Goal: Task Accomplishment & Management: Use online tool/utility

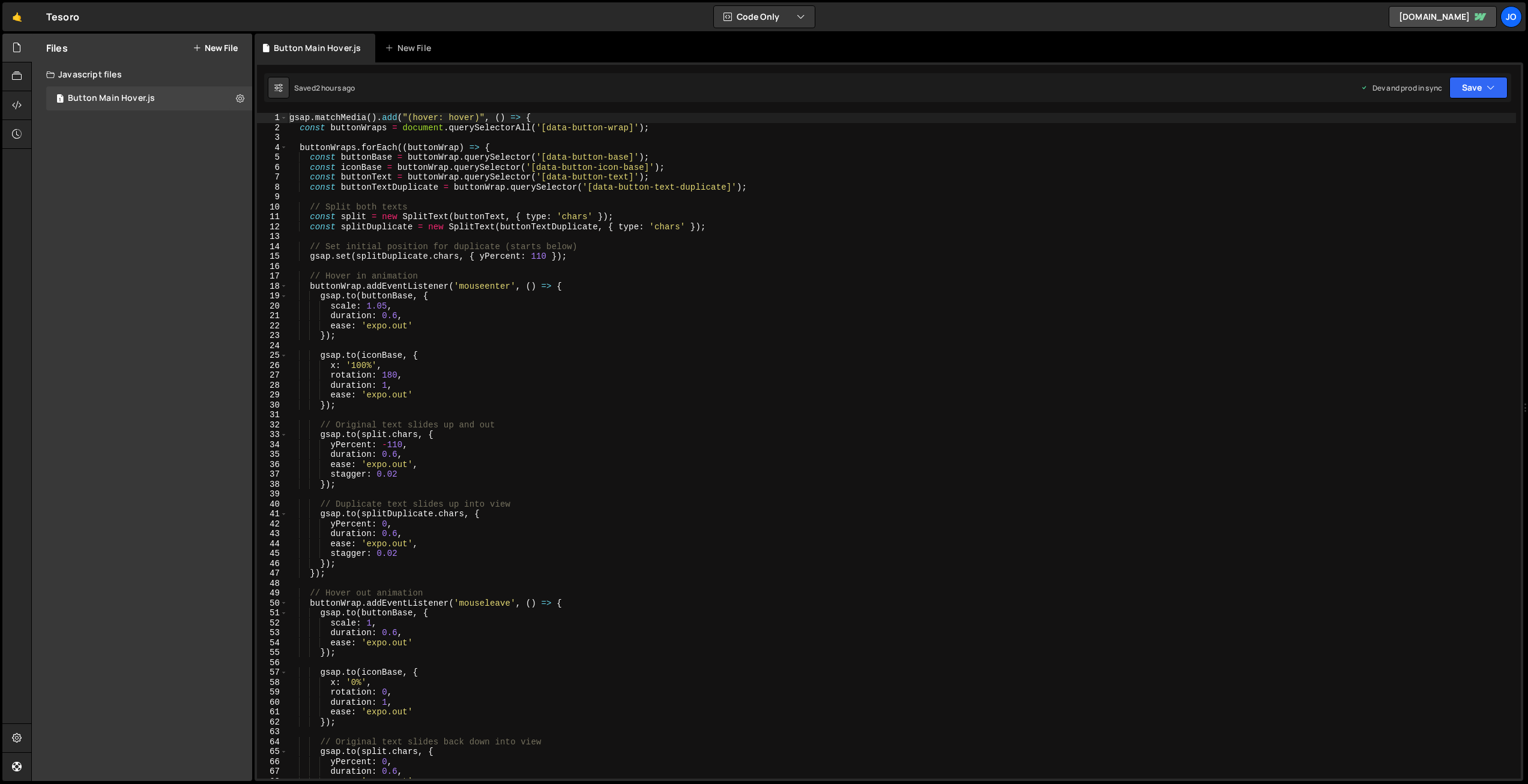
click at [221, 48] on button "New File" at bounding box center [215, 48] width 45 height 10
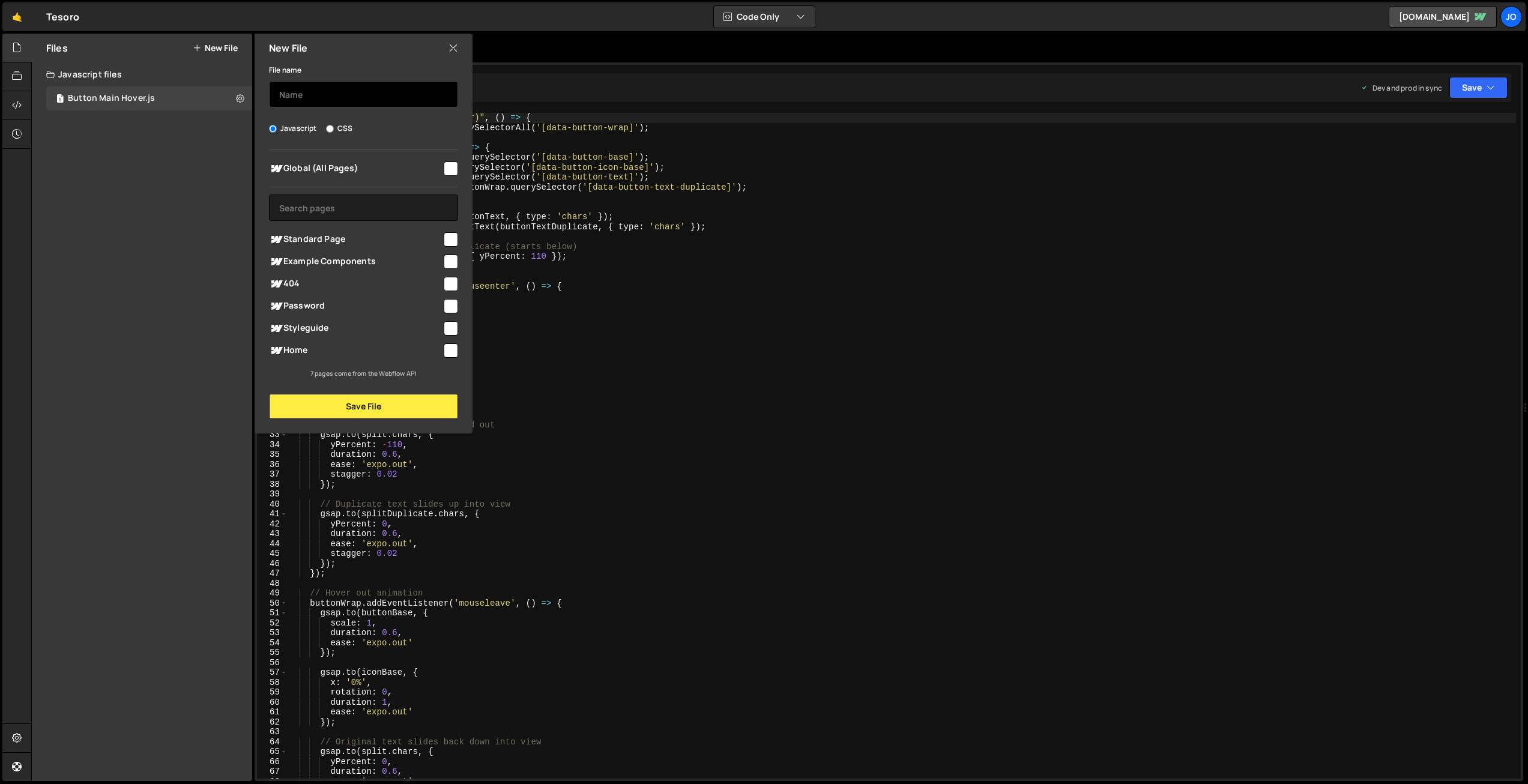
click at [329, 92] on input "text" at bounding box center [363, 94] width 189 height 27
type input "Nav Link Hover"
click at [450, 167] on input "checkbox" at bounding box center [451, 168] width 15 height 15
checkbox input "true"
click at [370, 404] on button "Save File" at bounding box center [363, 406] width 189 height 25
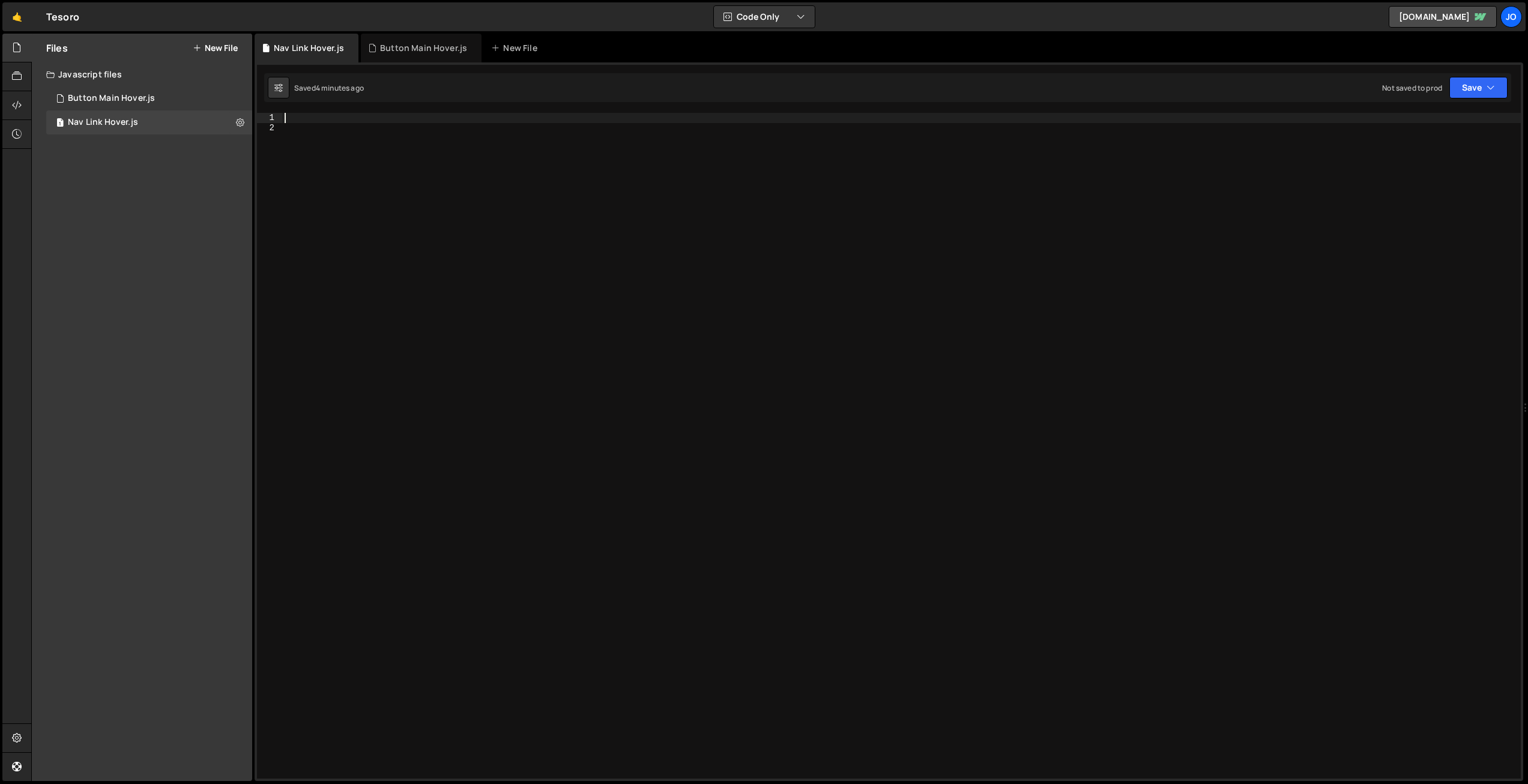
click at [486, 116] on div at bounding box center [902, 456] width 1239 height 685
paste textarea "</script>"
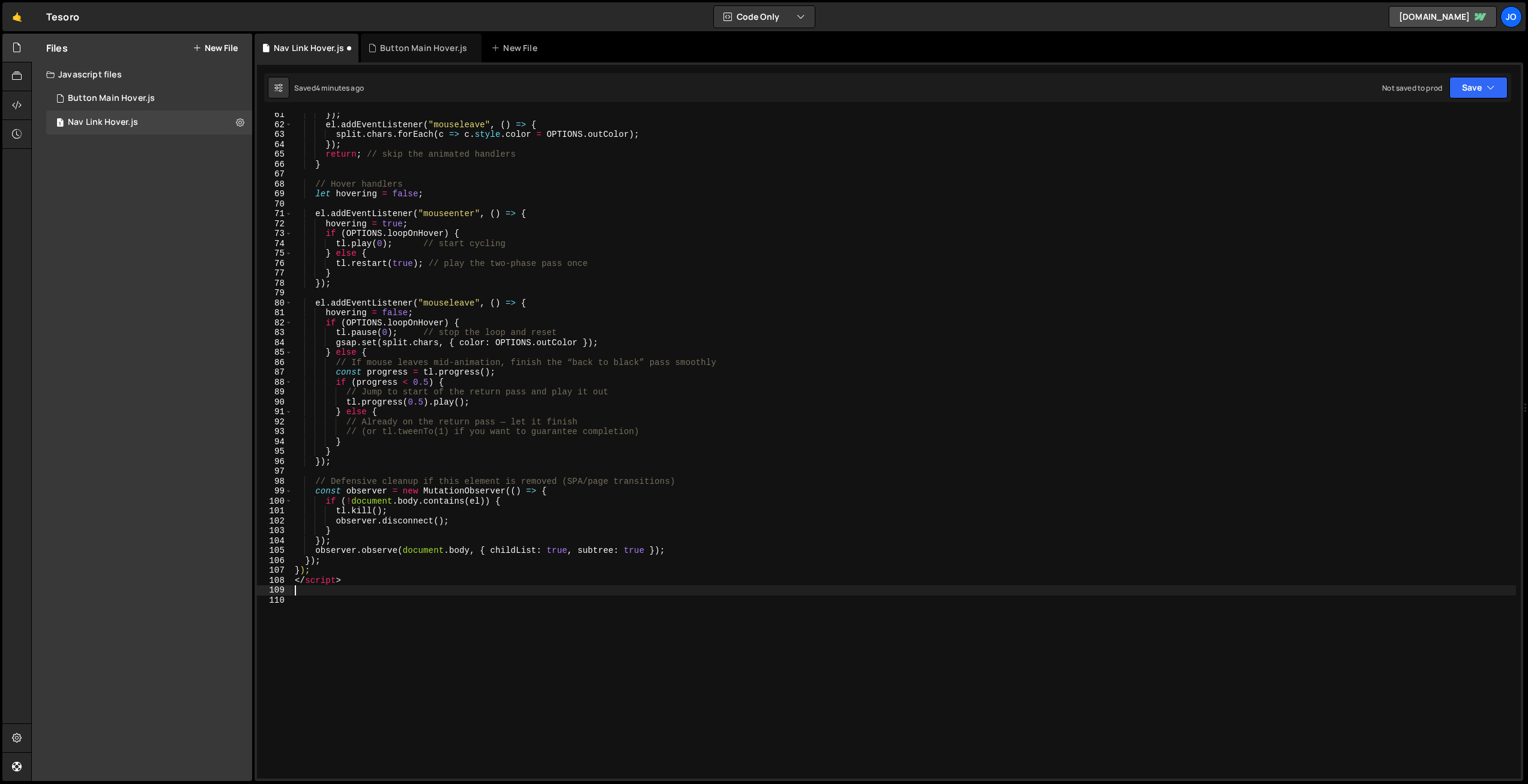
scroll to position [672, 0]
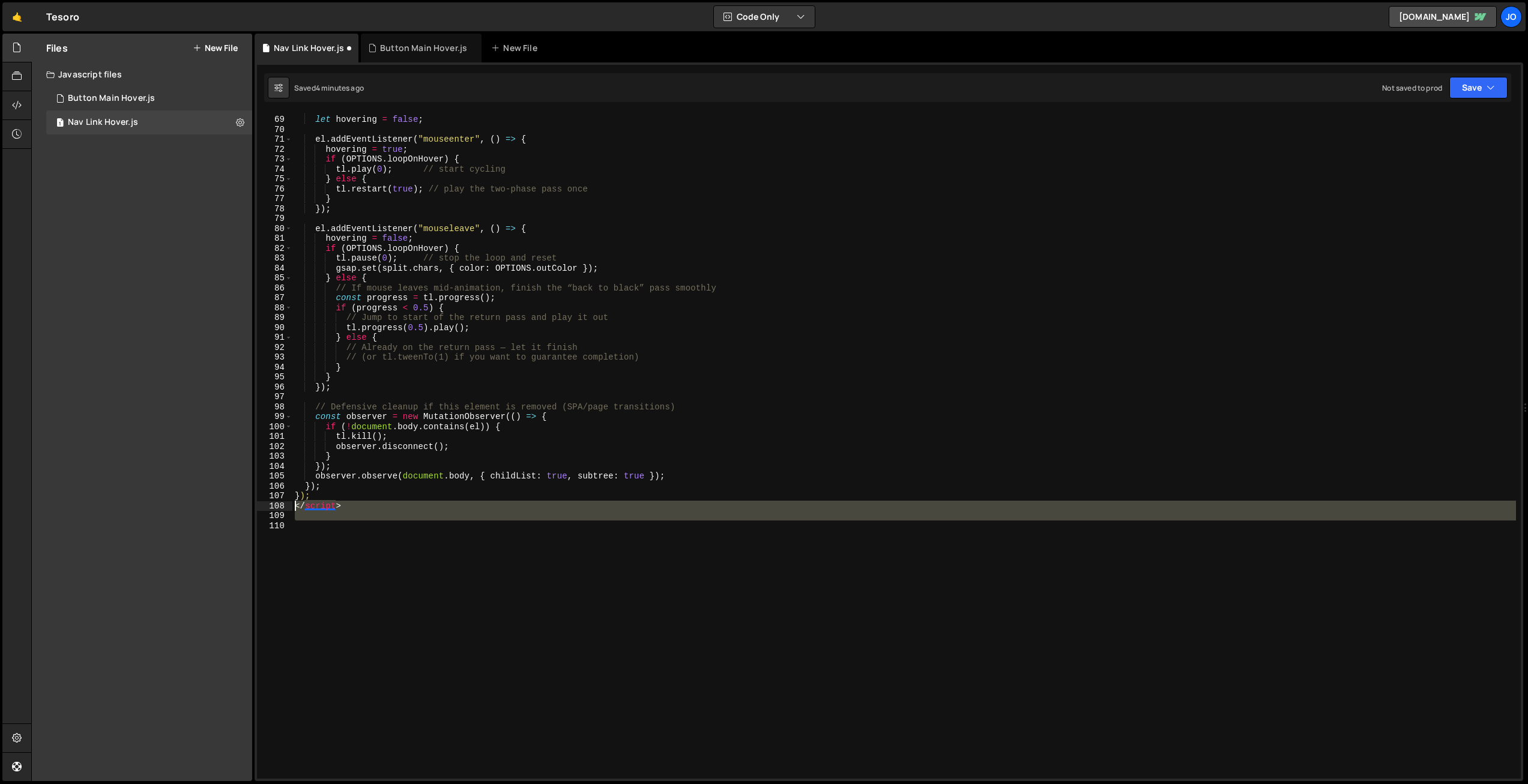
drag, startPoint x: 307, startPoint y: 529, endPoint x: 286, endPoint y: 507, distance: 30.4
click at [286, 507] on div "68 69 70 71 72 73 74 75 76 77 78 79 80 81 82 83 84 85 86 87 88 89 90 91 92 93 9…" at bounding box center [889, 446] width 1264 height 666
type textarea "</script>"
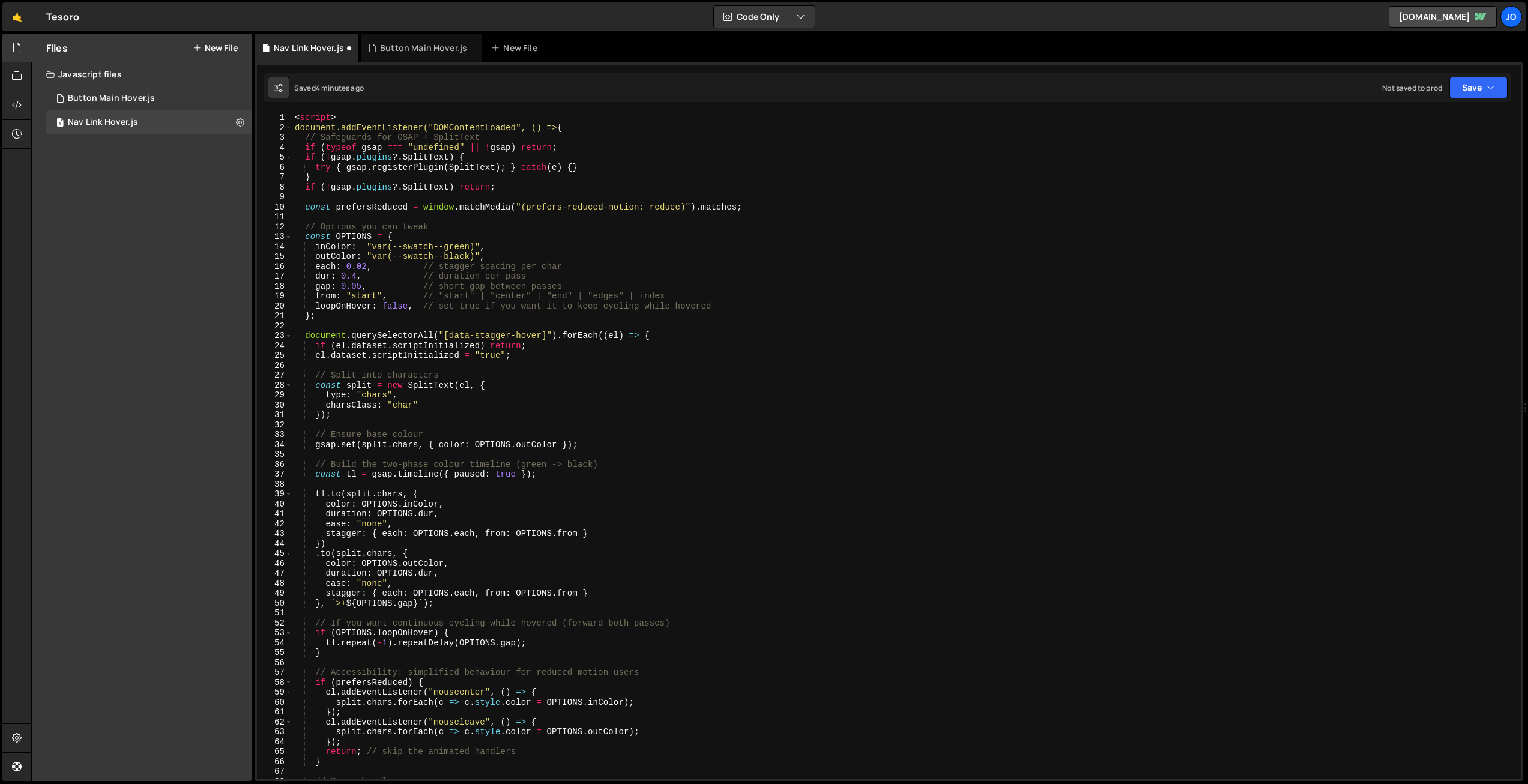
scroll to position [0, 0]
click at [568, 126] on div "< script > document.addEventListener("DOMContentLoaded", () => { // Safeguards …" at bounding box center [904, 456] width 1224 height 685
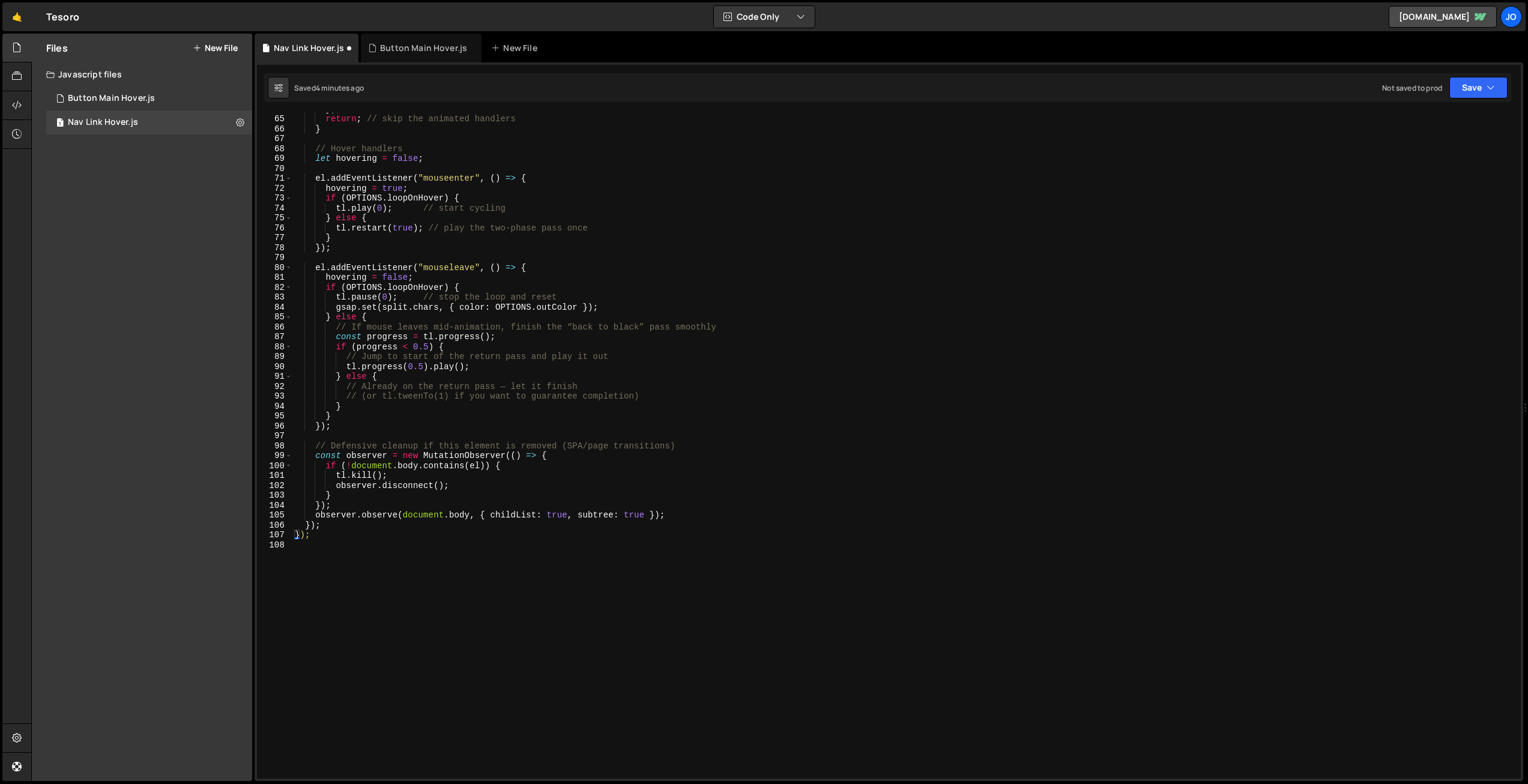
scroll to position [633, 0]
drag, startPoint x: 300, startPoint y: 533, endPoint x: 265, endPoint y: 535, distance: 35.1
click at [265, 535] on div "document.addEventListener("DOMContentLoaded", () => { 64 65 66 67 68 69 70 71 7…" at bounding box center [889, 446] width 1264 height 666
type textarea "});"
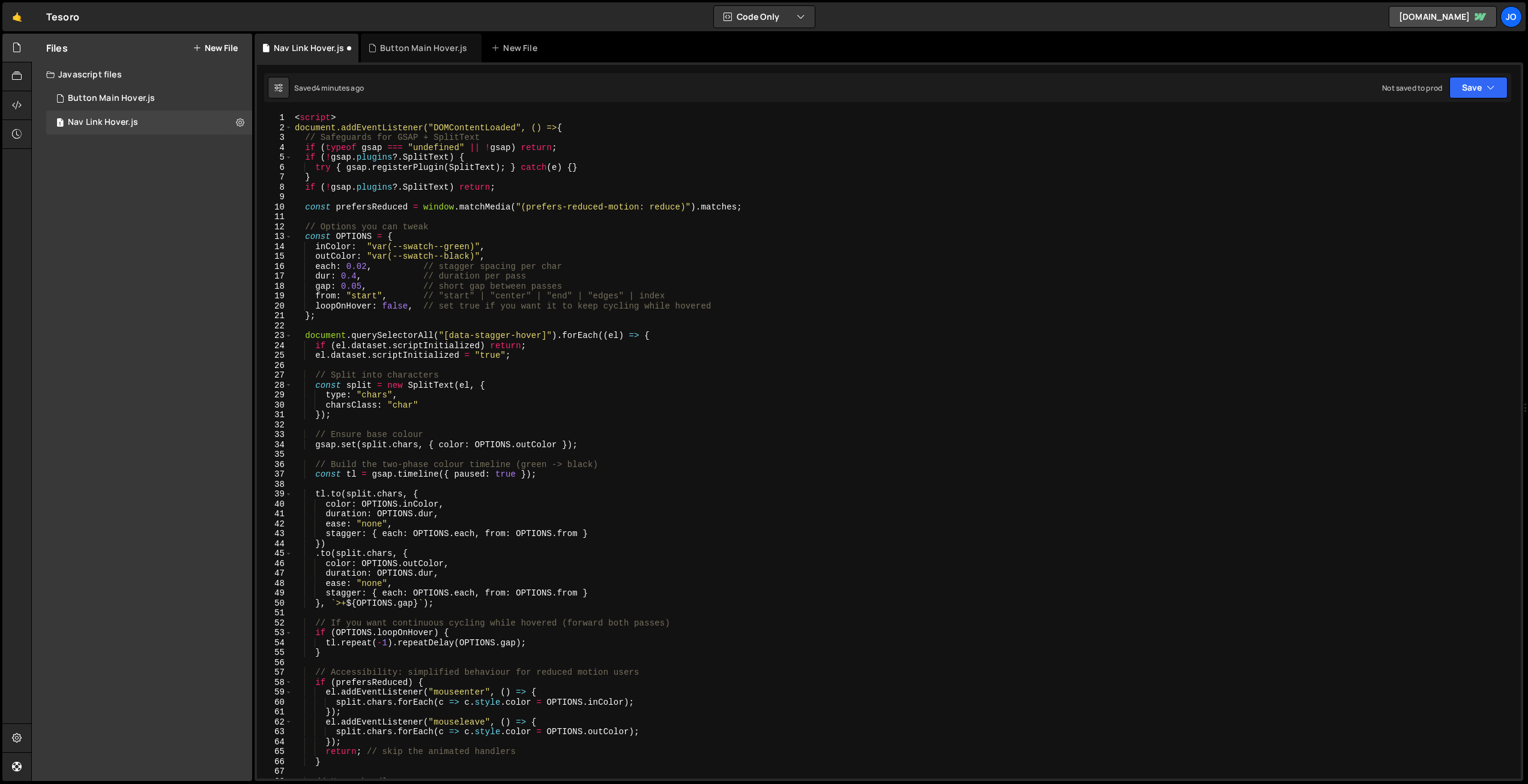
scroll to position [0, 0]
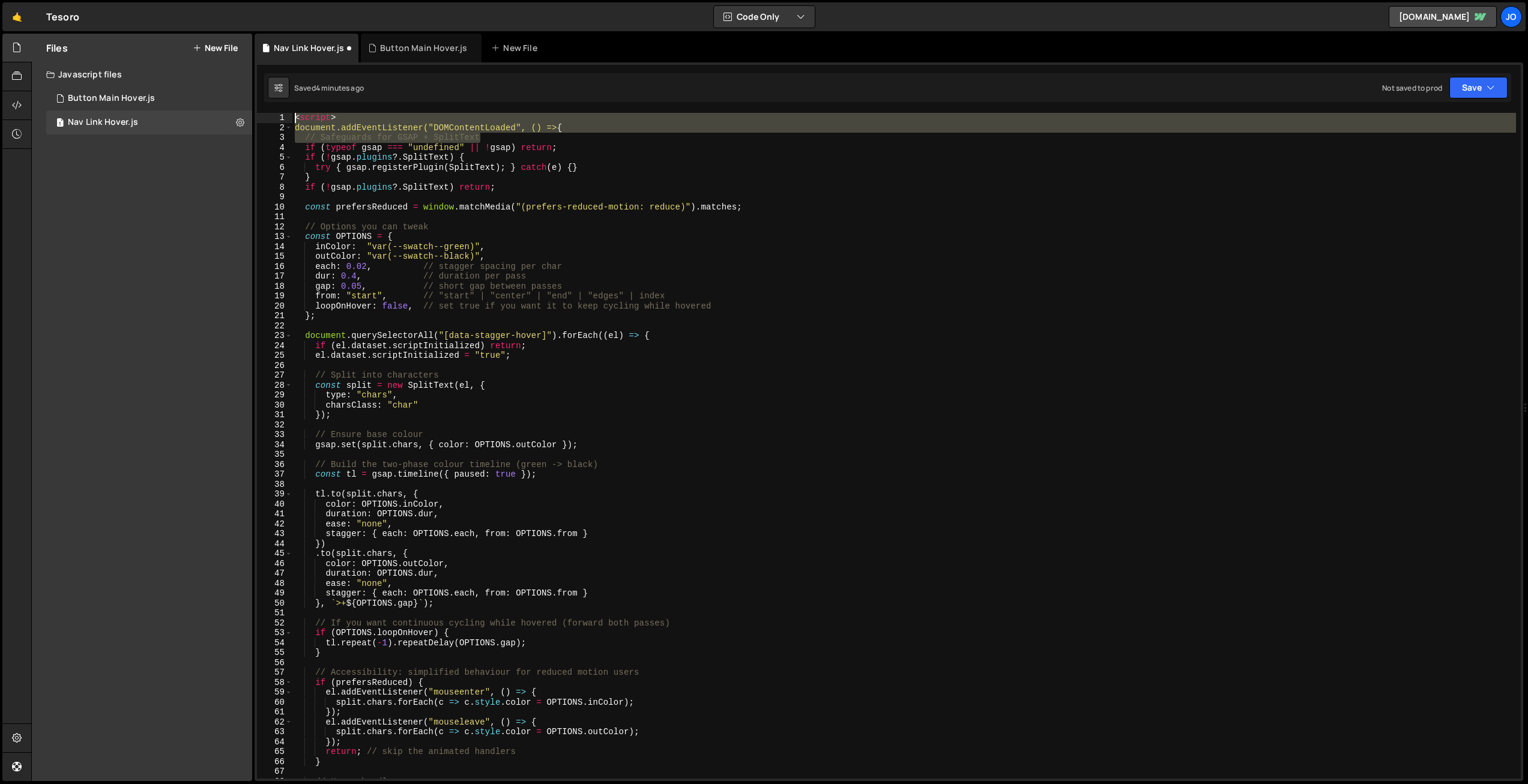
drag, startPoint x: 486, startPoint y: 138, endPoint x: 264, endPoint y: 111, distance: 223.6
click at [264, 111] on div "1 2 3 4 5 6 7 8 9 10 11 12 13 14 15 16 17 18 19 20 21 22 23 24 25 26 27 28 29 3…" at bounding box center [888, 422] width 1269 height 719
type textarea "<script> document.addEventListener("DOMContentLoaded", () => {"
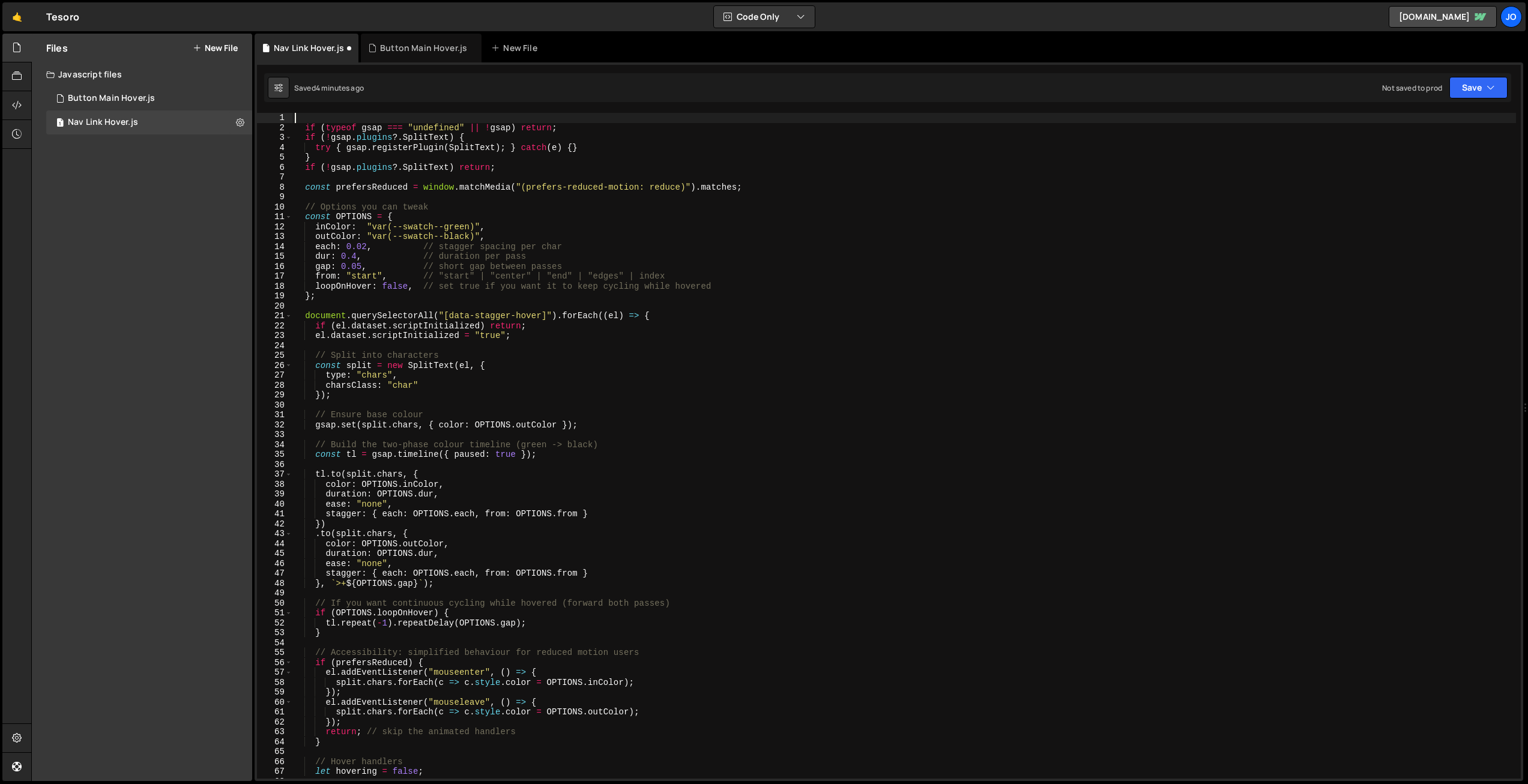
click at [407, 248] on div "if ( typeof gsap === "undefined" || ! gsap ) return ; if ( ! gsap . plugins ?. …" at bounding box center [904, 456] width 1224 height 685
drag, startPoint x: 476, startPoint y: 236, endPoint x: 372, endPoint y: 240, distance: 104.1
click at [372, 240] on div "if ( typeof gsap === "undefined" || ! gsap ) return ; if ( ! gsap . plugins ?. …" at bounding box center [904, 456] width 1224 height 685
paste textarea "_theme---text"
click at [451, 221] on div "if ( typeof gsap === "undefined" || ! gsap ) return ; if ( ! gsap . plugins ?. …" at bounding box center [904, 456] width 1224 height 685
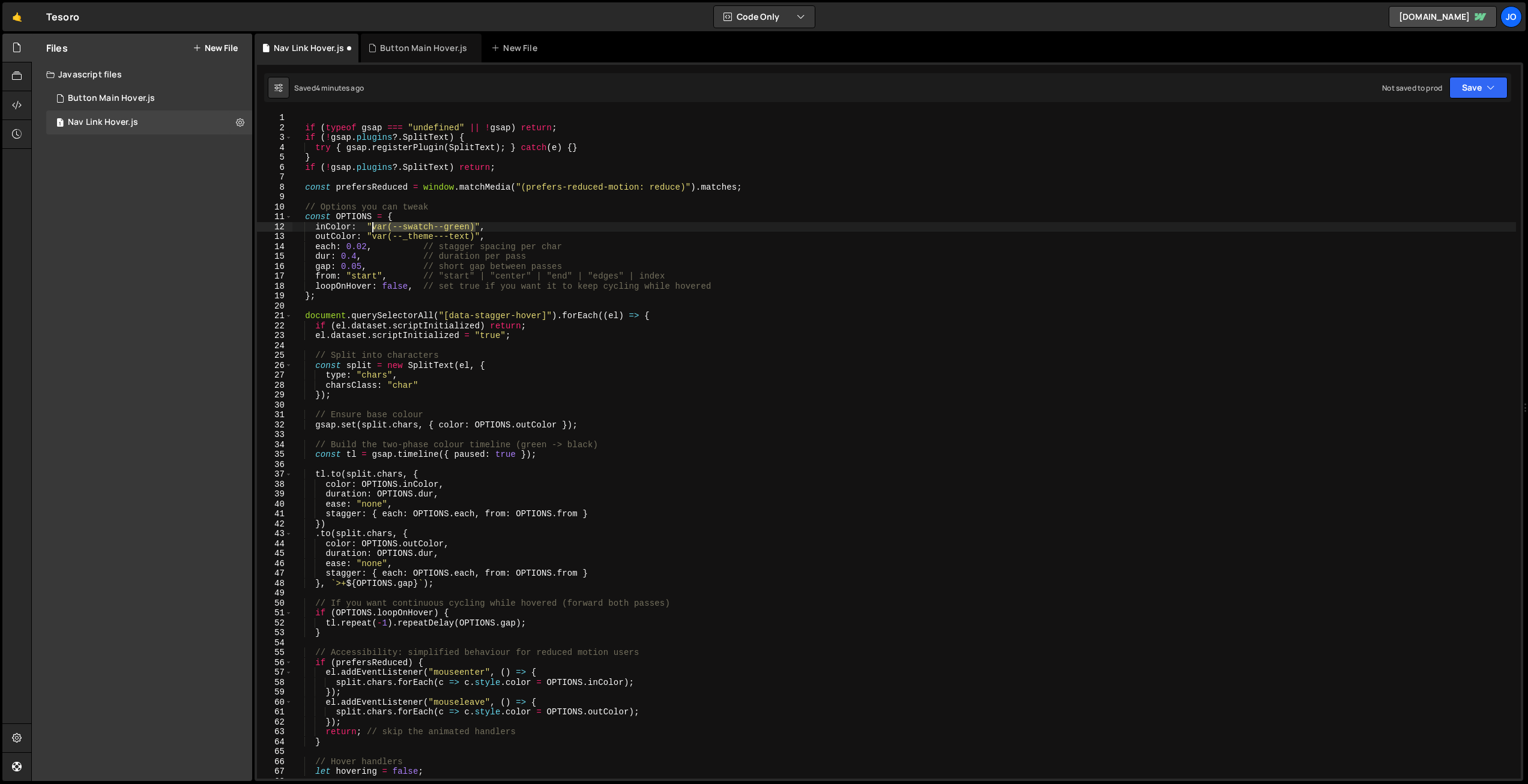
drag, startPoint x: 473, startPoint y: 227, endPoint x: 372, endPoint y: 230, distance: 101.0
click at [372, 230] on div "if ( typeof gsap === "undefined" || ! gsap ) return ; if ( ! gsap . plugins ?. …" at bounding box center [904, 456] width 1224 height 685
paste textarea "_theme---heading-accent"
click at [1478, 84] on button "Save" at bounding box center [1479, 88] width 59 height 22
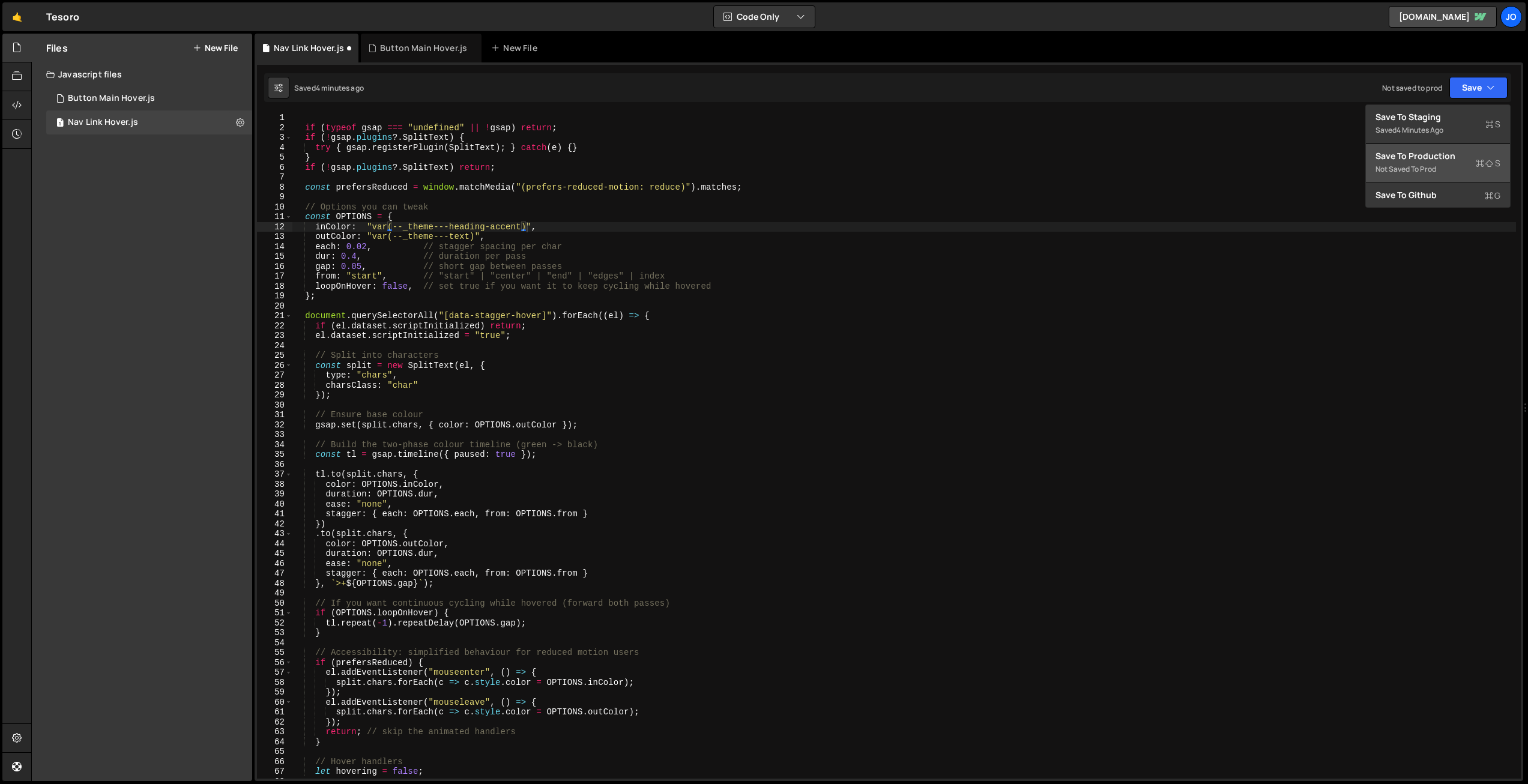
click at [1434, 160] on div "Save to Production S" at bounding box center [1438, 156] width 125 height 12
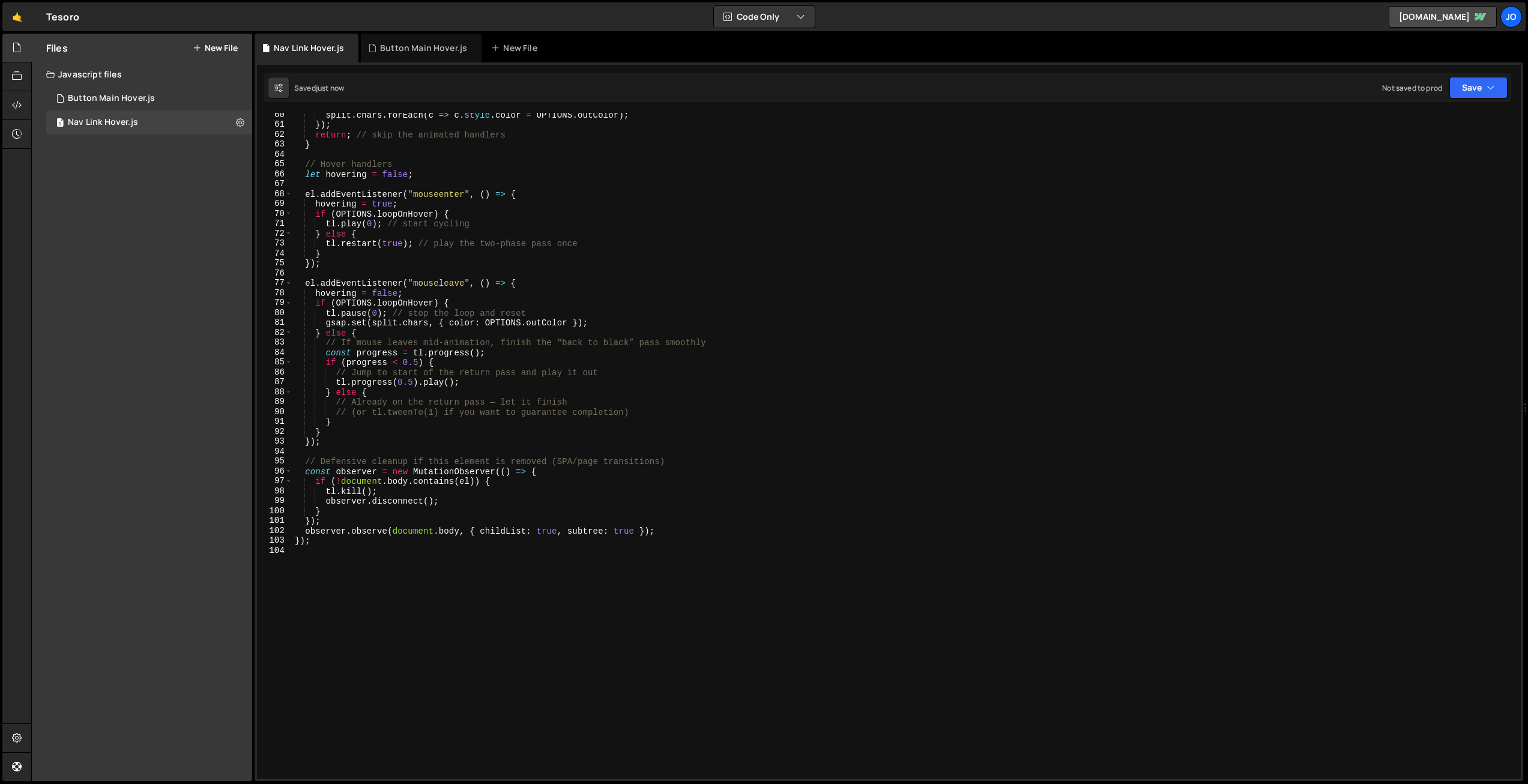
scroll to position [576, 0]
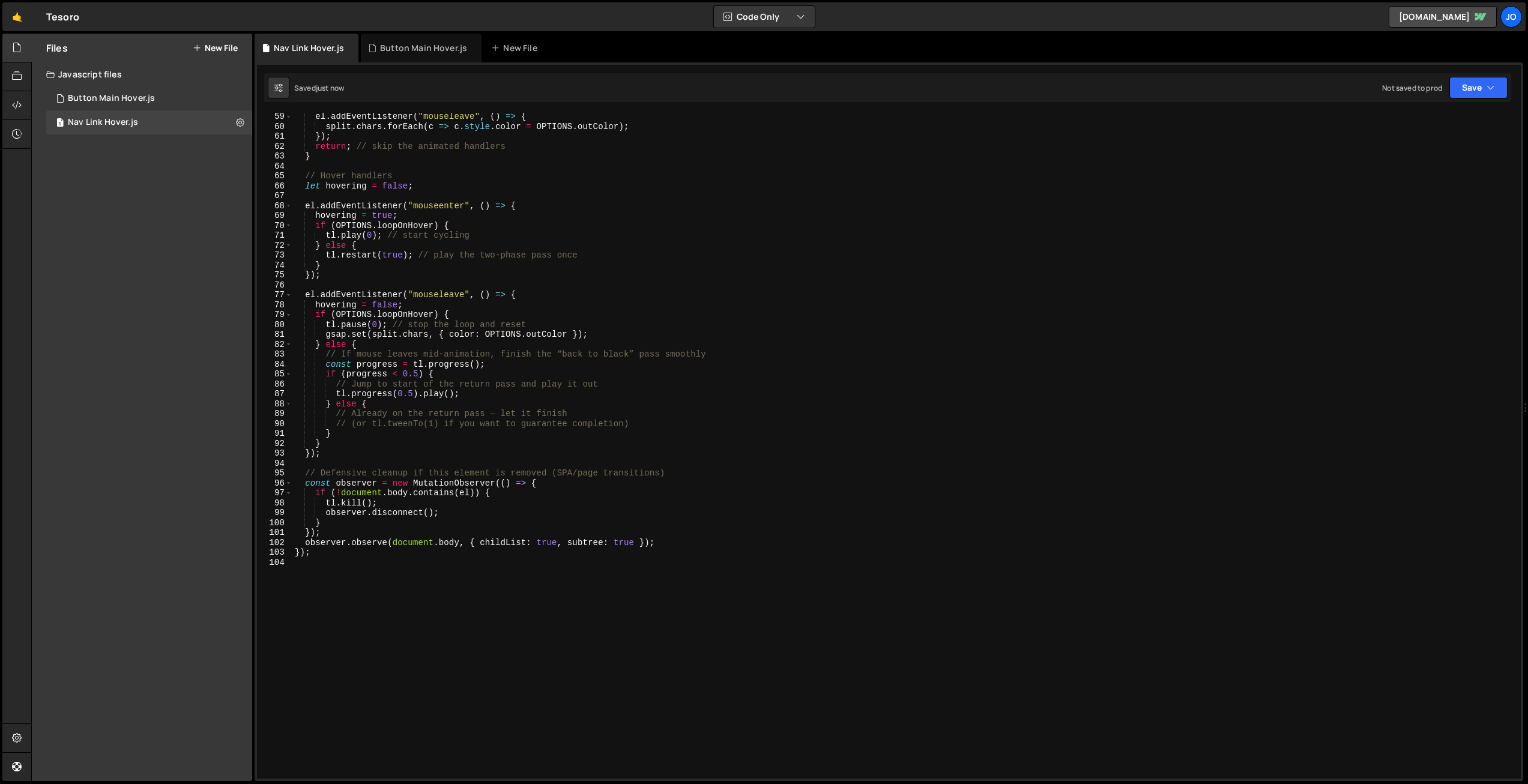
click at [516, 543] on div "el . addEventListener ( "mouseleave" , ( ) => { split . chars . forEach ( c => …" at bounding box center [904, 455] width 1224 height 685
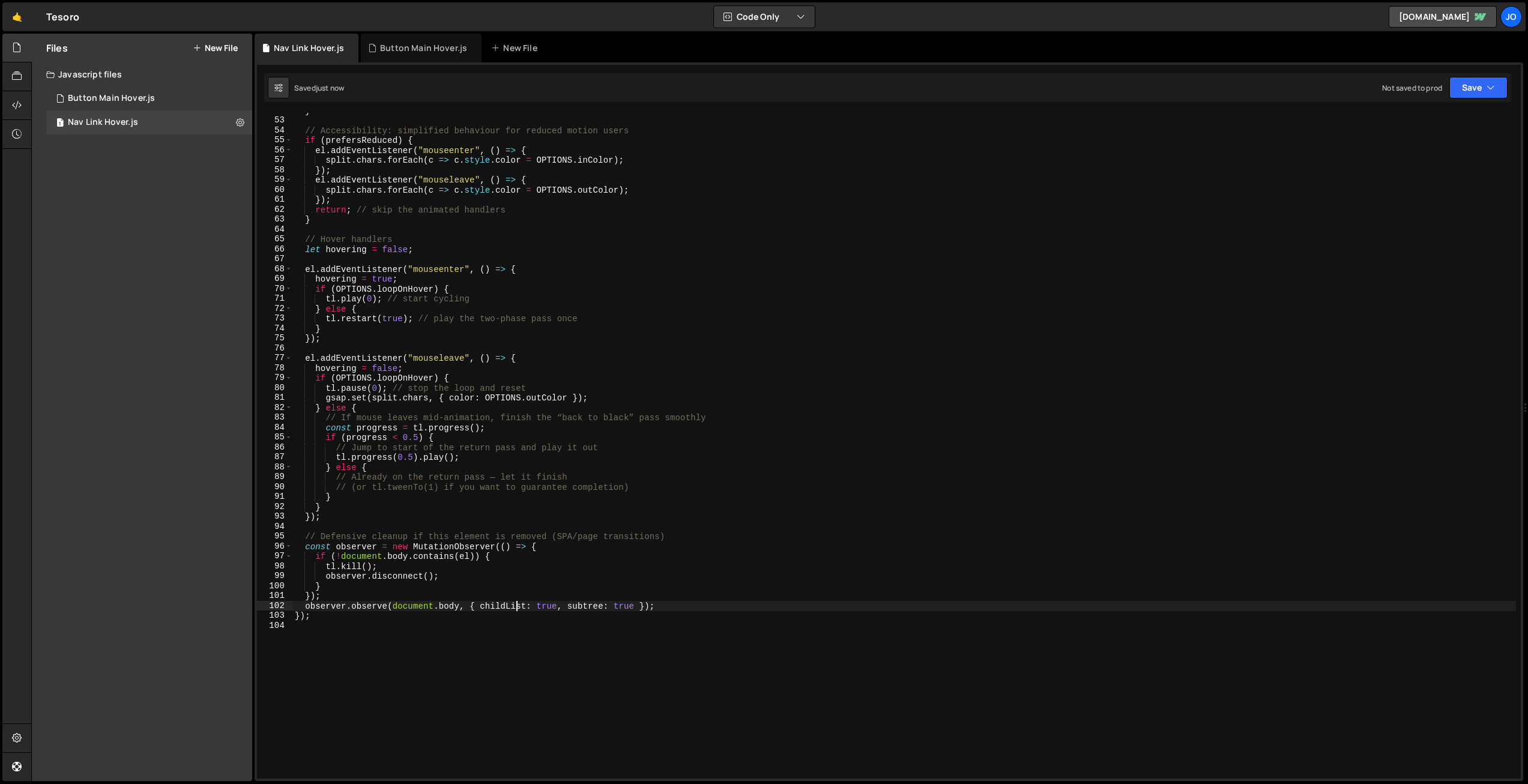
scroll to position [512, 0]
click at [514, 484] on div "} // Accessibility: simplified behaviour for reduced motion users if ( prefersR…" at bounding box center [904, 448] width 1224 height 685
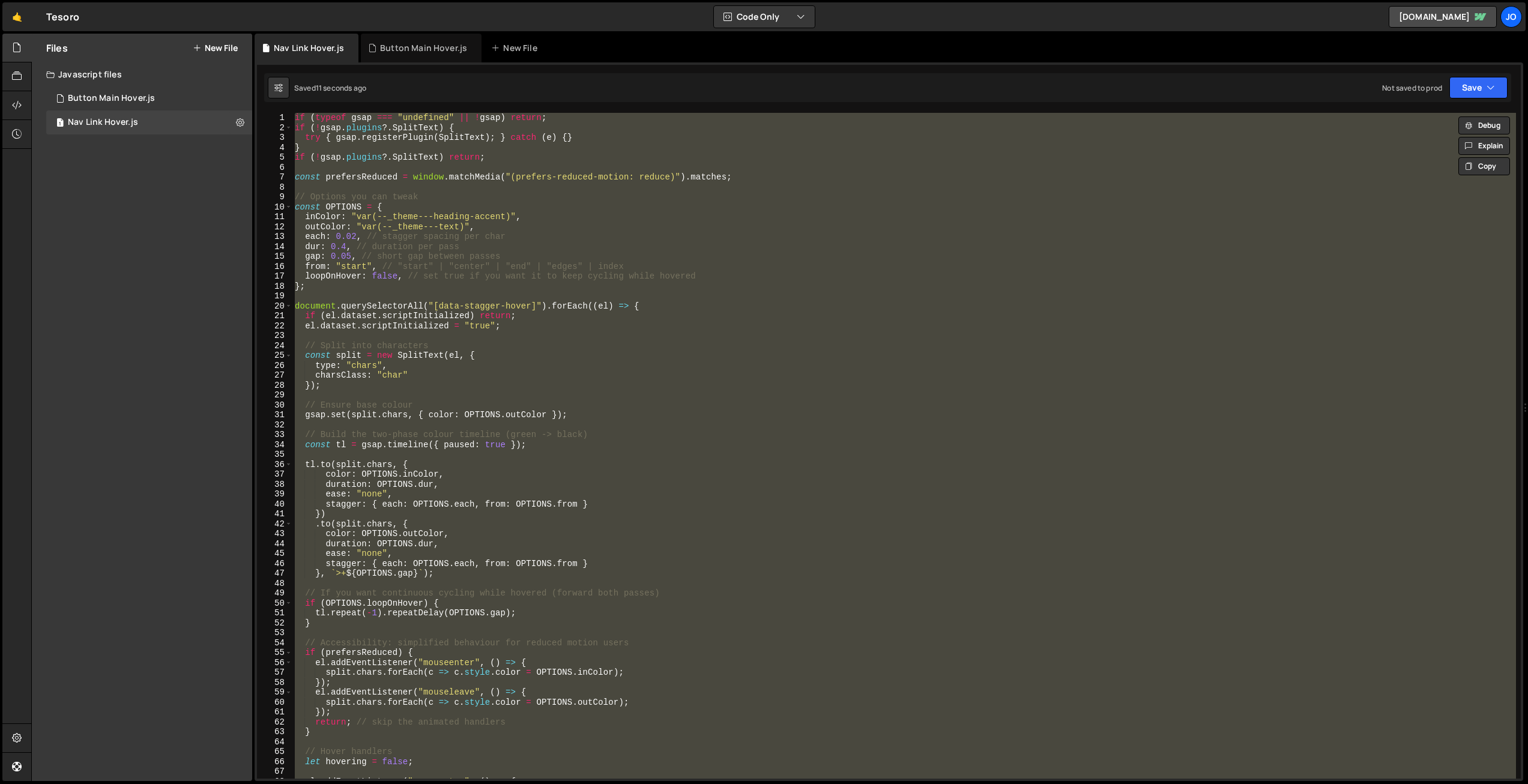
scroll to position [0, 0]
click at [759, 21] on button "Code Only" at bounding box center [764, 17] width 101 height 22
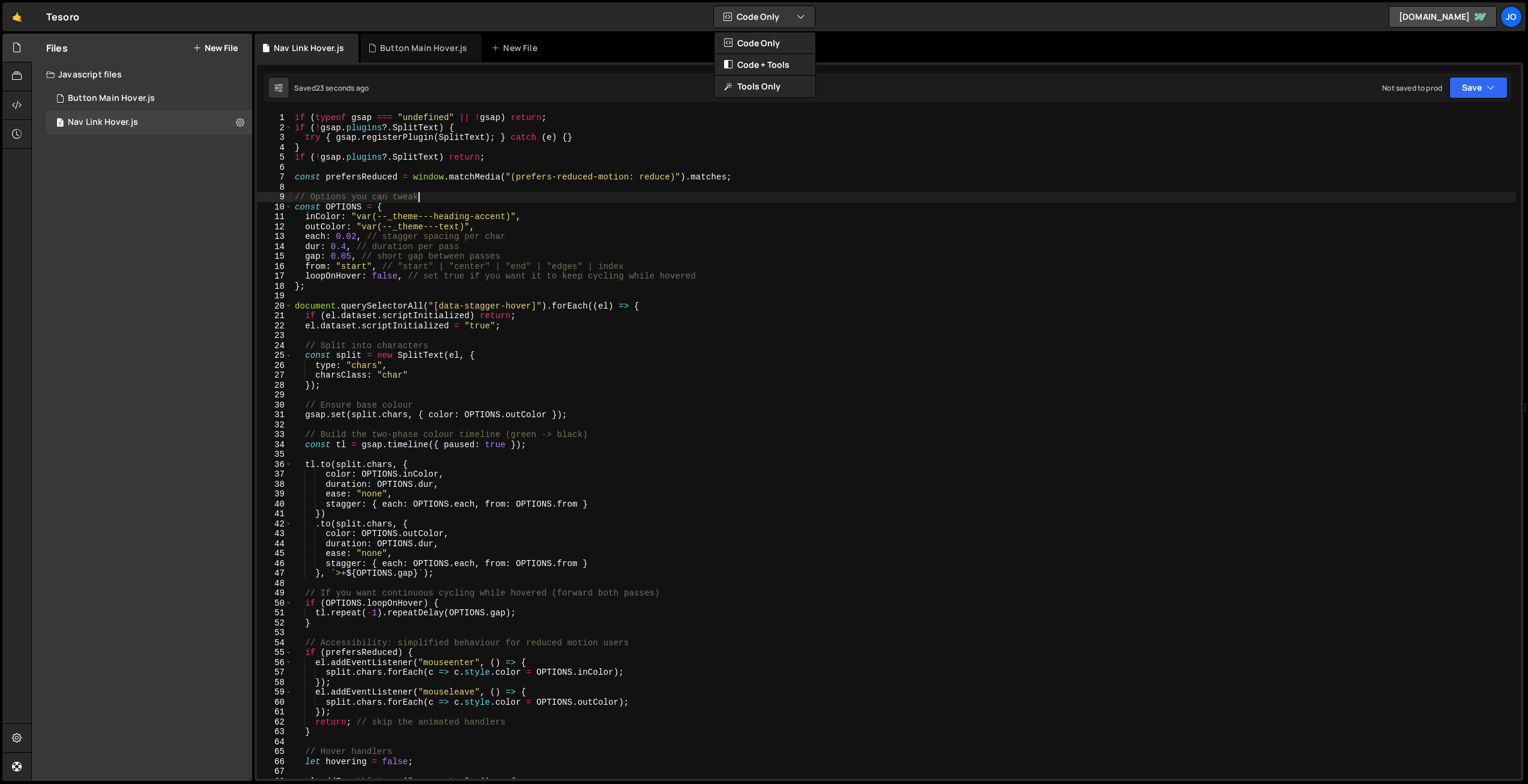
click at [500, 196] on div "if ( typeof gsap === "undefined" || ! gsap ) return ; if ( ! gsap . plugins ?. …" at bounding box center [904, 456] width 1224 height 685
type textarea "});"
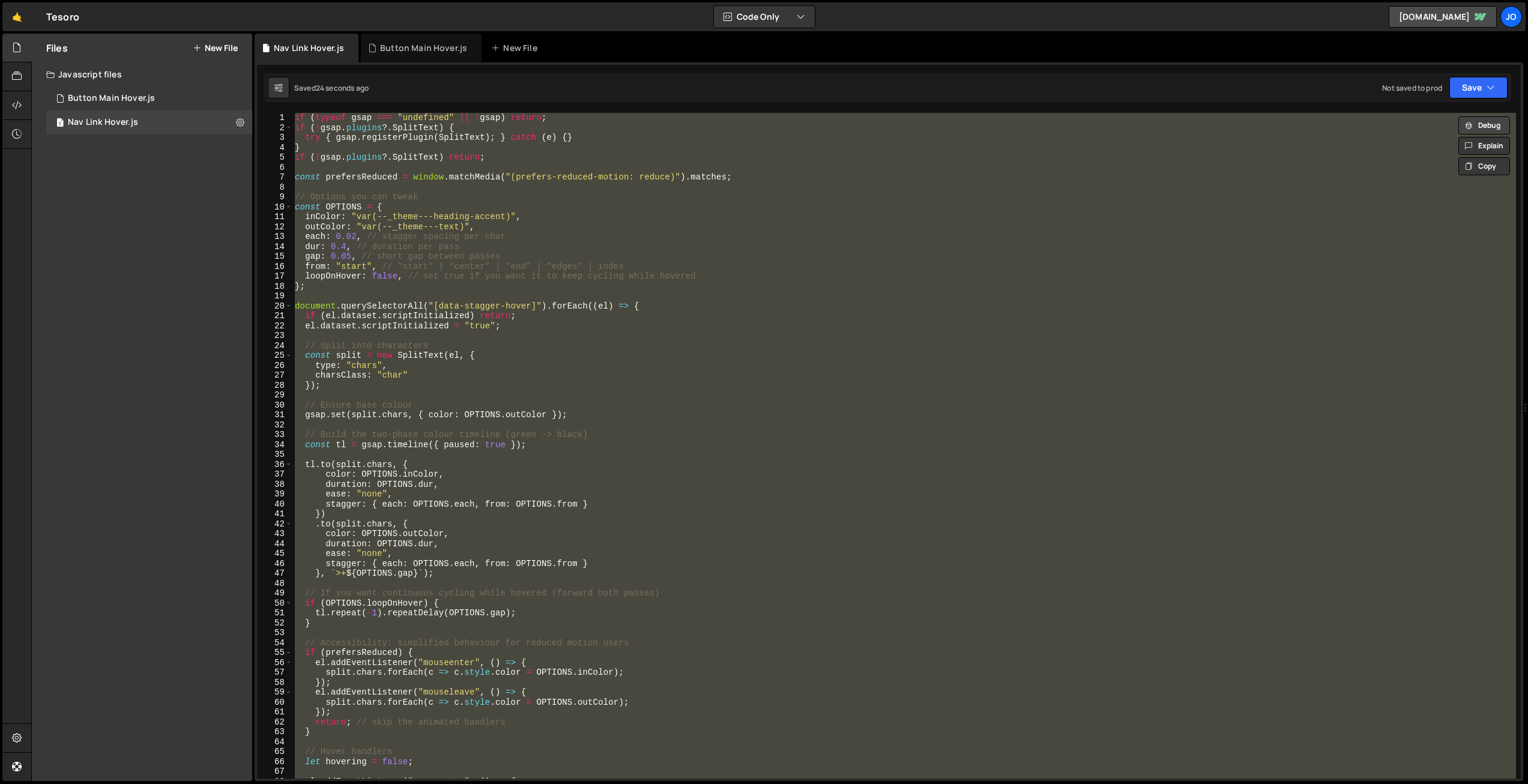
click at [1488, 129] on button "Debug" at bounding box center [1484, 125] width 52 height 18
click at [773, 13] on button "Code + Tools" at bounding box center [764, 17] width 101 height 22
click at [769, 63] on button "Code + Tools" at bounding box center [765, 65] width 101 height 22
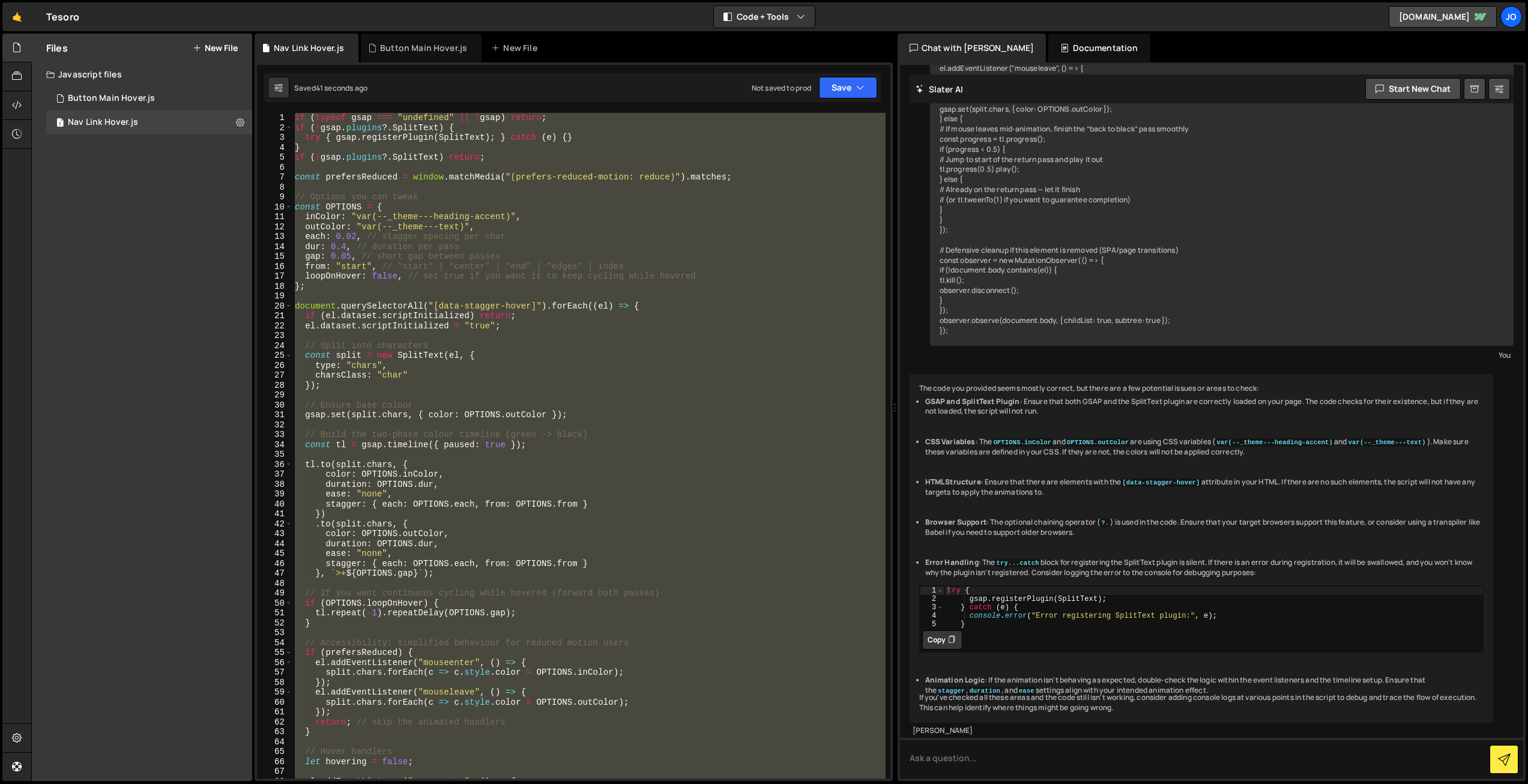
scroll to position [879, 0]
click at [493, 395] on div "if ( typeof gsap === "undefined" || ! gsap ) return ; if ( ! gsap . plugins ?. …" at bounding box center [589, 446] width 593 height 666
drag, startPoint x: 683, startPoint y: 315, endPoint x: 787, endPoint y: 237, distance: 130.0
click at [683, 315] on div "if ( typeof gsap === "undefined" || ! gsap ) return ; if ( ! gsap . plugins ?. …" at bounding box center [589, 446] width 593 height 666
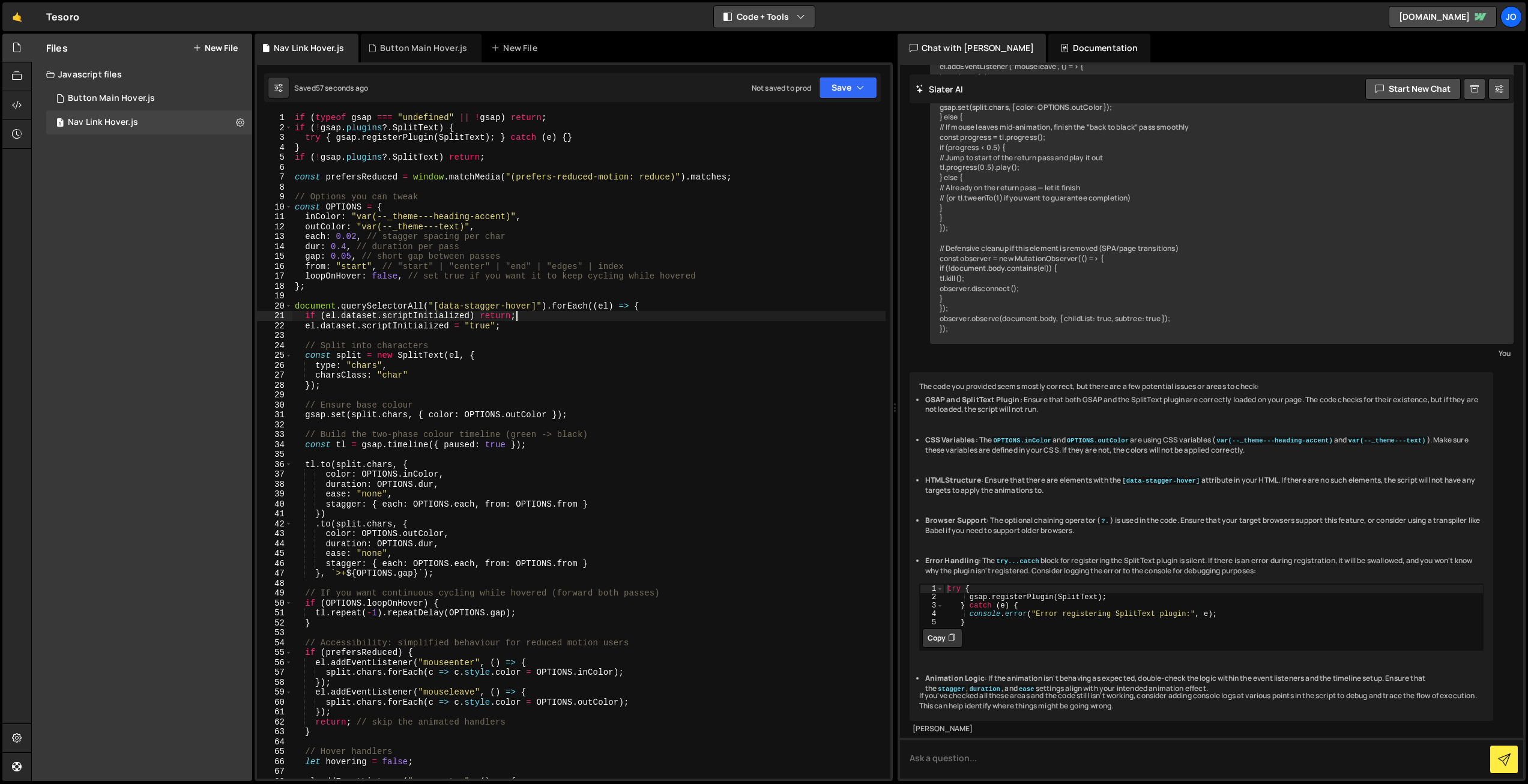
click at [778, 24] on button "Code + Tools" at bounding box center [764, 17] width 101 height 22
click at [774, 41] on button "Code Only" at bounding box center [765, 43] width 101 height 22
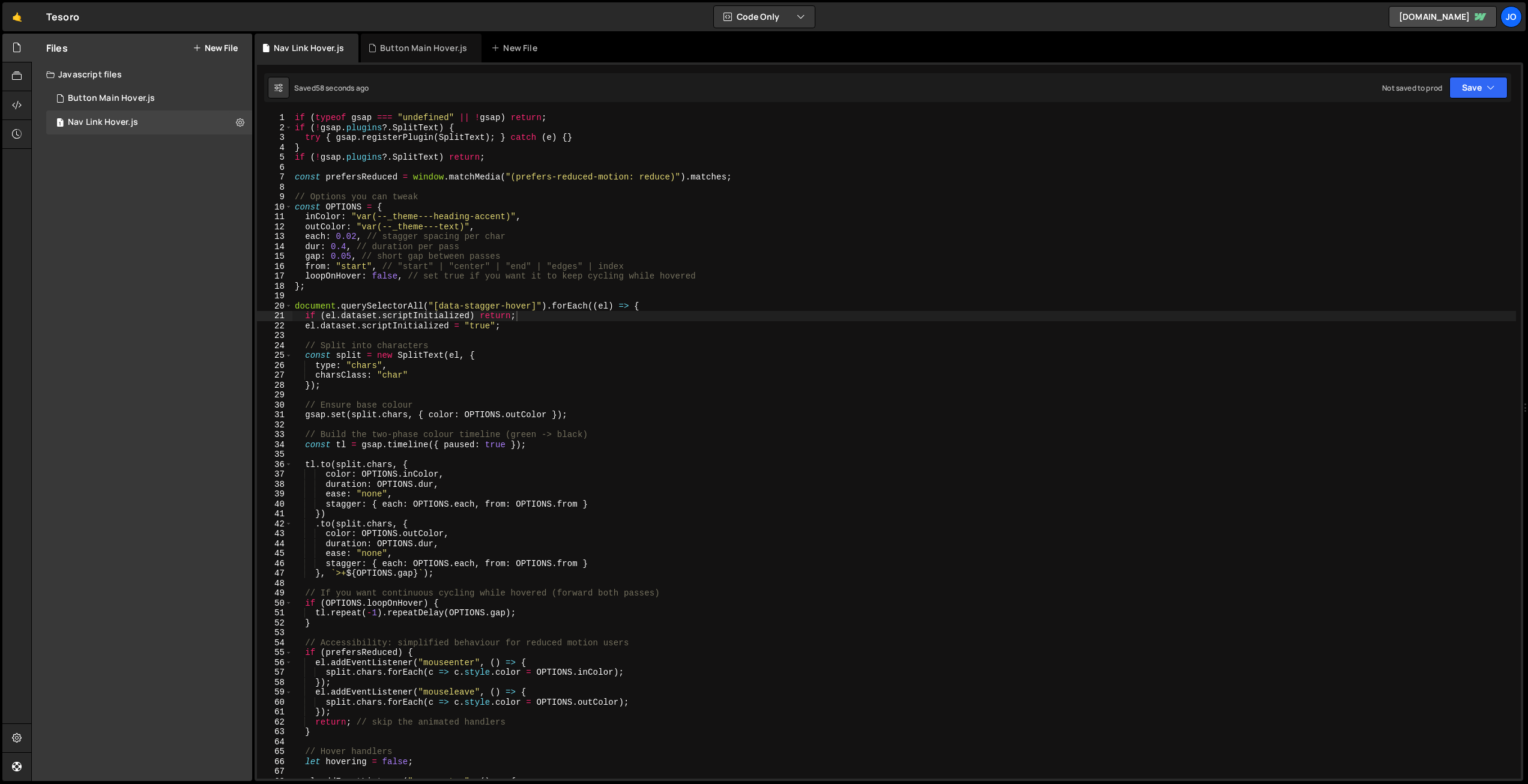
scroll to position [1110, 0]
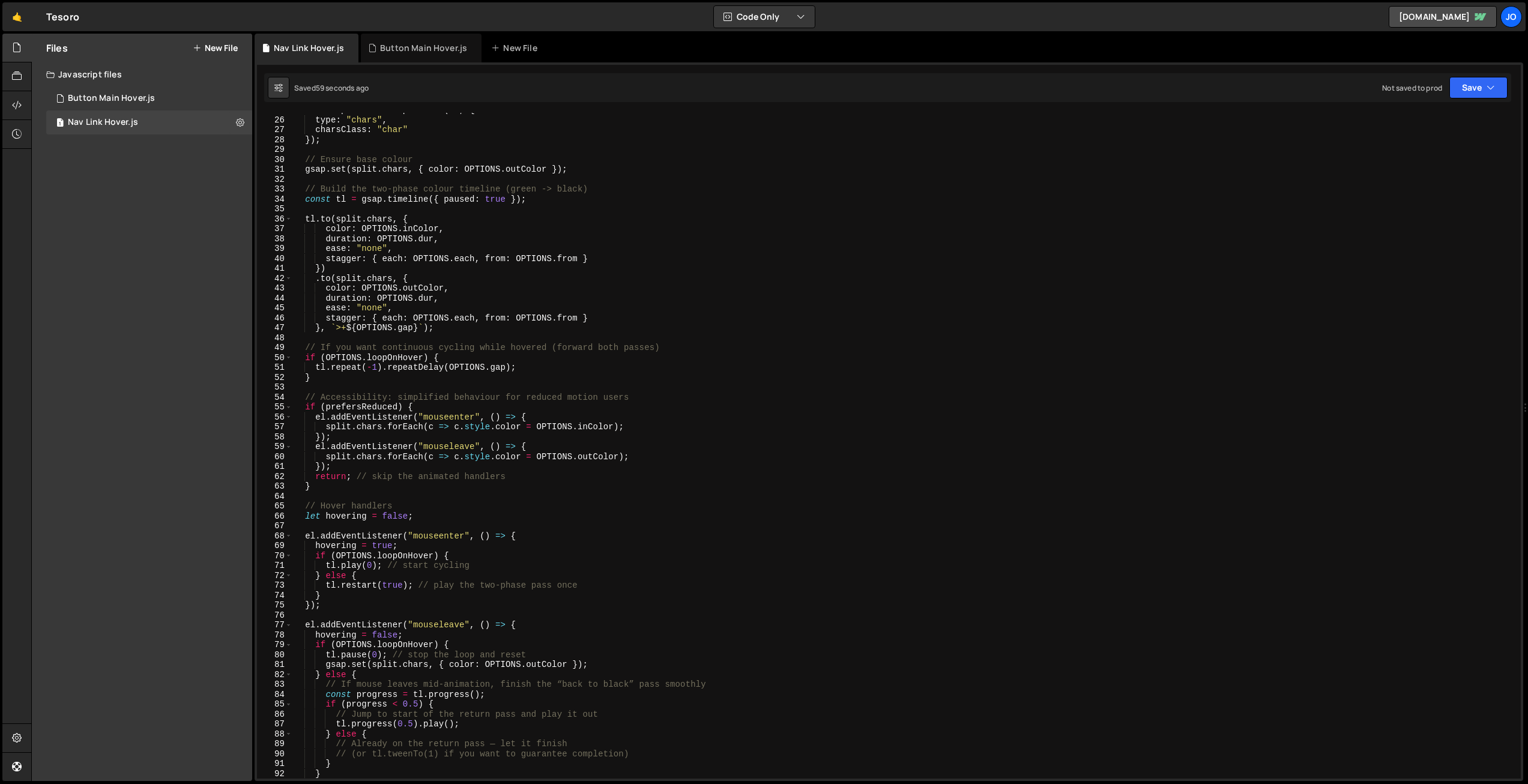
type textarea "tl.repeat(-1).repeatDelay([DOMAIN_NAME]);"
click at [686, 364] on div "const split = new SplitText ( el , { type : "chars" , charsClass : "char" }) ; …" at bounding box center [904, 448] width 1224 height 685
click at [1489, 88] on icon "button" at bounding box center [1490, 87] width 8 height 12
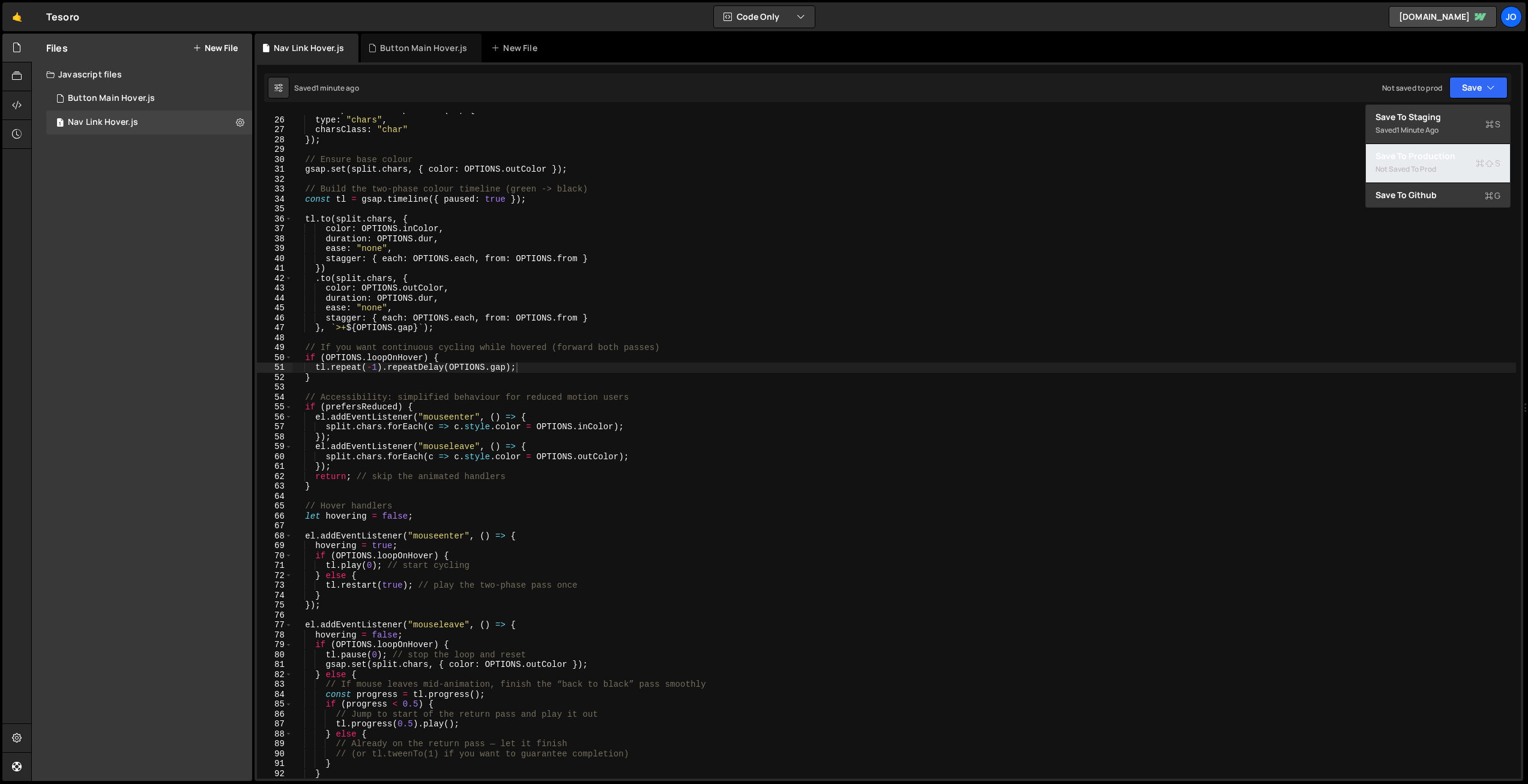
drag, startPoint x: 1442, startPoint y: 161, endPoint x: 1312, endPoint y: 245, distance: 154.8
click at [1442, 162] on div "Save to Production S" at bounding box center [1438, 156] width 125 height 12
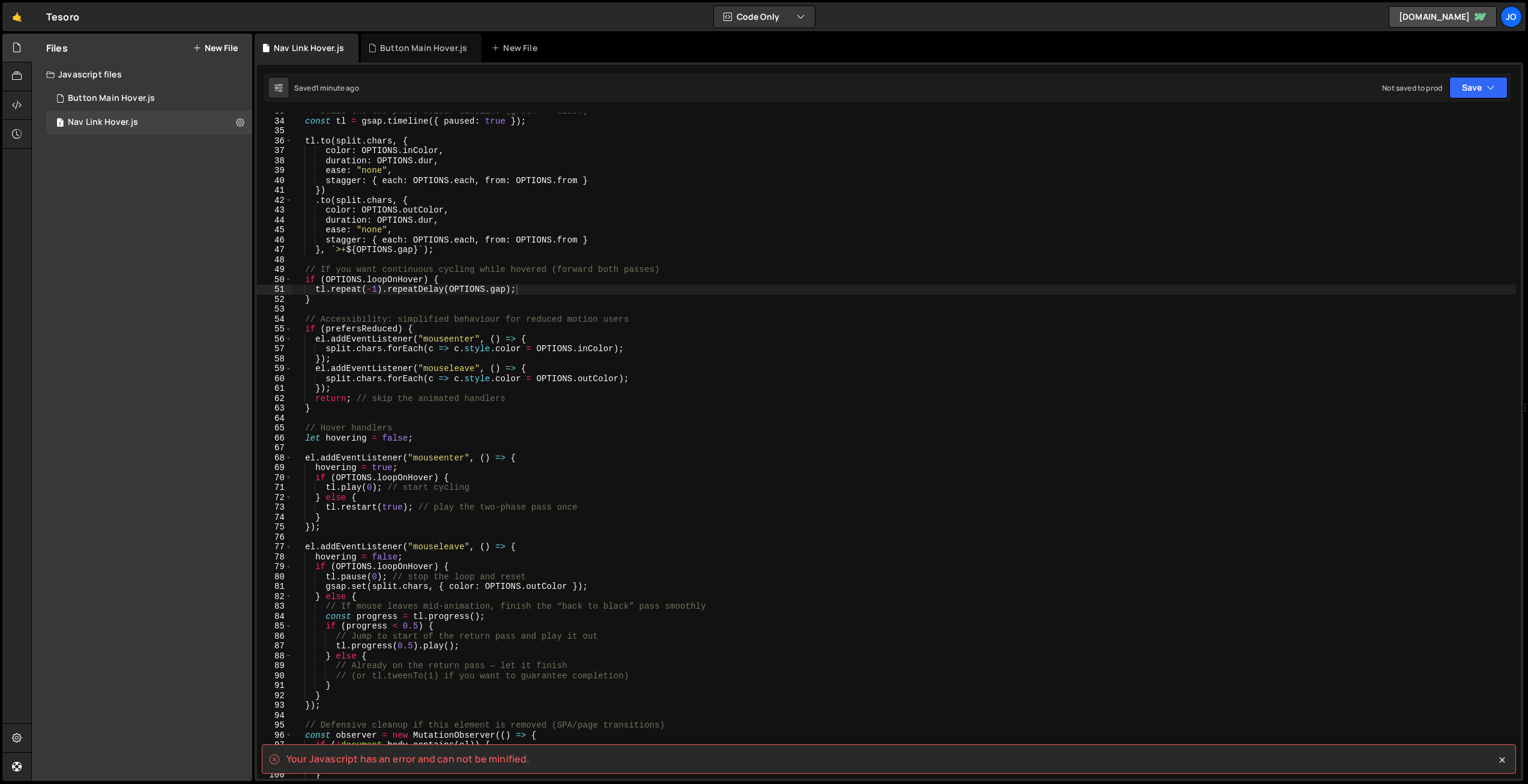
scroll to position [322, 0]
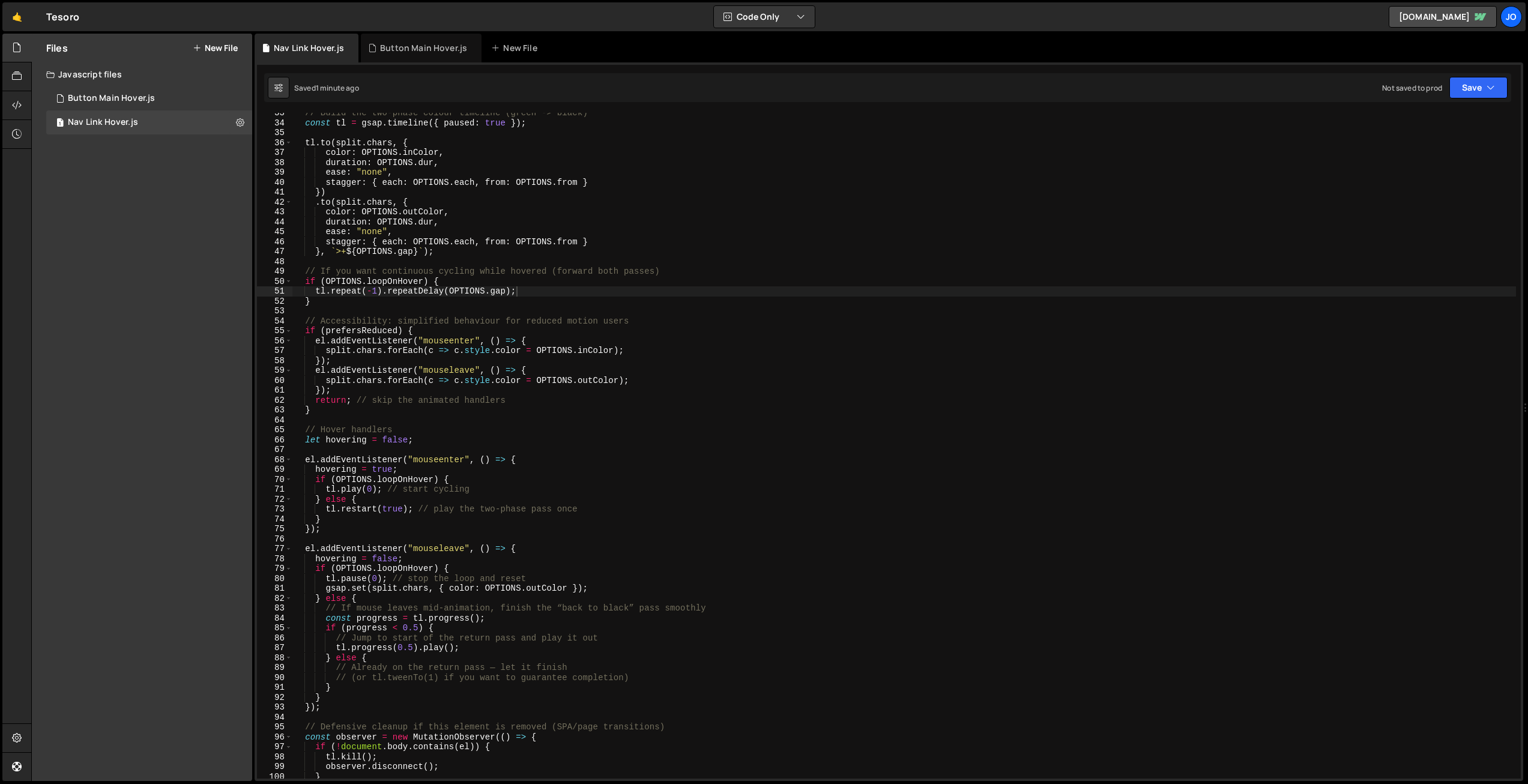
click at [709, 264] on div "// Build the two-phase colour timeline (green -> black) const tl = gsap . timel…" at bounding box center [904, 451] width 1224 height 685
type textarea "});"
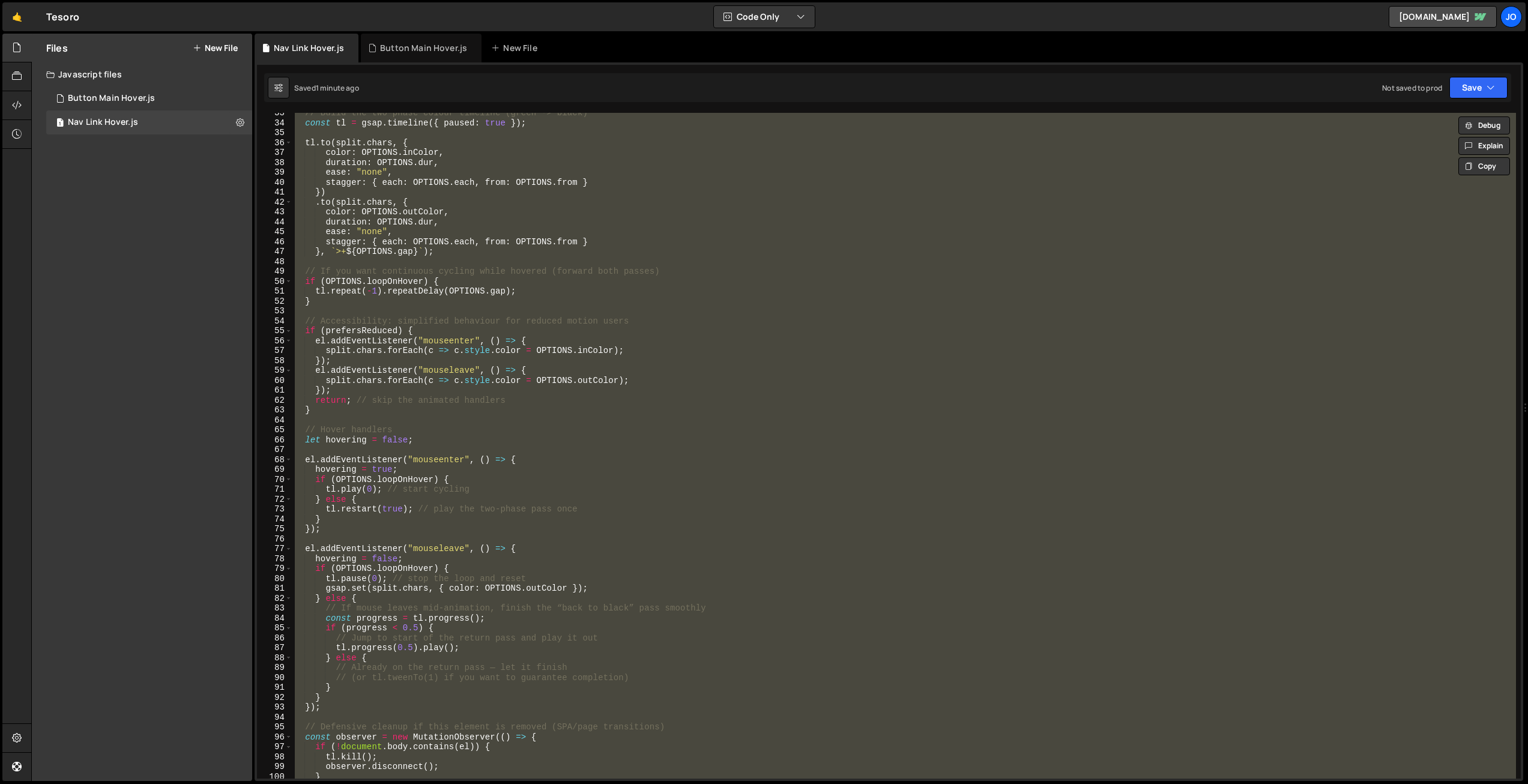
paste textarea
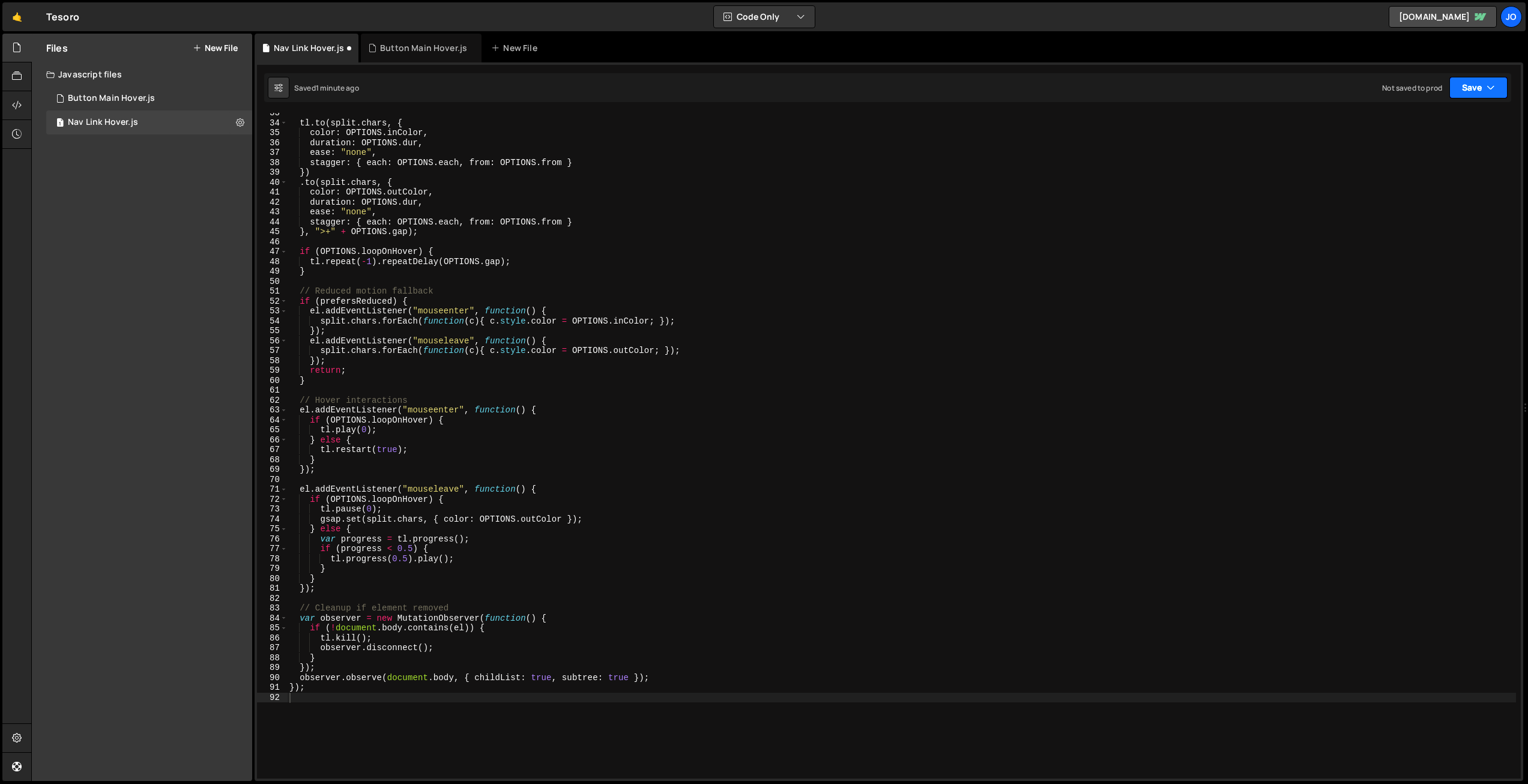
click at [1463, 93] on button "Save" at bounding box center [1479, 88] width 59 height 22
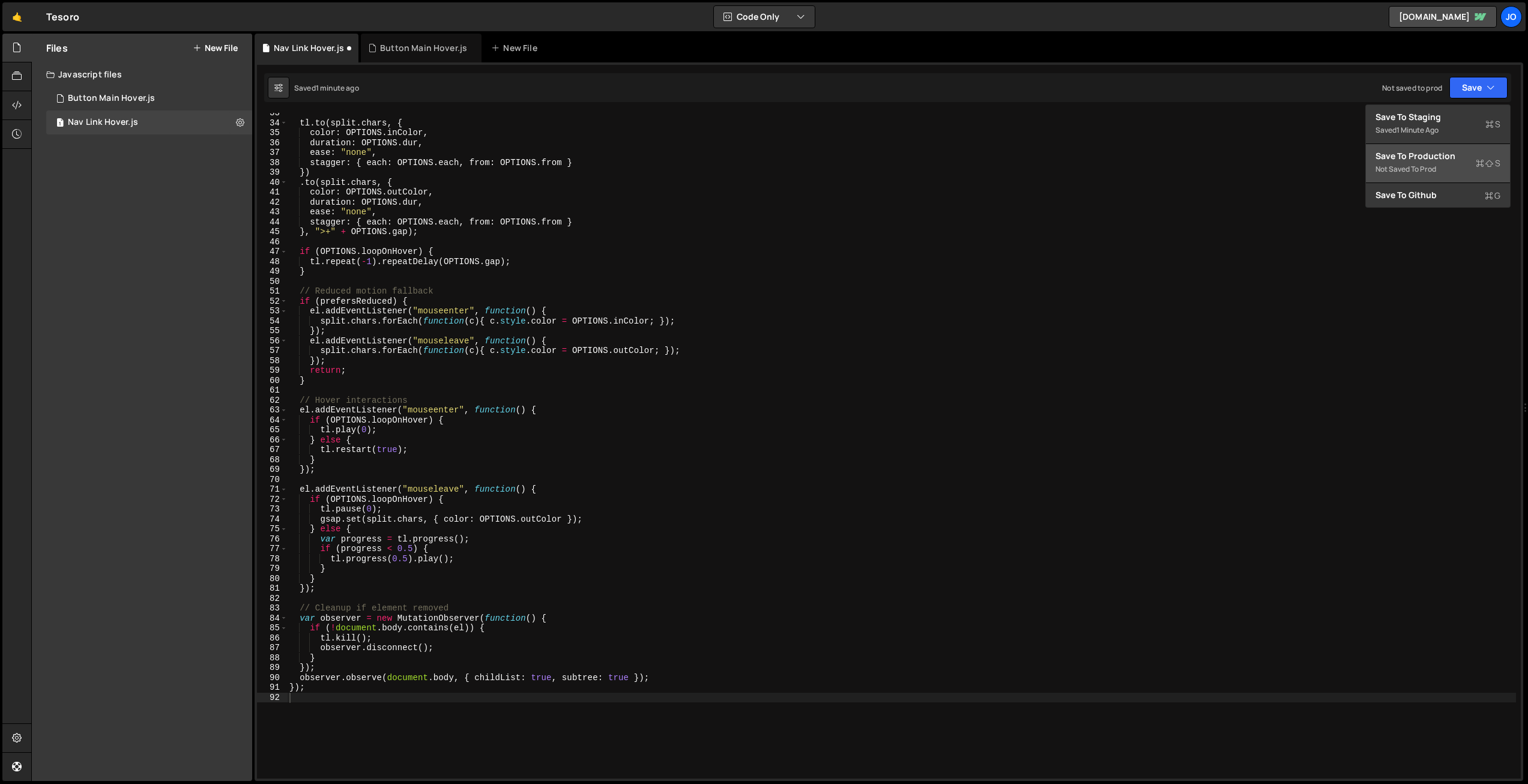
click at [1436, 155] on div "Save to Production S" at bounding box center [1438, 156] width 125 height 12
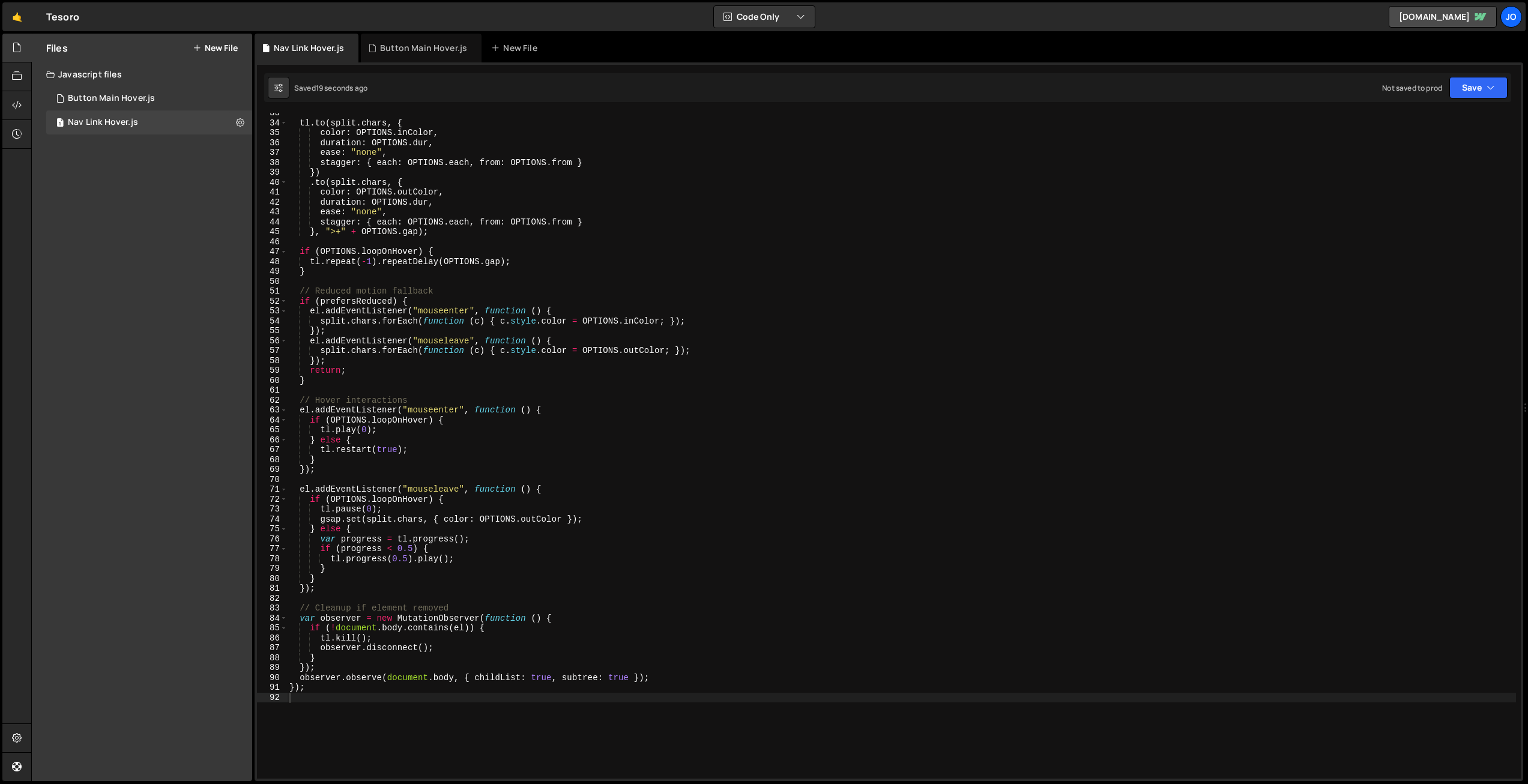
click at [584, 426] on div "tl . to ( split . chars , { color : OPTIONS . inColor , duration : OPTIONS . du…" at bounding box center [901, 451] width 1229 height 685
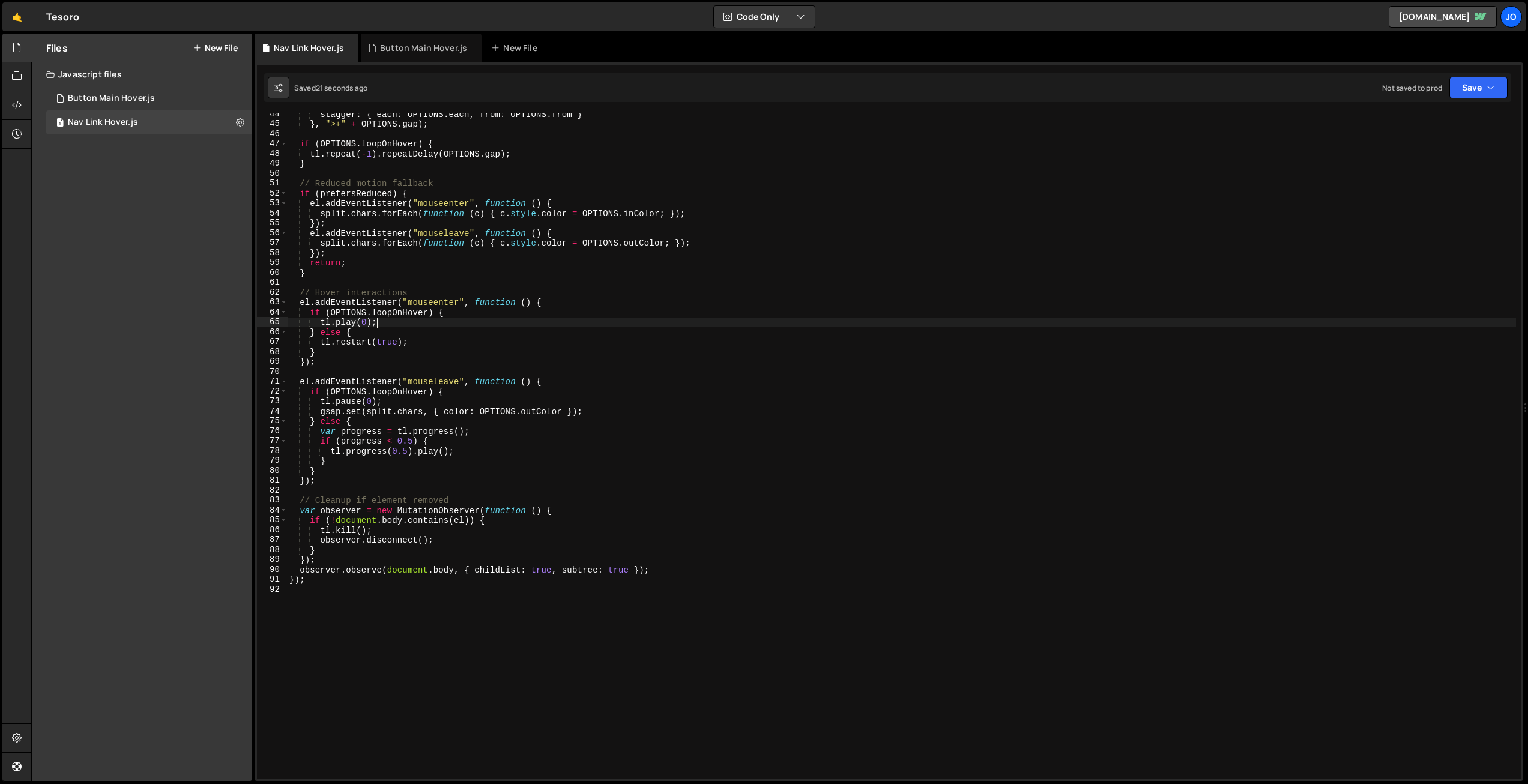
scroll to position [0, 0]
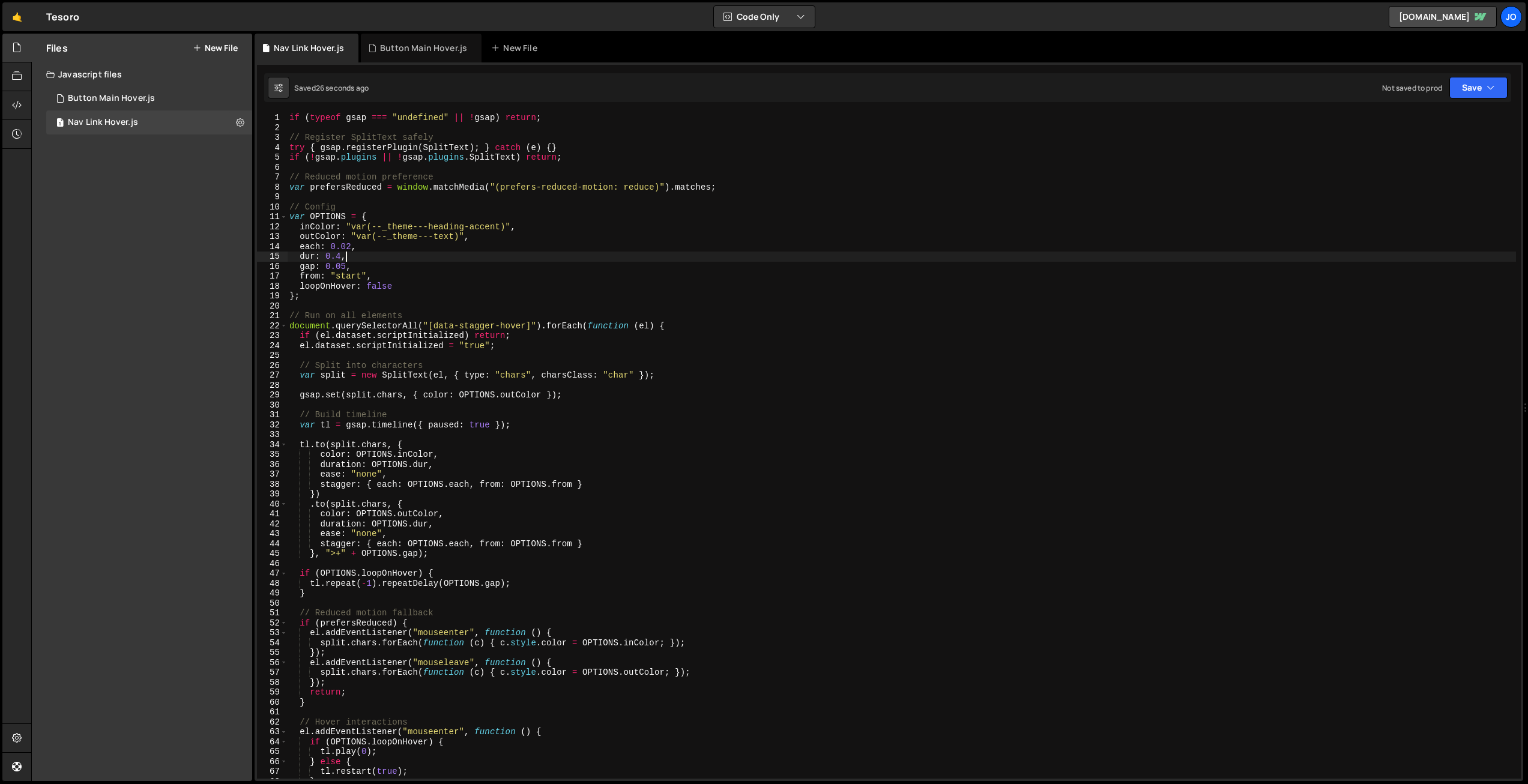
drag, startPoint x: 551, startPoint y: 259, endPoint x: 1188, endPoint y: 195, distance: 640.2
click at [552, 259] on div "if ( typeof gsap === "undefined" || ! gsap ) return ; // Register SplitText saf…" at bounding box center [901, 456] width 1229 height 685
click at [1485, 89] on button "Save" at bounding box center [1479, 88] width 59 height 22
click at [1440, 159] on div "Save to Production S" at bounding box center [1438, 156] width 125 height 12
click at [589, 216] on div "if ( typeof gsap === "undefined" || ! gsap ) return ; // Register SplitText saf…" at bounding box center [901, 456] width 1229 height 685
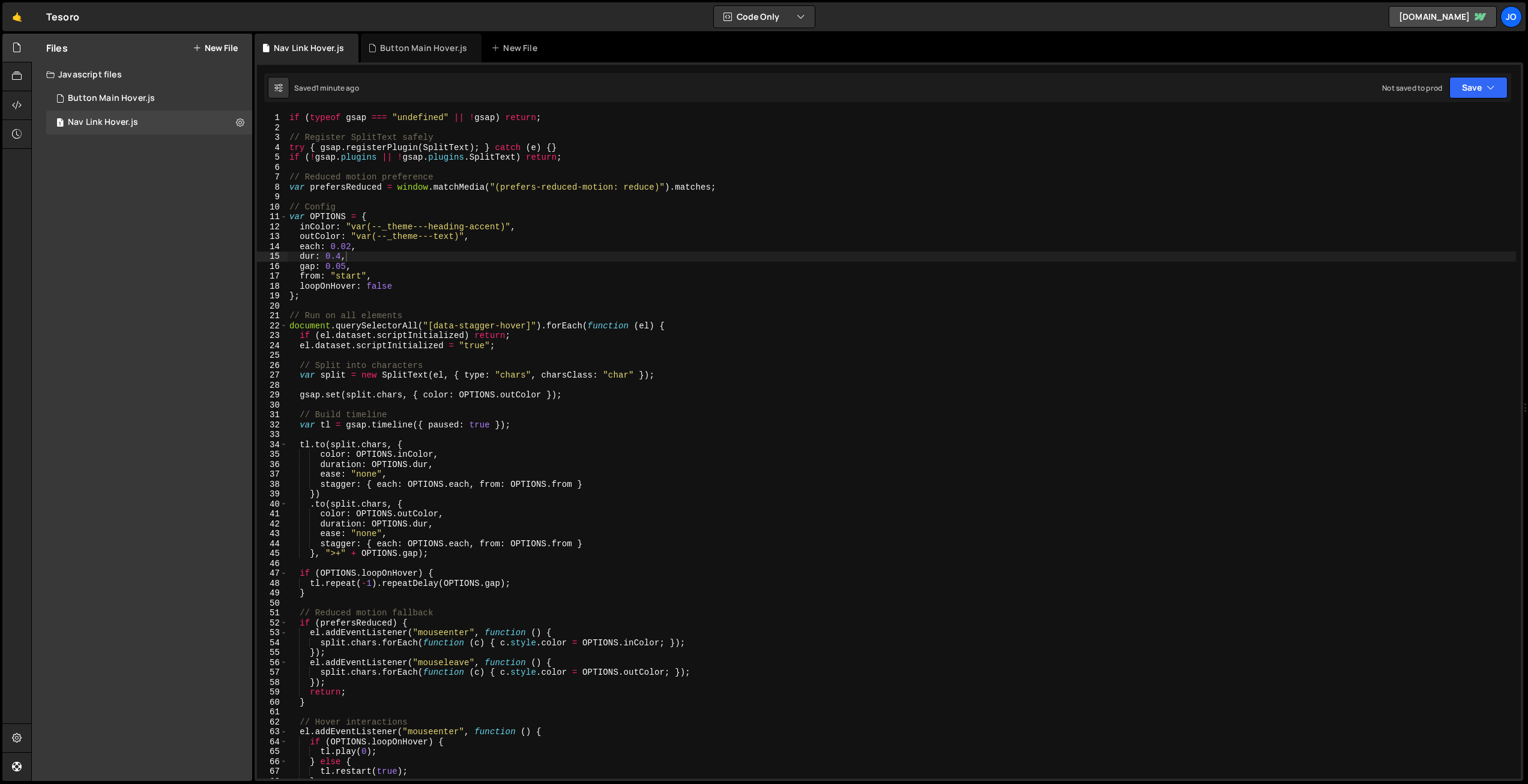
type textarea "});"
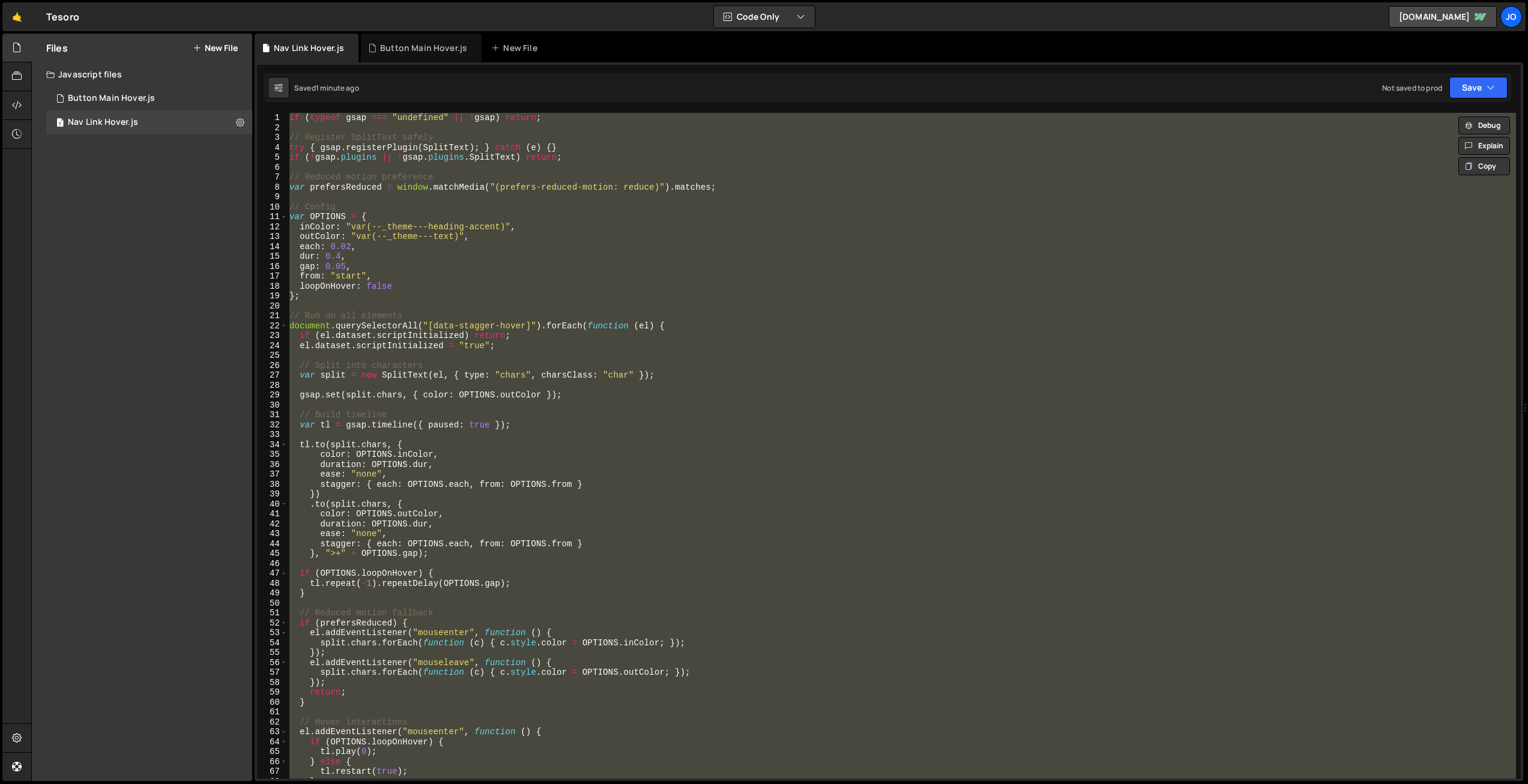
click at [642, 310] on div "if ( typeof gsap === "undefined" || ! gsap ) return ; // Register SplitText saf…" at bounding box center [901, 446] width 1229 height 666
paste textarea
type textarea "});"
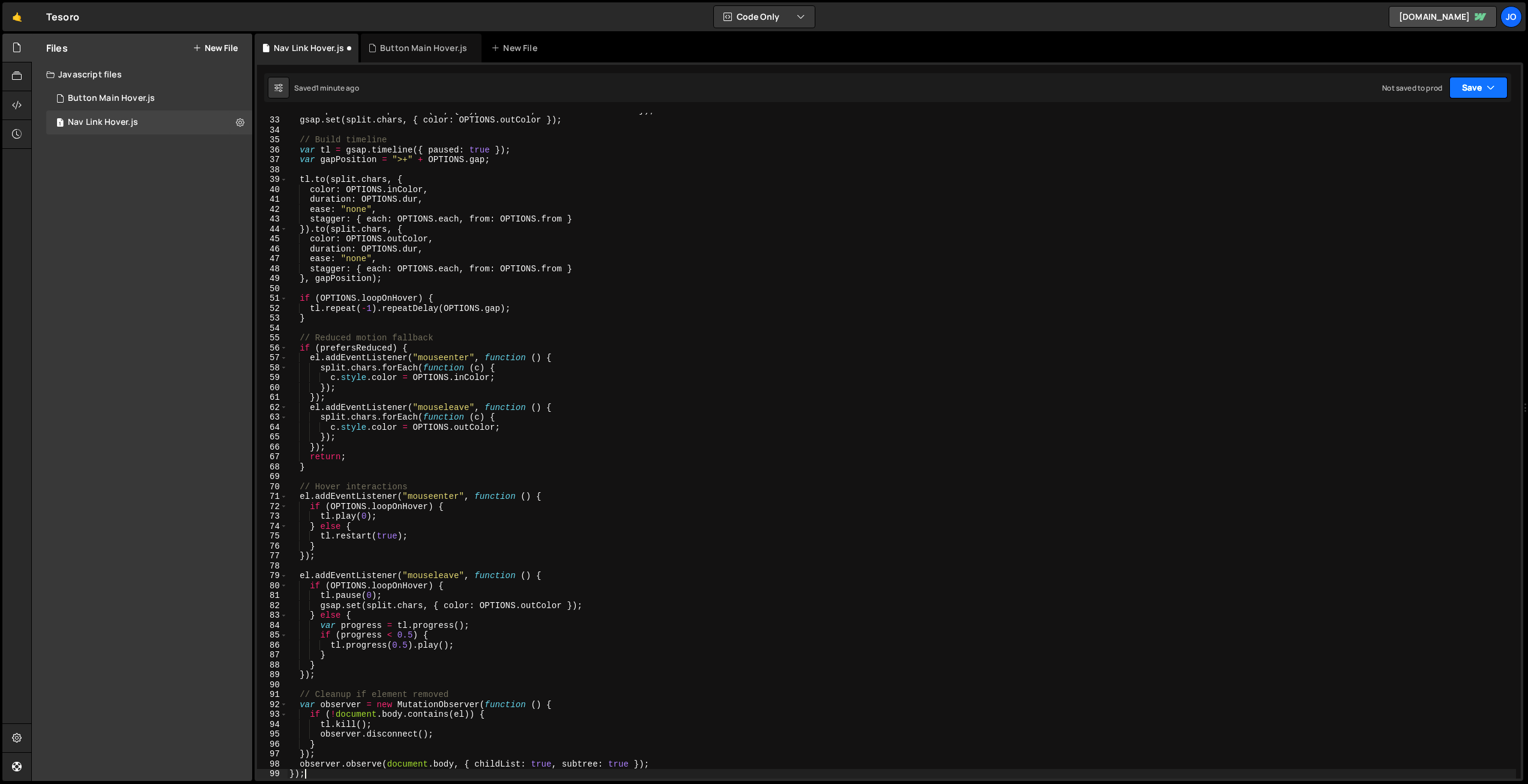
drag, startPoint x: 1469, startPoint y: 86, endPoint x: 1452, endPoint y: 107, distance: 27.0
click at [1469, 86] on button "Save" at bounding box center [1479, 88] width 59 height 22
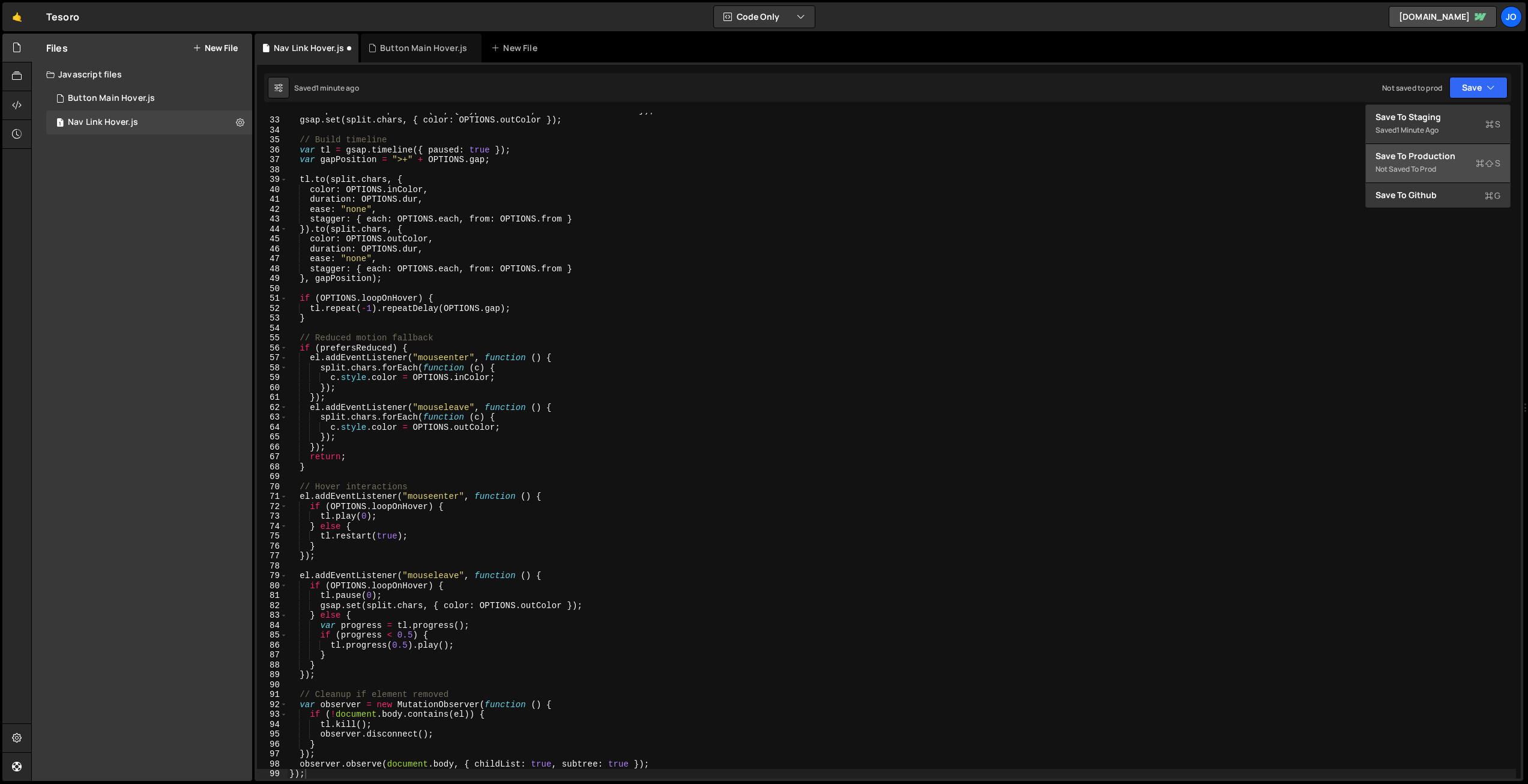
click at [1417, 152] on div "Save to Production S" at bounding box center [1438, 156] width 125 height 12
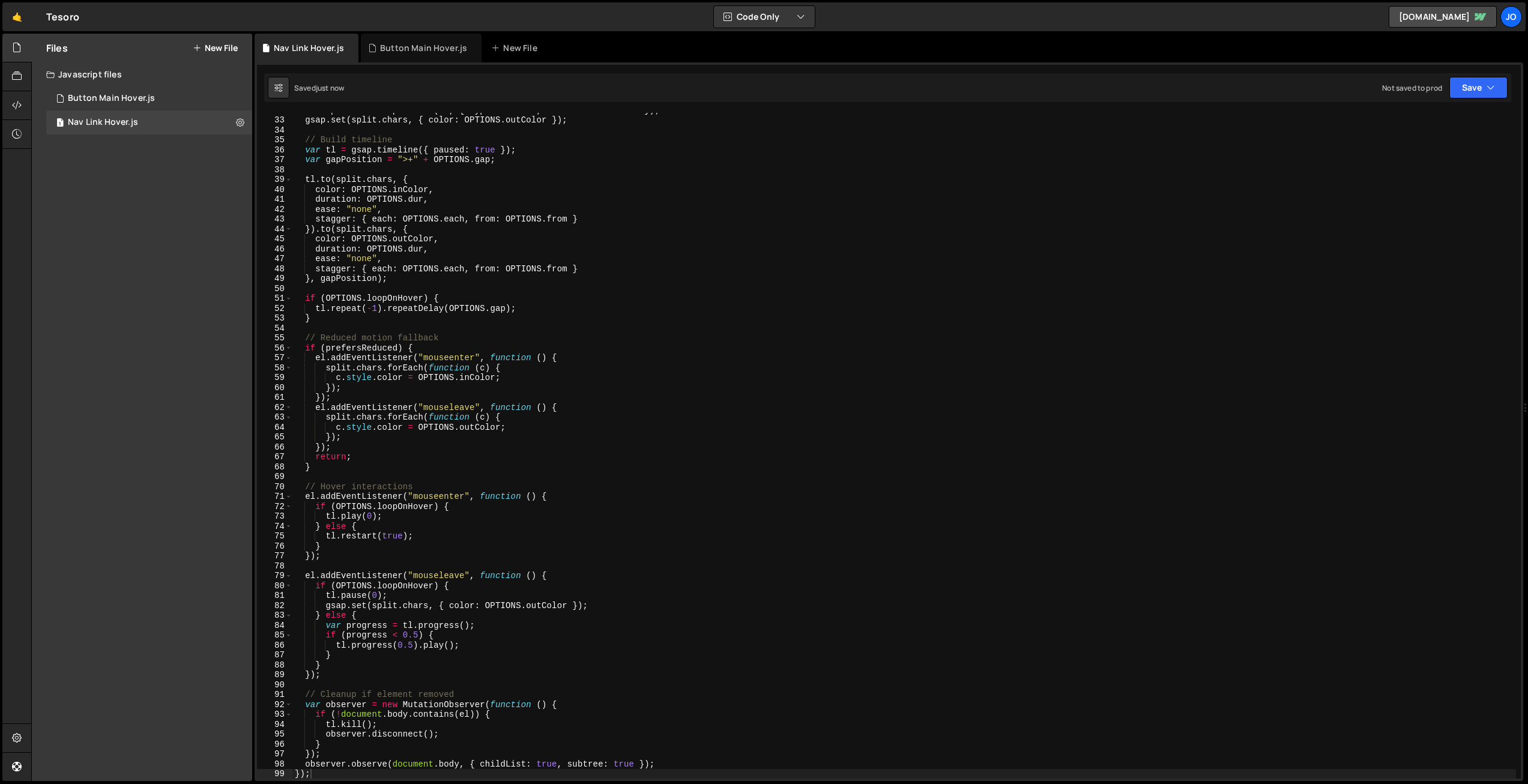
click at [661, 291] on div "var split = new SplitText ( el , { type : "chars" , charsClass : "char" }) ; gs…" at bounding box center [904, 448] width 1224 height 685
type textarea "});"
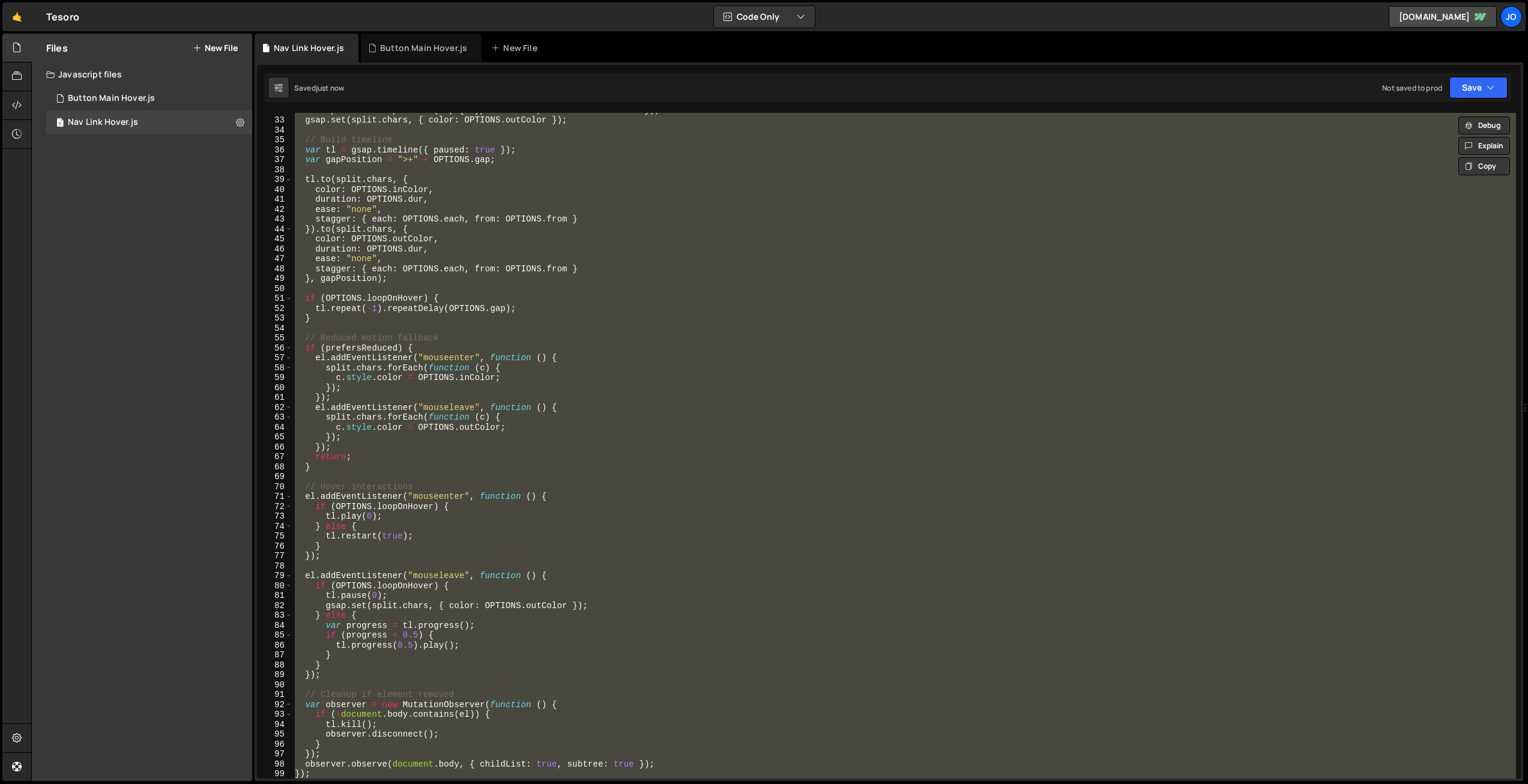
paste textarea
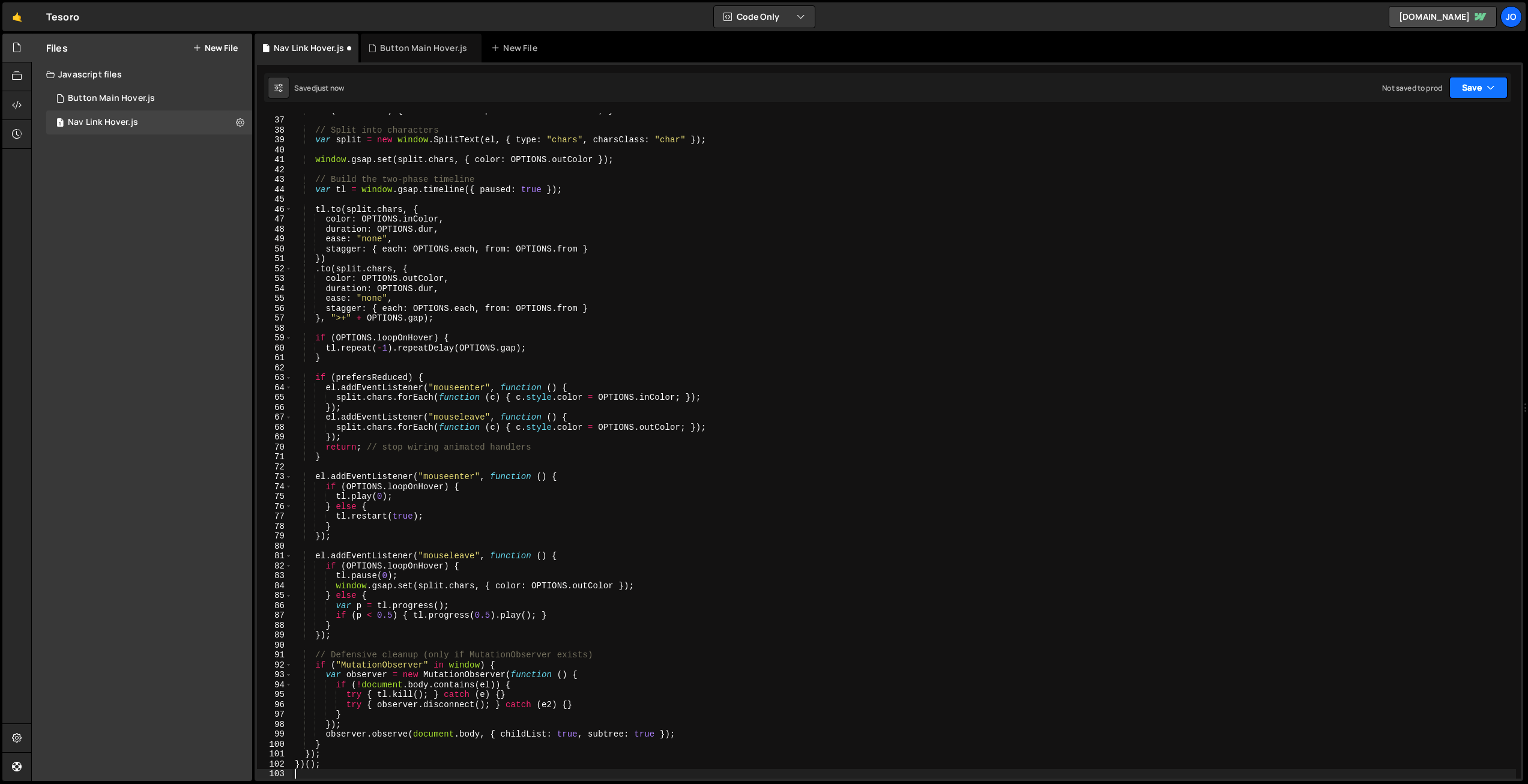
click at [1458, 82] on button "Save" at bounding box center [1479, 88] width 59 height 22
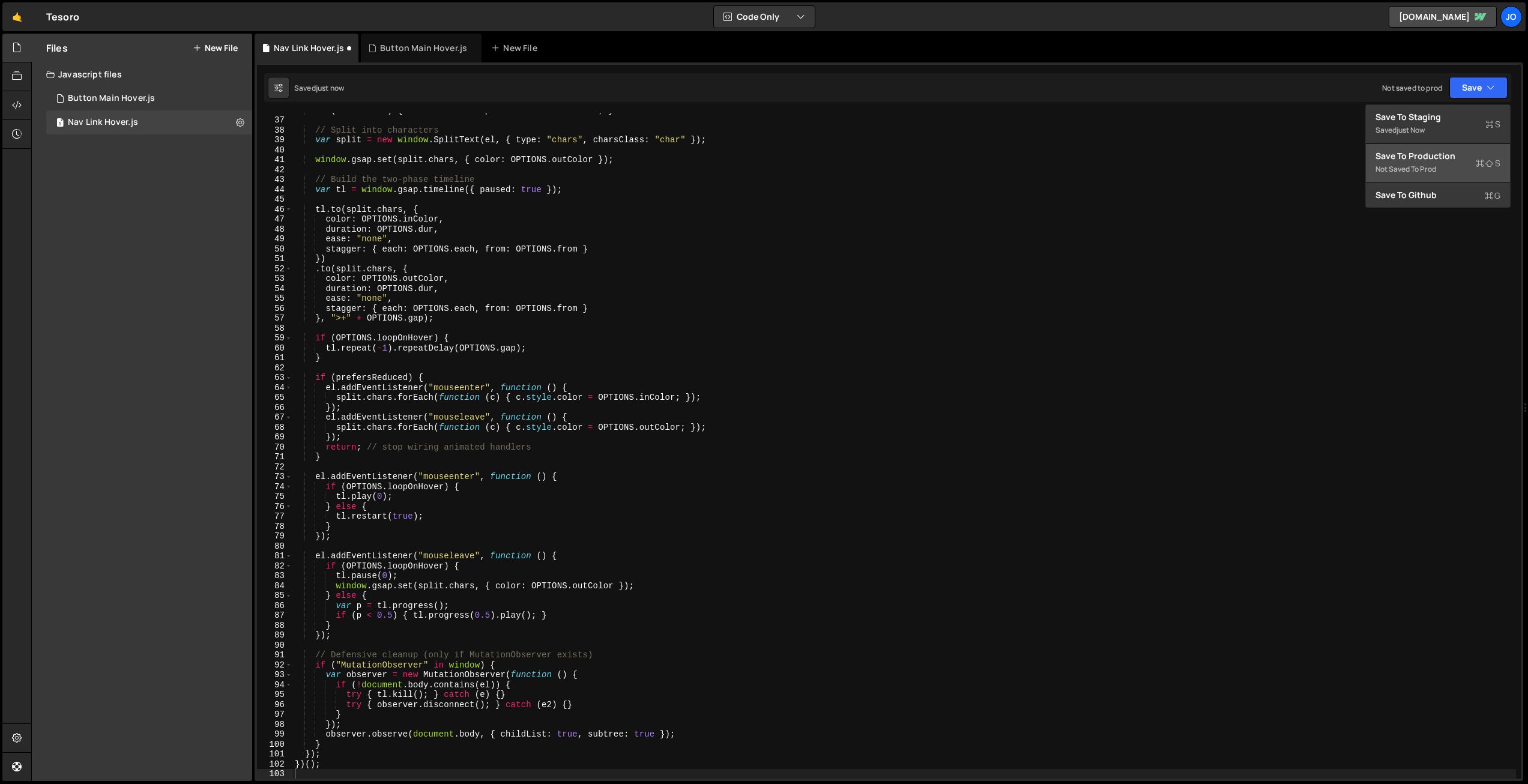
click at [1426, 161] on div "Save to Production S" at bounding box center [1438, 156] width 125 height 12
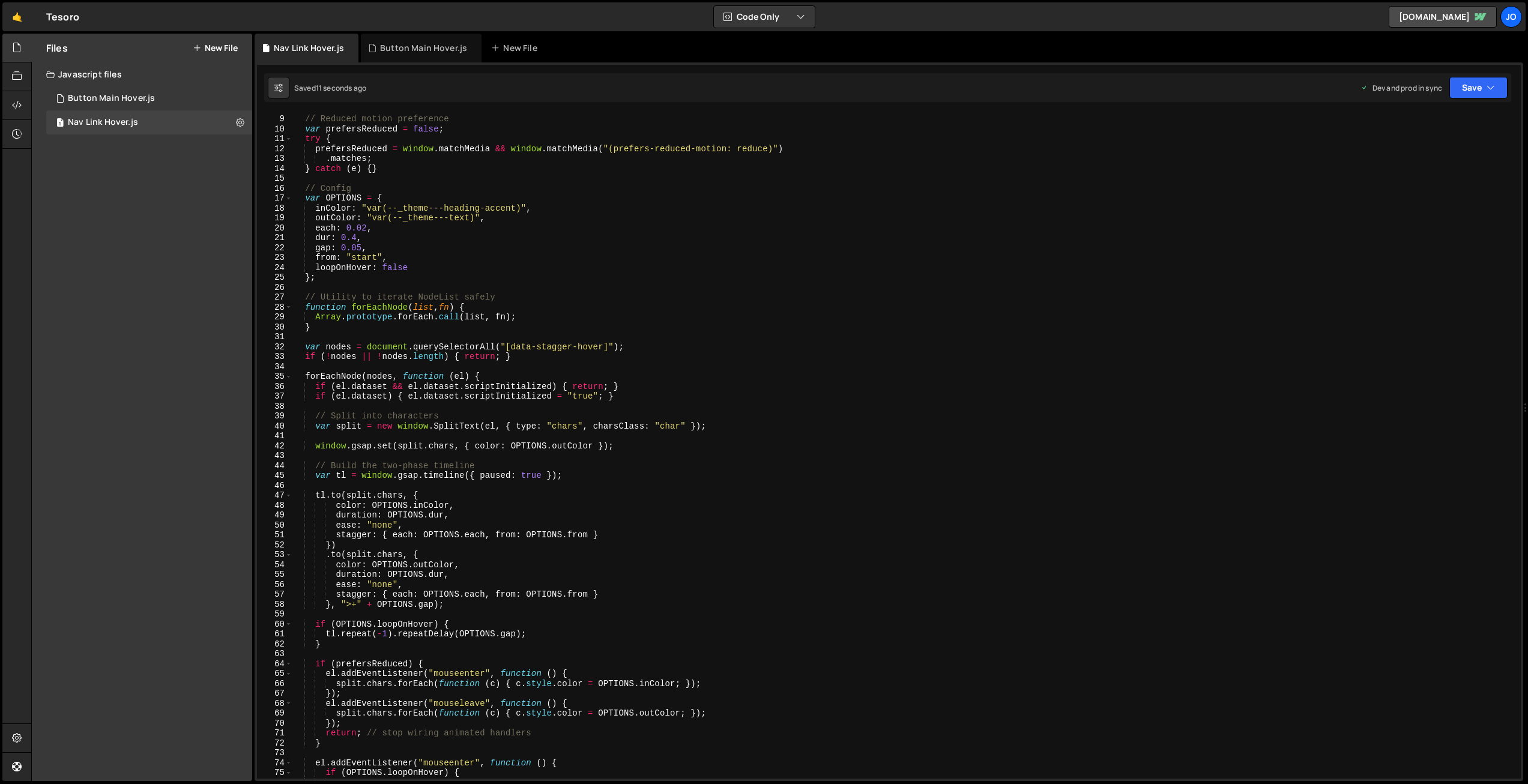
scroll to position [0, 0]
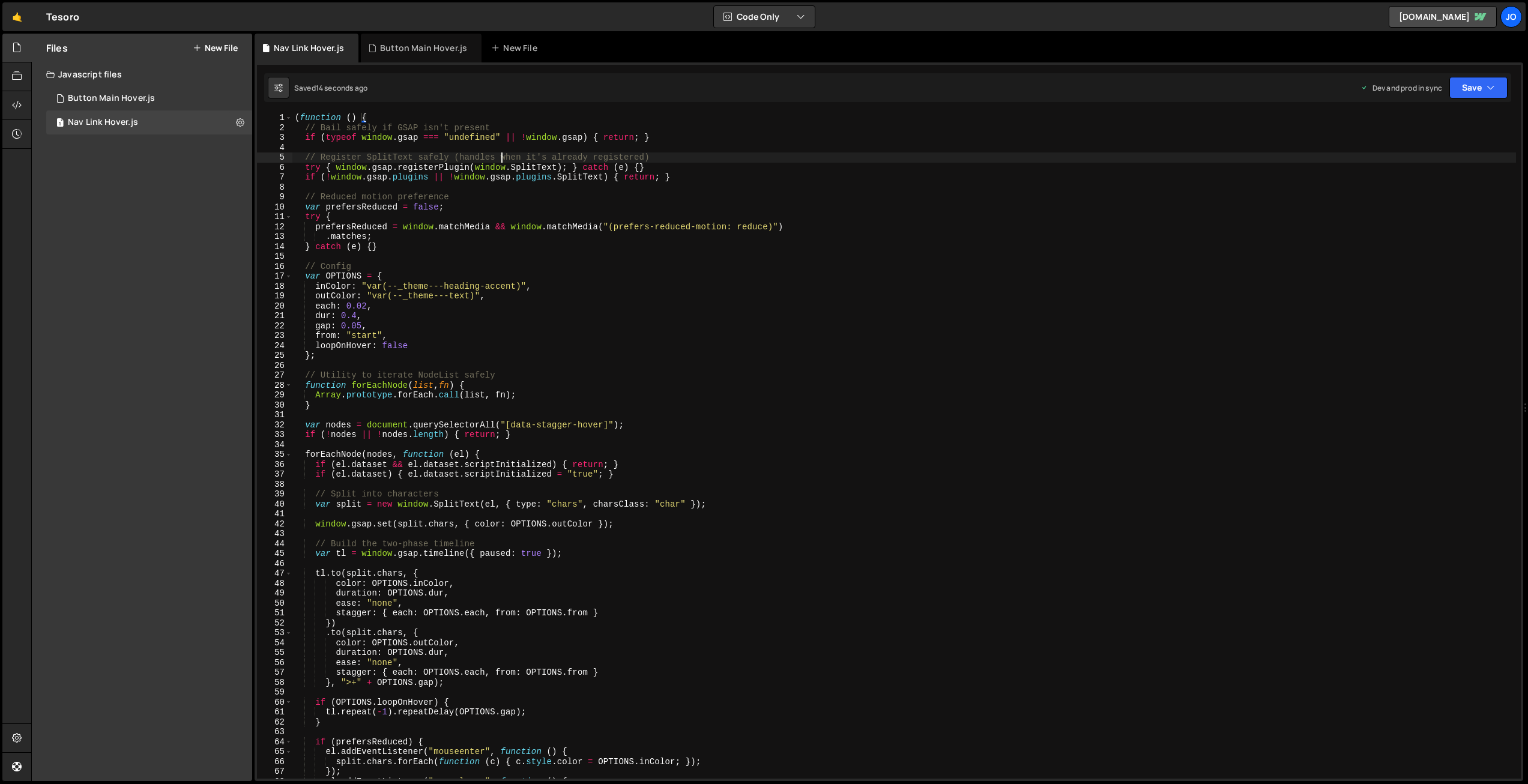
click at [503, 161] on div "( function ( ) { // Bail safely if GSAP isn't present if ( typeof window . gsap…" at bounding box center [904, 456] width 1224 height 685
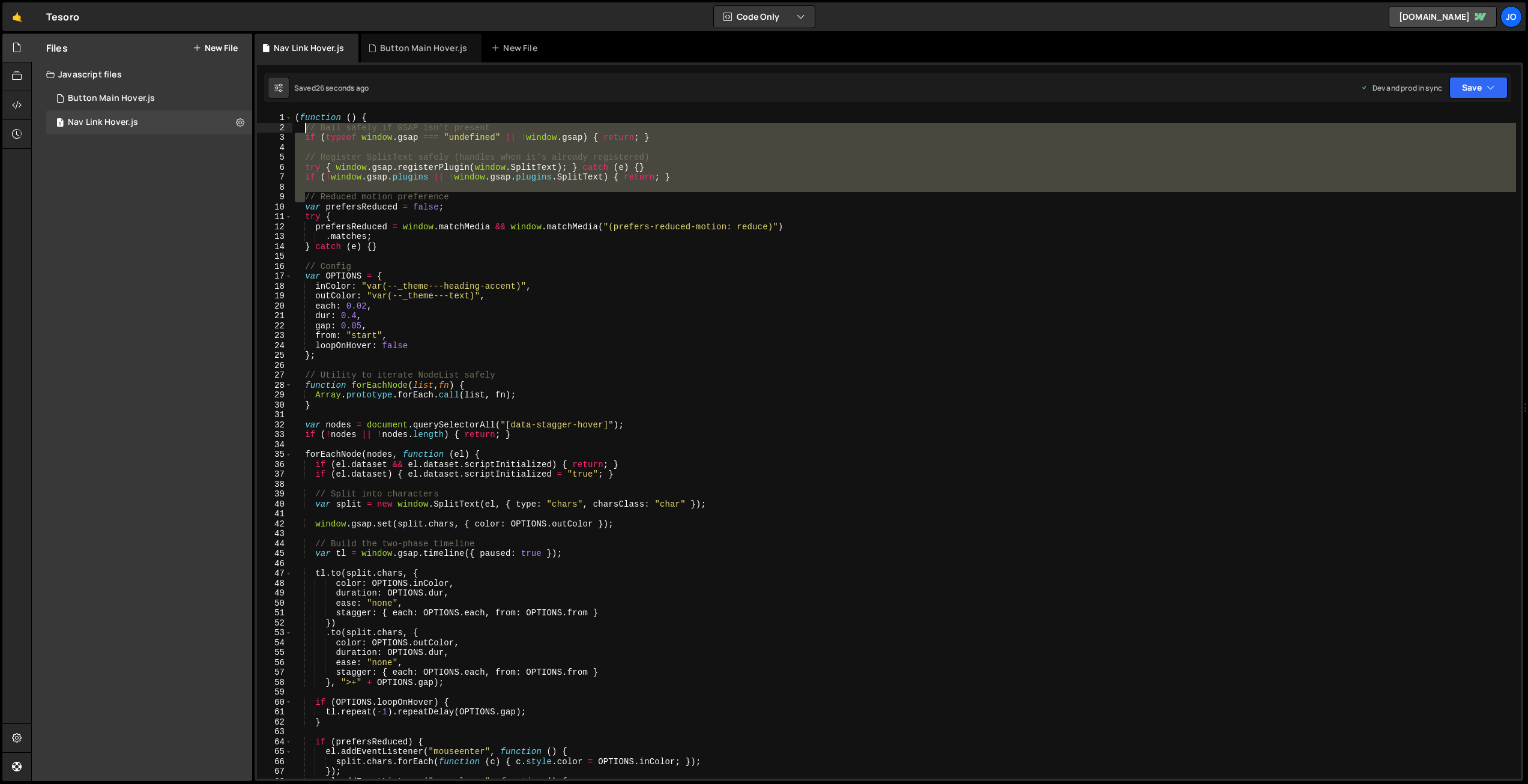
drag, startPoint x: 306, startPoint y: 165, endPoint x: 374, endPoint y: 221, distance: 88.1
click at [305, 127] on div "( function ( ) { // Bail safely if GSAP isn't present if ( typeof window . gsap…" at bounding box center [904, 456] width 1224 height 685
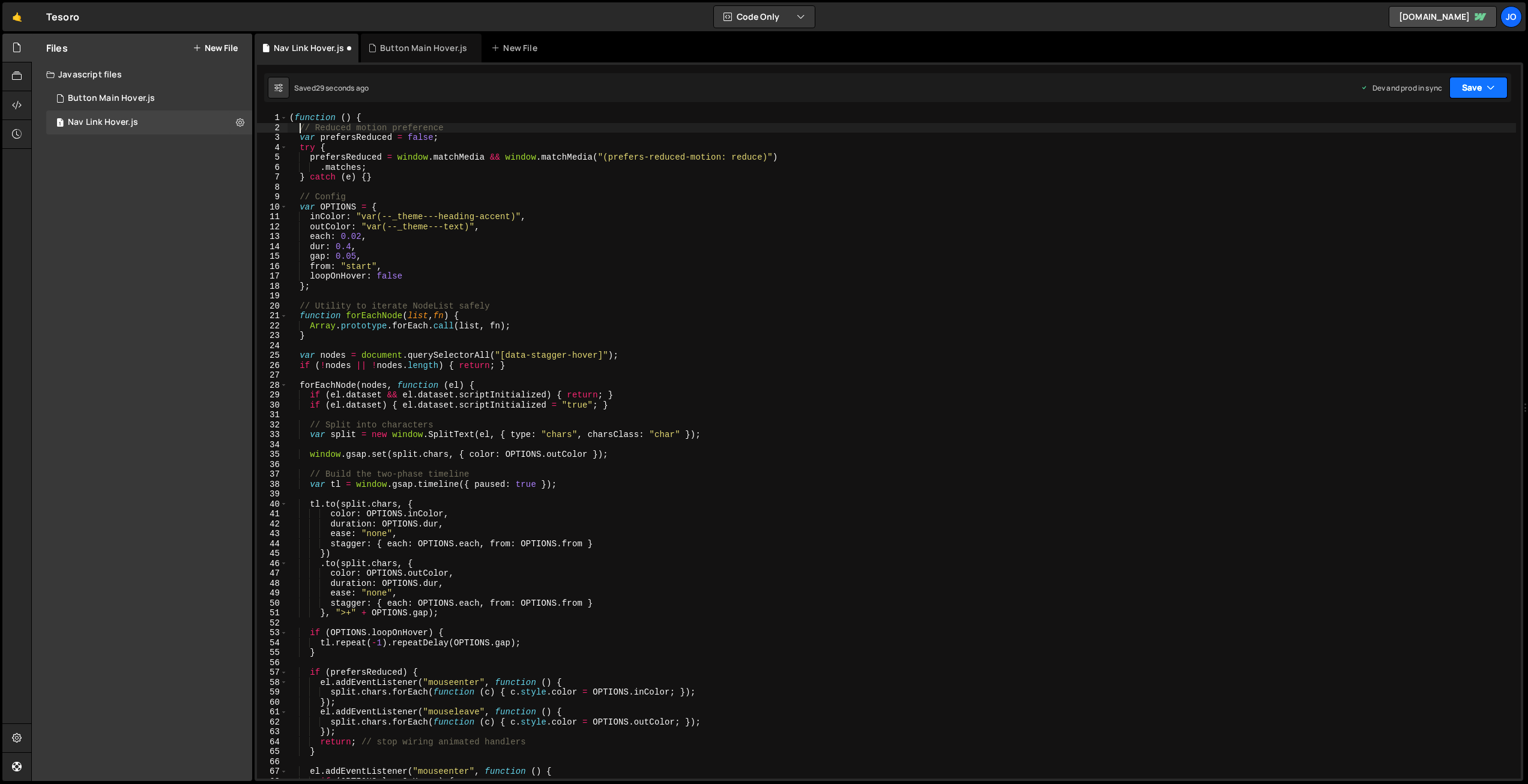
click at [1463, 83] on button "Save" at bounding box center [1479, 88] width 59 height 22
click at [1439, 156] on div "Save to Production S" at bounding box center [1438, 156] width 125 height 12
click at [380, 249] on div "( function ( ) { // Reduced motion preference var prefersReduced = false ; try …" at bounding box center [901, 456] width 1229 height 685
click at [373, 254] on div "( function ( ) { // Reduced motion preference var prefersReduced = false ; try …" at bounding box center [901, 456] width 1229 height 685
drag, startPoint x: 415, startPoint y: 278, endPoint x: 435, endPoint y: 272, distance: 20.9
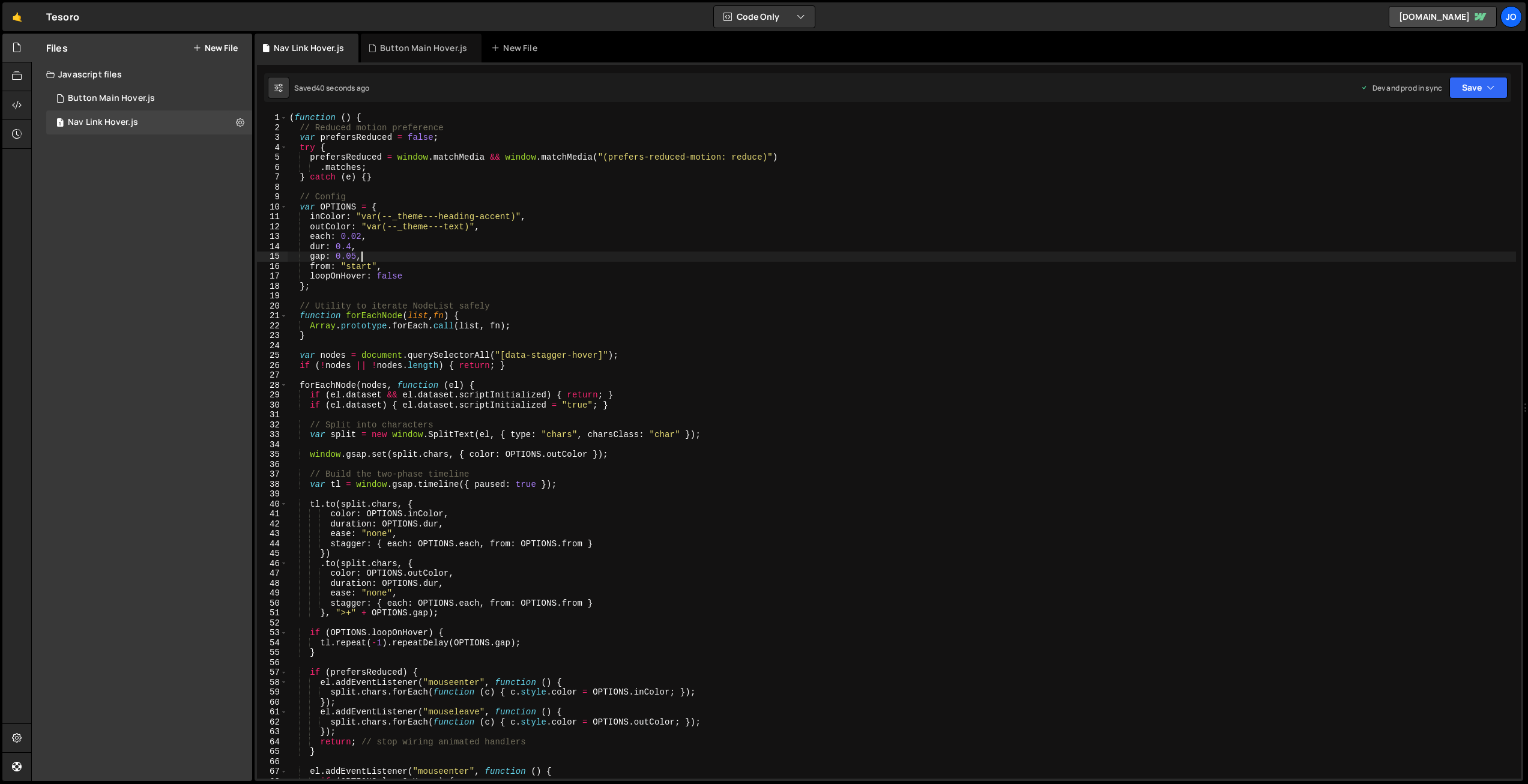
click at [415, 278] on div "( function ( ) { // Reduced motion preference var prefersReduced = false ; try …" at bounding box center [901, 456] width 1229 height 685
click at [540, 230] on div "( function ( ) { // Reduced motion preference var prefersReduced = false ; try …" at bounding box center [901, 456] width 1229 height 685
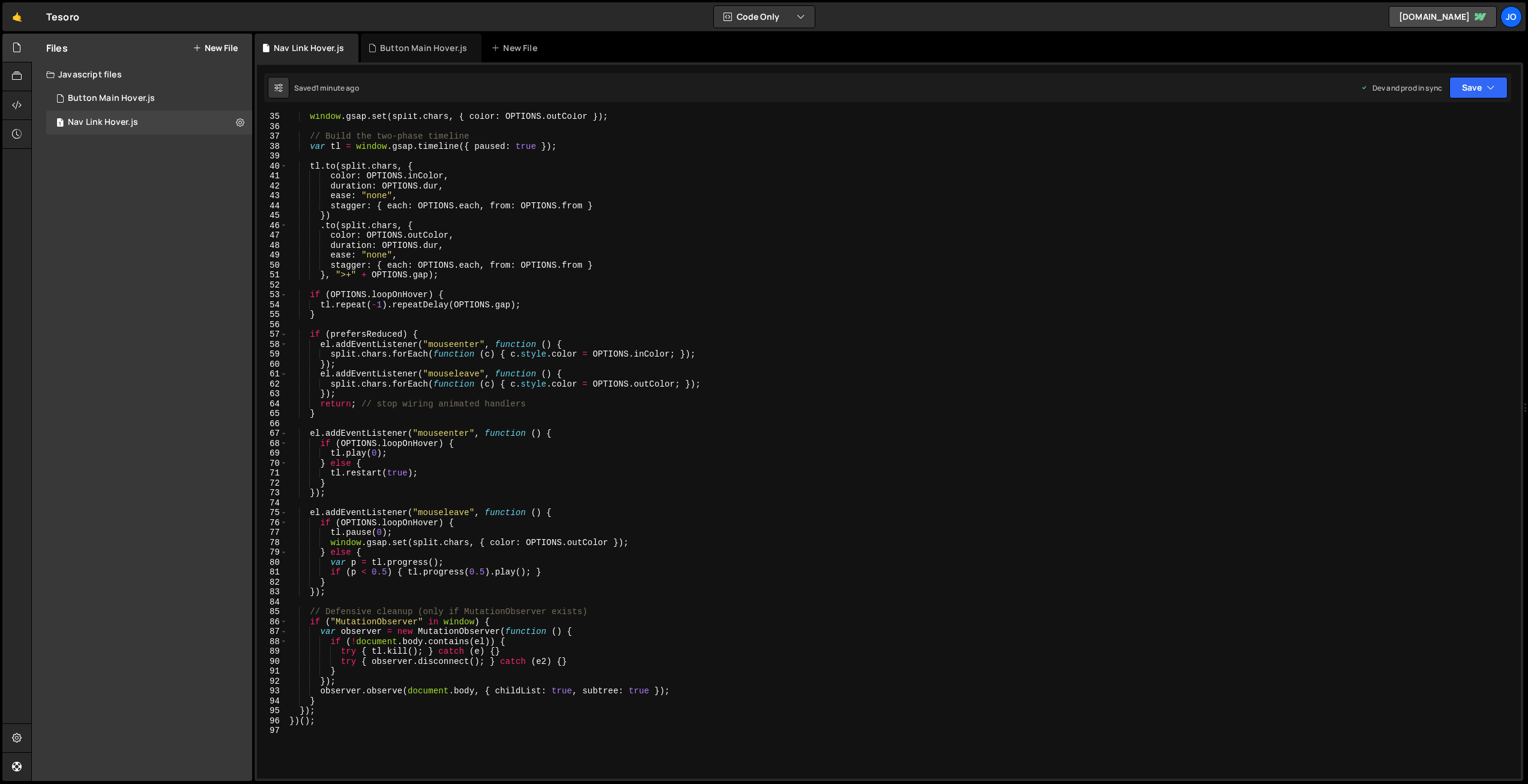
scroll to position [338, 0]
click at [538, 249] on div "window . gsap . set ( split . chars , { color : OPTIONS . outColor }) ; // Buil…" at bounding box center [901, 455] width 1229 height 685
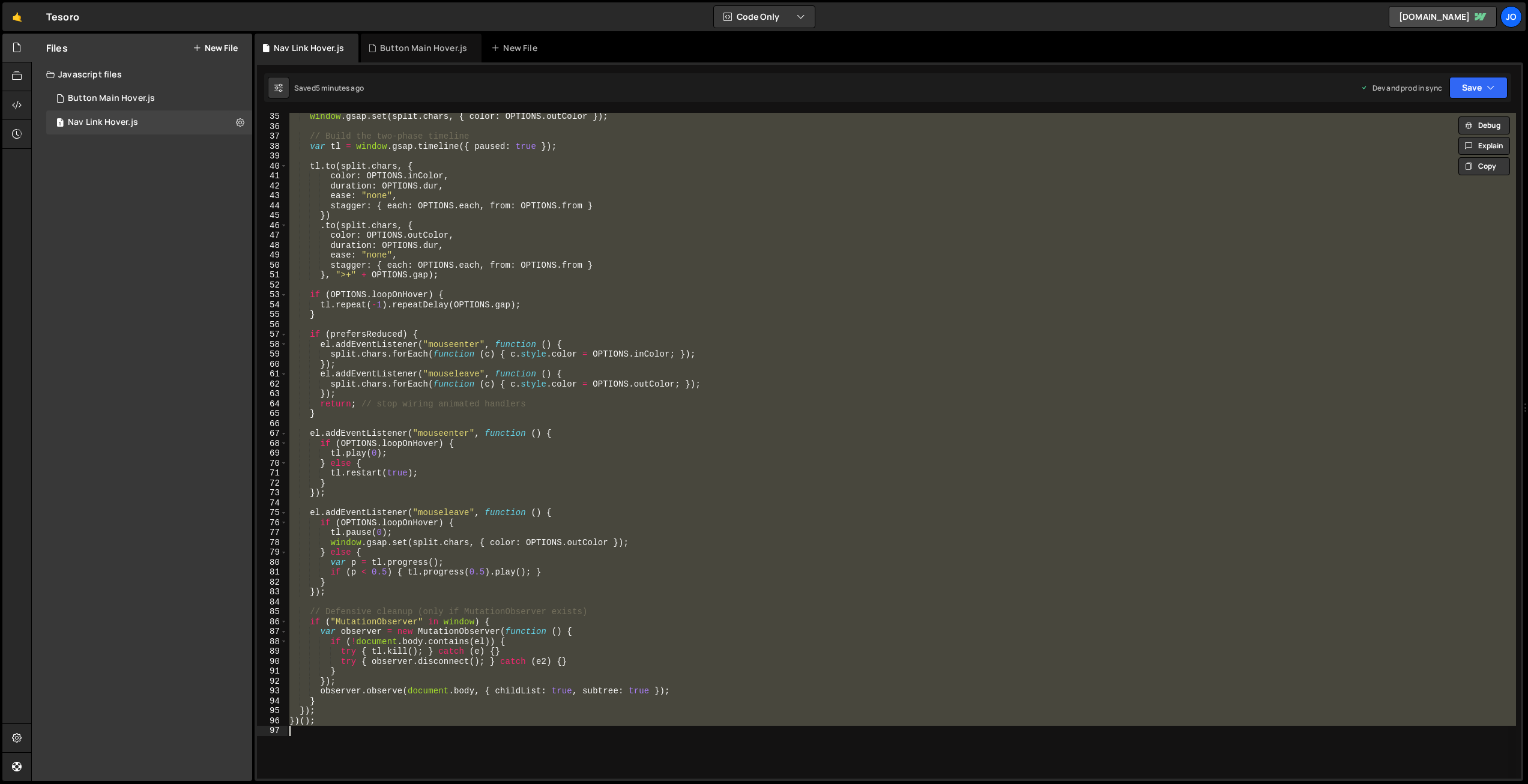
click at [531, 253] on div "window . gsap . set ( split . chars , { color : OPTIONS . outColor }) ; // Buil…" at bounding box center [901, 446] width 1229 height 666
type textarea "})();"
paste textarea
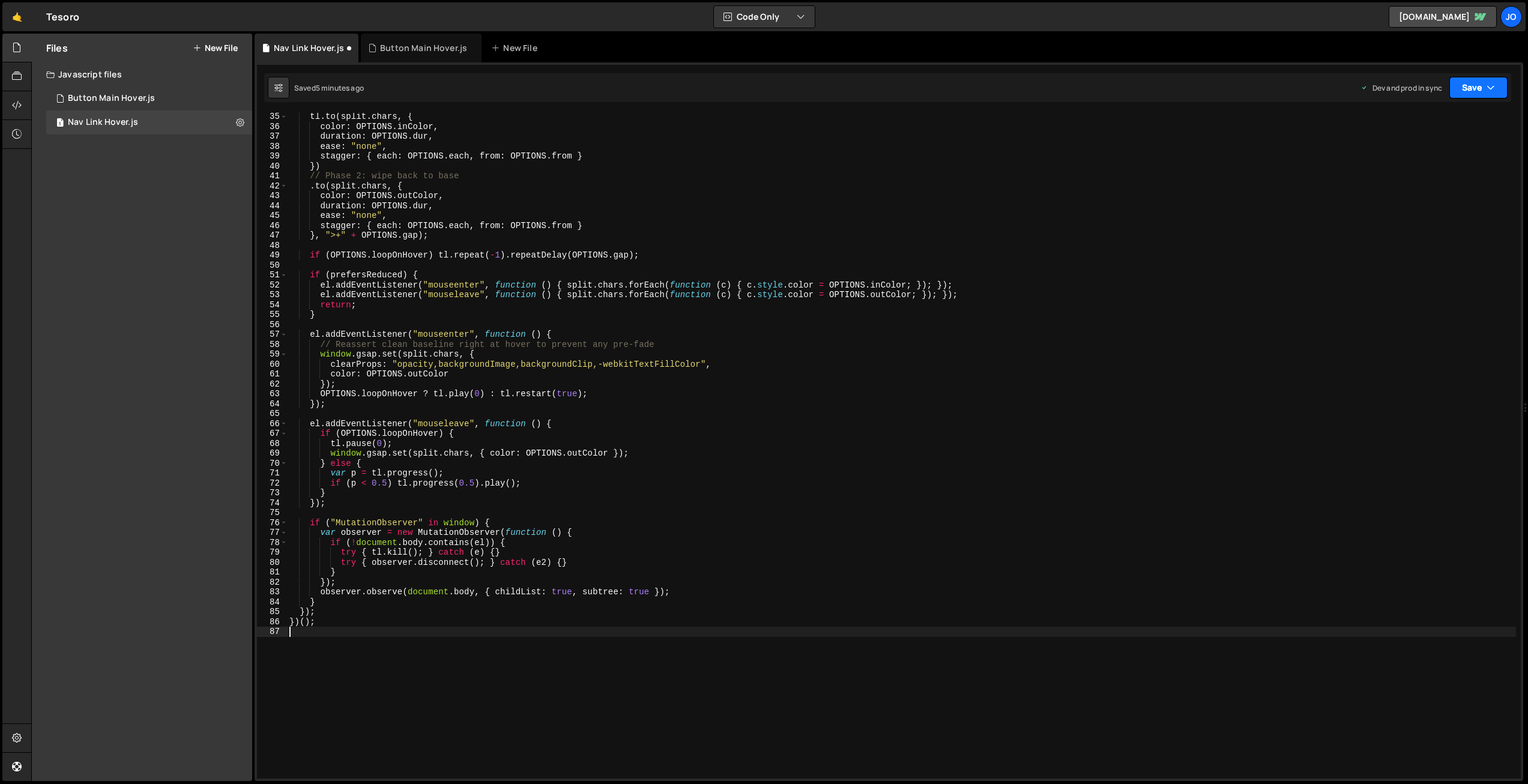
click at [1475, 86] on button "Save" at bounding box center [1479, 88] width 59 height 22
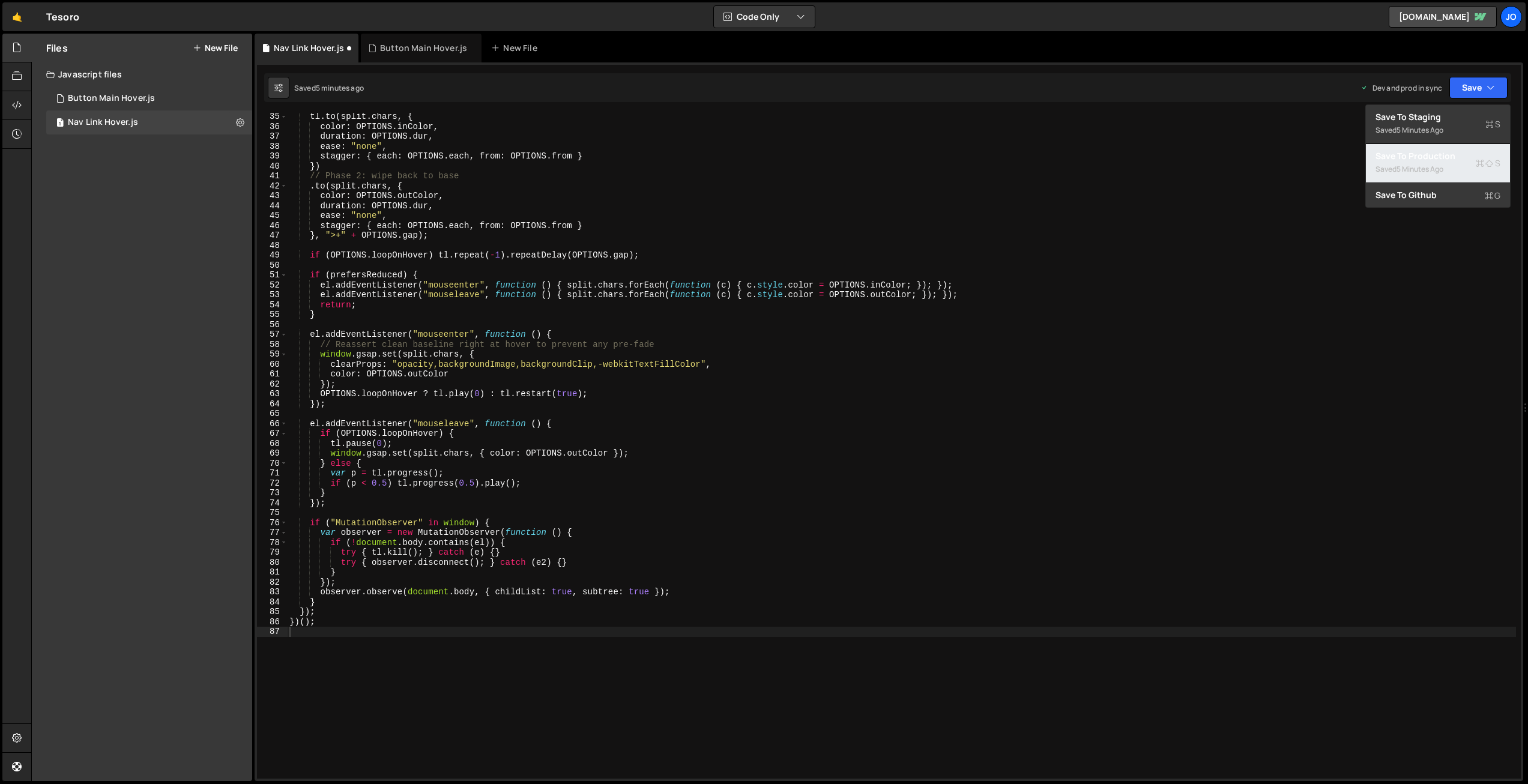
click at [1423, 169] on div "5 minutes ago" at bounding box center [1420, 169] width 47 height 10
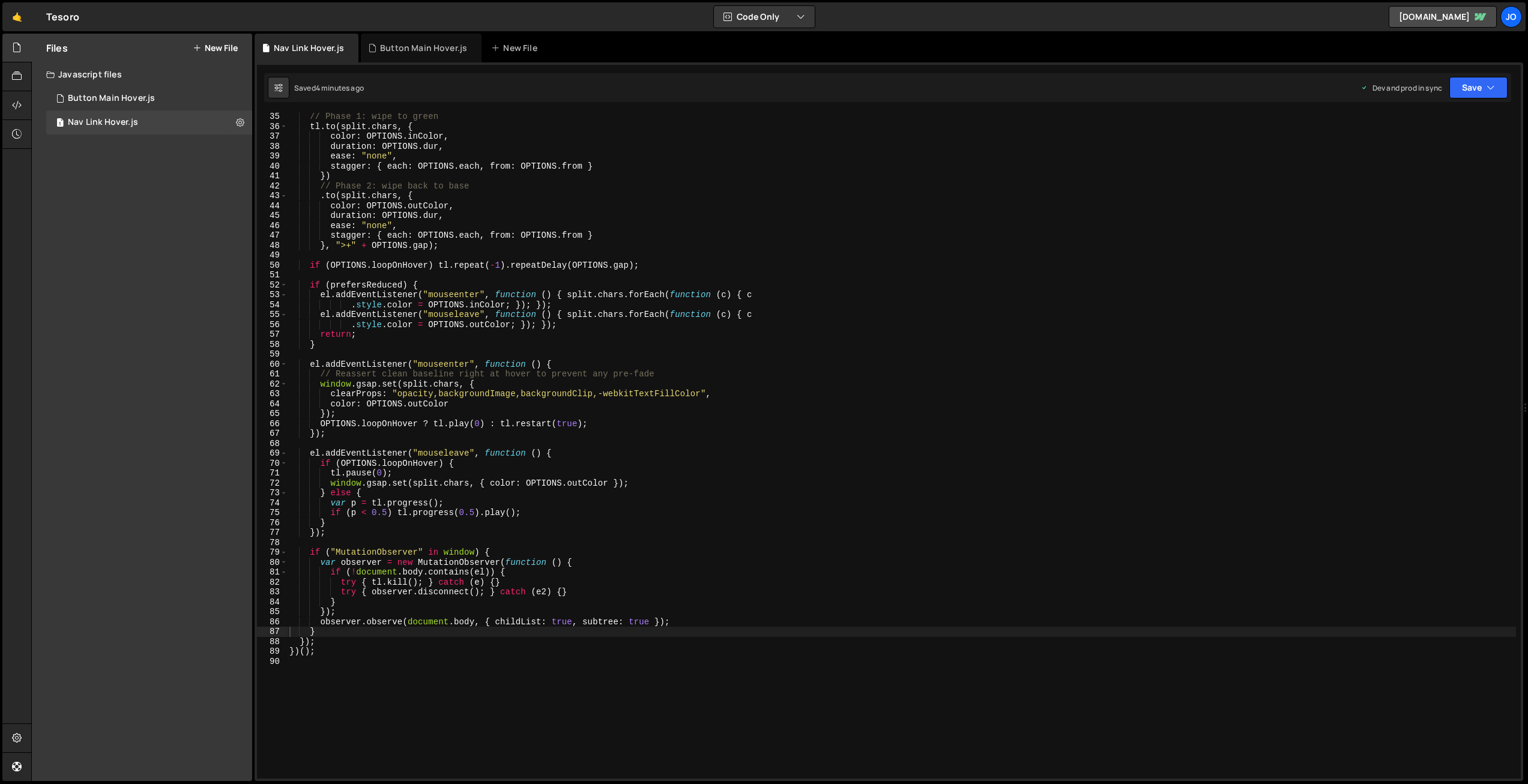
click at [561, 285] on div "// Phase 1: wipe to [PERSON_NAME] . to ( split . chars , { color : OPTIONS . in…" at bounding box center [901, 455] width 1229 height 685
type textarea "})();"
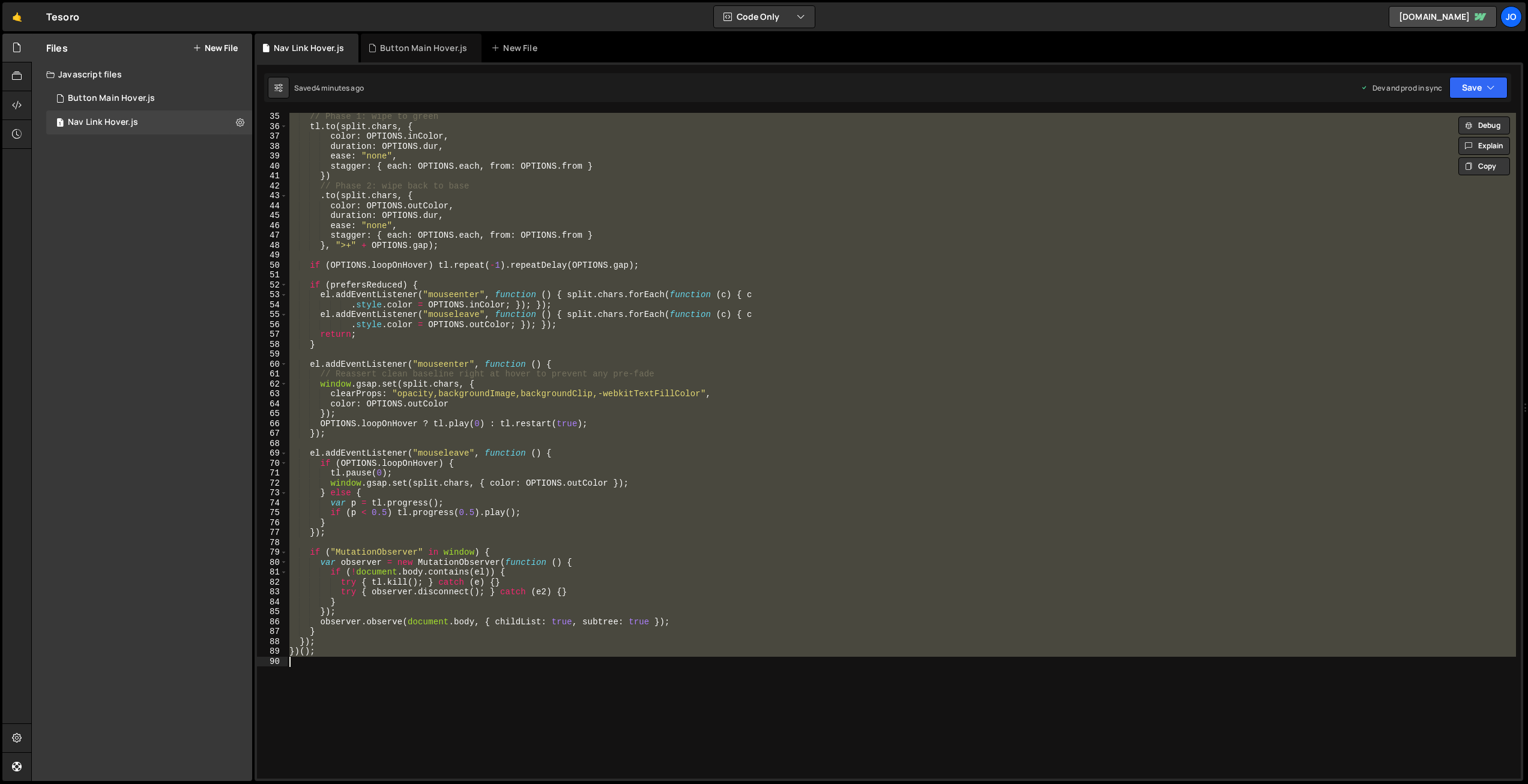
paste textarea
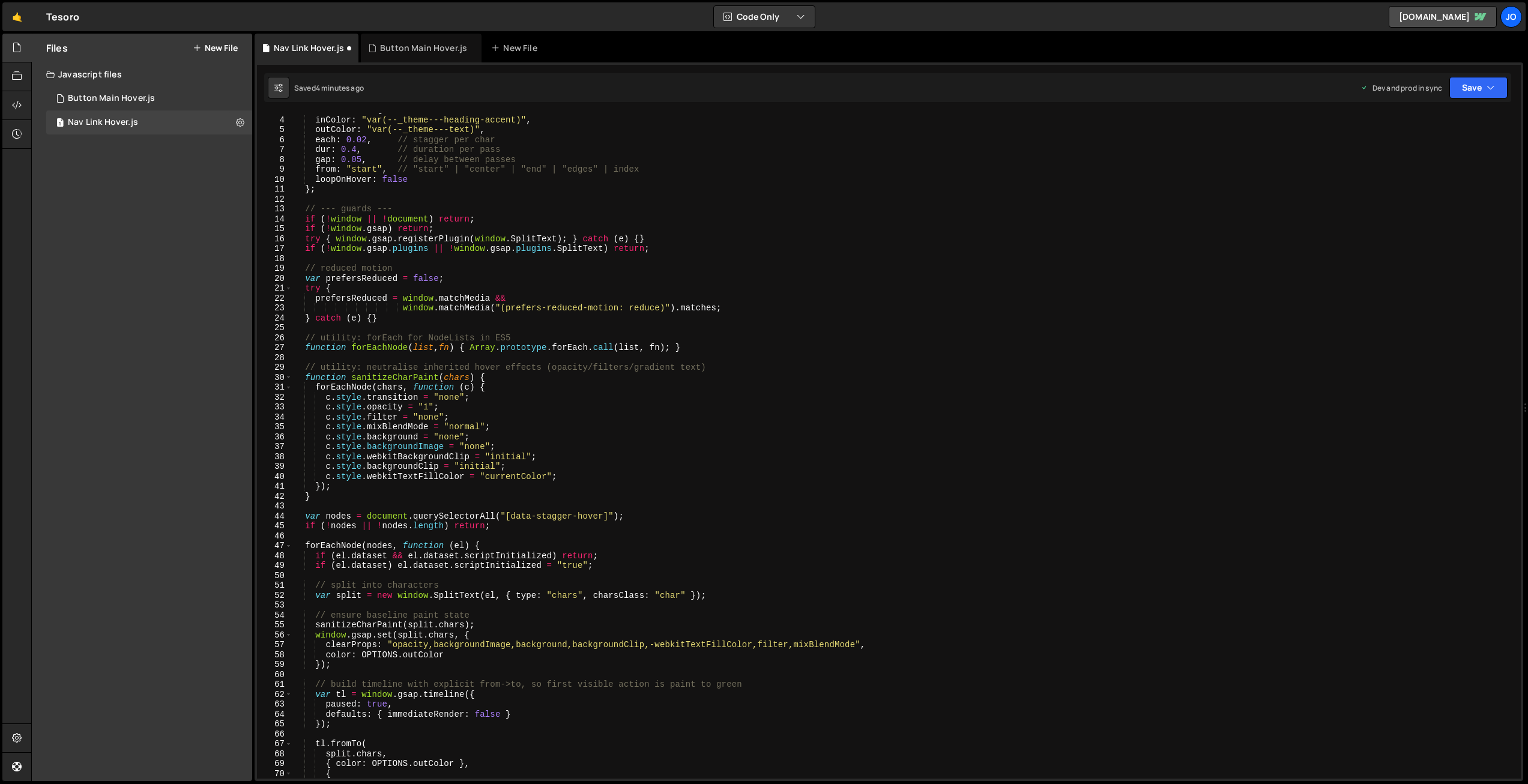
scroll to position [25, 0]
click at [312, 499] on div "var OPTIONS = { inColor : "var(--_theme---heading-accent)" , outColor : "var(--…" at bounding box center [904, 450] width 1224 height 685
drag, startPoint x: 389, startPoint y: 427, endPoint x: 336, endPoint y: 473, distance: 70.2
click at [388, 427] on div "var OPTIONS = { inColor : "var(--_theme---heading-accent)" , outColor : "var(--…" at bounding box center [904, 450] width 1224 height 685
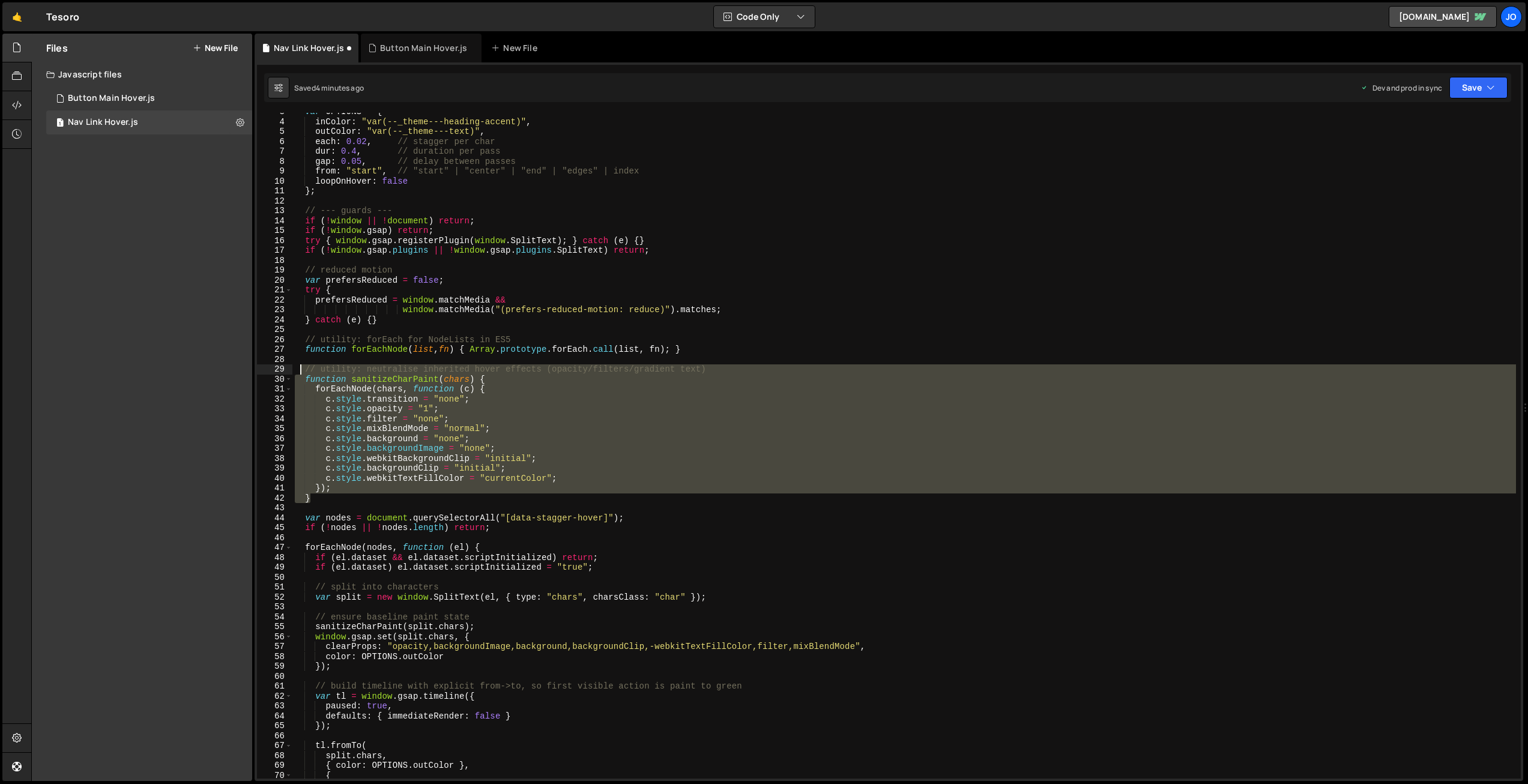
drag, startPoint x: 315, startPoint y: 499, endPoint x: 301, endPoint y: 371, distance: 128.8
click at [301, 371] on div "var OPTIONS = { inColor : "var(--_theme---heading-accent)" , outColor : "var(--…" at bounding box center [904, 450] width 1224 height 685
type textarea "// utility: neutralise inherited hover effects (opacity/filters/gradient text) …"
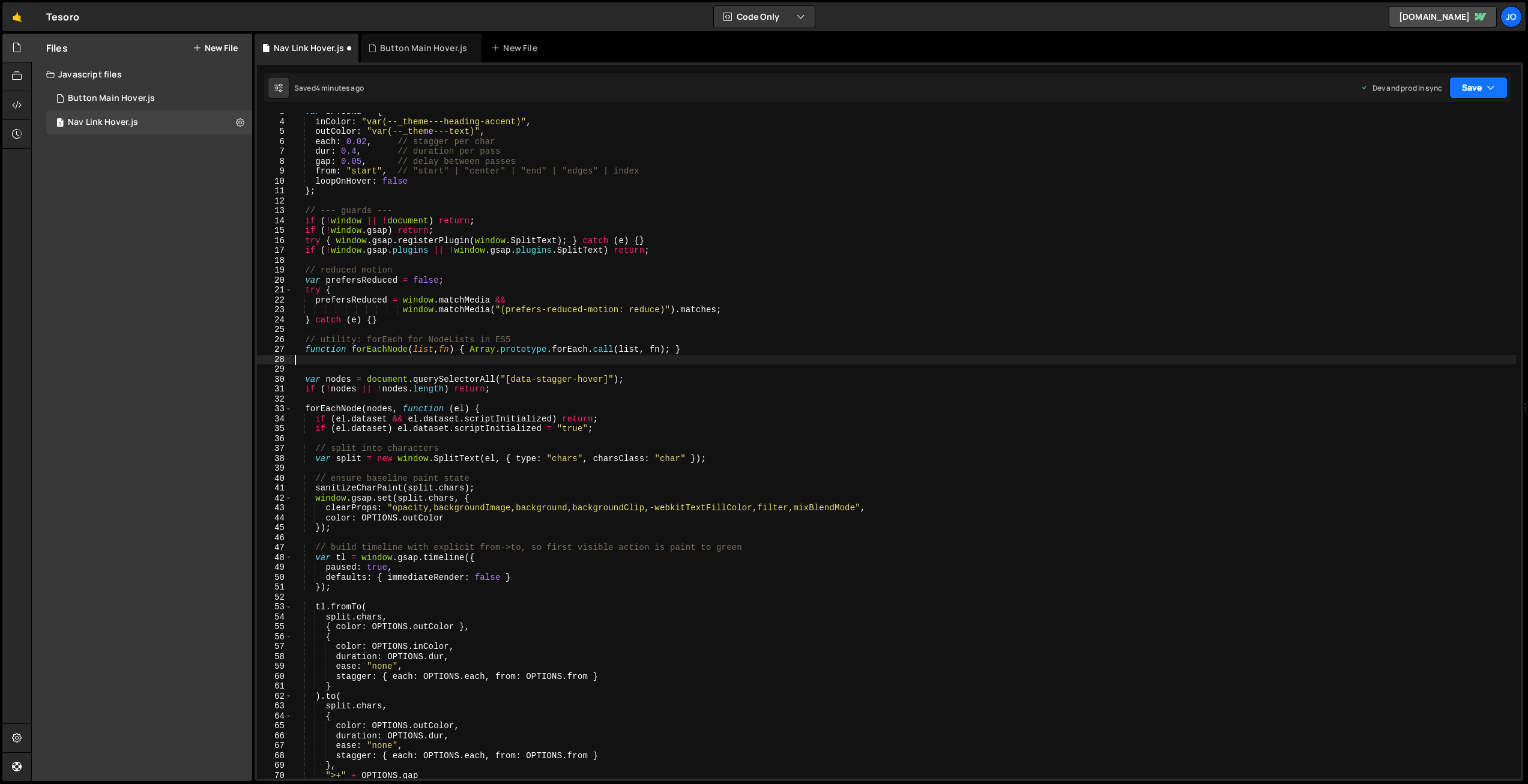
drag, startPoint x: 1481, startPoint y: 94, endPoint x: 1472, endPoint y: 97, distance: 9.5
click at [1481, 94] on button "Save" at bounding box center [1479, 88] width 59 height 22
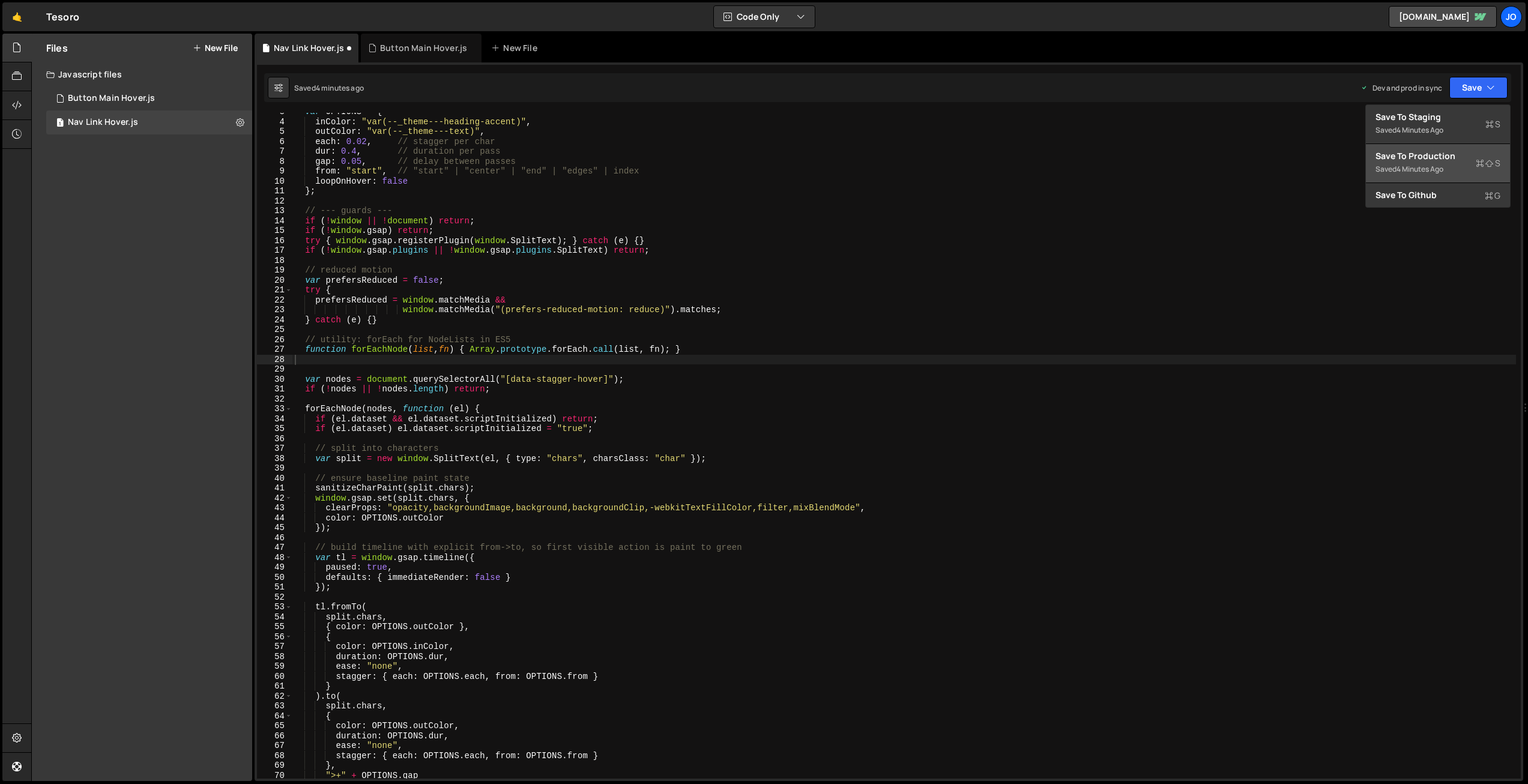
click at [1431, 155] on div "Save to Production S" at bounding box center [1438, 156] width 125 height 12
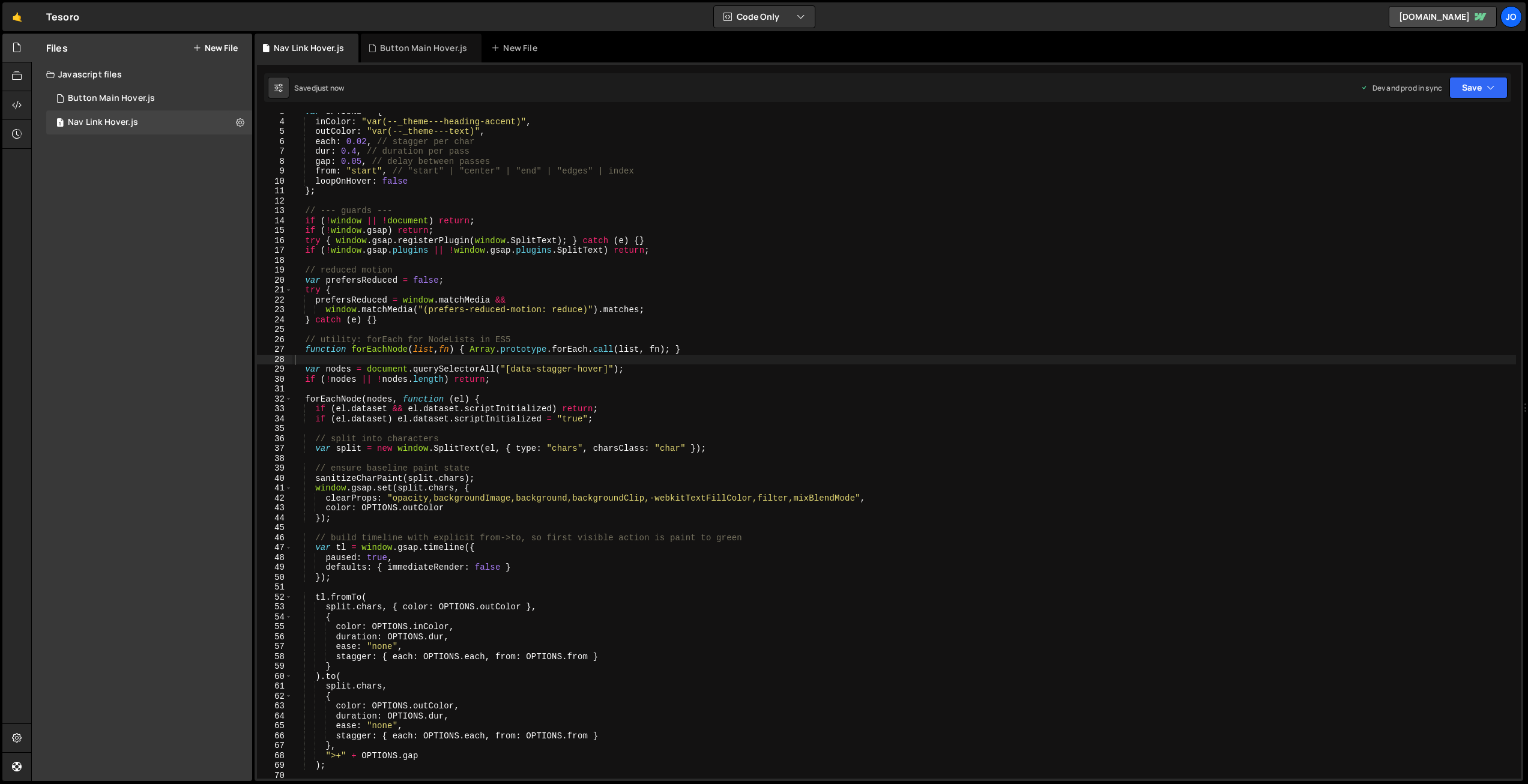
click at [517, 228] on div "var OPTIONS = { inColor : "var(--_theme---heading-accent)" , outColor : "var(--…" at bounding box center [904, 450] width 1224 height 685
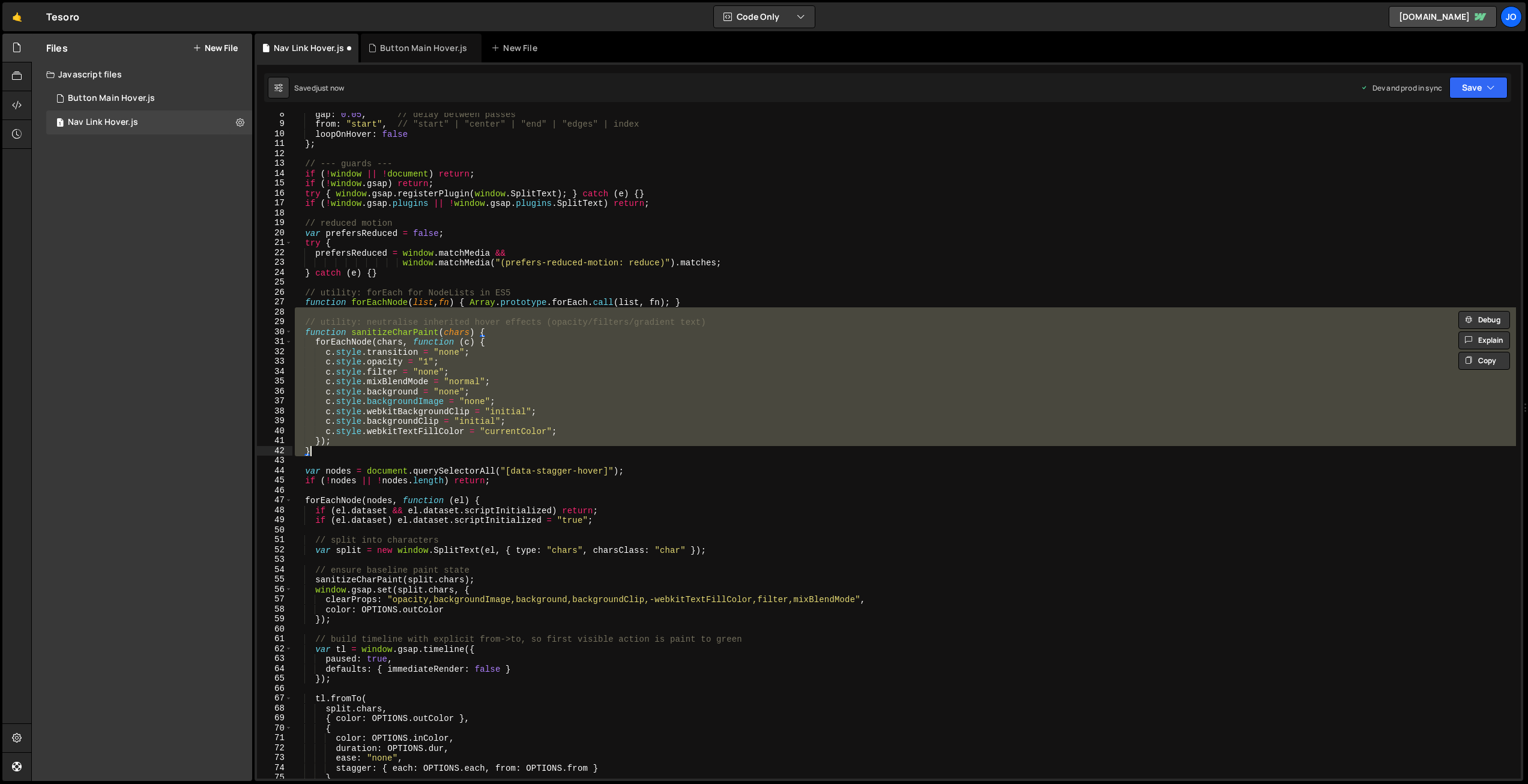
scroll to position [73, 0]
click at [1487, 85] on icon "button" at bounding box center [1490, 87] width 8 height 12
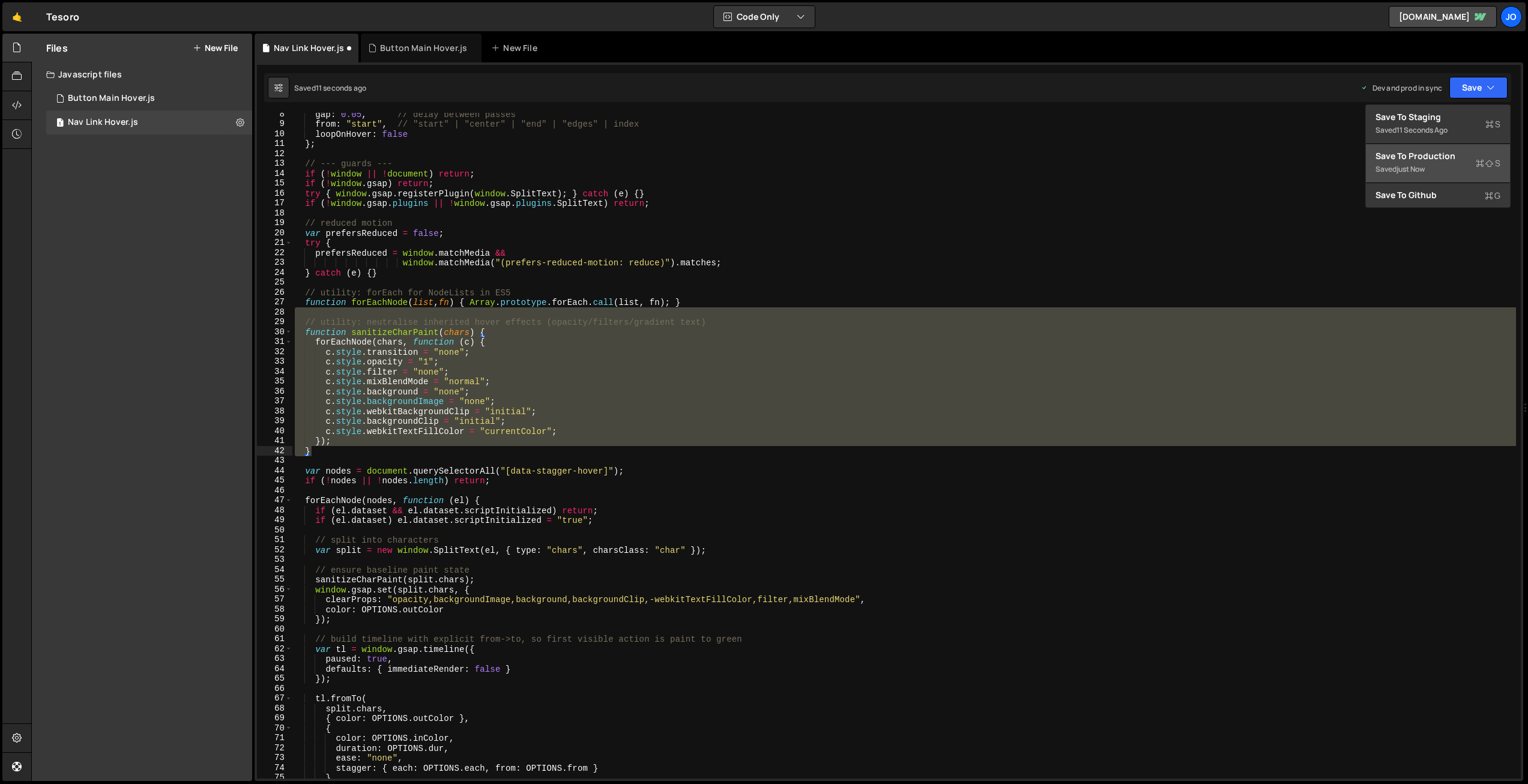
click at [1433, 155] on div "Save to Production S" at bounding box center [1438, 156] width 125 height 12
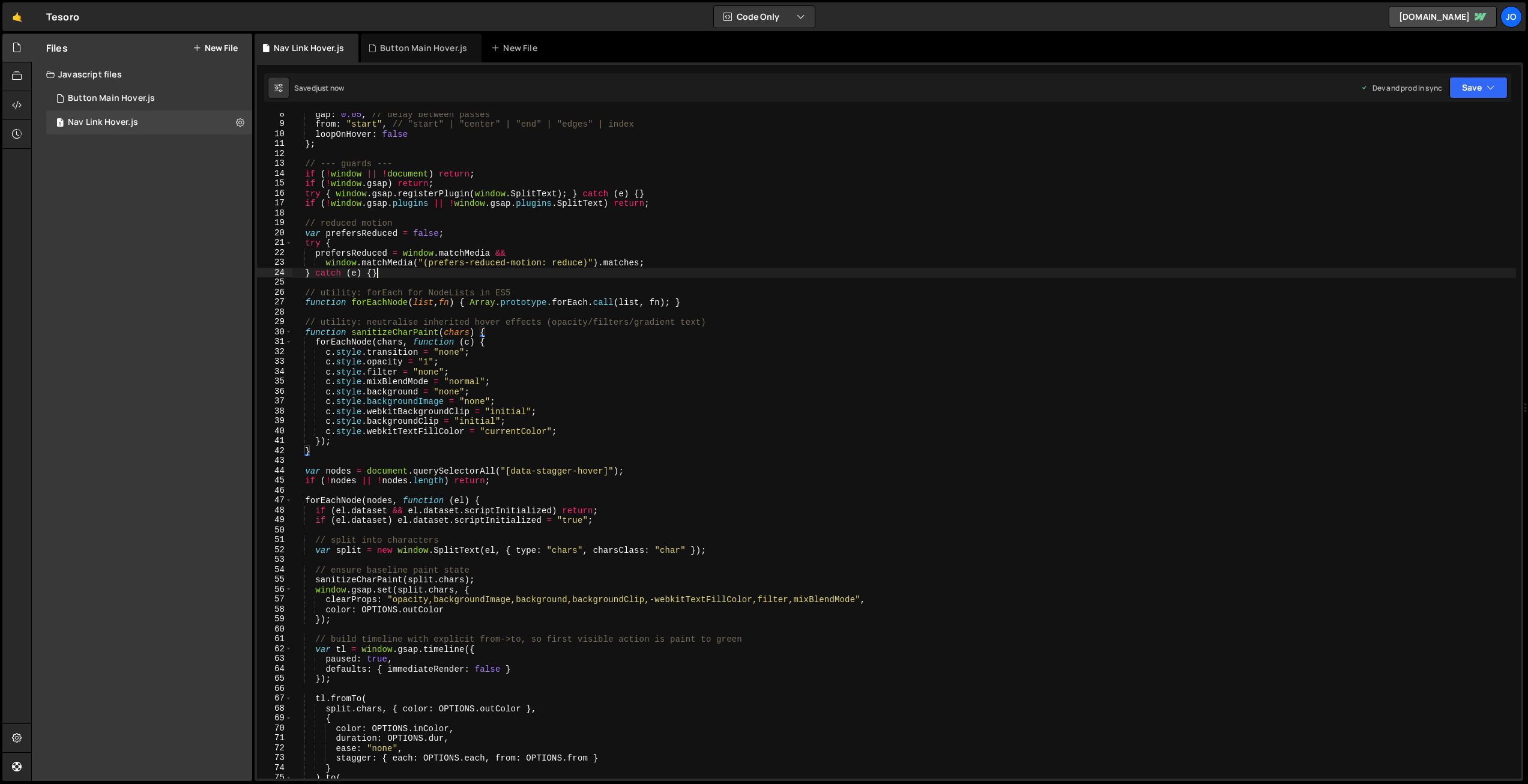
click at [679, 274] on div "gap : 0.05 , // delay between passes from : "start" , // "start" | "center" | "…" at bounding box center [904, 452] width 1224 height 685
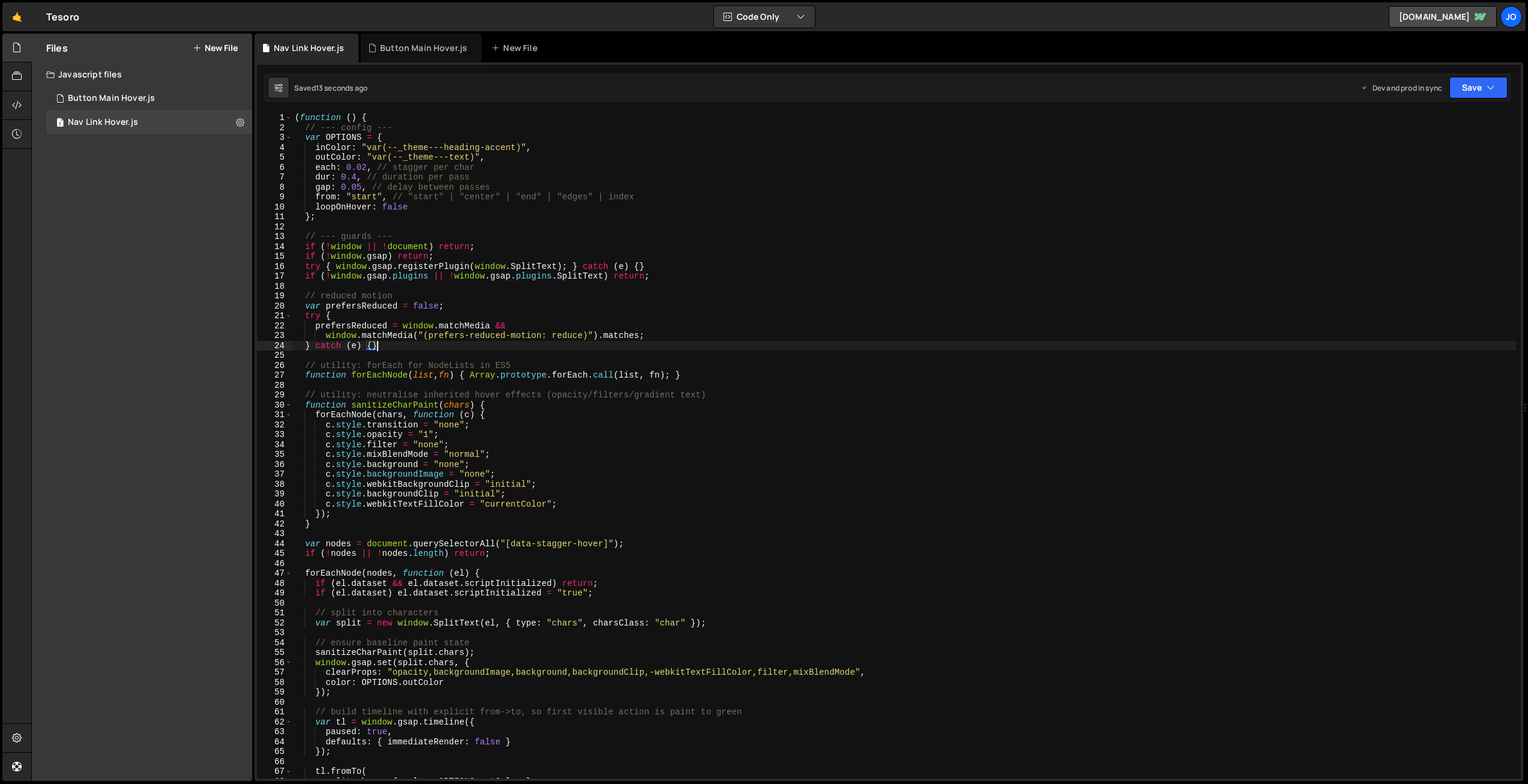
click at [588, 219] on div "( function ( ) { // --- config --- var OPTIONS = { inColor : "var(--_theme---he…" at bounding box center [904, 456] width 1224 height 685
click at [662, 334] on div "( function ( ) { // --- config --- var OPTIONS = { inColor : "var(--_theme---he…" at bounding box center [904, 456] width 1224 height 685
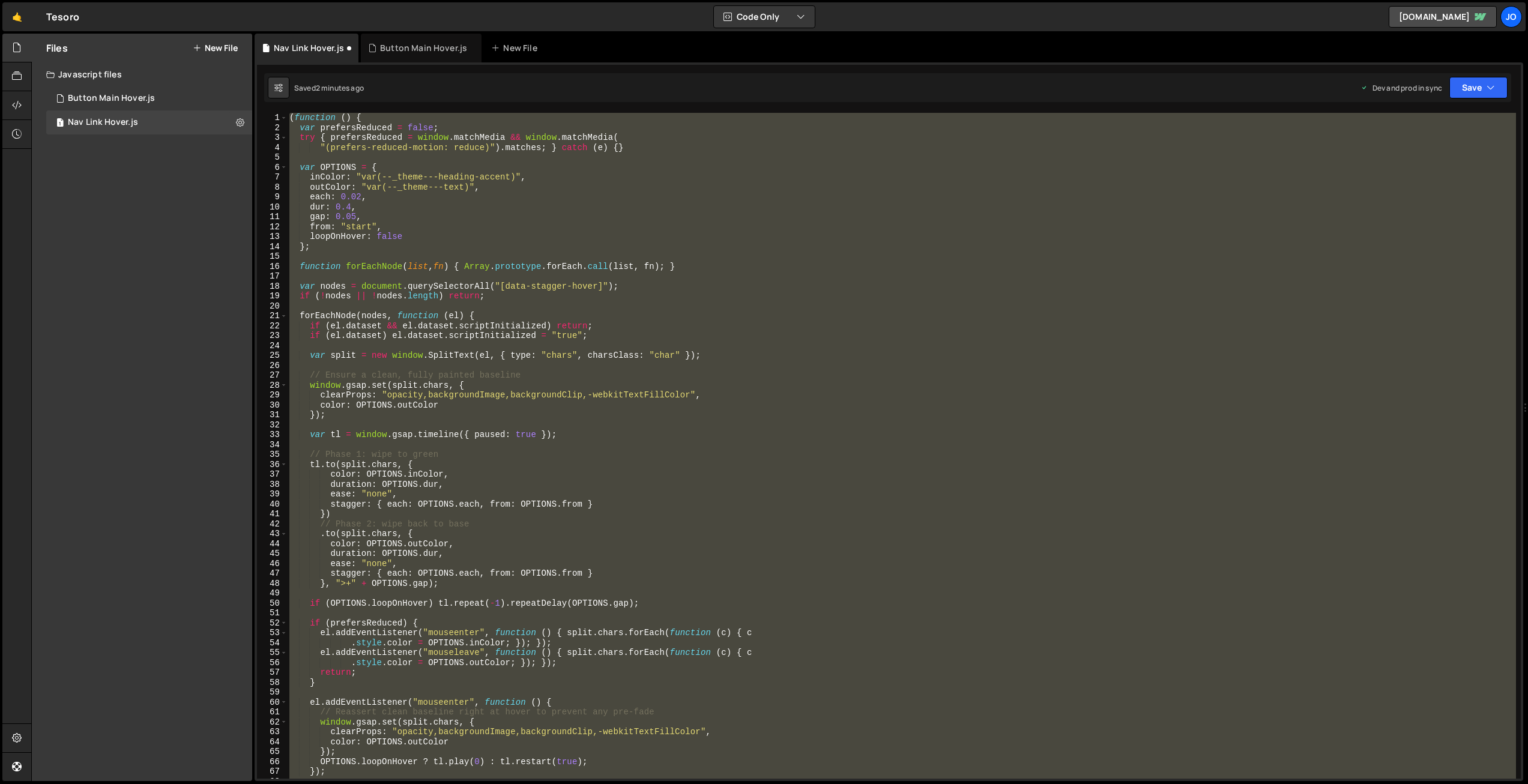
click at [512, 329] on div "( function ( ) { var prefersReduced = false ; try { prefersReduced = window . m…" at bounding box center [901, 446] width 1229 height 666
paste textarea
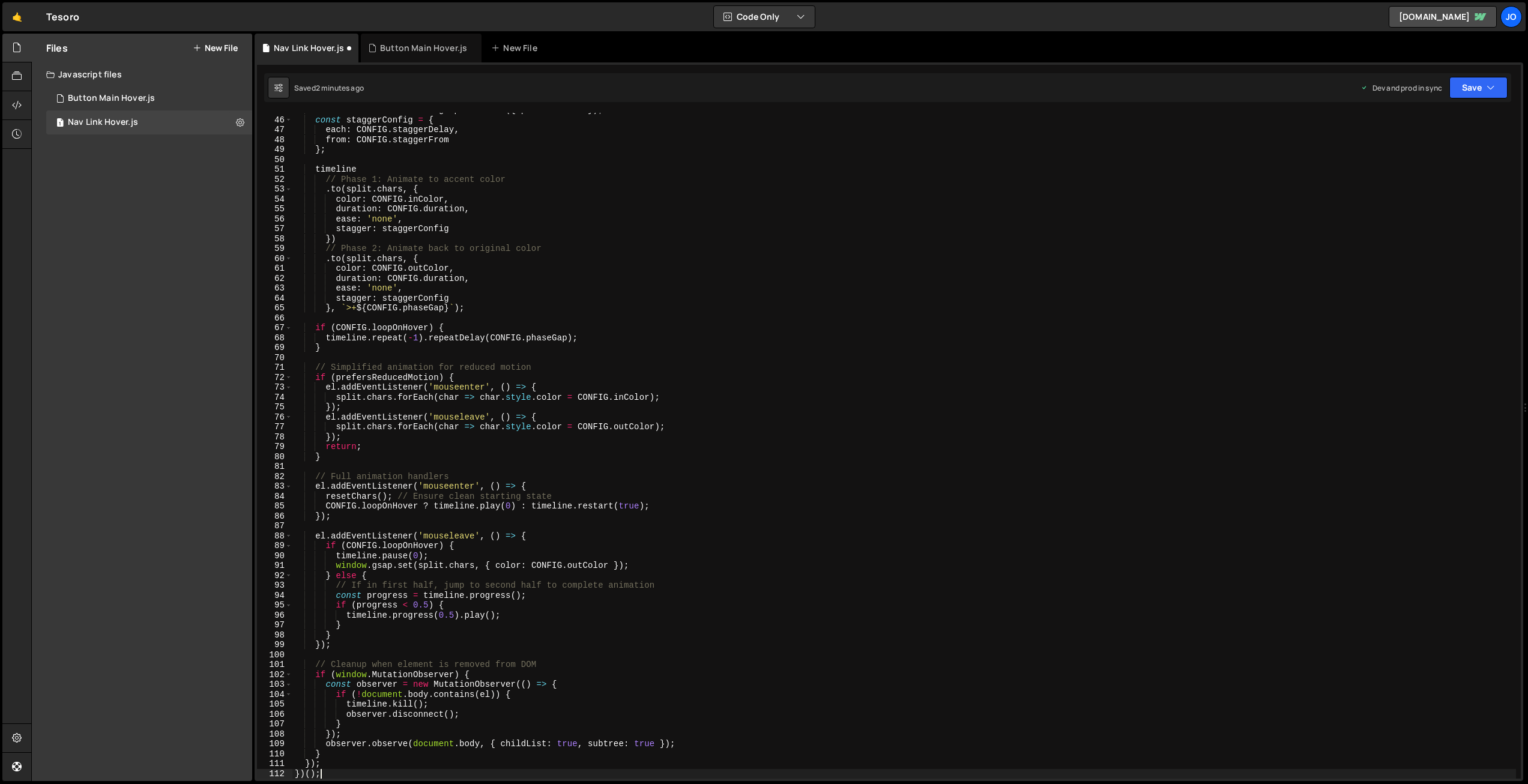
scroll to position [444, 0]
click at [1472, 88] on button "Save" at bounding box center [1479, 88] width 59 height 22
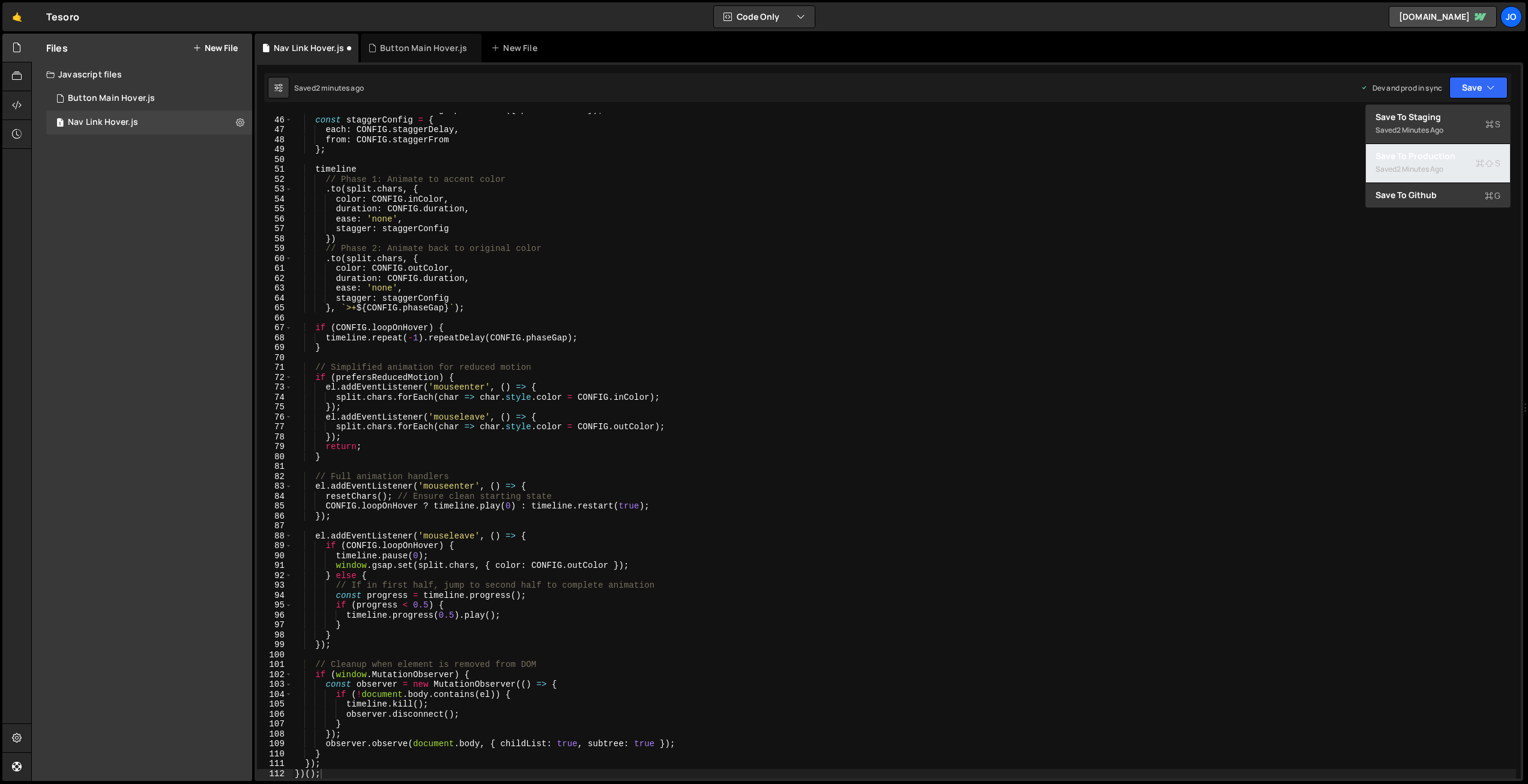
click at [1432, 160] on div "Save to Production S" at bounding box center [1438, 156] width 125 height 12
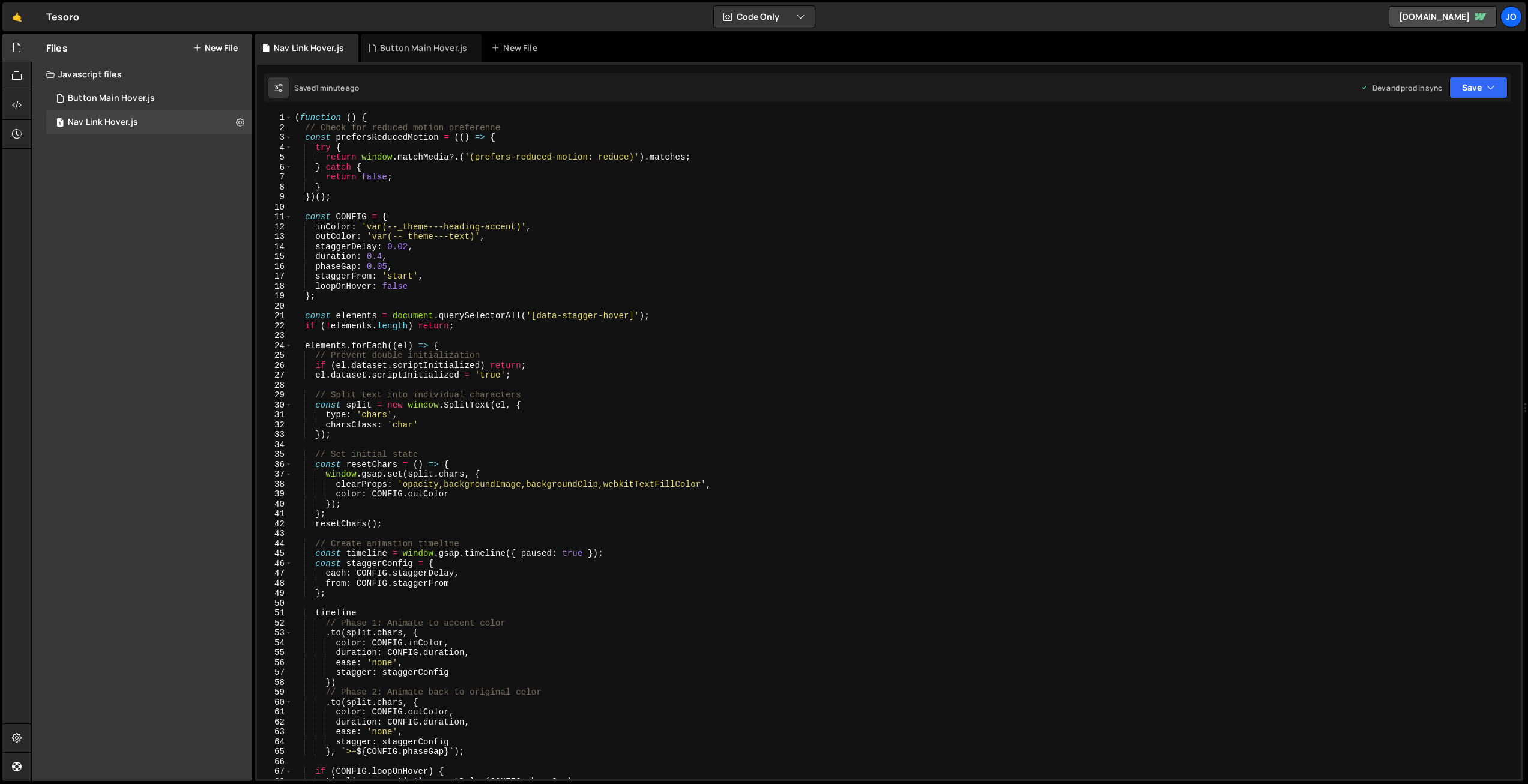
scroll to position [0, 0]
click at [535, 245] on div "( function ( ) { // Check for reduced motion preference const prefersReducedMot…" at bounding box center [904, 456] width 1224 height 685
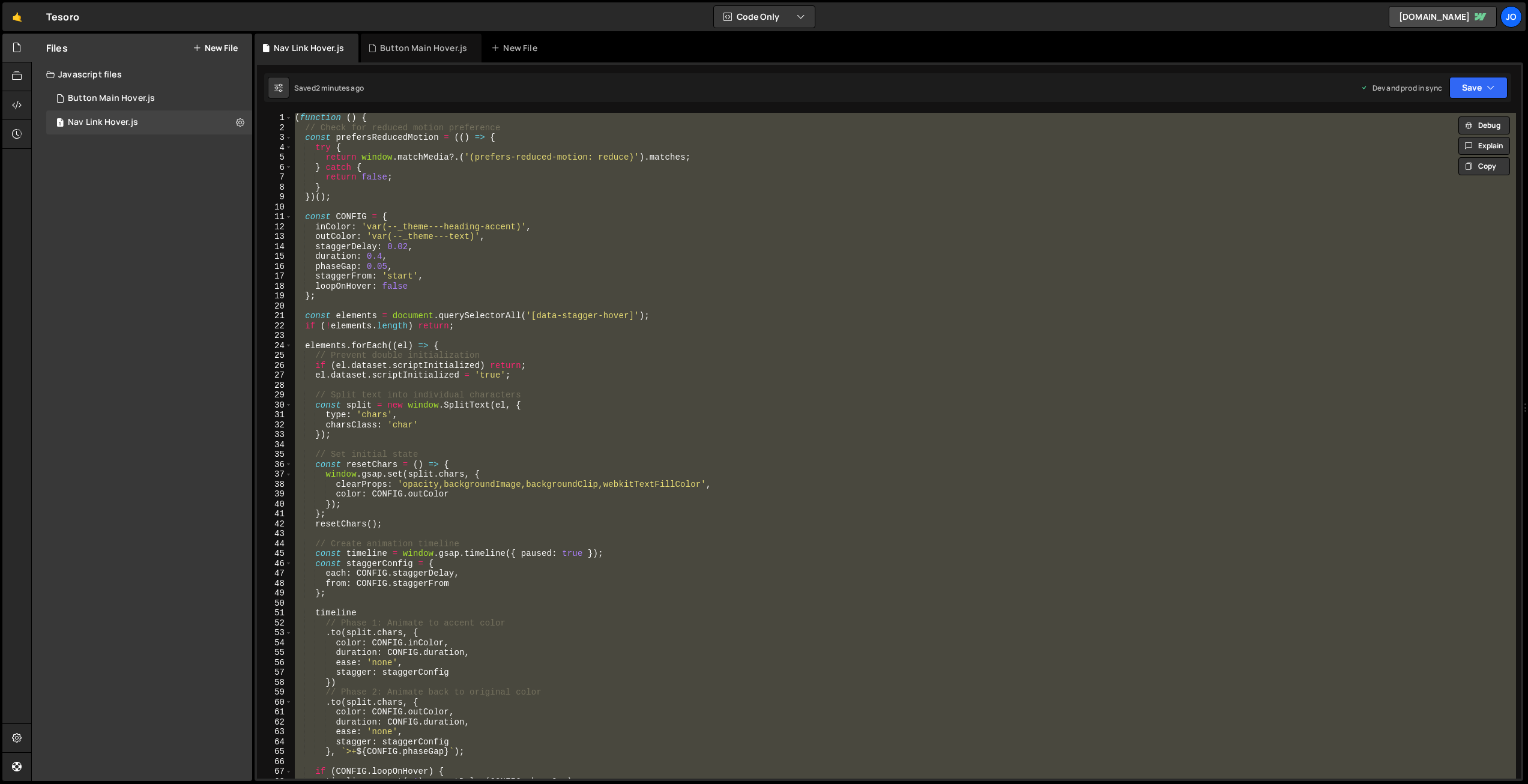
paste textarea
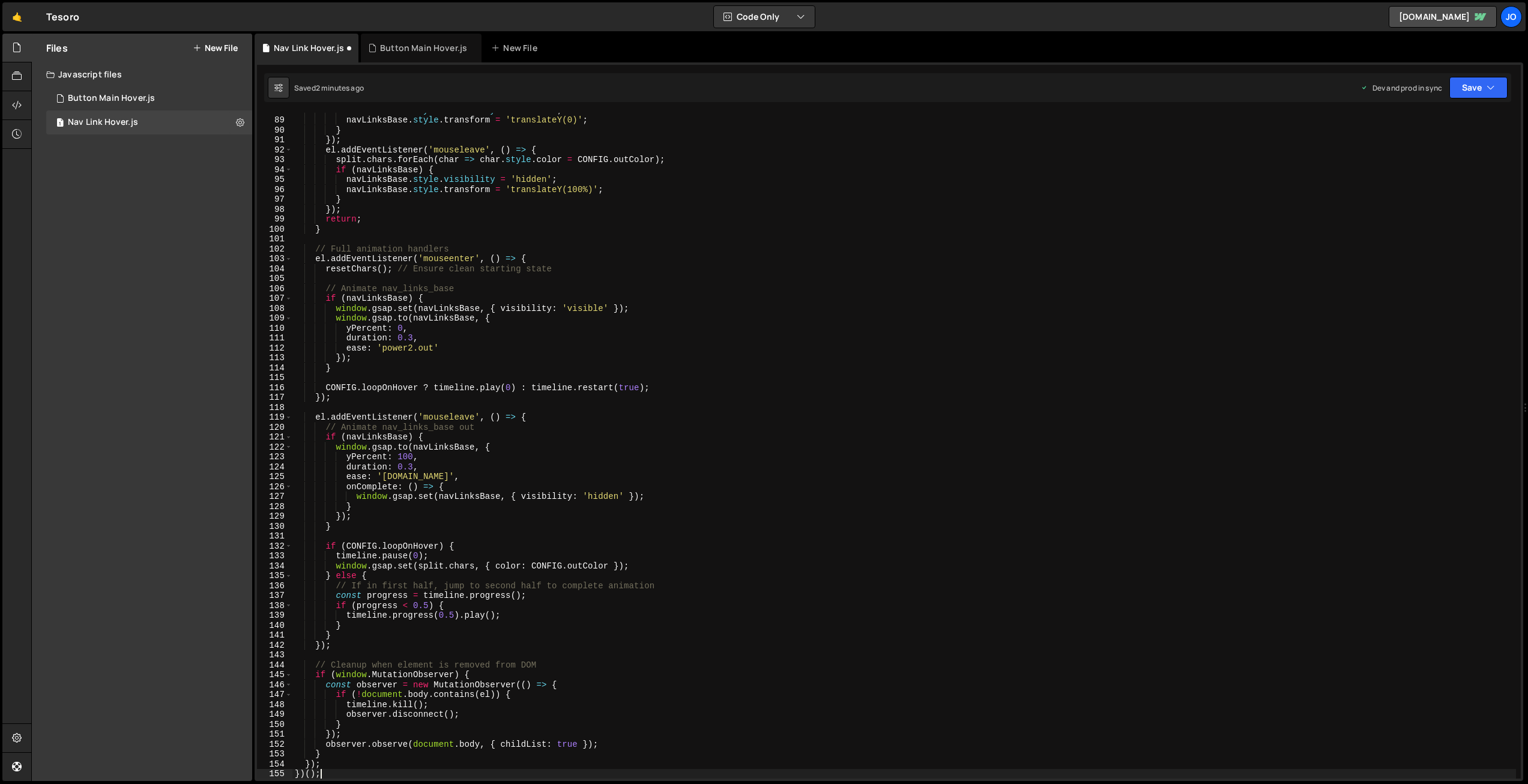
scroll to position [869, 0]
click at [1473, 83] on button "Save" at bounding box center [1479, 88] width 59 height 22
click at [1438, 167] on div "2 minutes ago" at bounding box center [1420, 169] width 47 height 10
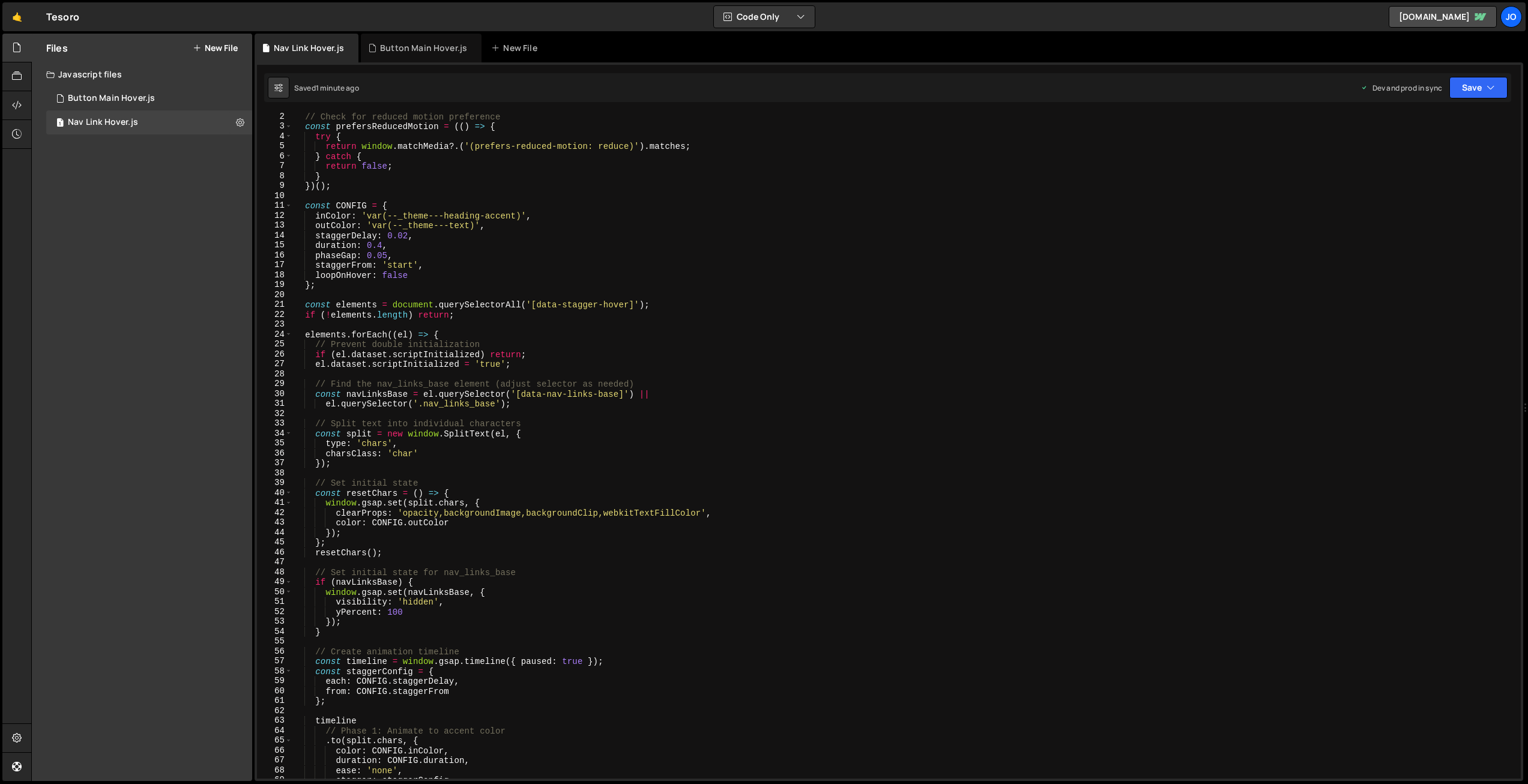
scroll to position [13, 0]
drag, startPoint x: 476, startPoint y: 223, endPoint x: 416, endPoint y: 256, distance: 68.5
click at [372, 223] on div "// Check for reduced motion preference const prefersReducedMotion = (( ) => { t…" at bounding box center [904, 452] width 1224 height 685
paste textarea "swatch--light-card"
click at [1481, 86] on button "Save" at bounding box center [1479, 88] width 59 height 22
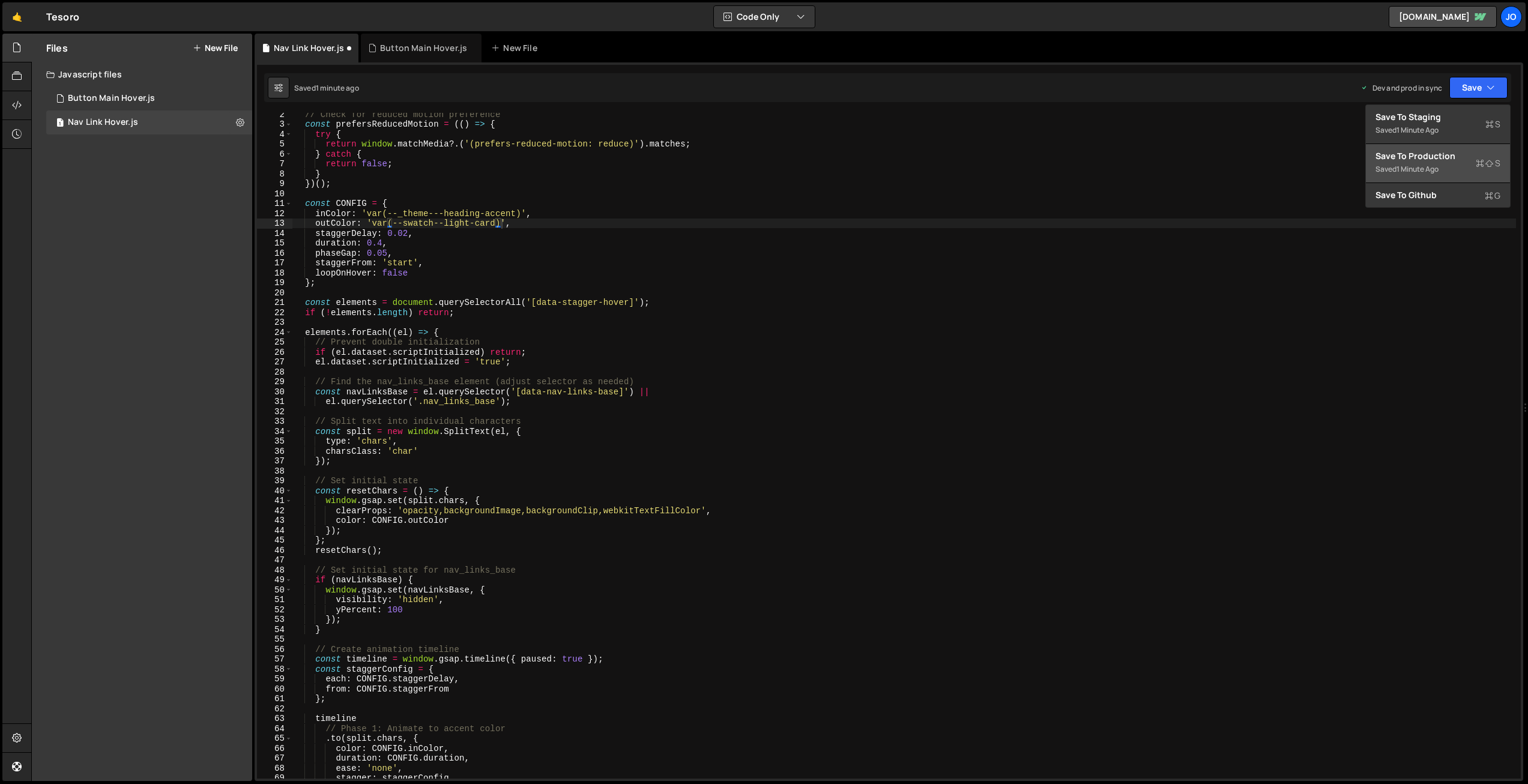
click at [1436, 162] on div "Saved 1 minute ago" at bounding box center [1438, 169] width 125 height 15
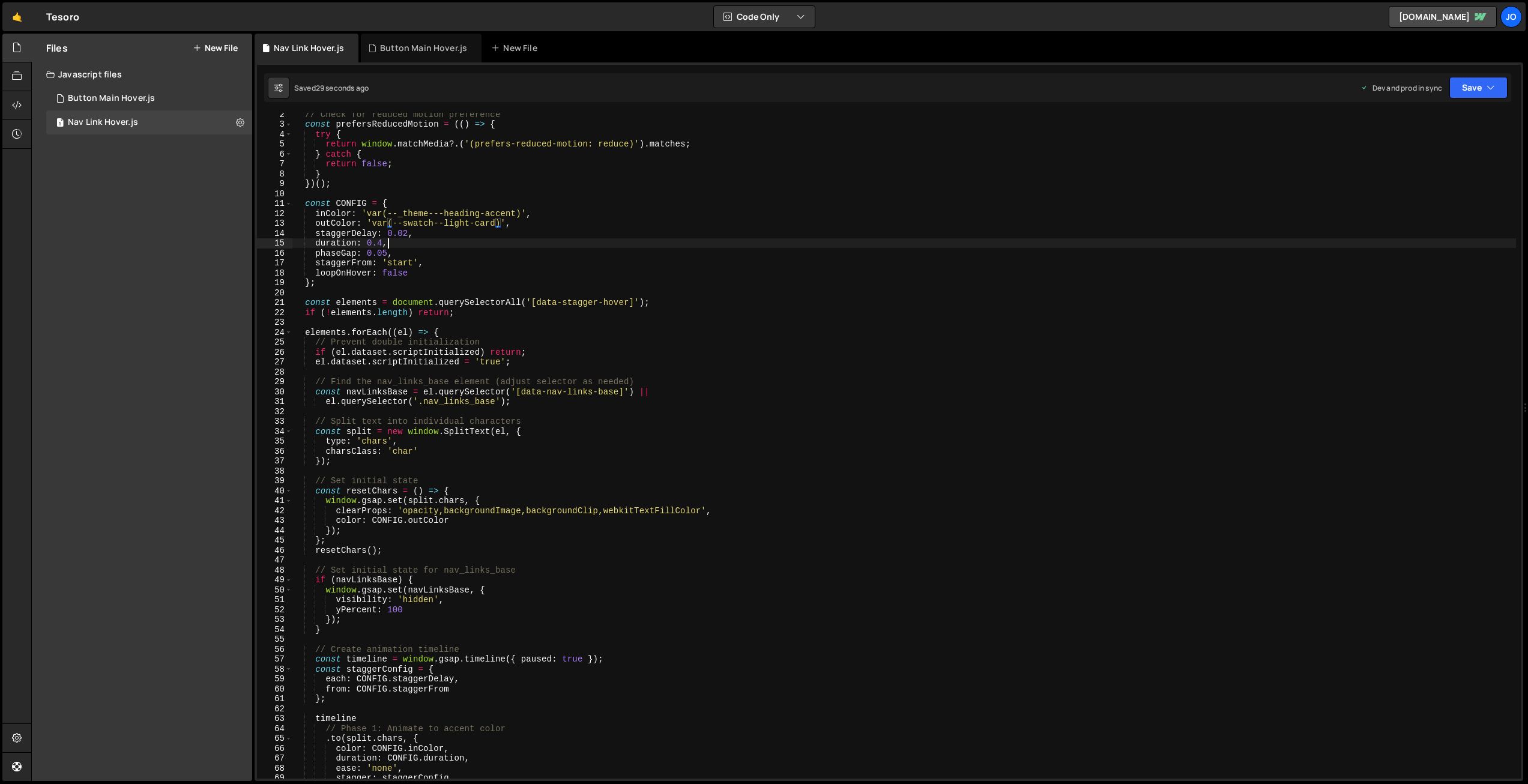
click at [542, 244] on div "// Check for reduced motion preference const prefersReducedMotion = (( ) => { t…" at bounding box center [904, 452] width 1224 height 685
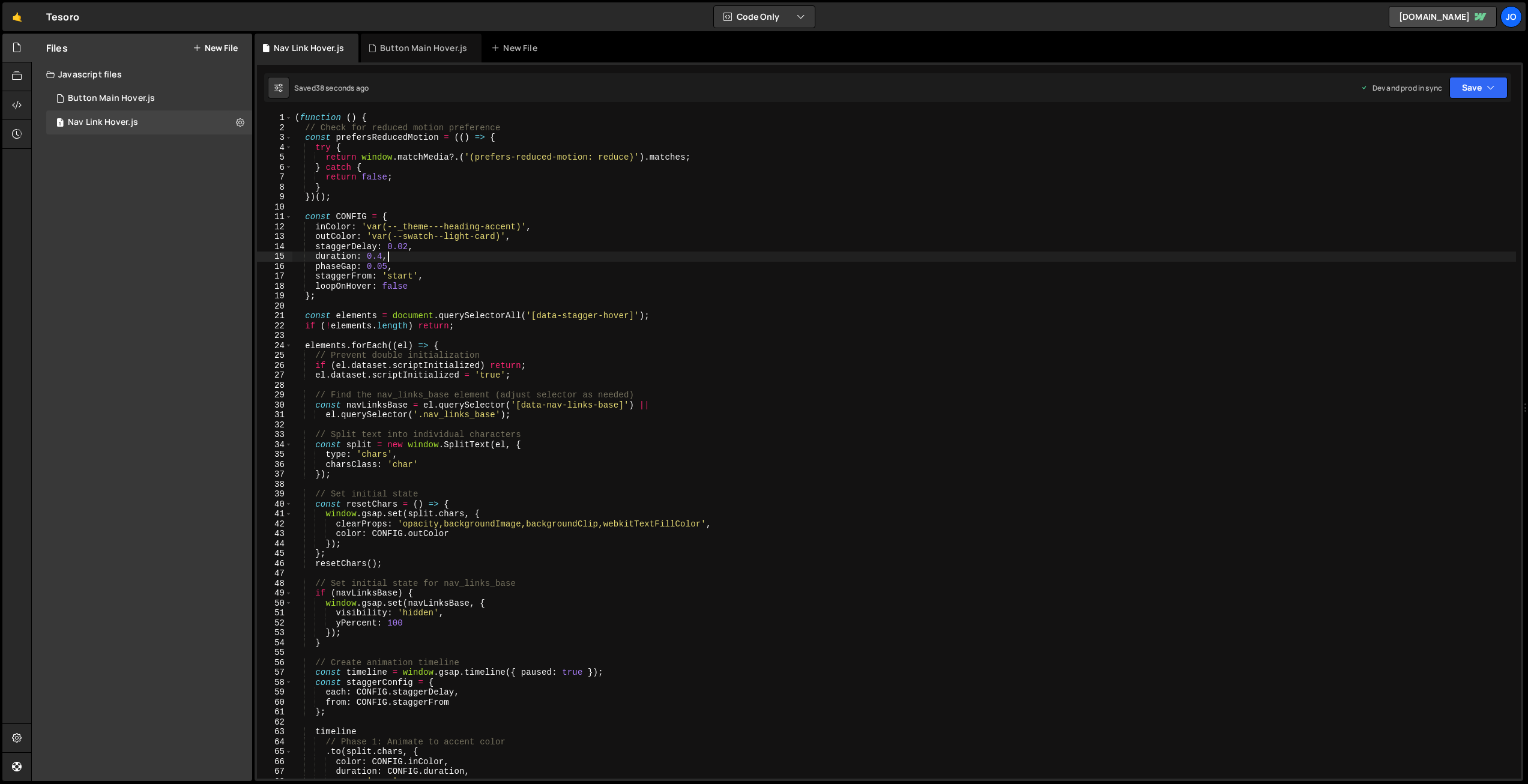
scroll to position [4, 0]
click at [509, 235] on div "( function ( ) { // Check for reduced motion preference const prefersReducedMot…" at bounding box center [904, 451] width 1224 height 685
click at [502, 259] on div "( function ( ) { // Check for reduced motion preference const prefersReducedMot…" at bounding box center [904, 456] width 1224 height 685
click at [497, 327] on div "( function ( ) { // Check for reduced motion preference const prefersReducedMot…" at bounding box center [904, 456] width 1224 height 685
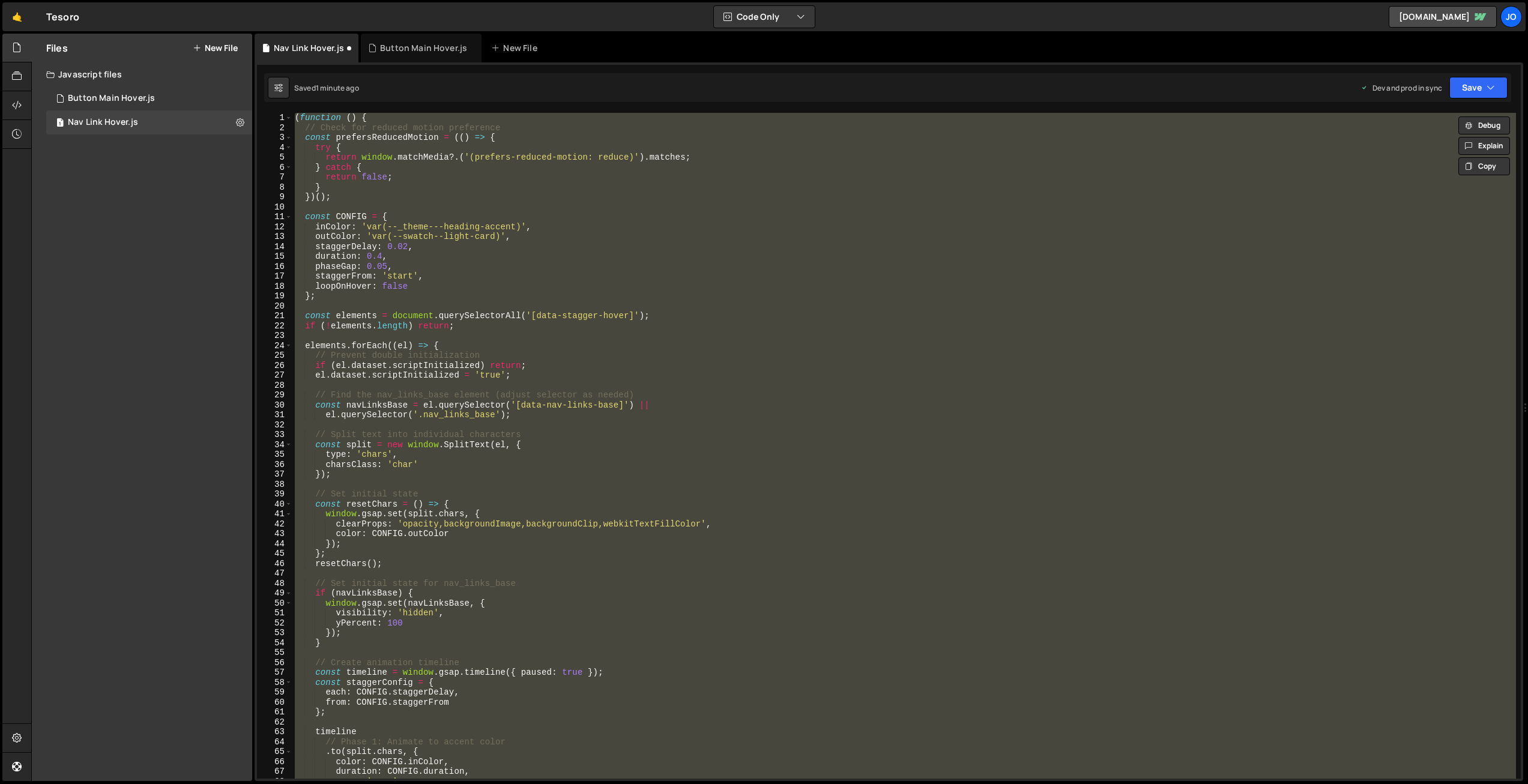
click at [443, 240] on div "( function ( ) { // Check for reduced motion preference const prefersReducedMot…" at bounding box center [904, 446] width 1224 height 666
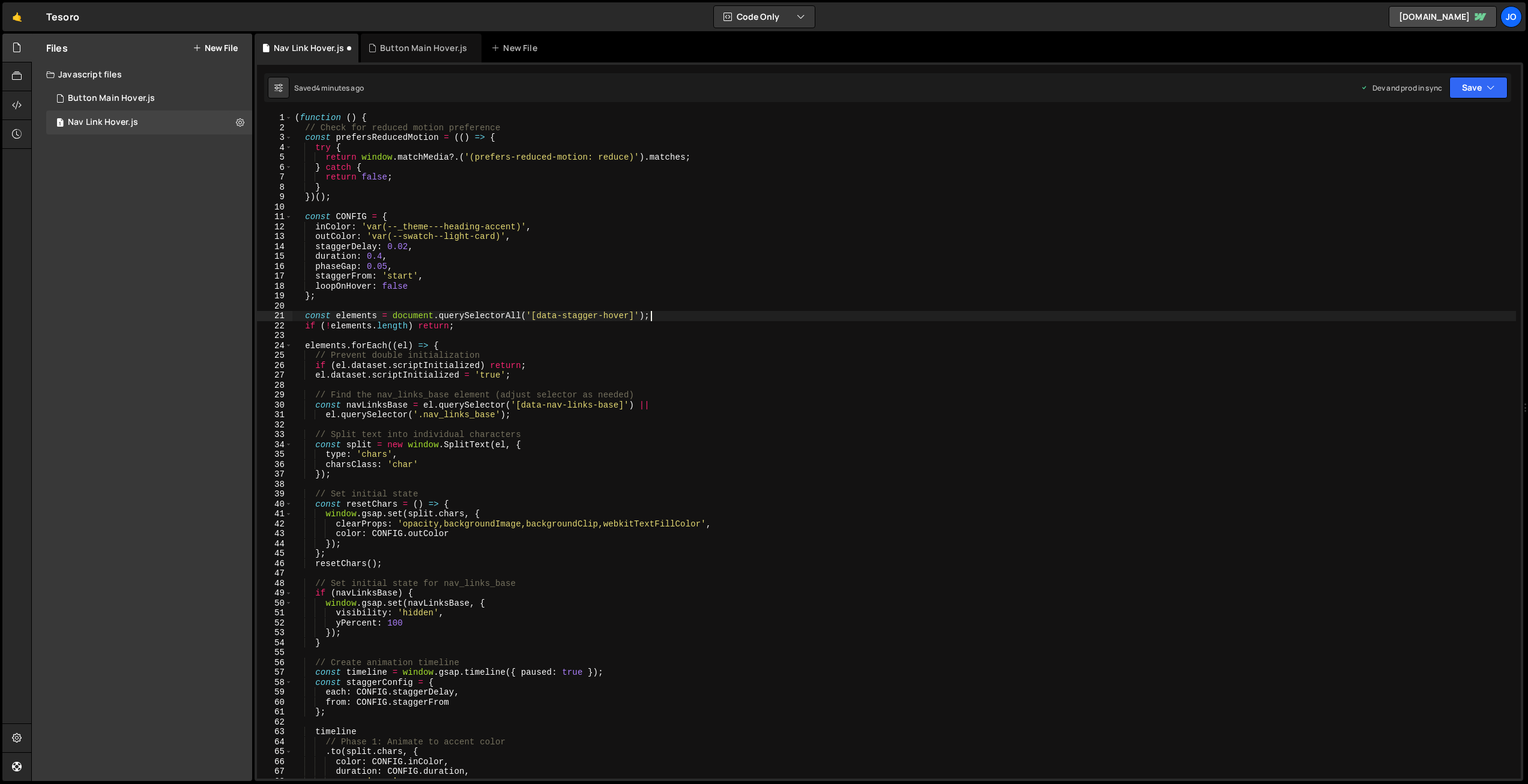
click at [705, 318] on div "( function ( ) { // Check for reduced motion preference const prefersReducedMot…" at bounding box center [904, 456] width 1224 height 685
type textarea "})();"
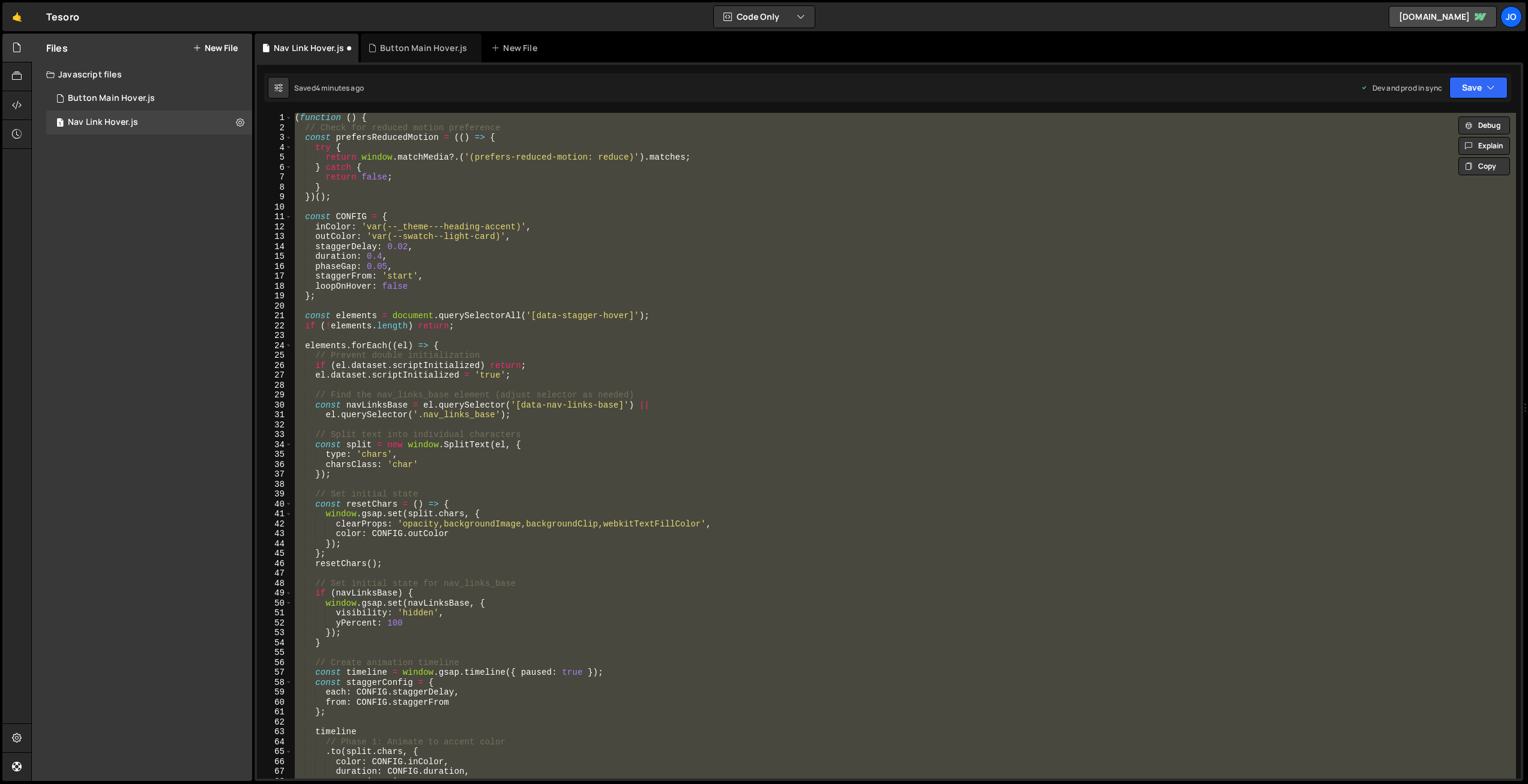
paste textarea
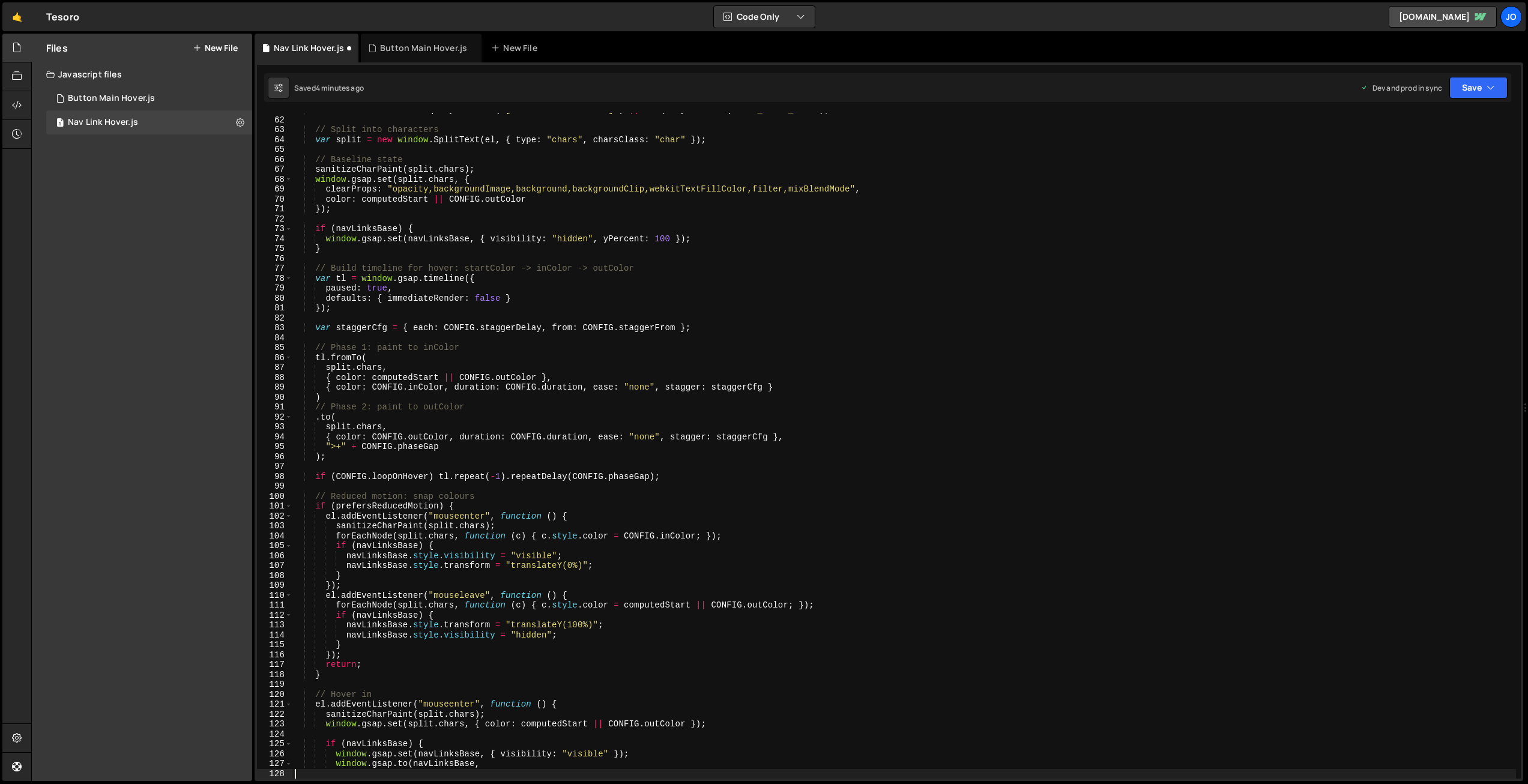
scroll to position [602, 0]
drag, startPoint x: 1476, startPoint y: 92, endPoint x: 1465, endPoint y: 109, distance: 20.2
click at [1476, 92] on button "Save" at bounding box center [1479, 88] width 59 height 22
click at [1440, 168] on div "4 minutes ago" at bounding box center [1420, 169] width 47 height 10
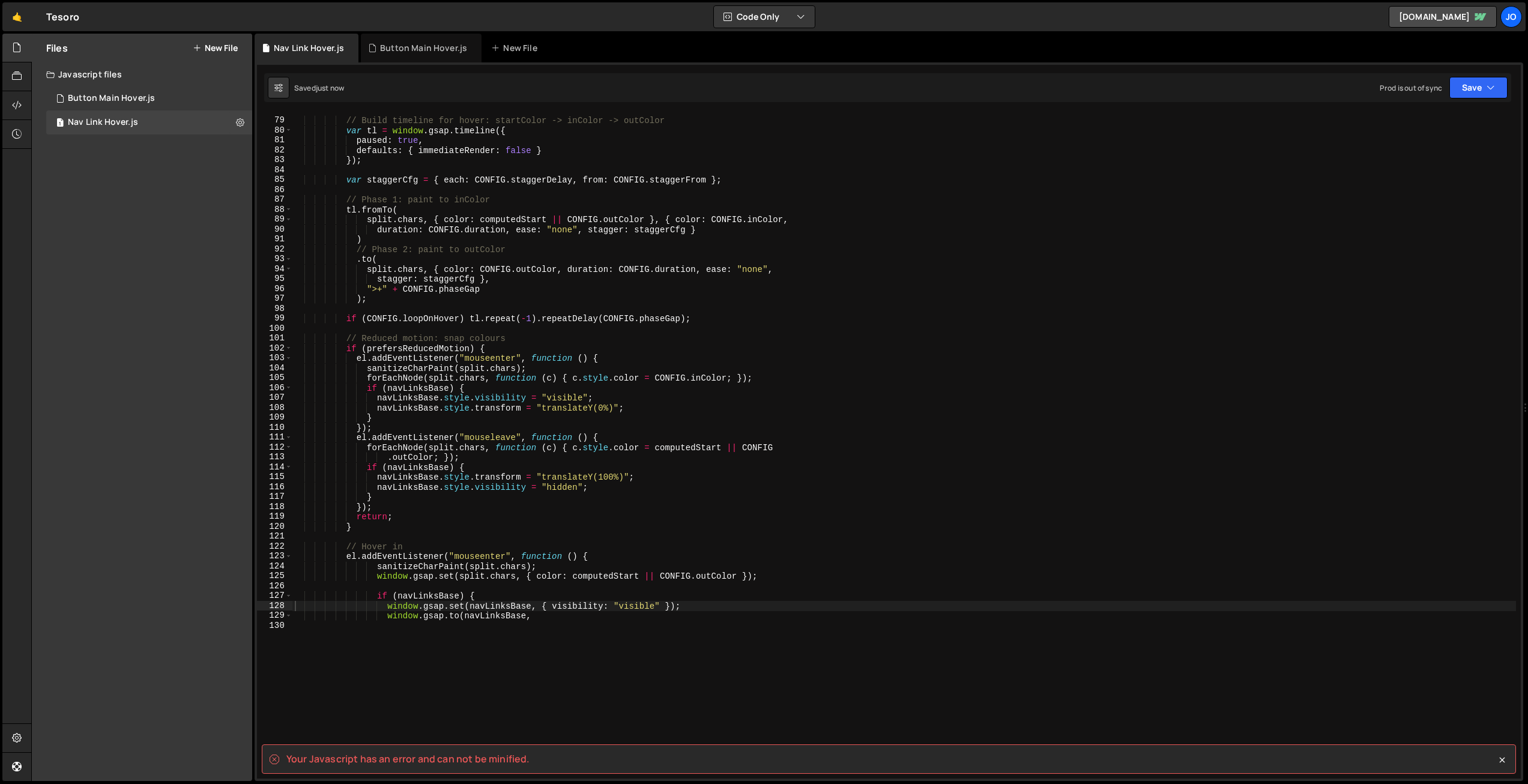
scroll to position [788, 0]
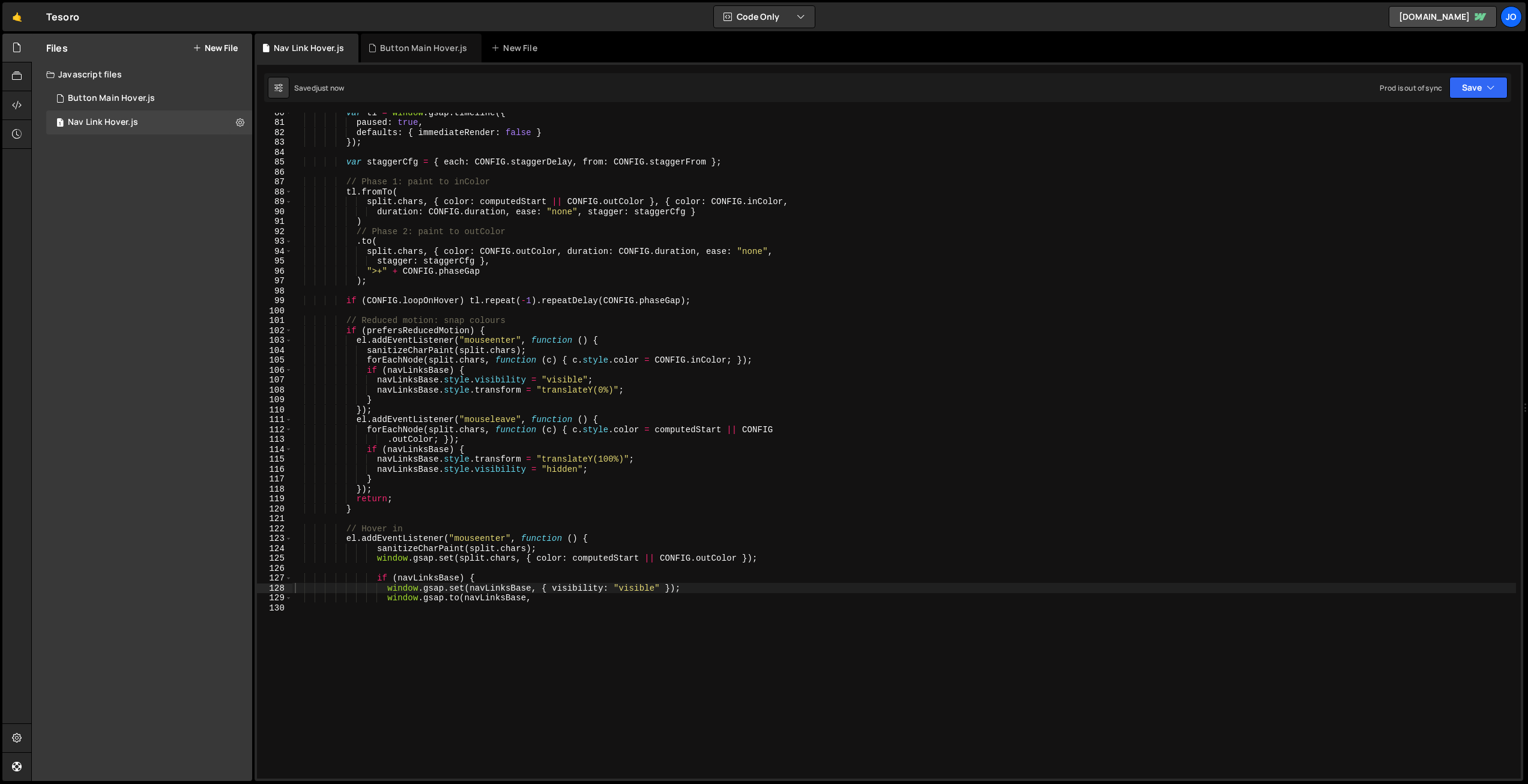
click at [595, 350] on div "var tl = window . gsap . timeline ({ paused : true , defaults : { immediateRend…" at bounding box center [904, 450] width 1224 height 685
type textarea "[DOMAIN_NAME](navLinksBase,"
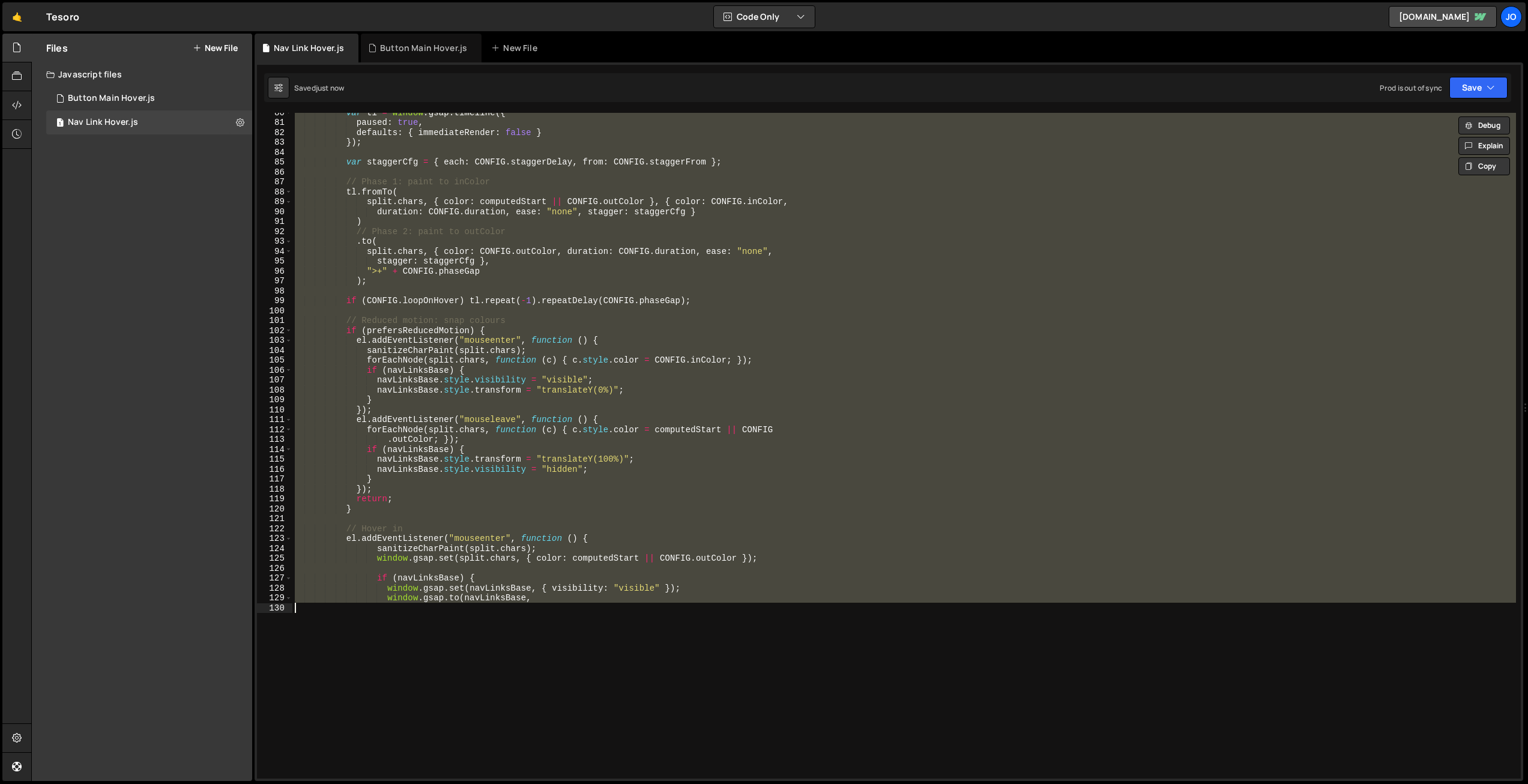
paste textarea
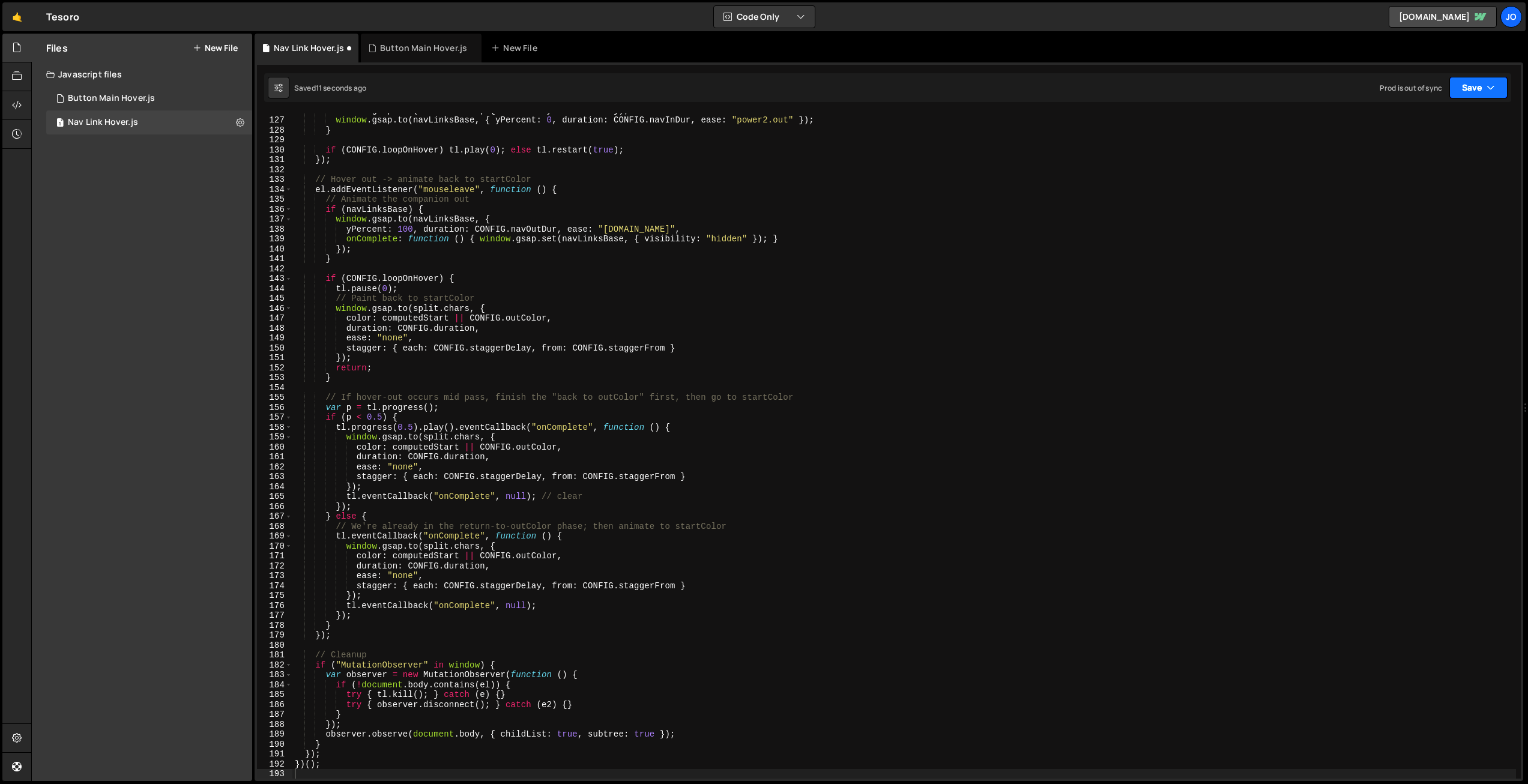
click at [1501, 95] on button "Save" at bounding box center [1479, 88] width 59 height 22
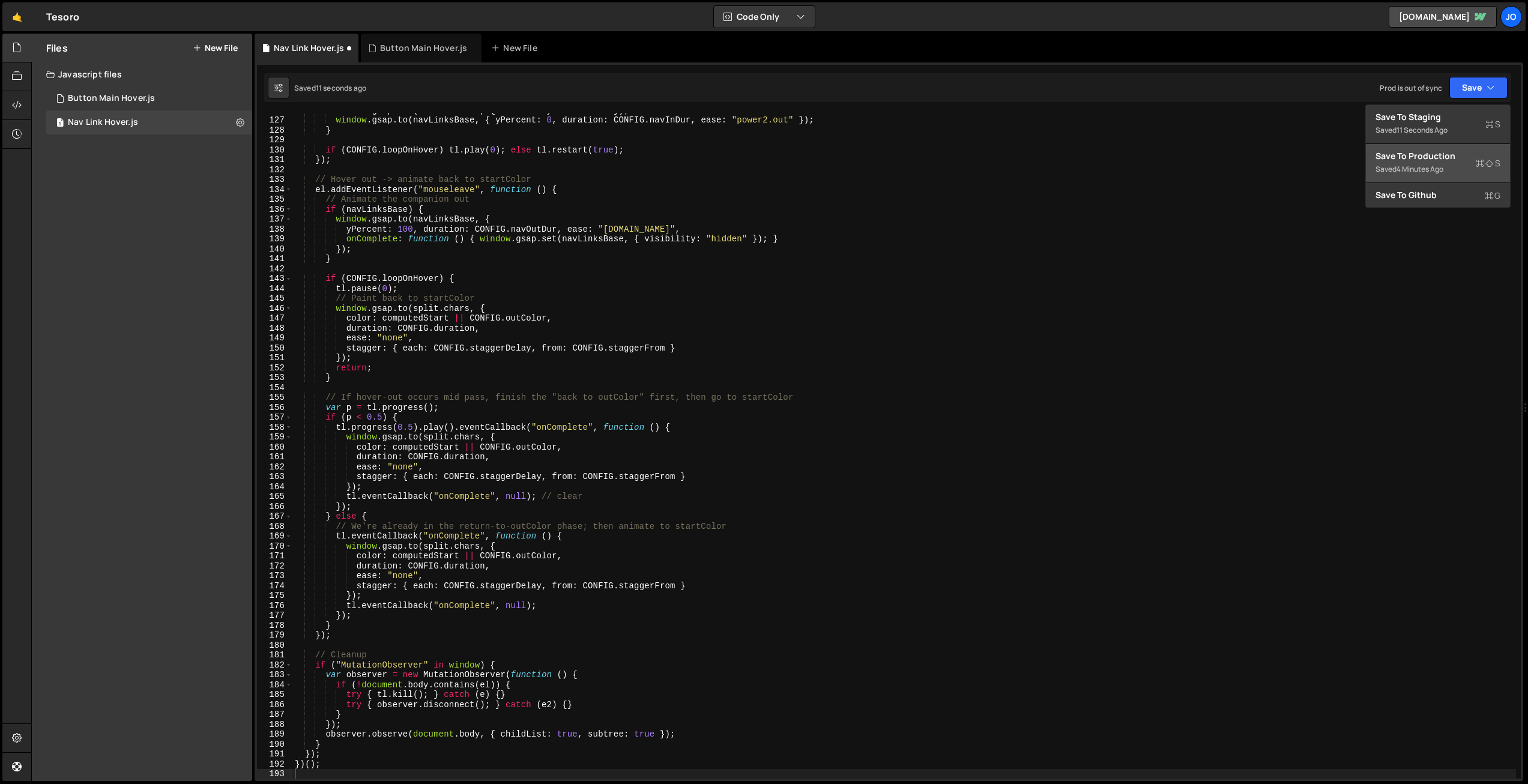
click at [1426, 159] on div "Save to Production S" at bounding box center [1438, 156] width 125 height 12
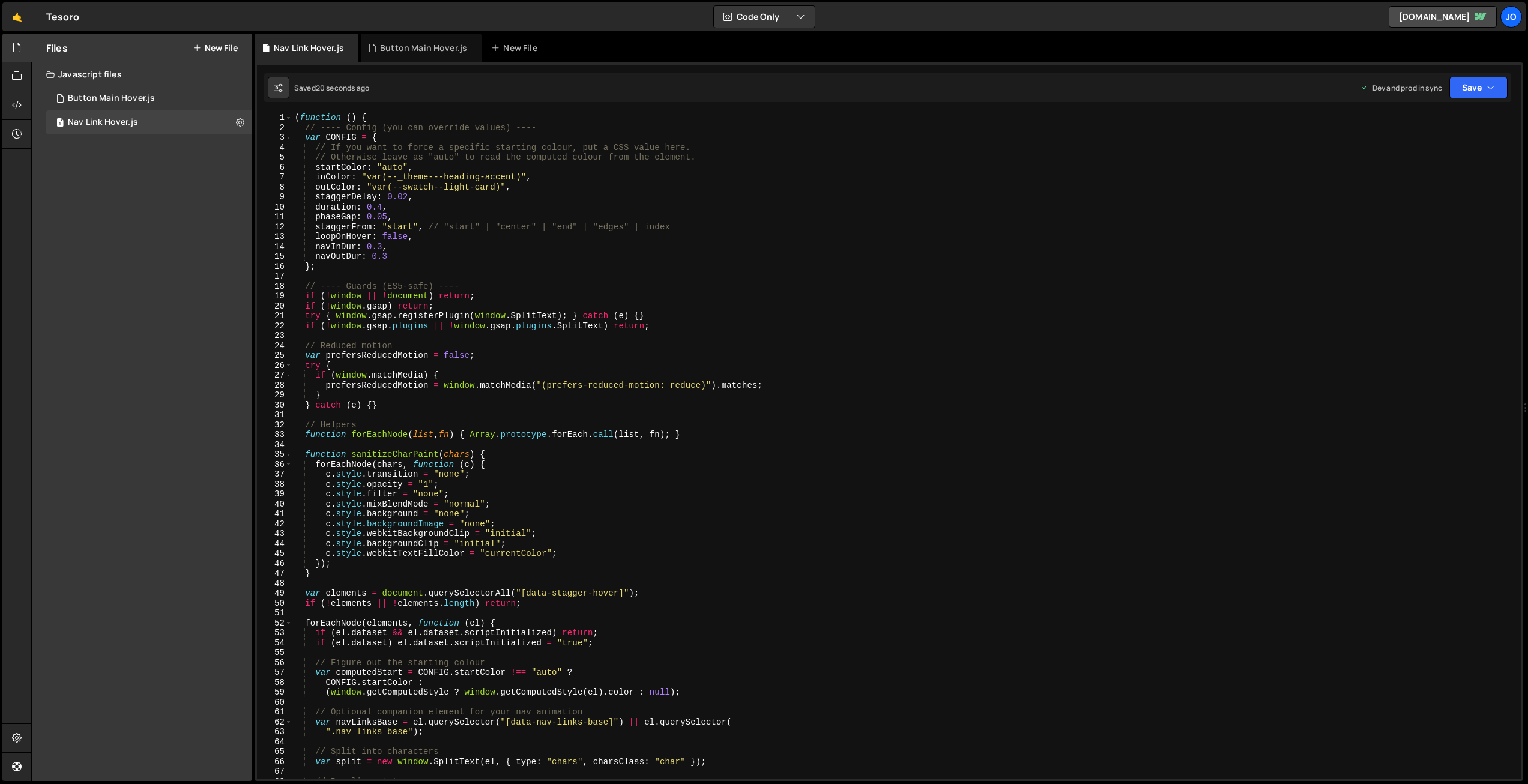
scroll to position [0, 0]
click at [482, 202] on div "( function ( ) { // ---- Config (you can override values) ---- var CONFIG = { /…" at bounding box center [904, 456] width 1224 height 685
drag, startPoint x: 403, startPoint y: 166, endPoint x: 397, endPoint y: 189, distance: 23.8
click at [383, 164] on div "( function ( ) { // ---- Config (you can override values) ---- var CONFIG = { /…" at bounding box center [904, 456] width 1224 height 685
paste textarea "var(--_theme---text)"
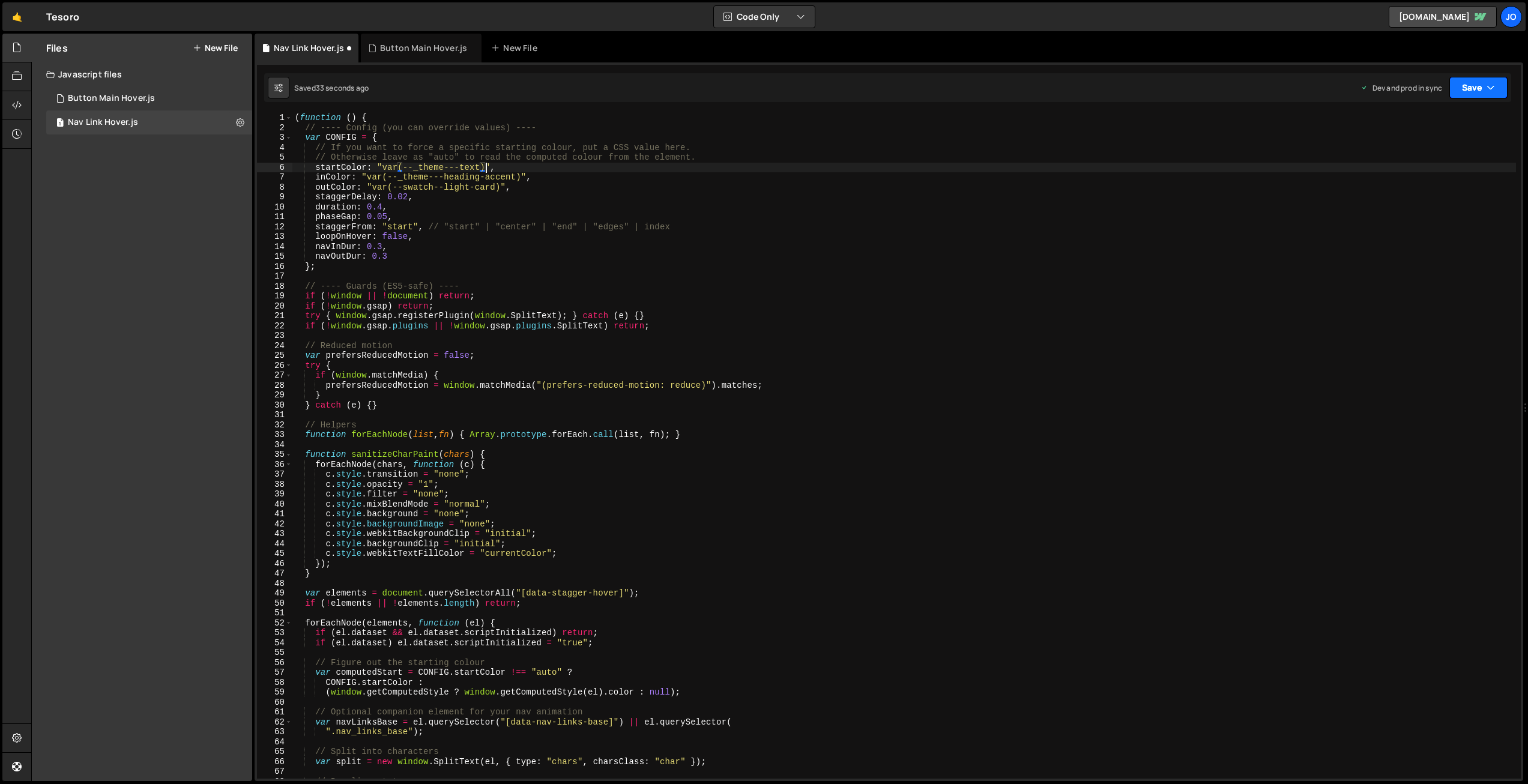
click at [1500, 92] on button "Save" at bounding box center [1479, 88] width 59 height 22
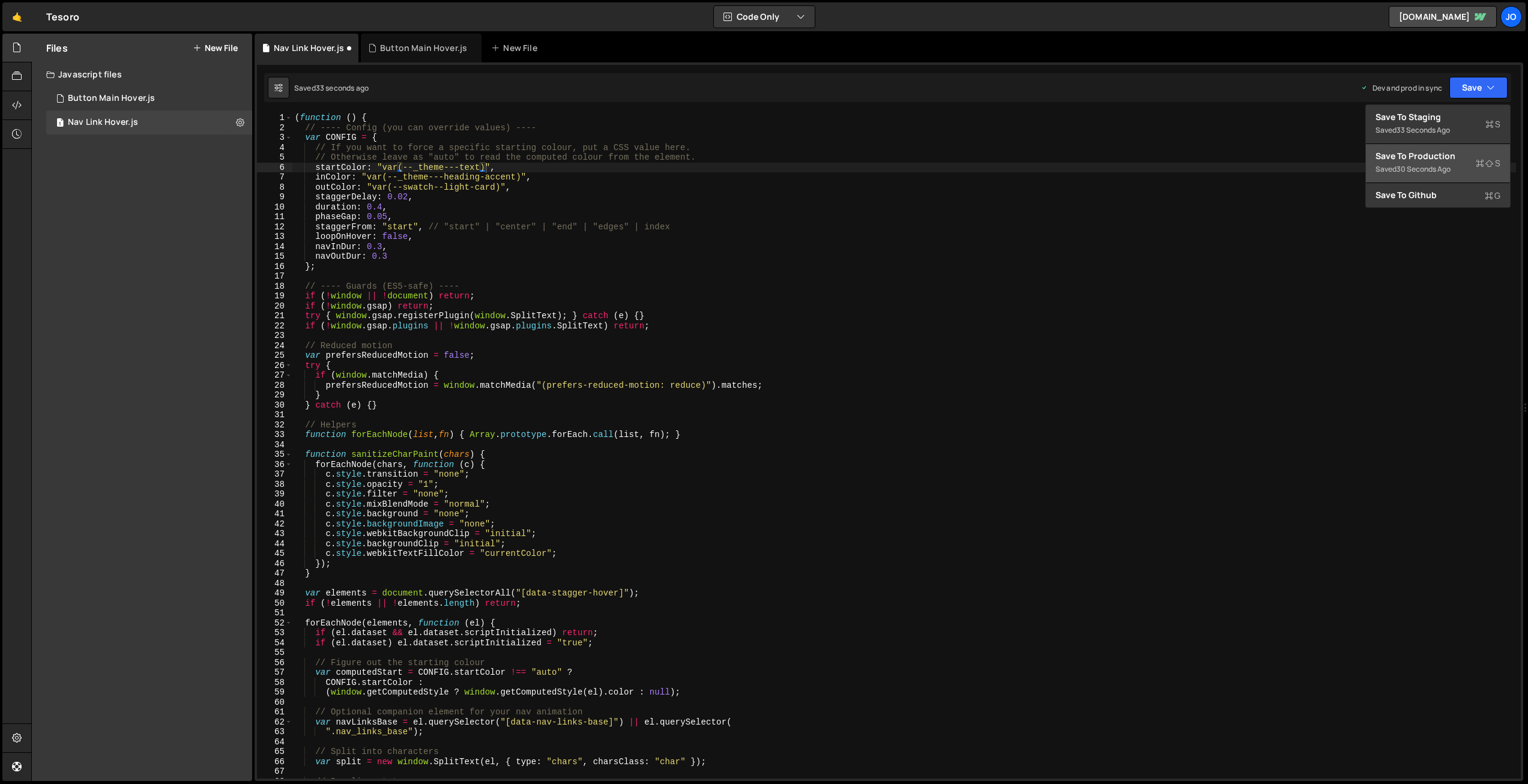
click at [1442, 156] on div "Save to Production S" at bounding box center [1438, 156] width 125 height 12
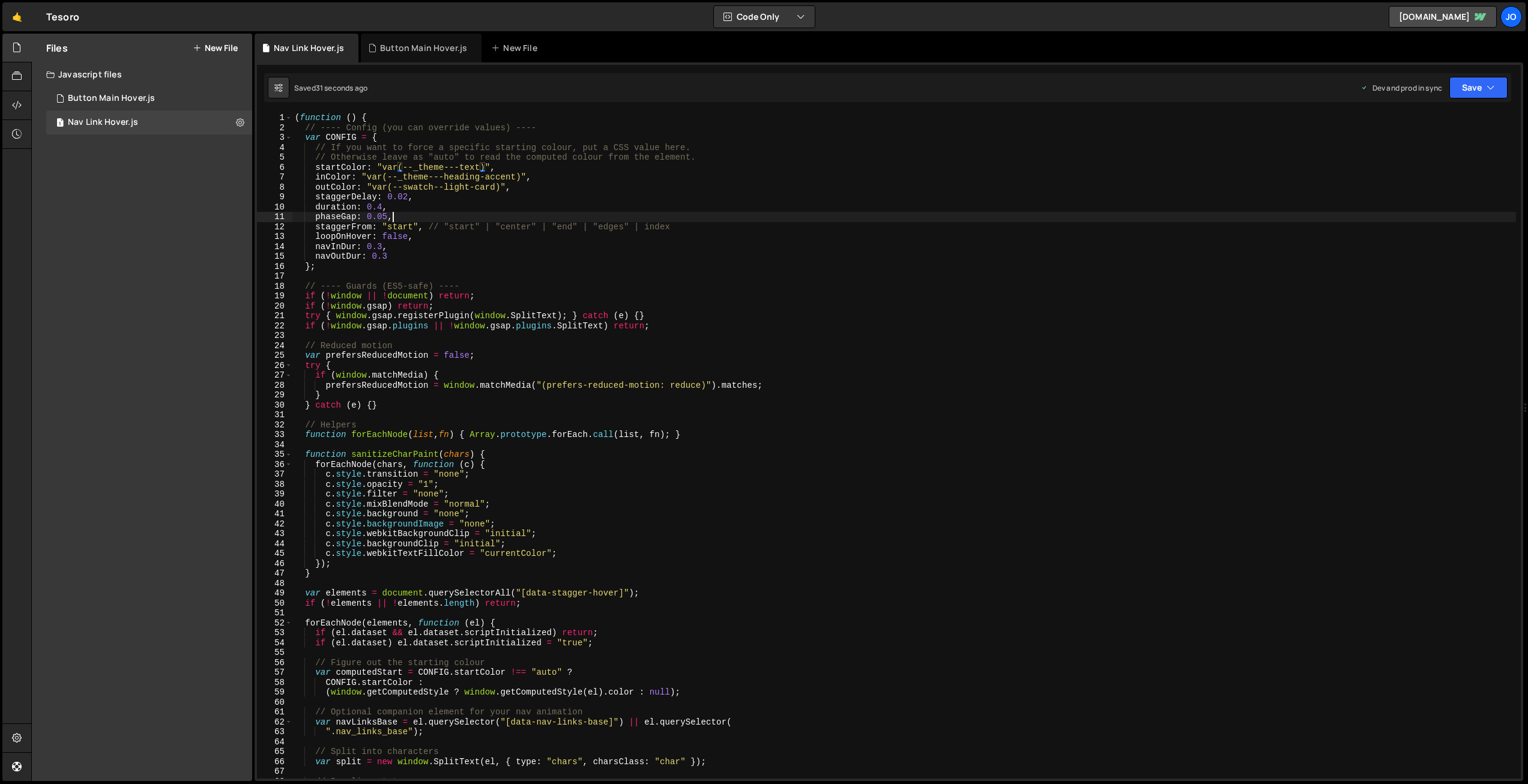
click at [542, 220] on div "( function ( ) { // ---- Config (you can override values) ---- var CONFIG = { /…" at bounding box center [904, 456] width 1224 height 685
click at [633, 342] on div "( function ( ) { // ---- Config (you can override values) ---- var CONFIG = { /…" at bounding box center [904, 456] width 1224 height 685
type textarea "})();"
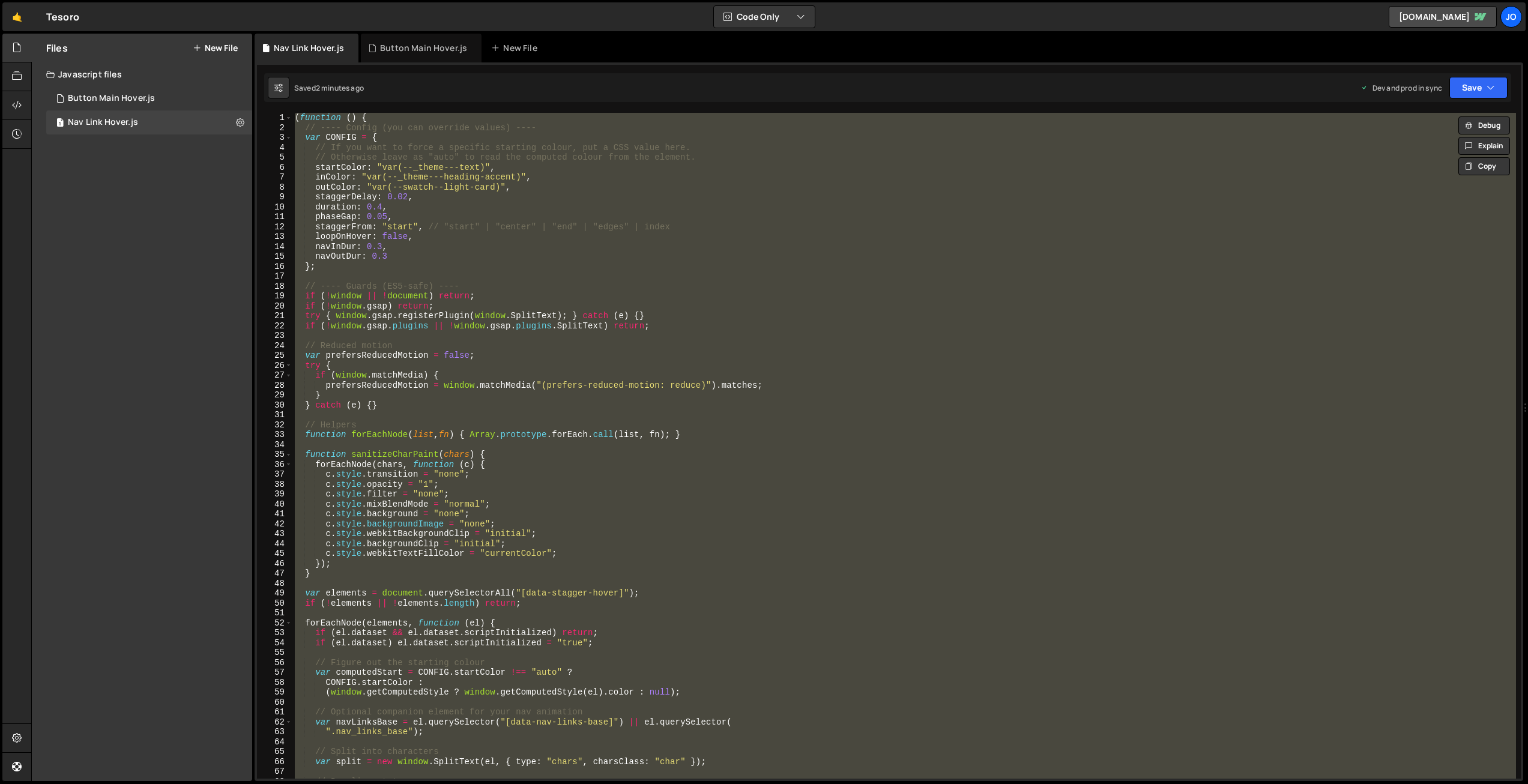
paste textarea
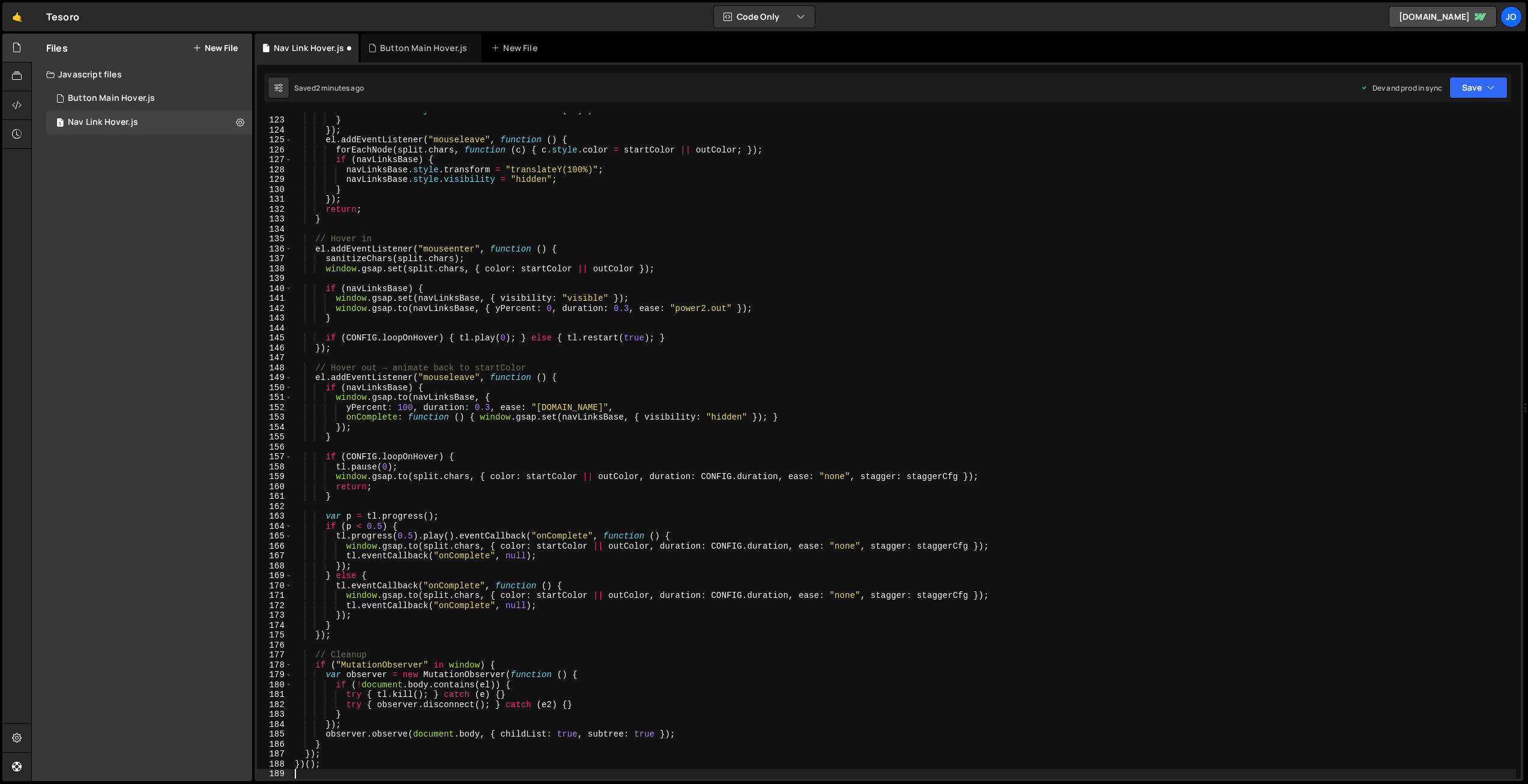
scroll to position [1206, 0]
click at [1468, 85] on button "Save" at bounding box center [1479, 88] width 59 height 22
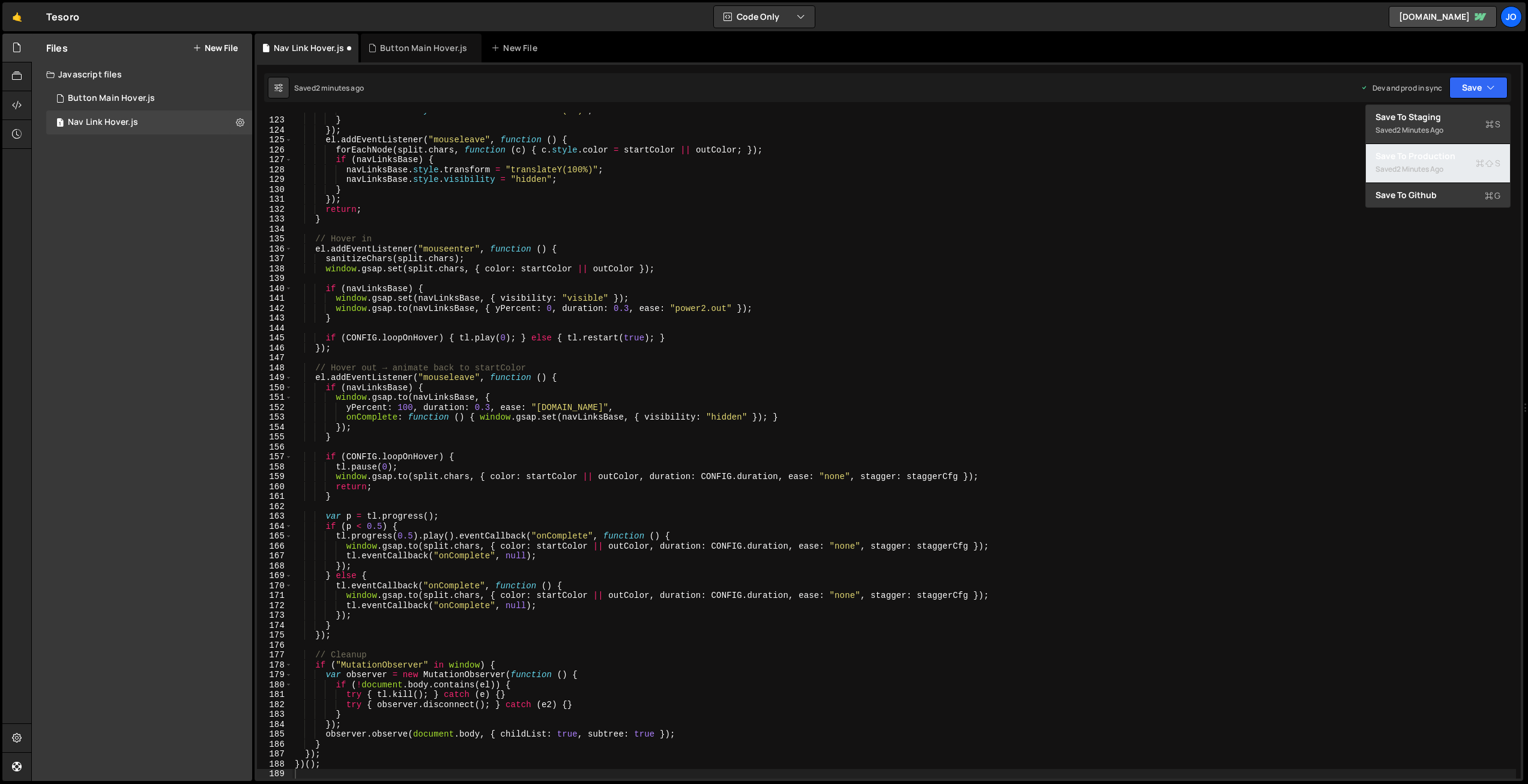
click at [1428, 159] on div "Save to Production S" at bounding box center [1438, 156] width 125 height 12
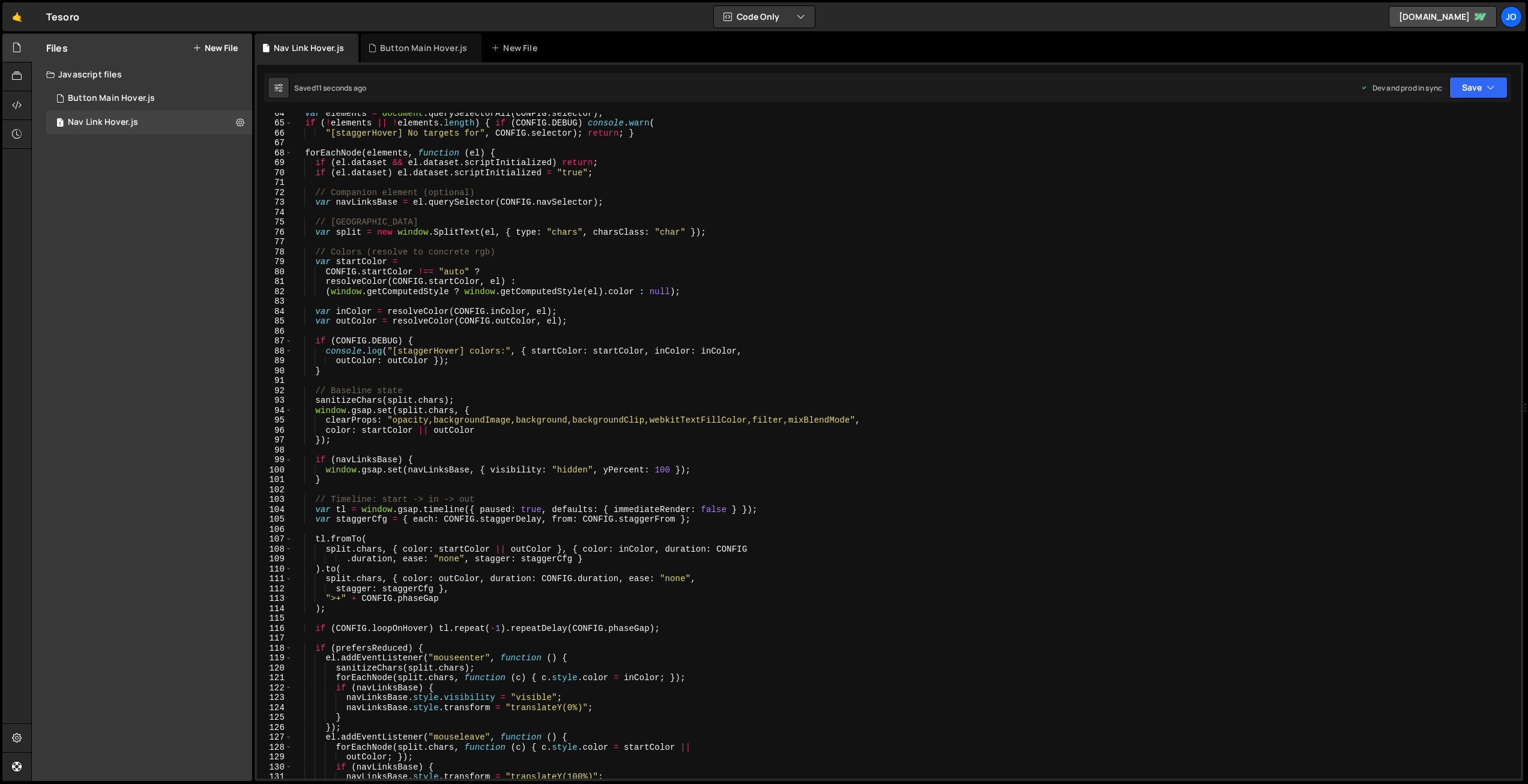
scroll to position [0, 0]
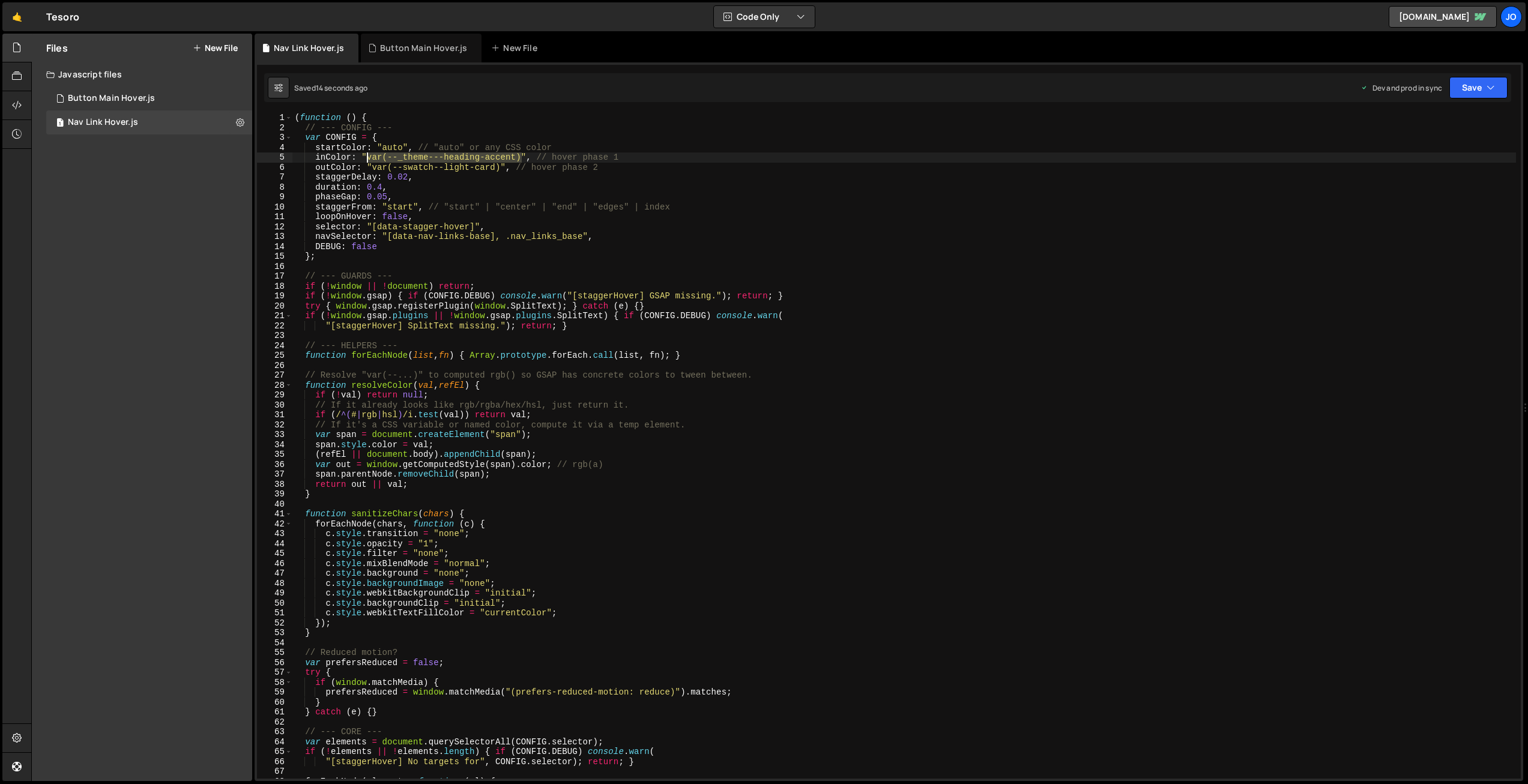
drag, startPoint x: 522, startPoint y: 156, endPoint x: 373, endPoint y: 158, distance: 149.0
click at [368, 157] on div "( function ( ) { // --- CONFIG --- var CONFIG = { startColor : "auto" , // "aut…" at bounding box center [904, 456] width 1224 height 685
drag, startPoint x: 404, startPoint y: 146, endPoint x: 383, endPoint y: 146, distance: 21.0
click at [383, 146] on div "( function ( ) { // --- CONFIG --- var CONFIG = { startColor : "auto" , // "aut…" at bounding box center [904, 456] width 1224 height 685
paste textarea "var(--_theme---heading-accent)"
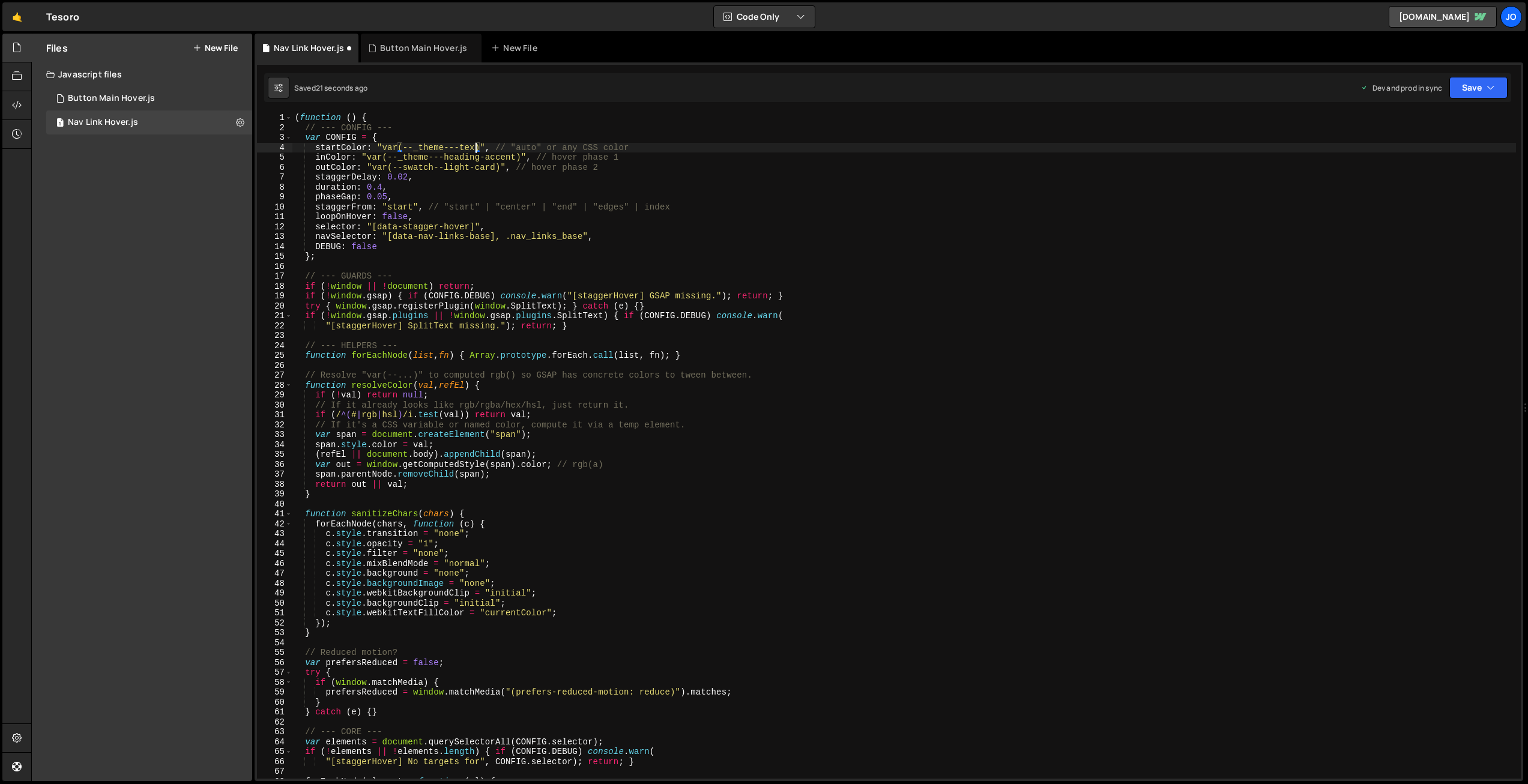
scroll to position [0, 13]
click at [1472, 81] on button "Save" at bounding box center [1479, 88] width 59 height 22
click at [1422, 159] on div "Save to Production S" at bounding box center [1438, 156] width 125 height 12
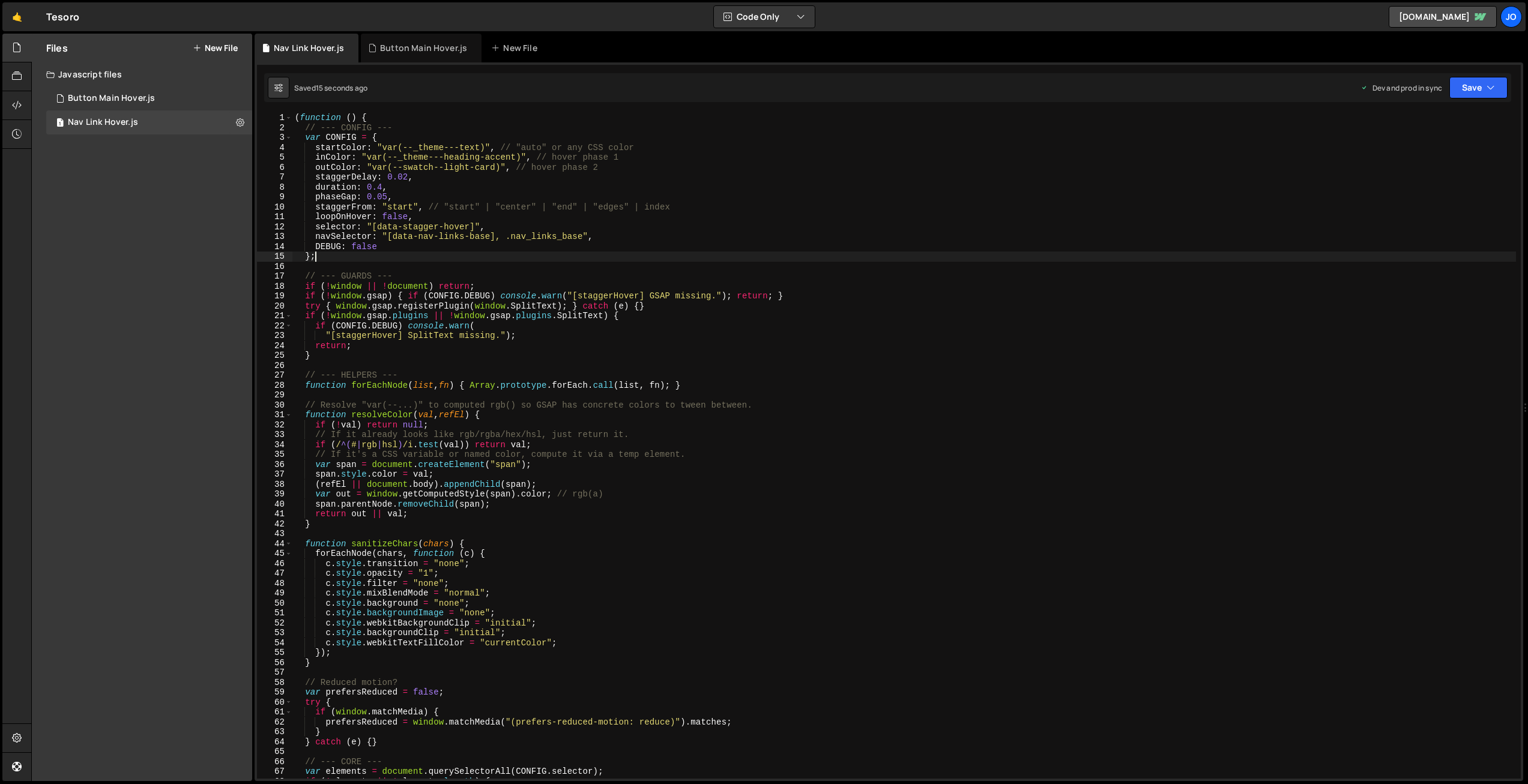
click at [541, 254] on div "( function ( ) { // --- CONFIG --- var CONFIG = { startColor : "var(--_theme---…" at bounding box center [904, 456] width 1224 height 685
drag, startPoint x: 585, startPoint y: 237, endPoint x: 496, endPoint y: 234, distance: 89.1
click at [496, 234] on div "( function ( ) { // --- CONFIG --- var CONFIG = { startColor : "var(--_theme---…" at bounding box center [904, 456] width 1224 height 685
click at [1481, 79] on button "Save" at bounding box center [1479, 88] width 59 height 22
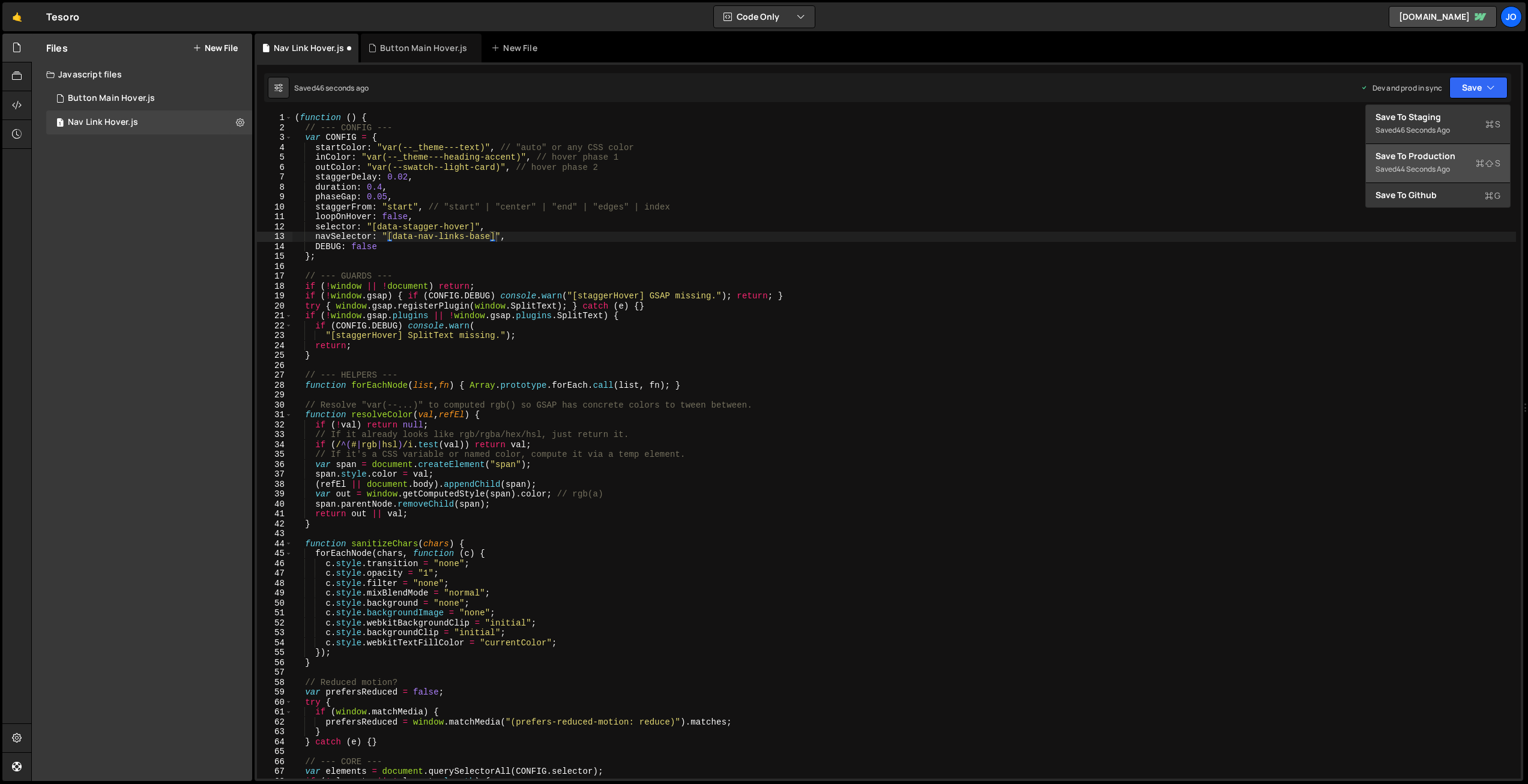
click at [1429, 156] on div "Save to Production S" at bounding box center [1438, 156] width 125 height 12
click at [581, 311] on div "( function ( ) { // --- CONFIG --- var CONFIG = { startColor : "var(--_theme---…" at bounding box center [904, 456] width 1224 height 685
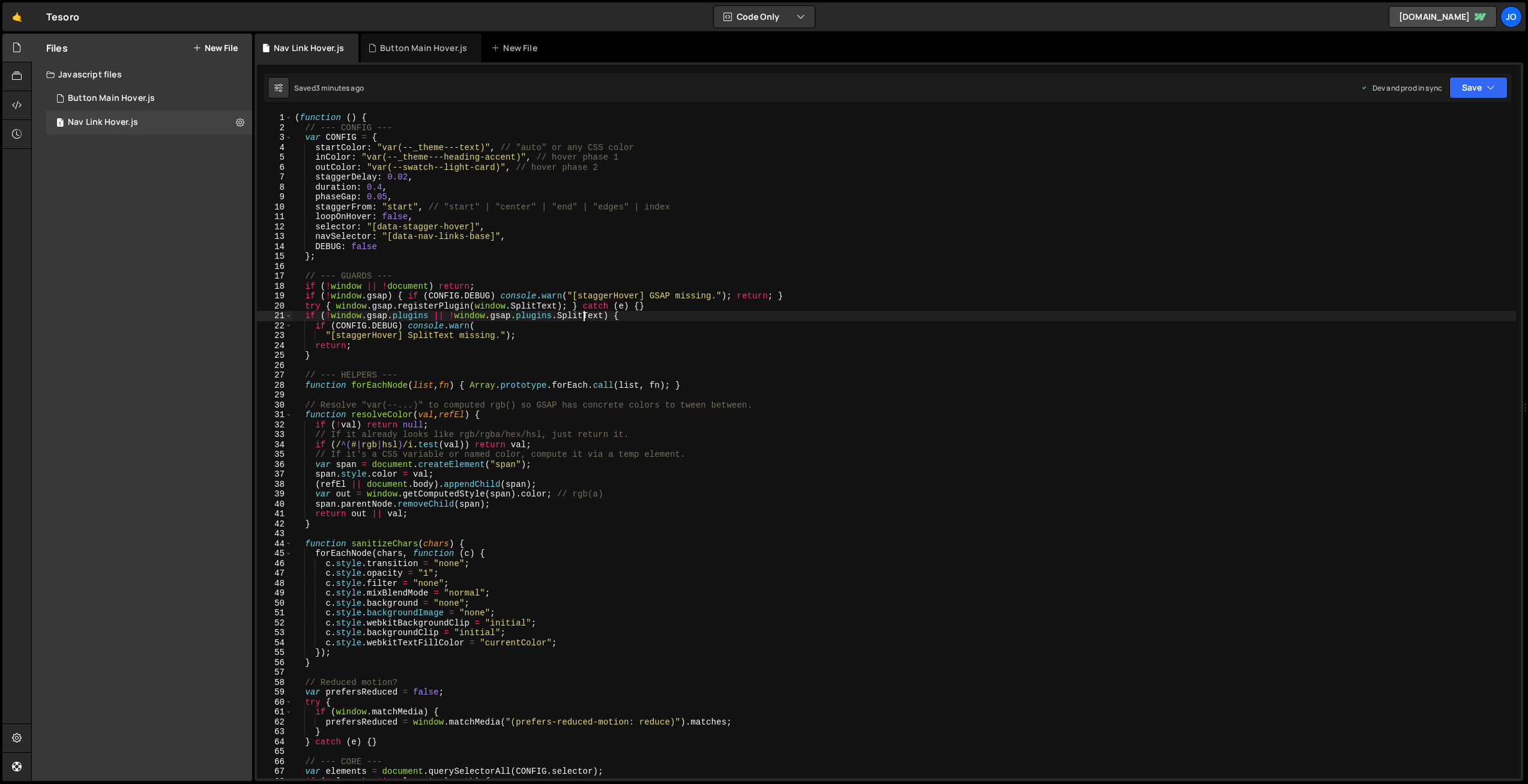
type textarea "})();"
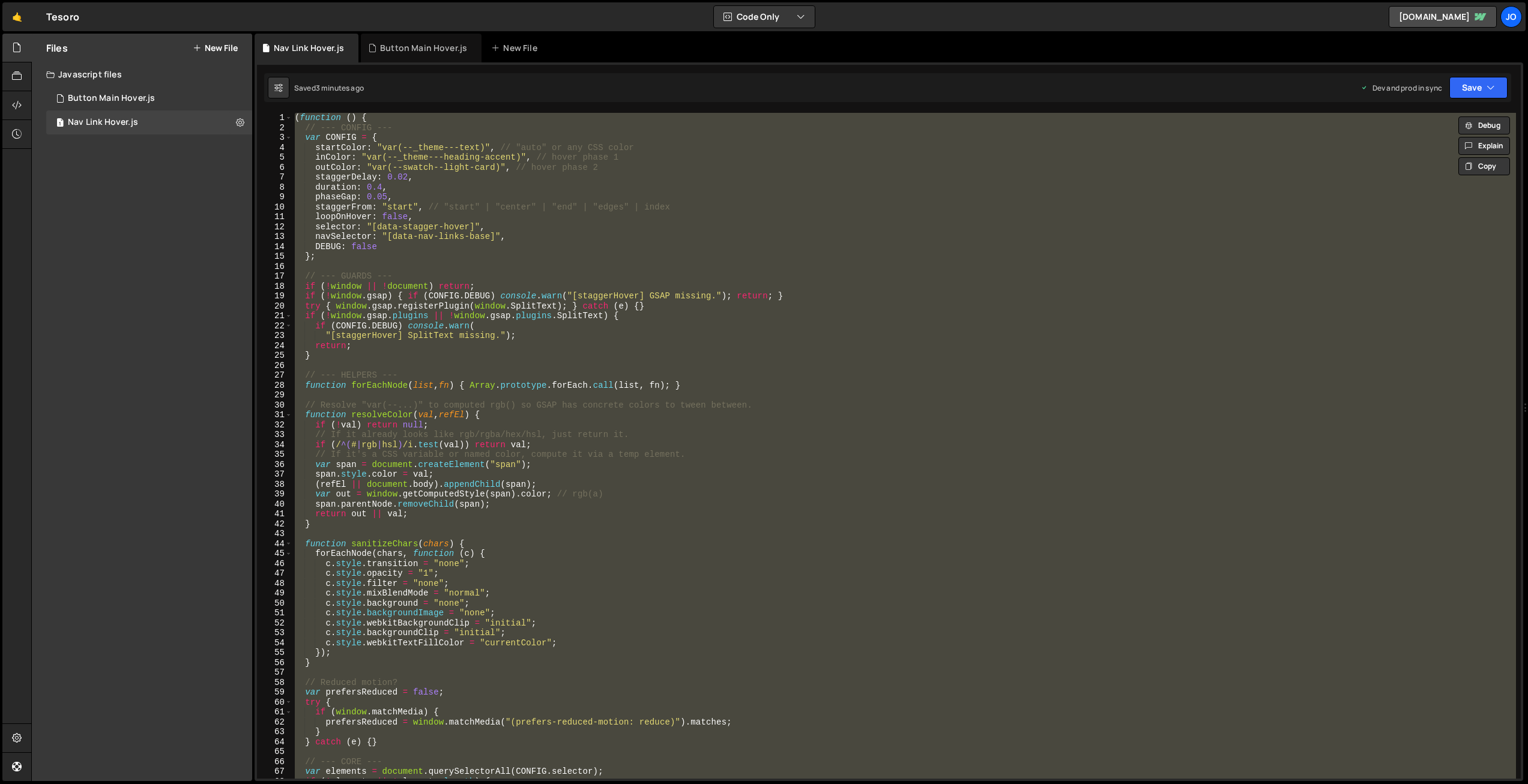
paste textarea
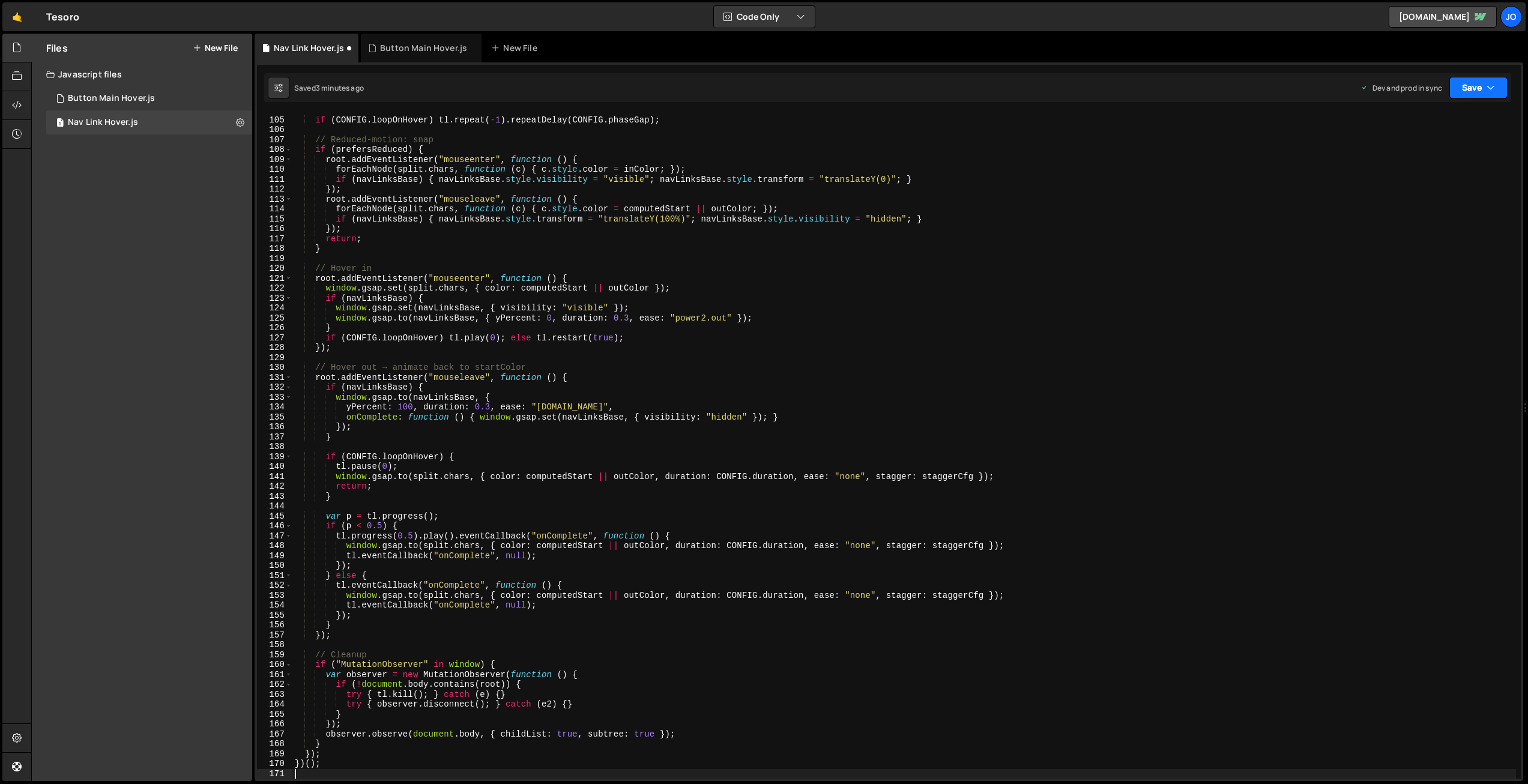
click at [1494, 82] on icon "button" at bounding box center [1490, 87] width 8 height 12
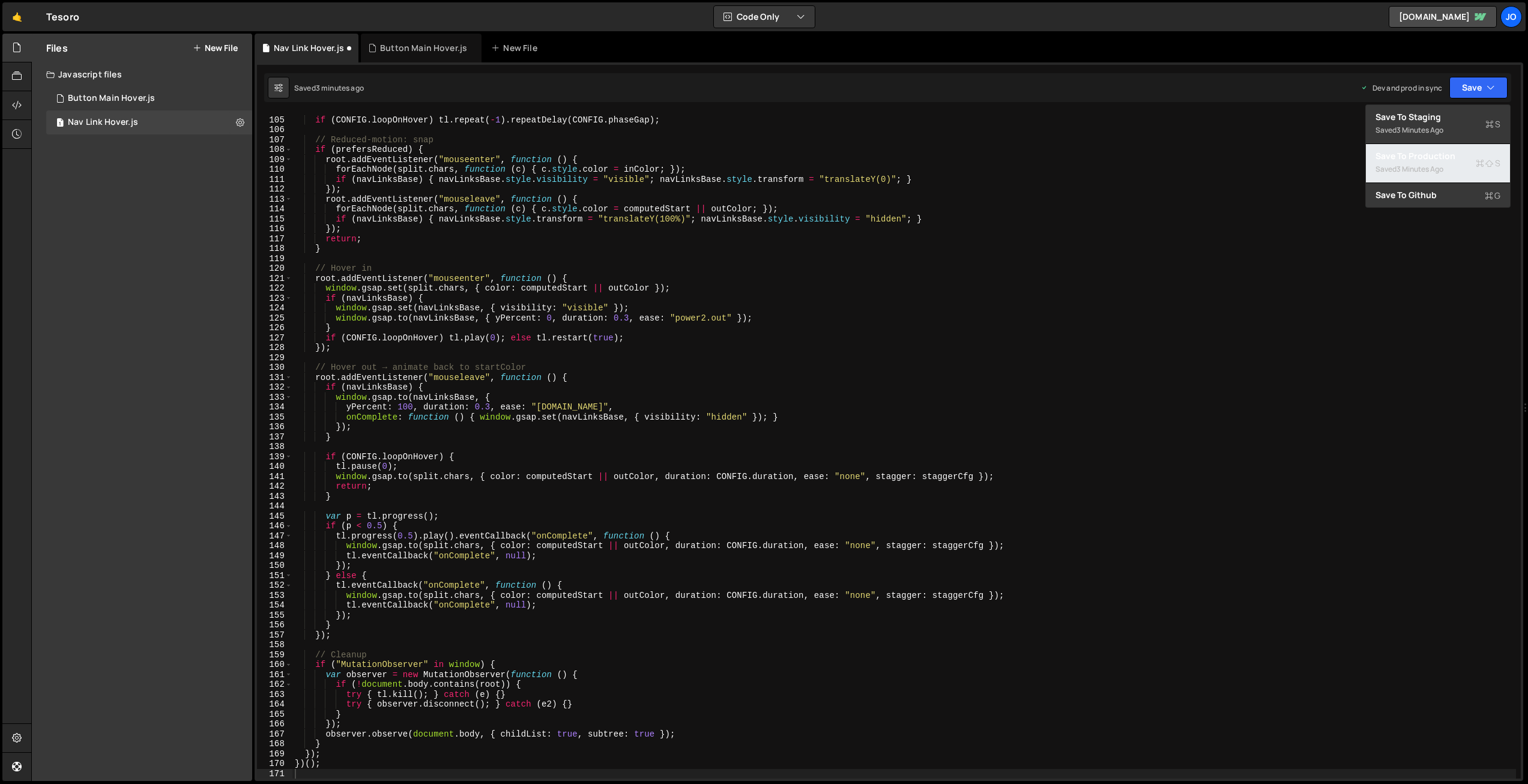
click at [1419, 168] on div "3 minutes ago" at bounding box center [1420, 169] width 47 height 10
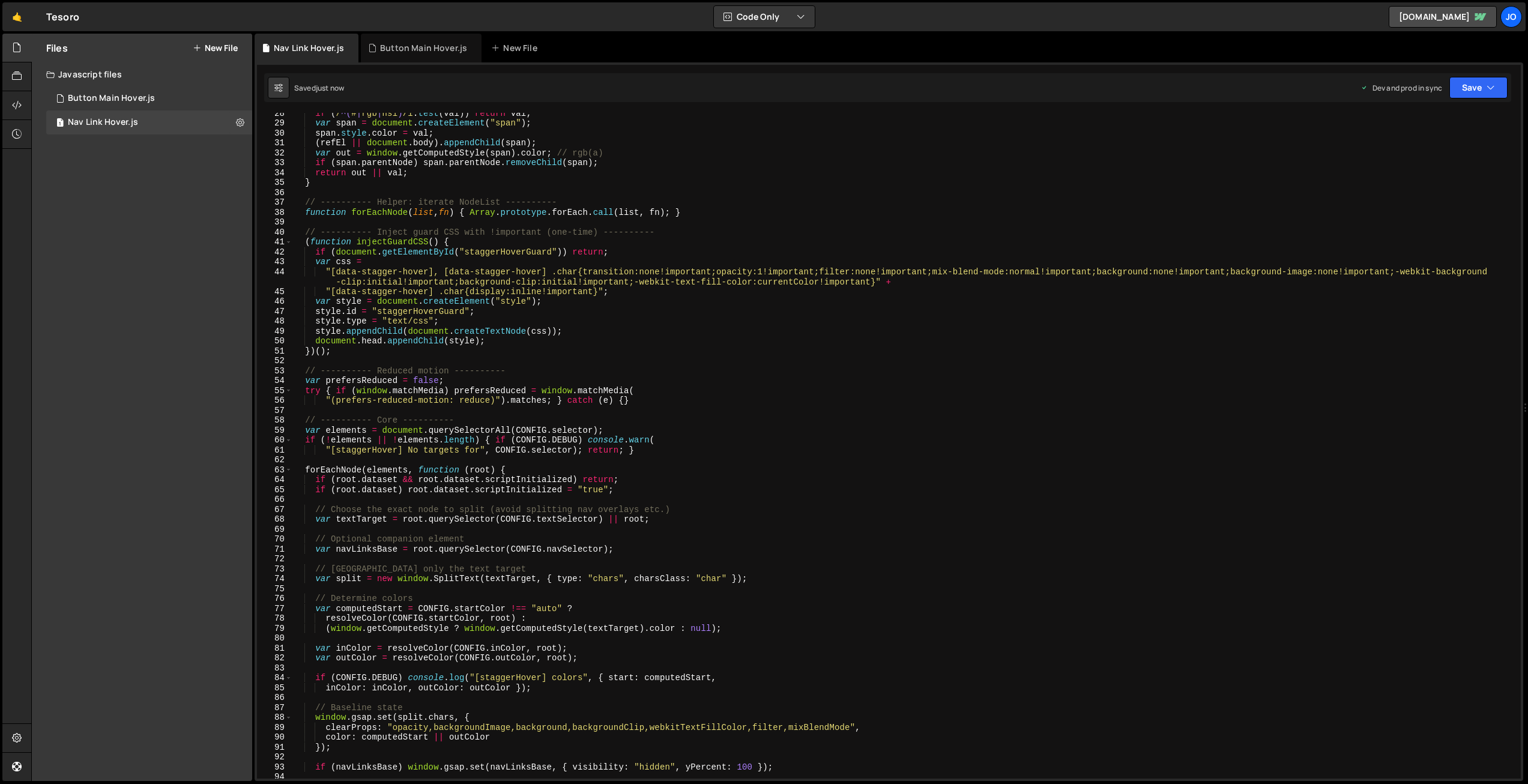
scroll to position [0, 0]
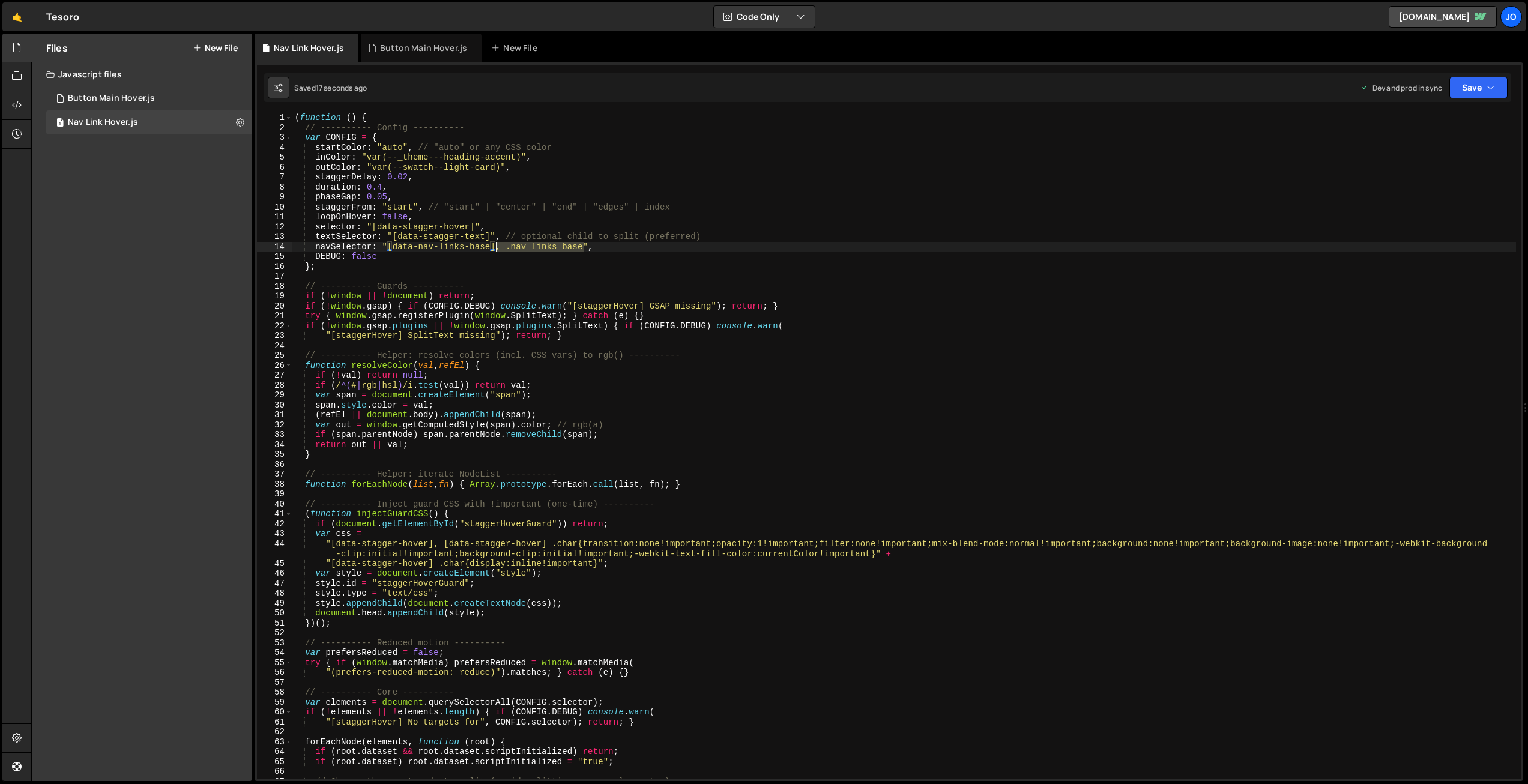
drag, startPoint x: 584, startPoint y: 245, endPoint x: 512, endPoint y: 258, distance: 73.2
click at [497, 244] on div "( function ( ) { // ---------- Config ---------- var CONFIG = { startColor : "a…" at bounding box center [904, 456] width 1224 height 685
drag, startPoint x: 1476, startPoint y: 81, endPoint x: 1471, endPoint y: 99, distance: 18.7
click at [1476, 81] on button "Save" at bounding box center [1479, 88] width 59 height 22
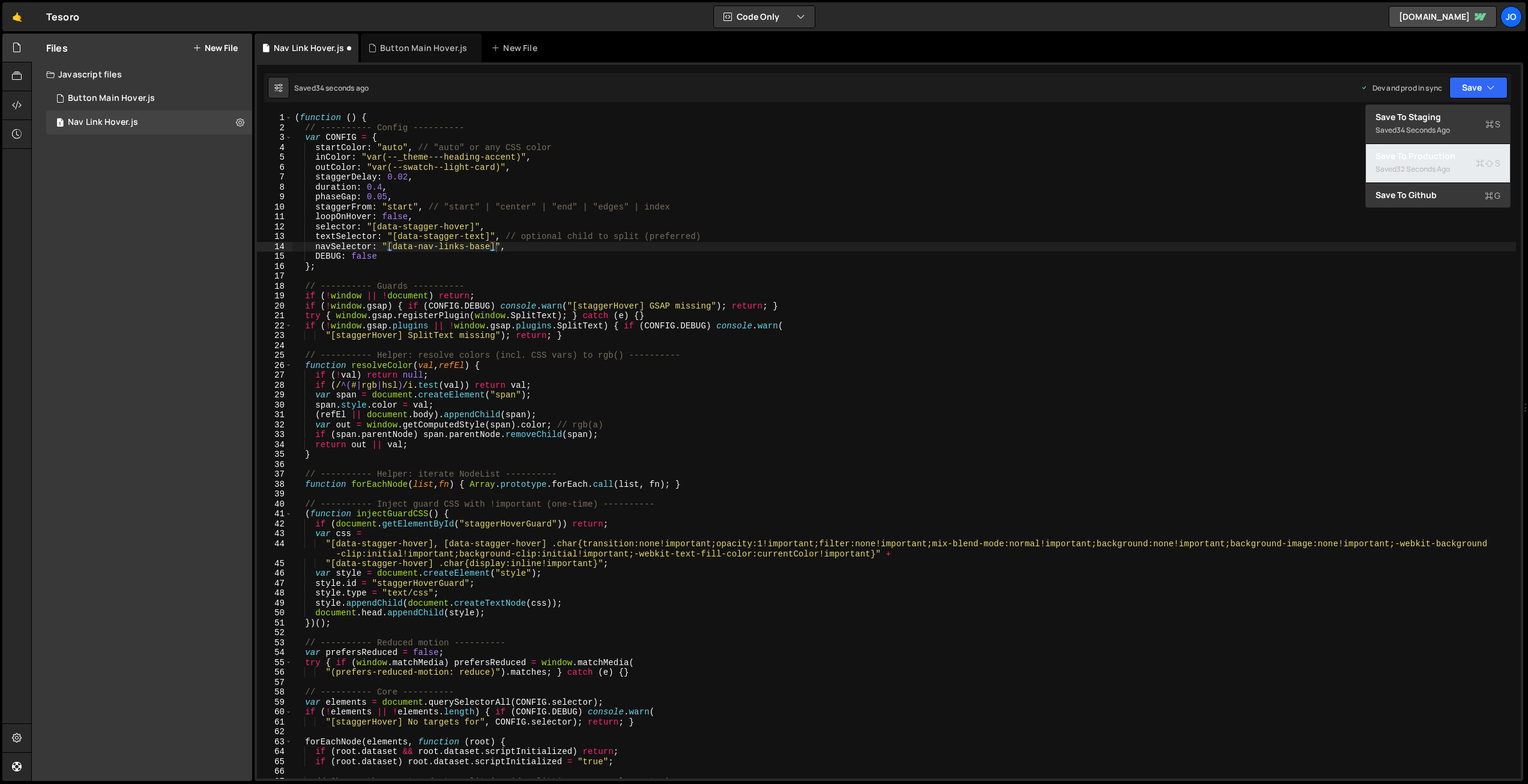
click at [1451, 153] on div "Save to Production S" at bounding box center [1438, 156] width 125 height 12
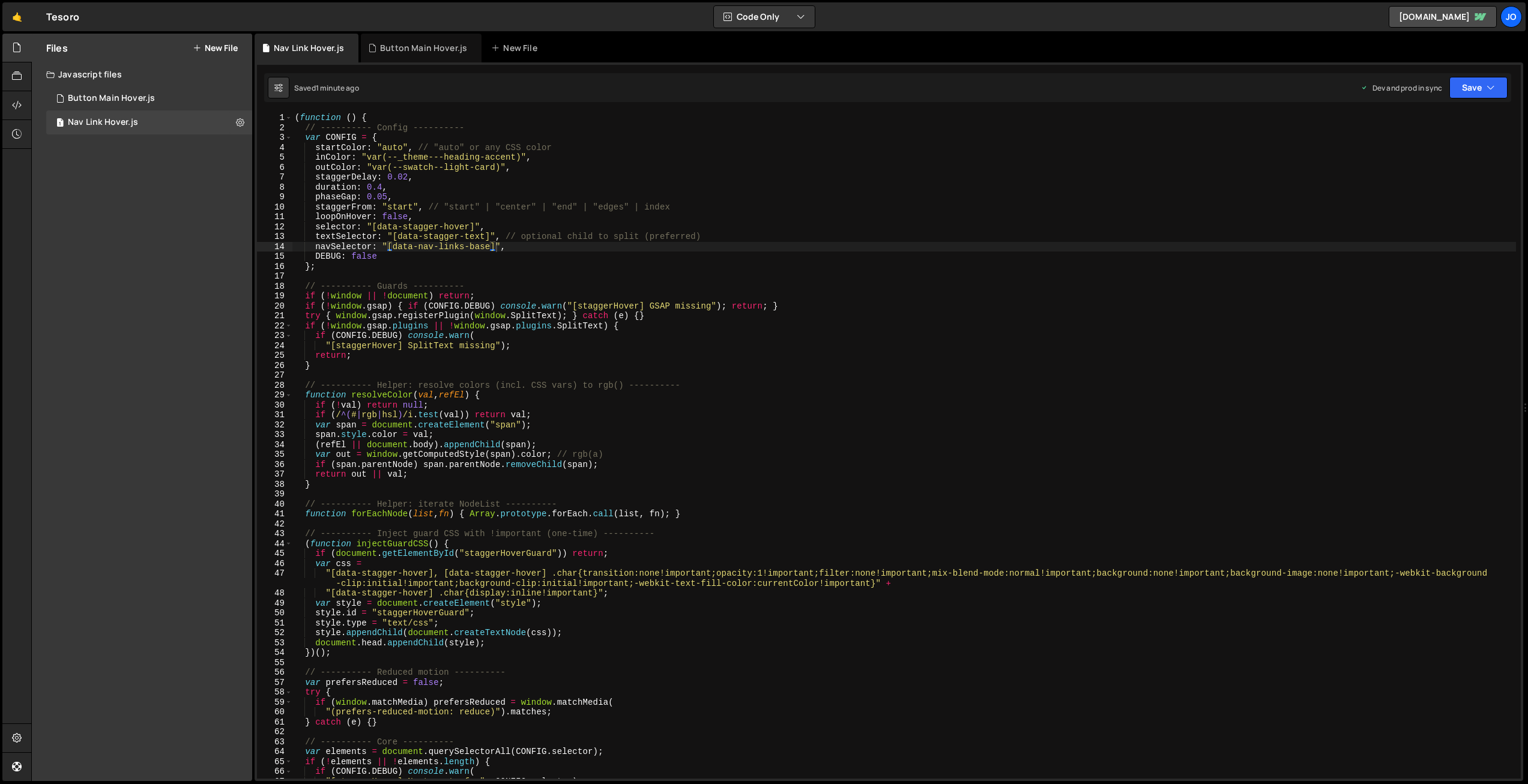
click at [543, 186] on div "( function ( ) { // ---------- Config ---------- var CONFIG = { startColor : "a…" at bounding box center [904, 456] width 1224 height 685
type textarea "})();"
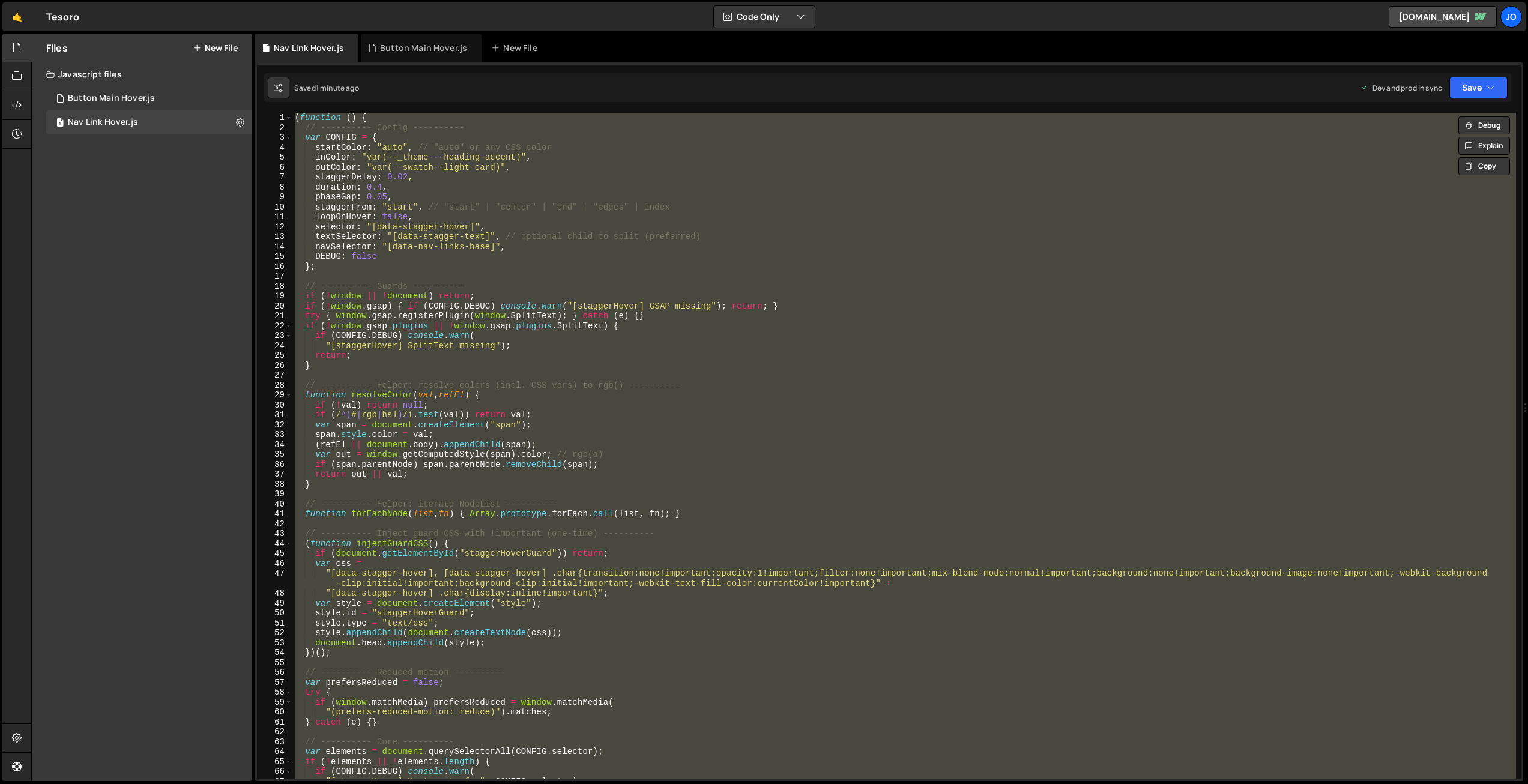
paste textarea
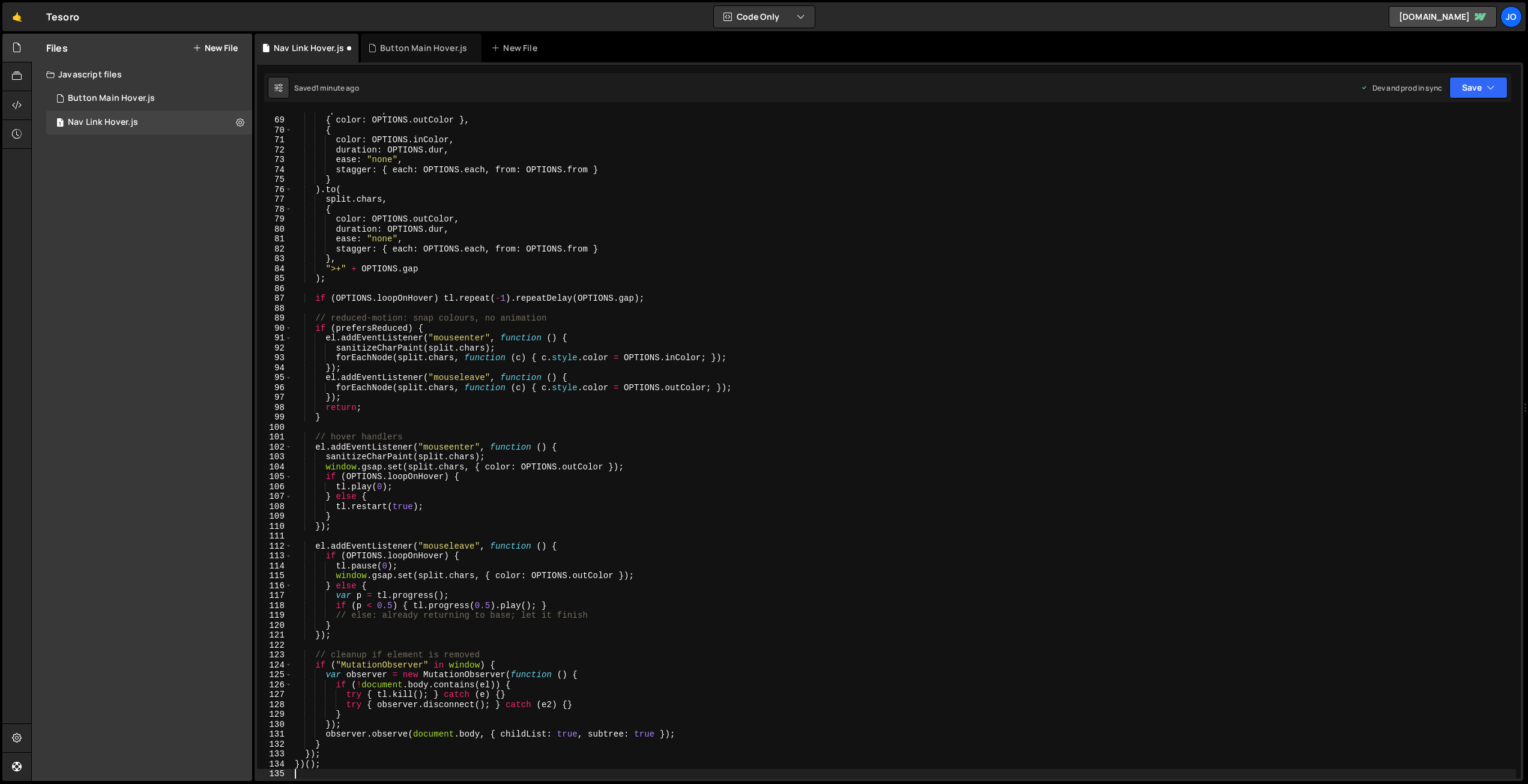
scroll to position [671, 0]
click at [1478, 81] on button "Save" at bounding box center [1479, 88] width 59 height 22
click at [1422, 162] on div "Saved 1 minute ago" at bounding box center [1438, 169] width 125 height 15
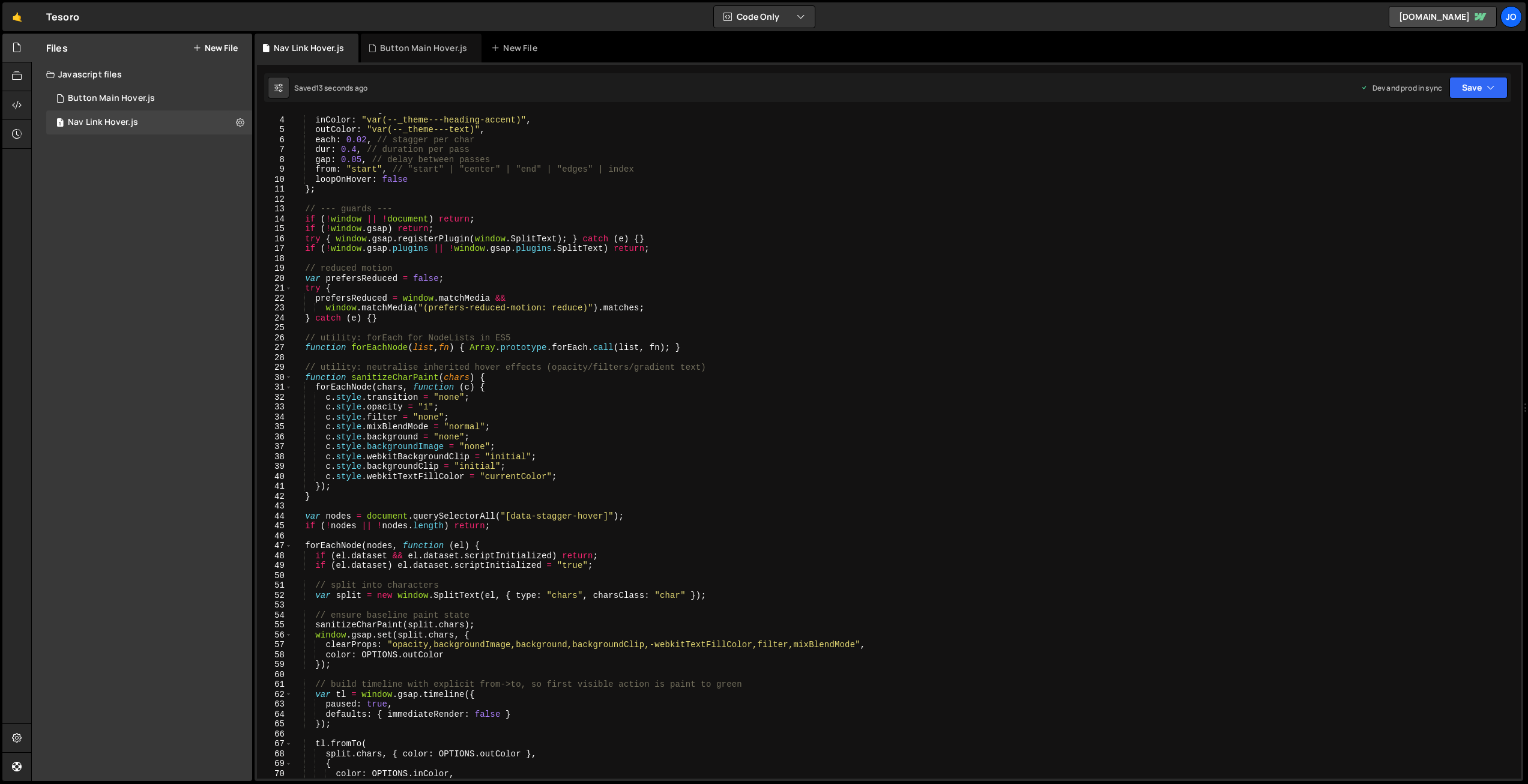
scroll to position [0, 0]
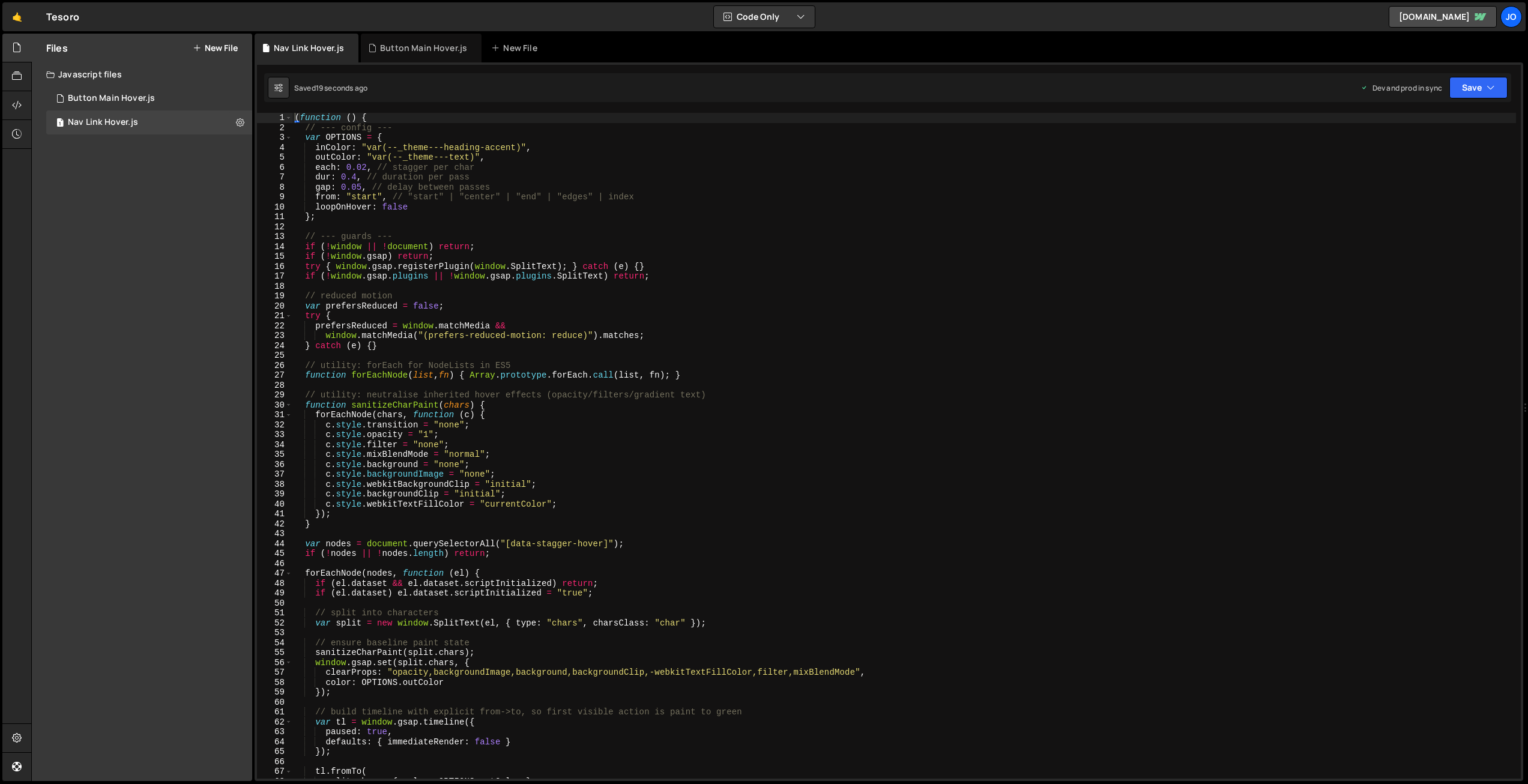
scroll to position [5046, 0]
click at [547, 186] on div "( function ( ) { // --- config --- var OPTIONS = { inColor : "var(--_theme---he…" at bounding box center [904, 456] width 1224 height 685
click at [495, 255] on div "( function ( ) { // --- config --- var OPTIONS = { inColor : "var(--_theme---he…" at bounding box center [904, 456] width 1224 height 685
type textarea "if (!window.gsap) return;"
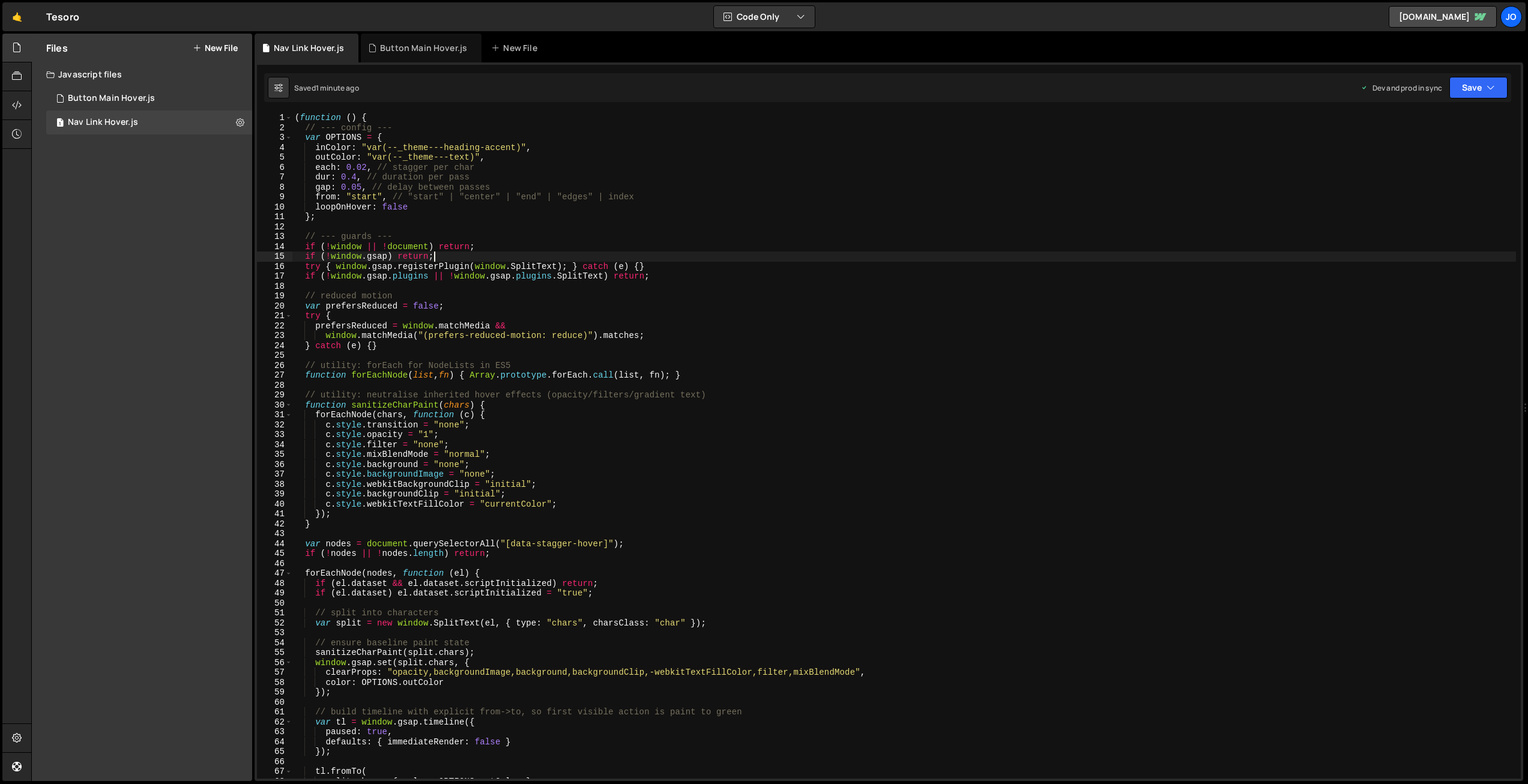
click at [505, 285] on div "( function ( ) { // --- config --- var OPTIONS = { inColor : "var(--_theme---he…" at bounding box center [904, 456] width 1224 height 685
click at [482, 264] on div "( function ( ) { // --- config --- var OPTIONS = { inColor : "var(--_theme---he…" at bounding box center [904, 456] width 1224 height 685
click at [676, 243] on div "( function ( ) { // --- config --- var OPTIONS = { inColor : "var(--_theme---he…" at bounding box center [904, 456] width 1224 height 685
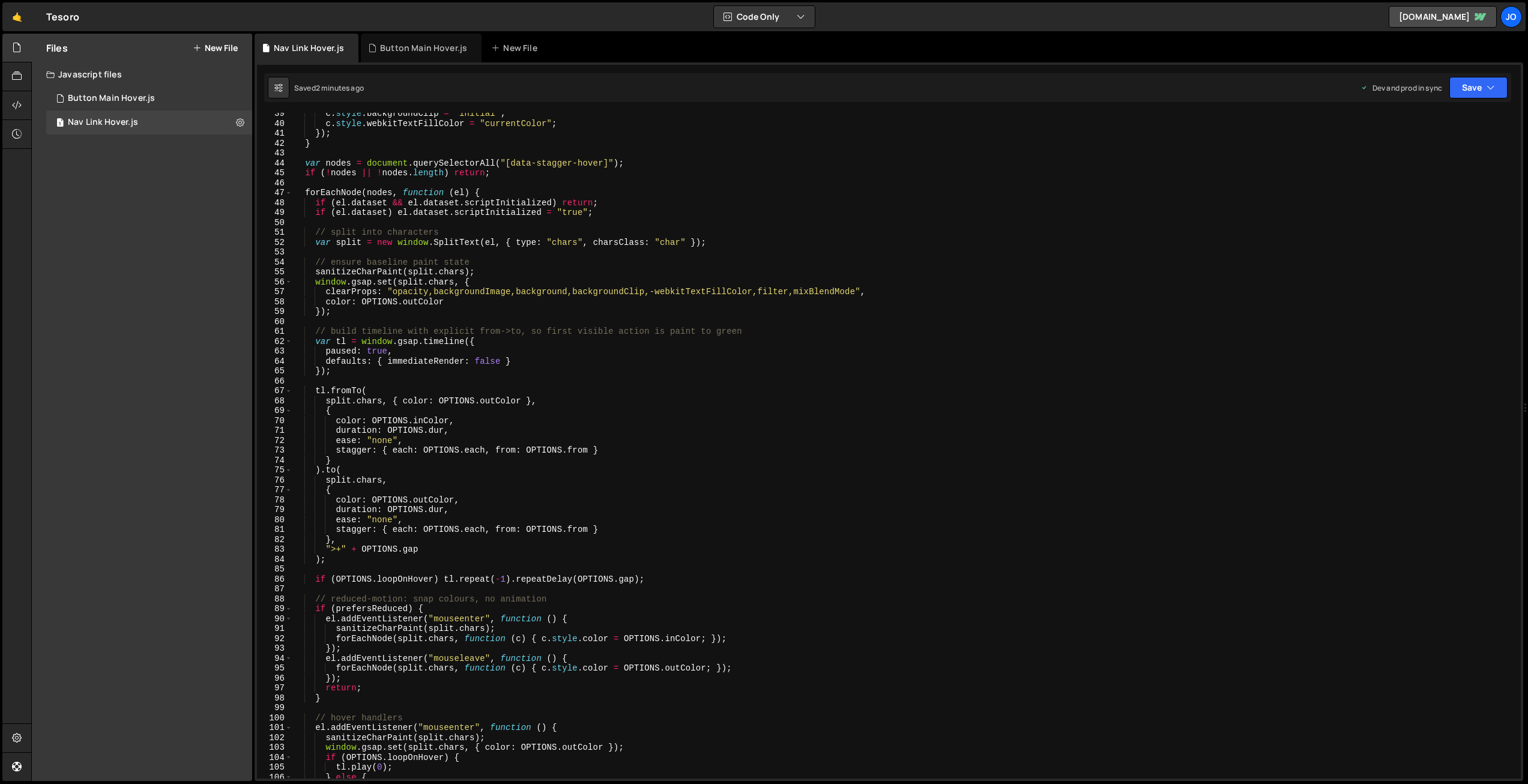
scroll to position [399, 0]
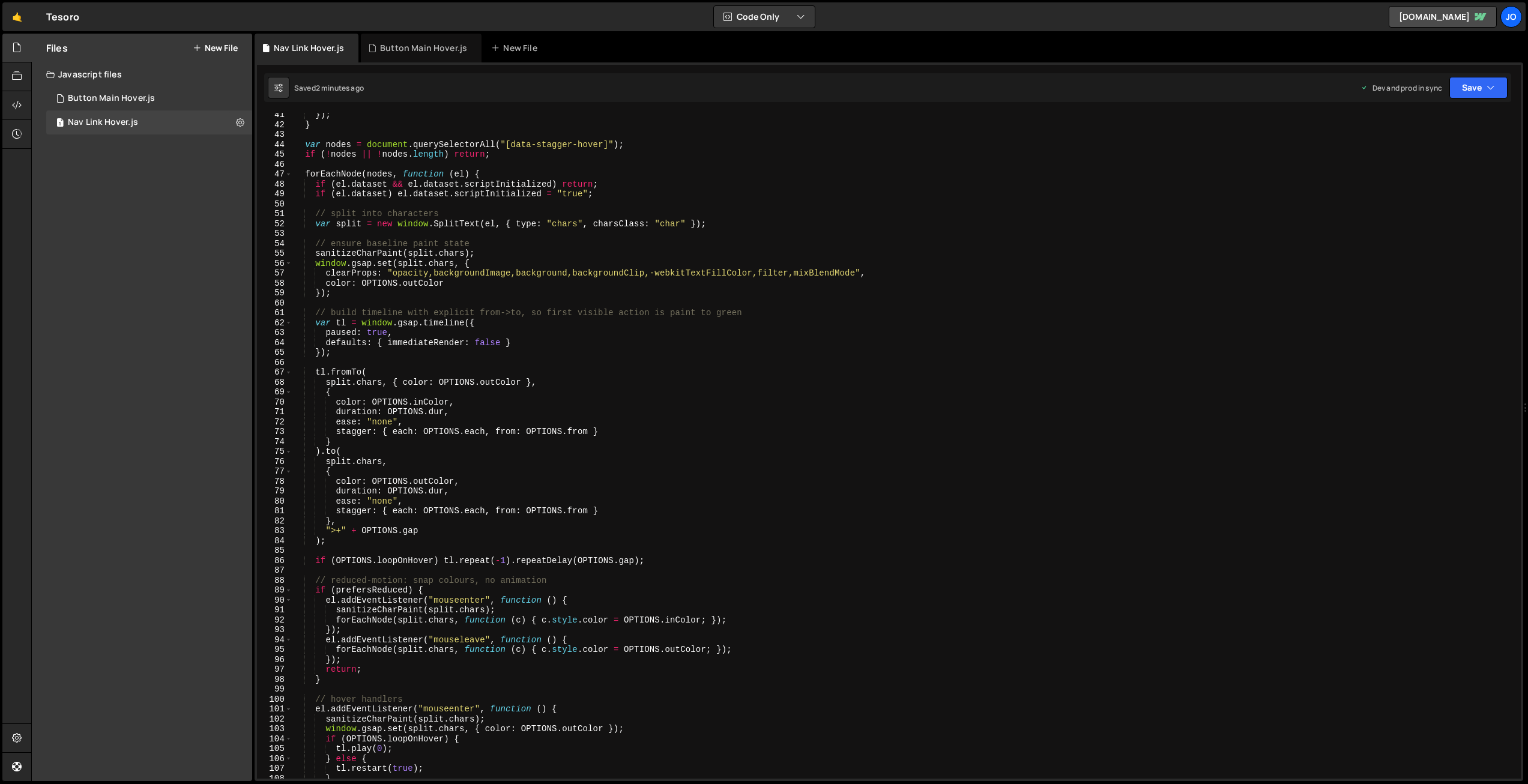
click at [443, 149] on div "}) ; } var nodes = document . querySelectorAll ( "[data-stagger-hover]" ) ; if …" at bounding box center [904, 453] width 1224 height 685
type textarea "})();"
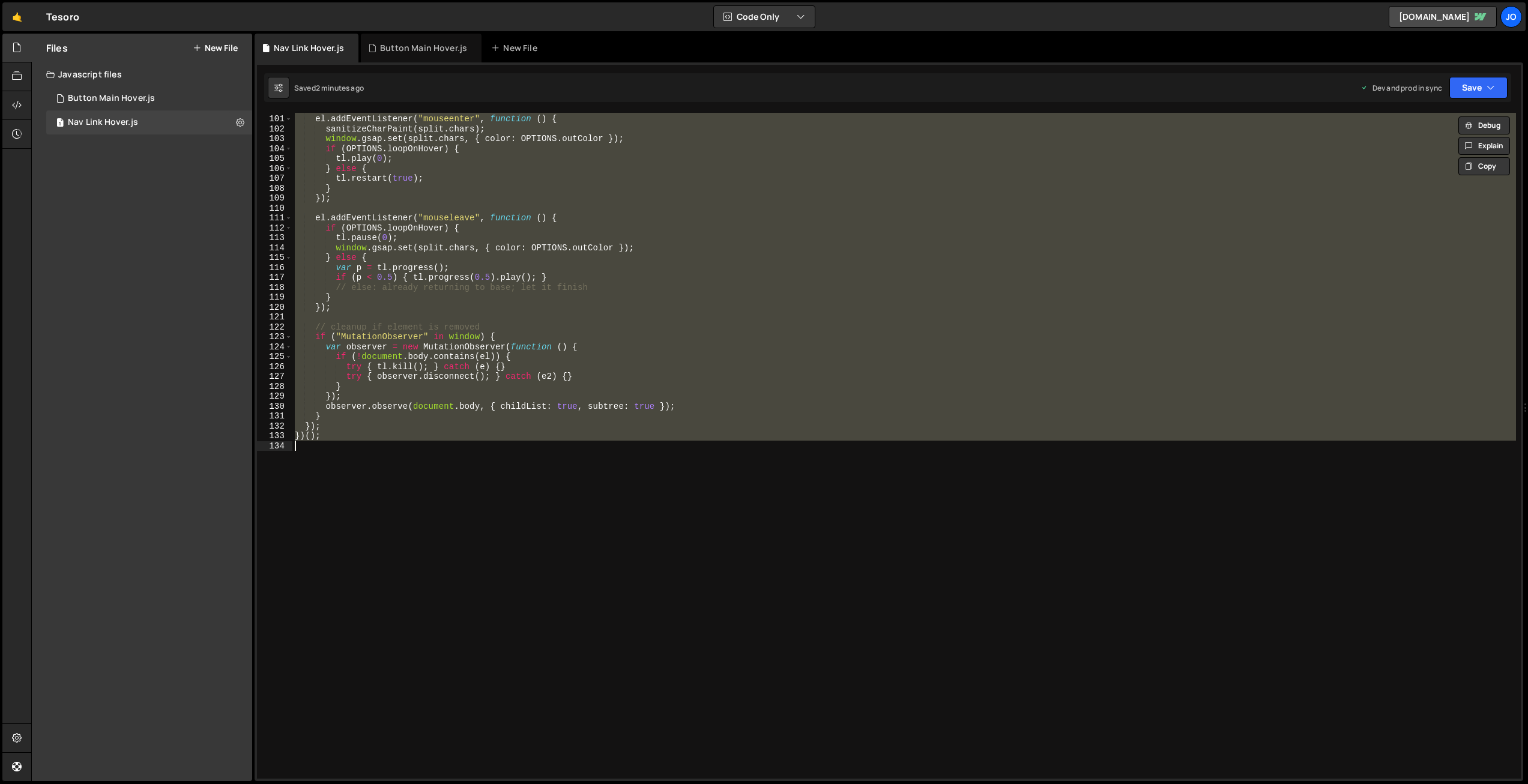
scroll to position [989, 0]
paste textarea
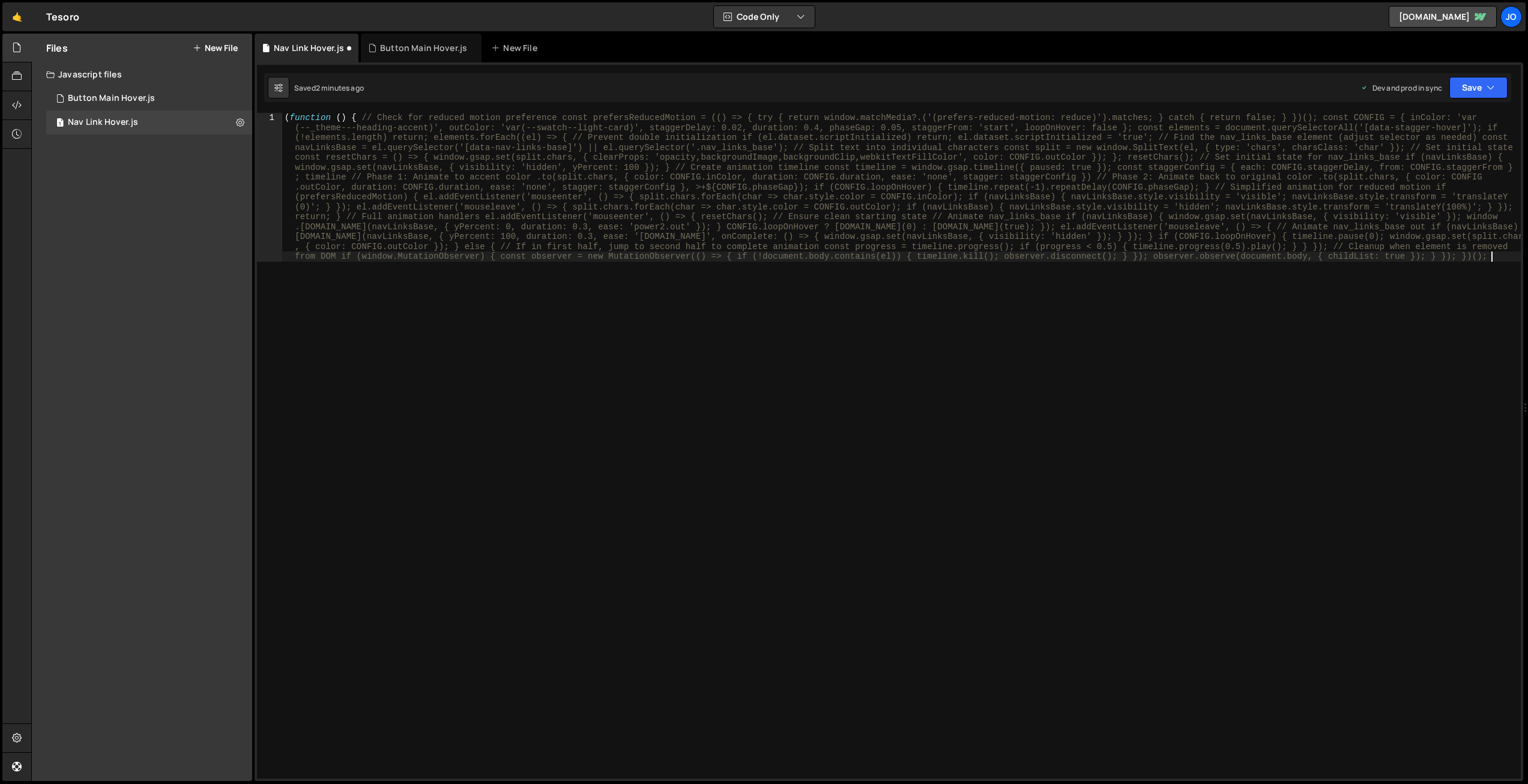
click at [483, 193] on div "( function ( ) { // Check for reduced motion preference const prefersReducedMot…" at bounding box center [902, 595] width 1239 height 963
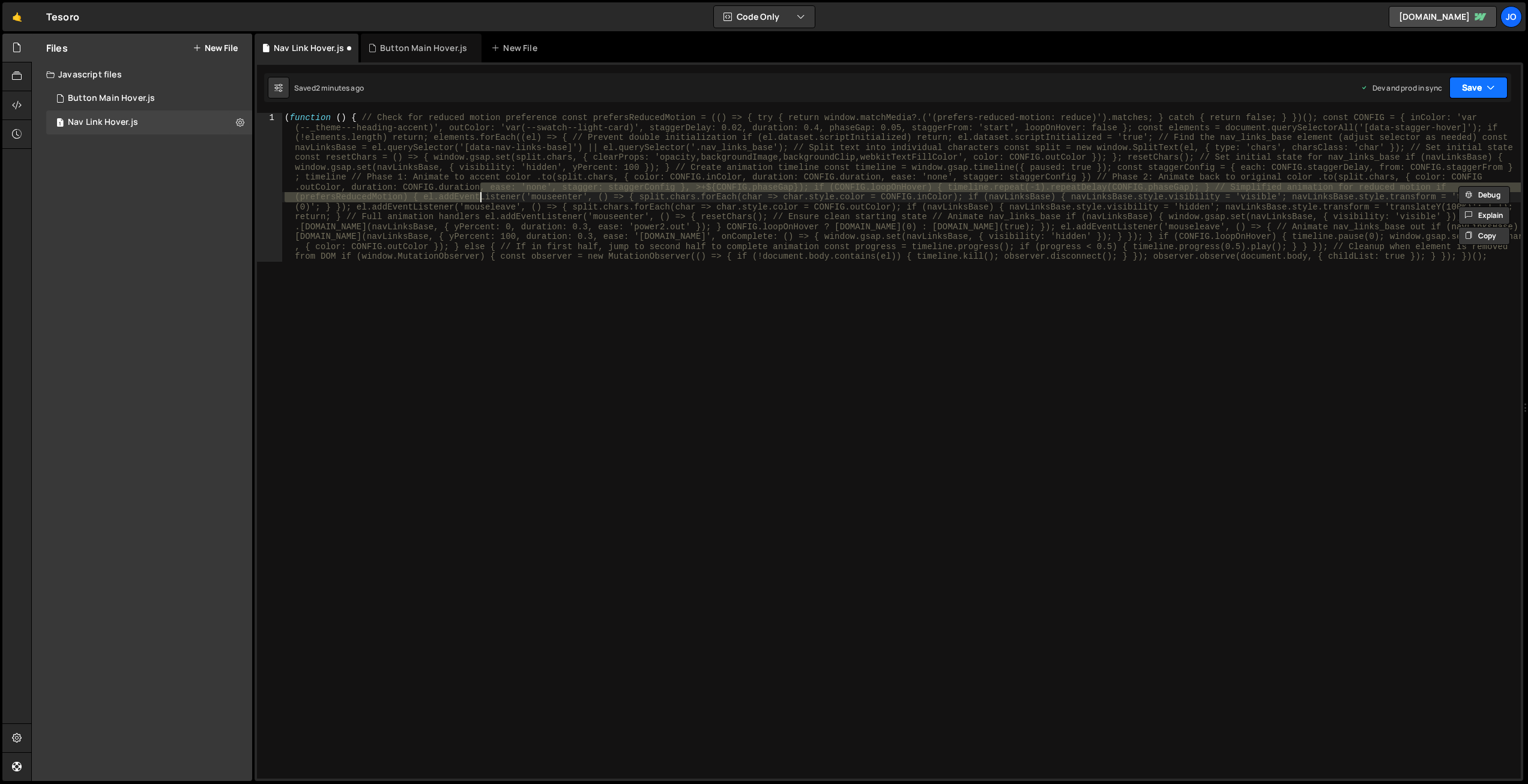
drag, startPoint x: 1465, startPoint y: 89, endPoint x: 1468, endPoint y: 103, distance: 14.3
click at [1466, 90] on button "Save" at bounding box center [1479, 88] width 59 height 22
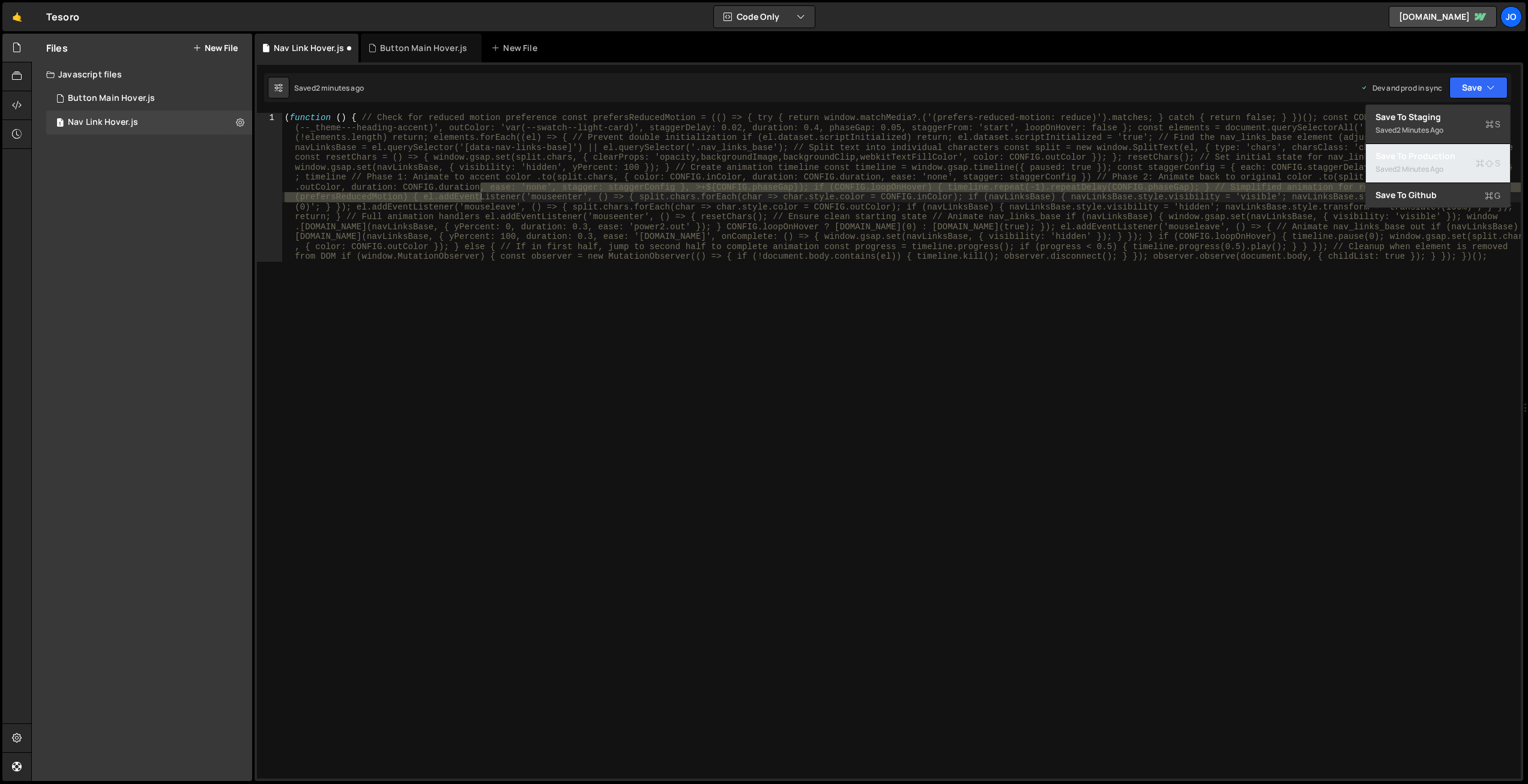
drag, startPoint x: 1432, startPoint y: 158, endPoint x: 1426, endPoint y: 160, distance: 6.3
click at [1431, 158] on div "Save to Production S" at bounding box center [1438, 156] width 125 height 12
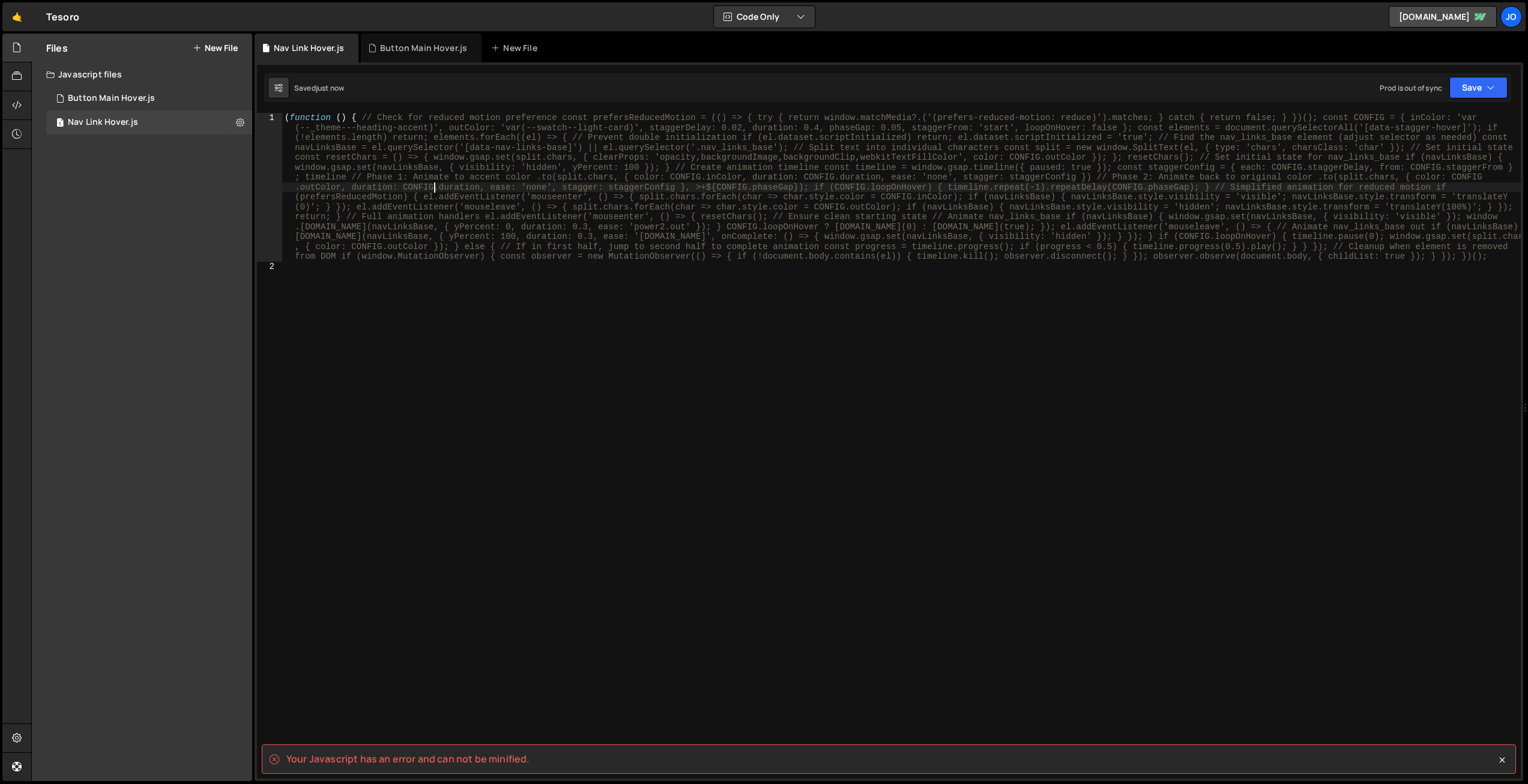
click at [436, 186] on div "( function ( ) { // Check for reduced motion preference const prefersReducedMot…" at bounding box center [902, 525] width 1239 height 825
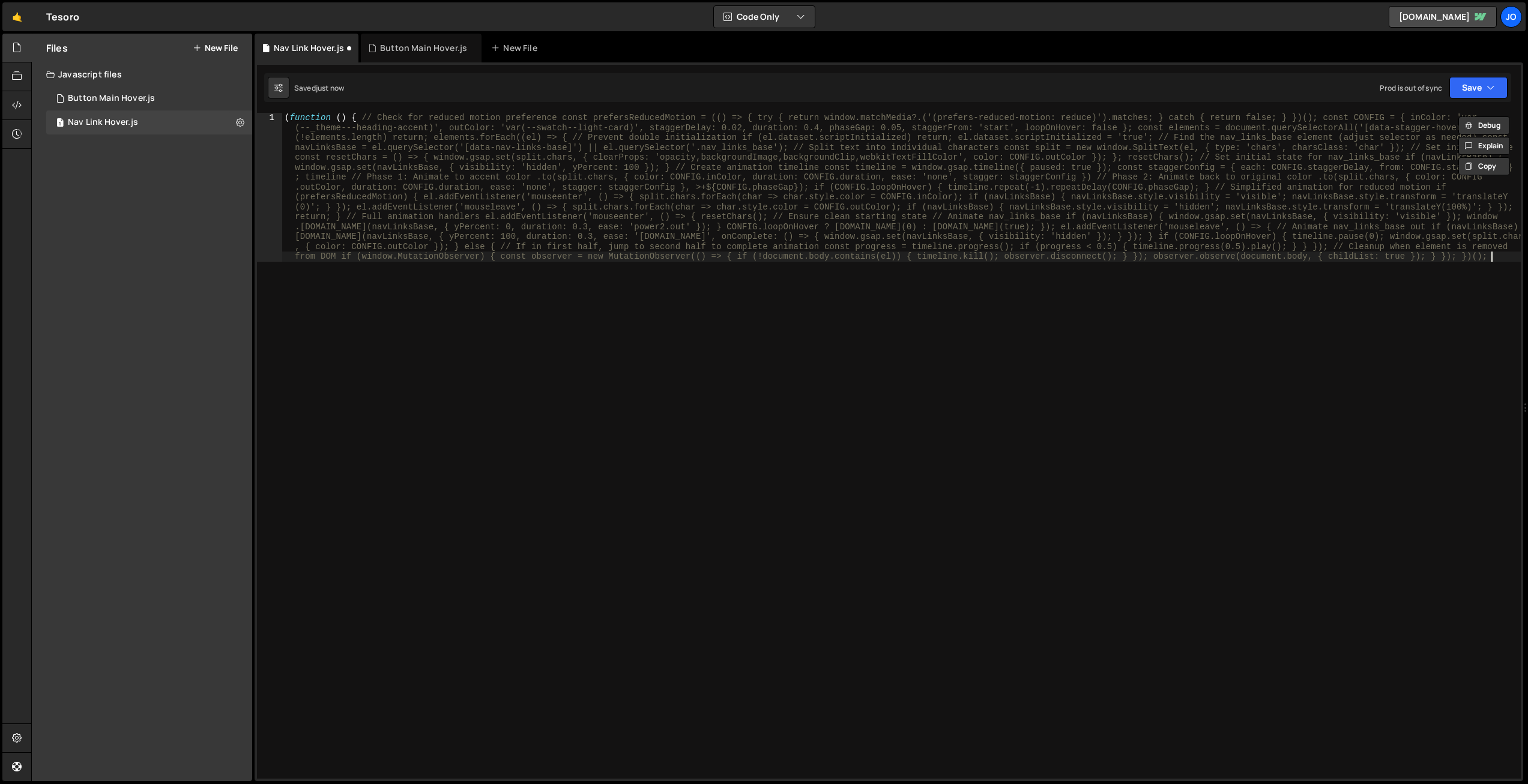
click at [673, 264] on div "( function ( ) { // Check for reduced motion preference const prefersReducedMot…" at bounding box center [902, 595] width 1239 height 963
click at [653, 306] on div "( function ( ) { // Check for reduced motion preference const prefersReducedMot…" at bounding box center [902, 595] width 1239 height 963
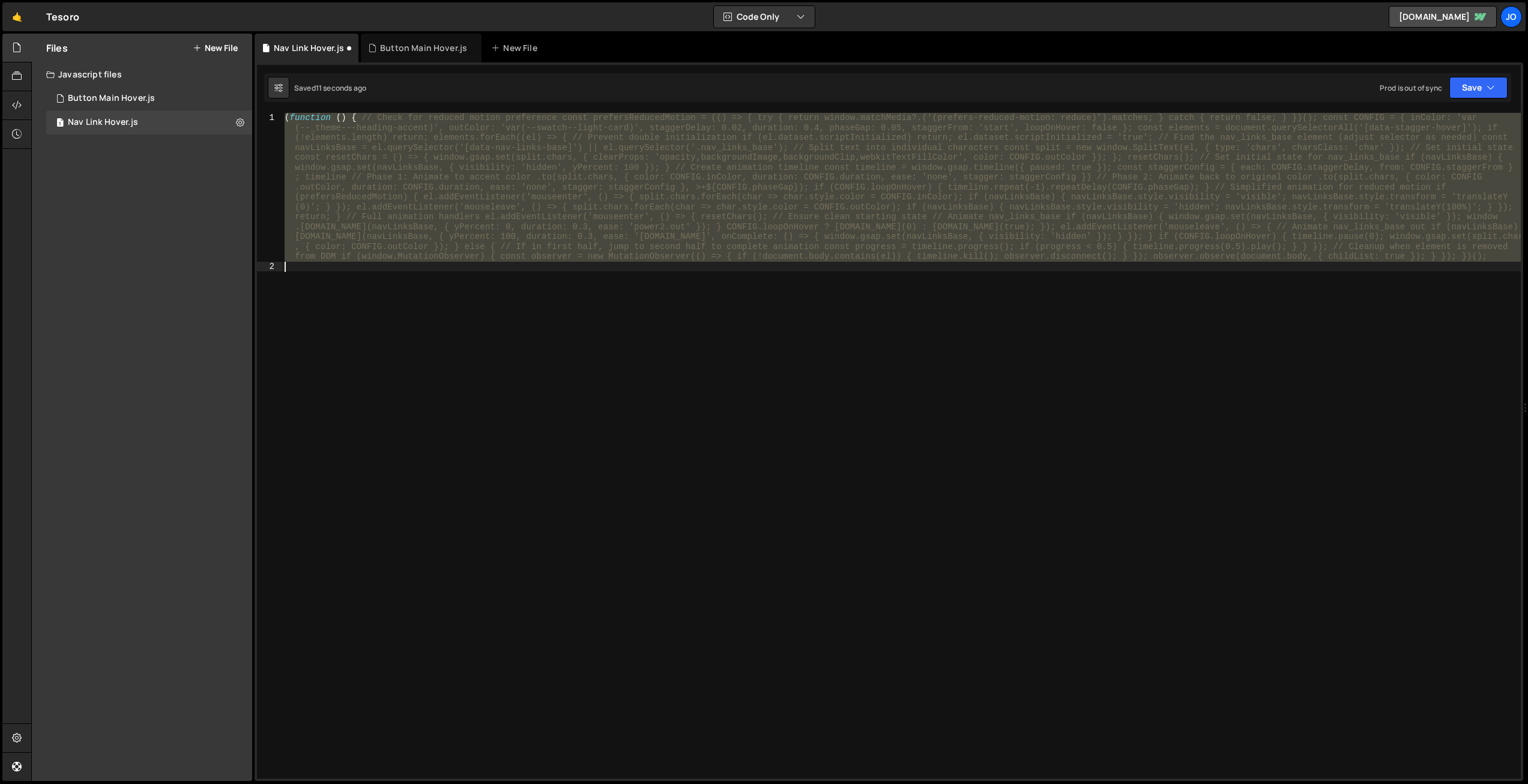
drag, startPoint x: 1148, startPoint y: 351, endPoint x: 1068, endPoint y: 333, distance: 82.0
click at [1148, 351] on div "( function ( ) { // Check for reduced motion preference const prefersReducedMot…" at bounding box center [902, 446] width 1239 height 666
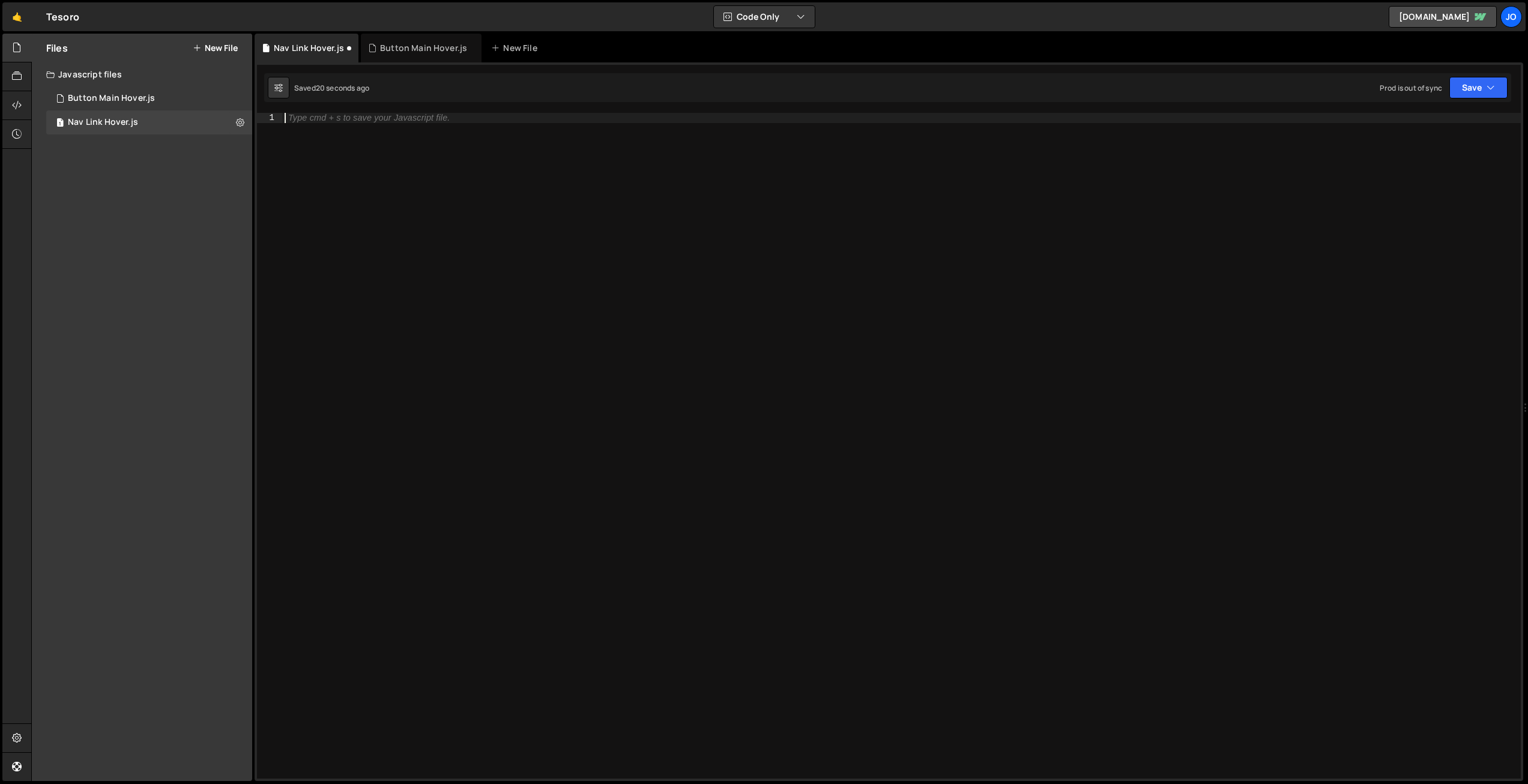
click at [544, 280] on div "Type cmd + s to save your Javascript file." at bounding box center [902, 456] width 1239 height 685
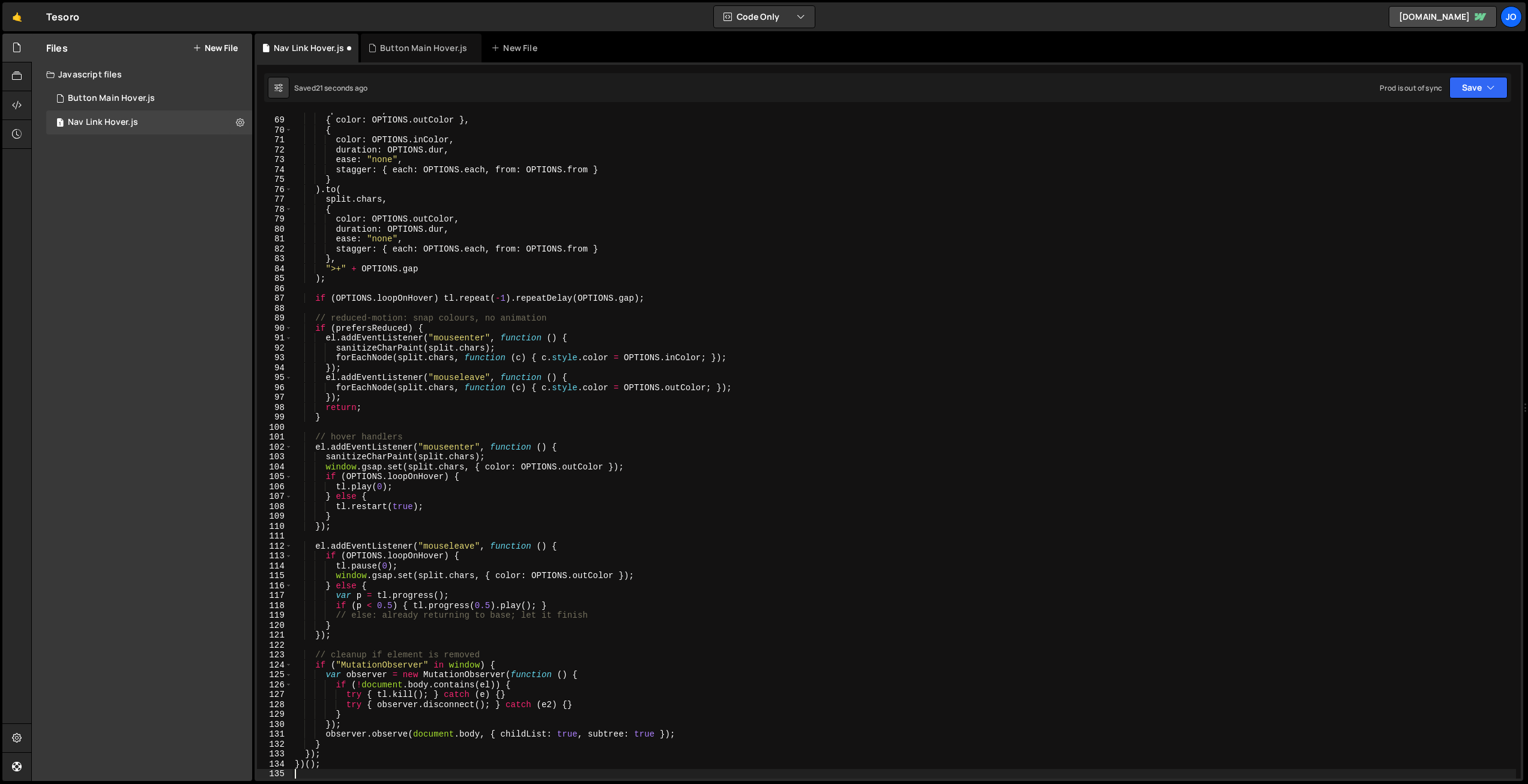
scroll to position [671, 0]
click at [1474, 86] on button "Save" at bounding box center [1479, 88] width 59 height 22
click at [1431, 165] on div "2 minutes ago" at bounding box center [1420, 169] width 47 height 10
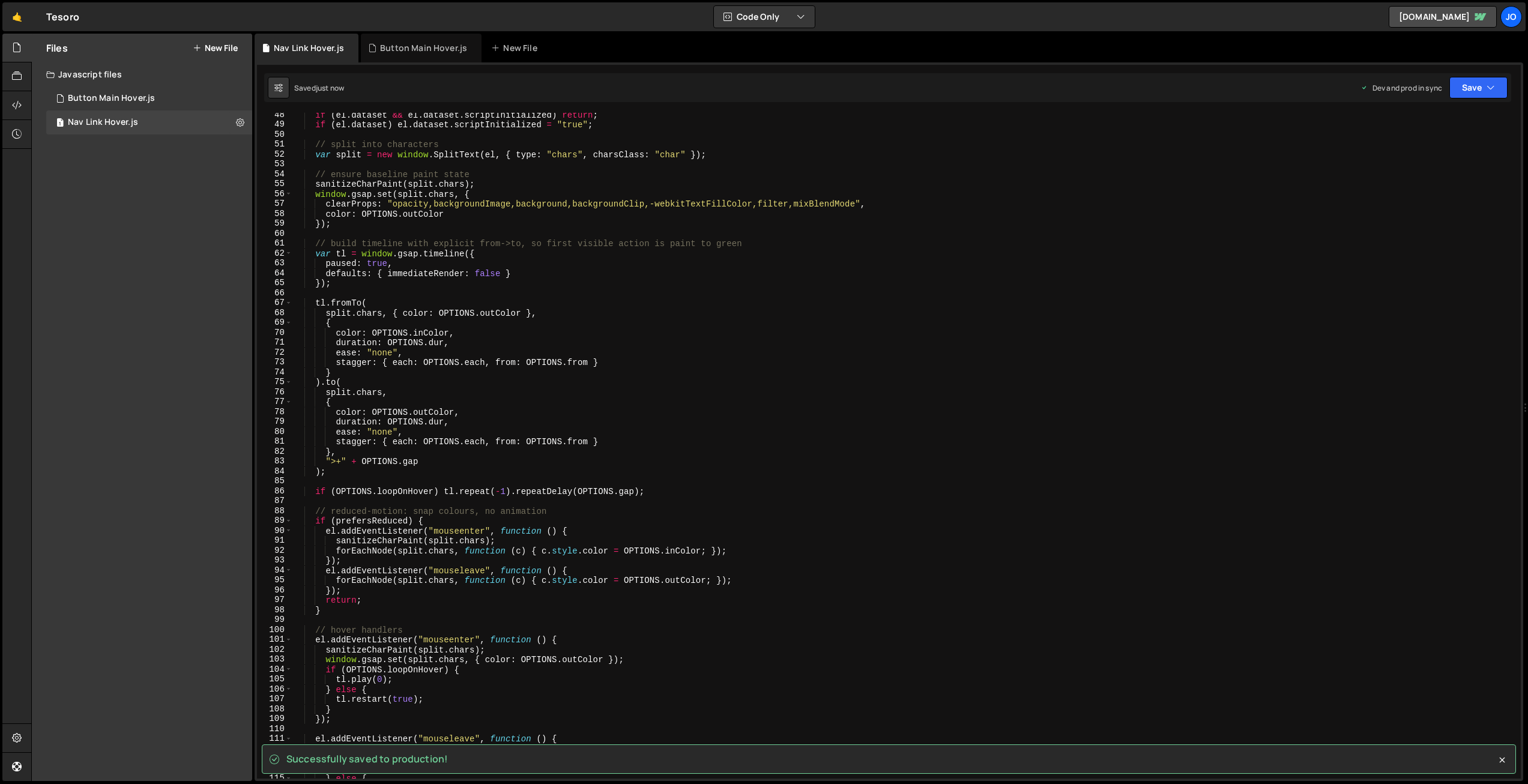
scroll to position [0, 0]
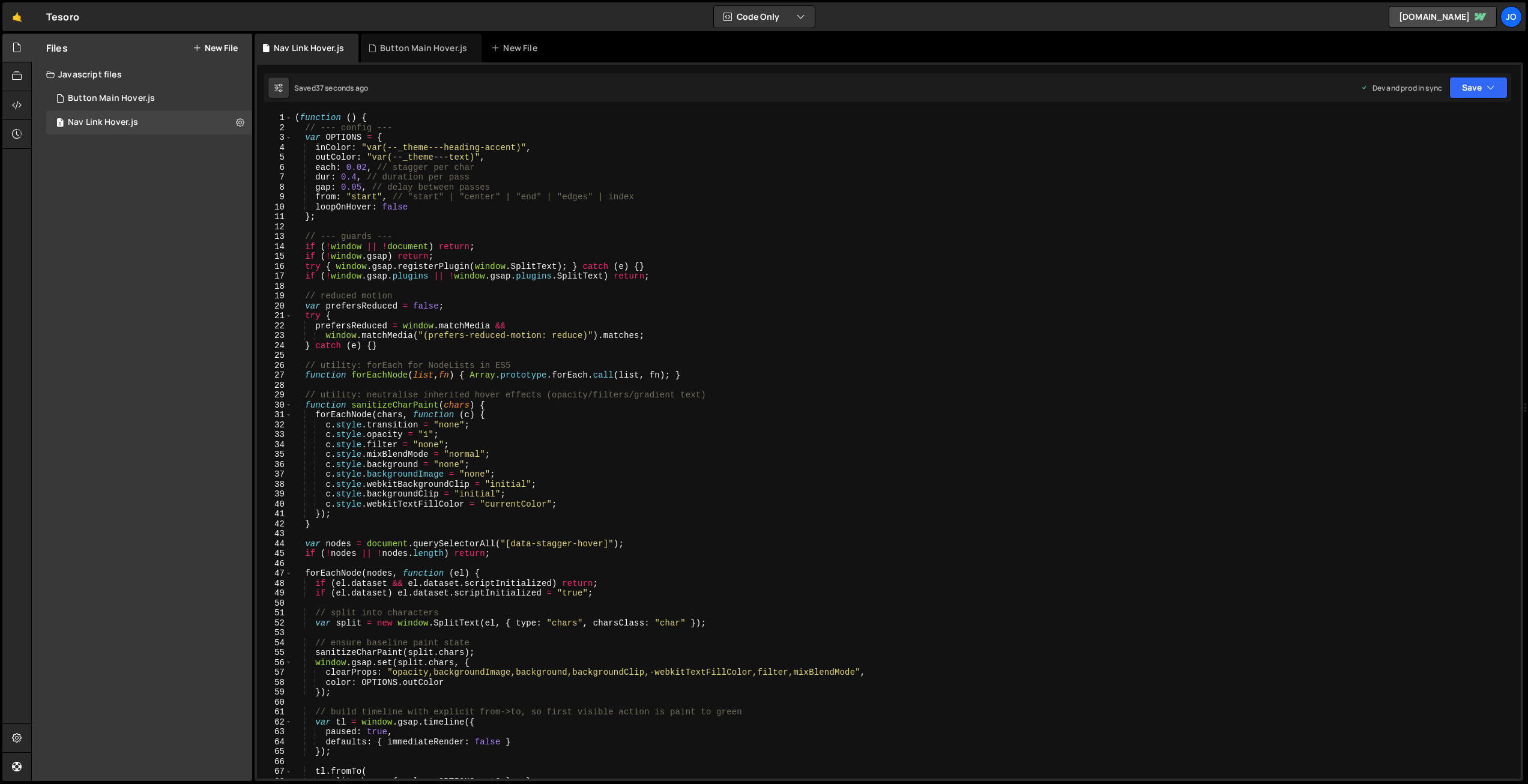
click at [645, 273] on div "( function ( ) { // --- config --- var OPTIONS = { inColor : "var(--_theme---he…" at bounding box center [904, 456] width 1224 height 685
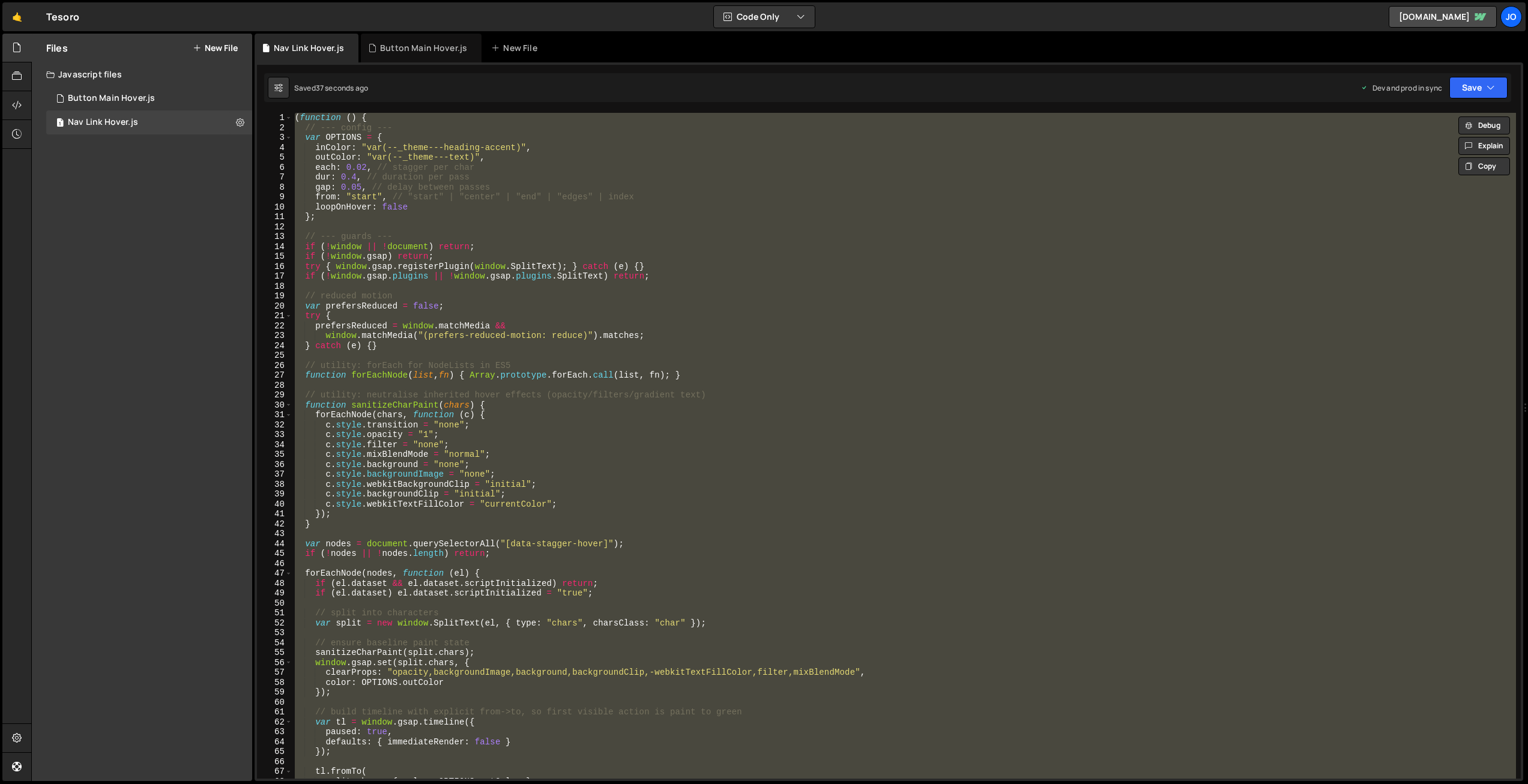
paste textarea
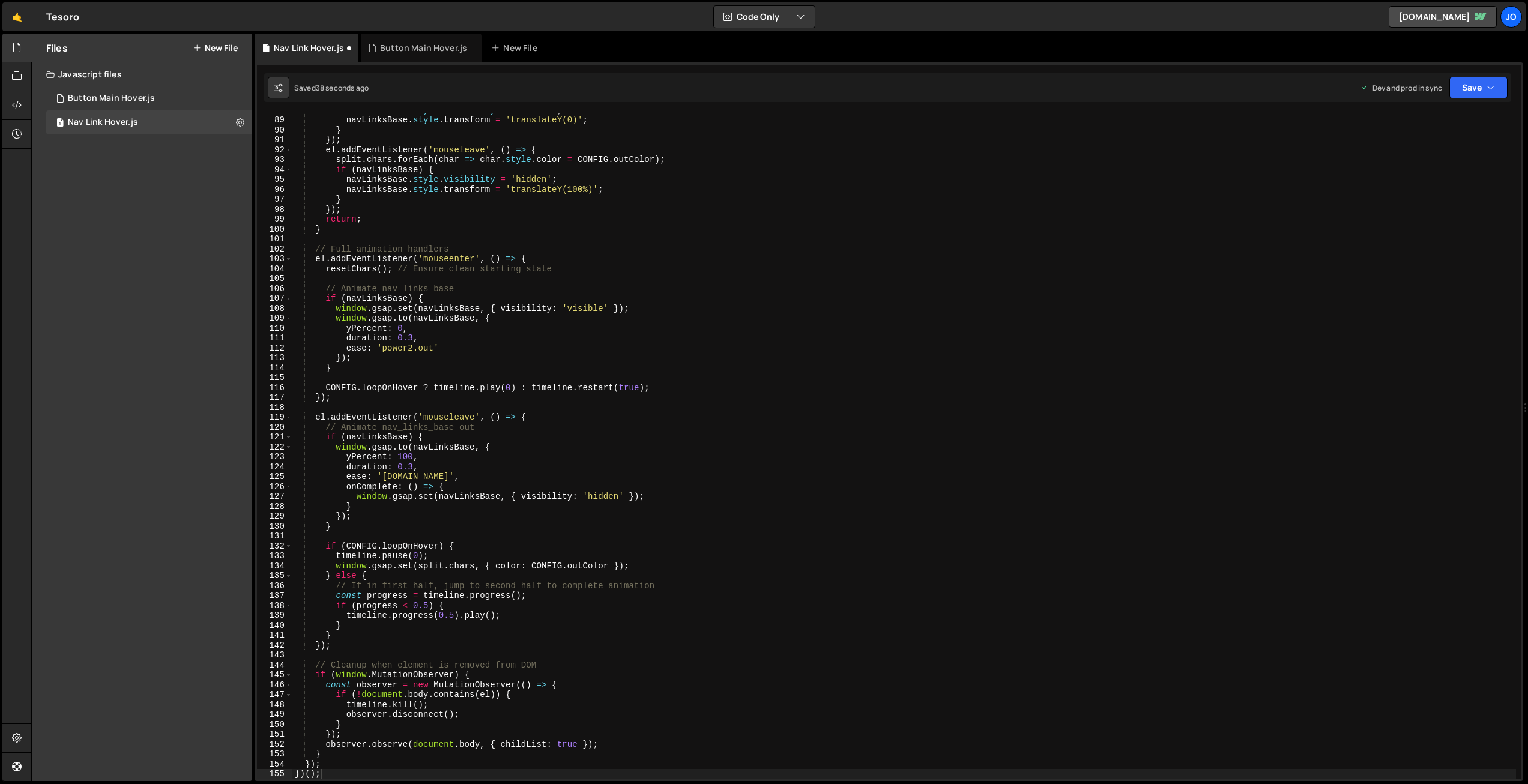
click at [1466, 99] on div "Saved 38 seconds ago Dev and prod in sync Upgrade to Edit Save Save to Staging …" at bounding box center [887, 87] width 1247 height 29
click at [1464, 92] on button "Save" at bounding box center [1479, 88] width 59 height 22
click at [1440, 155] on div "Save to Production S" at bounding box center [1438, 156] width 125 height 12
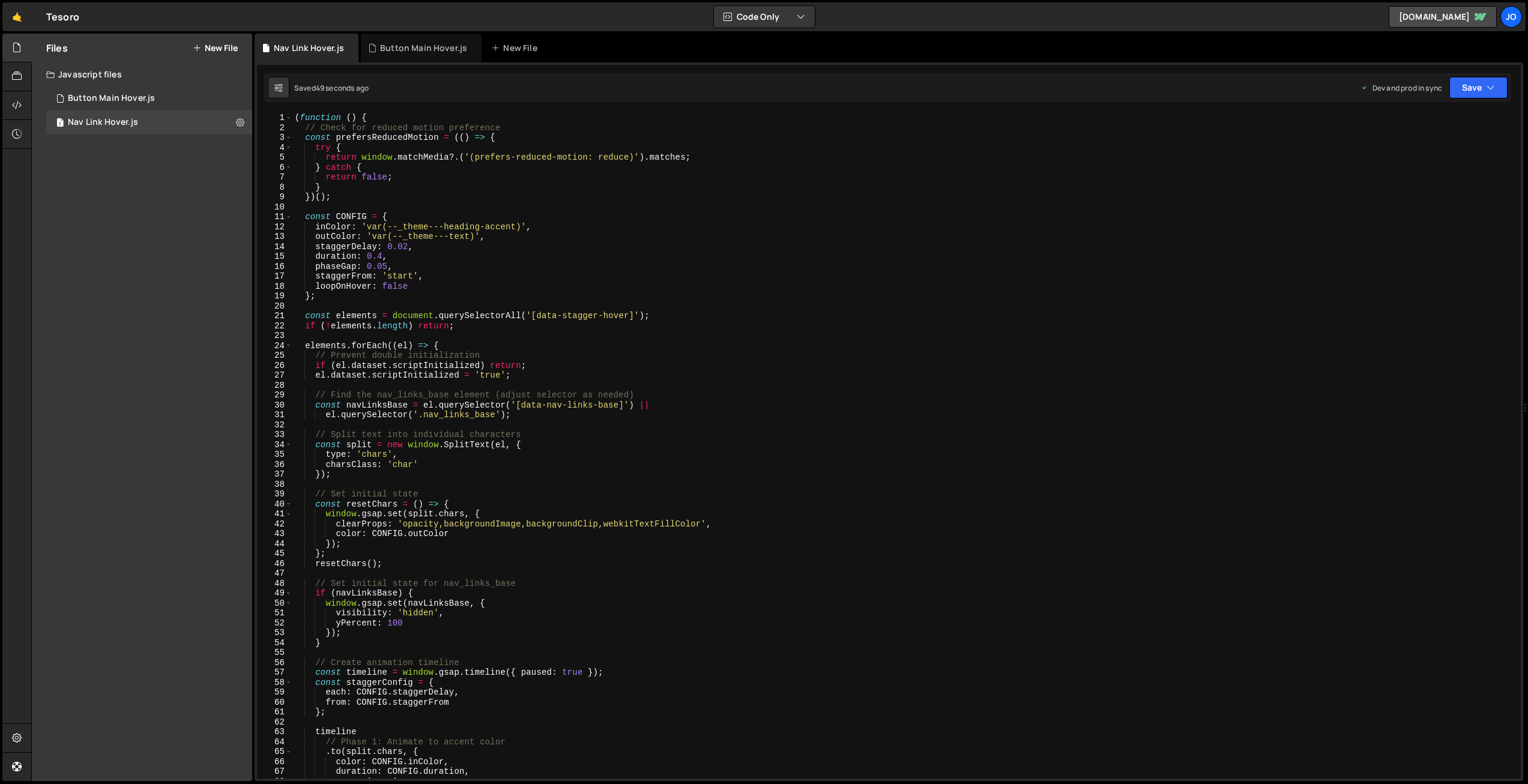
scroll to position [69, 0]
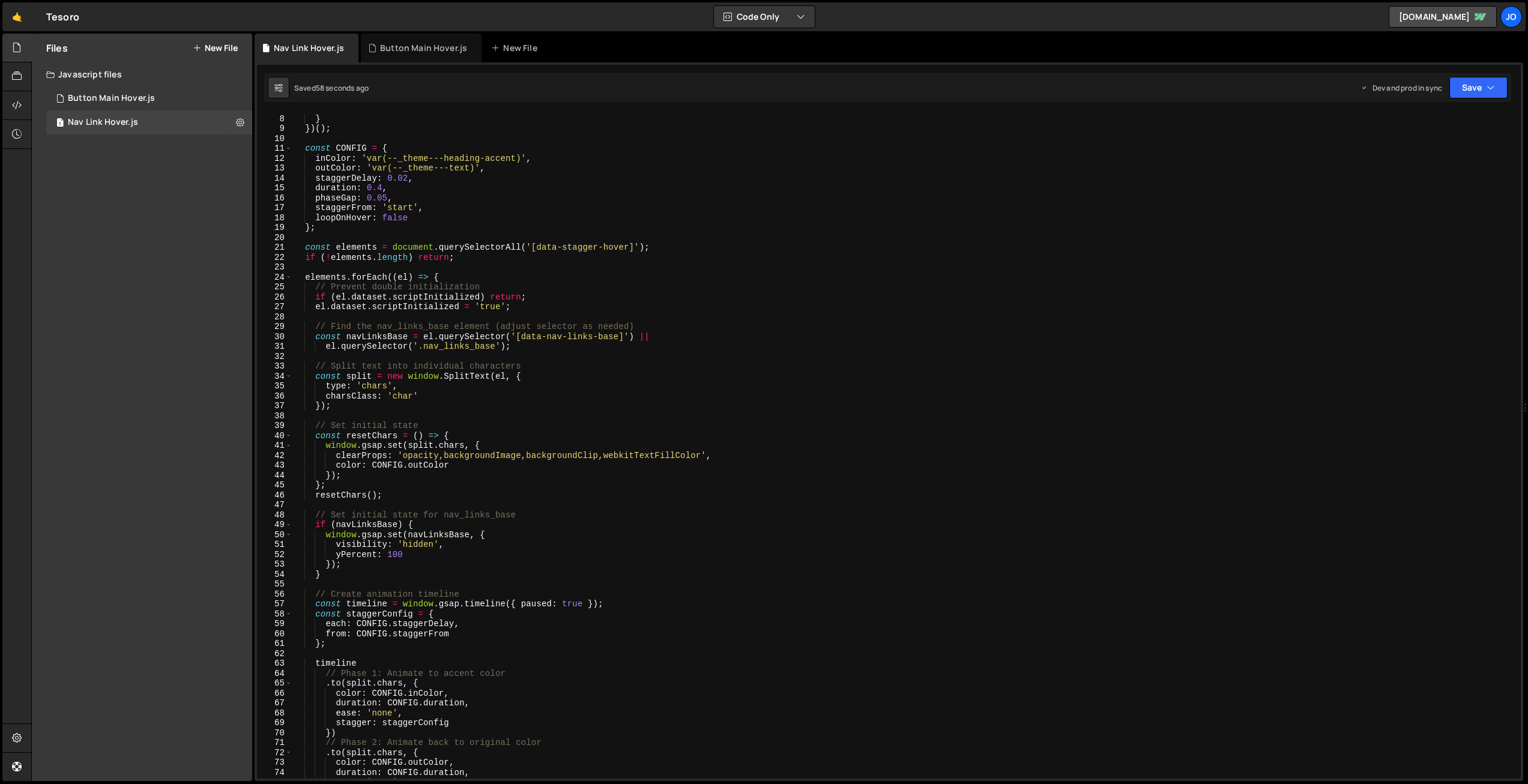
click at [591, 281] on div "return false ; } }) ( ) ; const CONFIG = { inColor : 'var(--_theme---heading-ac…" at bounding box center [904, 446] width 1224 height 685
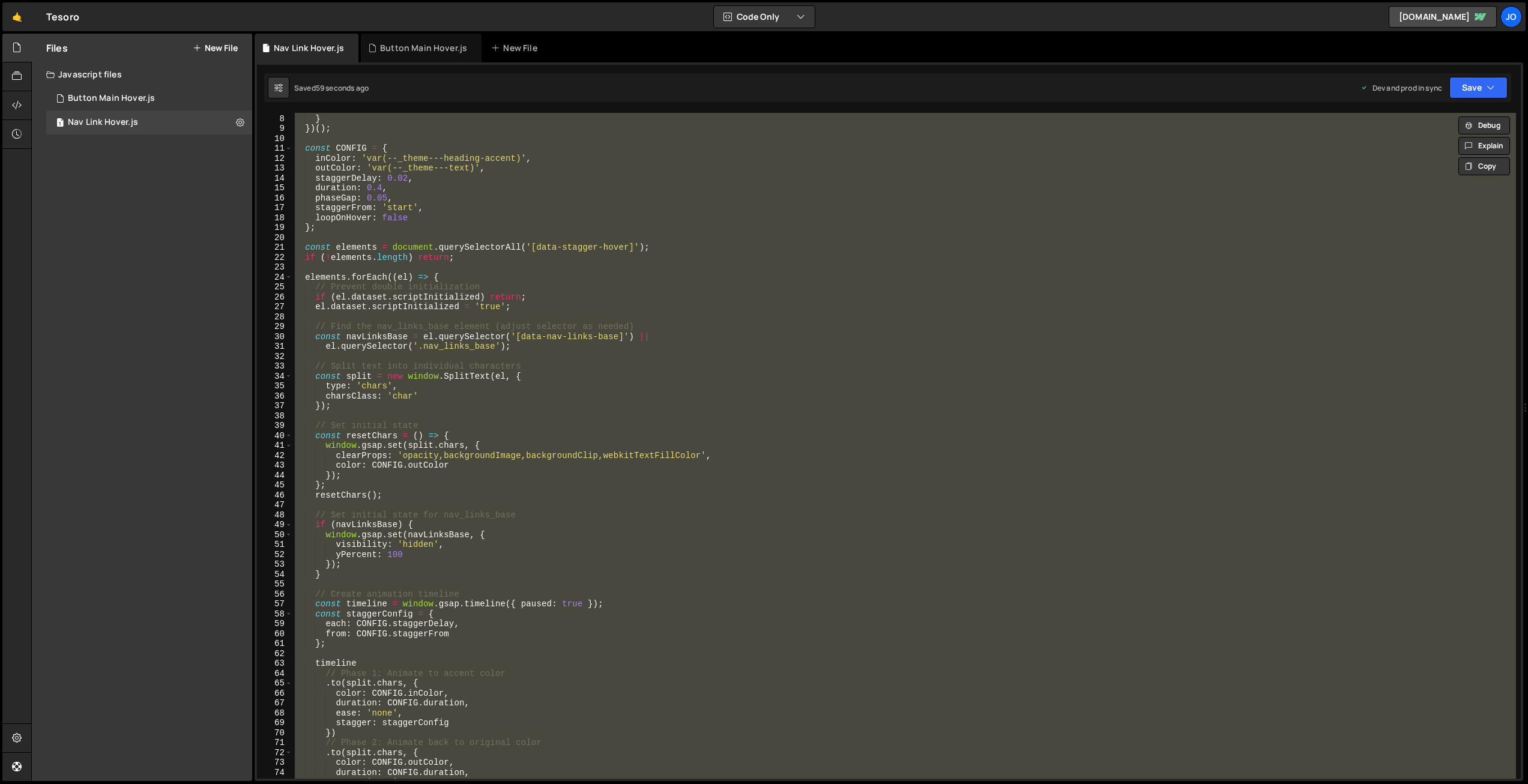
paste textarea
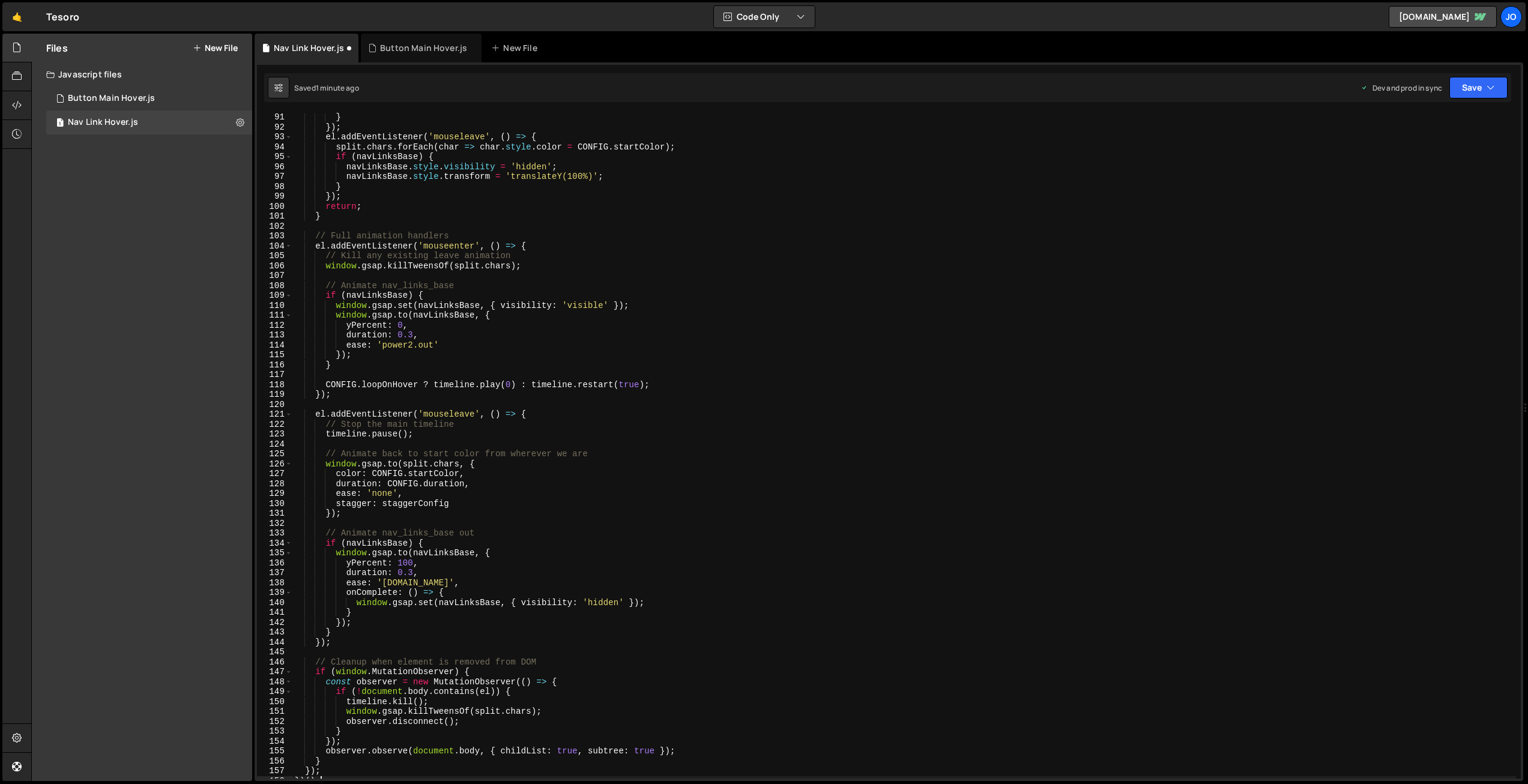
scroll to position [0, 0]
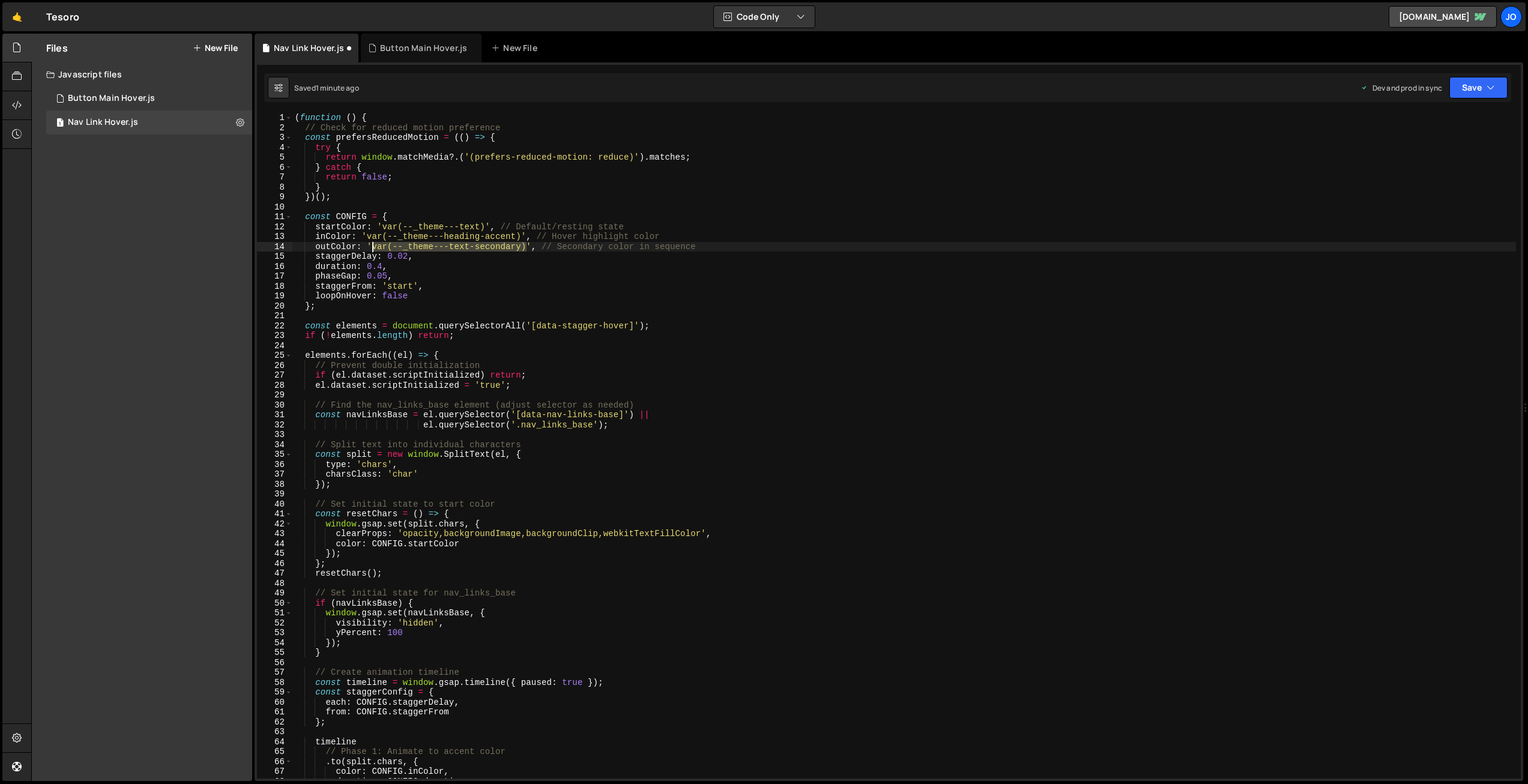
drag, startPoint x: 526, startPoint y: 246, endPoint x: 373, endPoint y: 244, distance: 153.0
click at [373, 244] on div "( function ( ) { // Check for reduced motion preference const prefersReducedMot…" at bounding box center [904, 456] width 1224 height 685
paste textarea "swatch--light-card"
click at [1469, 83] on button "Save" at bounding box center [1479, 88] width 59 height 22
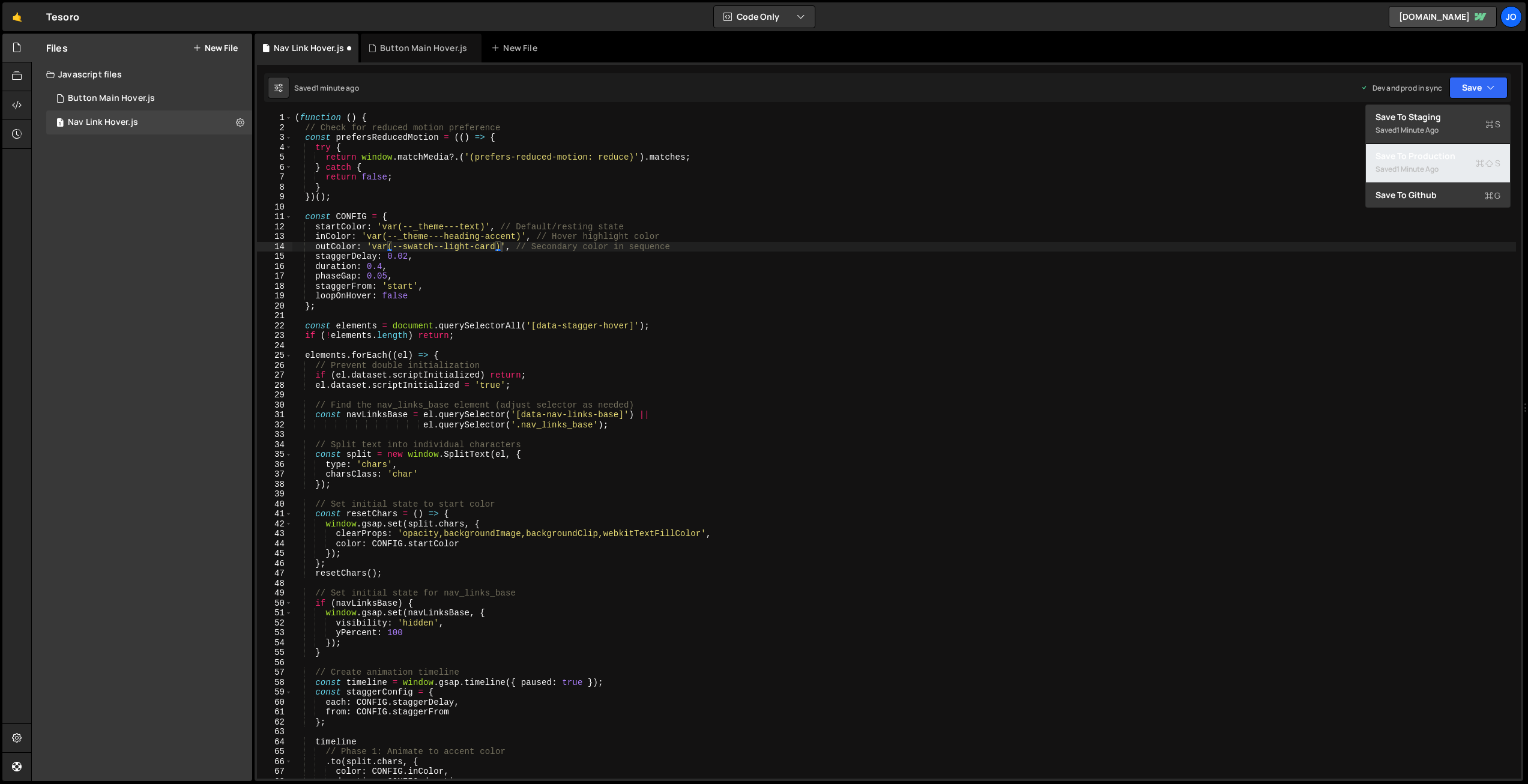
click at [1435, 156] on div "Save to Production S" at bounding box center [1438, 156] width 125 height 12
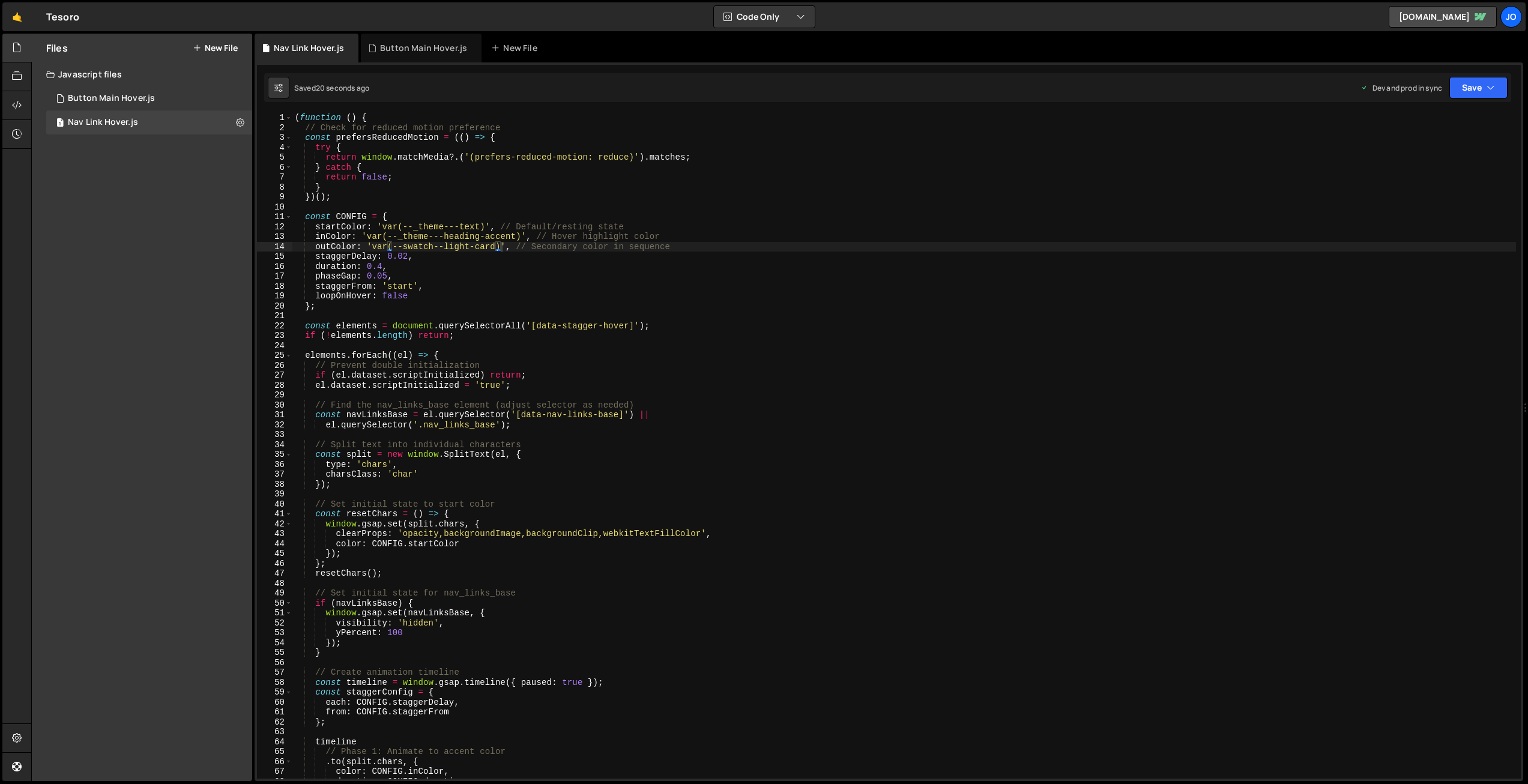
click at [528, 273] on div "( function ( ) { // Check for reduced motion preference const prefersReducedMot…" at bounding box center [904, 456] width 1224 height 685
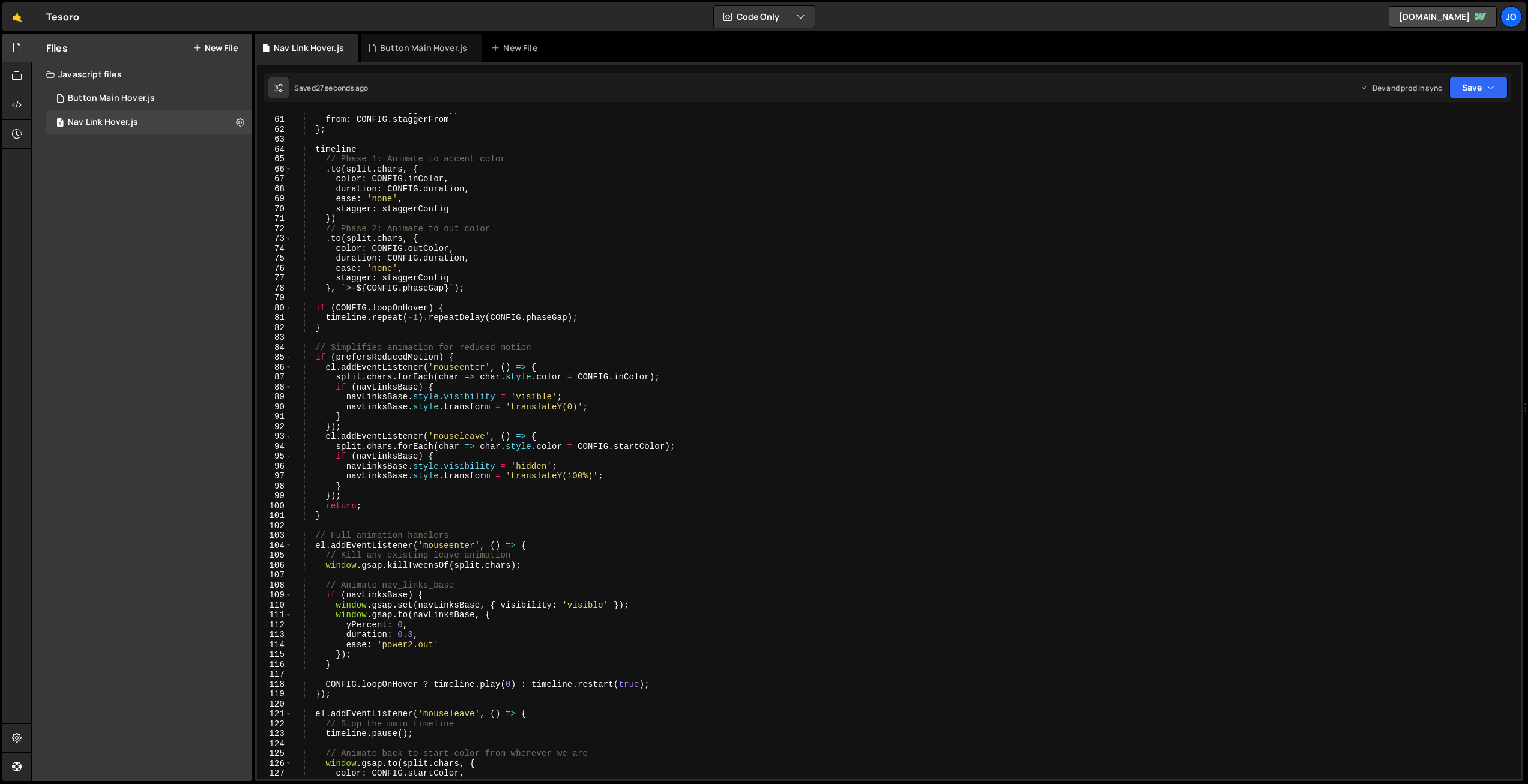
scroll to position [593, 0]
click at [399, 621] on div "each : CONFIG . staggerDelay , from : CONFIG . staggerFrom } ; timeline // Phas…" at bounding box center [904, 447] width 1224 height 685
drag, startPoint x: 1468, startPoint y: 82, endPoint x: 1451, endPoint y: 107, distance: 30.2
click at [1468, 83] on button "Save" at bounding box center [1479, 88] width 59 height 22
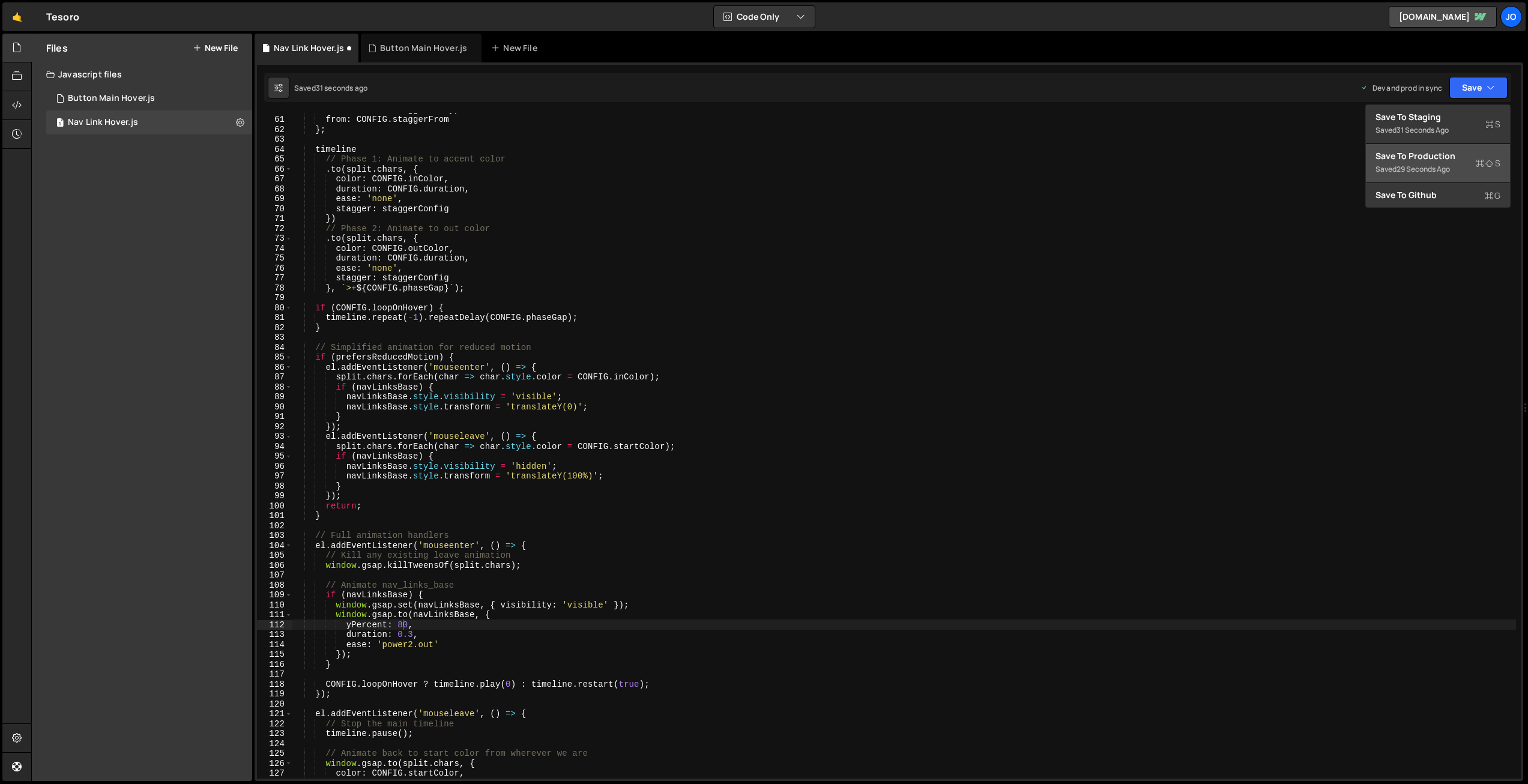
click at [1428, 156] on div "Save to Production S" at bounding box center [1438, 156] width 125 height 12
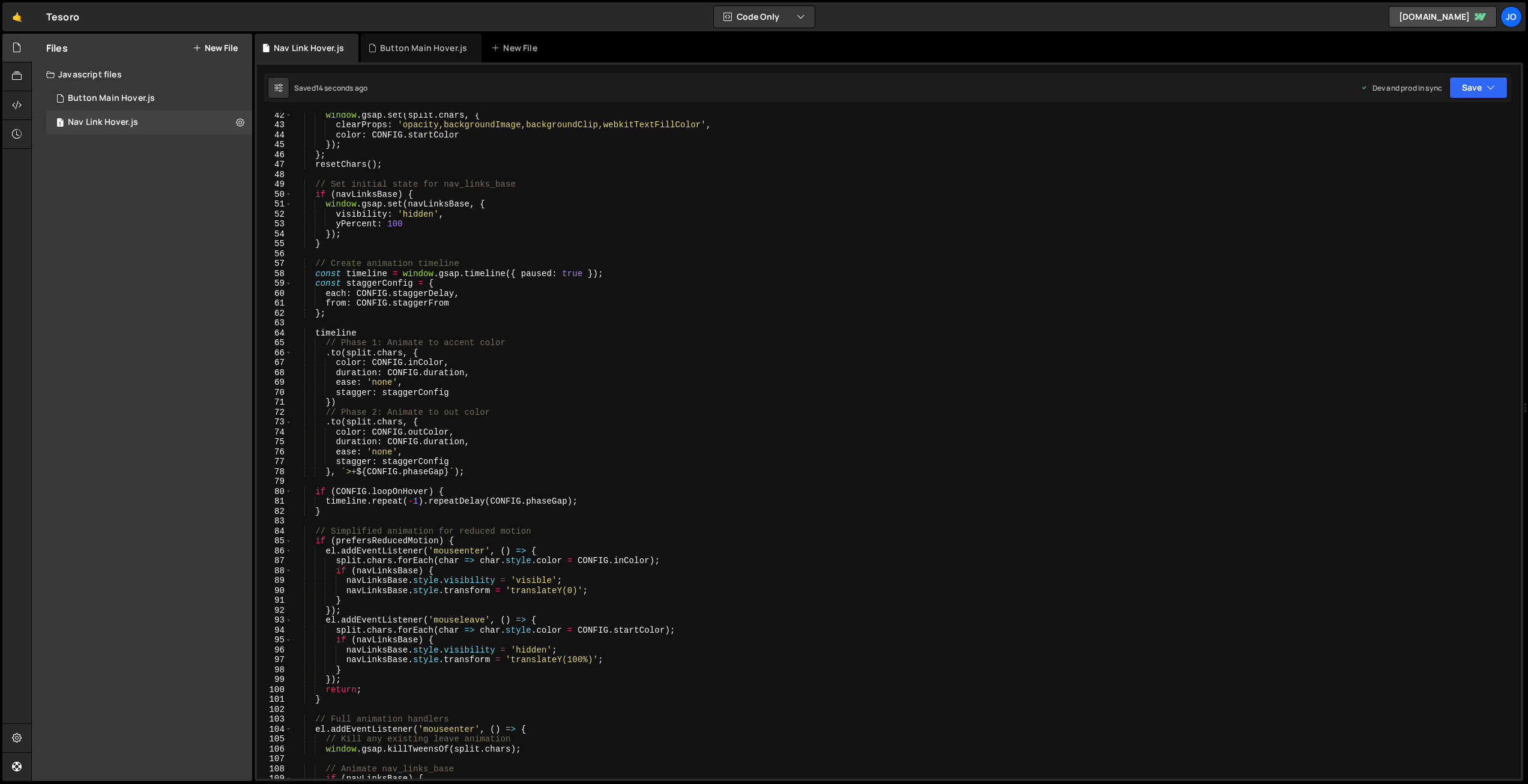
scroll to position [0, 0]
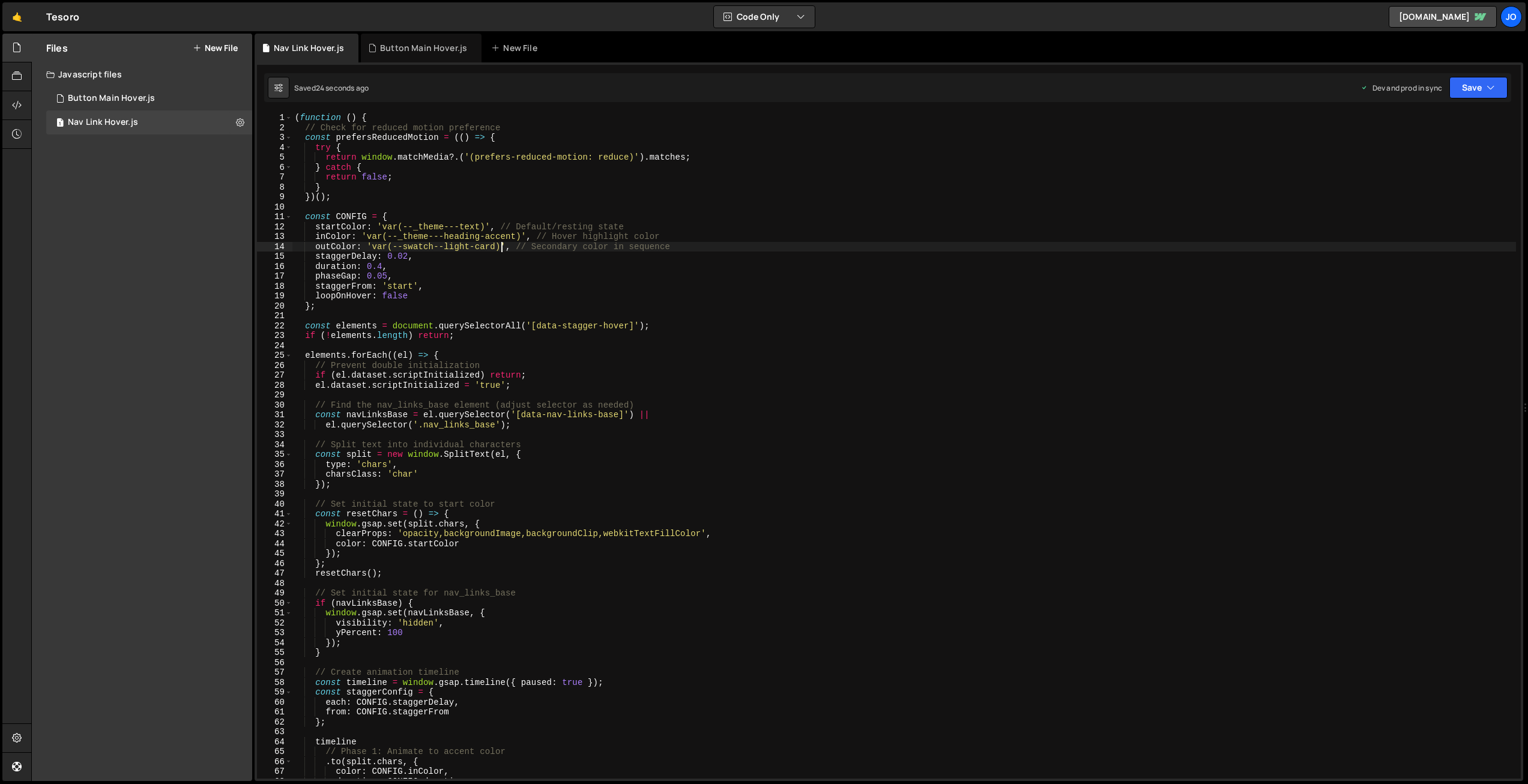
click at [500, 251] on div "( function ( ) { // Check for reduced motion preference const prefersReducedMot…" at bounding box center [904, 456] width 1224 height 685
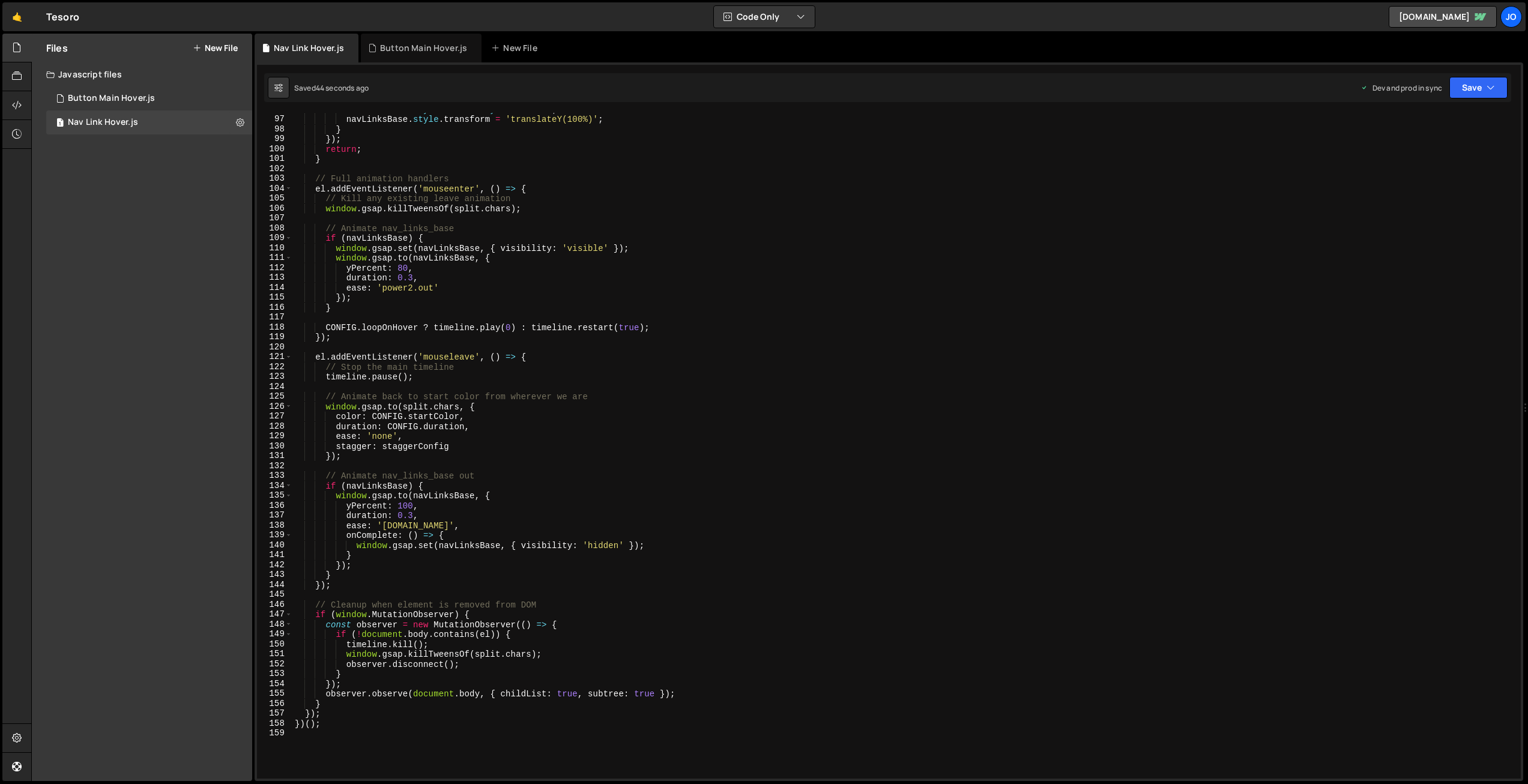
scroll to position [956, 0]
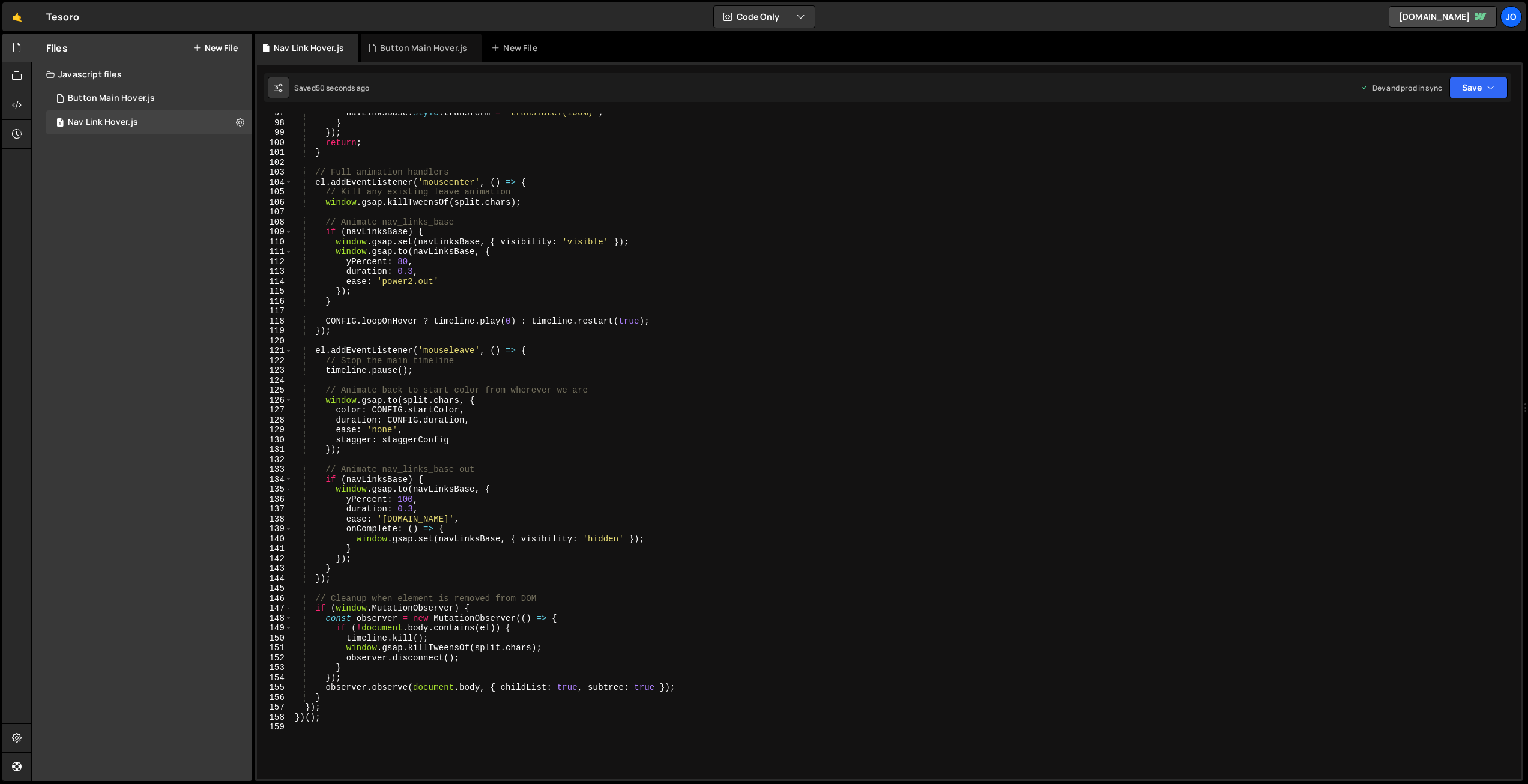
click at [563, 320] on div "navLinksBase . style . transform = 'translateY(100%)' ; } }) ; return ; } // Fu…" at bounding box center [904, 451] width 1224 height 685
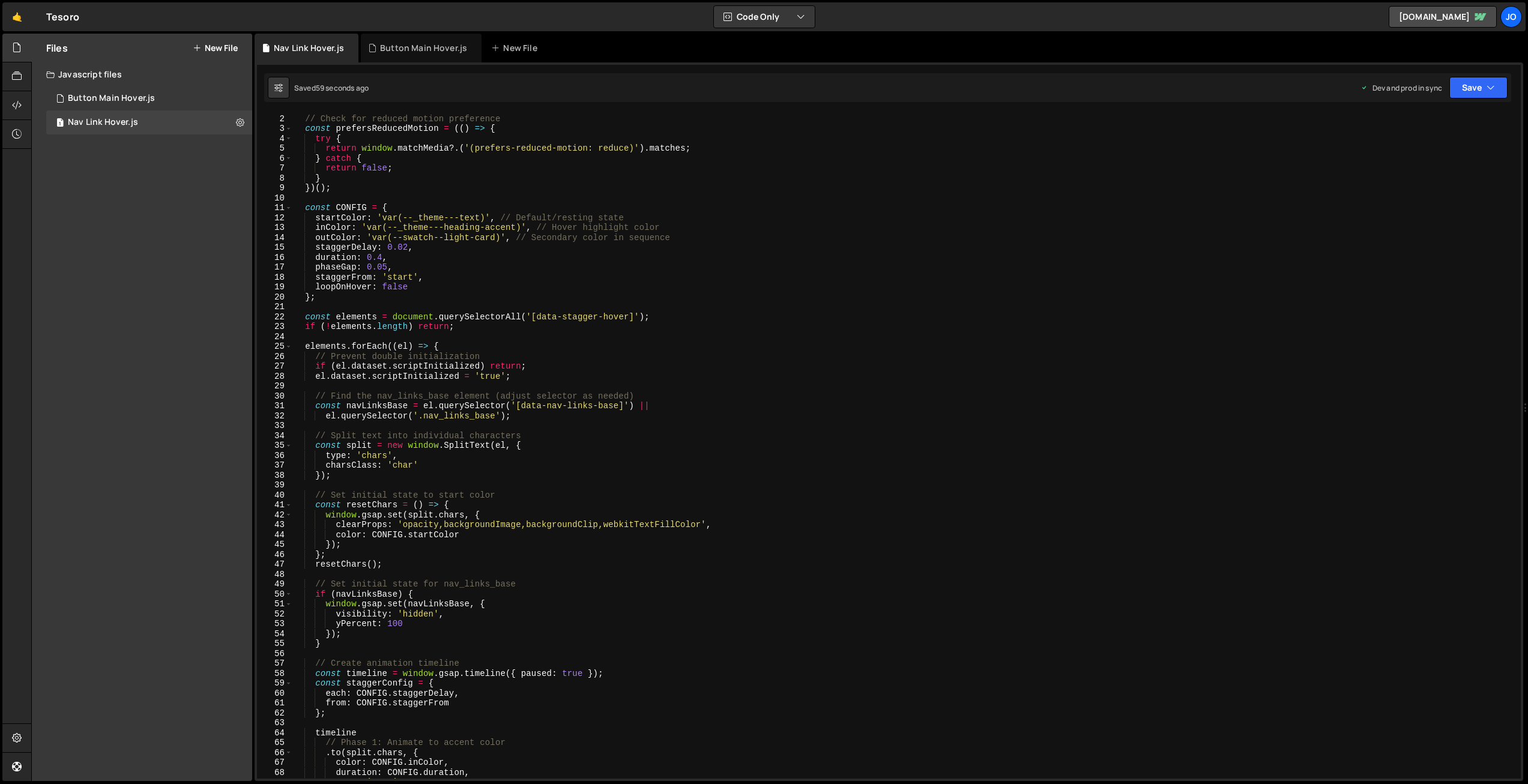
scroll to position [11, 0]
click at [531, 181] on div "// Check for reduced motion preference const prefersReducedMotion = (( ) => { t…" at bounding box center [904, 454] width 1224 height 685
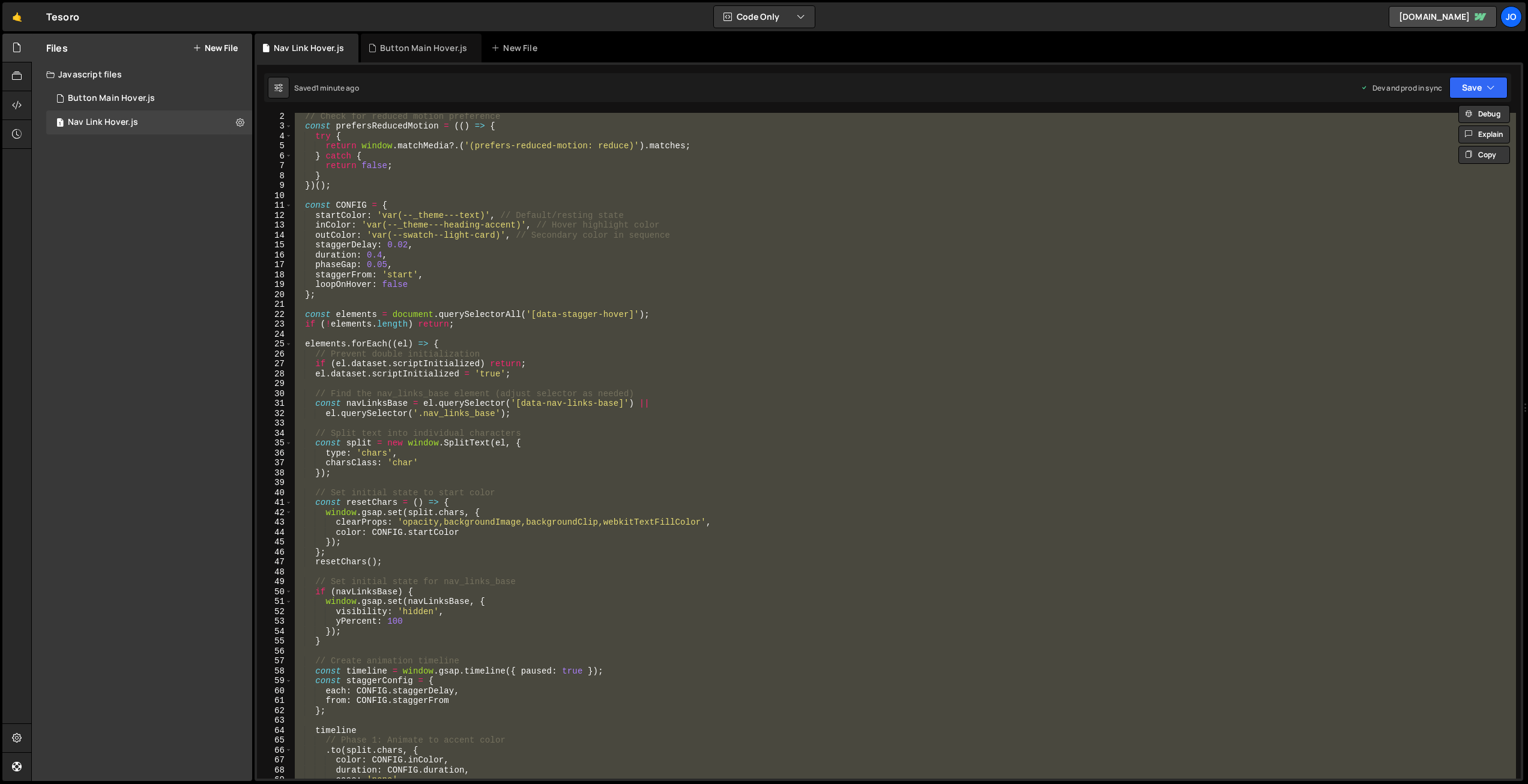
paste textarea
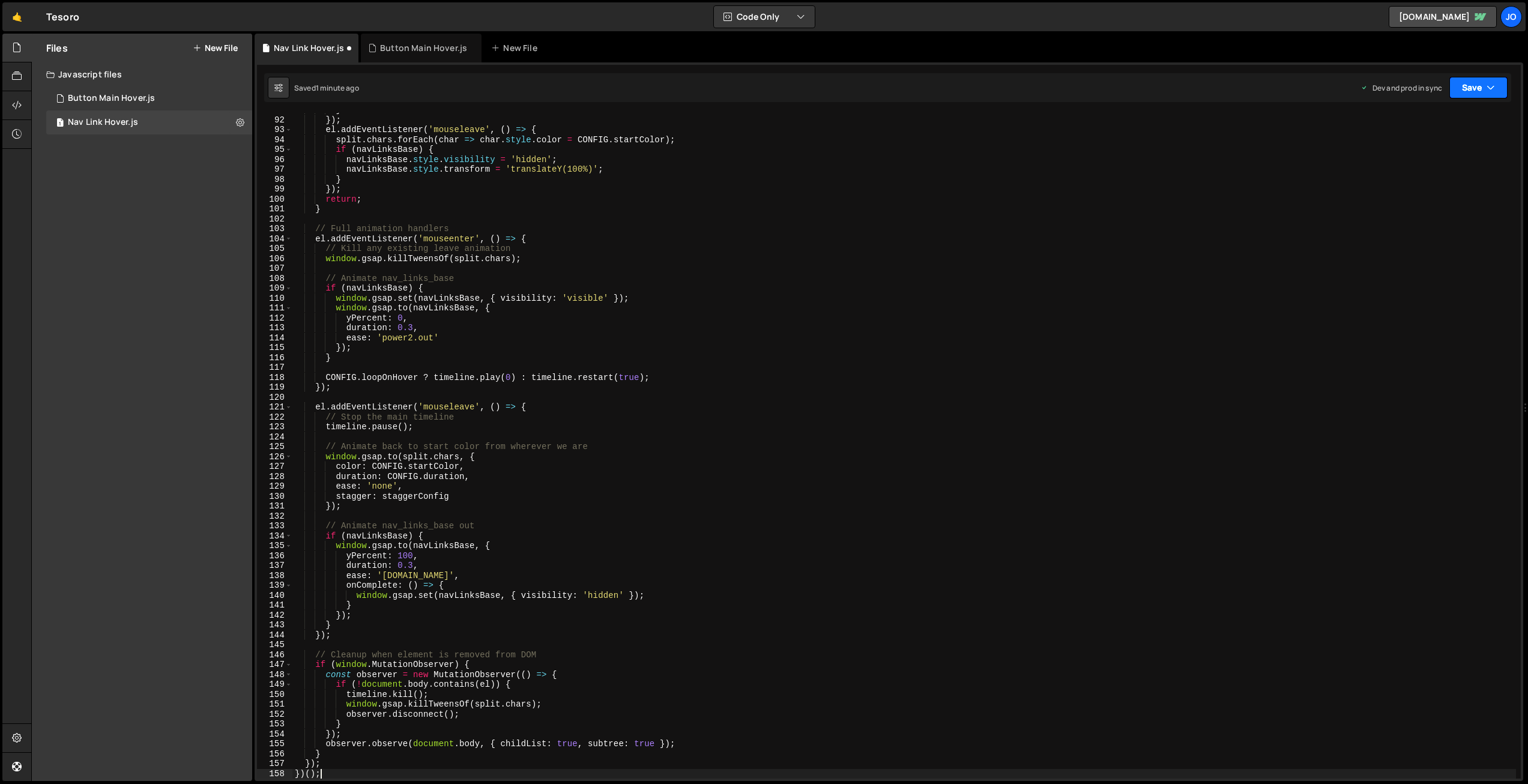
click at [1496, 93] on button "Save" at bounding box center [1479, 88] width 59 height 22
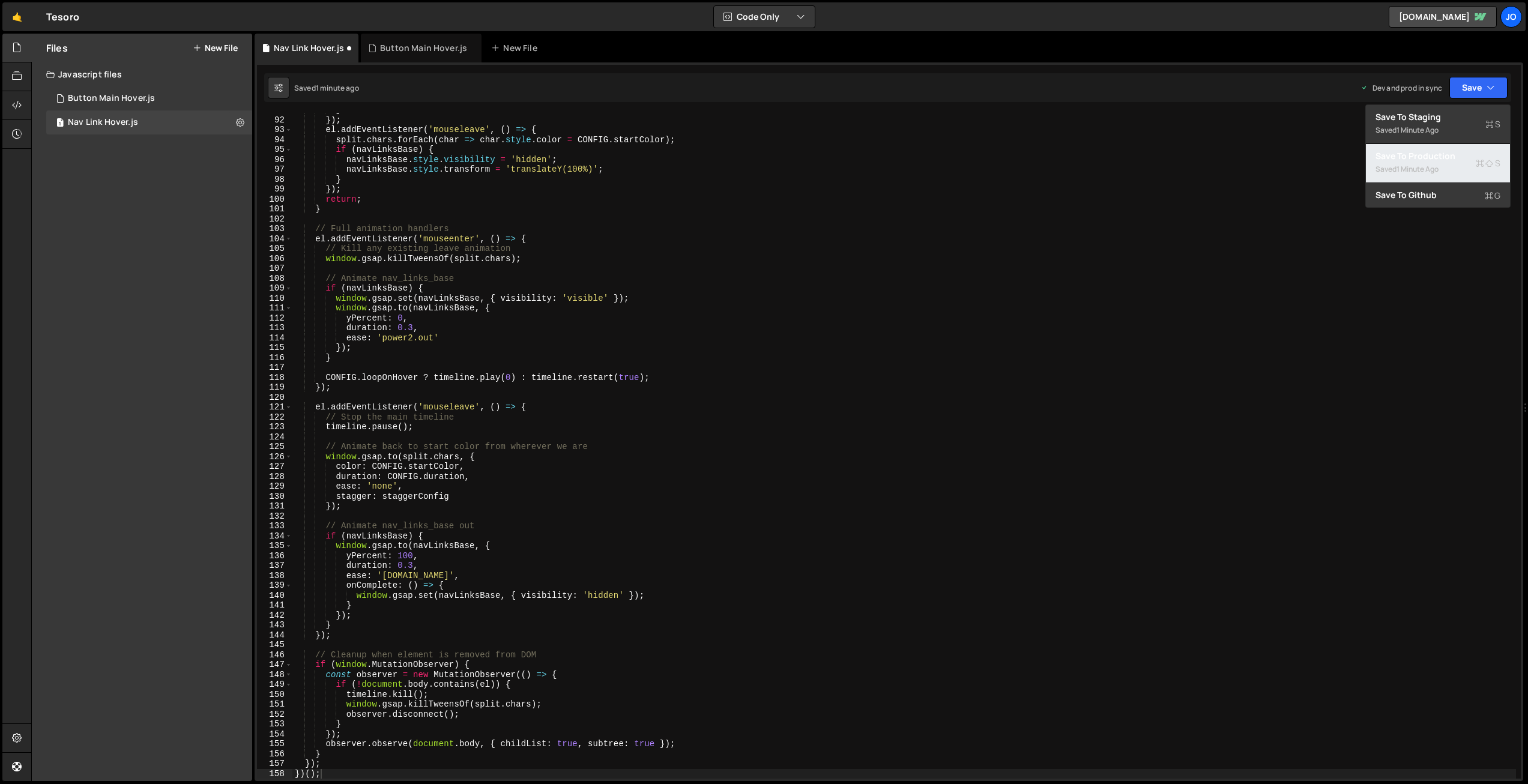
drag, startPoint x: 1450, startPoint y: 164, endPoint x: 1267, endPoint y: 132, distance: 185.8
click at [1450, 164] on div "Saved 1 minute ago" at bounding box center [1438, 169] width 125 height 15
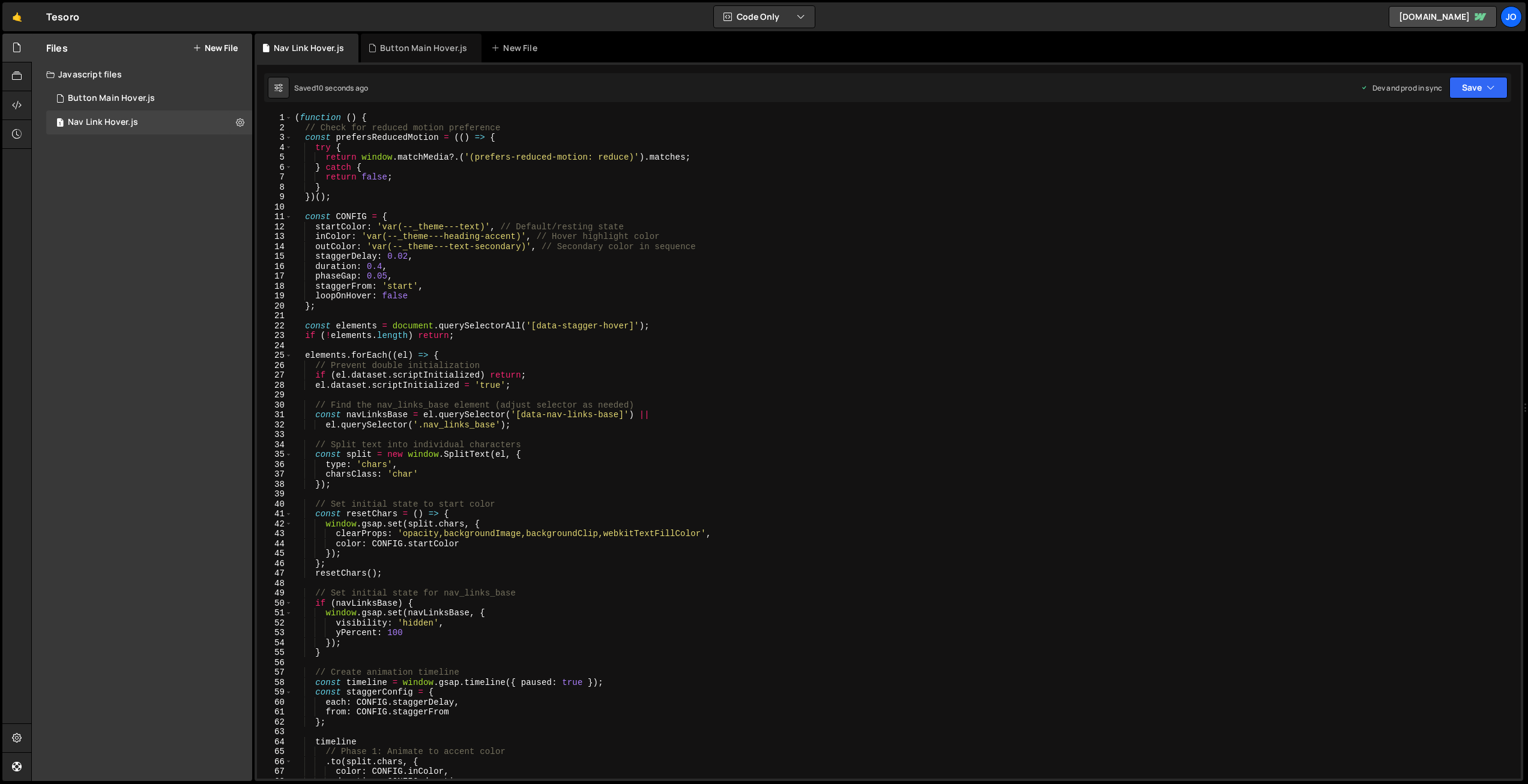
scroll to position [0, 0]
click at [556, 240] on div "( function ( ) { // Check for reduced motion preference const prefersReducedMot…" at bounding box center [904, 456] width 1224 height 685
click at [540, 202] on div "( function ( ) { // Check for reduced motion preference const prefersReducedMot…" at bounding box center [904, 456] width 1224 height 685
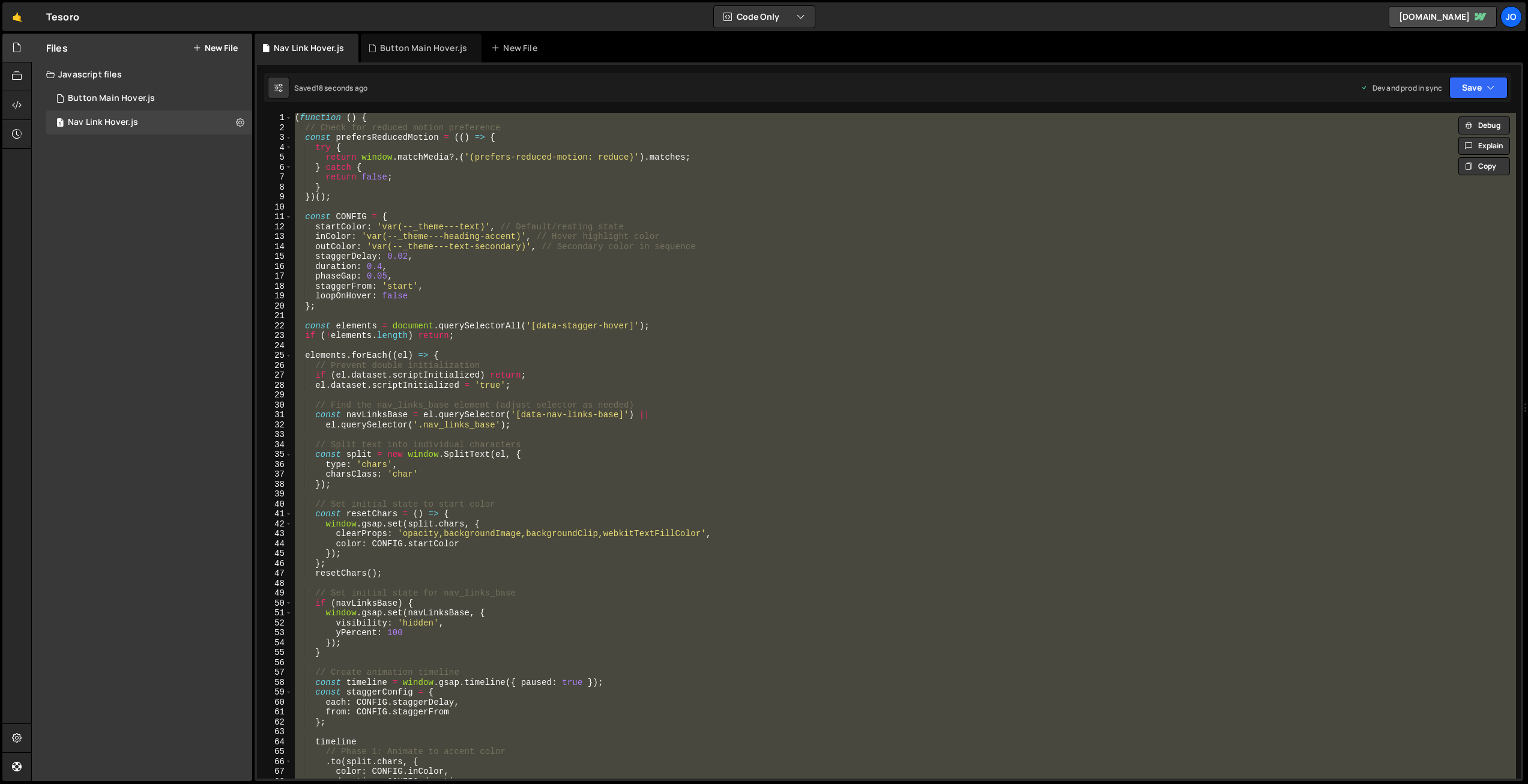
paste textarea
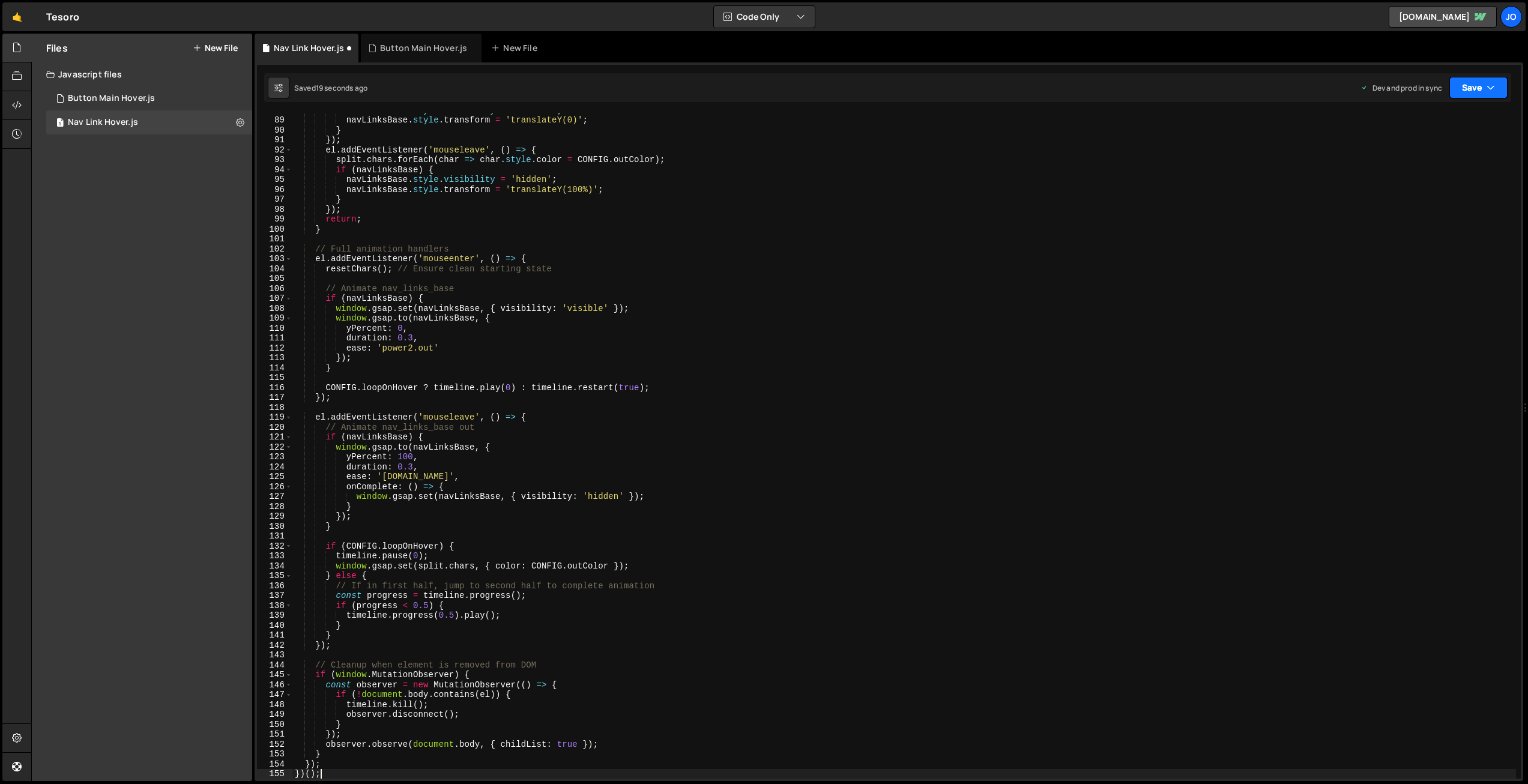
click at [1496, 90] on button "Save" at bounding box center [1479, 88] width 59 height 22
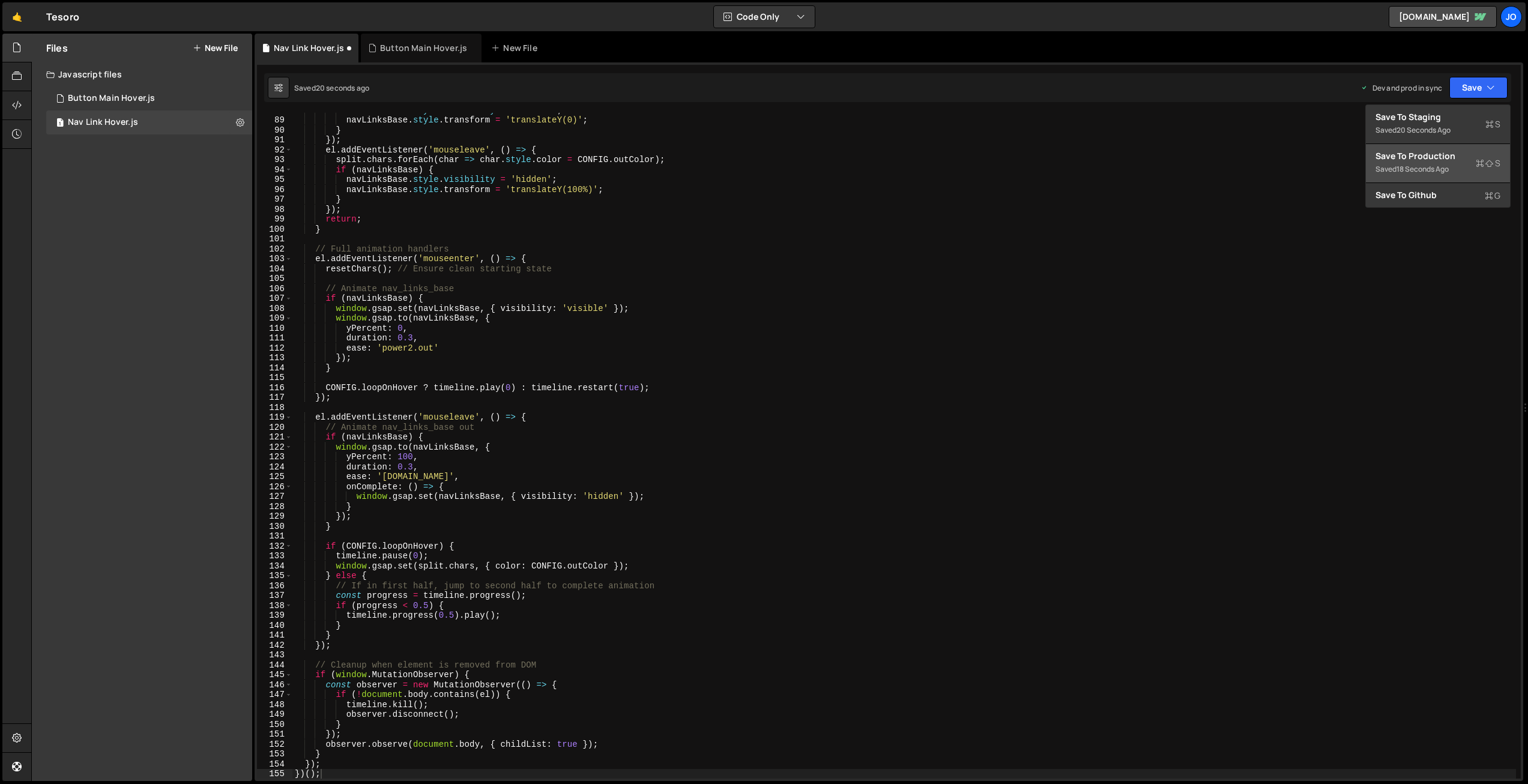
click at [1445, 159] on div "Save to Production S" at bounding box center [1438, 156] width 125 height 12
click at [571, 320] on div "navLinksBase . style . visibility = 'visible' ; navLinksBase . style . transfor…" at bounding box center [904, 448] width 1224 height 685
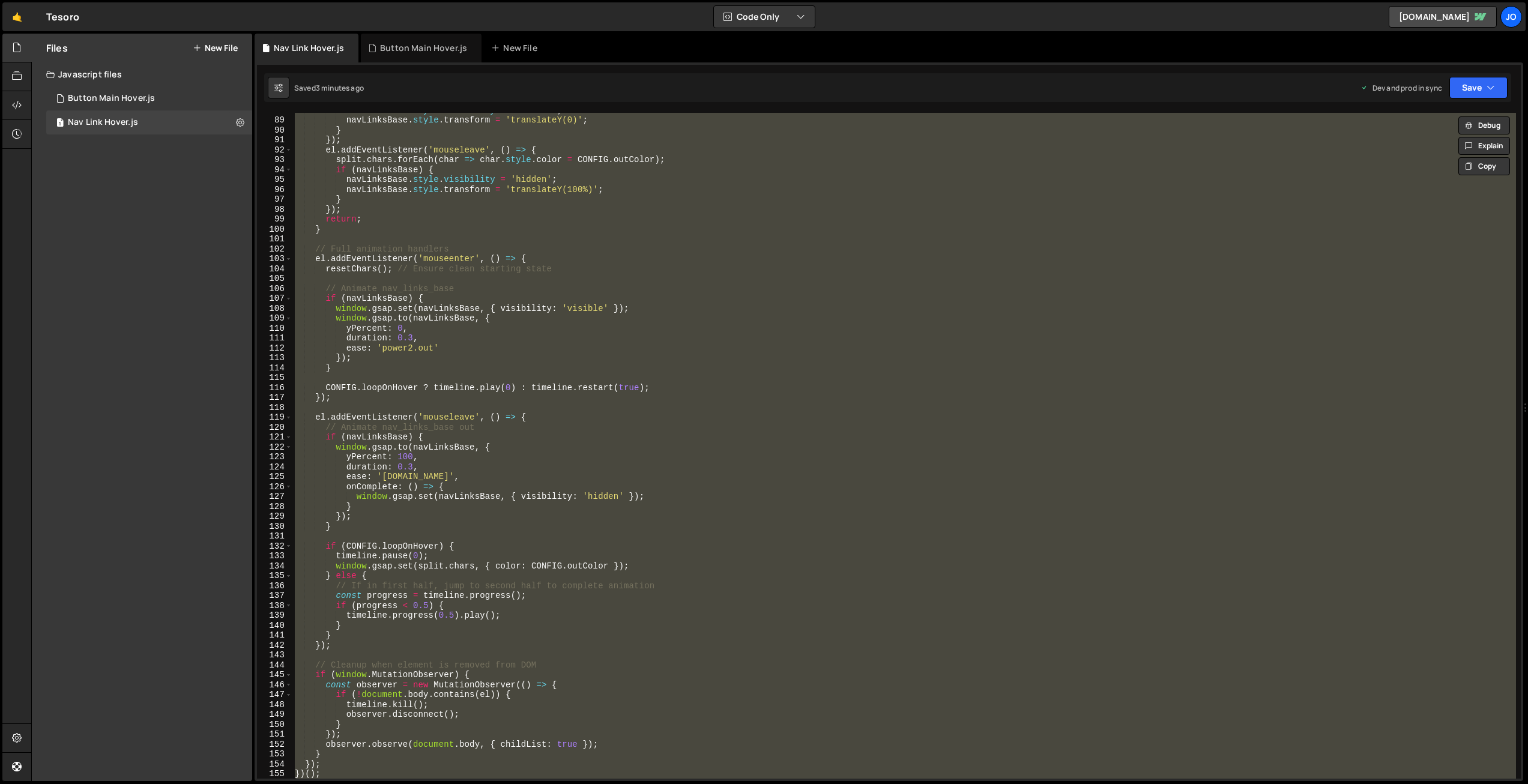
paste textarea
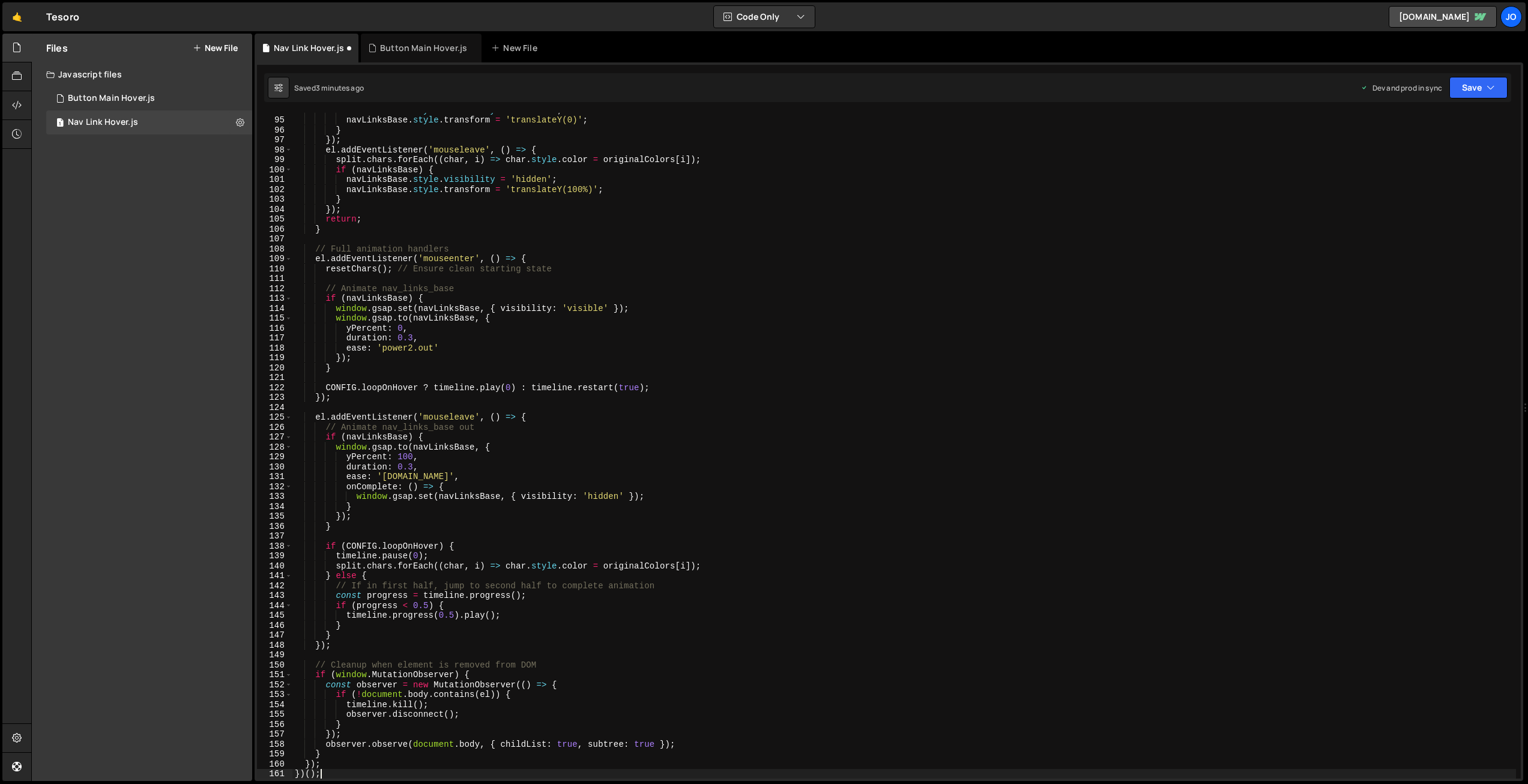
scroll to position [929, 0]
drag, startPoint x: 1499, startPoint y: 91, endPoint x: 1494, endPoint y: 99, distance: 9.4
click at [1499, 91] on button "Save" at bounding box center [1479, 88] width 59 height 22
drag, startPoint x: 1462, startPoint y: 153, endPoint x: 1328, endPoint y: 165, distance: 134.5
click at [1462, 153] on div "Save to Production S" at bounding box center [1438, 156] width 125 height 12
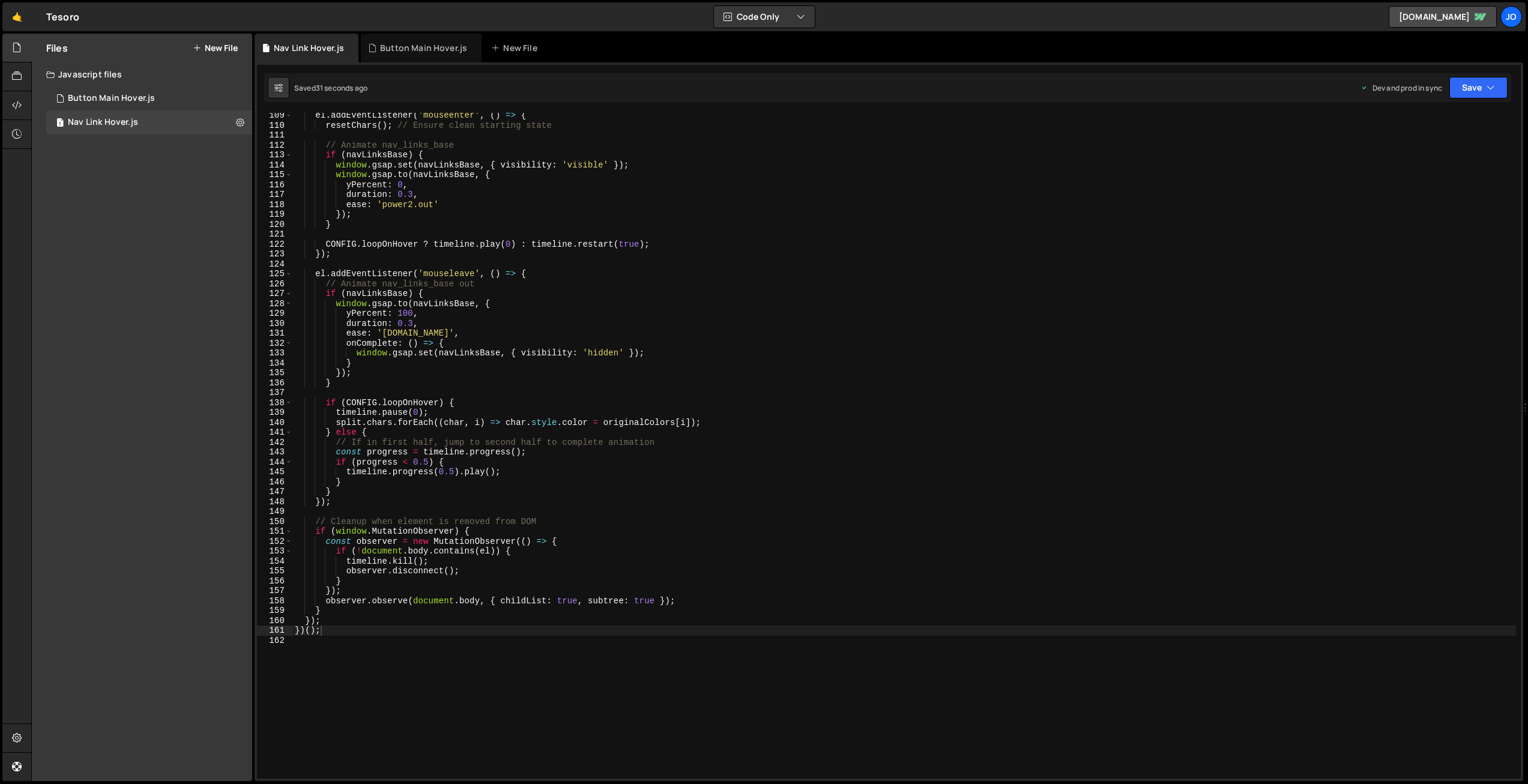
scroll to position [1072, 0]
click at [533, 314] on div "el . addEventListener ( 'mouseenter' , ( ) => { resetChars ( ) ; // Ensure clea…" at bounding box center [904, 453] width 1224 height 685
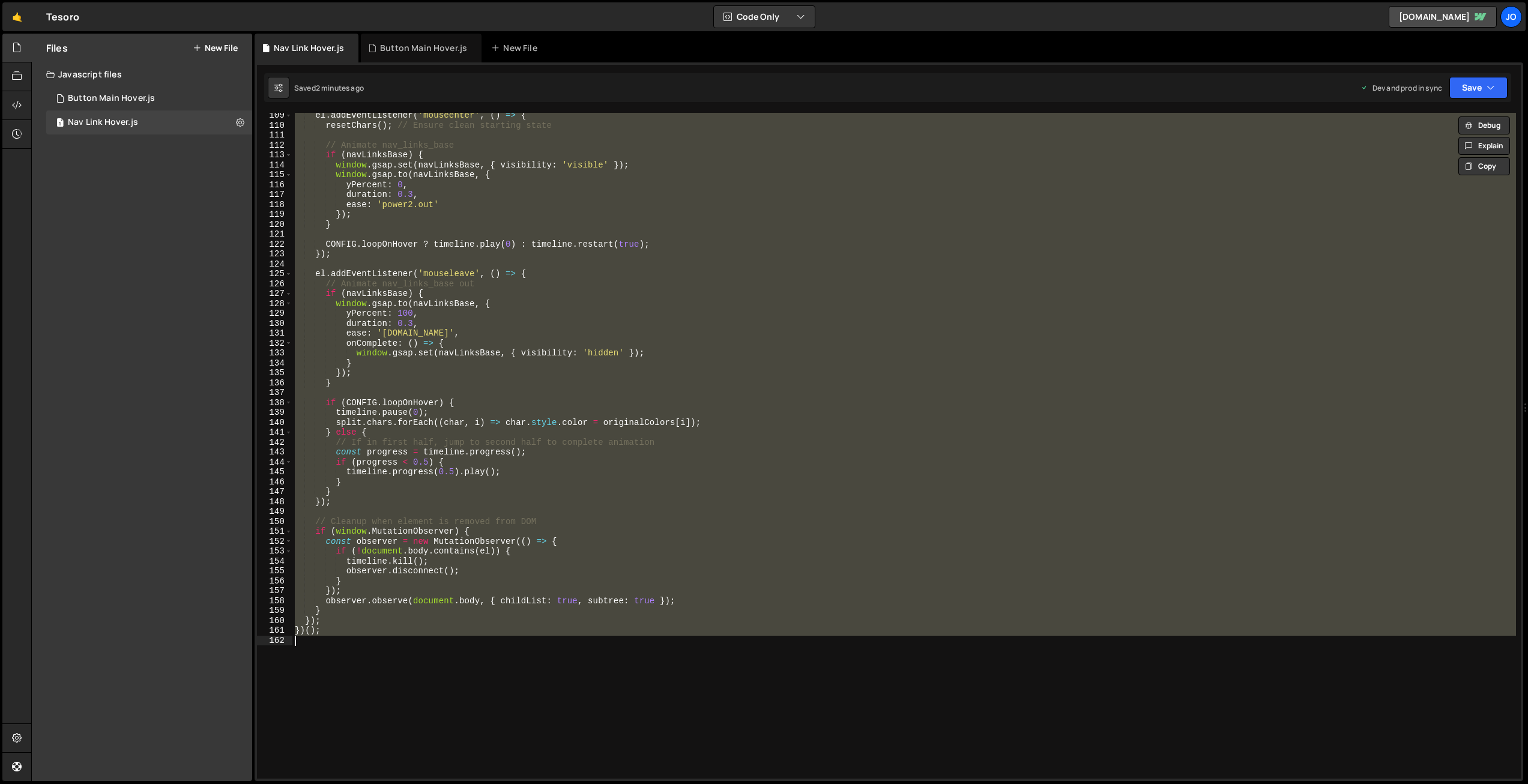
paste textarea
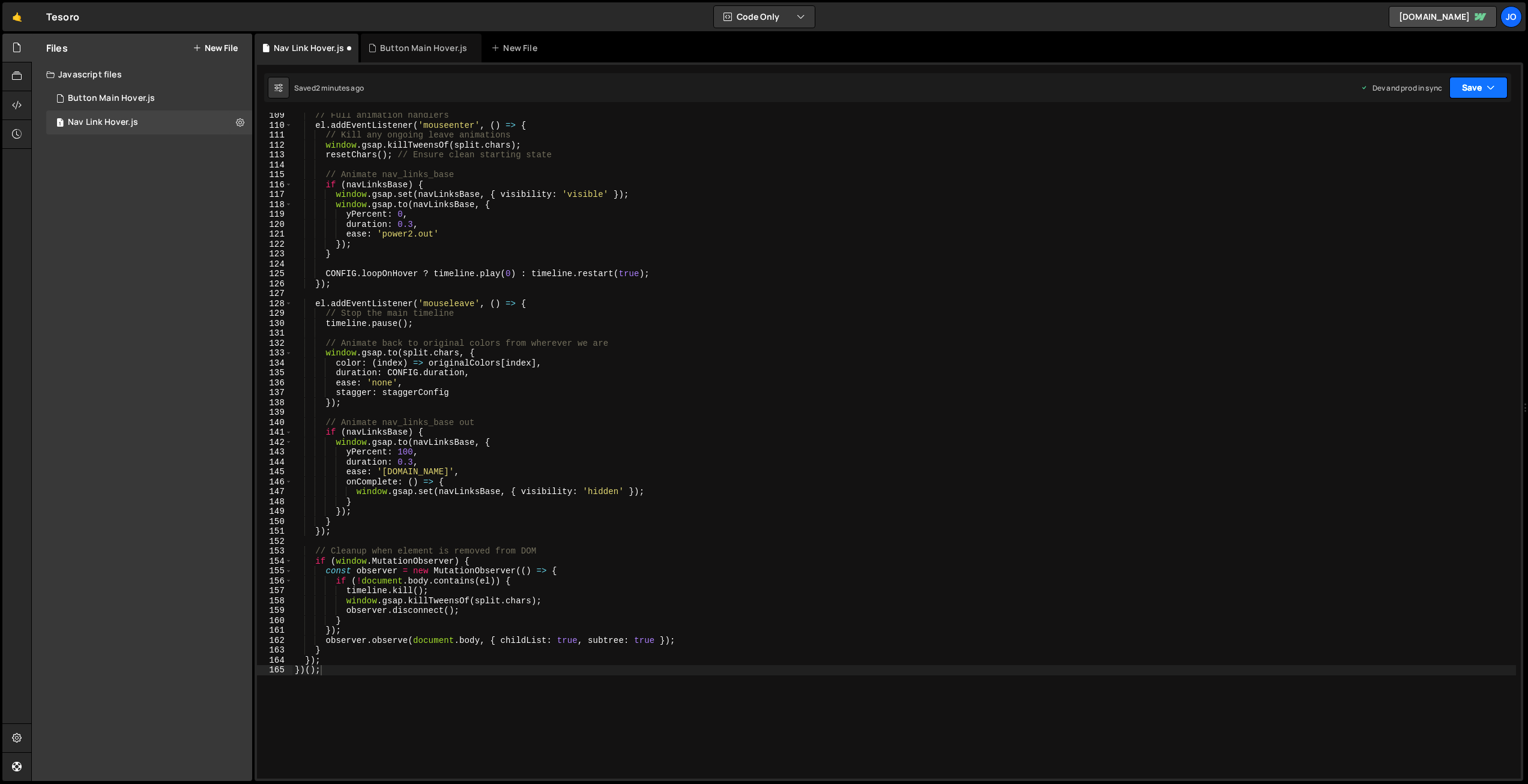
click at [1489, 88] on icon "button" at bounding box center [1490, 87] width 8 height 12
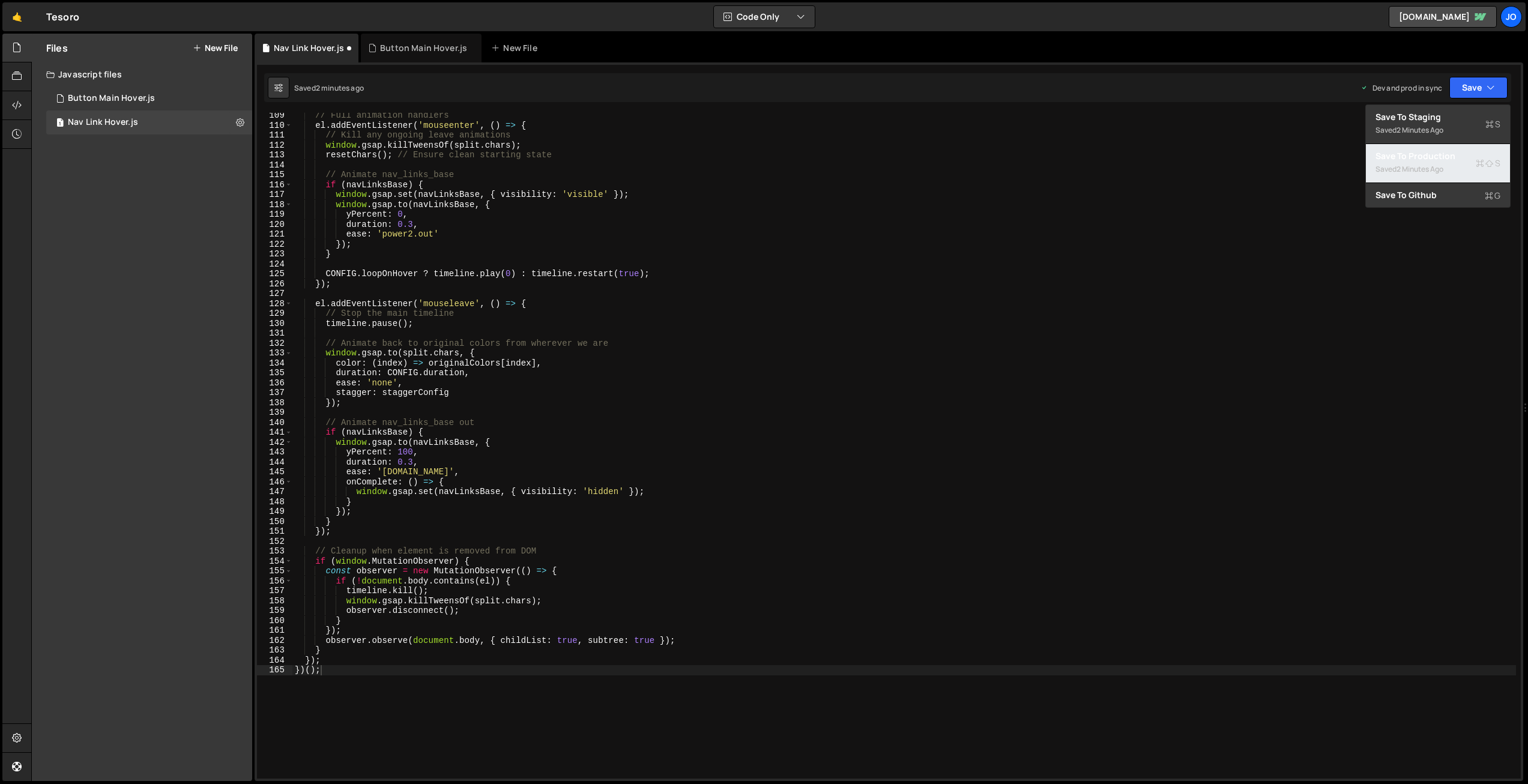
click at [1465, 160] on div "Save to Production S" at bounding box center [1438, 156] width 125 height 12
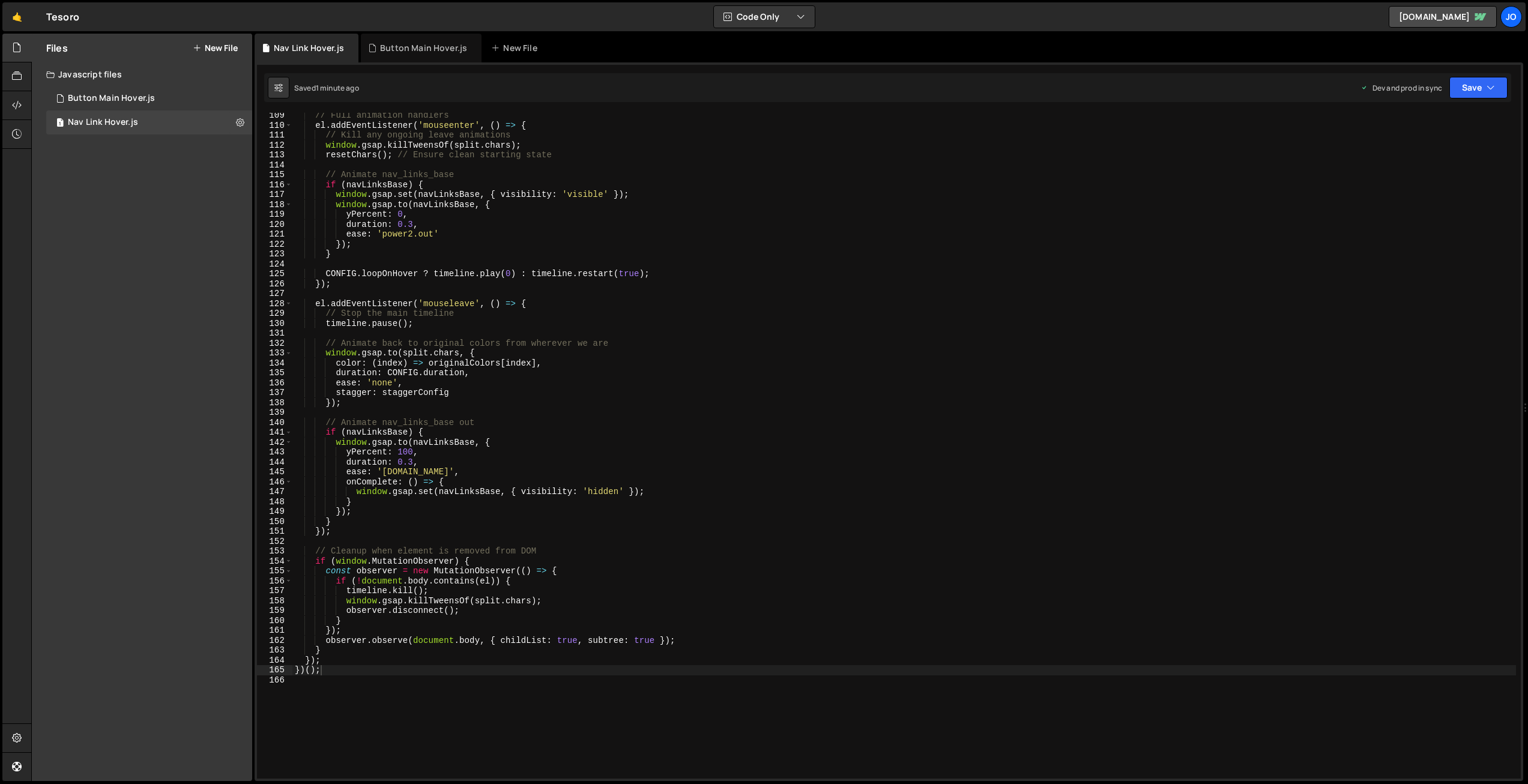
click at [641, 226] on div "// Full animation handlers el . addEventListener ( 'mouseenter' , ( ) => { // K…" at bounding box center [904, 453] width 1224 height 685
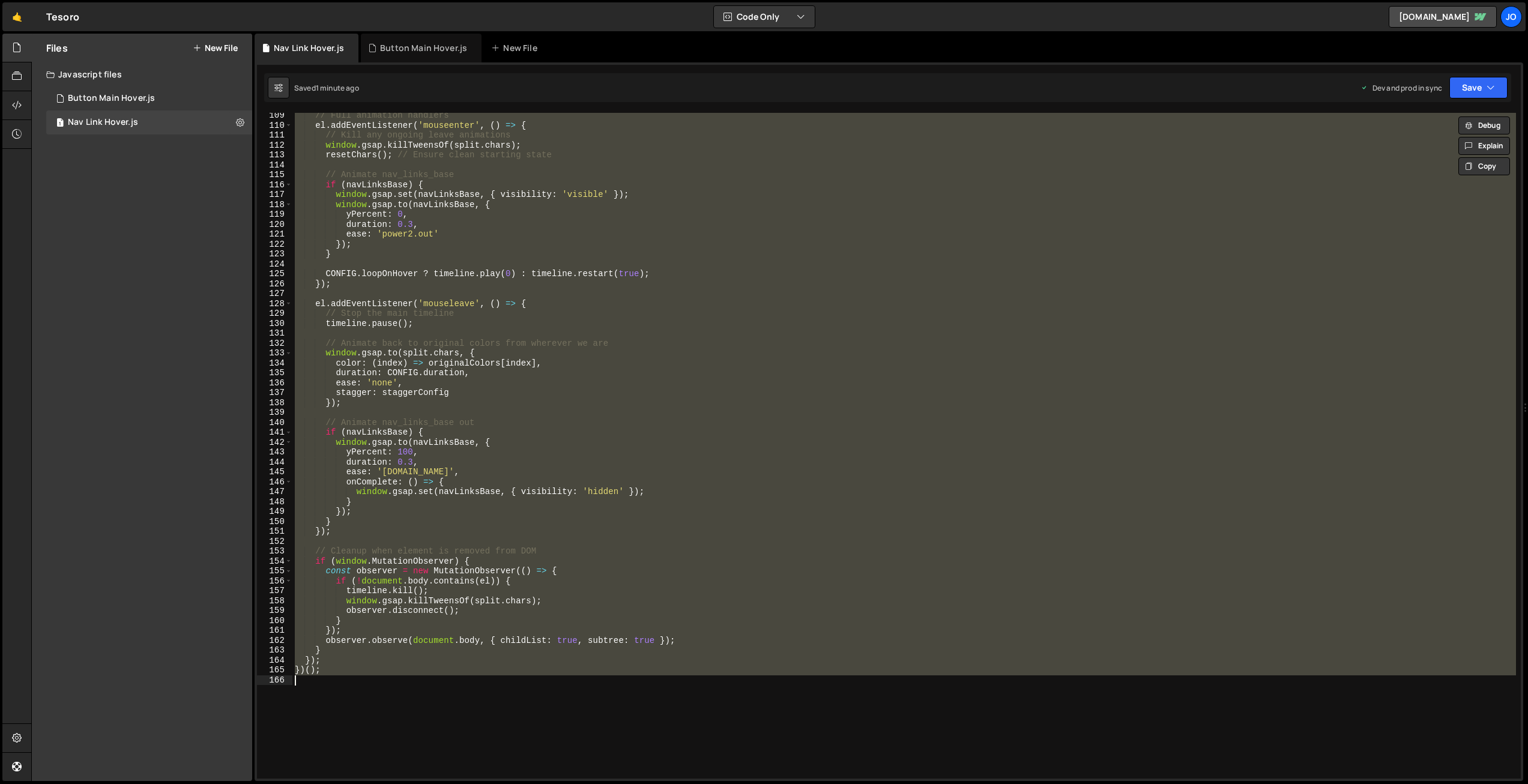
paste textarea
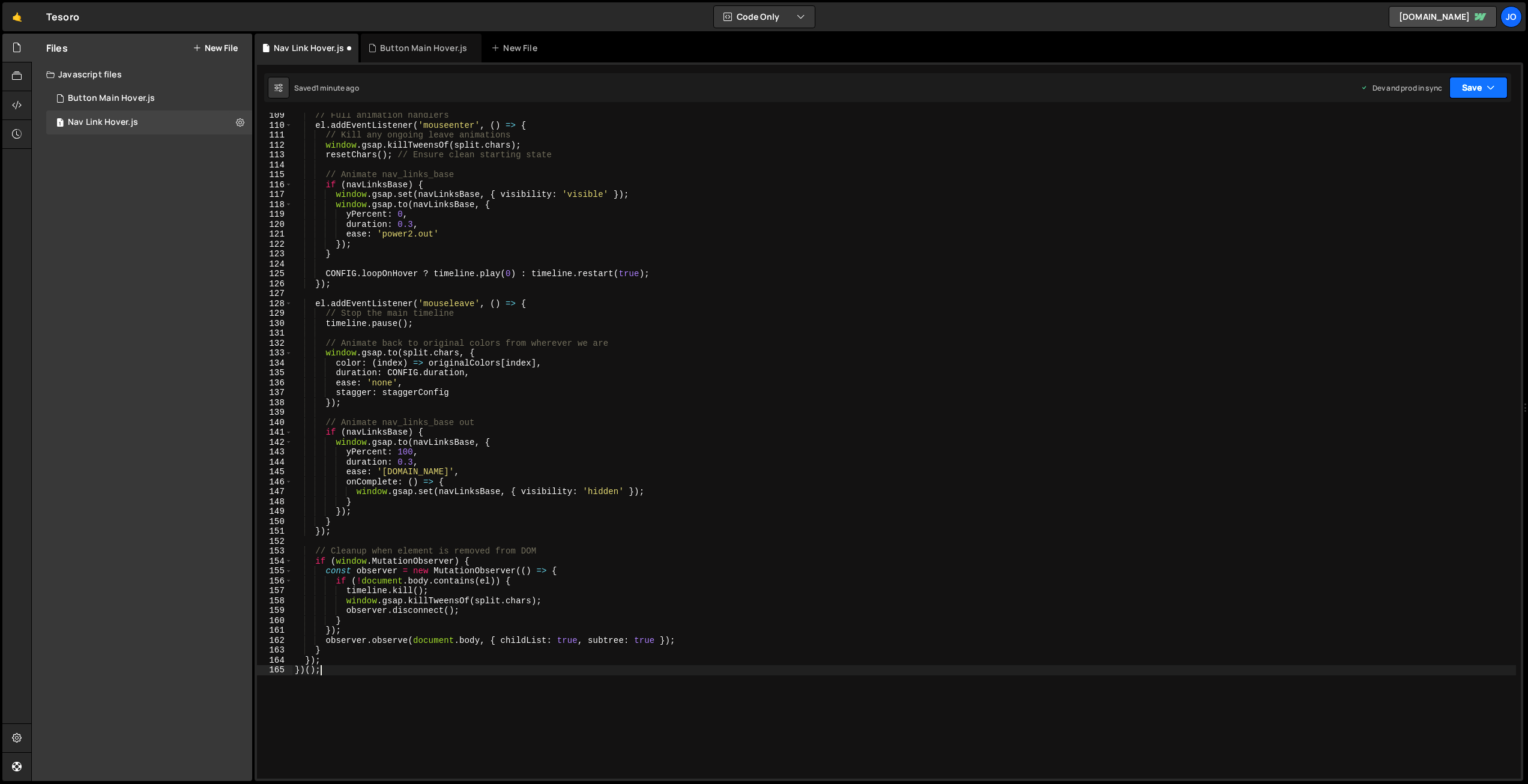
click at [1489, 85] on icon "button" at bounding box center [1490, 87] width 8 height 12
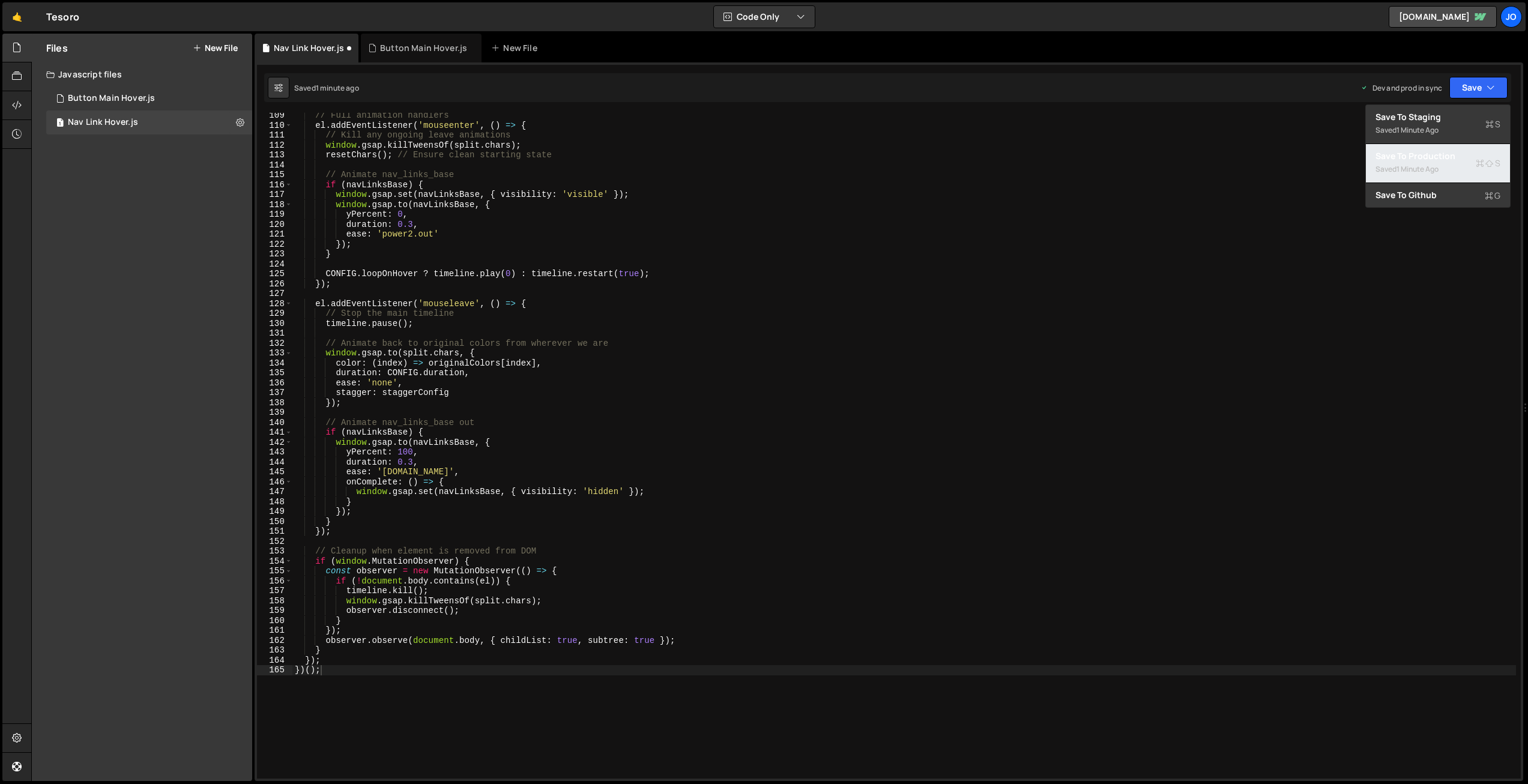
click at [1439, 156] on div "Save to Production S" at bounding box center [1438, 156] width 125 height 12
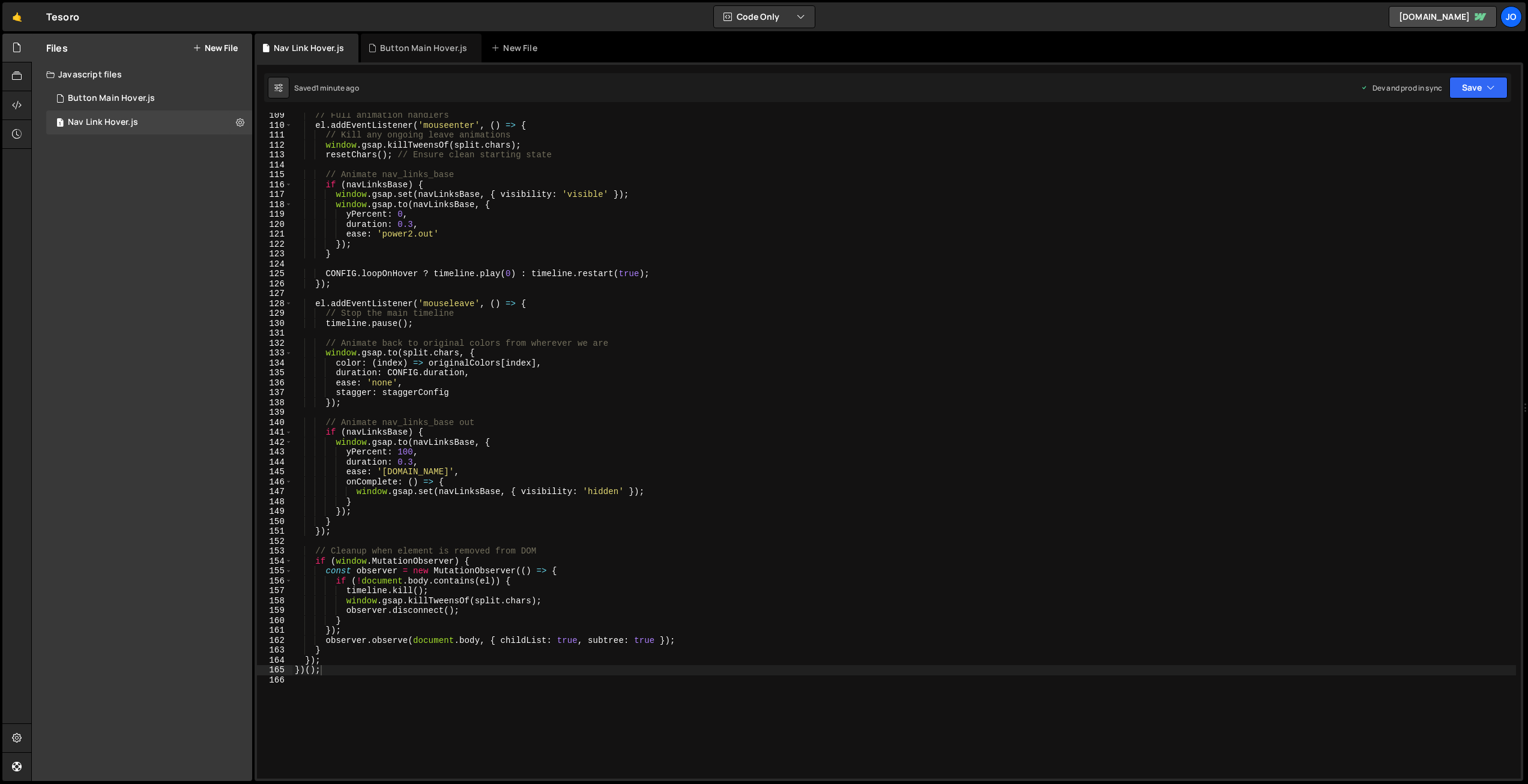
click at [506, 254] on div "// Full animation handlers el . addEventListener ( 'mouseenter' , ( ) => { // K…" at bounding box center [904, 453] width 1224 height 685
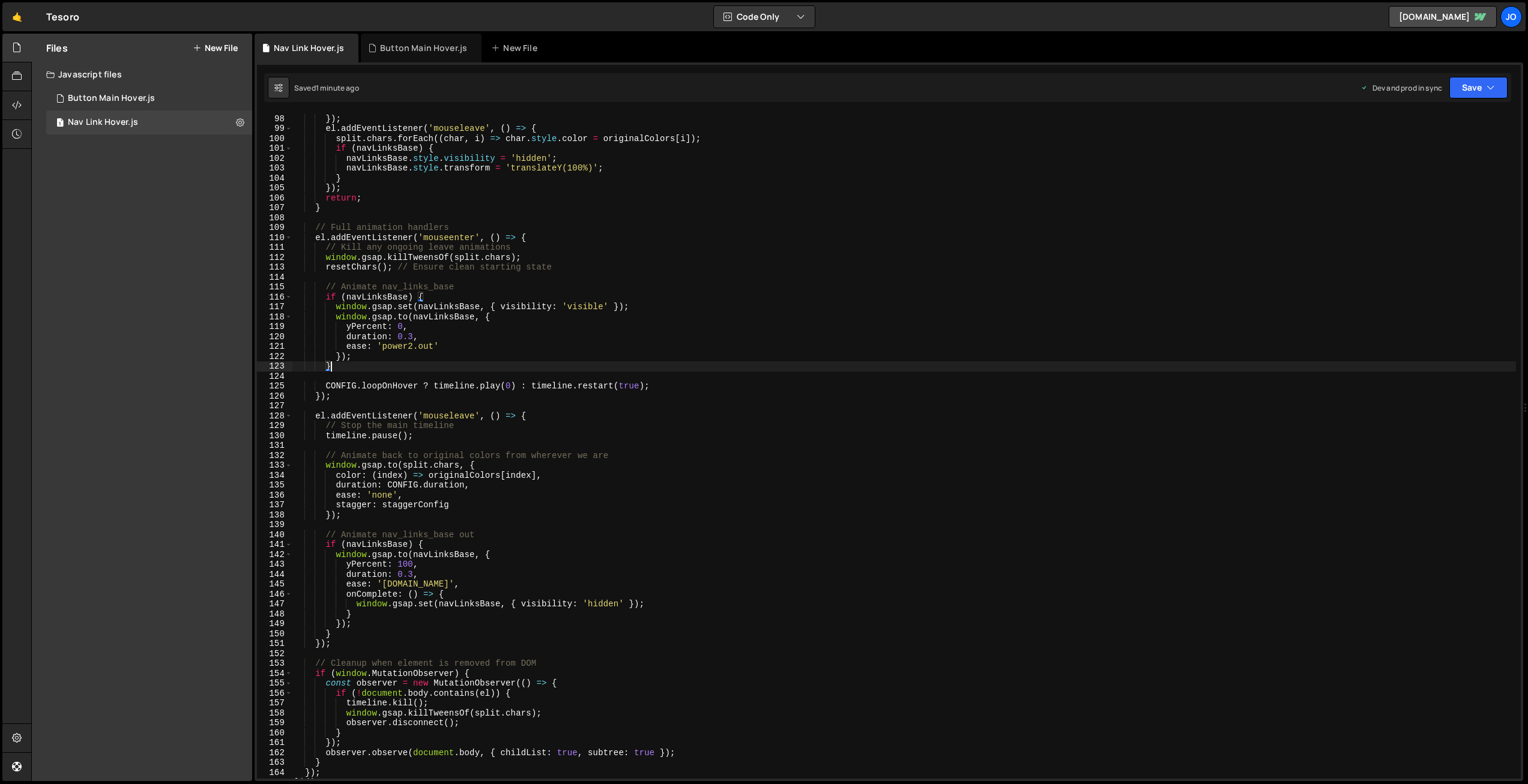
scroll to position [958, 0]
drag, startPoint x: 408, startPoint y: 563, endPoint x: 420, endPoint y: 577, distance: 18.4
click at [408, 563] on div "} }) ; el . addEventListener ( 'mouseleave' , ( ) => { split . chars . forEach …" at bounding box center [904, 448] width 1224 height 685
click at [1492, 86] on icon "button" at bounding box center [1490, 87] width 8 height 12
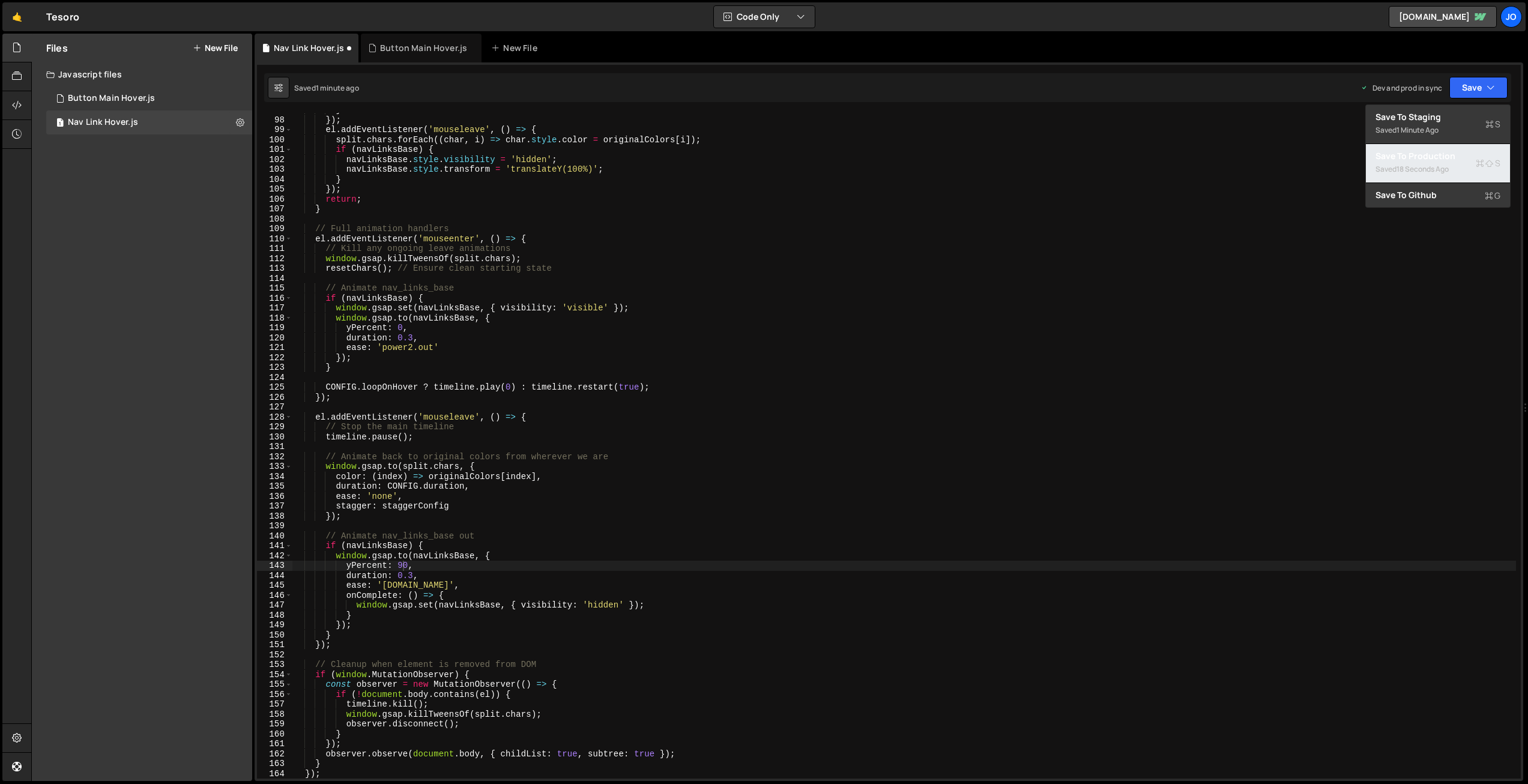
drag, startPoint x: 1435, startPoint y: 155, endPoint x: 1421, endPoint y: 160, distance: 14.9
click at [1435, 155] on div "Save to Production S" at bounding box center [1438, 156] width 125 height 12
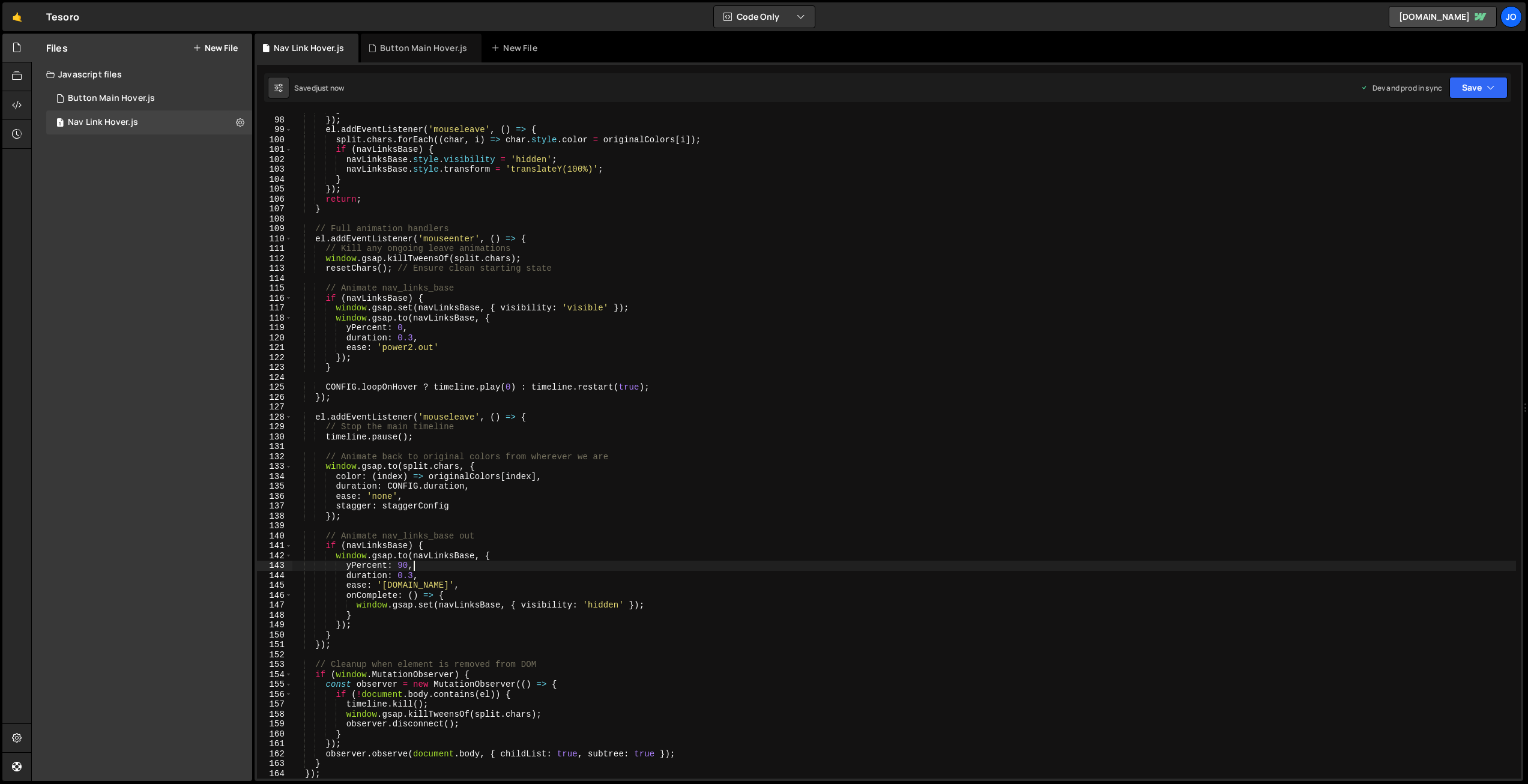
click at [438, 567] on div "} }) ; el . addEventListener ( 'mouseleave' , ( ) => { split . chars . forEach …" at bounding box center [904, 448] width 1224 height 685
click at [425, 564] on div "} }) ; el . addEventListener ( 'mouseleave' , ( ) => { split . chars . forEach …" at bounding box center [904, 448] width 1224 height 685
click at [1489, 88] on icon "button" at bounding box center [1490, 87] width 8 height 12
click at [1431, 156] on div "Save to Production S" at bounding box center [1438, 156] width 125 height 12
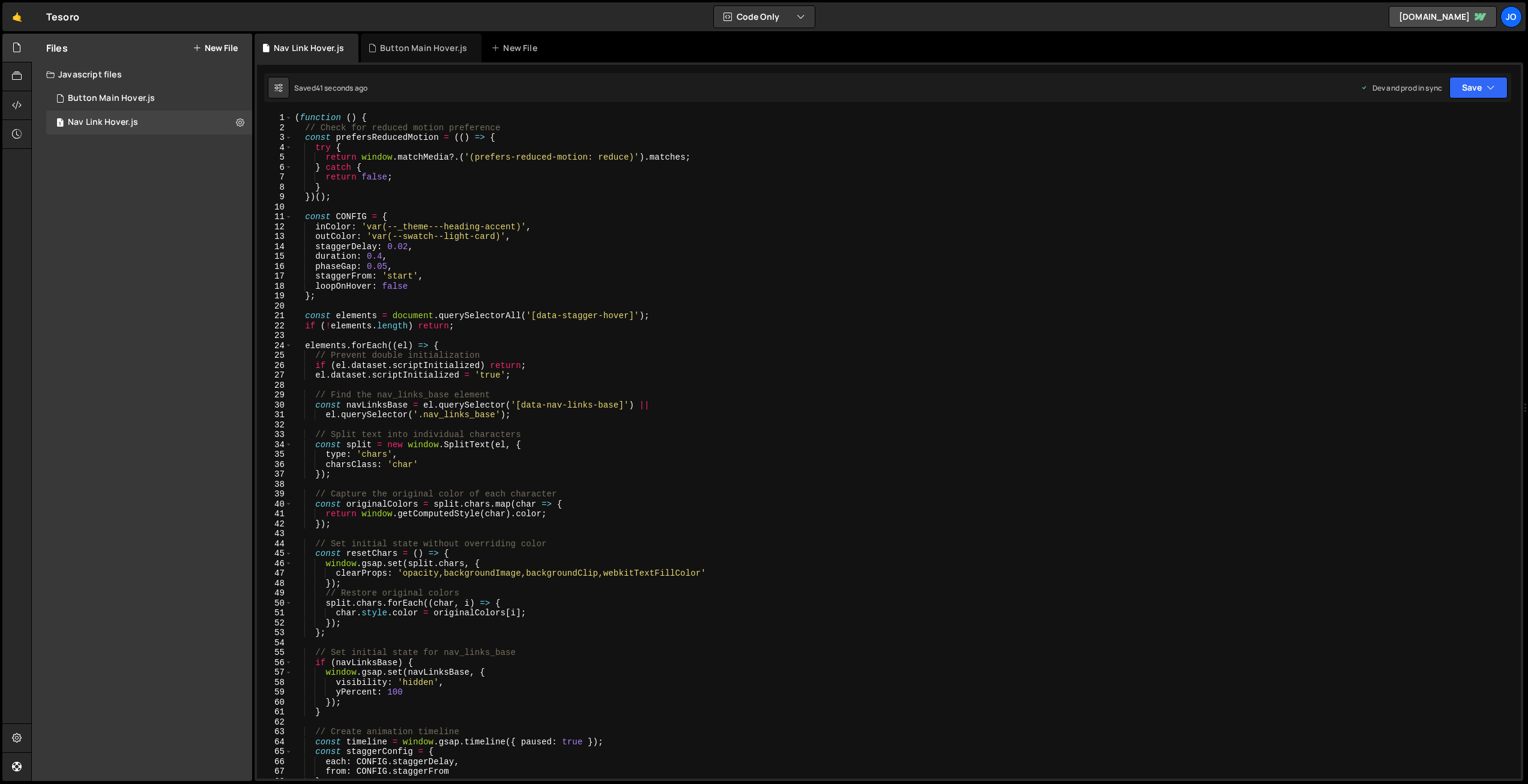
scroll to position [0, 6]
click at [560, 218] on div "( function ( ) { // Check for reduced motion preference const prefersReducedMot…" at bounding box center [904, 456] width 1224 height 685
click at [127, 95] on div "Button Main Hover.js" at bounding box center [111, 98] width 87 height 11
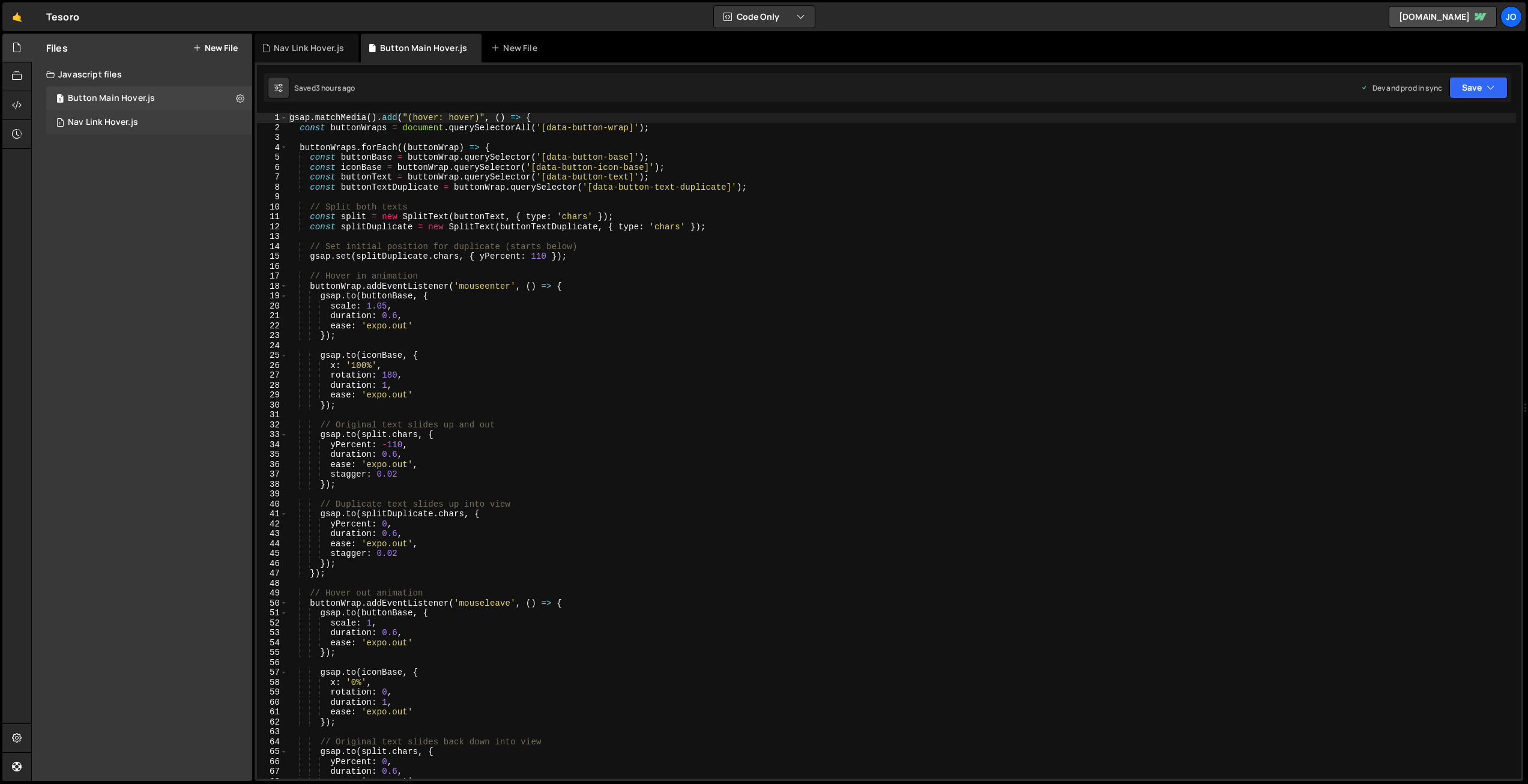
scroll to position [0, 0]
click at [127, 119] on div "Nav Link Hover.js" at bounding box center [103, 122] width 70 height 11
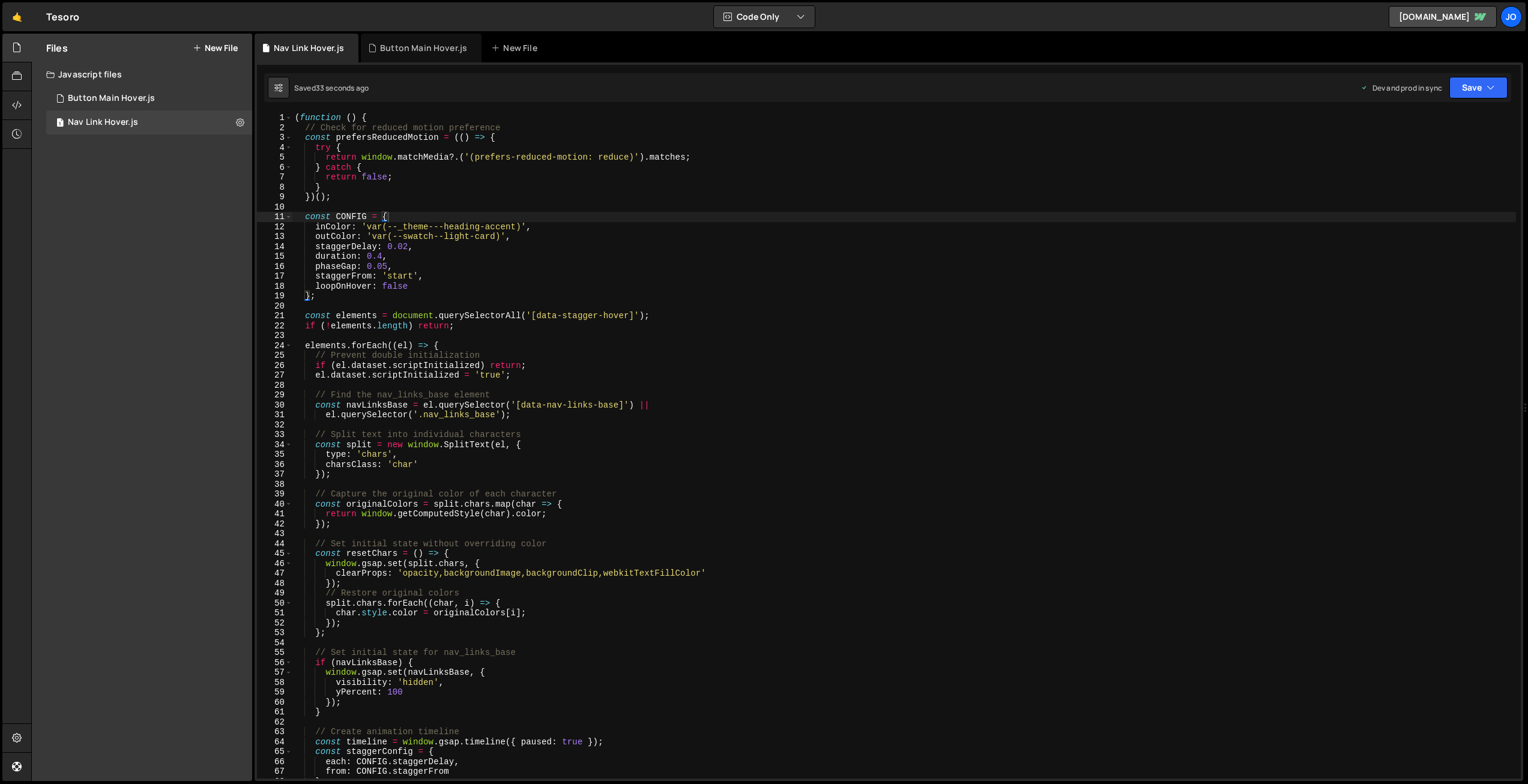
scroll to position [5046, 0]
click at [95, 99] on div "Button Main Hover.js" at bounding box center [111, 98] width 87 height 11
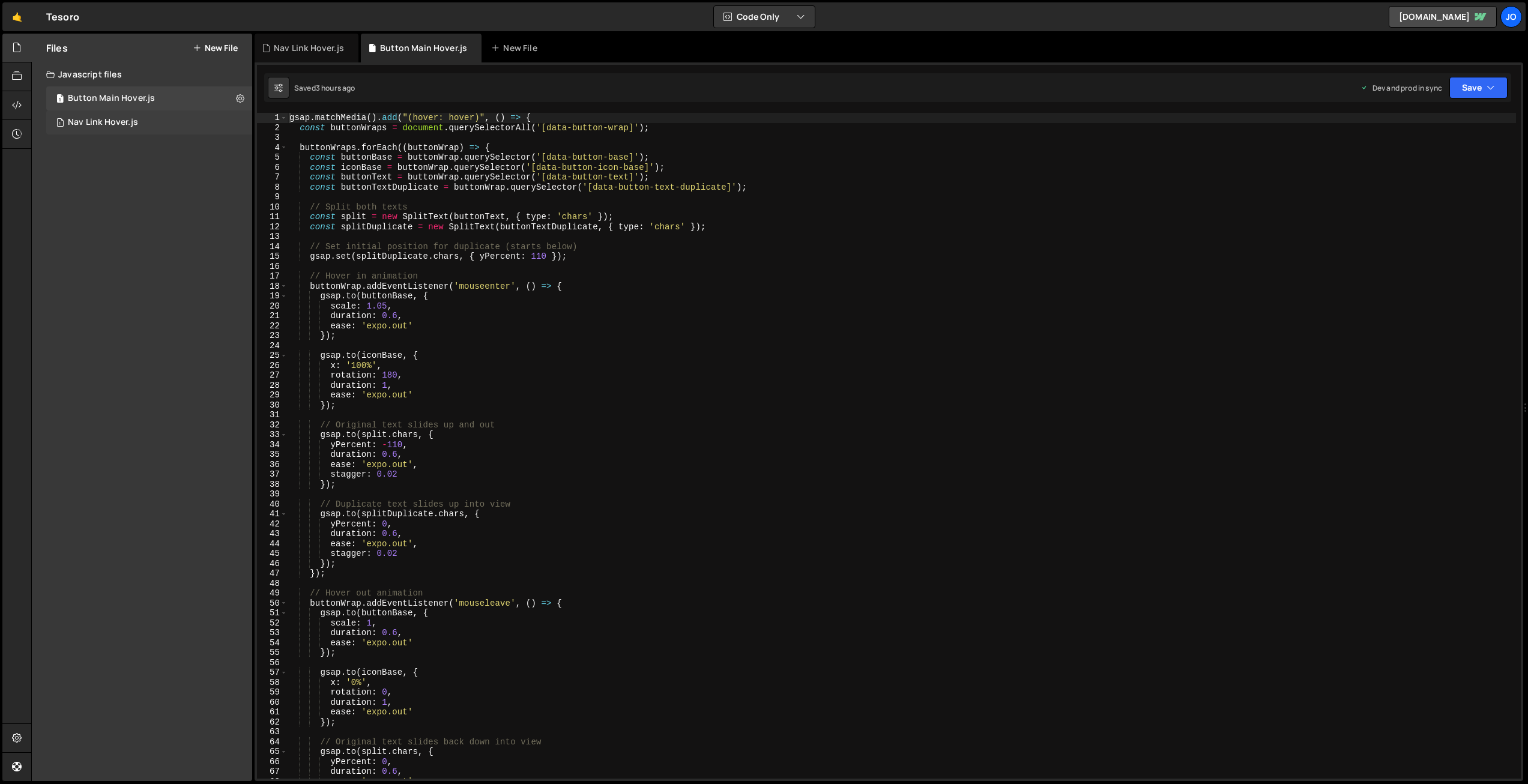
click at [110, 114] on div "1 Nav Link Hover.js 0" at bounding box center [149, 123] width 206 height 24
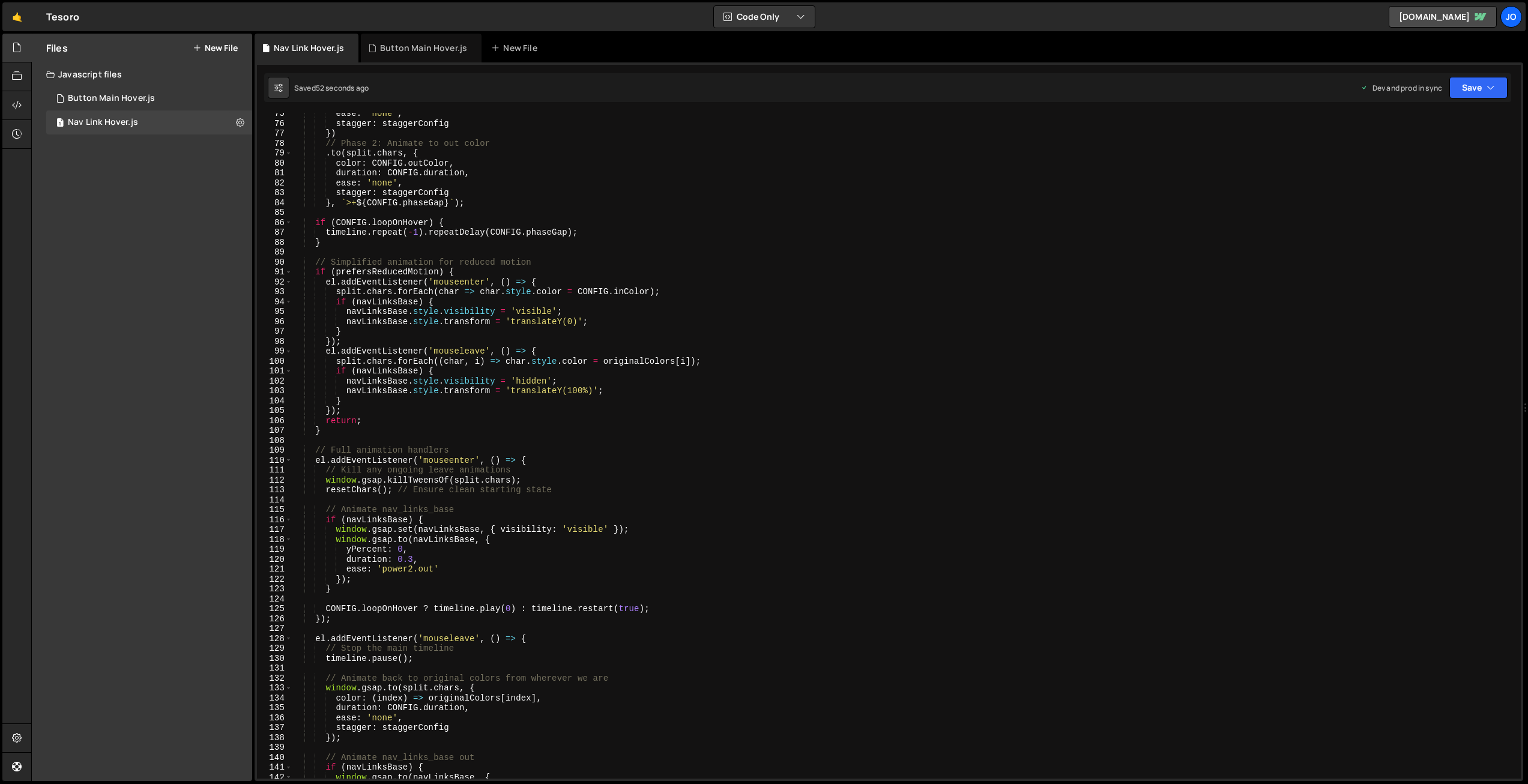
scroll to position [738, 0]
click at [578, 389] on div "ease : 'none' , stagger : staggerConfig }) // Phase 2: Animate to out color . t…" at bounding box center [904, 451] width 1224 height 685
click at [575, 383] on div "ease : 'none' , stagger : staggerConfig }) // Phase 2: Animate to out color . t…" at bounding box center [904, 451] width 1224 height 685
click at [570, 319] on div "ease : 'none' , stagger : staggerConfig }) // Phase 2: Animate to out color . t…" at bounding box center [904, 451] width 1224 height 685
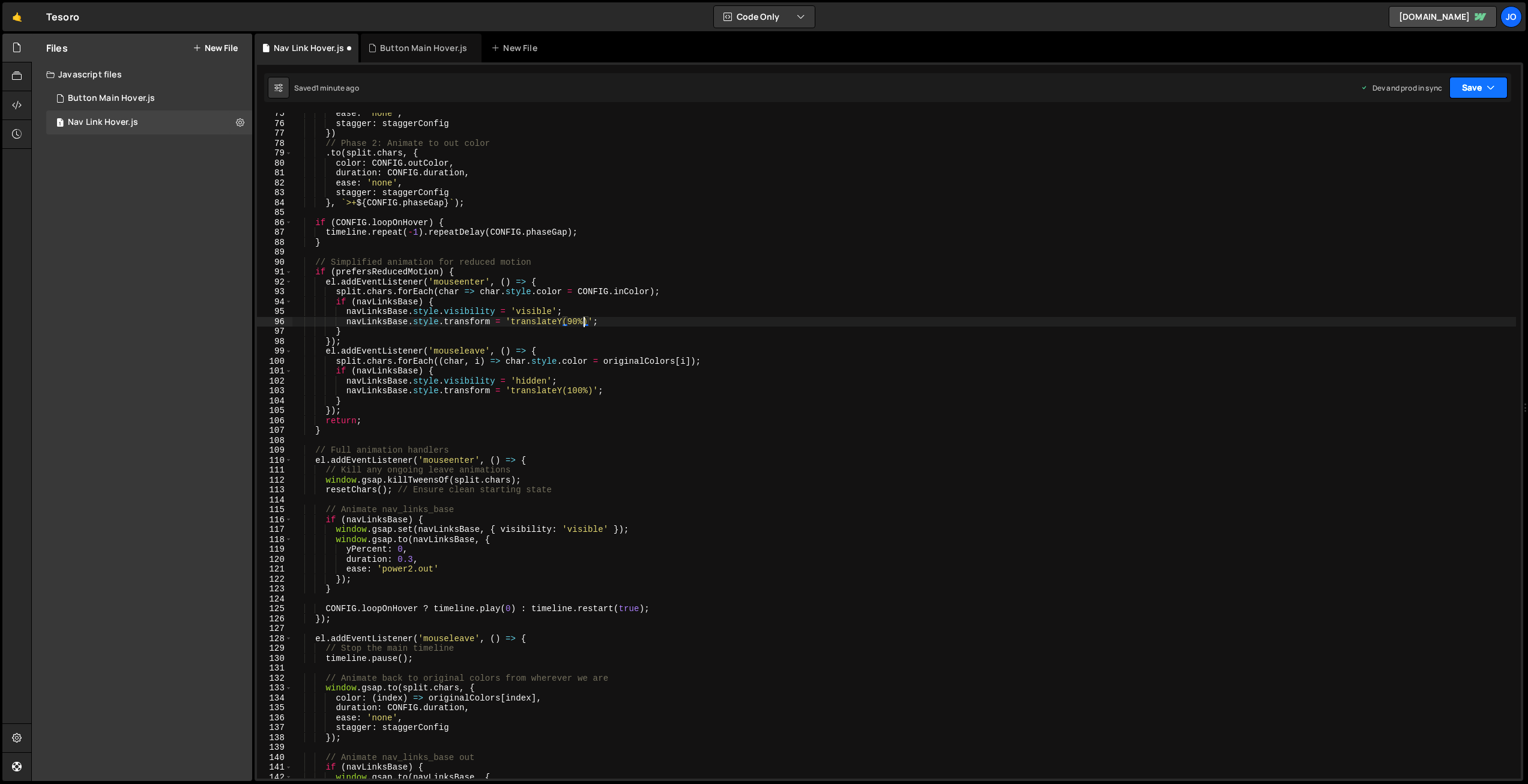
click at [1464, 81] on button "Save" at bounding box center [1479, 88] width 59 height 22
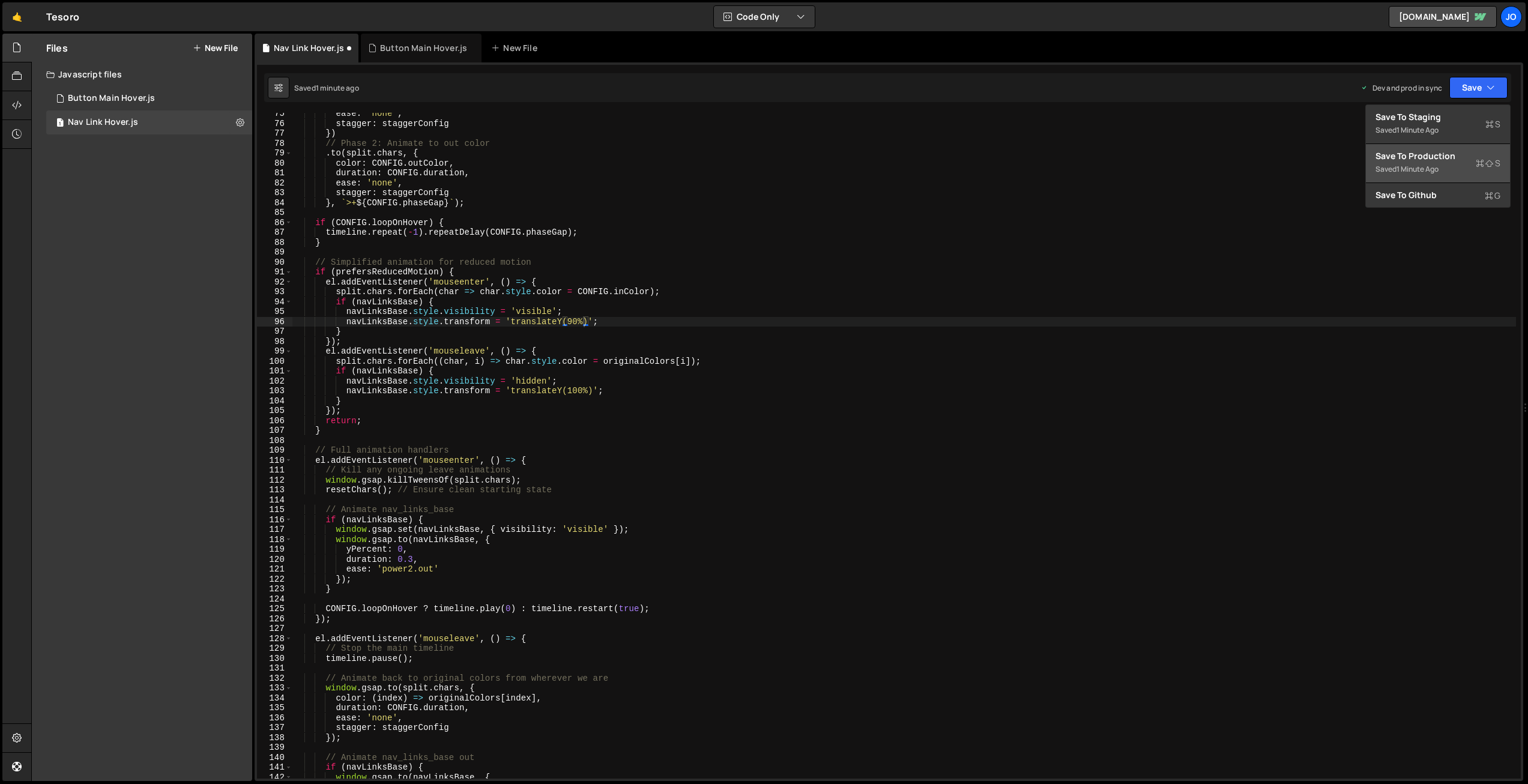
click at [1463, 156] on div "Save to Production S" at bounding box center [1438, 156] width 125 height 12
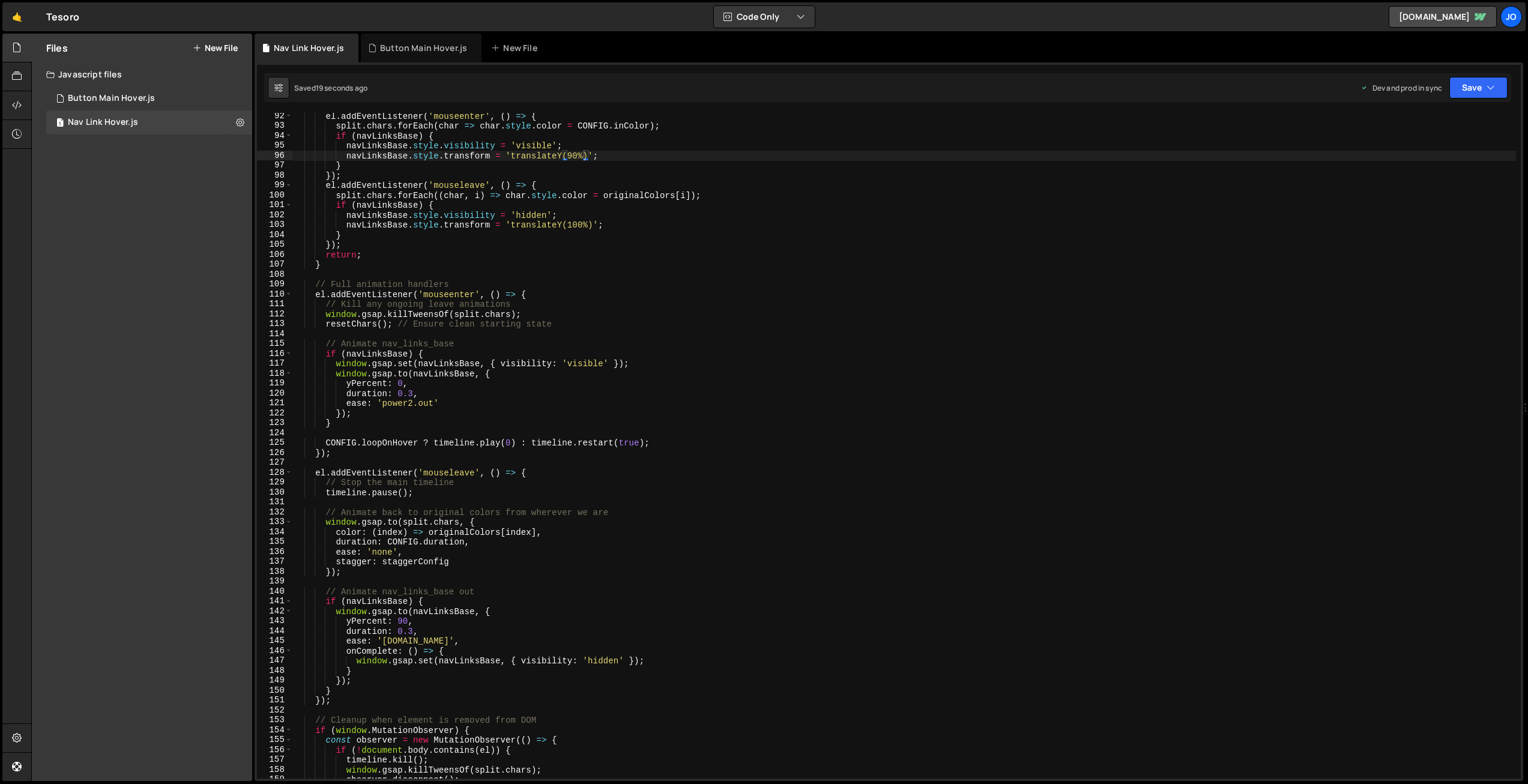
scroll to position [0, 8]
click at [406, 621] on div "el . addEventListener ( 'mouseenter' , ( ) => { split . chars . forEach ( char …" at bounding box center [904, 454] width 1224 height 685
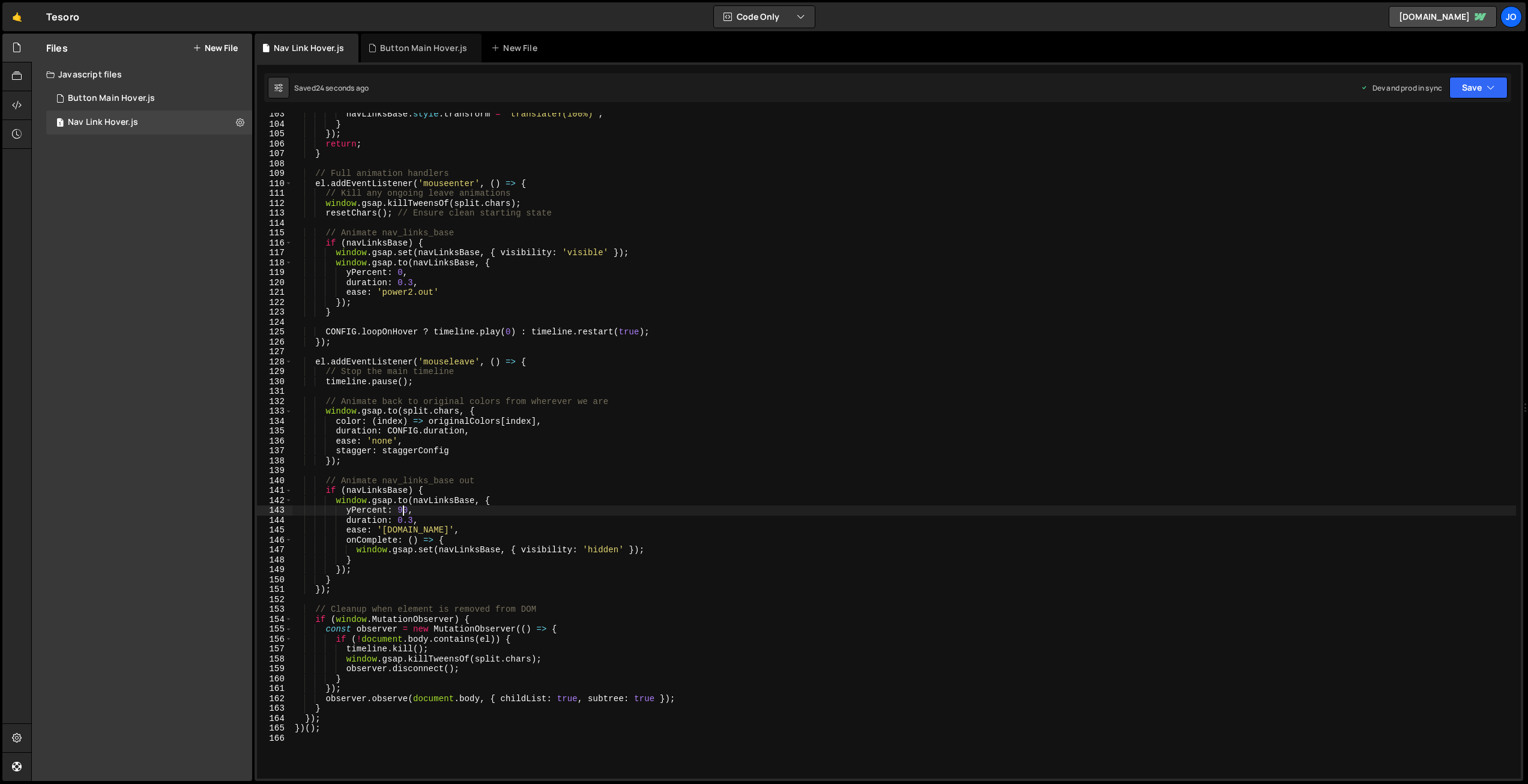
scroll to position [0, 7]
click at [1469, 90] on button "Save" at bounding box center [1479, 88] width 59 height 22
click at [1431, 167] on div "24 seconds ago" at bounding box center [1423, 169] width 53 height 10
click at [404, 512] on div "navLinksBase . style . transform = 'translateY(100%)' ; } }) ; return ; } // Fu…" at bounding box center [904, 452] width 1224 height 685
click at [401, 509] on div "navLinksBase . style . transform = 'translateY(100%)' ; } }) ; return ; } // Fu…" at bounding box center [904, 452] width 1224 height 685
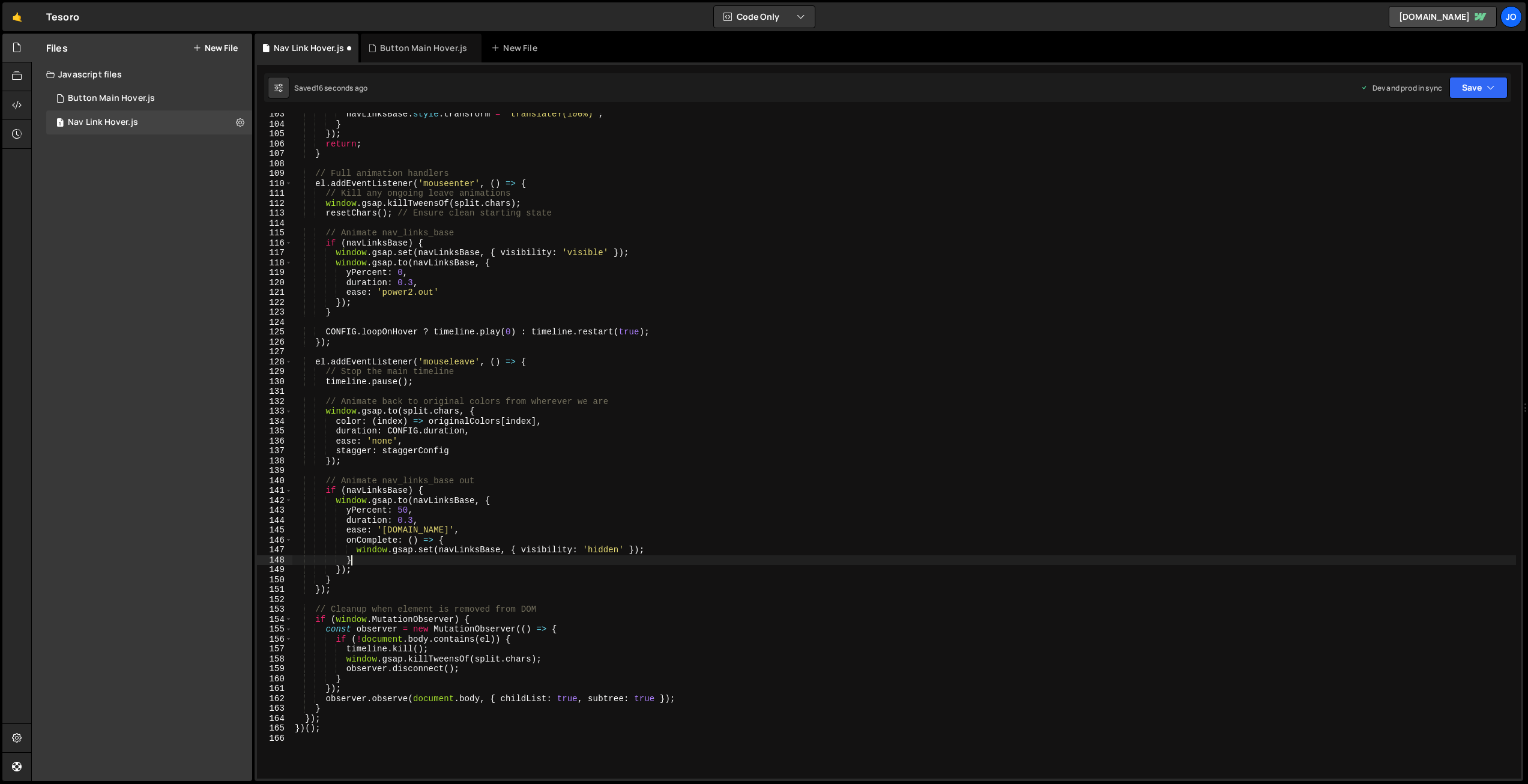
click at [710, 560] on div "navLinksBase . style . transform = 'translateY(100%)' ; } }) ; return ; } // Fu…" at bounding box center [904, 452] width 1224 height 685
click at [1468, 87] on button "Save" at bounding box center [1479, 88] width 59 height 22
click at [1458, 163] on div "Saved 17 seconds ago" at bounding box center [1438, 169] width 125 height 15
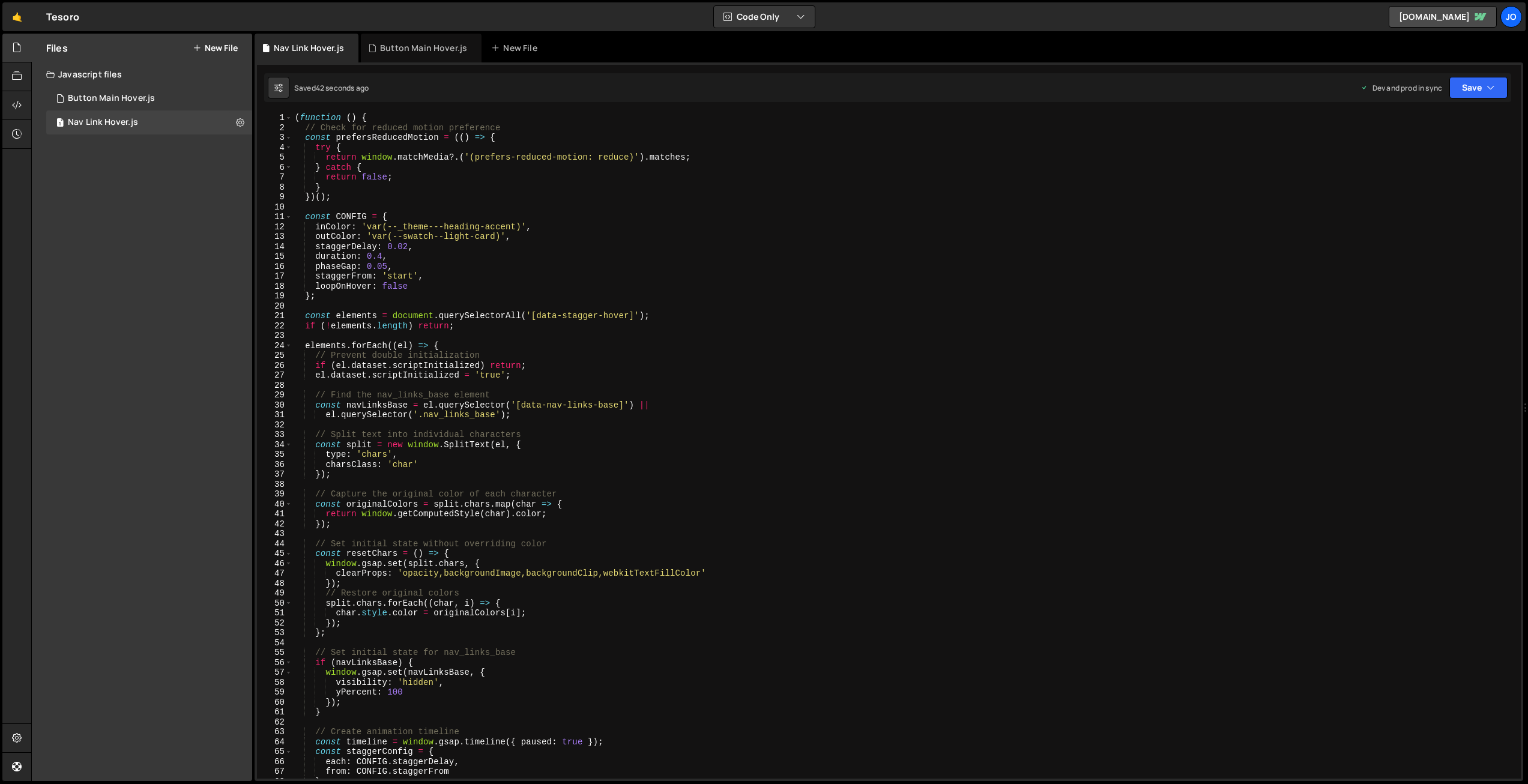
scroll to position [0, 0]
click at [567, 295] on div "( function ( ) { // Check for reduced motion preference const prefersReducedMot…" at bounding box center [904, 456] width 1224 height 685
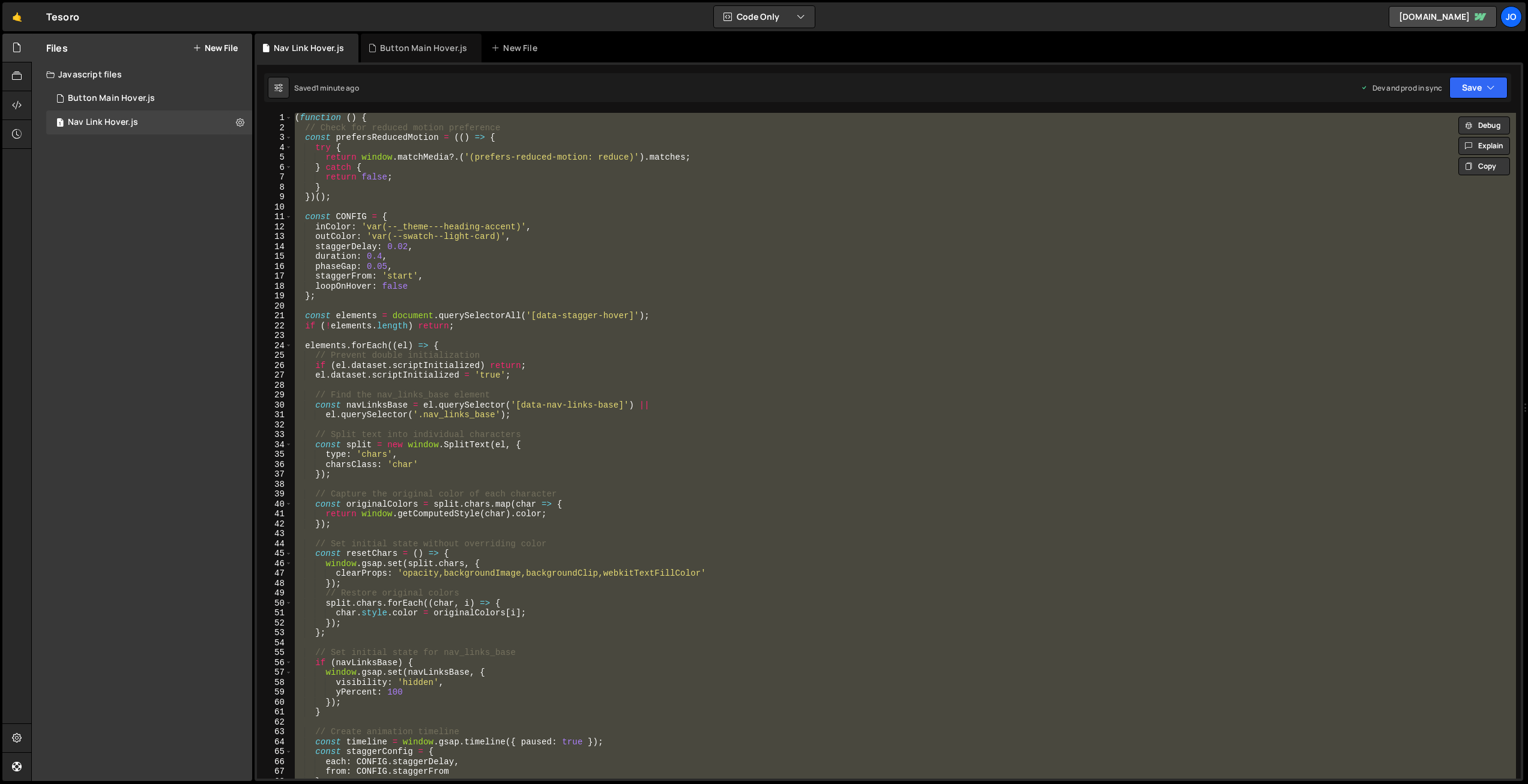
paste textarea
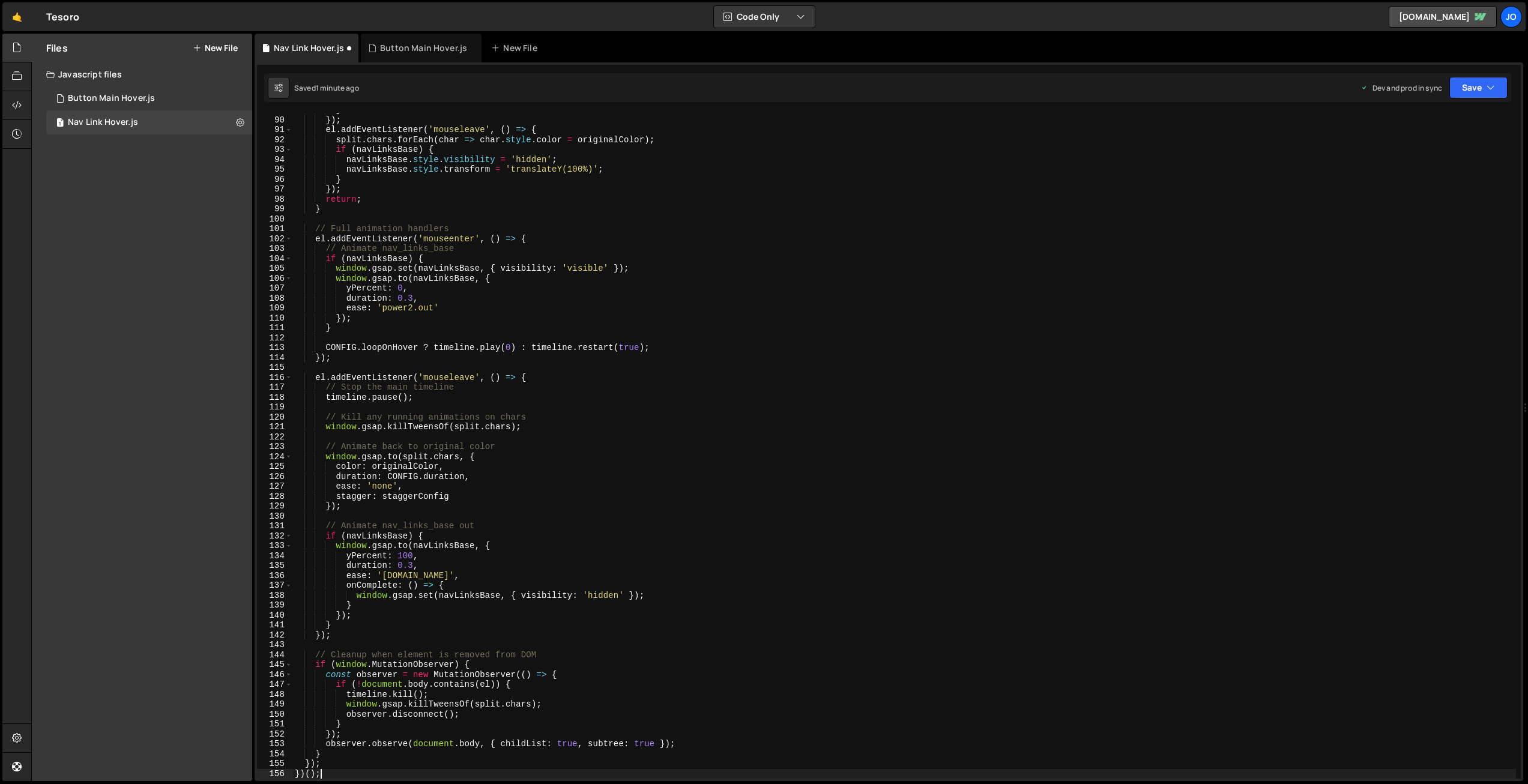
scroll to position [879, 0]
click at [1474, 80] on button "Save" at bounding box center [1479, 88] width 59 height 22
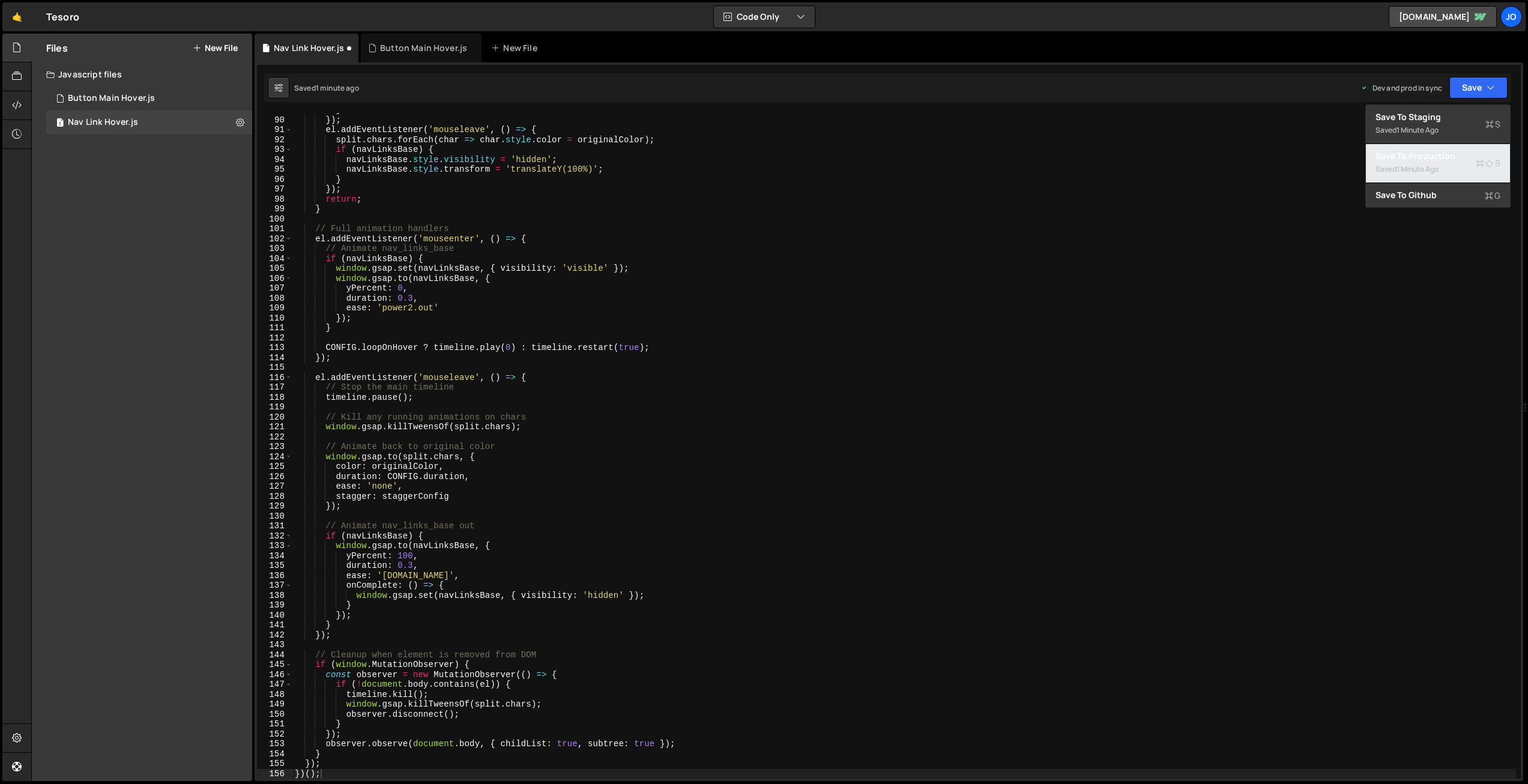
click at [1461, 174] on div "Saved 1 minute ago" at bounding box center [1438, 169] width 125 height 15
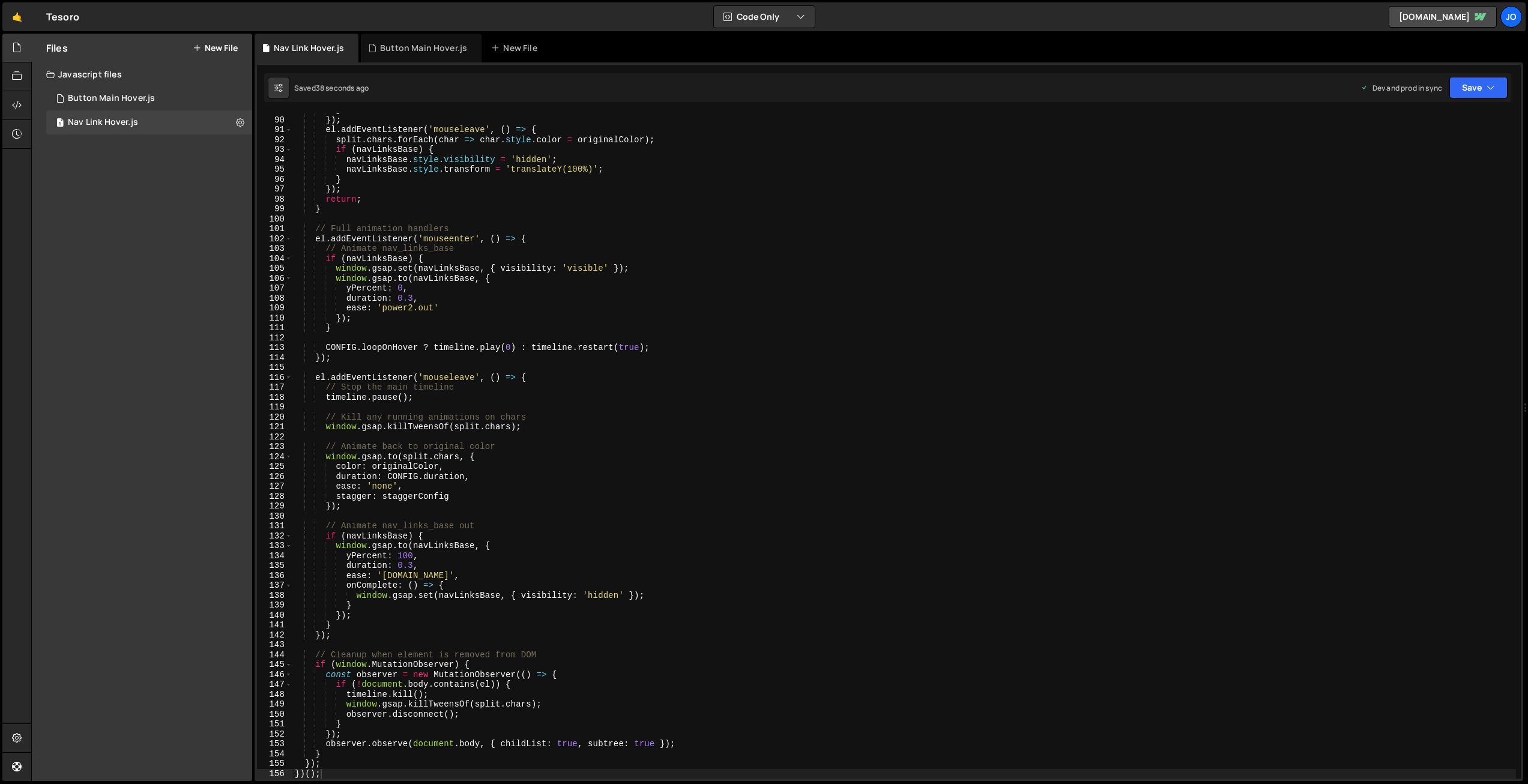
scroll to position [879, 0]
click at [558, 306] on div "} }) ; el . addEventListener ( 'mouseleave' , ( ) => { split . chars . forEach …" at bounding box center [904, 448] width 1224 height 685
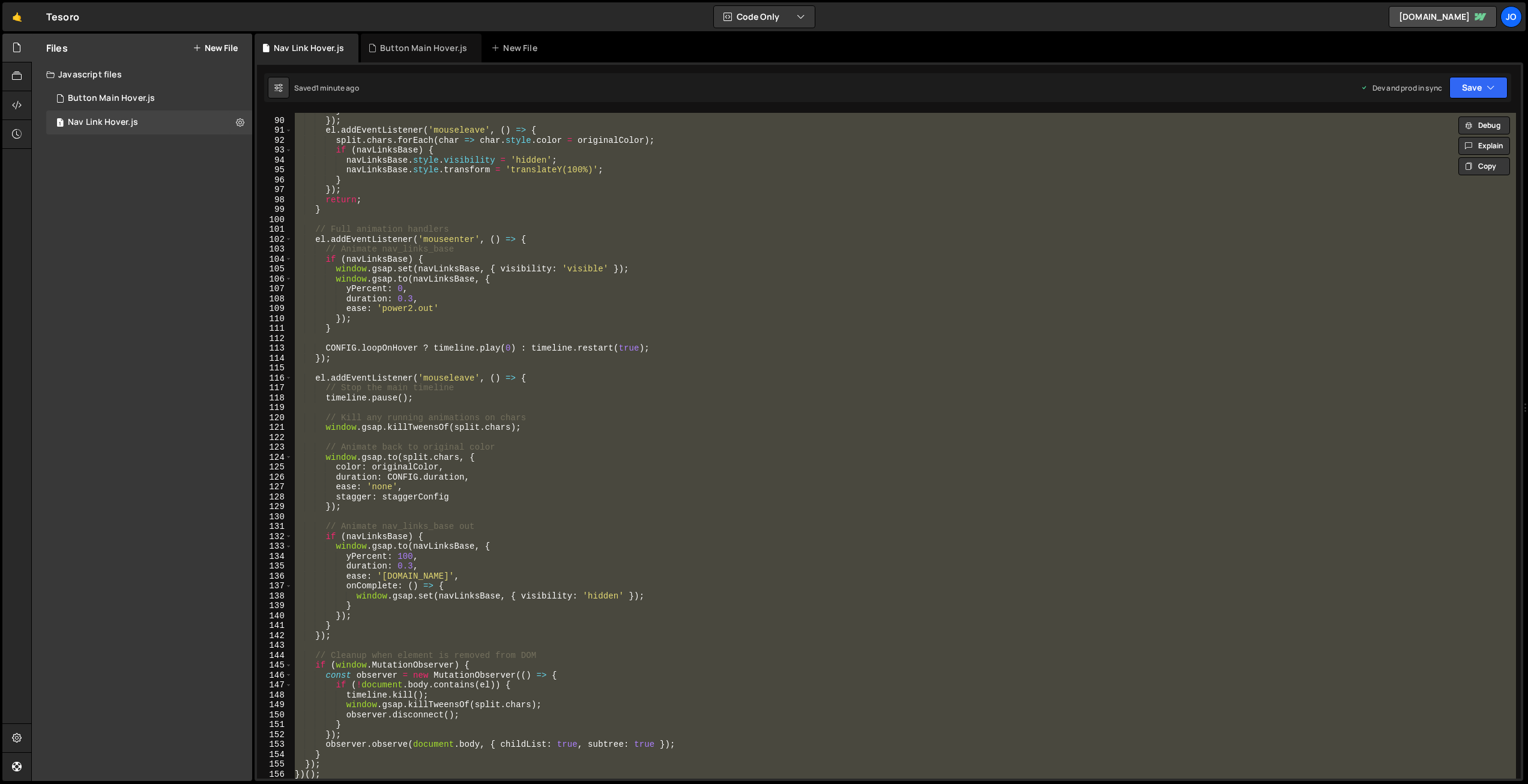
paste textarea
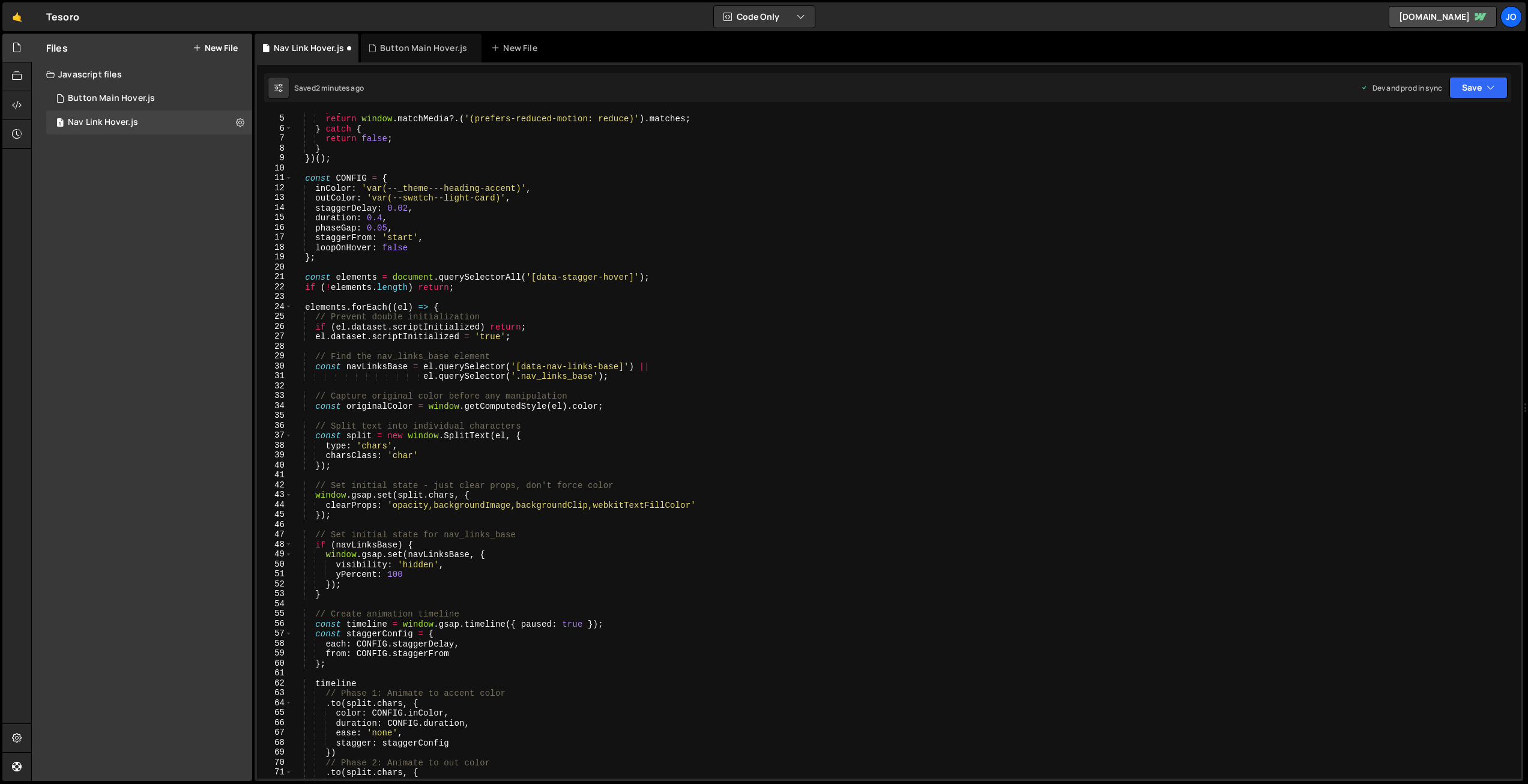
scroll to position [0, 0]
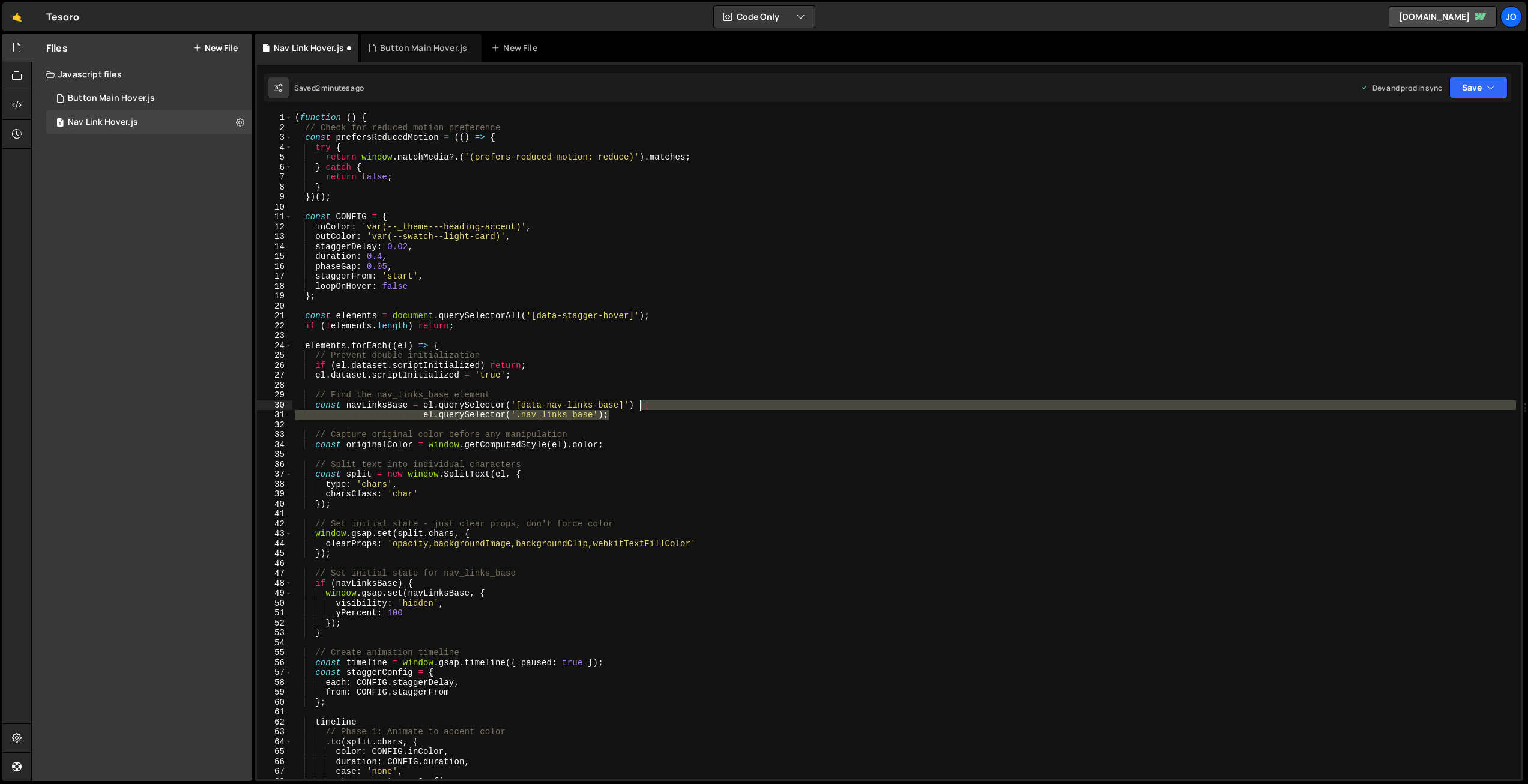
drag, startPoint x: 614, startPoint y: 416, endPoint x: 639, endPoint y: 402, distance: 28.7
click at [639, 402] on div "( function ( ) { // Check for reduced motion preference const prefersReducedMot…" at bounding box center [904, 456] width 1224 height 685
drag, startPoint x: 1478, startPoint y: 81, endPoint x: 1461, endPoint y: 104, distance: 28.6
click at [1478, 81] on button "Save" at bounding box center [1479, 88] width 59 height 22
click at [1438, 164] on div "2 minutes ago" at bounding box center [1420, 169] width 47 height 10
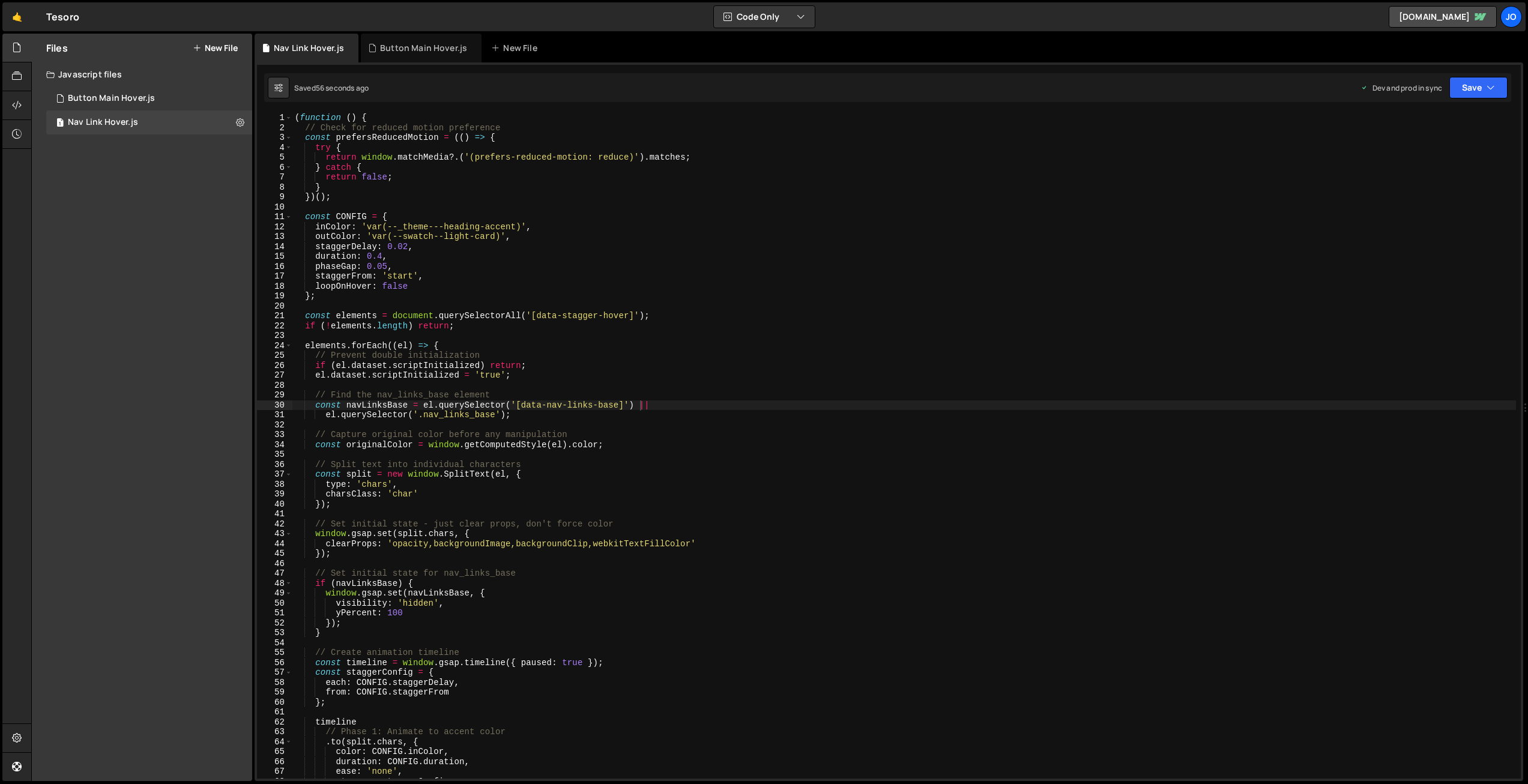
click at [635, 268] on div "( function ( ) { // Check for reduced motion preference const prefersReducedMot…" at bounding box center [904, 456] width 1224 height 685
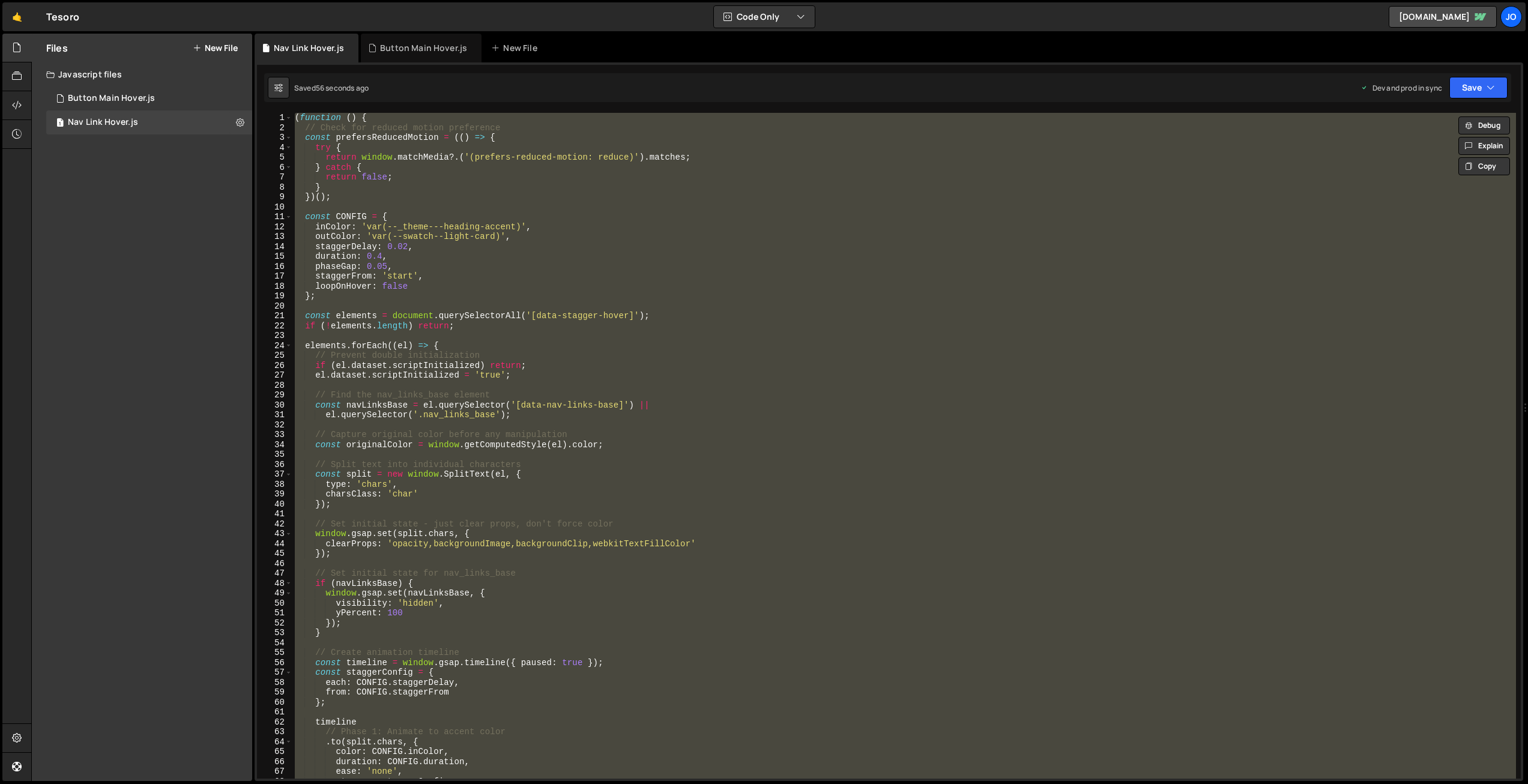
paste textarea
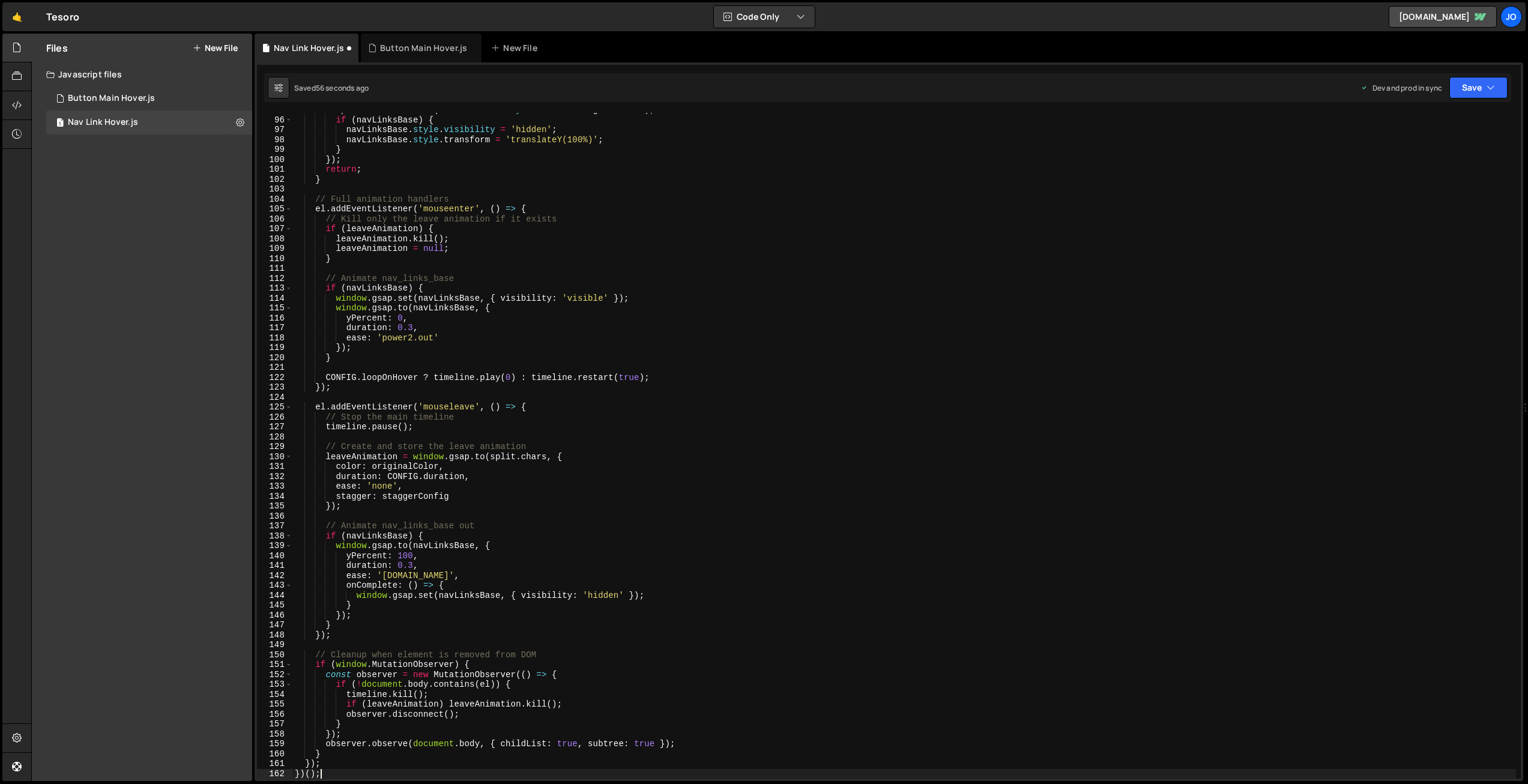
scroll to position [939, 0]
click at [1472, 89] on button "Save" at bounding box center [1479, 88] width 59 height 22
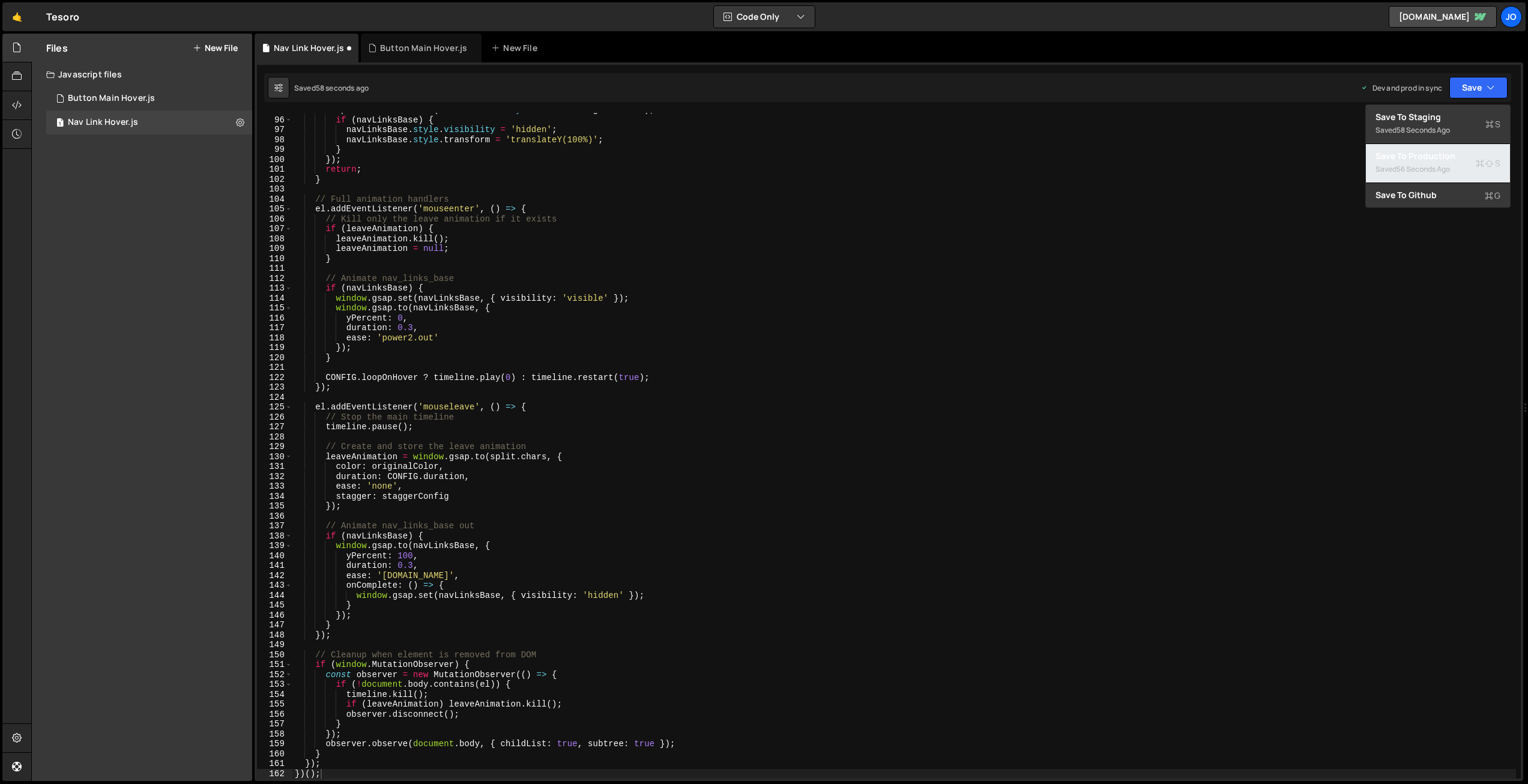
drag, startPoint x: 1469, startPoint y: 158, endPoint x: 1461, endPoint y: 159, distance: 8.1
click at [1469, 158] on div "Save to Production S" at bounding box center [1438, 156] width 125 height 12
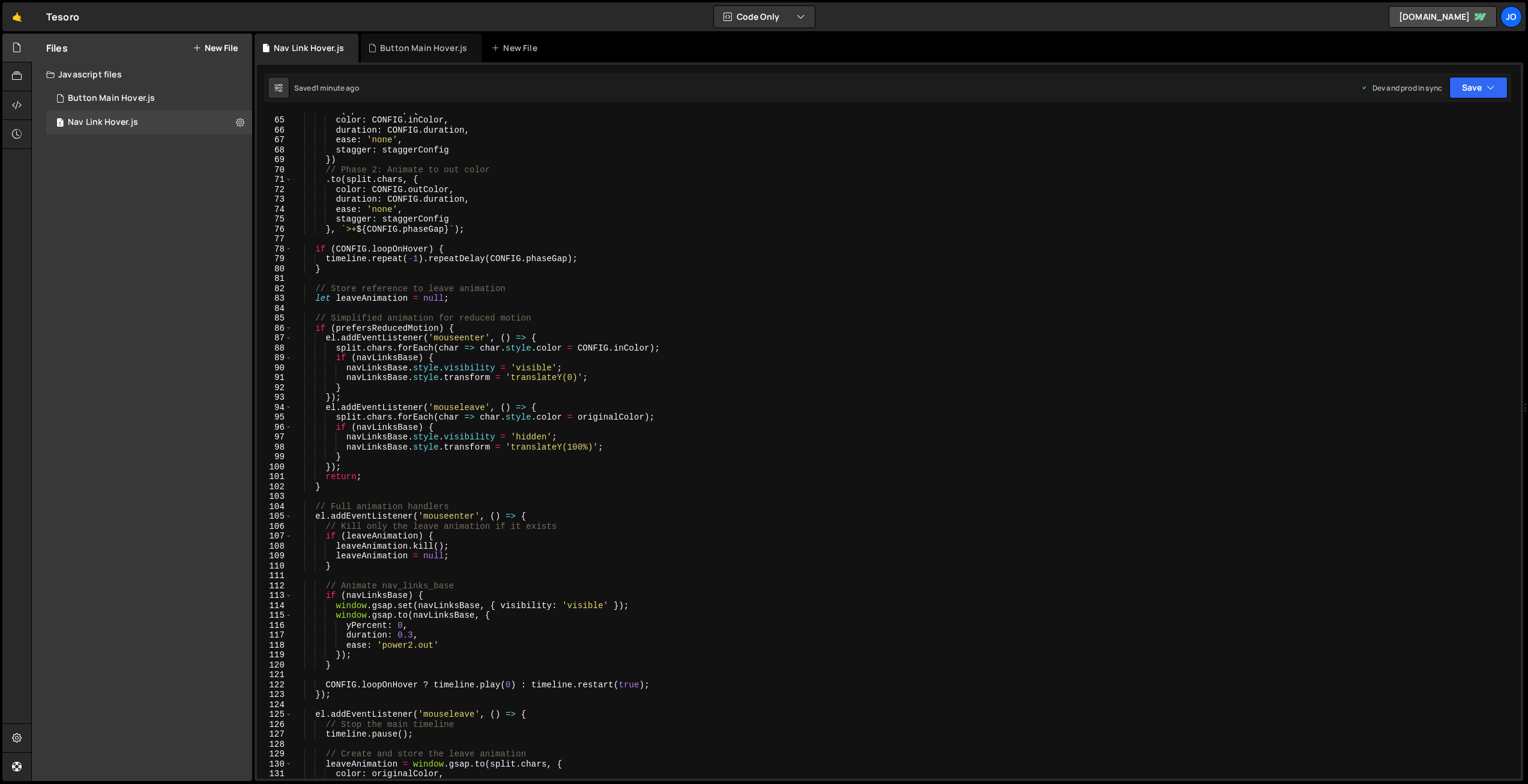
scroll to position [631, 0]
drag, startPoint x: 624, startPoint y: 347, endPoint x: 624, endPoint y: 365, distance: 18.0
click at [624, 348] on div ". to ( split . chars , { color : CONFIG . inColor , duration : CONFIG . duratio…" at bounding box center [904, 449] width 1224 height 685
drag, startPoint x: 1487, startPoint y: 86, endPoint x: 1483, endPoint y: 102, distance: 16.5
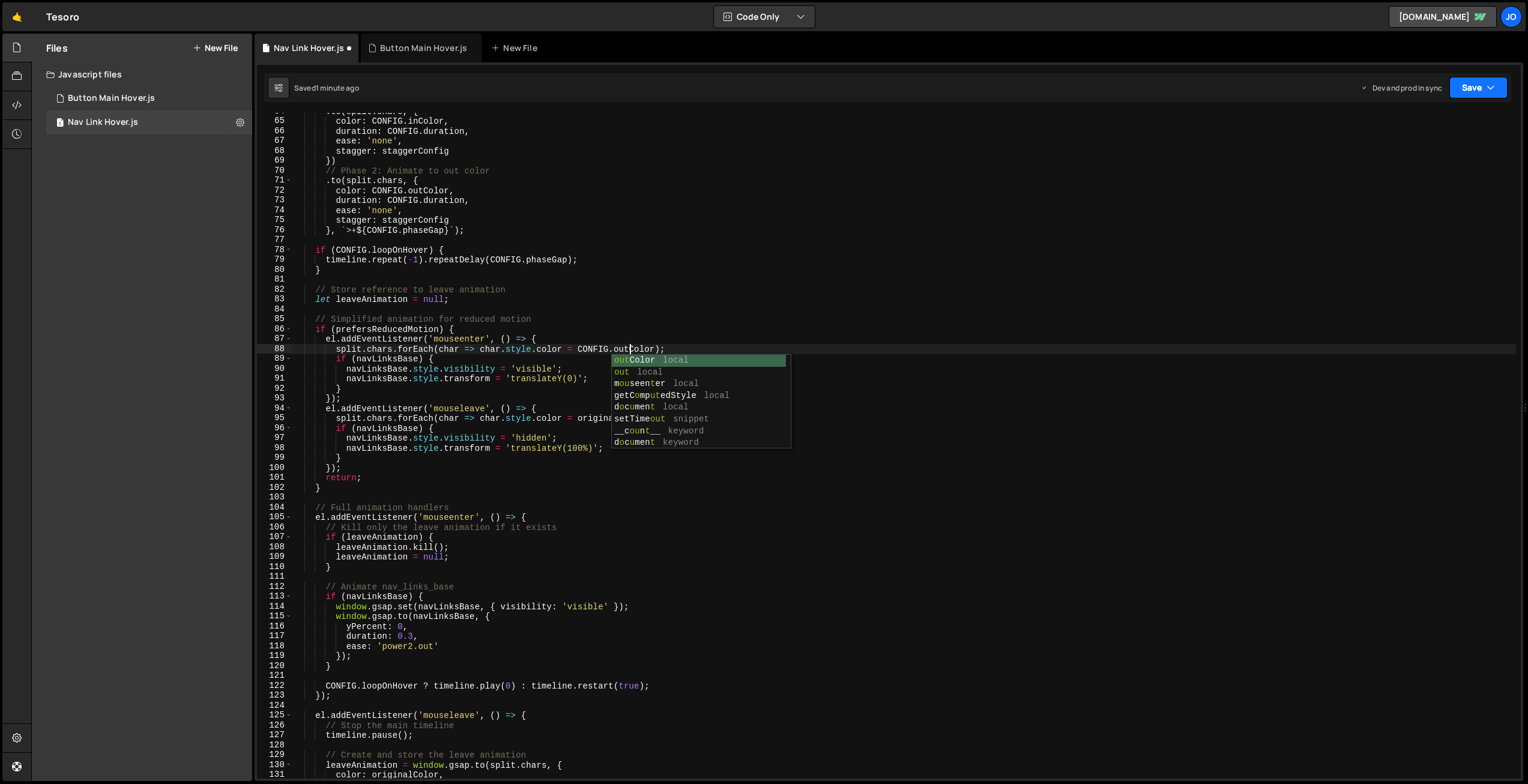
click at [1487, 87] on icon "button" at bounding box center [1490, 87] width 8 height 12
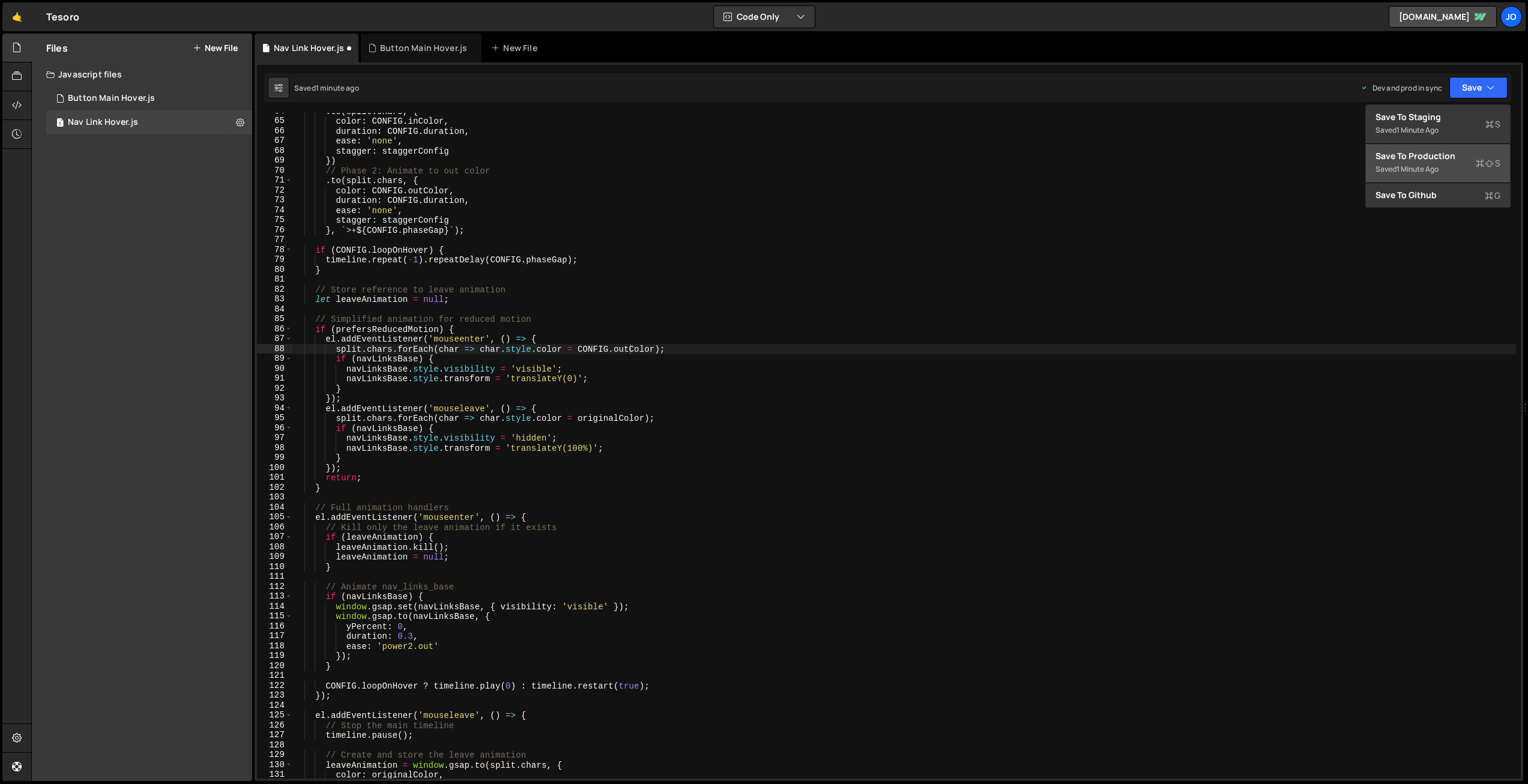
click at [1463, 156] on div "Save to Production S" at bounding box center [1438, 156] width 125 height 12
click at [472, 254] on div ". to ( split . chars , { color : CONFIG . inColor , duration : CONFIG . duratio…" at bounding box center [904, 449] width 1224 height 685
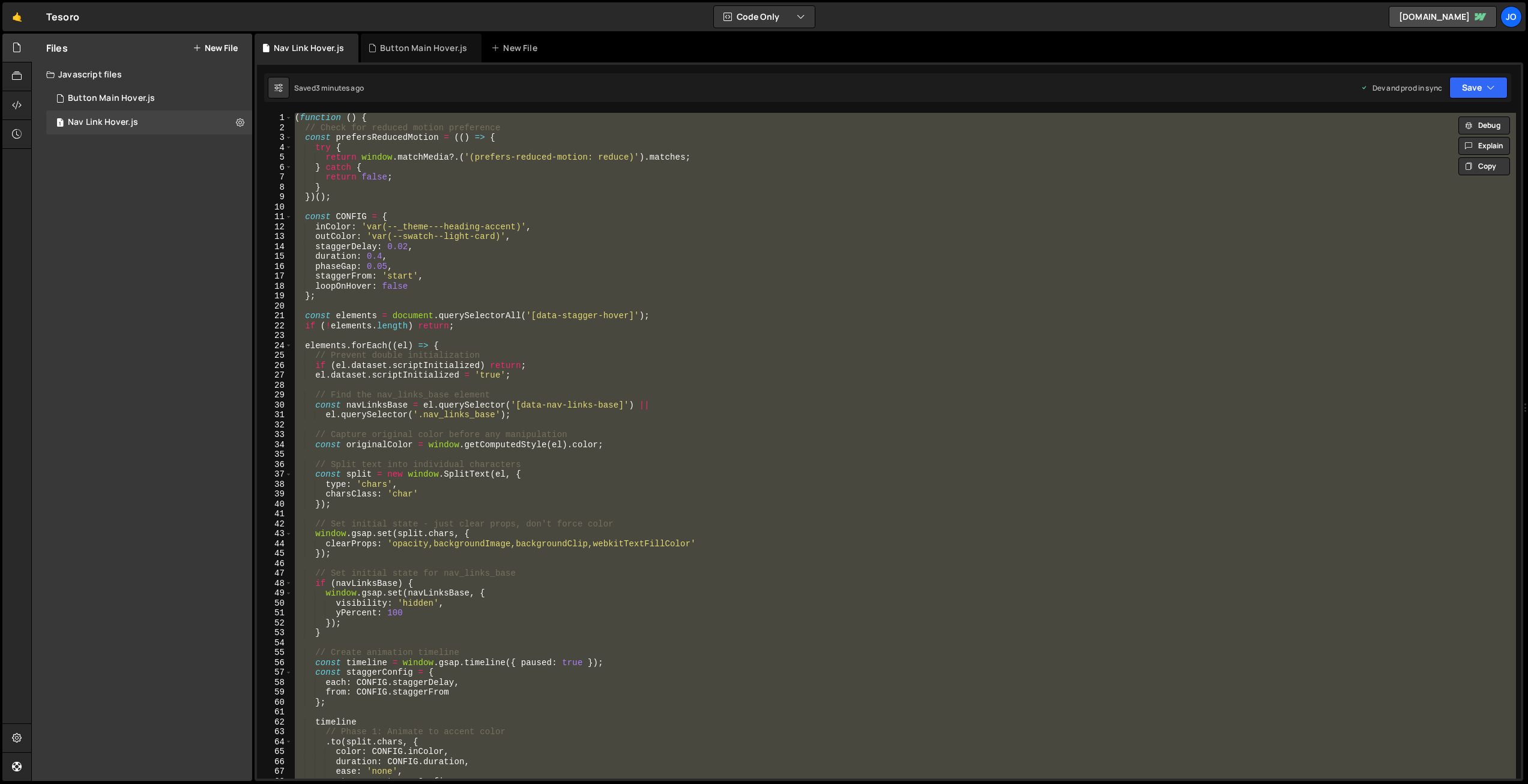
scroll to position [0, 0]
click at [499, 404] on div "( function ( ) { // Check for reduced motion preference const prefersReducedMot…" at bounding box center [904, 446] width 1224 height 666
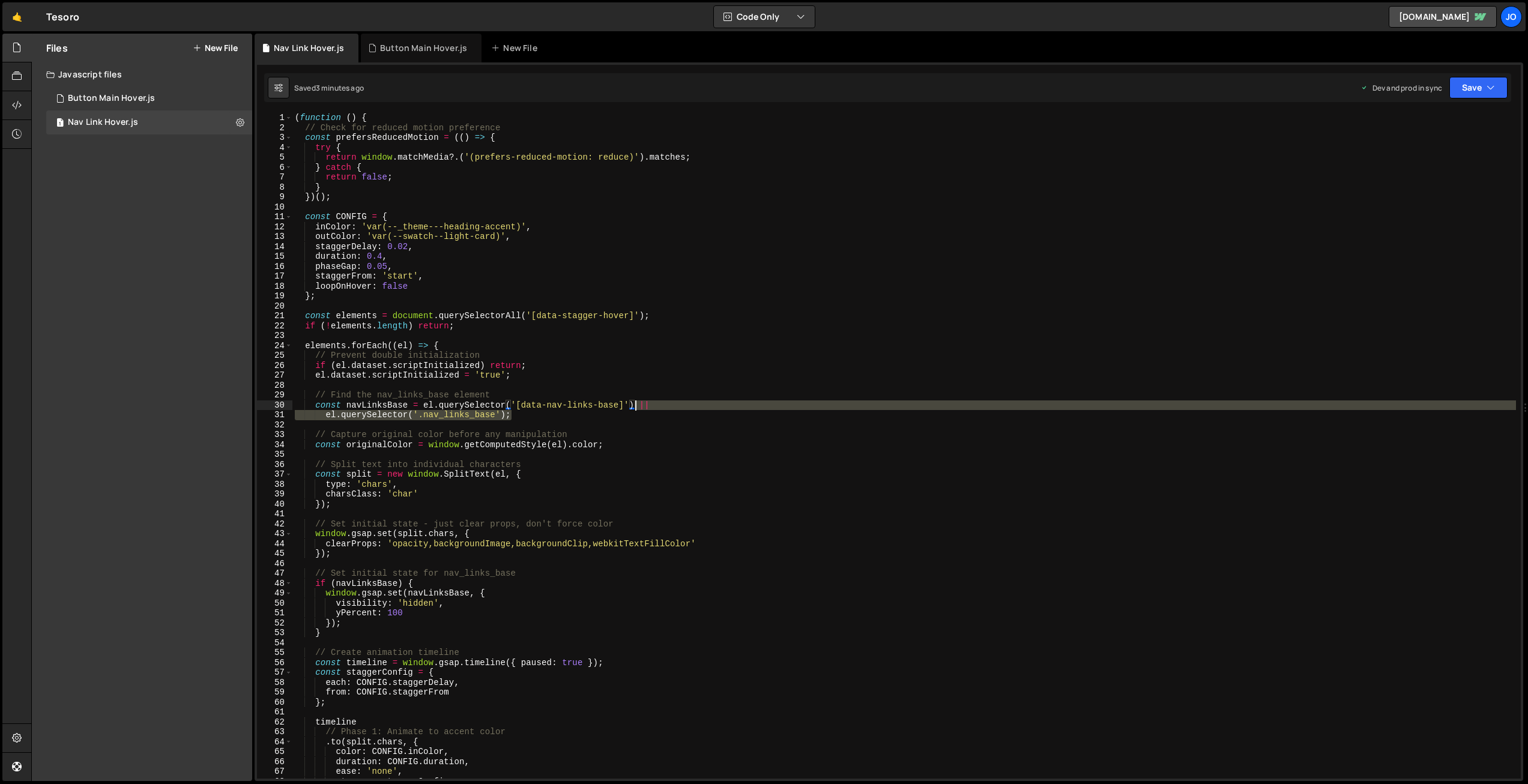
drag, startPoint x: 517, startPoint y: 415, endPoint x: 633, endPoint y: 404, distance: 116.5
click at [635, 404] on div "( function ( ) { // Check for reduced motion preference const prefersReducedMot…" at bounding box center [904, 456] width 1224 height 685
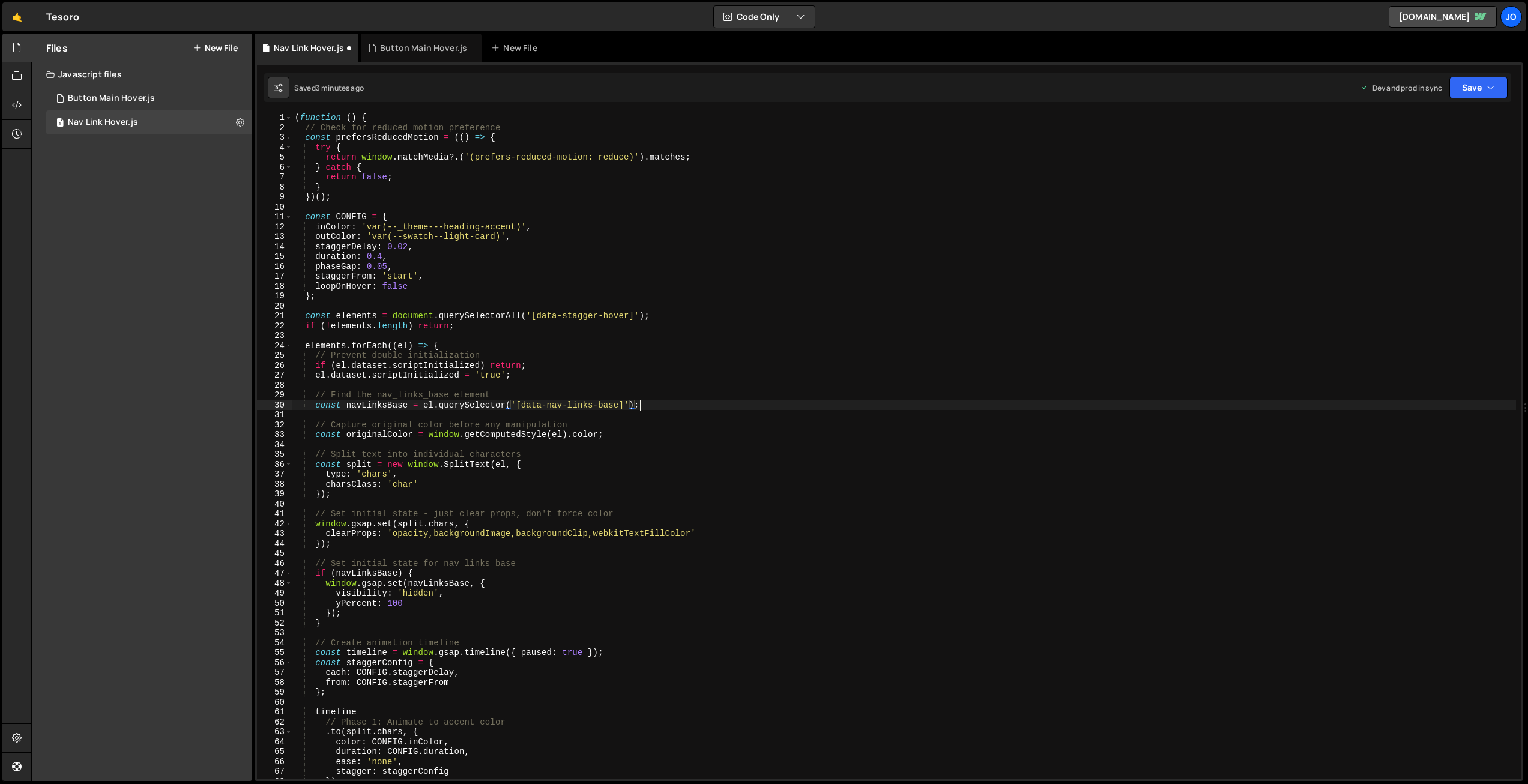
scroll to position [0, 24]
click at [1483, 87] on button "Save" at bounding box center [1479, 88] width 59 height 22
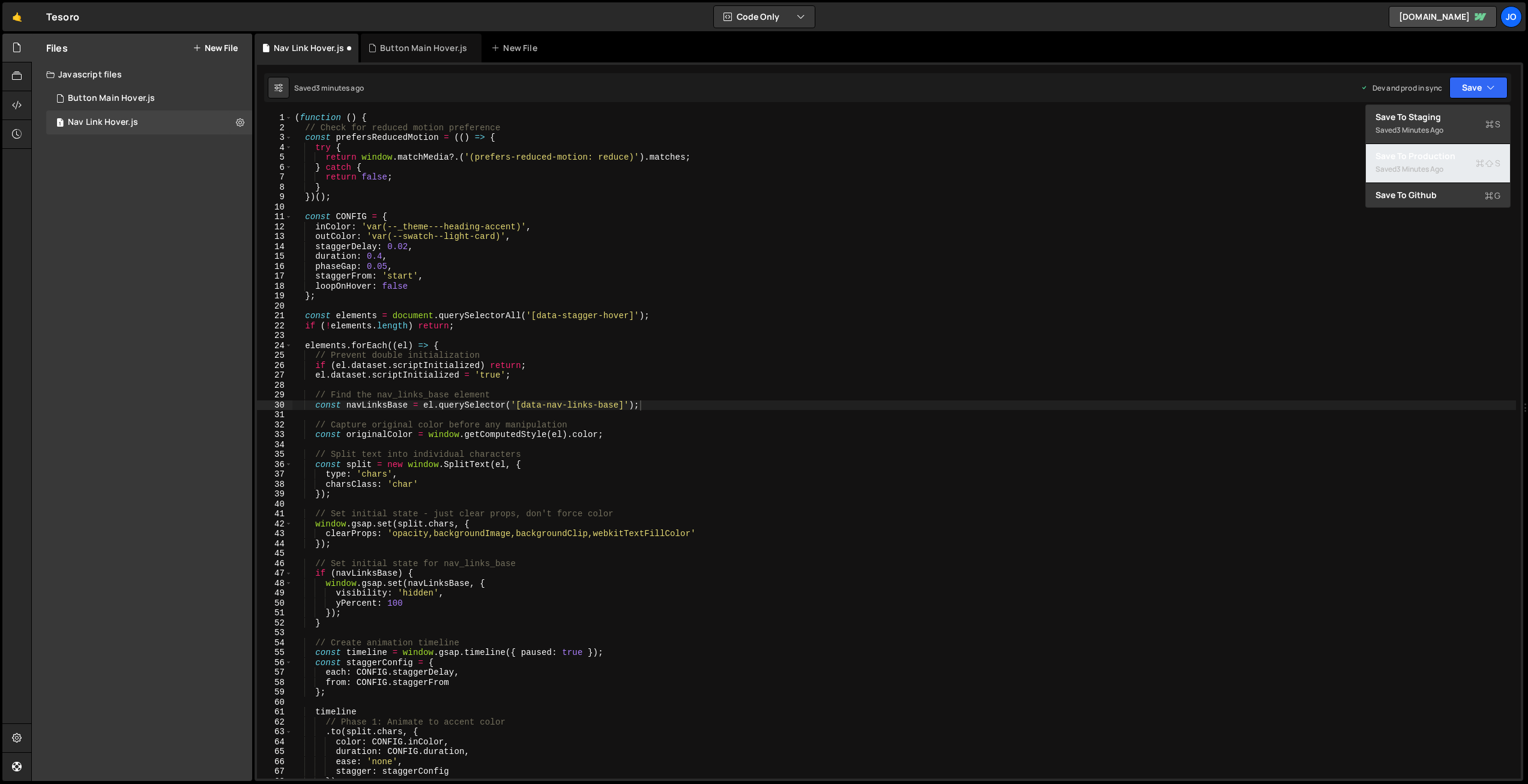
drag, startPoint x: 1444, startPoint y: 156, endPoint x: 1245, endPoint y: 99, distance: 207.0
click at [1444, 156] on div "Save to Production S" at bounding box center [1438, 156] width 125 height 12
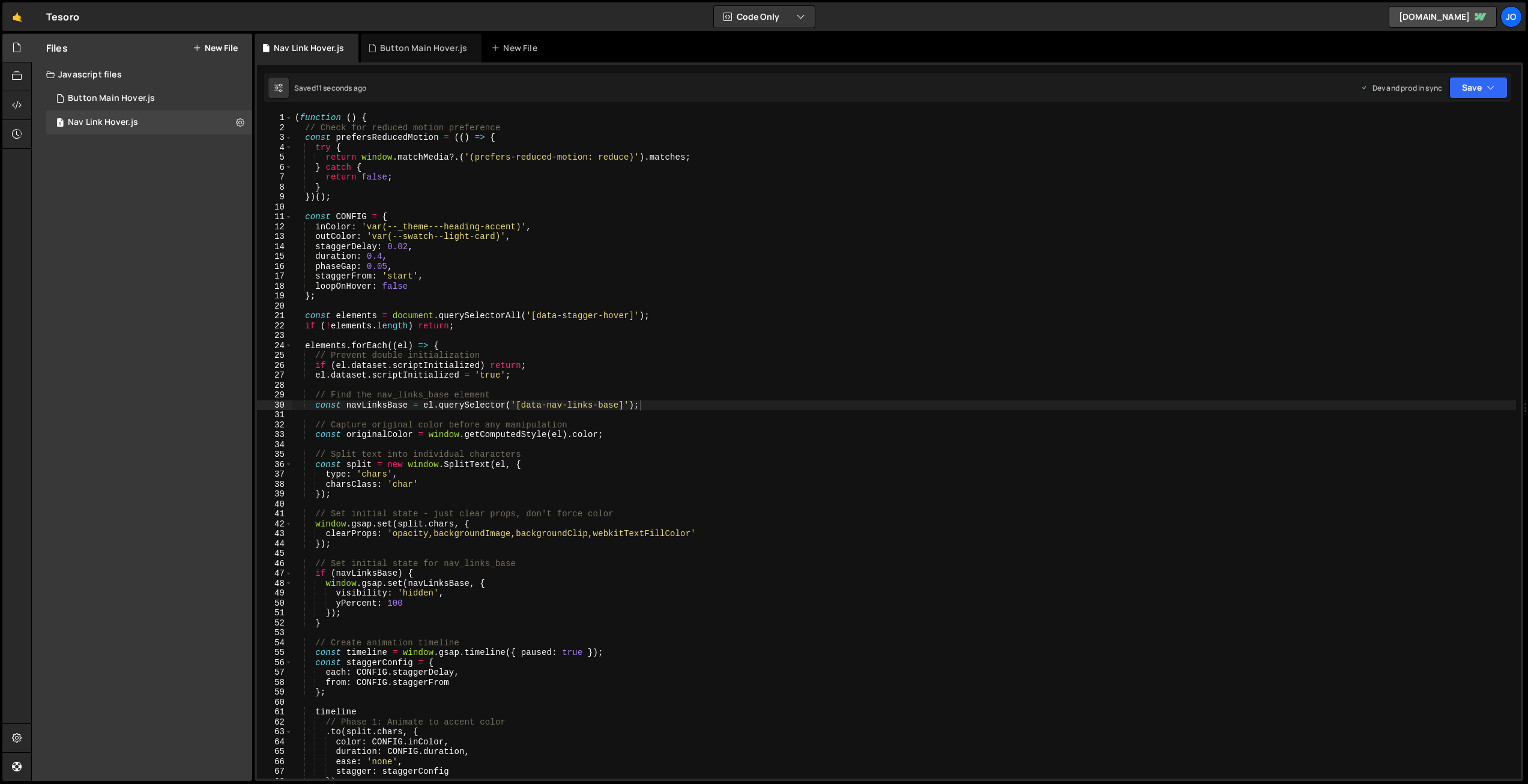
scroll to position [0, 6]
click at [382, 253] on div "( function ( ) { // Check for reduced motion preference const prefersReducedMot…" at bounding box center [904, 456] width 1224 height 685
click at [1481, 91] on button "Save" at bounding box center [1479, 88] width 59 height 22
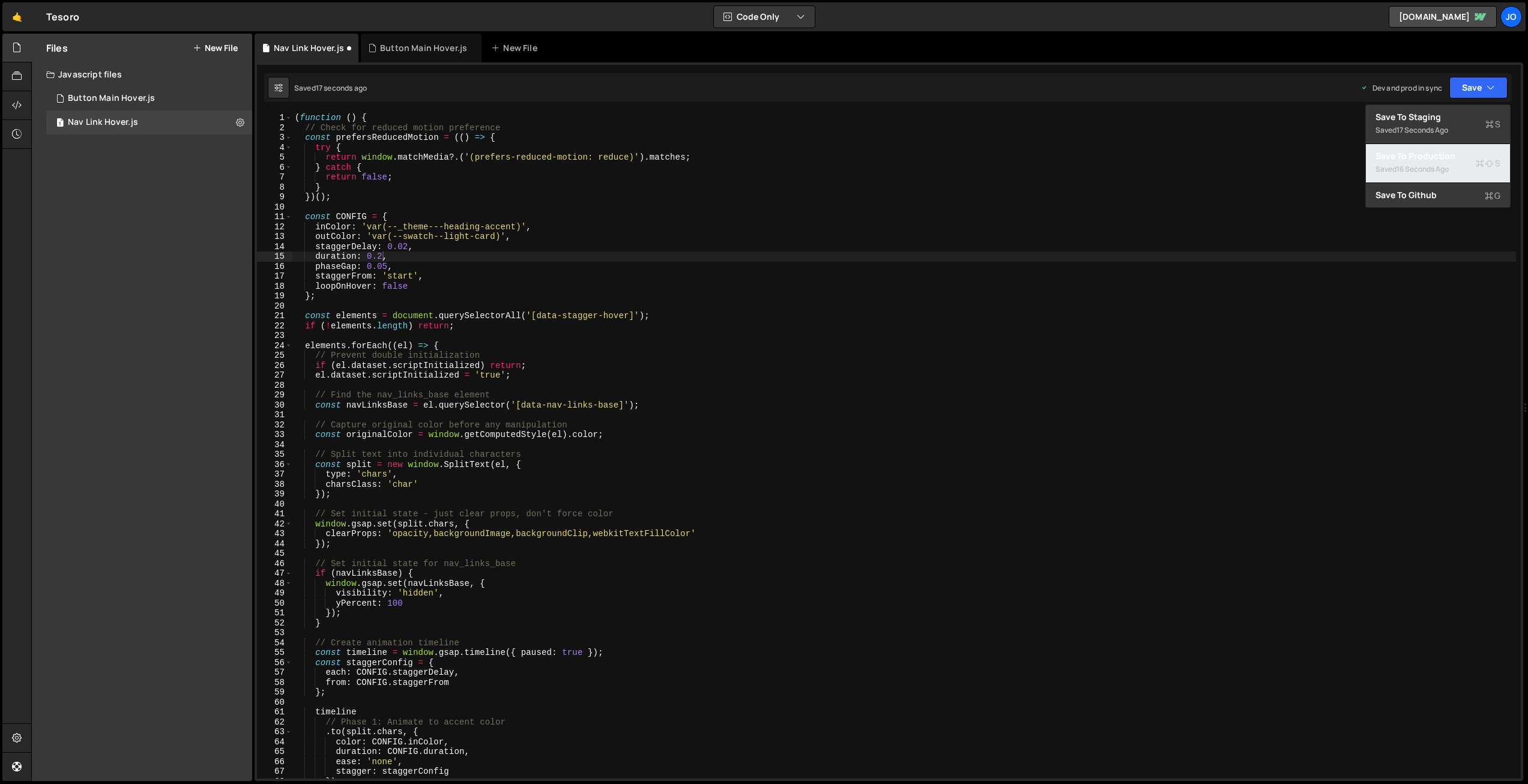
drag, startPoint x: 1444, startPoint y: 158, endPoint x: 1389, endPoint y: 158, distance: 55.0
click at [1444, 158] on div "Save to Production S" at bounding box center [1438, 156] width 125 height 12
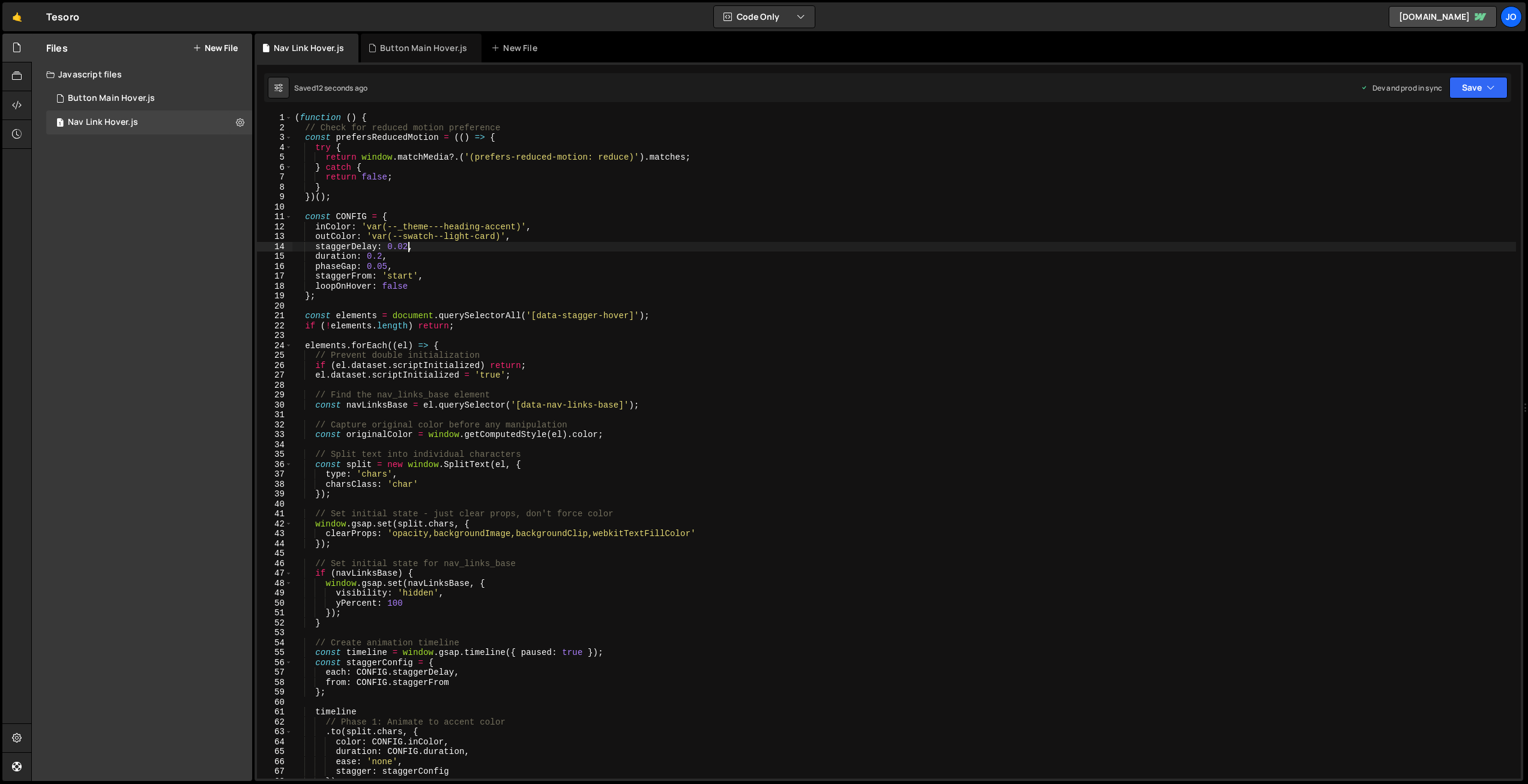
drag, startPoint x: 408, startPoint y: 245, endPoint x: 427, endPoint y: 322, distance: 79.3
click at [408, 245] on div "( function ( ) { // Check for reduced motion preference const prefersReducedMot…" at bounding box center [904, 456] width 1224 height 685
drag, startPoint x: 1465, startPoint y: 83, endPoint x: 1464, endPoint y: 96, distance: 13.0
click at [1465, 83] on button "Save" at bounding box center [1479, 88] width 59 height 22
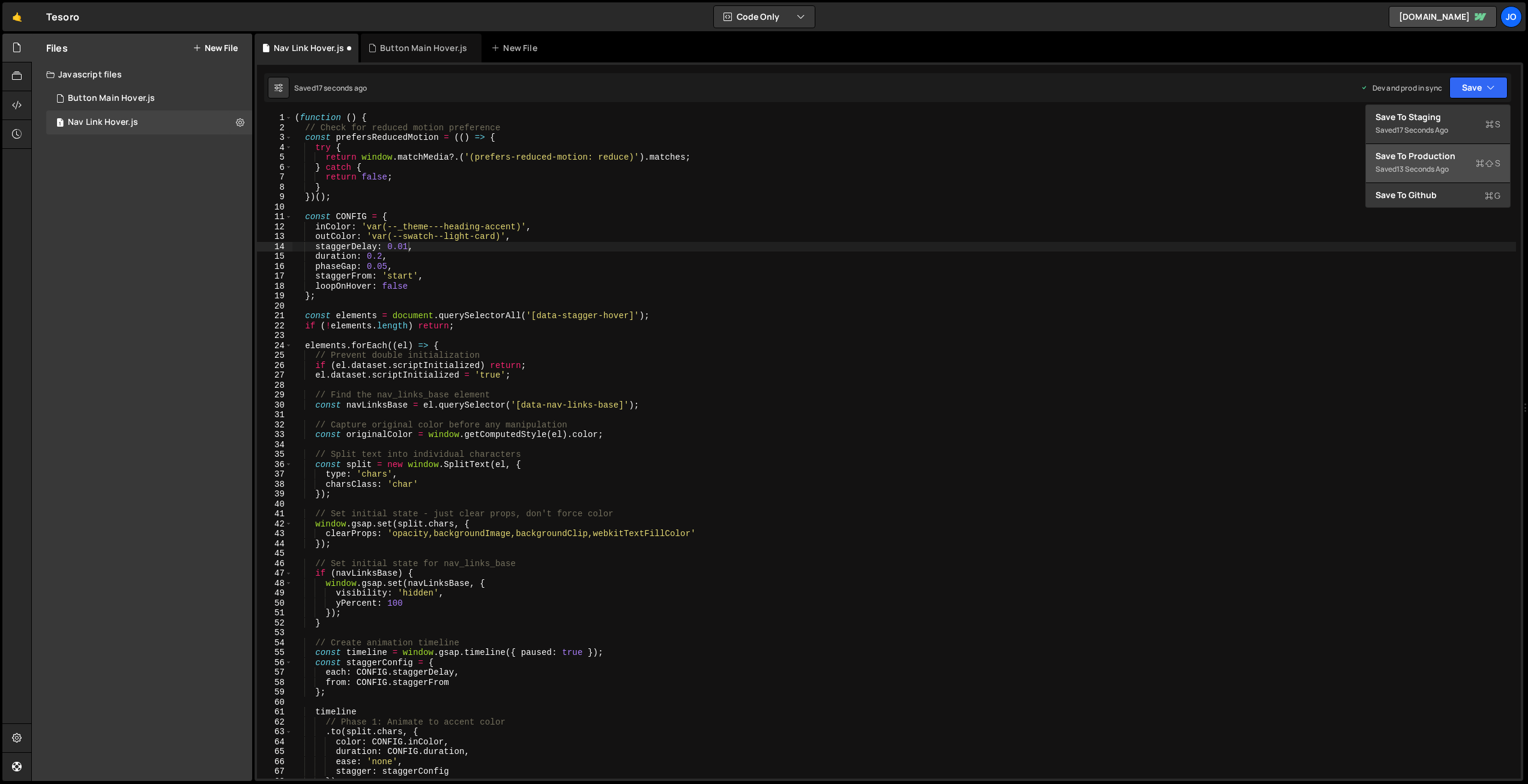
click at [1435, 160] on div "Save to Production S" at bounding box center [1438, 156] width 125 height 12
click at [382, 254] on div "( function ( ) { // Check for reduced motion preference const prefersReducedMot…" at bounding box center [904, 456] width 1224 height 685
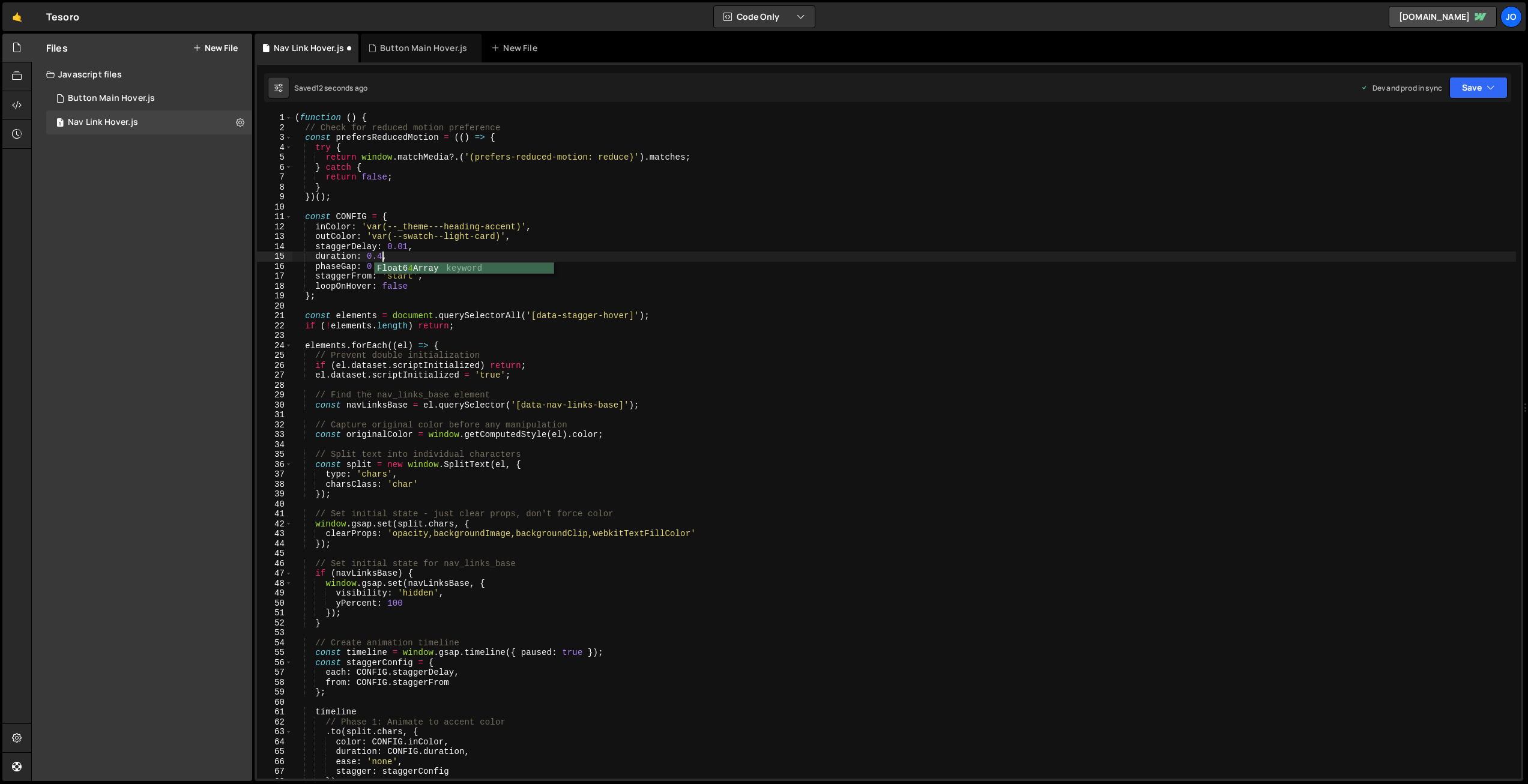
scroll to position [0, 5]
click at [1468, 81] on button "Save" at bounding box center [1479, 88] width 59 height 22
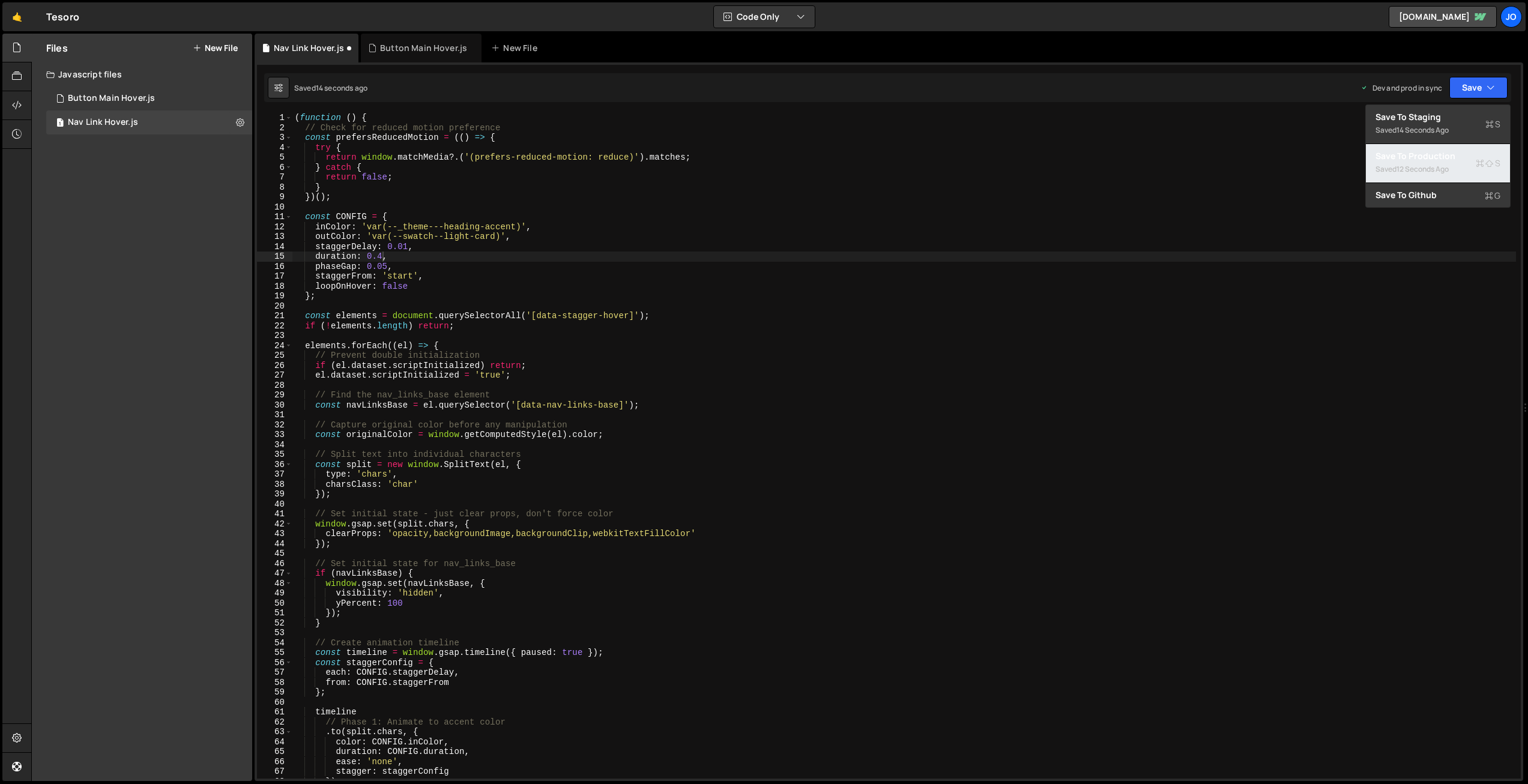
click at [1431, 165] on div "12 seconds ago" at bounding box center [1422, 169] width 52 height 10
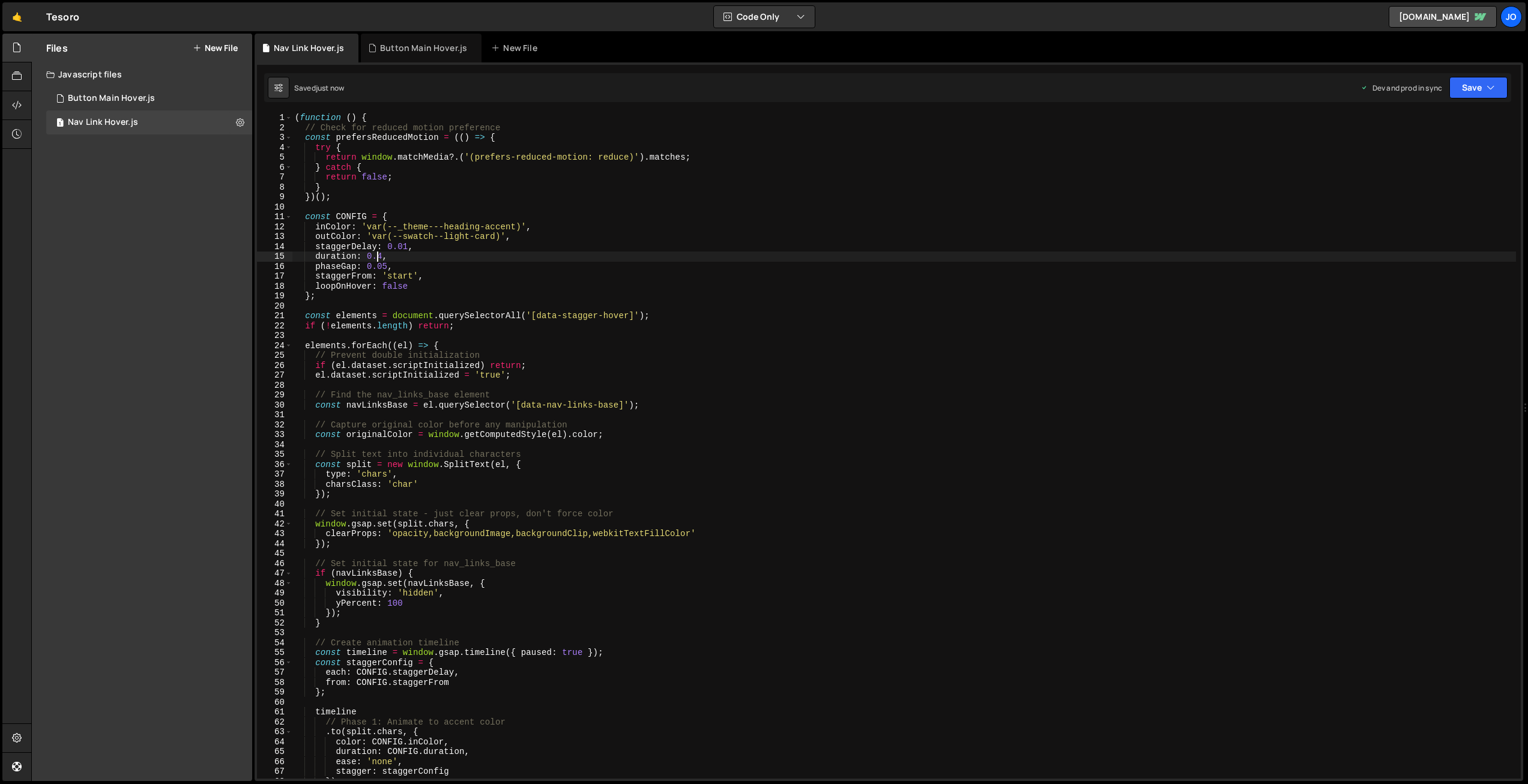
drag, startPoint x: 379, startPoint y: 252, endPoint x: 383, endPoint y: 259, distance: 8.1
click at [379, 252] on div "( function ( ) { // Check for reduced motion preference const prefersReducedMot…" at bounding box center [904, 456] width 1224 height 685
click at [382, 256] on div "( function ( ) { // Check for reduced motion preference const prefersReducedMot…" at bounding box center [904, 456] width 1224 height 685
drag, startPoint x: 408, startPoint y: 247, endPoint x: 410, endPoint y: 270, distance: 23.1
click at [409, 249] on div "( function ( ) { // Check for reduced motion preference const prefersReducedMot…" at bounding box center [904, 456] width 1224 height 685
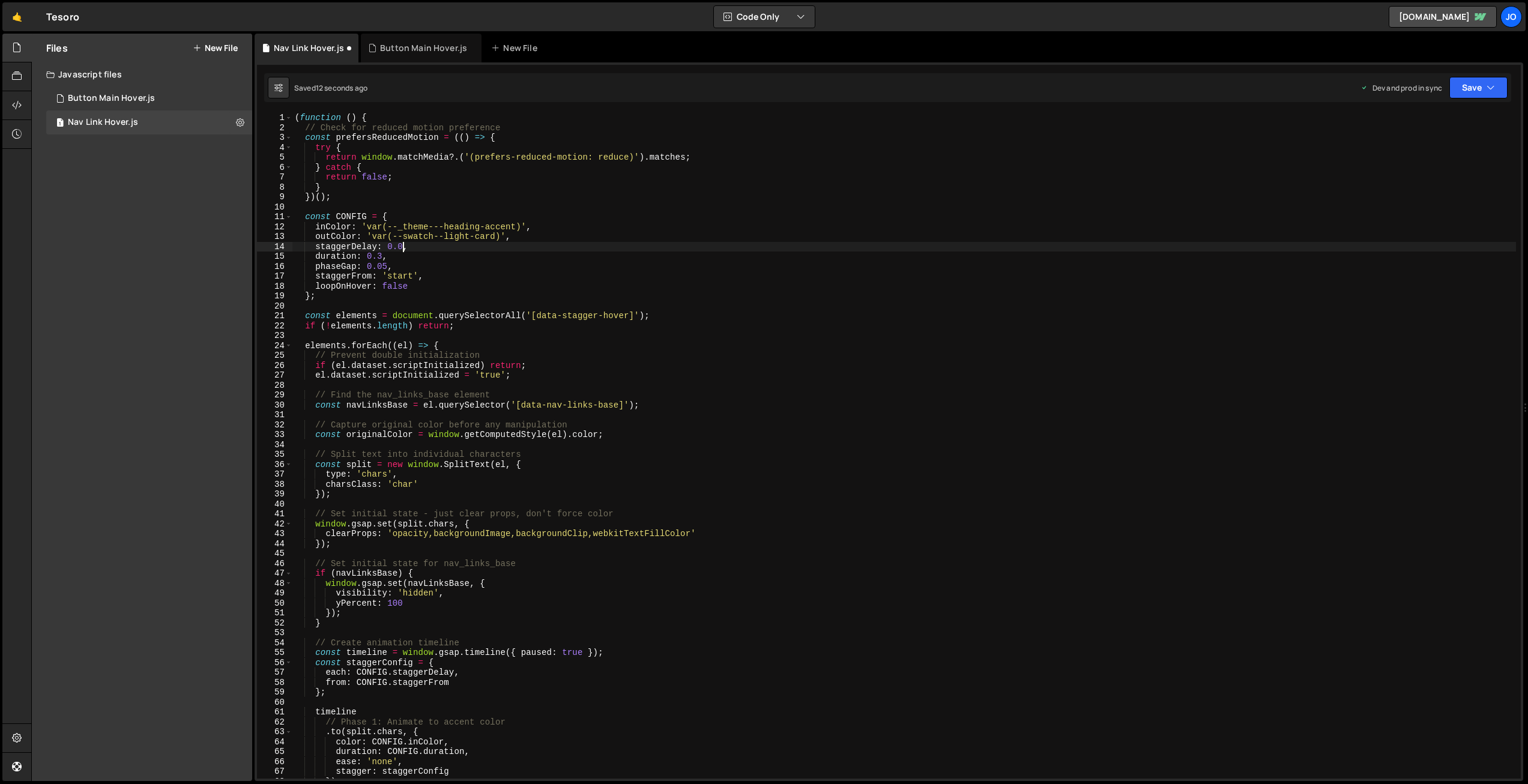
scroll to position [0, 7]
click at [386, 265] on div "( function ( ) { // Check for reduced motion preference const prefersReducedMot…" at bounding box center [904, 456] width 1224 height 685
click at [1474, 92] on button "Save" at bounding box center [1479, 88] width 59 height 22
click at [1440, 160] on div "Save to Production S" at bounding box center [1438, 156] width 125 height 12
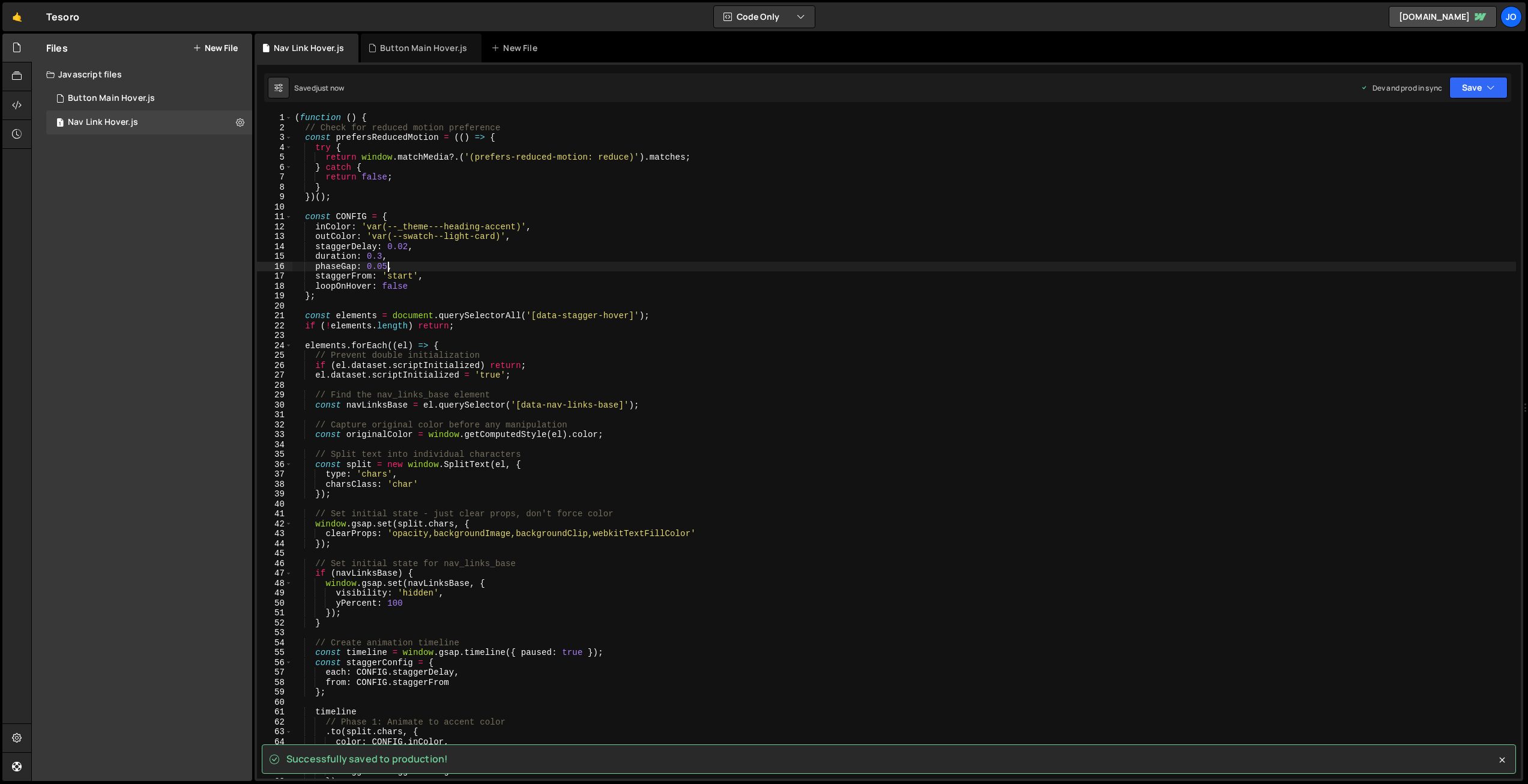
click at [385, 264] on div "( function ( ) { // Check for reduced motion preference const prefersReducedMot…" at bounding box center [904, 456] width 1224 height 685
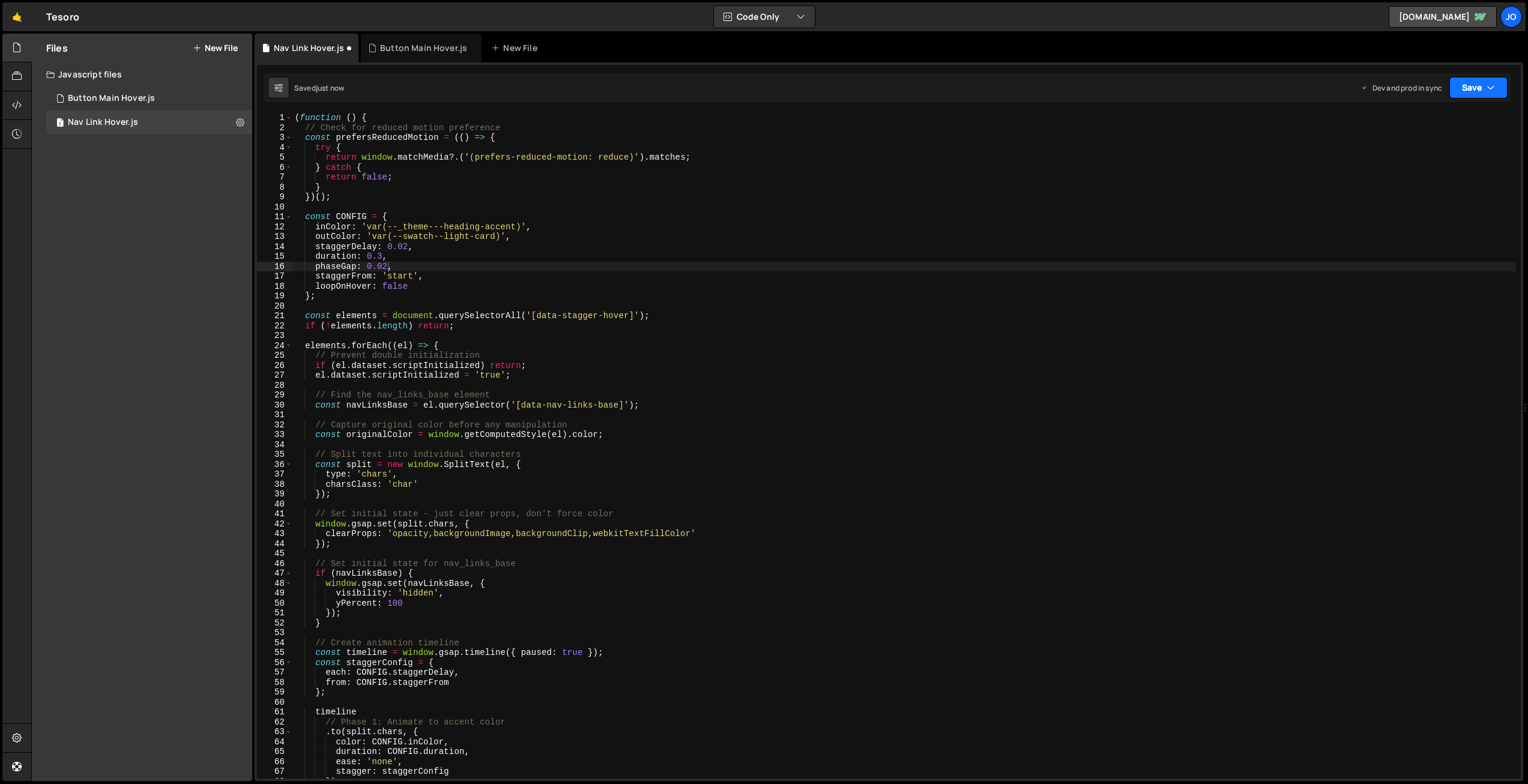
drag, startPoint x: 1484, startPoint y: 88, endPoint x: 1466, endPoint y: 102, distance: 22.8
click at [1484, 88] on button "Save" at bounding box center [1479, 88] width 59 height 22
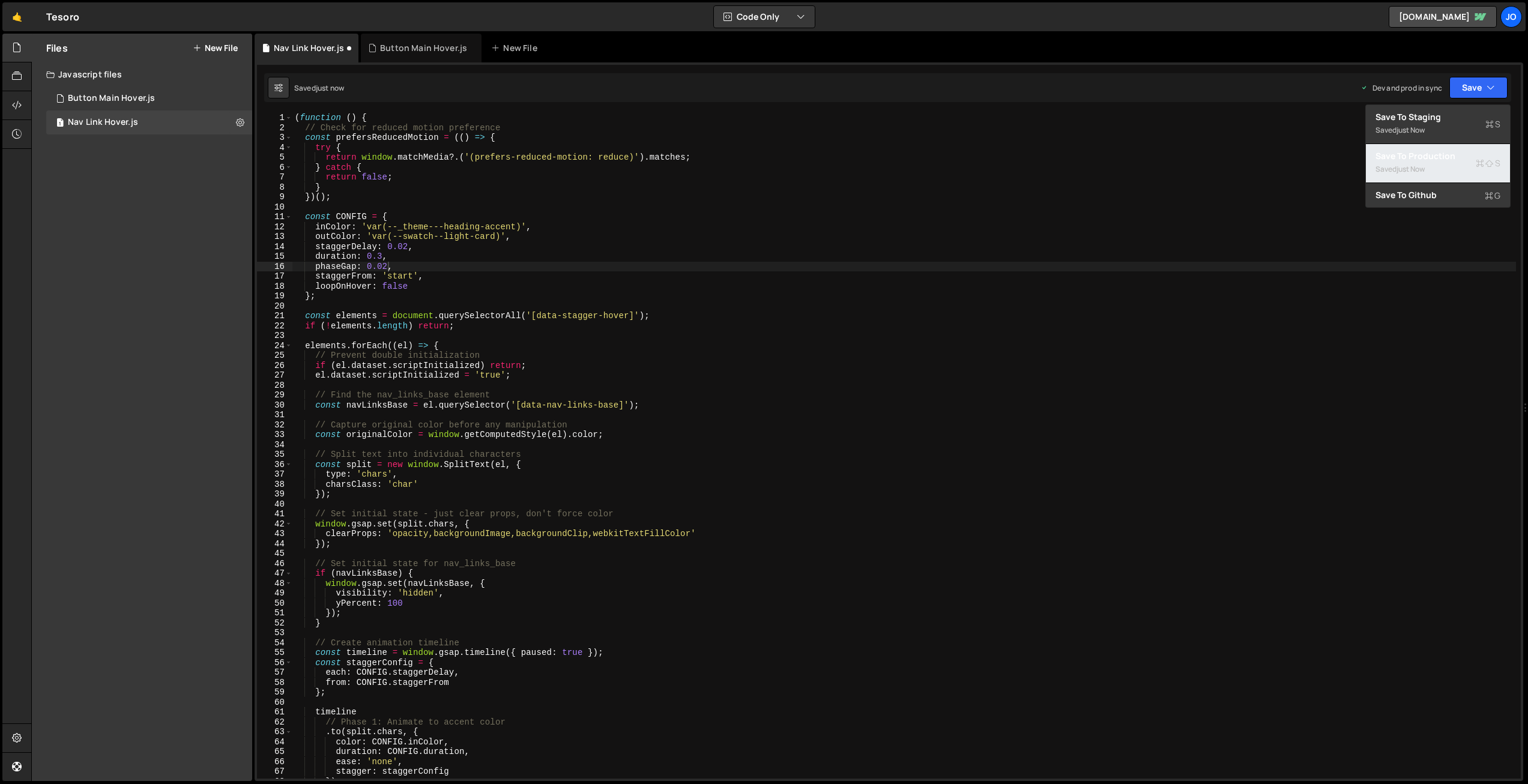
click at [1428, 159] on div "Save to Production S" at bounding box center [1438, 156] width 125 height 12
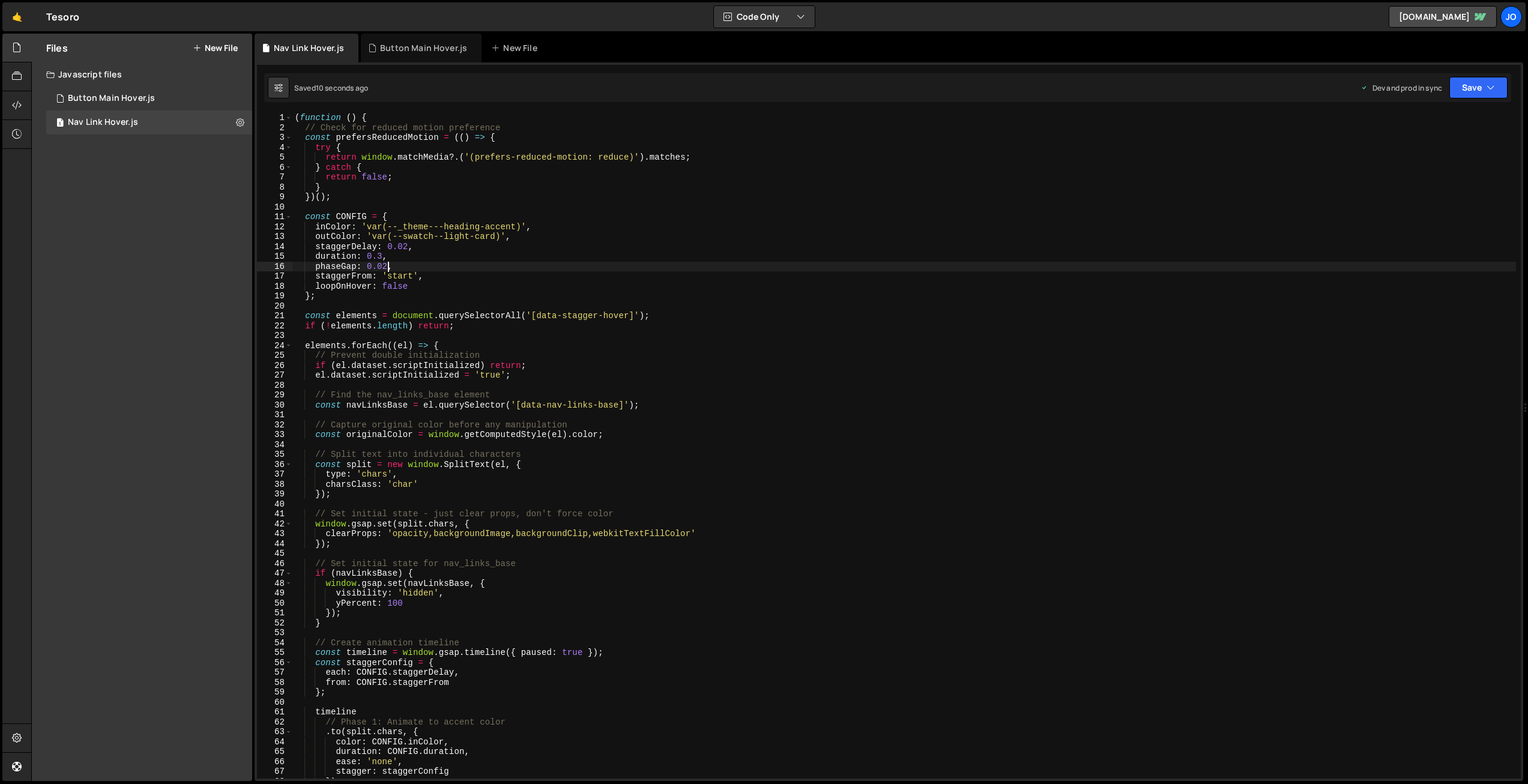
click at [387, 263] on div "( function ( ) { // Check for reduced motion preference const prefersReducedMot…" at bounding box center [904, 456] width 1224 height 685
type textarea "phaseGap: 0,"
click at [1462, 92] on button "Save" at bounding box center [1479, 88] width 59 height 22
click at [1435, 156] on div "Save to Production S" at bounding box center [1438, 156] width 125 height 12
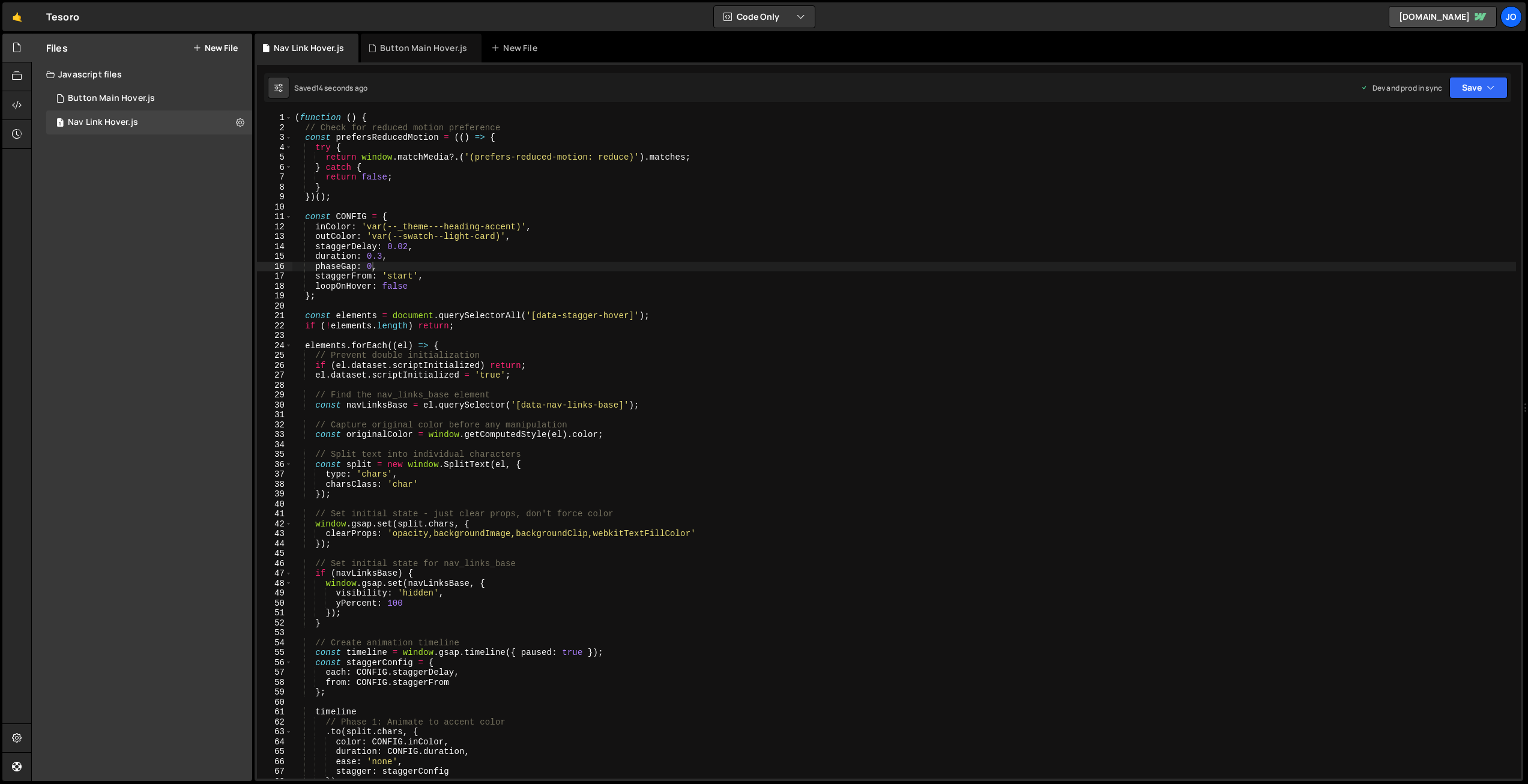
scroll to position [0, 0]
click at [410, 337] on div "( function ( ) { // Check for reduced motion preference const prefersReducedMot…" at bounding box center [904, 456] width 1224 height 685
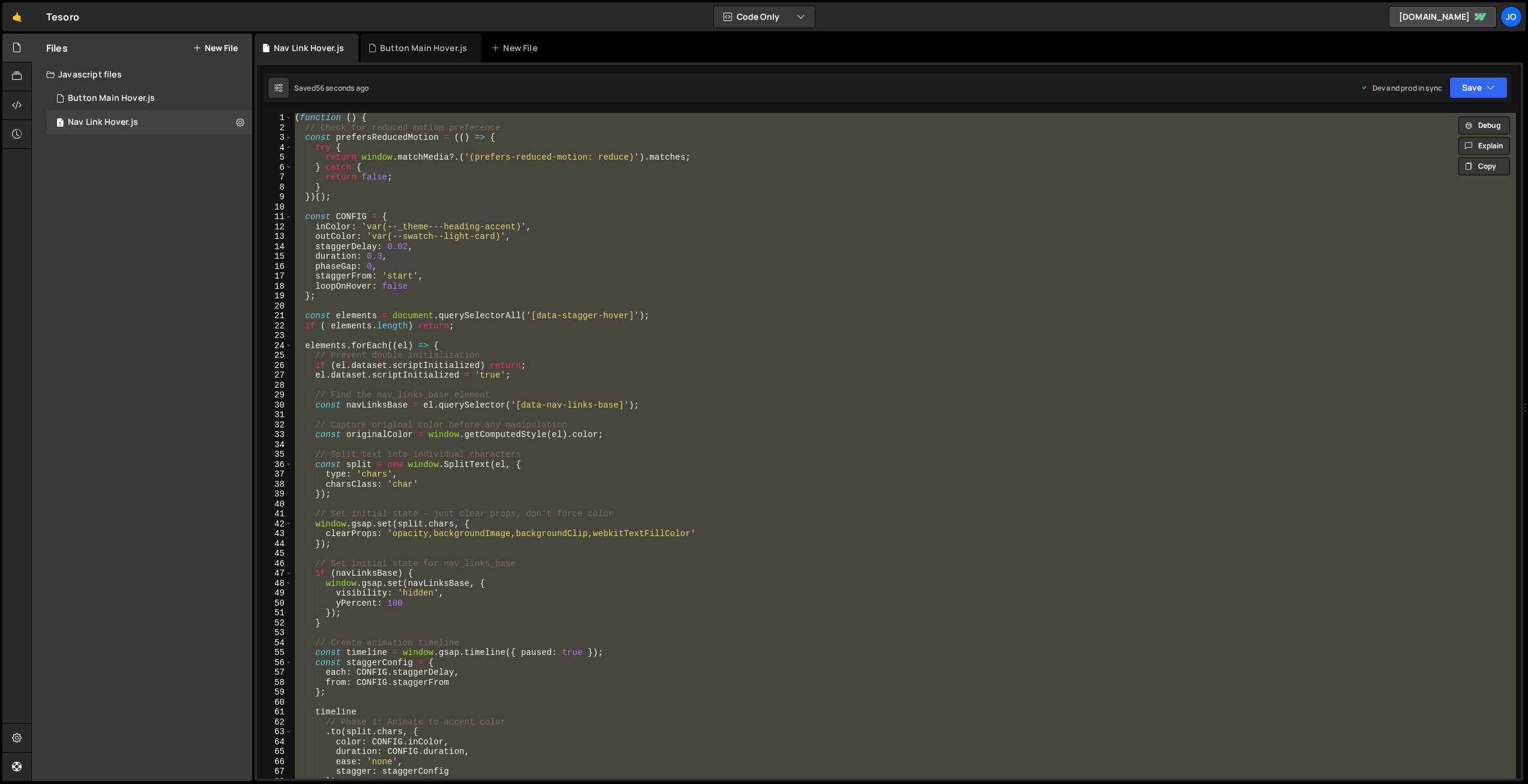
click at [581, 409] on div "( function ( ) { // Check for reduced motion preference const prefersReducedMot…" at bounding box center [904, 446] width 1224 height 666
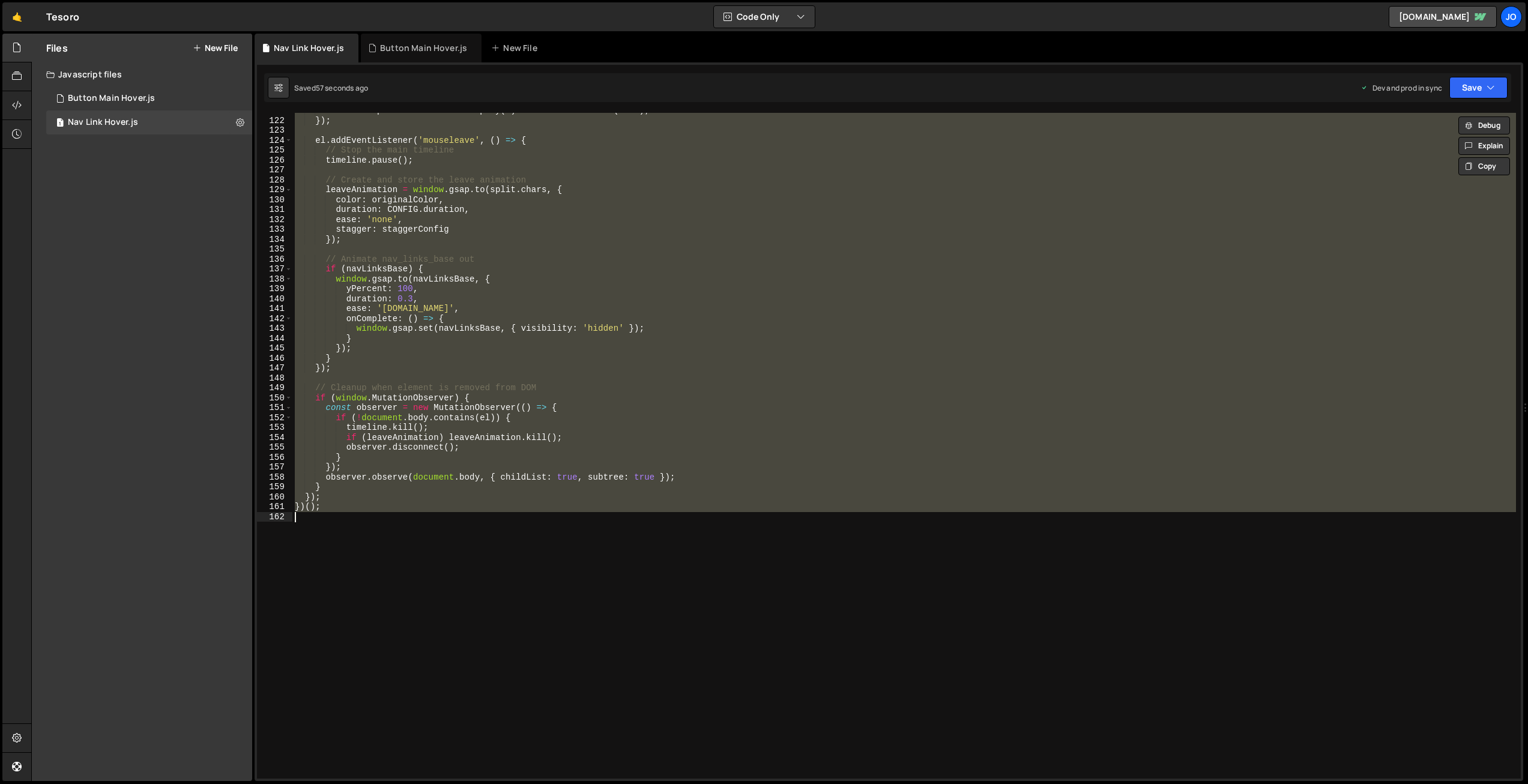
paste textarea
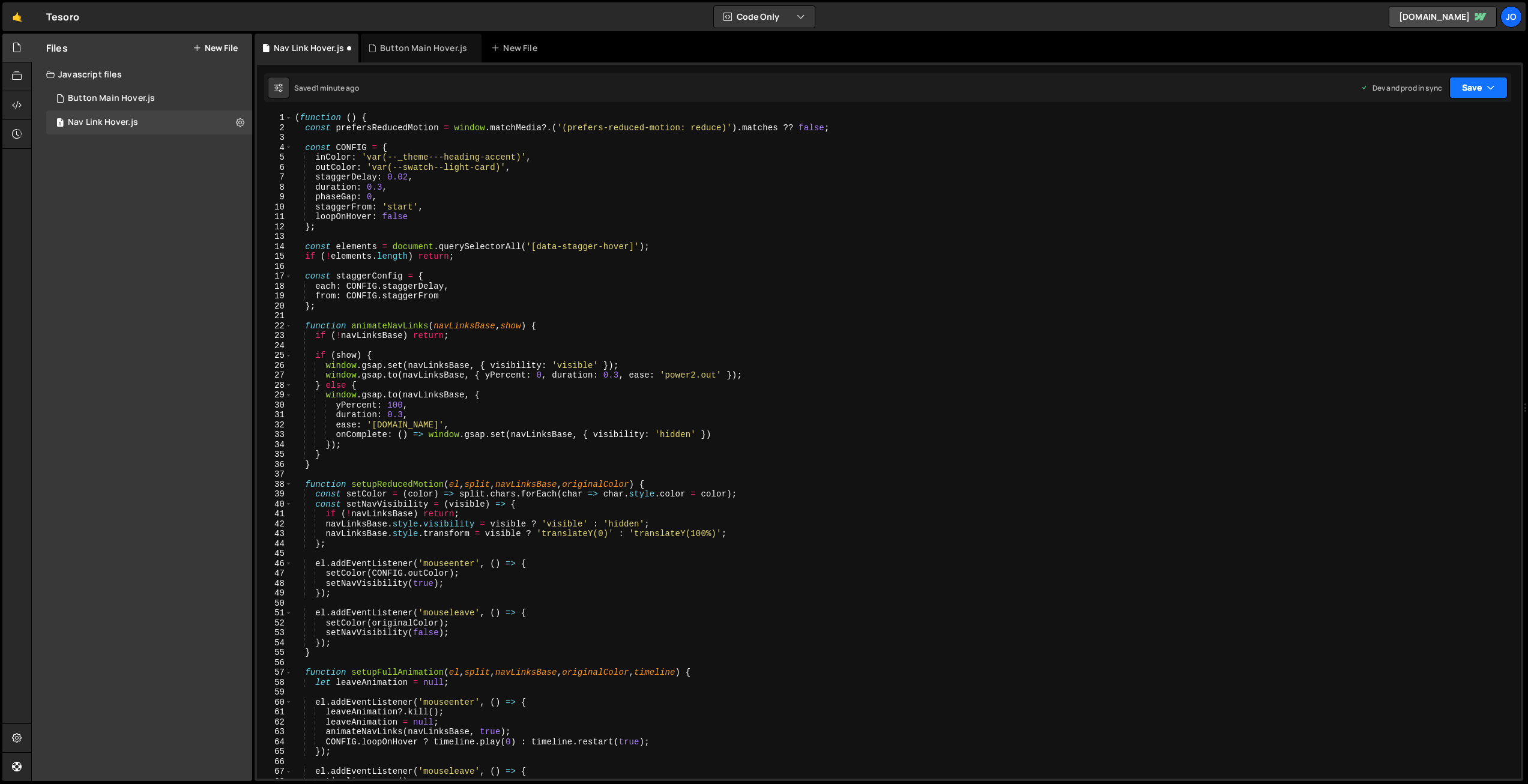
click at [1467, 90] on button "Save" at bounding box center [1479, 88] width 59 height 22
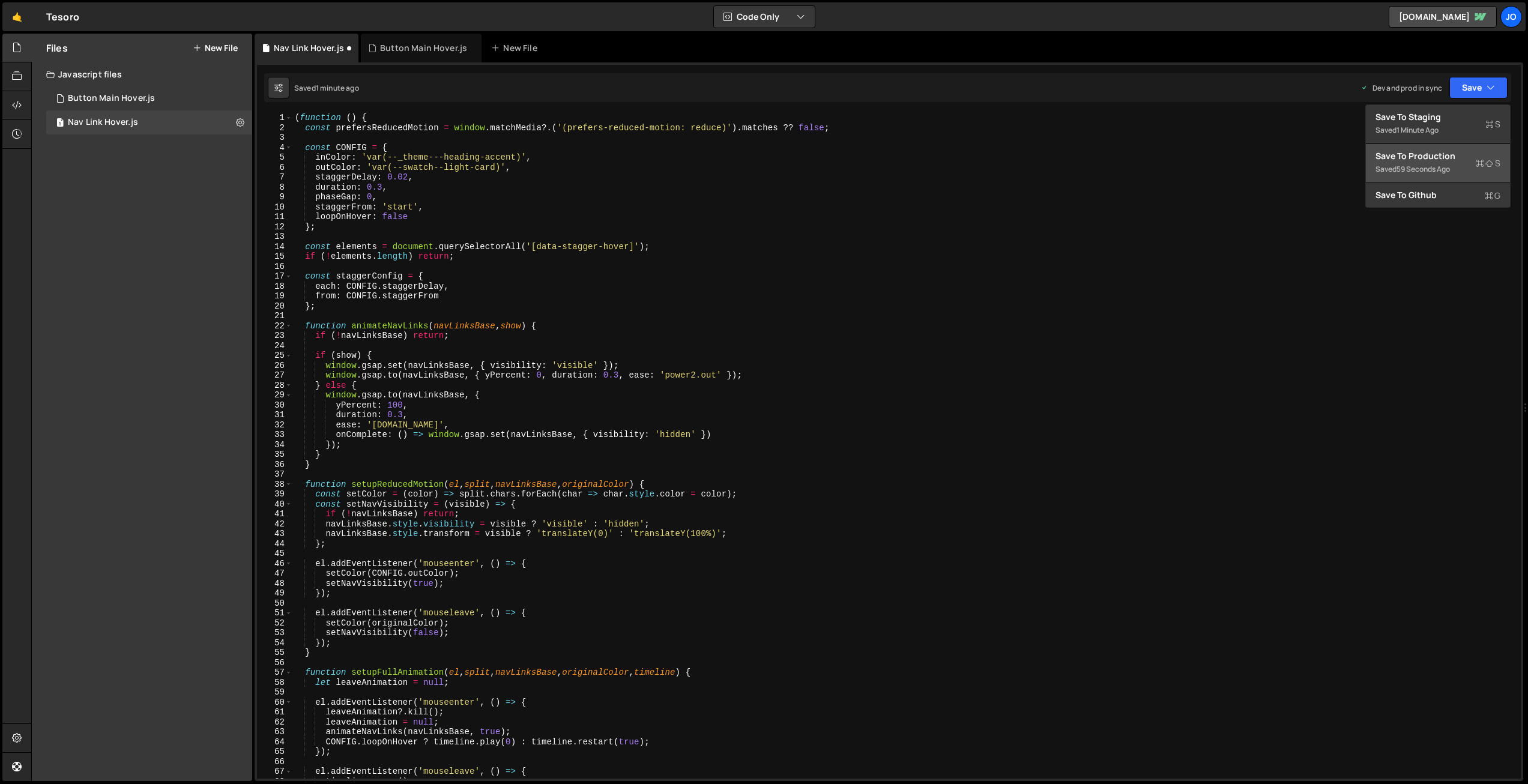
click at [1436, 159] on div "Save to Production S" at bounding box center [1438, 156] width 125 height 12
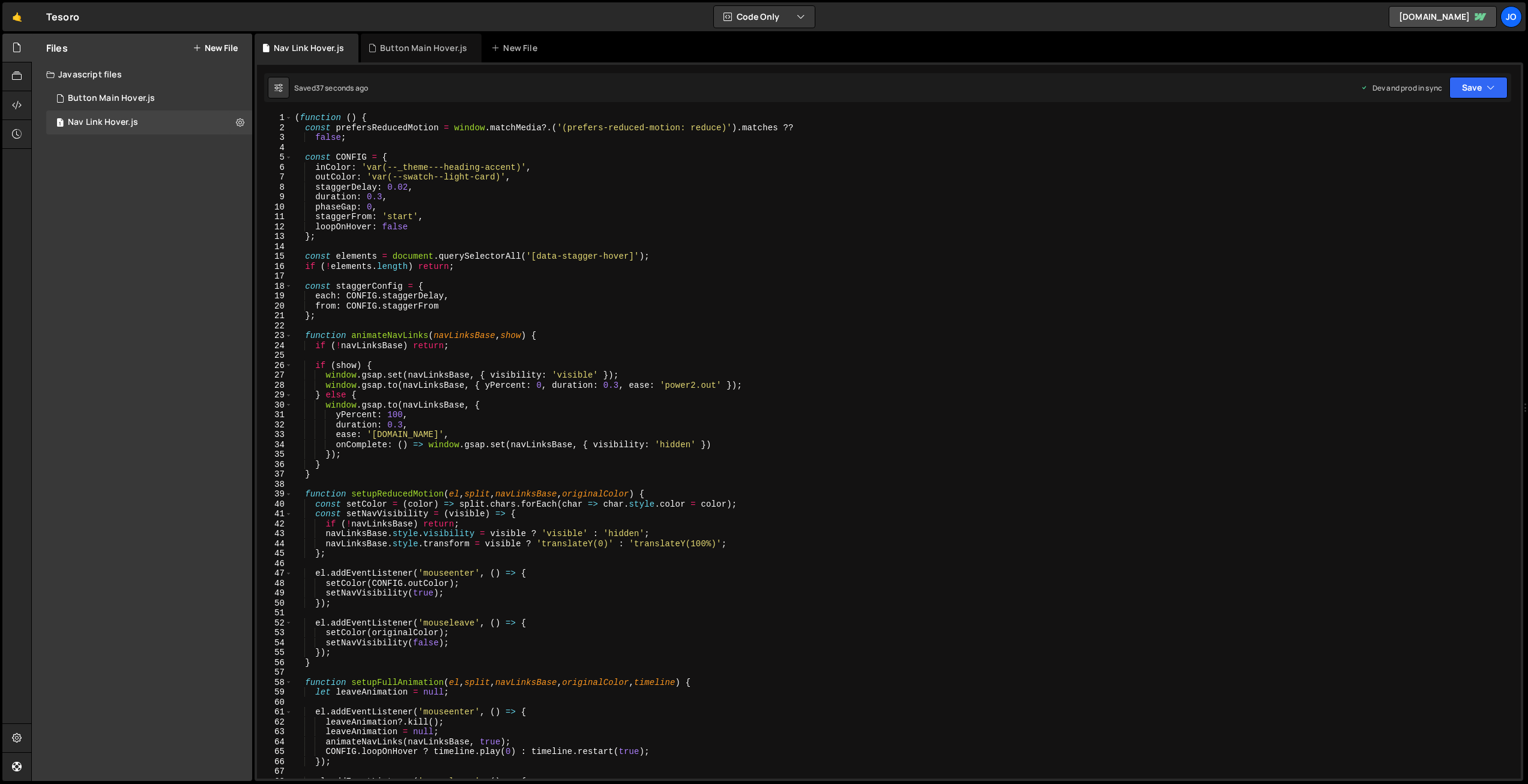
drag, startPoint x: 382, startPoint y: 194, endPoint x: 397, endPoint y: 238, distance: 46.5
click at [382, 196] on div "( function ( ) { const prefersReducedMotion = window . matchMedia ?. ( '(prefer…" at bounding box center [904, 456] width 1224 height 685
drag, startPoint x: 1468, startPoint y: 93, endPoint x: 1466, endPoint y: 119, distance: 26.1
click at [1468, 93] on button "Save" at bounding box center [1479, 88] width 59 height 22
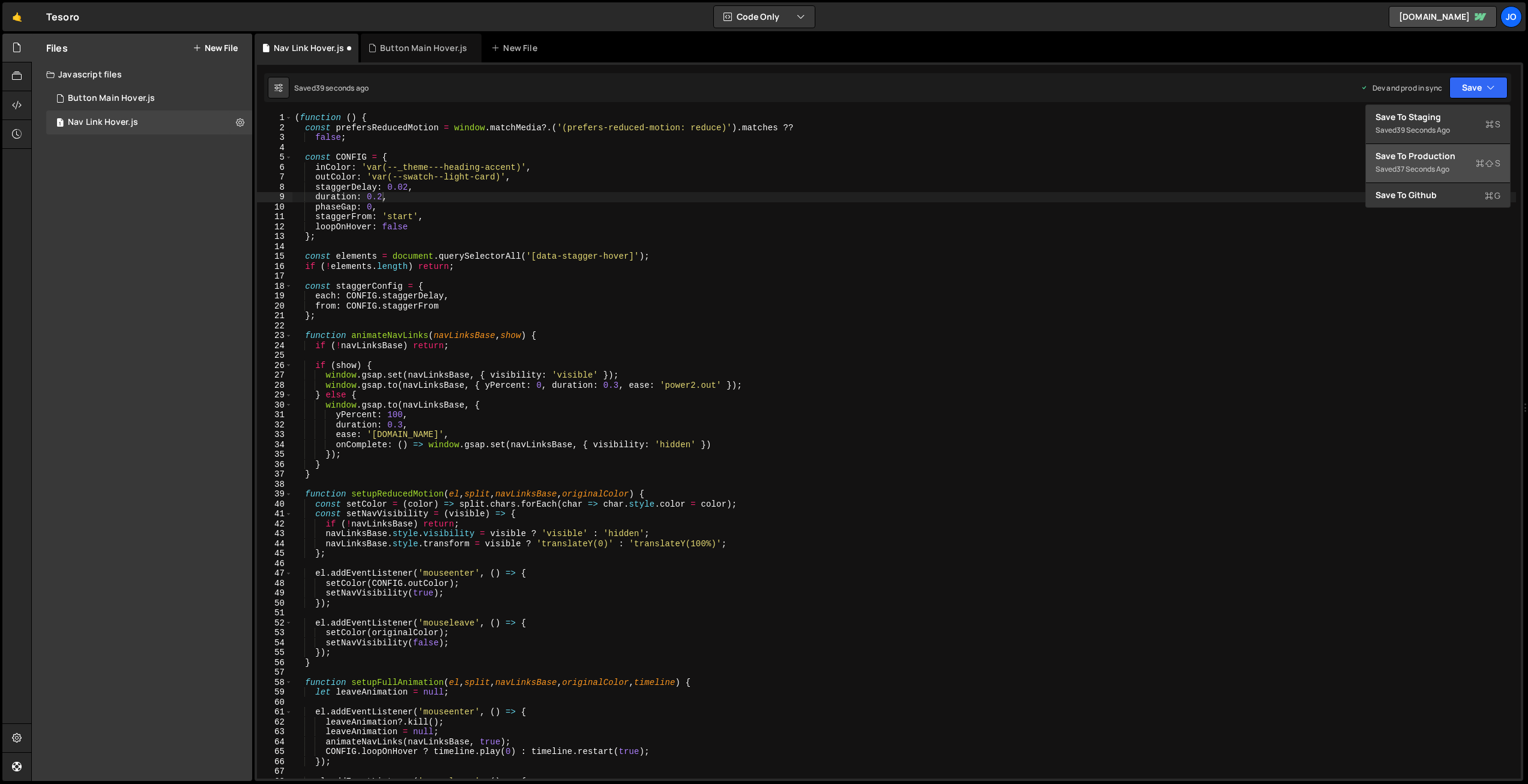
click at [1451, 153] on div "Save to Production S" at bounding box center [1438, 156] width 125 height 12
drag, startPoint x: 381, startPoint y: 195, endPoint x: 380, endPoint y: 202, distance: 7.1
click at [381, 195] on div "( function ( ) { const prefersReducedMotion = window . matchMedia ?. ( '(prefer…" at bounding box center [904, 456] width 1224 height 685
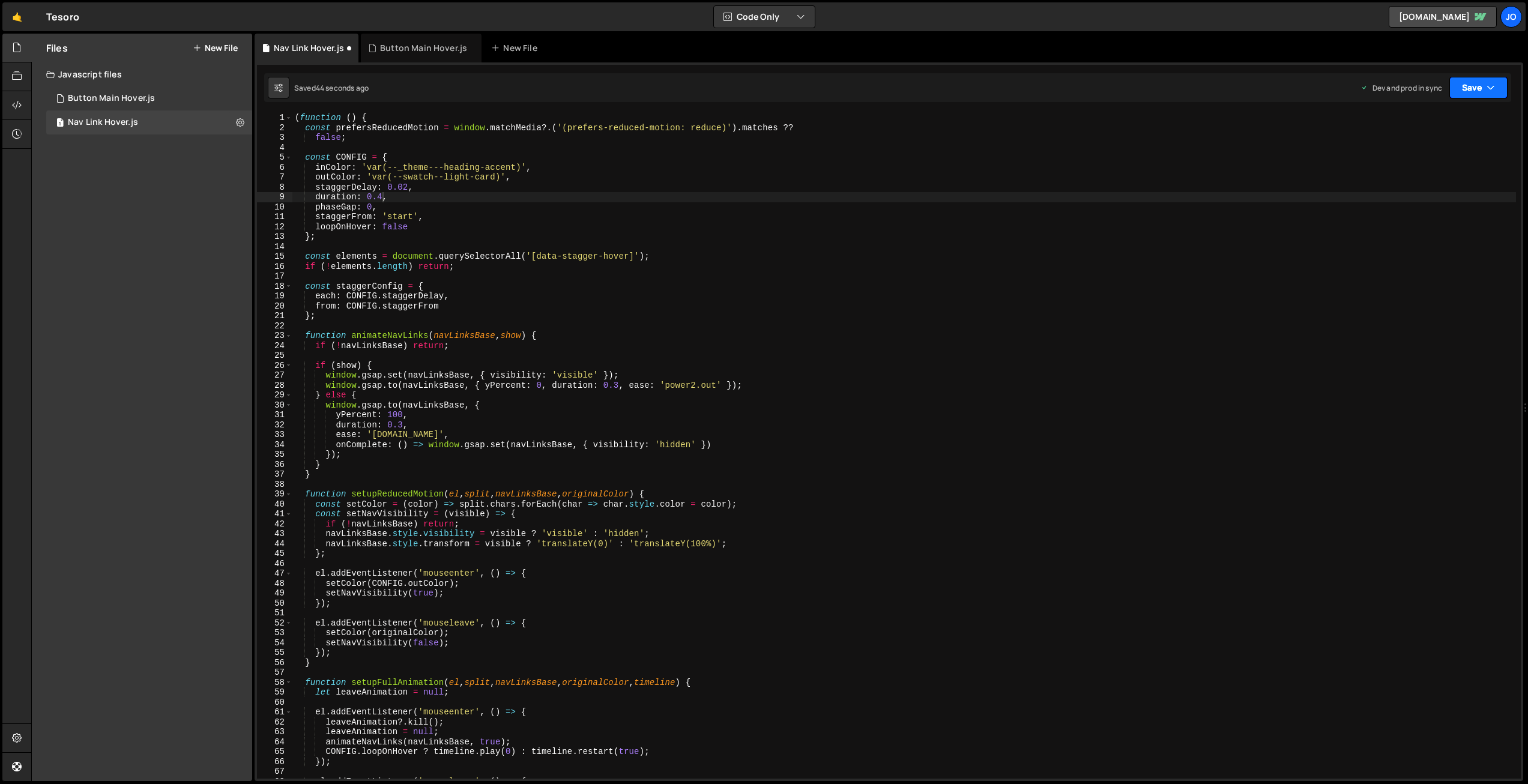
click at [1463, 92] on button "Save" at bounding box center [1479, 88] width 59 height 22
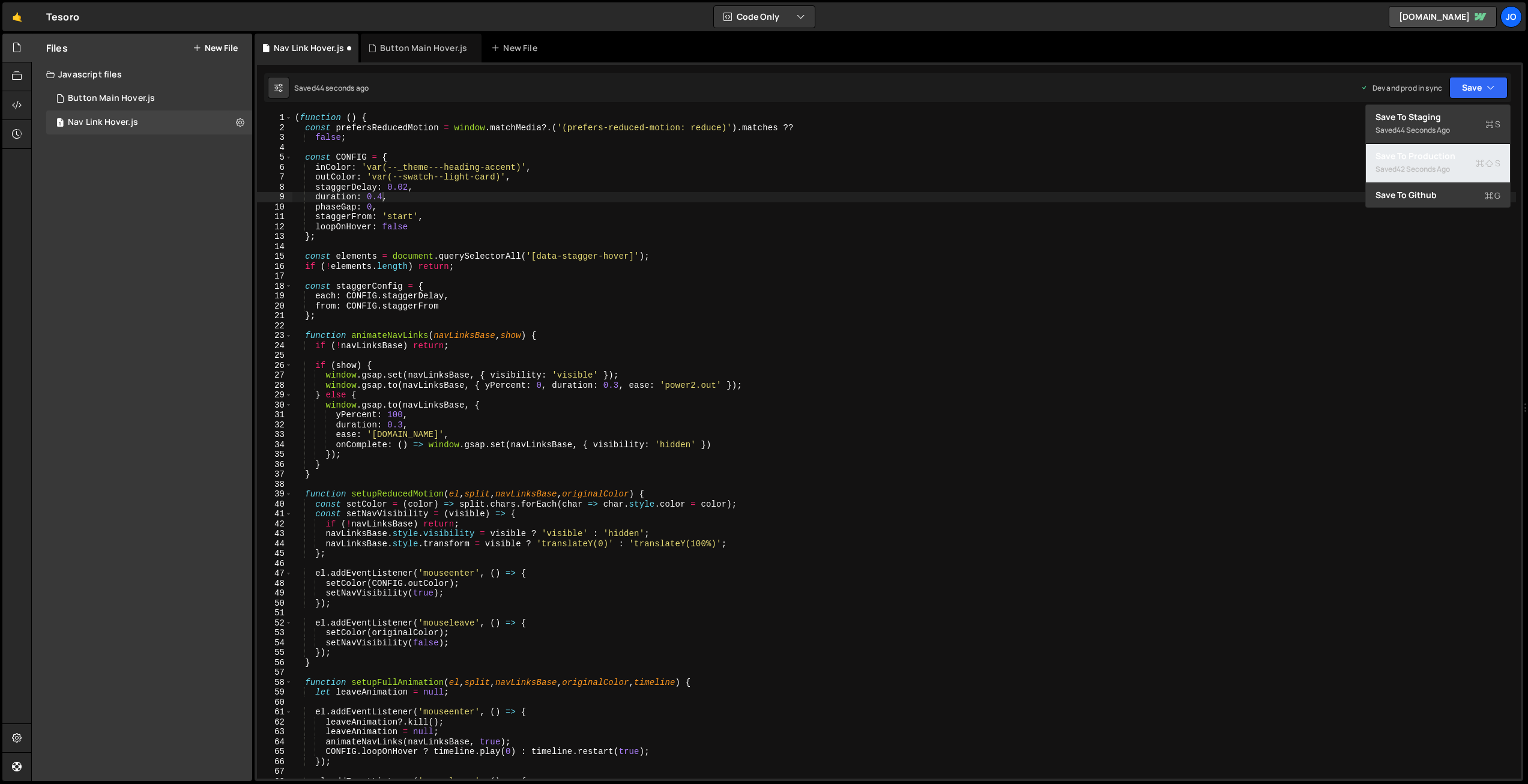
drag, startPoint x: 1431, startPoint y: 154, endPoint x: 1380, endPoint y: 146, distance: 51.6
click at [1431, 154] on div "Save to Production S" at bounding box center [1438, 156] width 125 height 12
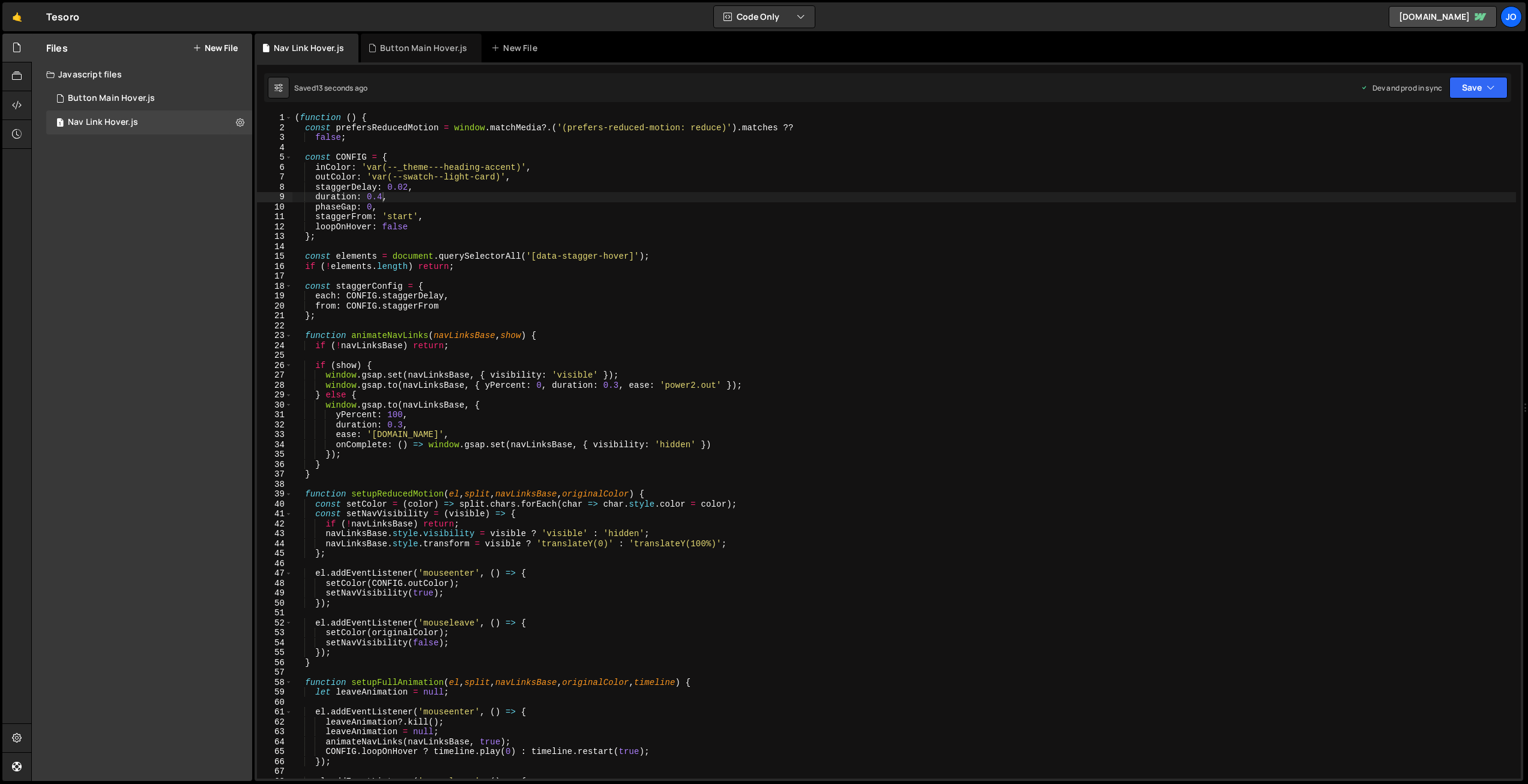
click at [382, 198] on div "( function ( ) { const prefersReducedMotion = window . matchMedia ?. ( '(prefer…" at bounding box center [904, 456] width 1224 height 685
click at [1480, 85] on button "Save" at bounding box center [1479, 88] width 59 height 22
click at [1412, 160] on div "Save to Production S" at bounding box center [1438, 156] width 125 height 12
click at [420, 209] on div "( function ( ) { const prefersReducedMotion = window . matchMedia ?. ( '(prefer…" at bounding box center [904, 456] width 1224 height 685
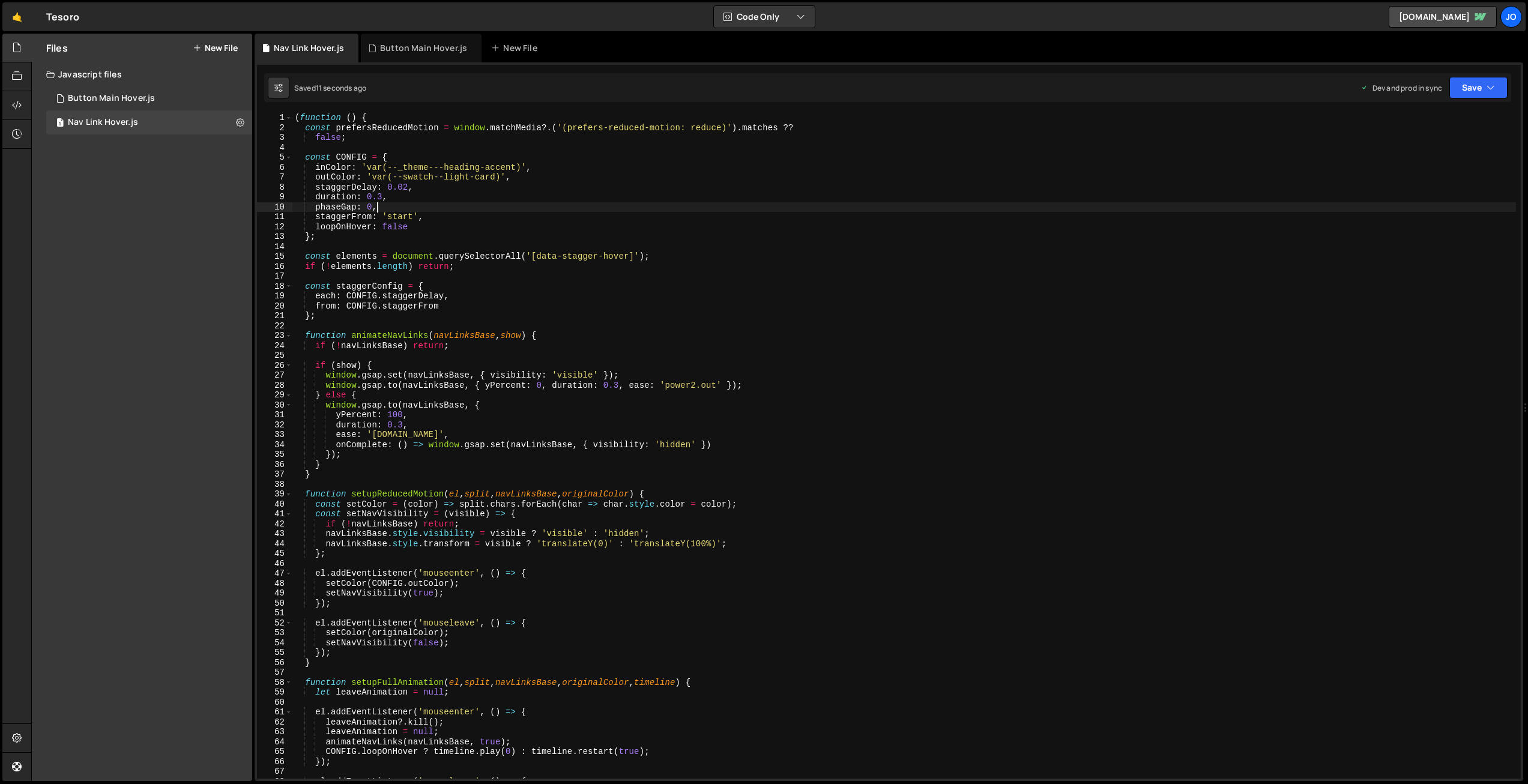
click at [407, 167] on div "( function ( ) { const prefersReducedMotion = window . matchMedia ?. ( '(prefer…" at bounding box center [904, 456] width 1224 height 685
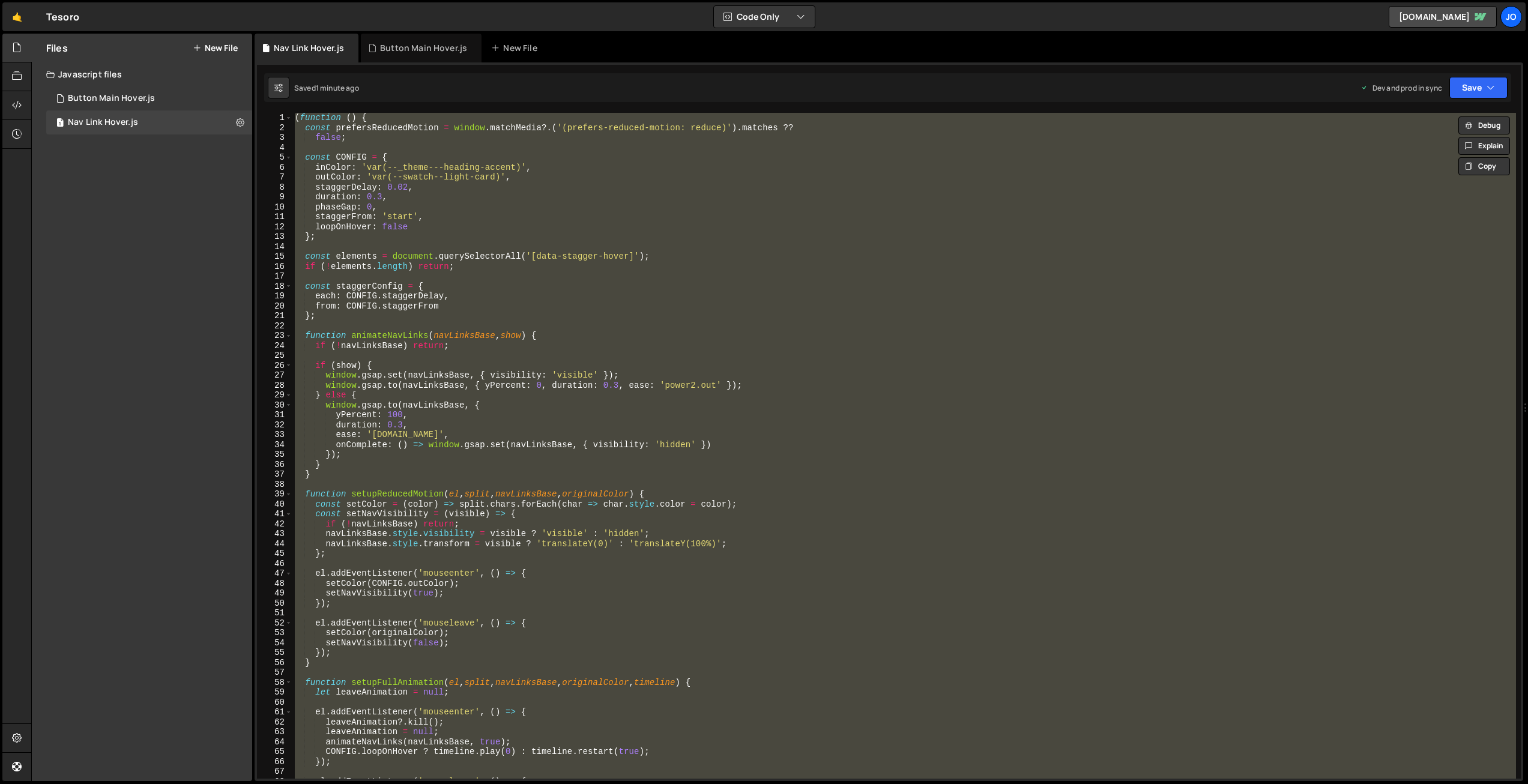
click at [474, 303] on div "( function ( ) { const prefersReducedMotion = window . matchMedia ?. ( '(prefer…" at bounding box center [904, 446] width 1224 height 666
paste textarea
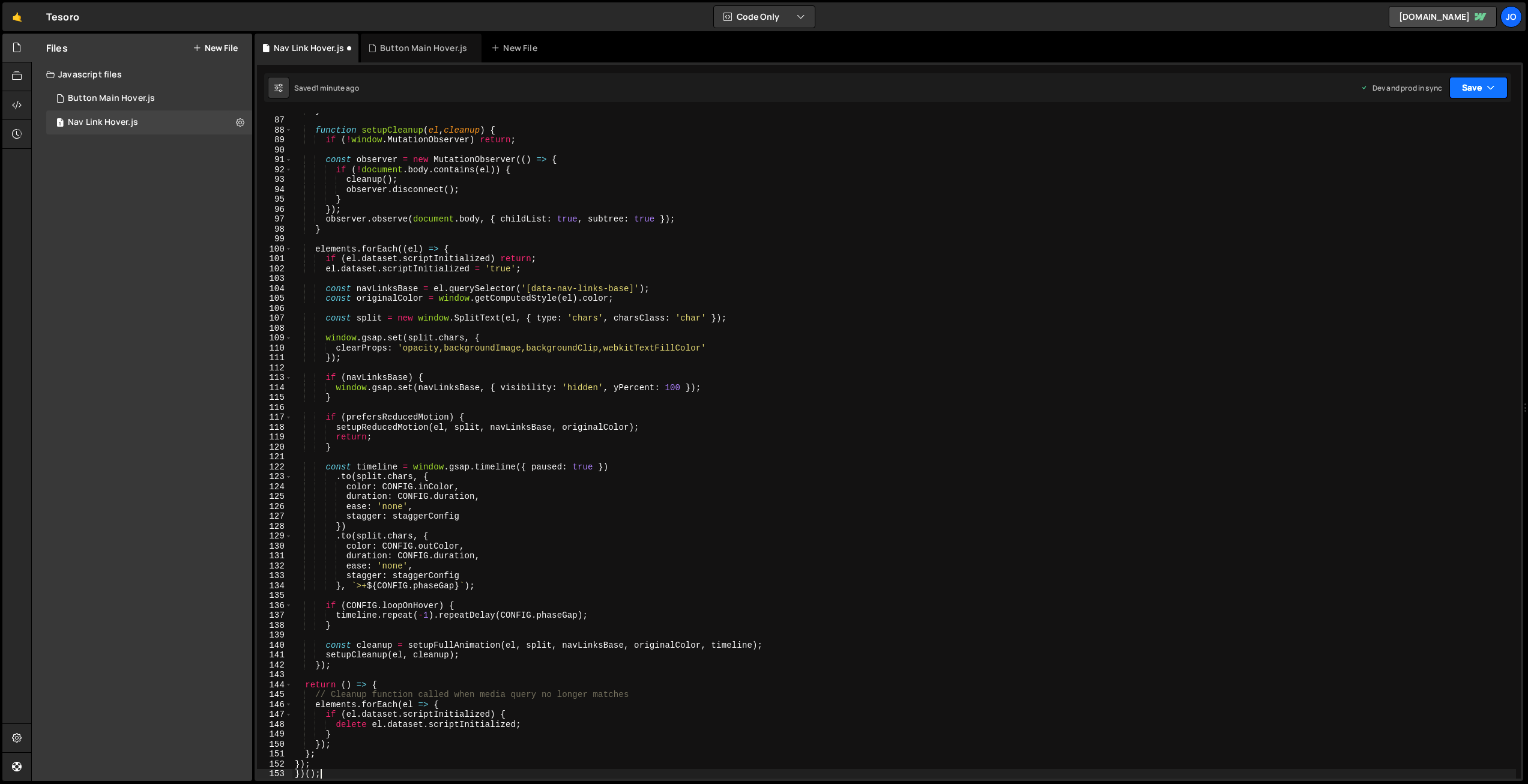
click at [1472, 85] on button "Save" at bounding box center [1479, 88] width 59 height 22
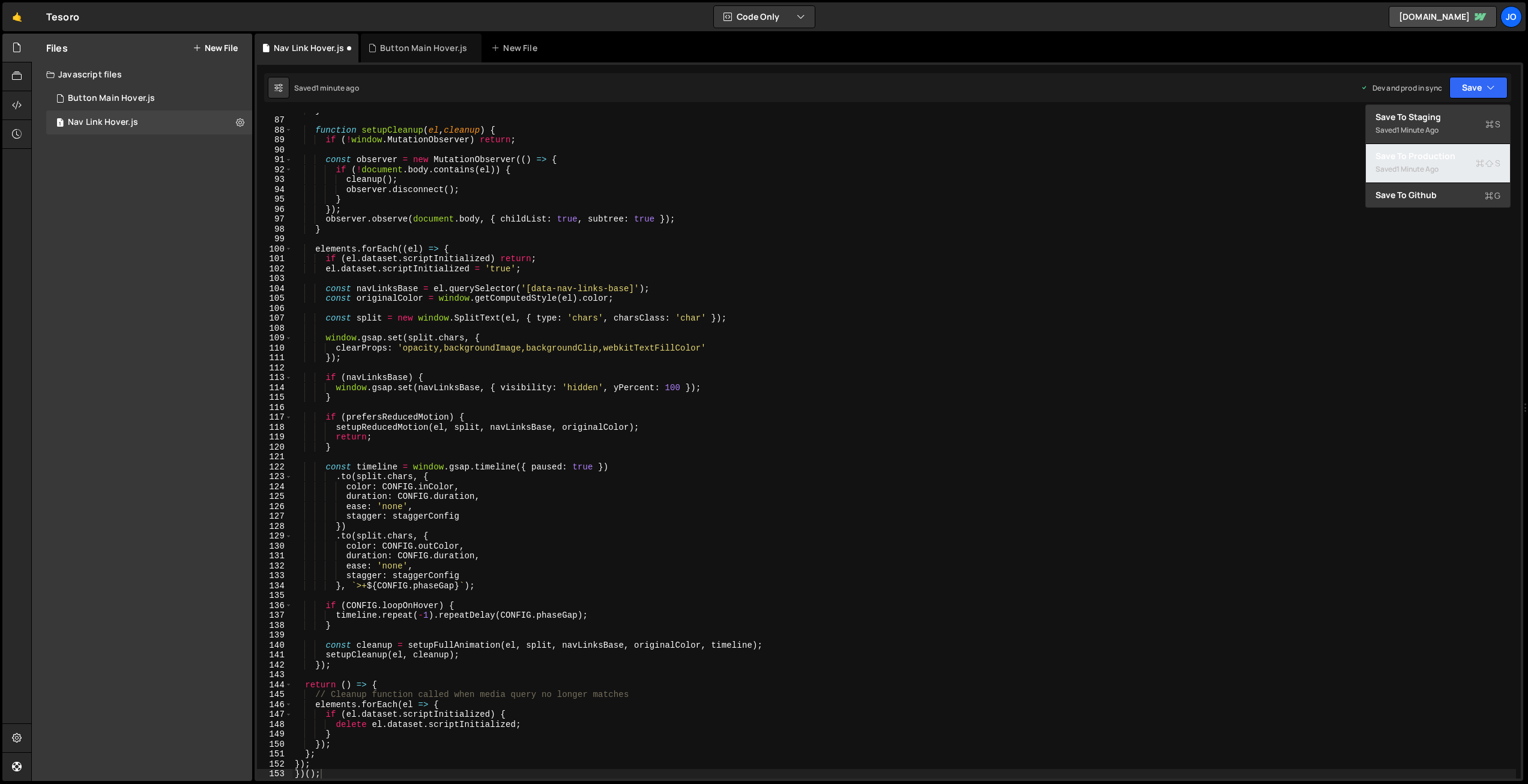
click at [1419, 164] on div "1 minute ago" at bounding box center [1417, 169] width 42 height 10
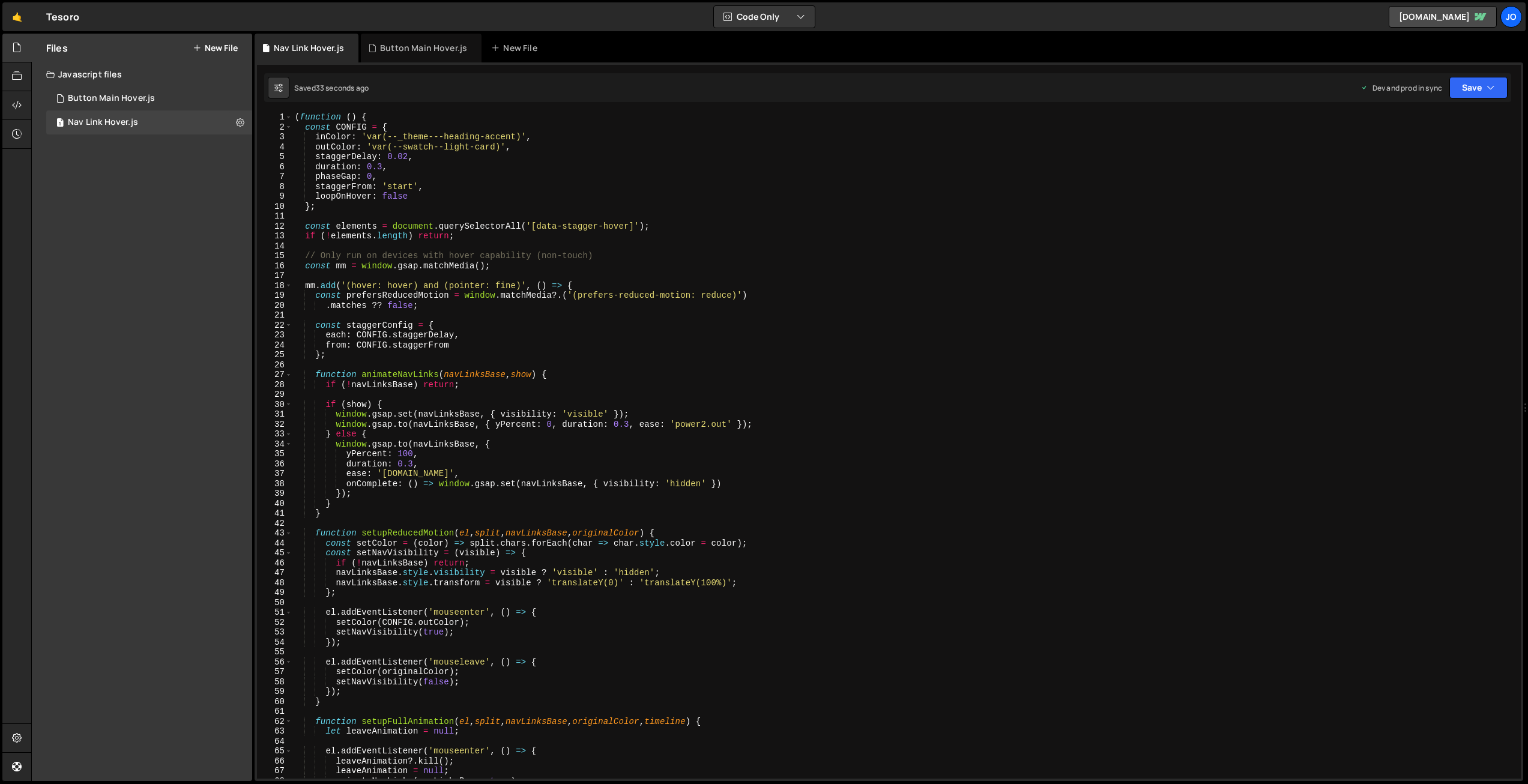
scroll to position [1, 0]
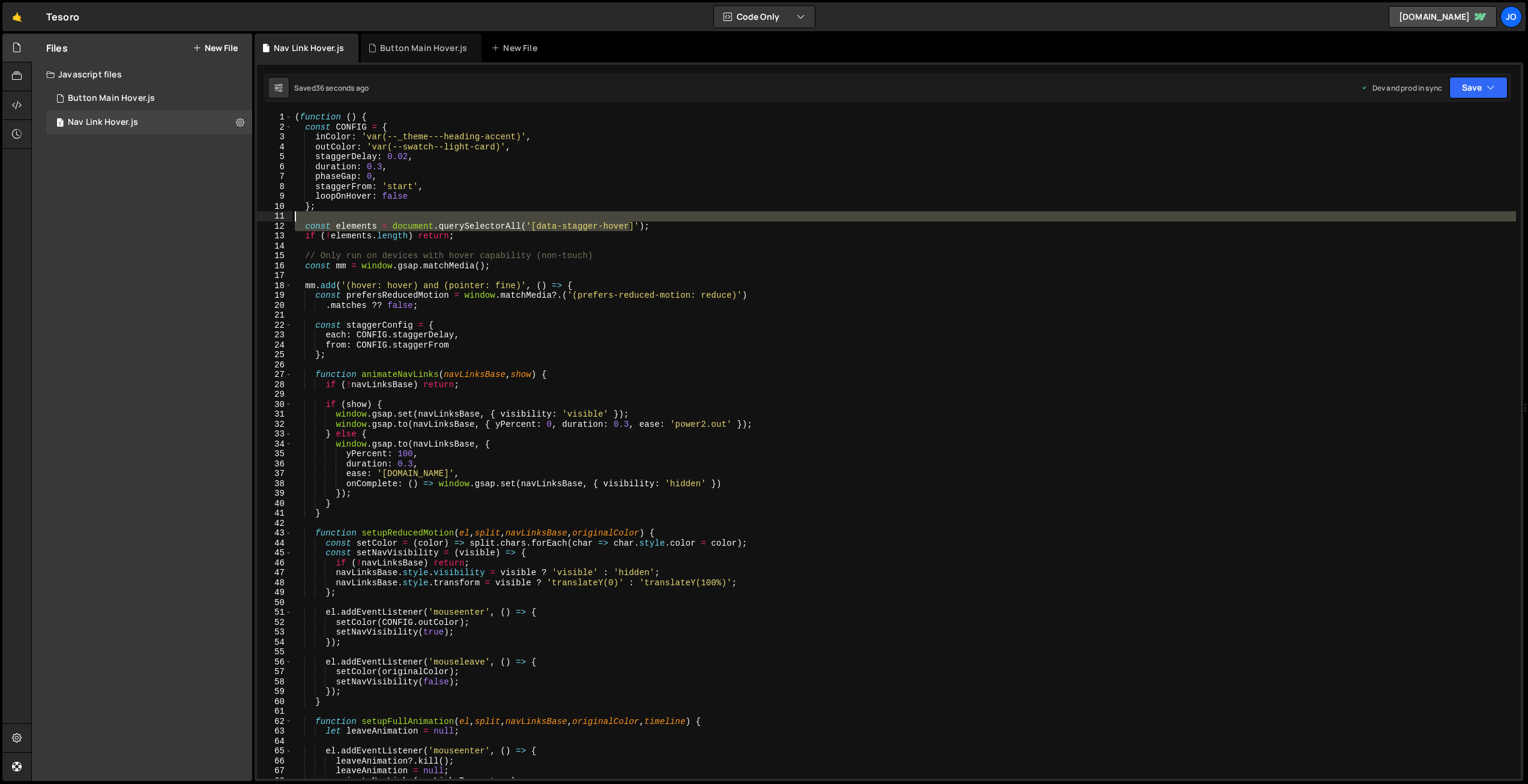
drag, startPoint x: 630, startPoint y: 225, endPoint x: 538, endPoint y: 221, distance: 92.1
click at [538, 221] on div "( function ( ) { const CONFIG = { inColor : 'var(--_theme---heading-accent)' , …" at bounding box center [904, 455] width 1224 height 685
click at [550, 226] on div "( function ( ) { const CONFIG = { inColor : 'var(--_theme---heading-accent)' , …" at bounding box center [904, 446] width 1224 height 666
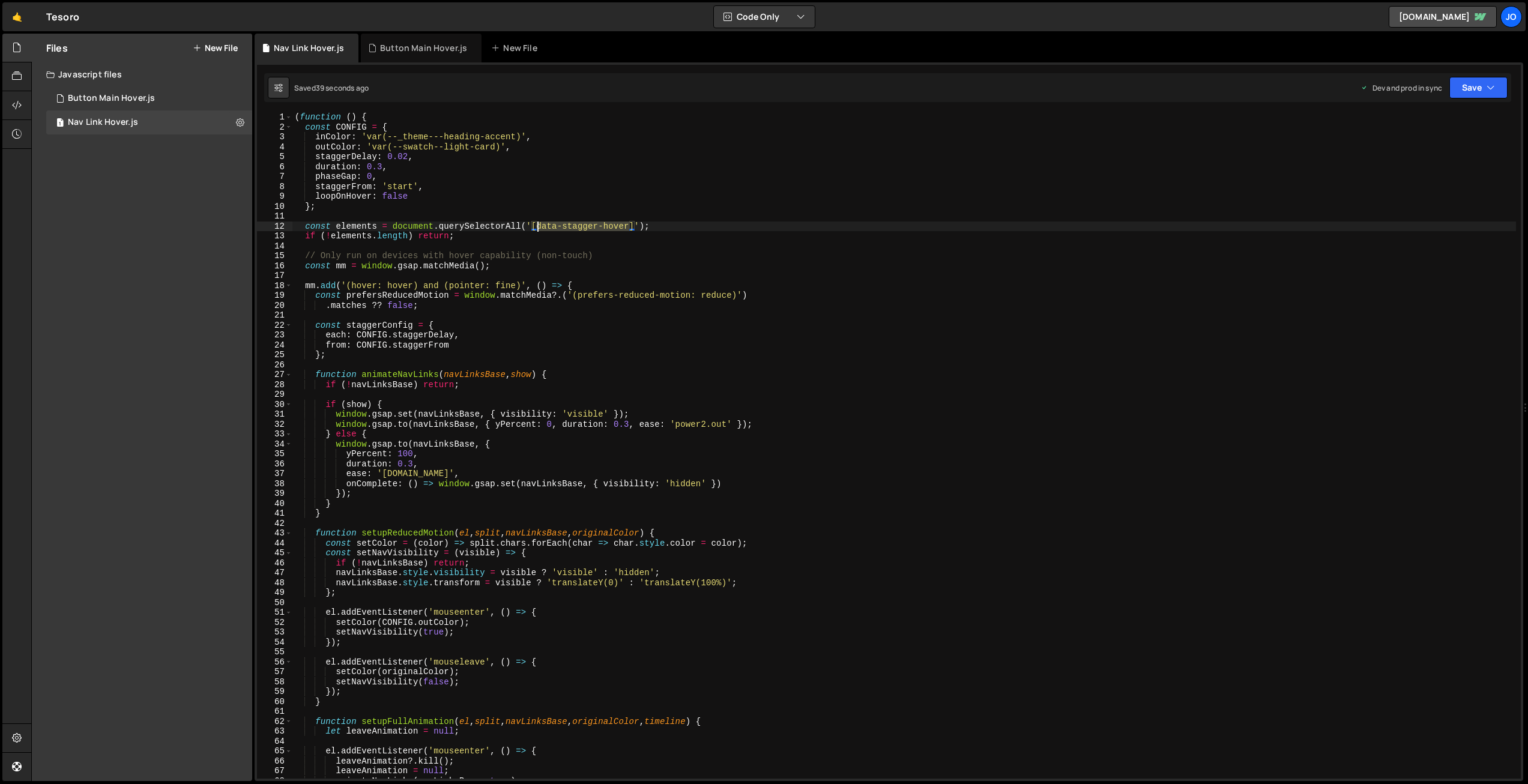
drag, startPoint x: 630, startPoint y: 226, endPoint x: 541, endPoint y: 225, distance: 89.0
click at [539, 224] on div "( function ( ) { const CONFIG = { inColor : 'var(--_theme---heading-accent)' , …" at bounding box center [904, 455] width 1224 height 685
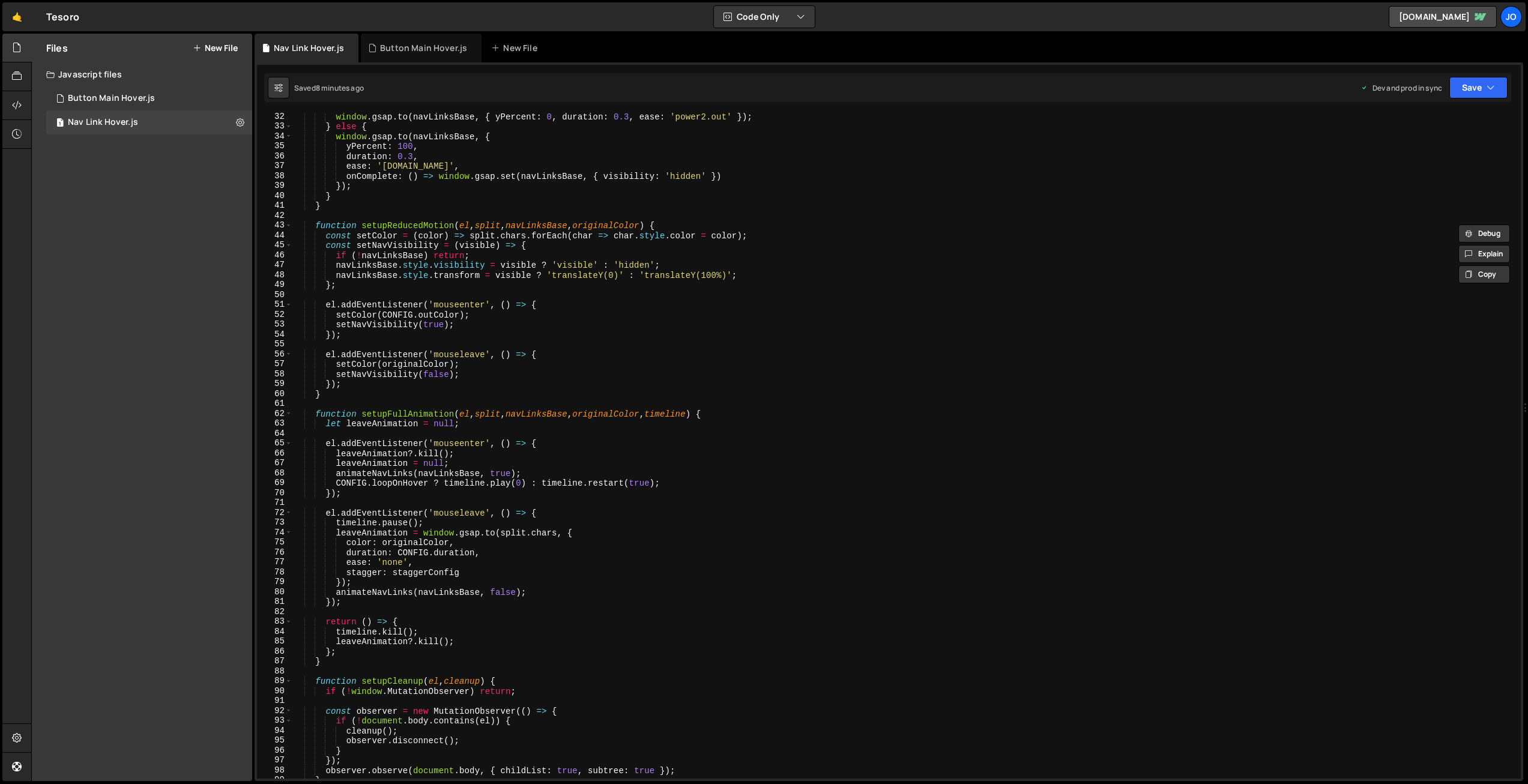
scroll to position [0, 0]
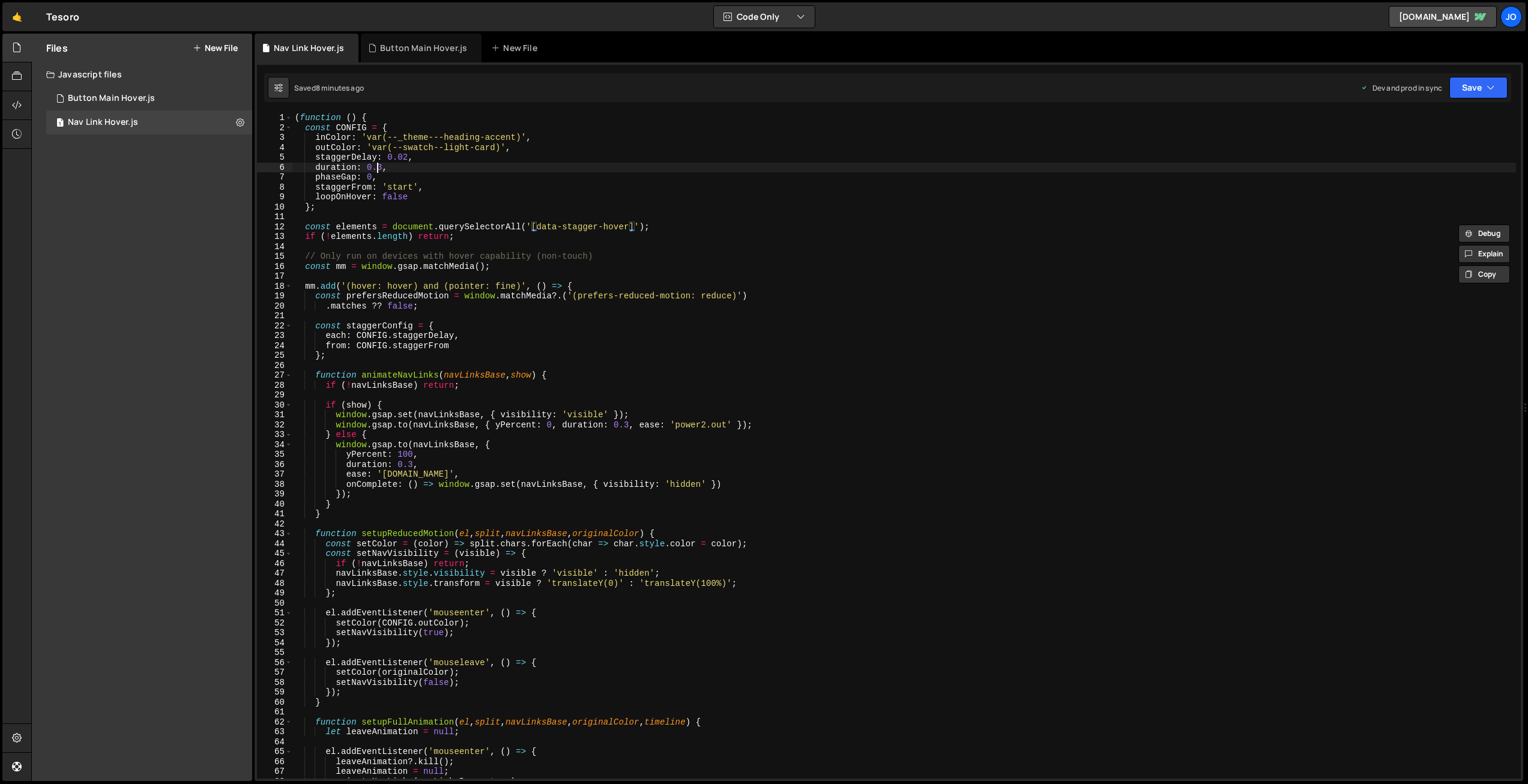
drag, startPoint x: 380, startPoint y: 166, endPoint x: 404, endPoint y: 181, distance: 28.3
click at [380, 166] on div "( function ( ) { const CONFIG = { inColor : 'var(--_theme---heading-accent)' , …" at bounding box center [904, 456] width 1224 height 685
drag, startPoint x: 1474, startPoint y: 81, endPoint x: 1471, endPoint y: 118, distance: 37.1
click at [1474, 81] on button "Save" at bounding box center [1479, 88] width 59 height 22
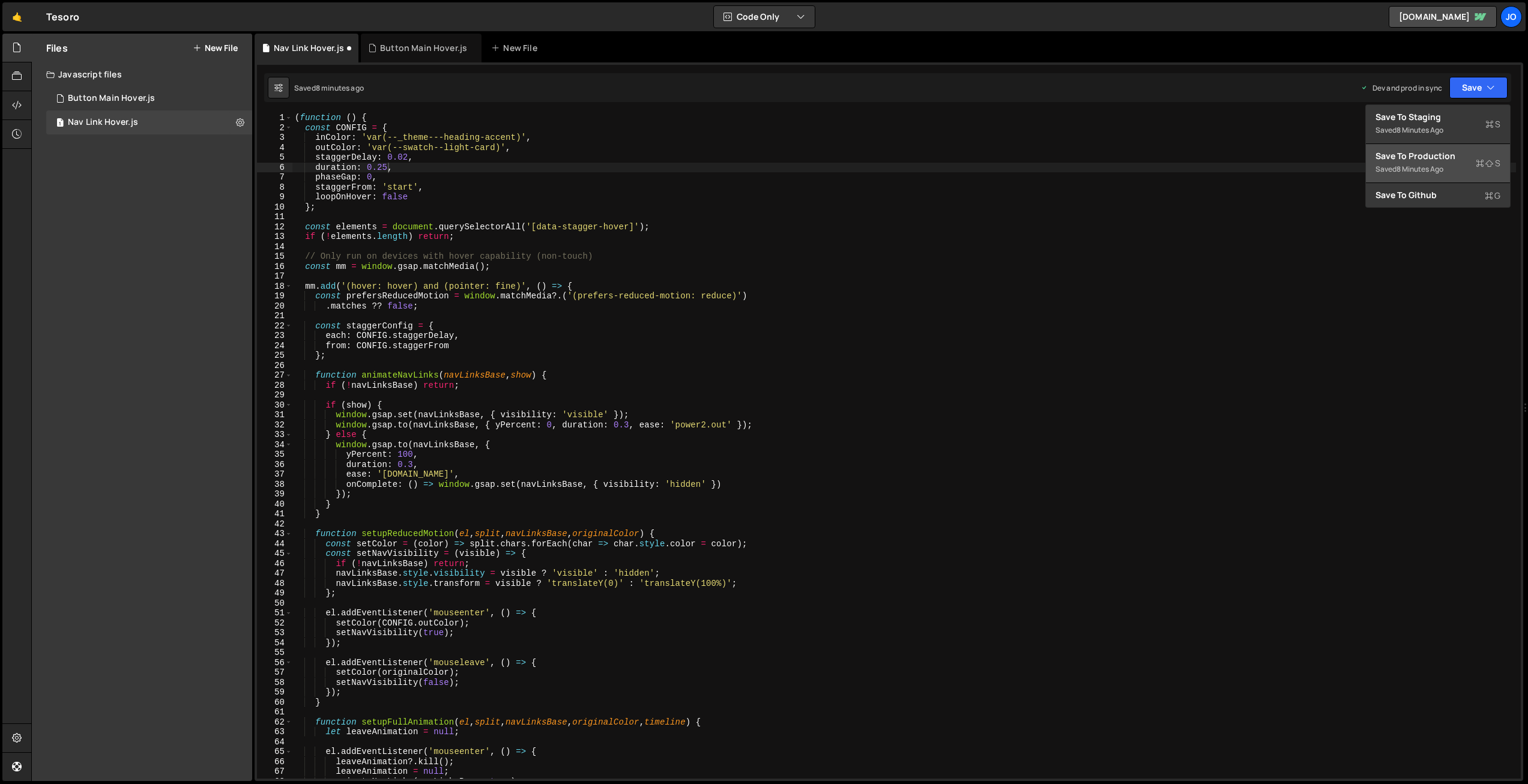
click at [1446, 151] on div "Save to Production S" at bounding box center [1438, 156] width 125 height 12
click at [388, 167] on div "( function ( ) { const CONFIG = { inColor : 'var(--_theme---heading-accent)' , …" at bounding box center [904, 456] width 1224 height 685
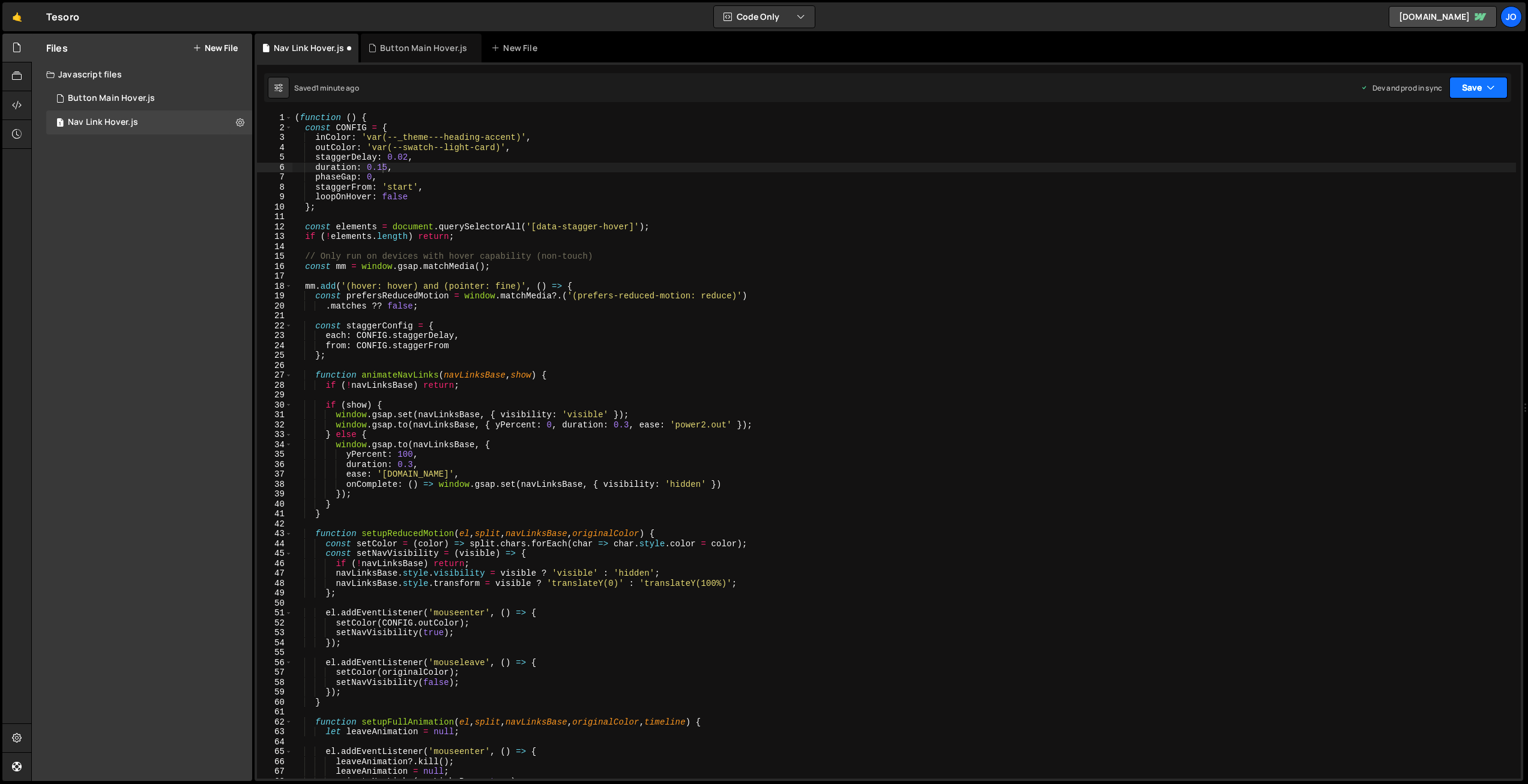
drag, startPoint x: 1487, startPoint y: 91, endPoint x: 1465, endPoint y: 106, distance: 26.6
click at [1487, 91] on icon "button" at bounding box center [1490, 87] width 8 height 12
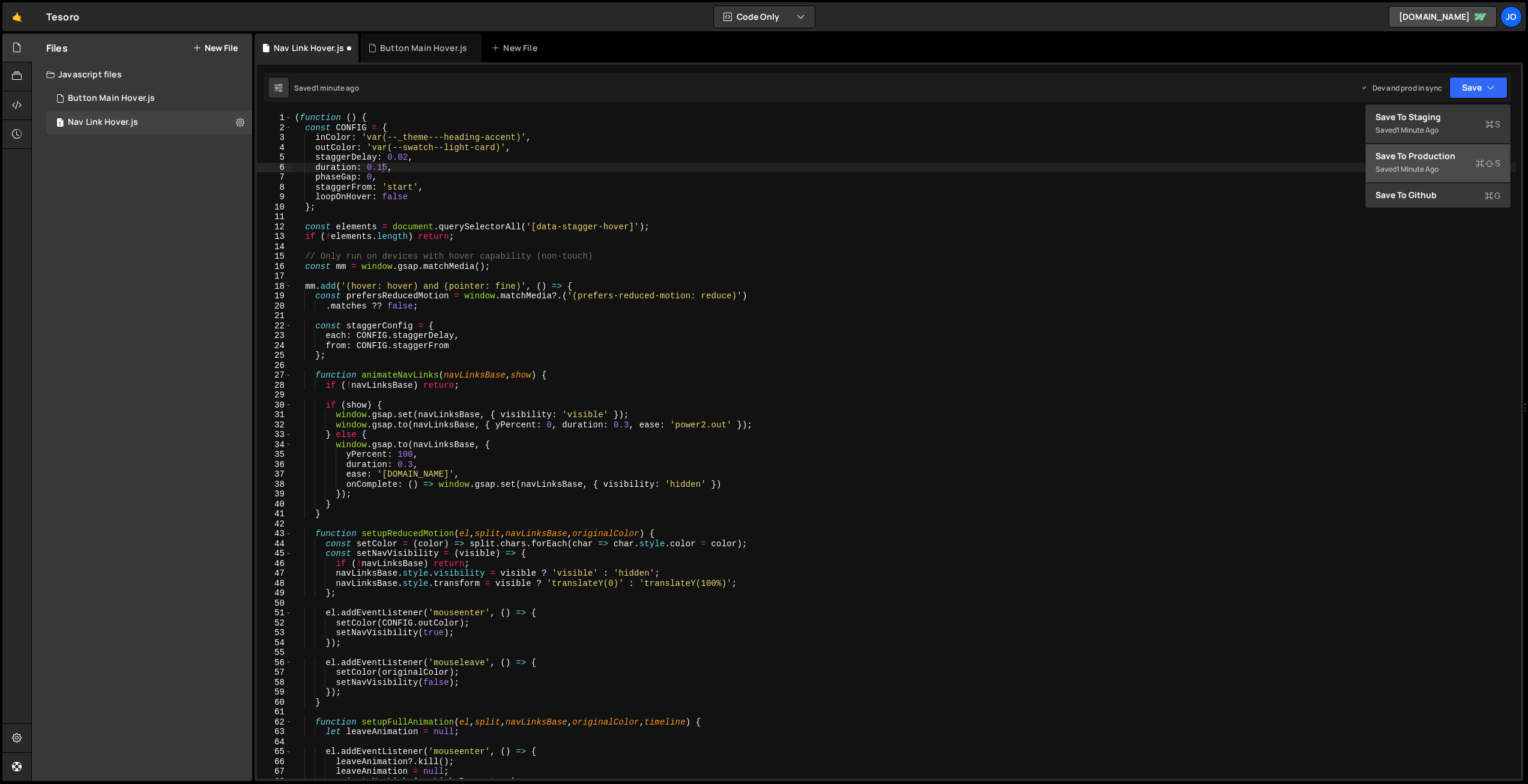
click at [1436, 156] on div "Save to Production S" at bounding box center [1438, 156] width 125 height 12
type textarea "staggerFrom: 'start',"
click at [502, 188] on div "( function ( ) { const CONFIG = { inColor : 'var(--_theme---heading-accent)' , …" at bounding box center [904, 456] width 1224 height 685
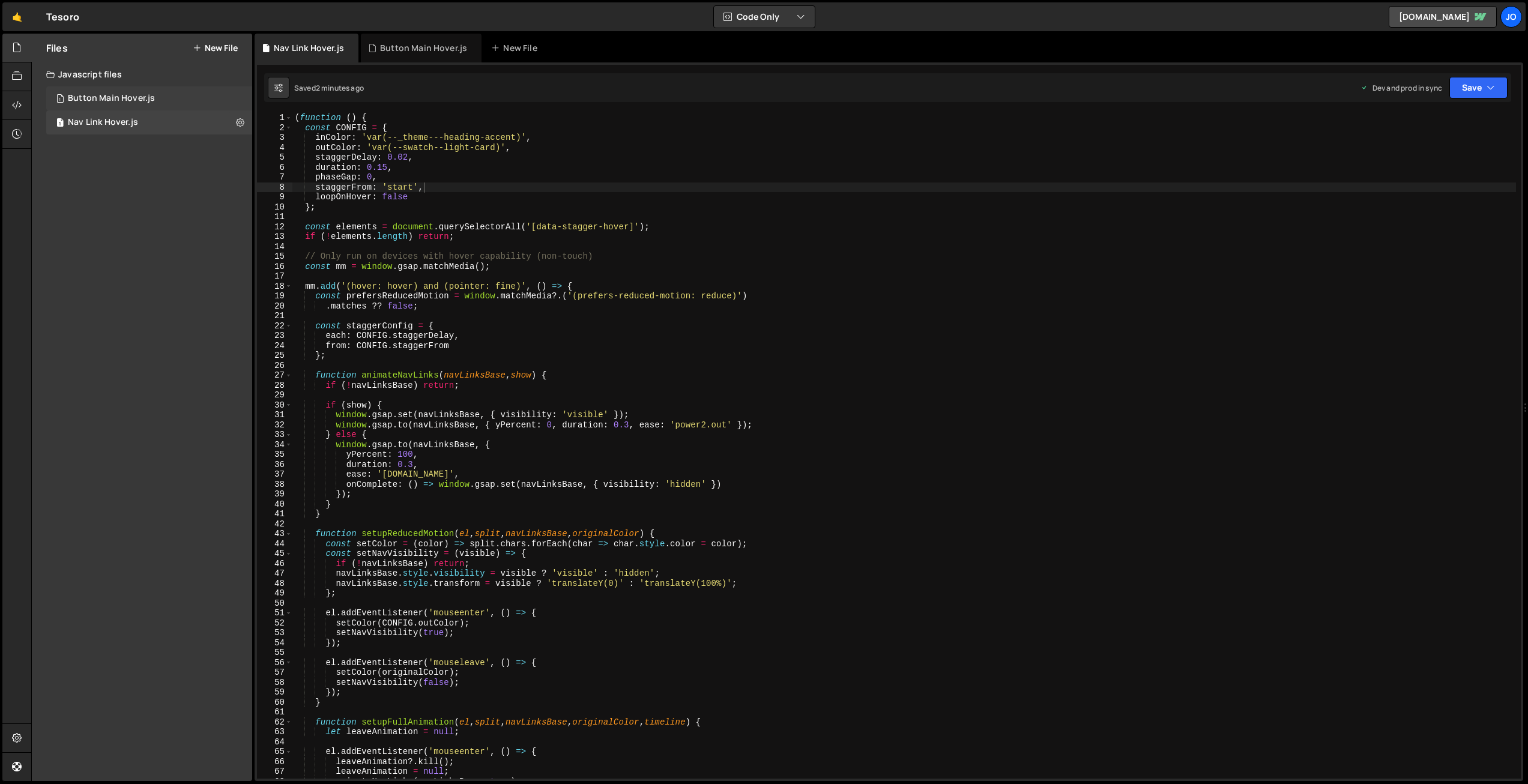
click at [102, 94] on div "Button Main Hover.js" at bounding box center [111, 98] width 87 height 11
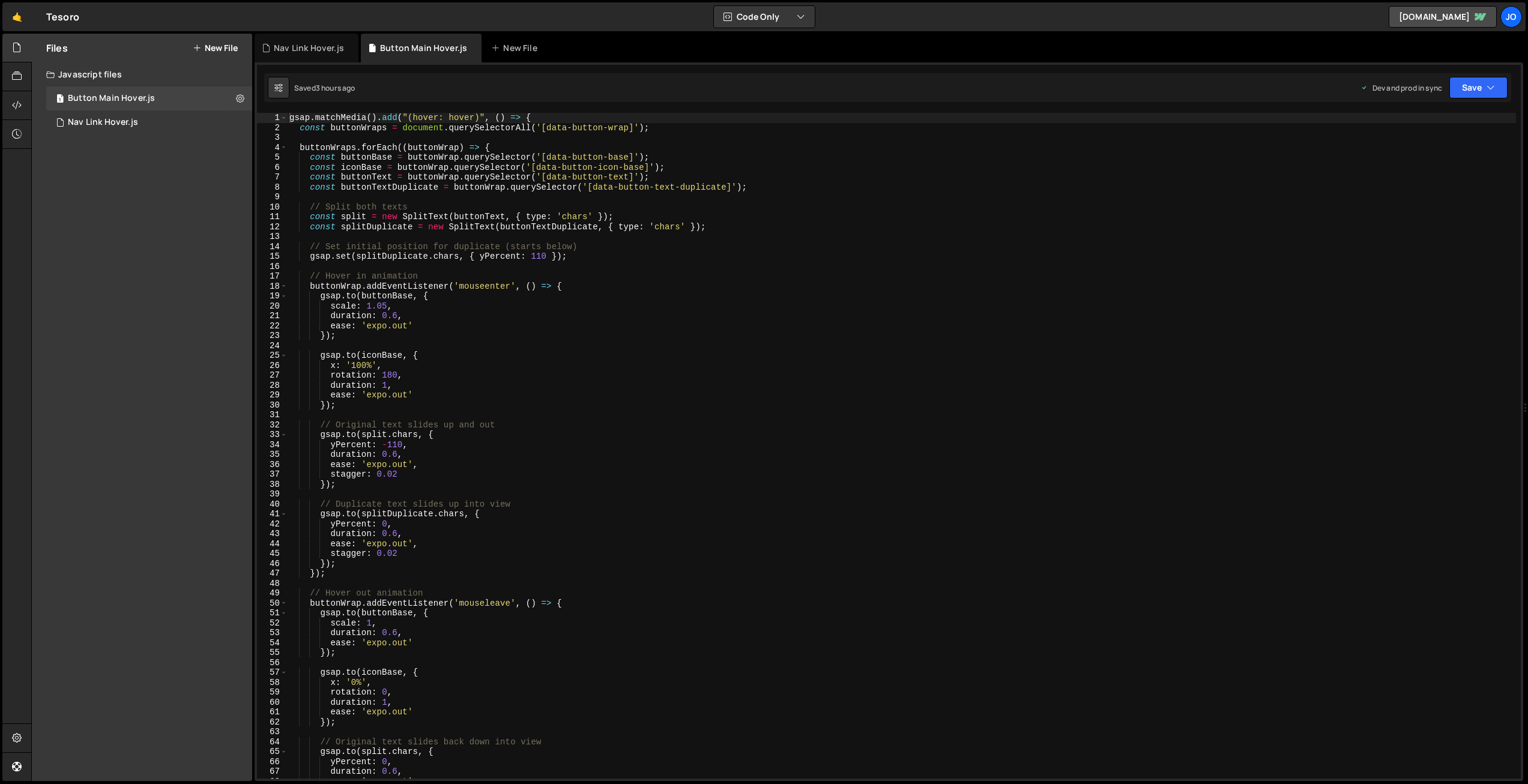
scroll to position [0, 0]
click at [489, 306] on div "gsap . matchMedia ( ) . add ( "(hover: hover)" , ( ) => { const buttonWraps = d…" at bounding box center [901, 456] width 1229 height 685
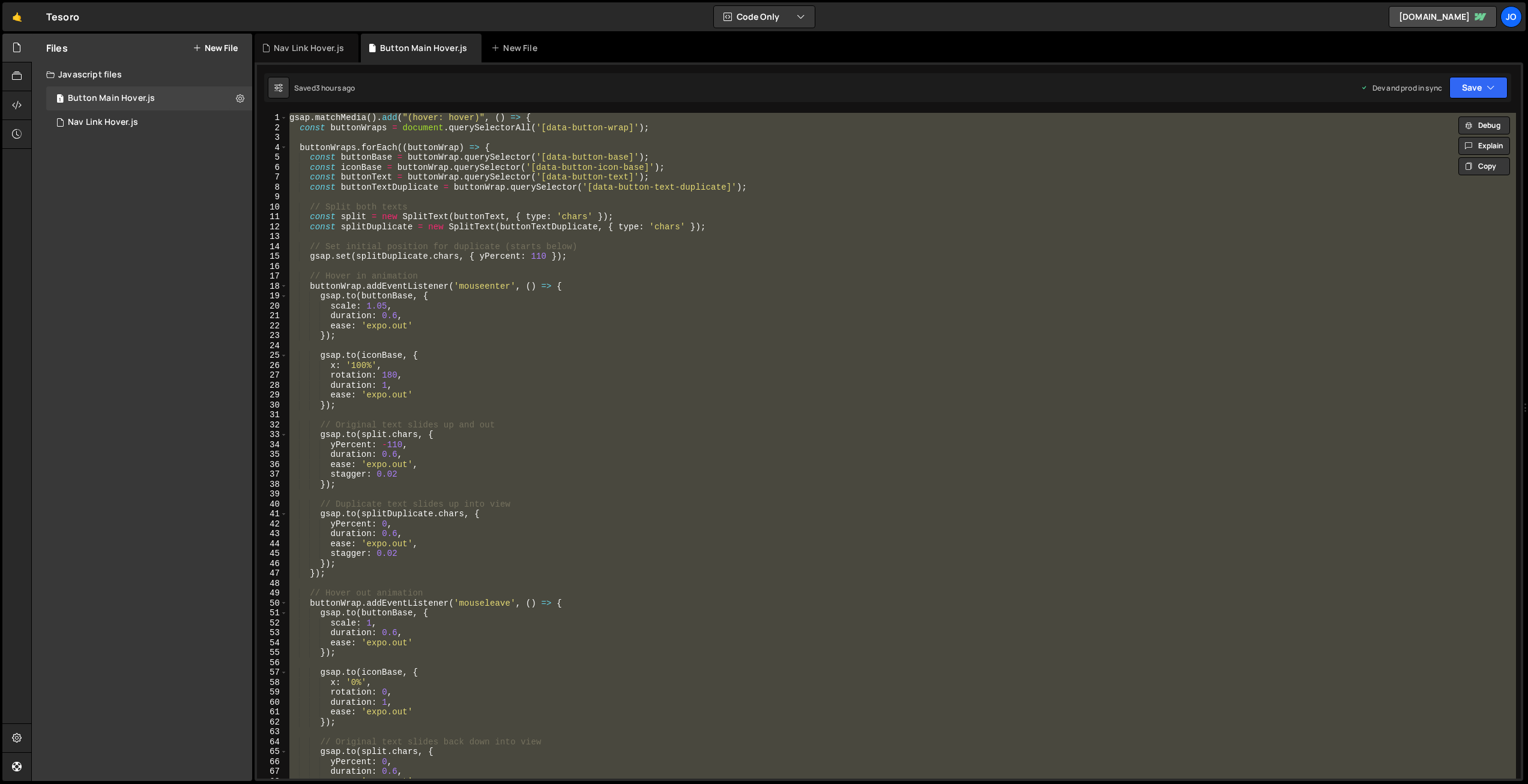
click at [446, 179] on div "gsap . matchMedia ( ) . add ( "(hover: hover)" , ( ) => { const buttonWraps = d…" at bounding box center [901, 446] width 1229 height 666
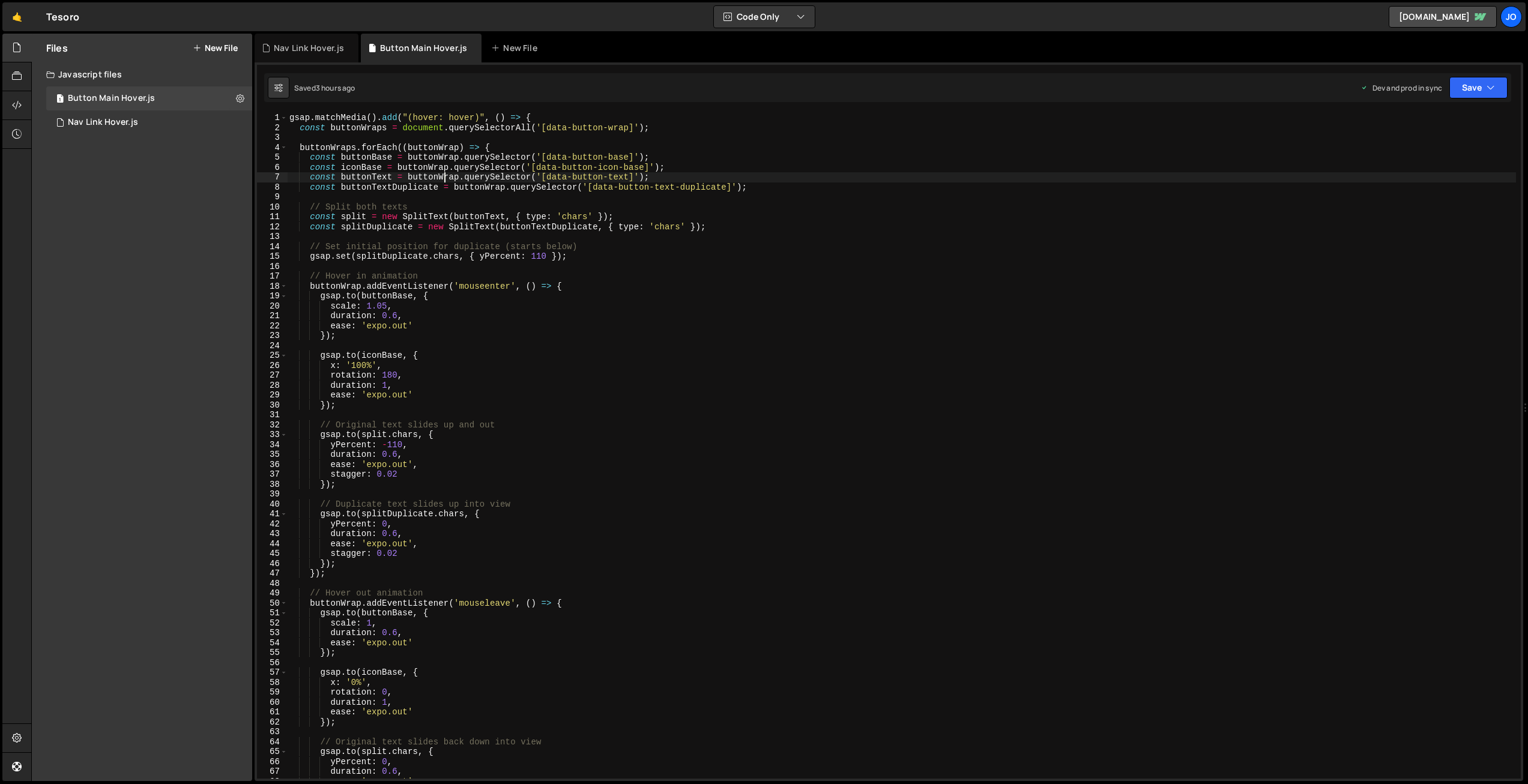
type textarea "});"
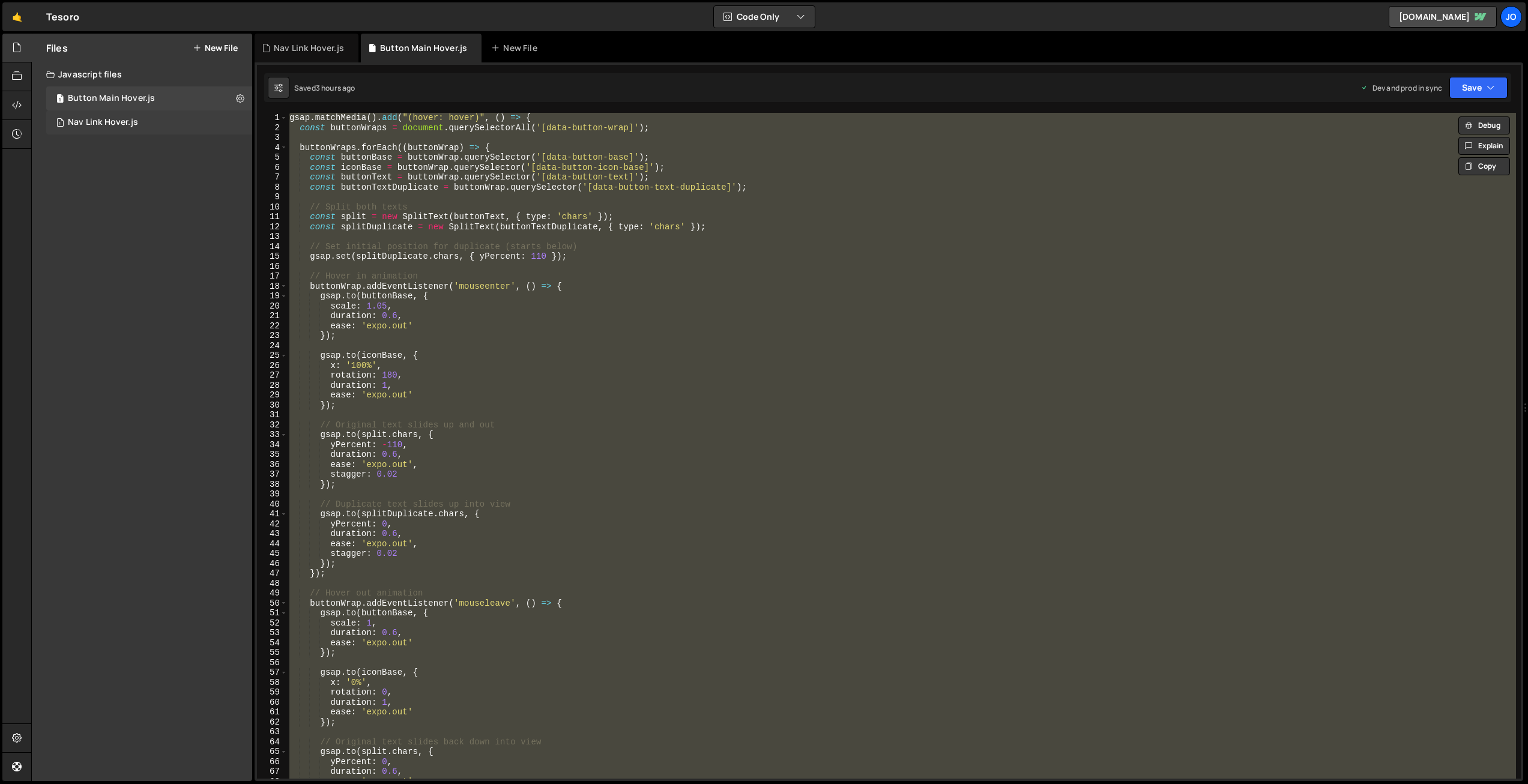
click at [130, 121] on div "Nav Link Hover.js" at bounding box center [103, 122] width 70 height 11
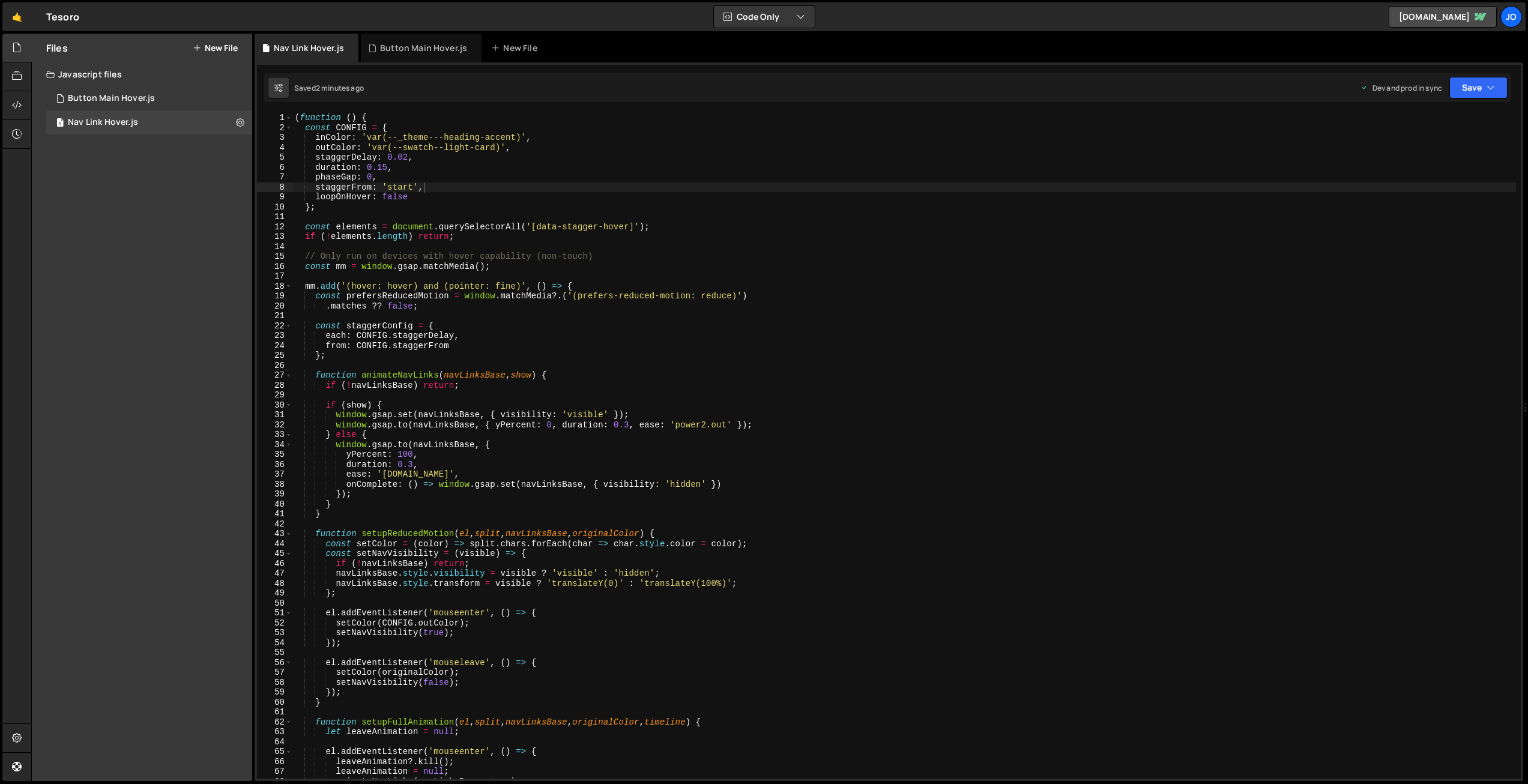
scroll to position [5046, 0]
click at [441, 170] on div "( function ( ) { const CONFIG = { inColor : 'var(--_theme---heading-accent)' , …" at bounding box center [904, 456] width 1224 height 685
type textarea "})();"
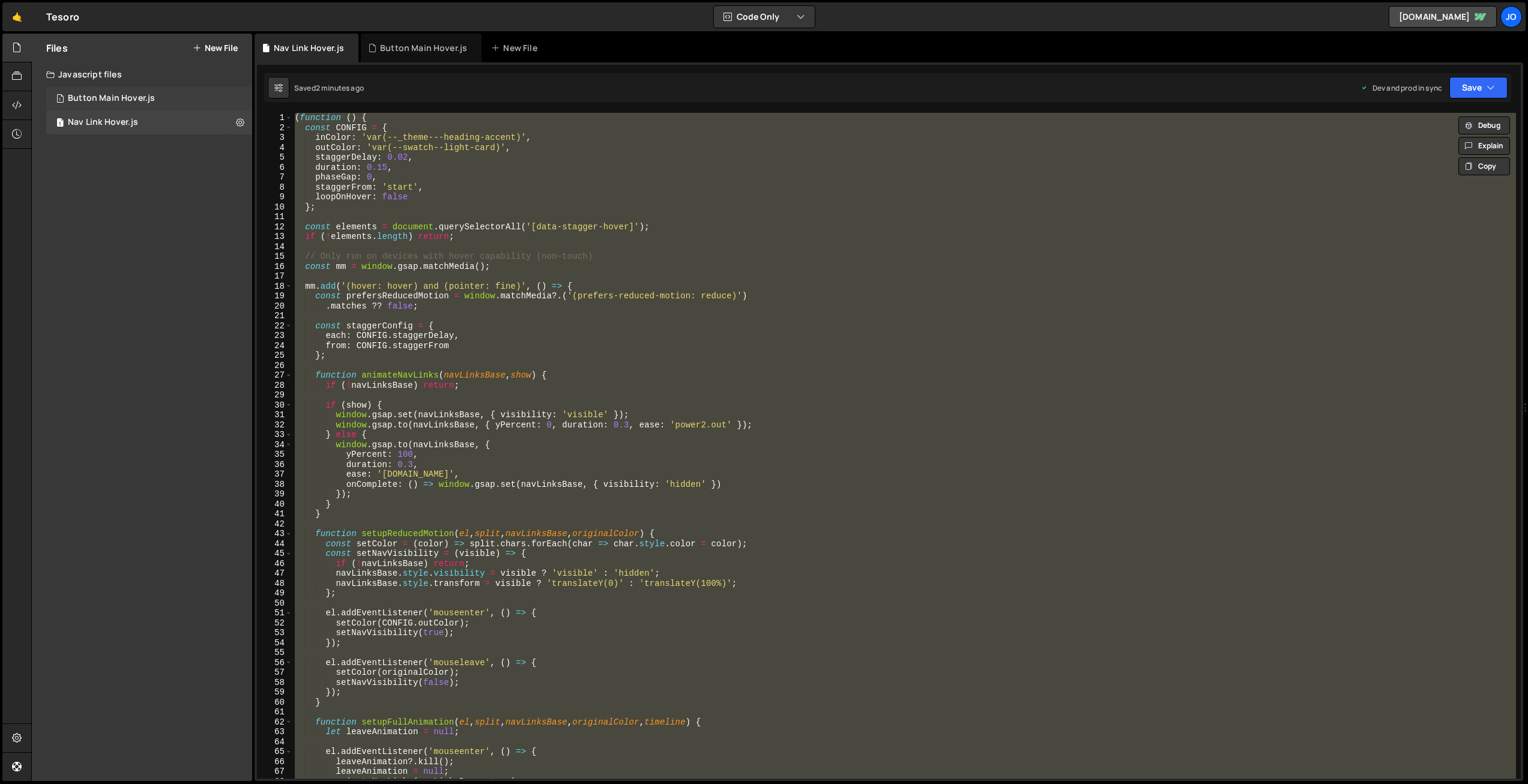
click at [117, 95] on div "Button Main Hover.js" at bounding box center [111, 98] width 87 height 11
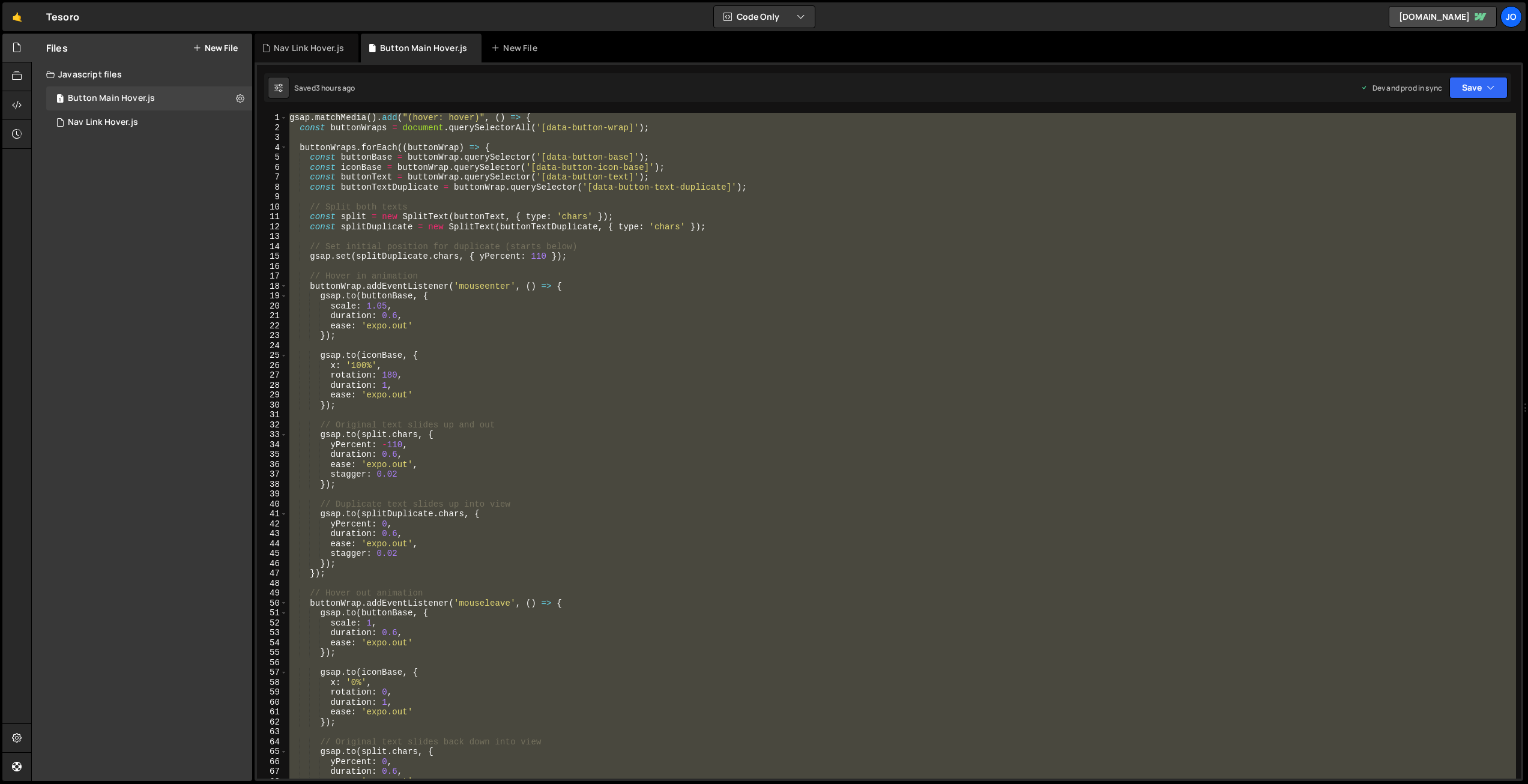
scroll to position [0, 0]
click at [412, 211] on div "gsap . matchMedia ( ) . add ( "(hover: hover)" , ( ) => { const buttonWraps = d…" at bounding box center [901, 446] width 1229 height 666
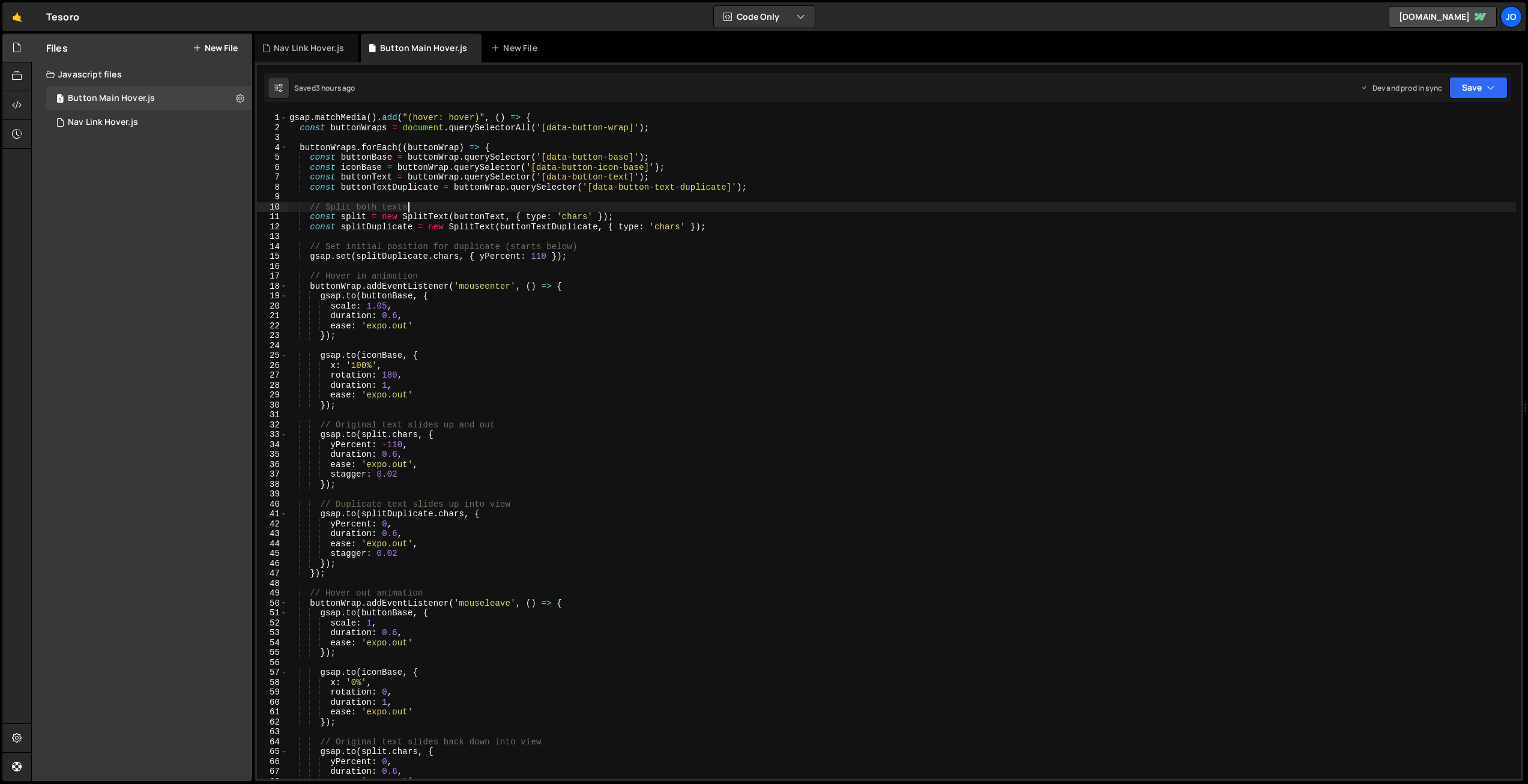
type textarea "});"
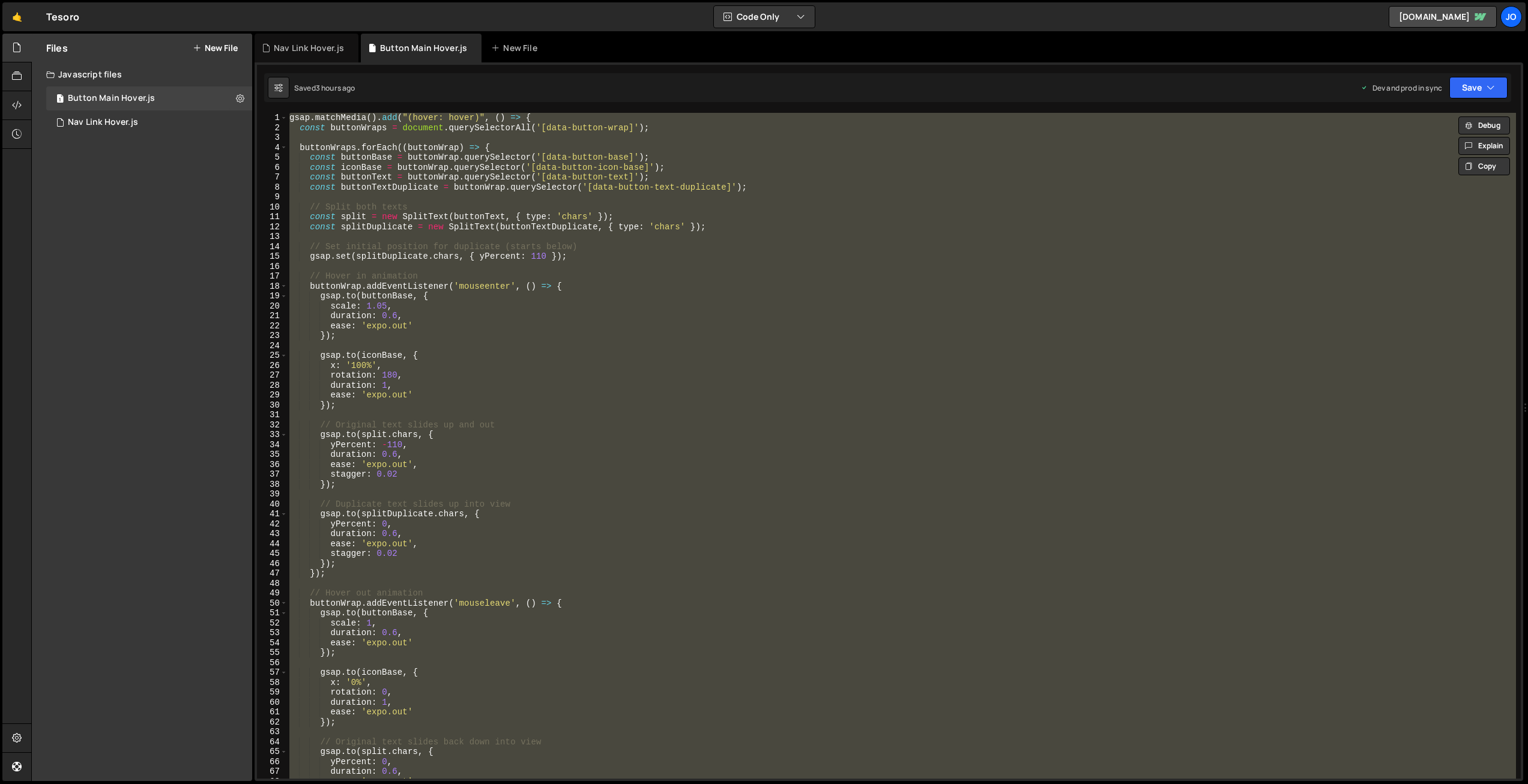
click at [525, 264] on div "gsap . matchMedia ( ) . add ( "(hover: hover)" , ( ) => { const buttonWraps = d…" at bounding box center [901, 446] width 1229 height 666
click at [675, 247] on div "gsap . matchMedia ( ) . add ( "(hover: hover)" , ( ) => { const buttonWraps = d…" at bounding box center [901, 446] width 1229 height 666
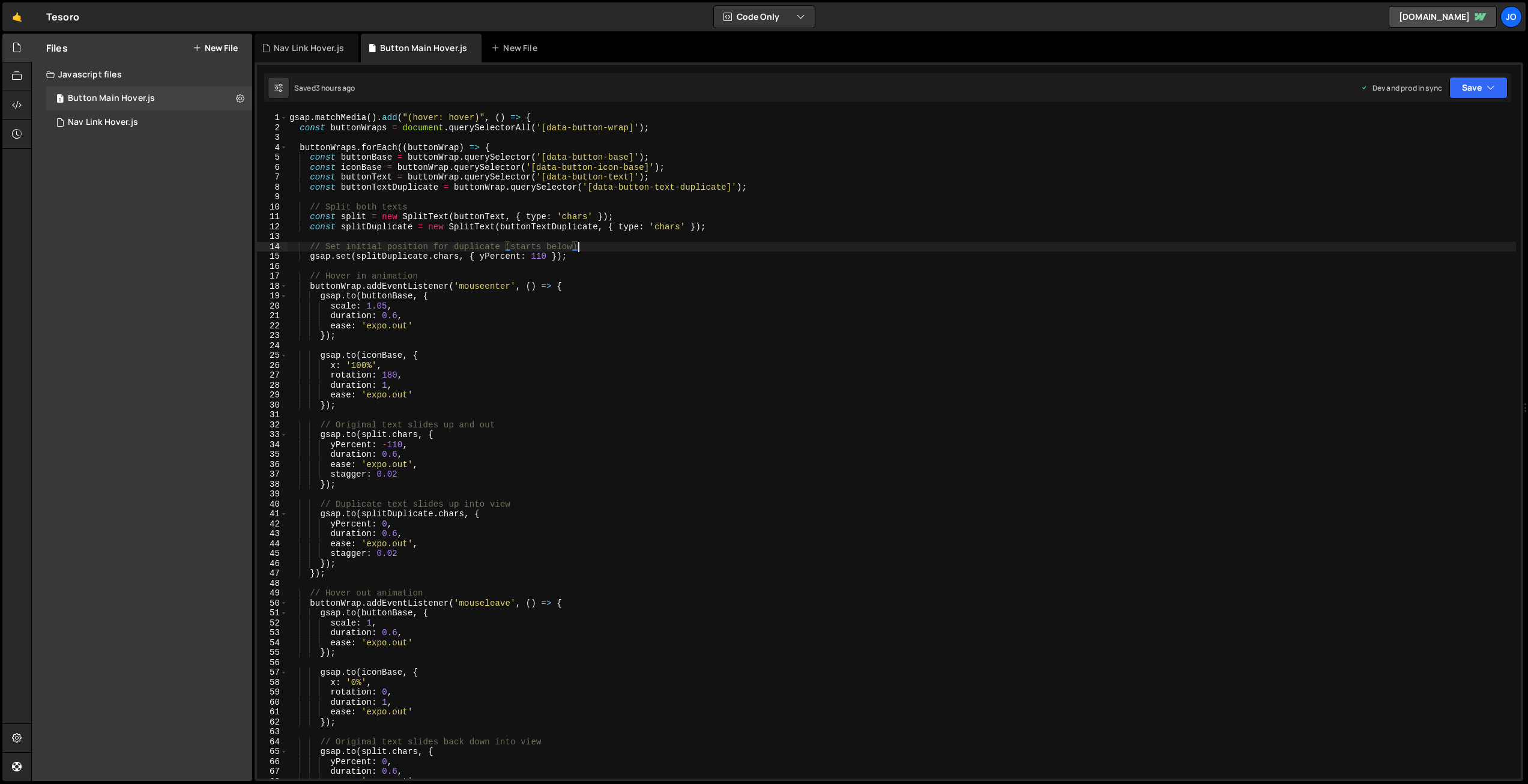
click at [577, 280] on div "gsap . matchMedia ( ) . add ( "(hover: hover)" , ( ) => { const buttonWraps = d…" at bounding box center [901, 456] width 1229 height 685
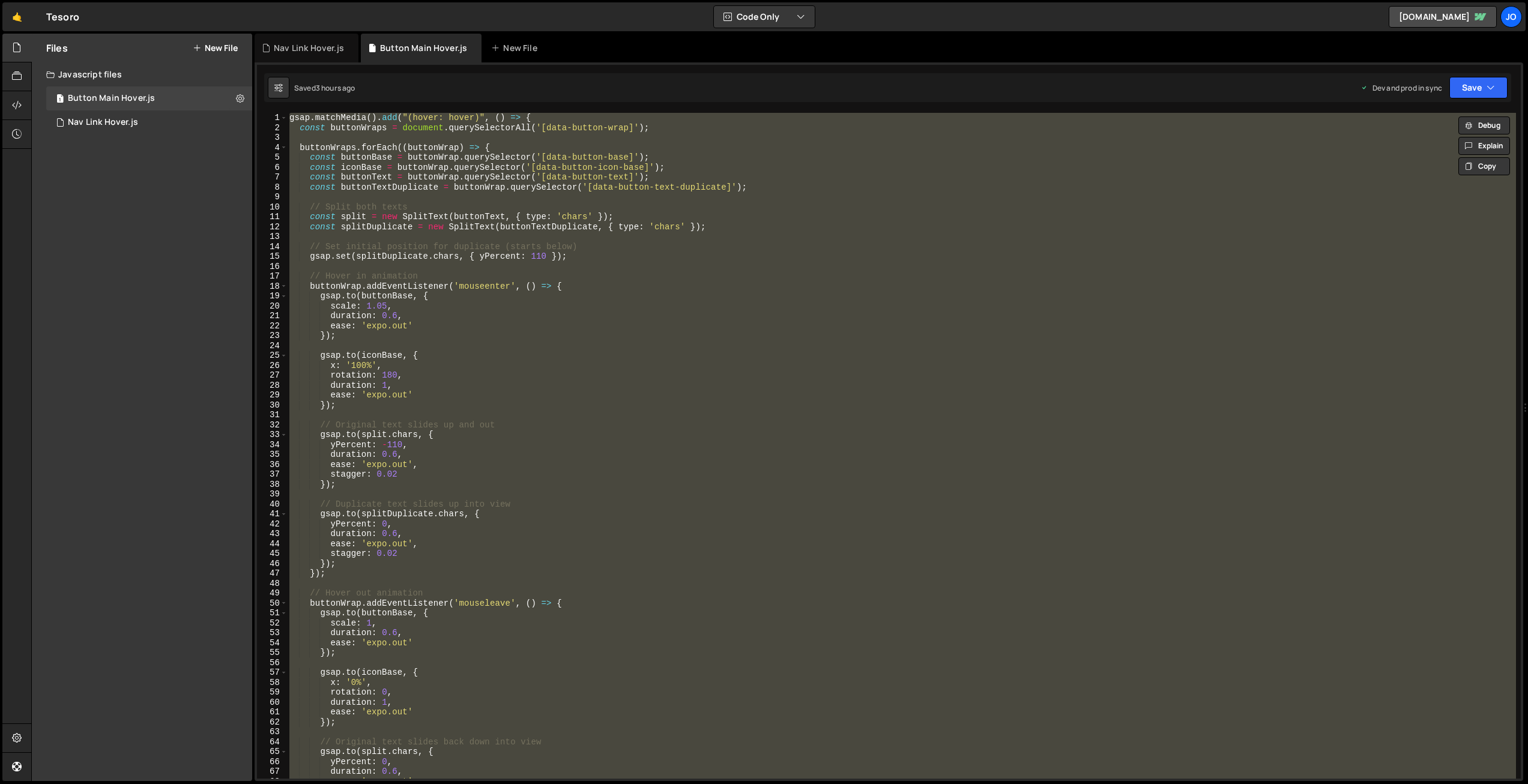
paste textarea "();"
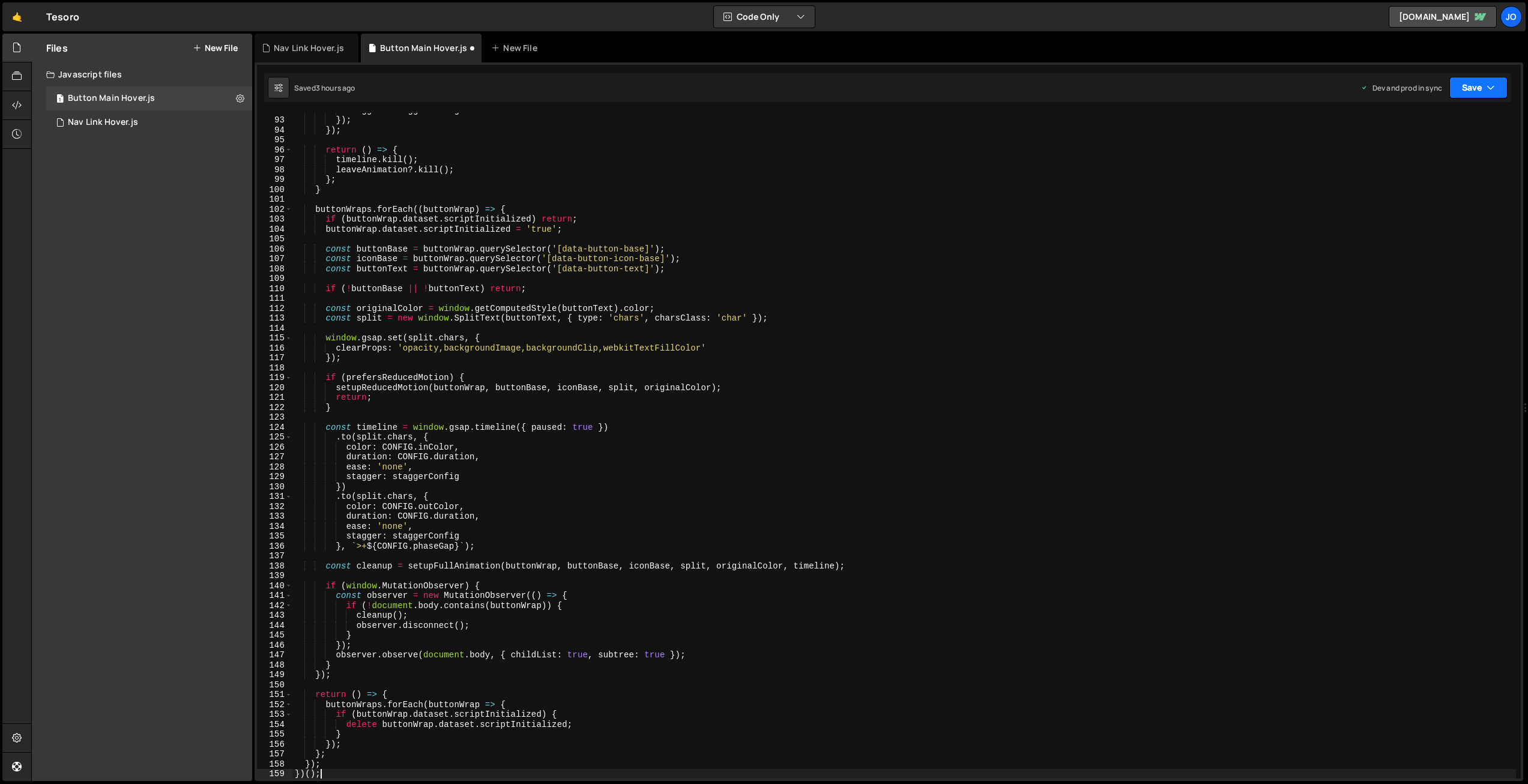
click at [1463, 83] on button "Save" at bounding box center [1479, 88] width 59 height 22
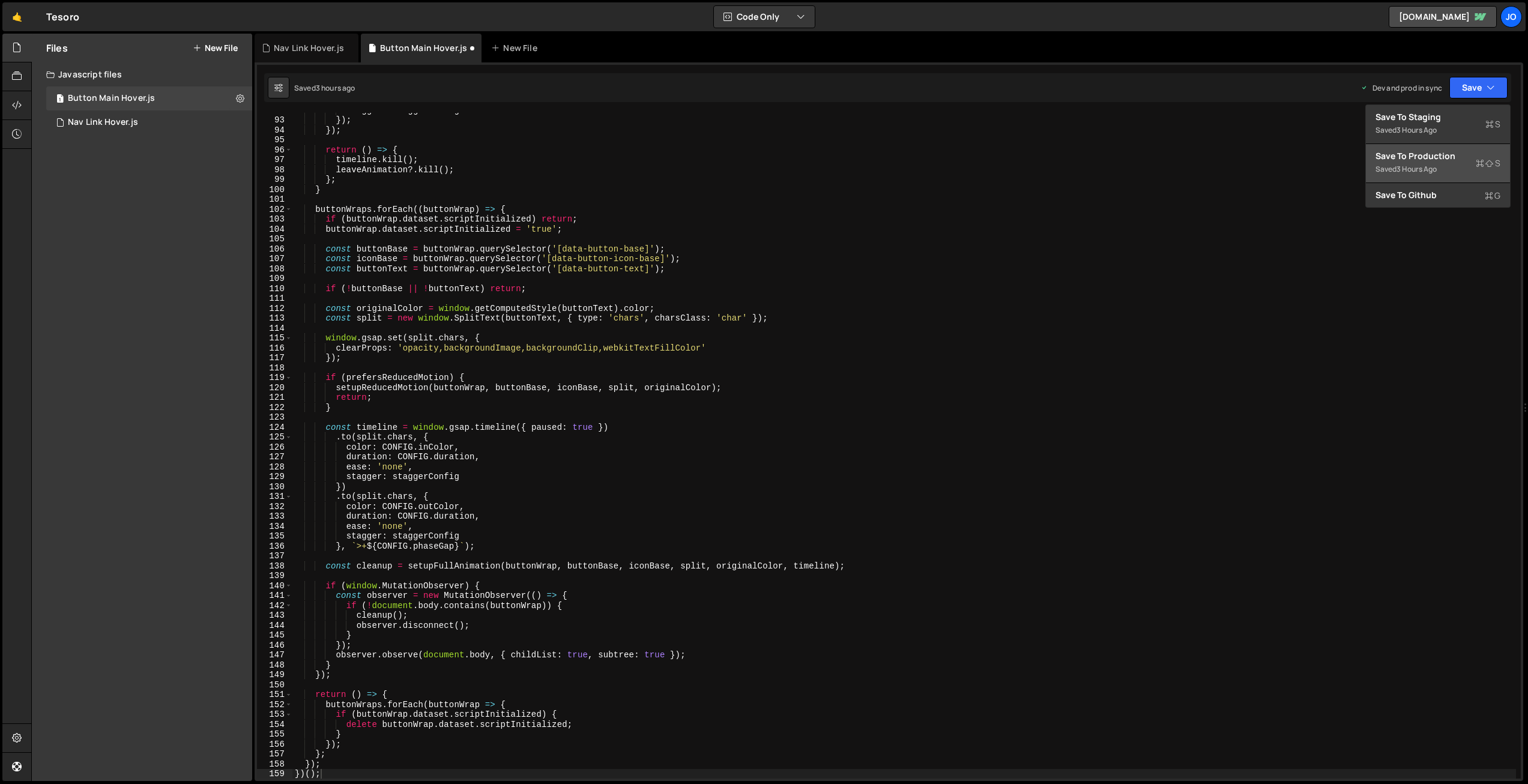
click at [1420, 156] on div "Save to Production S" at bounding box center [1438, 156] width 125 height 12
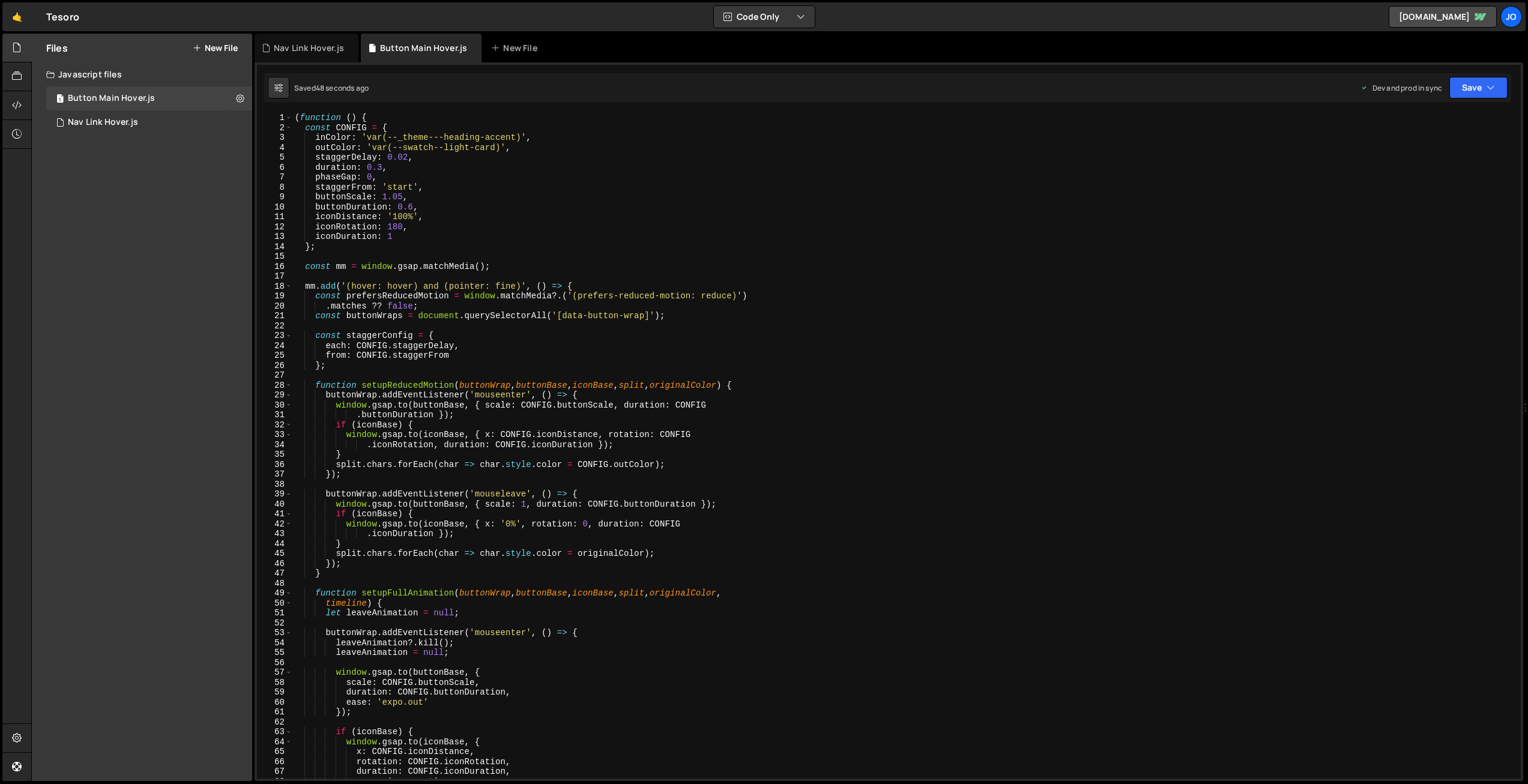
scroll to position [0, 0]
drag, startPoint x: 516, startPoint y: 135, endPoint x: 392, endPoint y: 139, distance: 124.1
click at [389, 137] on div "( function ( ) { const CONFIG = { inColor : 'var(--_theme---heading-accent)' , …" at bounding box center [904, 456] width 1224 height 685
drag, startPoint x: 488, startPoint y: 147, endPoint x: 394, endPoint y: 148, distance: 94.0
click at [394, 147] on div "( function ( ) { const CONFIG = { inColor : 'var(--_theme---heading-accent)' , …" at bounding box center [904, 456] width 1224 height 685
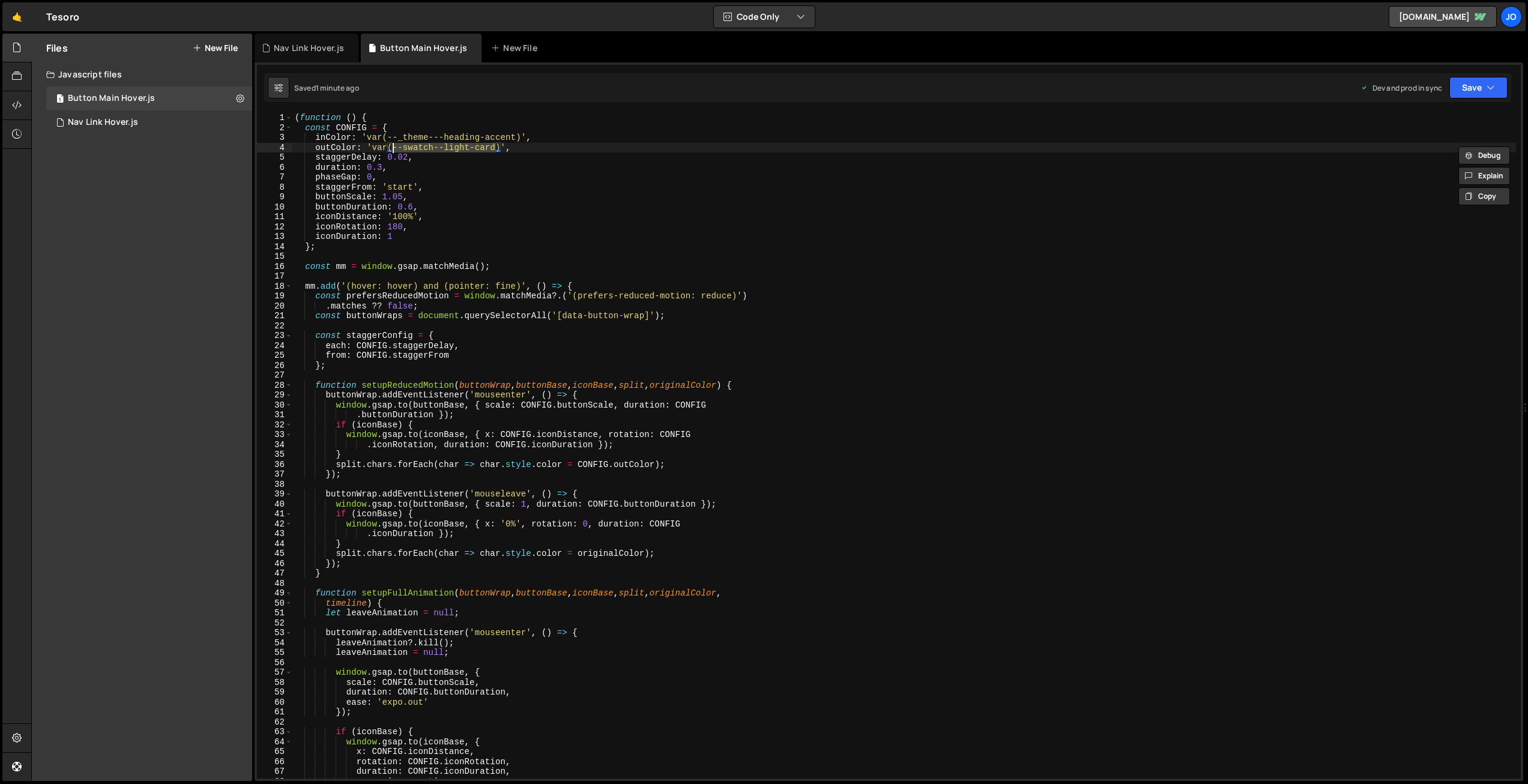
paste textarea "_theme---heading-accent"
click at [474, 146] on div "( function ( ) { const CONFIG = { inColor : 'var(--_theme---heading-accent)' , …" at bounding box center [904, 446] width 1224 height 666
drag, startPoint x: 483, startPoint y: 146, endPoint x: 447, endPoint y: 144, distance: 36.1
click at [447, 144] on div "( function ( ) { const CONFIG = { inColor : 'var(--_theme---heading-accent)' , …" at bounding box center [904, 456] width 1224 height 685
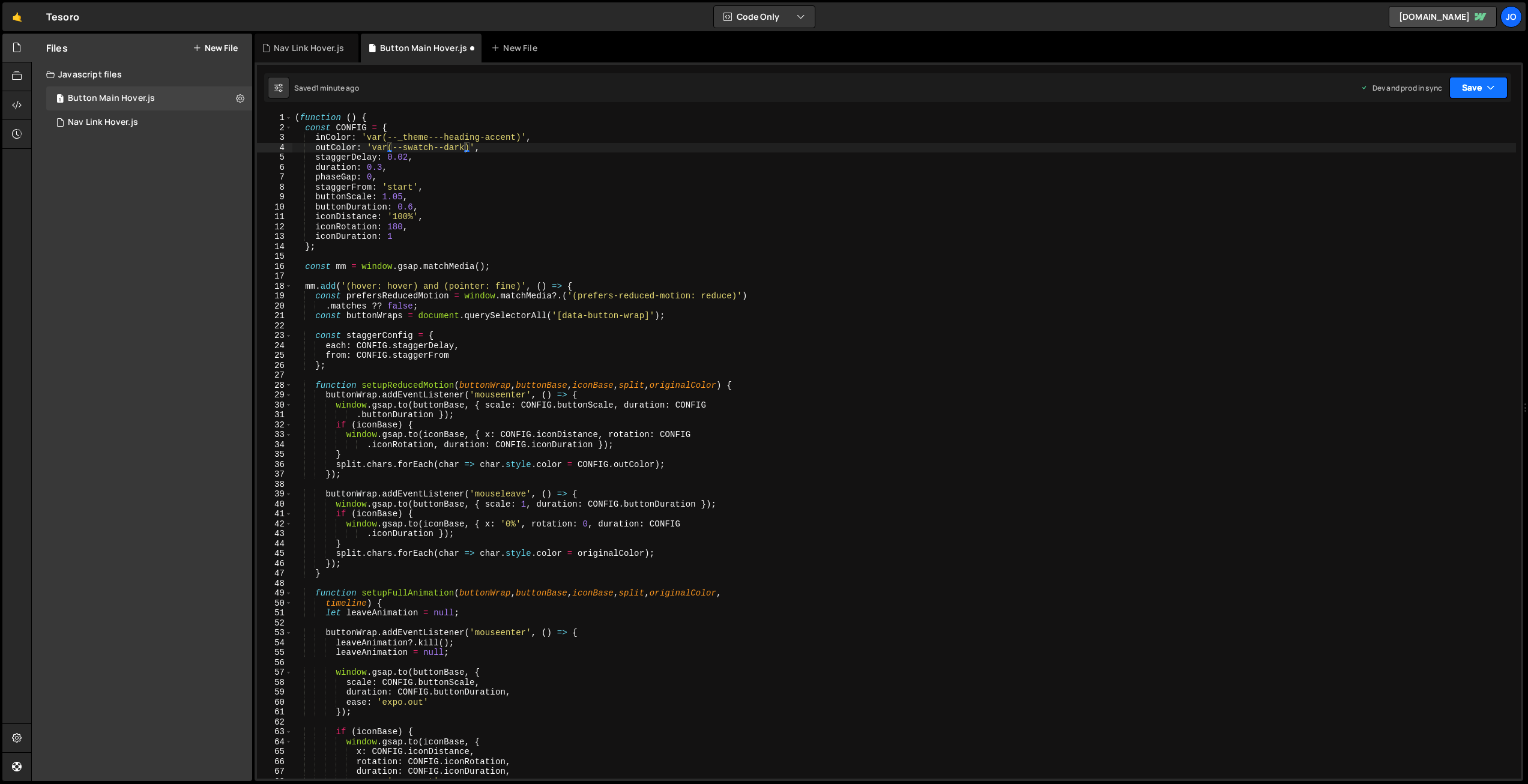
click at [1463, 98] on button "Save" at bounding box center [1479, 88] width 59 height 22
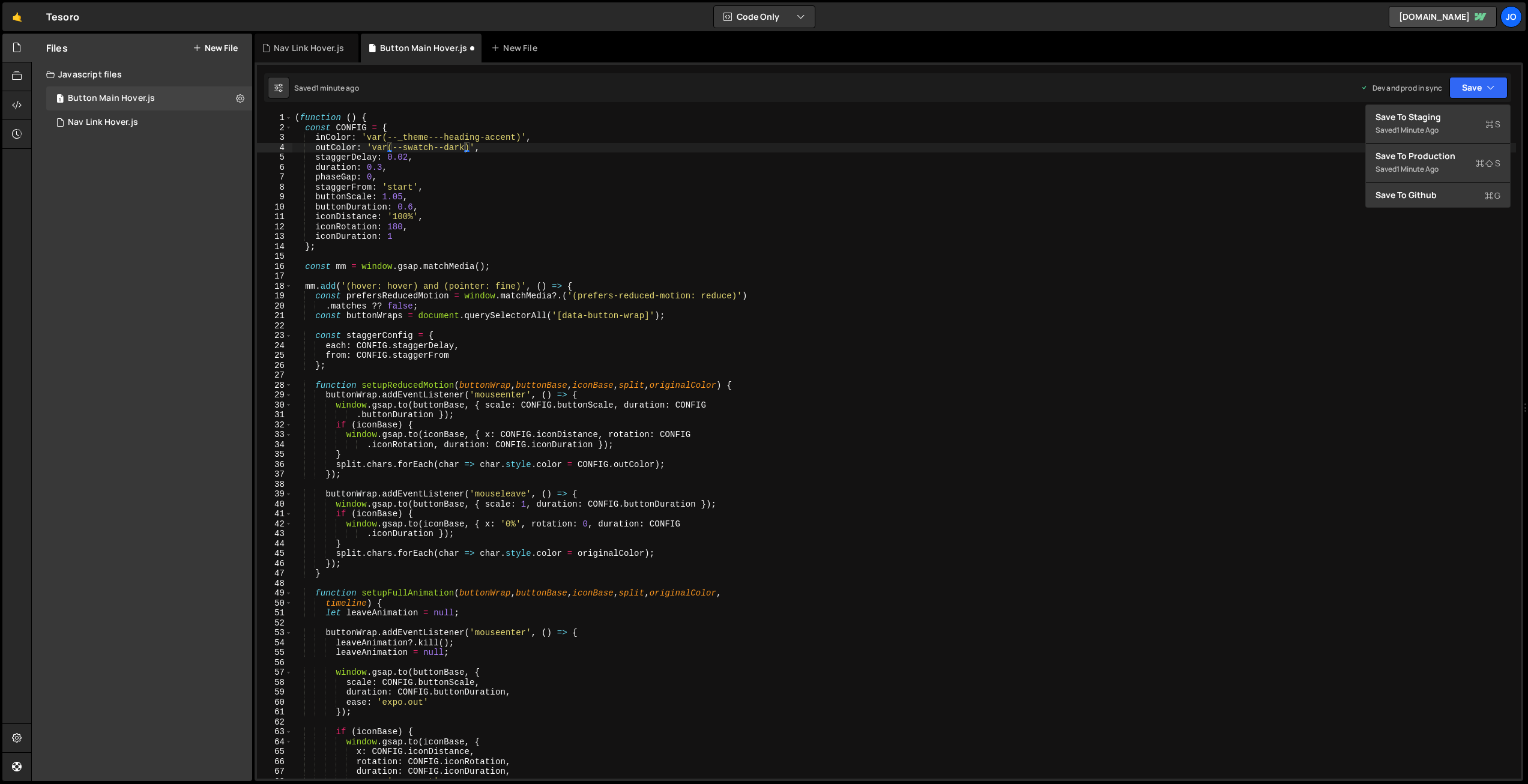
scroll to position [0, 8]
click at [455, 157] on div "( function ( ) { const CONFIG = { inColor : 'var(--_theme---heading-accent)' , …" at bounding box center [904, 456] width 1224 height 685
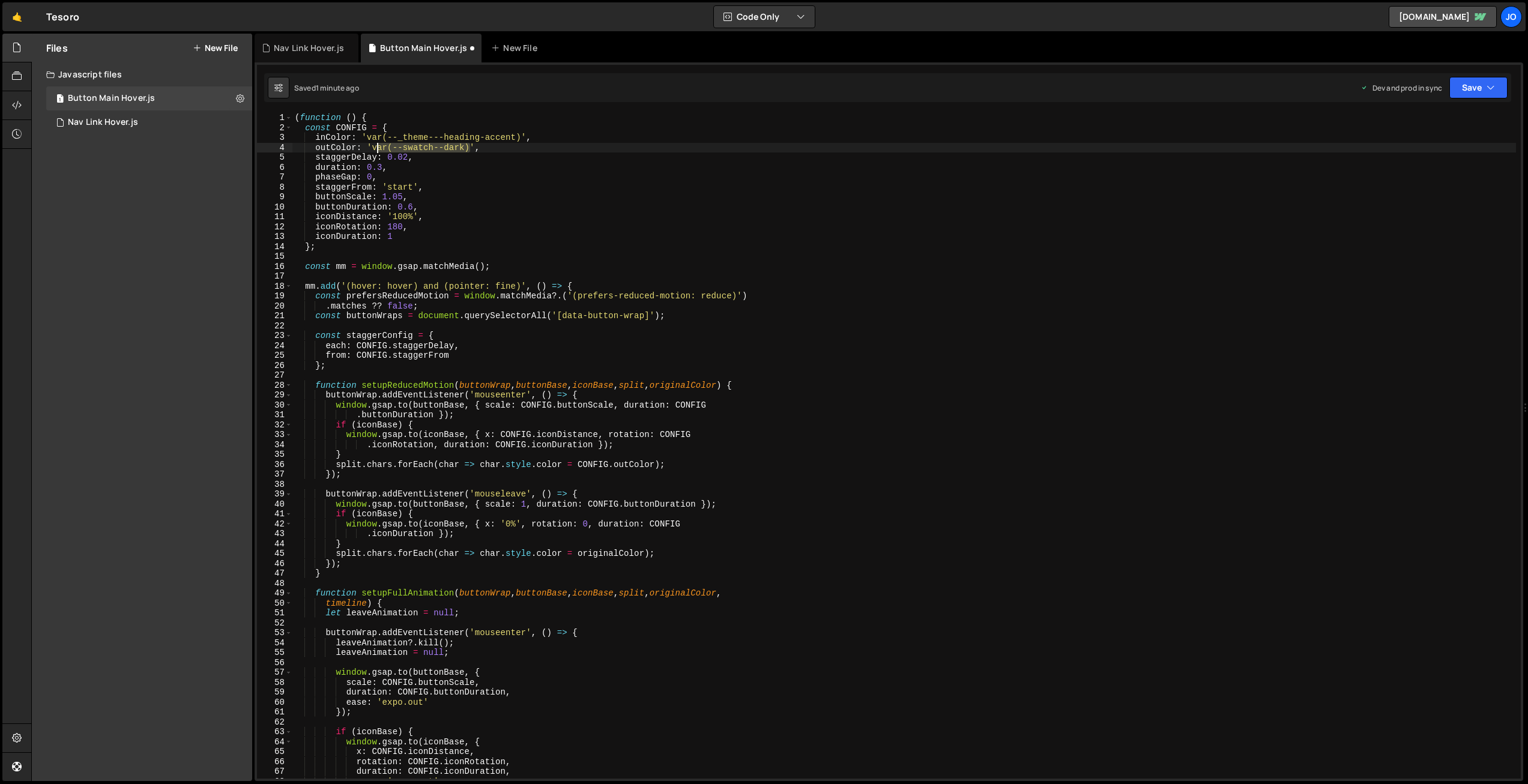
drag, startPoint x: 472, startPoint y: 146, endPoint x: 376, endPoint y: 146, distance: 96.0
click at [376, 146] on div "( function ( ) { const CONFIG = { inColor : 'var(--_theme---heading-accent)' , …" at bounding box center [904, 456] width 1224 height 685
click at [1472, 89] on button "Save" at bounding box center [1479, 88] width 59 height 22
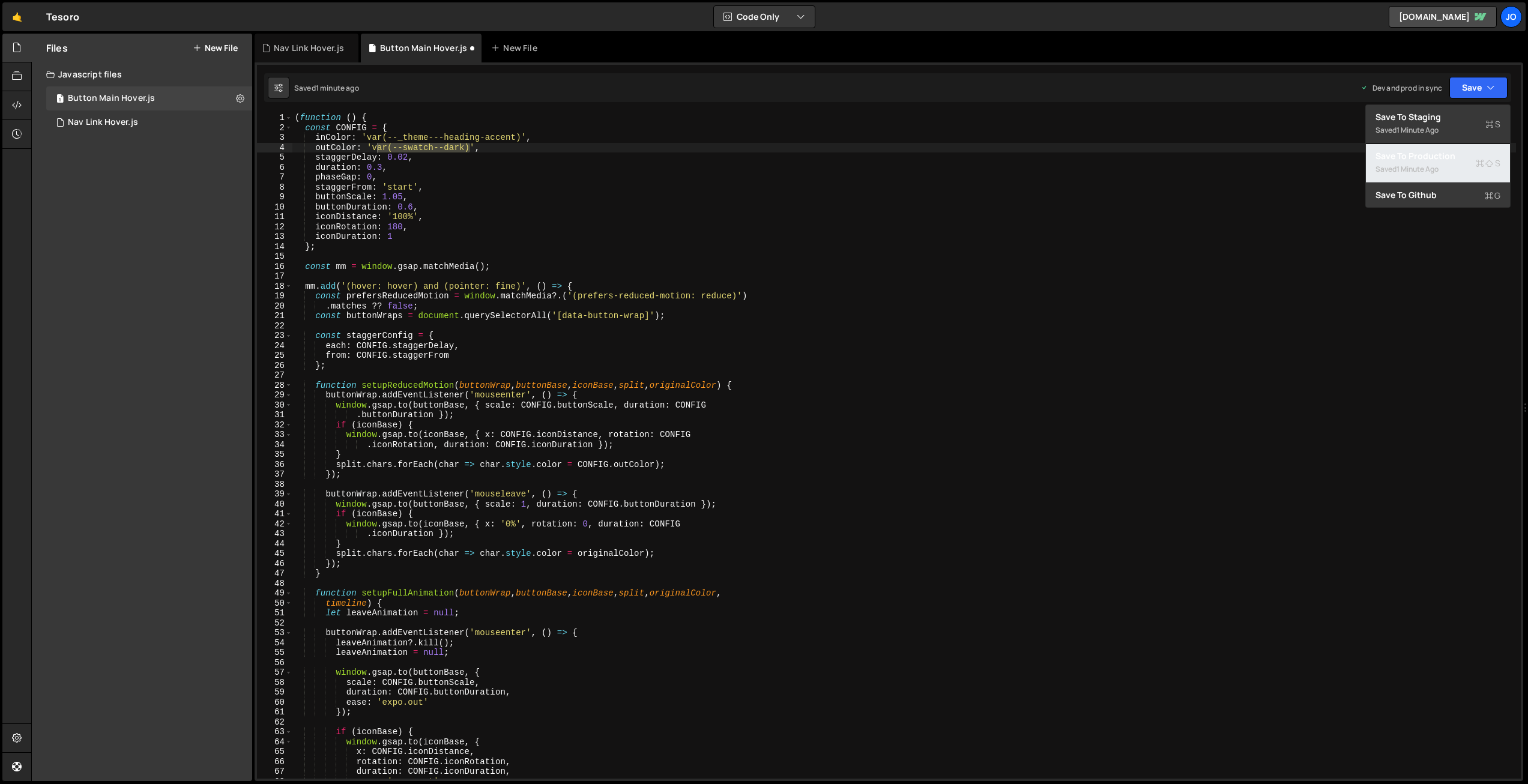
click at [1433, 163] on div "Saved 1 minute ago" at bounding box center [1438, 169] width 125 height 15
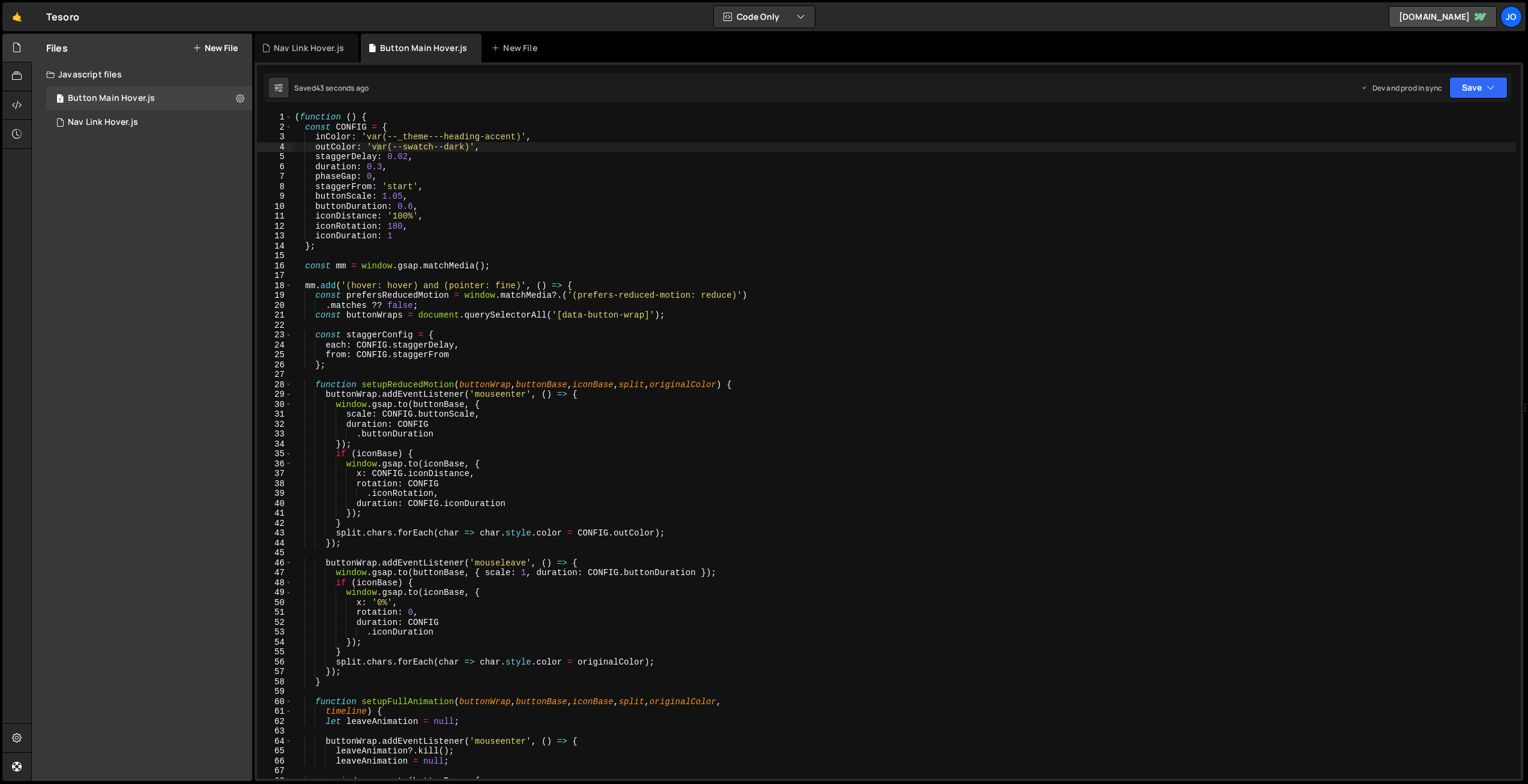
scroll to position [0, 0]
drag, startPoint x: 382, startPoint y: 165, endPoint x: 405, endPoint y: 222, distance: 61.5
click at [383, 166] on div "( function ( ) { const CONFIG = { inColor : 'var(--_theme---heading-accent)' , …" at bounding box center [904, 455] width 1224 height 685
click at [1473, 85] on button "Save" at bounding box center [1479, 88] width 59 height 22
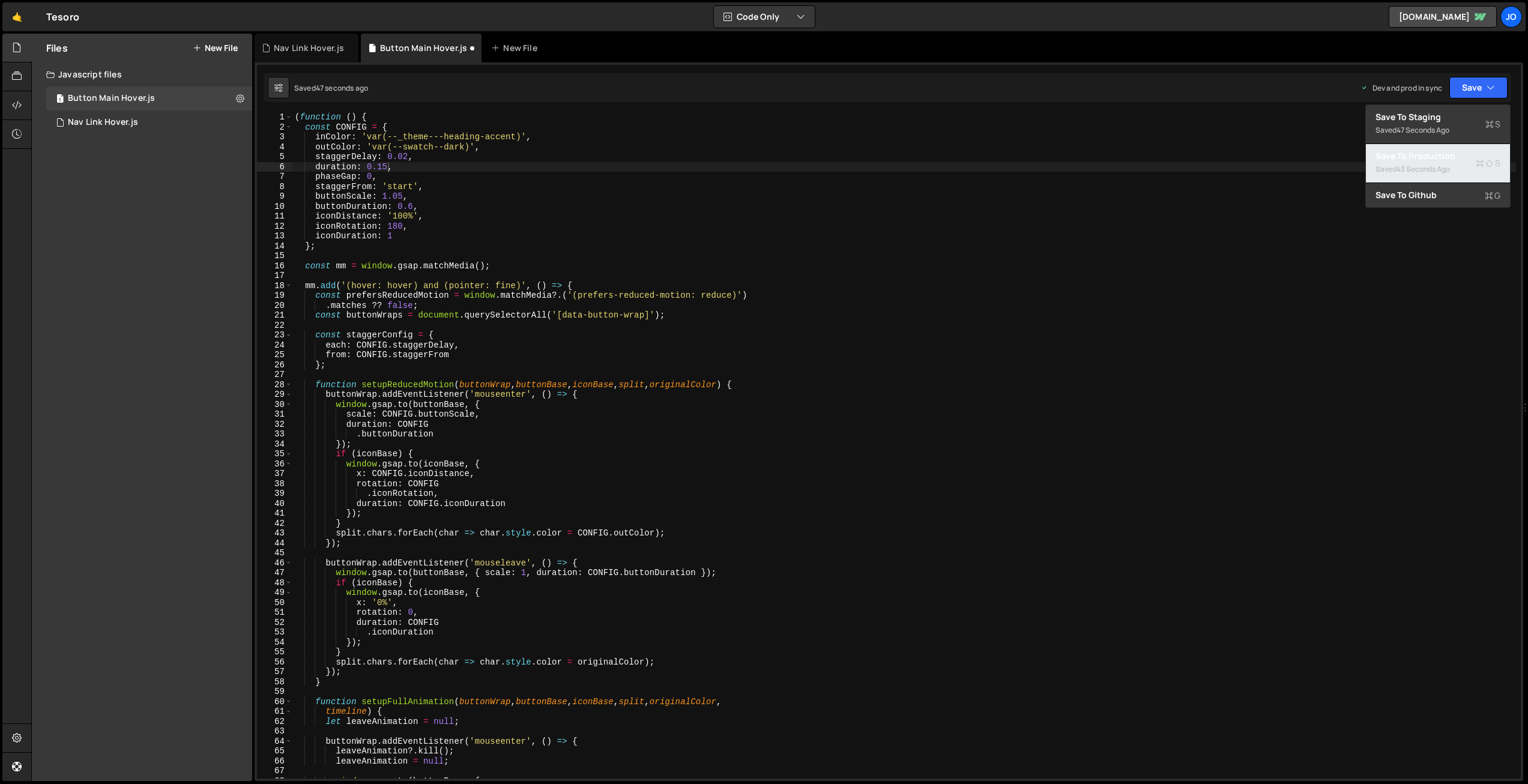
drag, startPoint x: 1440, startPoint y: 162, endPoint x: 1420, endPoint y: 163, distance: 20.0
click at [1440, 162] on div "Saved 43 seconds ago" at bounding box center [1438, 169] width 125 height 15
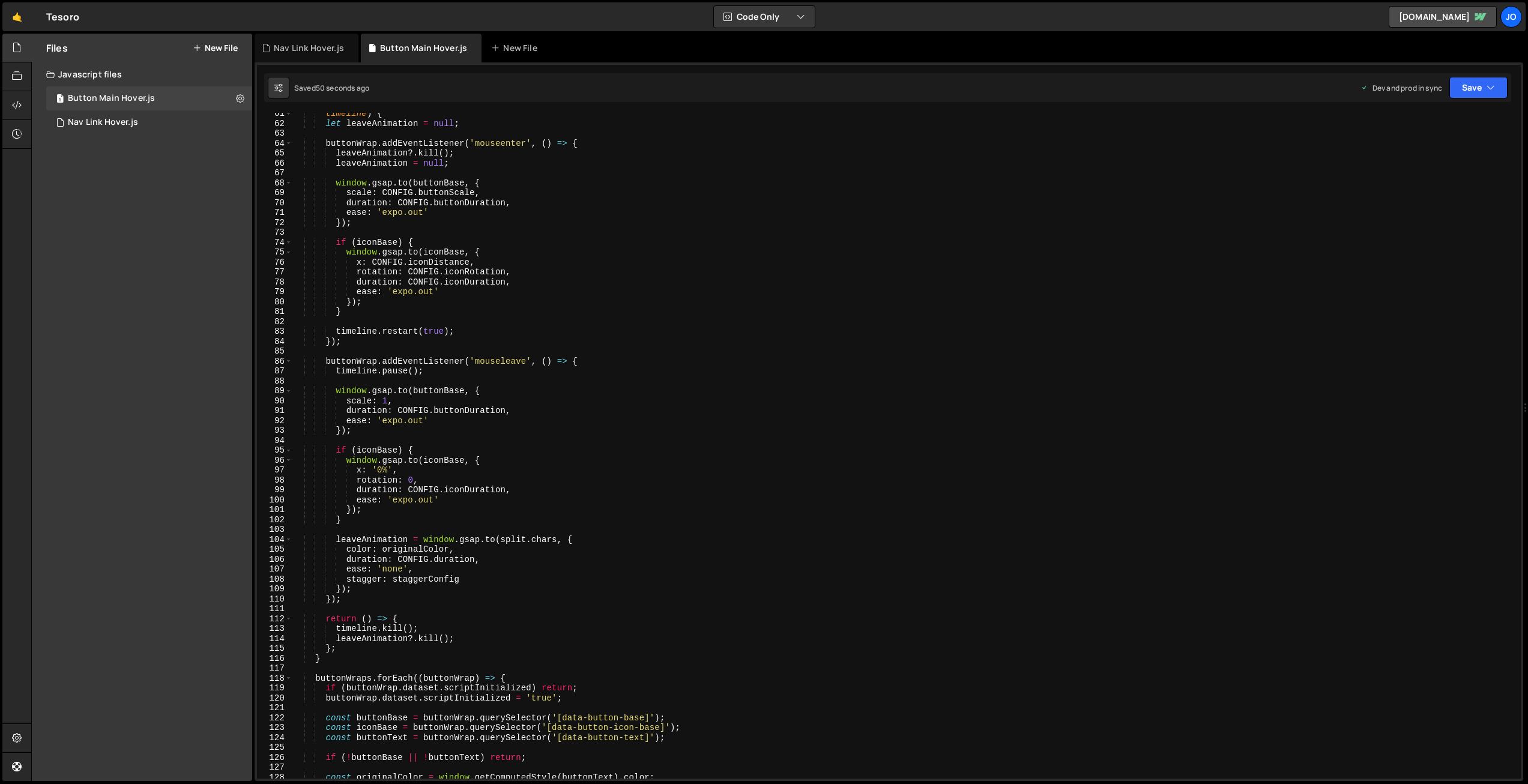
scroll to position [598, 0]
click at [355, 540] on div "timeline ) { let leaveAnimation = null ; buttonWrap . addEventListener ( 'mouse…" at bounding box center [904, 451] width 1224 height 685
click at [574, 539] on div "timeline ) { let leaveAnimation = null ; buttonWrap . addEventListener ( 'mouse…" at bounding box center [904, 451] width 1224 height 685
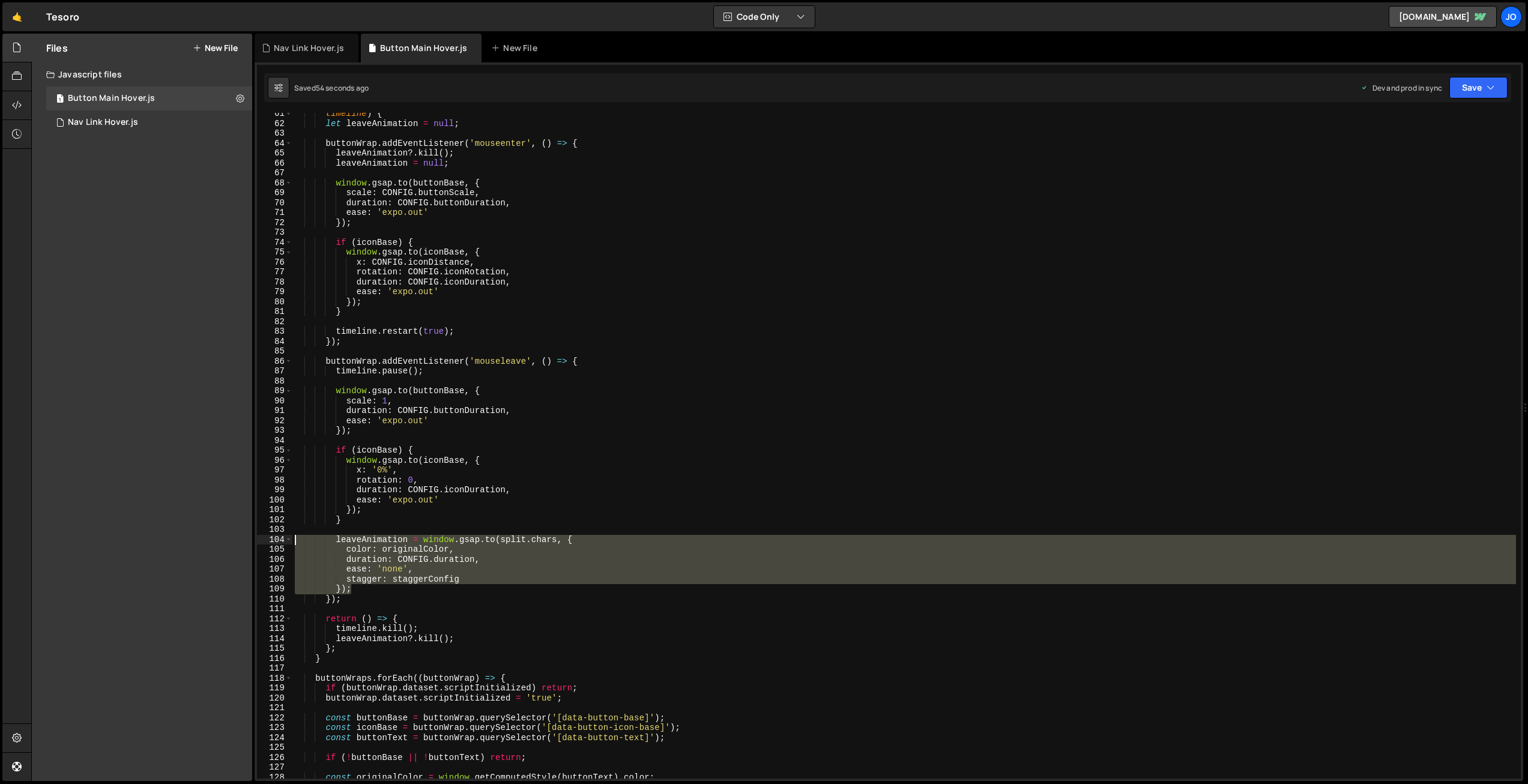
drag, startPoint x: 362, startPoint y: 588, endPoint x: 272, endPoint y: 535, distance: 104.4
click at [272, 535] on div "leaveAnimation = window.gsap.to(split.chars, { 61 62 63 64 65 66 67 68 69 70 71…" at bounding box center [889, 446] width 1264 height 666
type textarea "leaveAnimation = window.gsap.to(split.chars, { color: originalColor,"
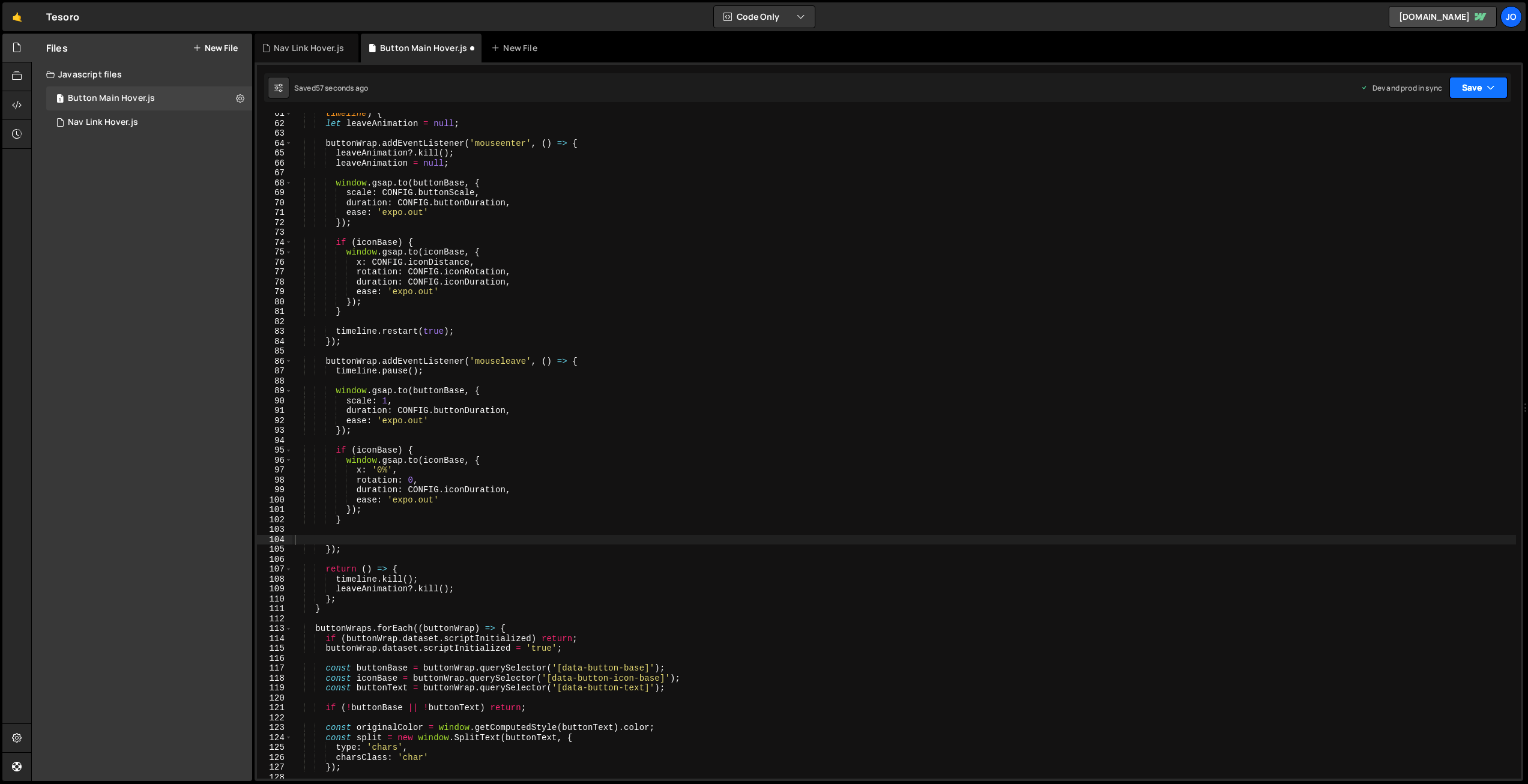
click at [1476, 87] on button "Save" at bounding box center [1479, 88] width 59 height 22
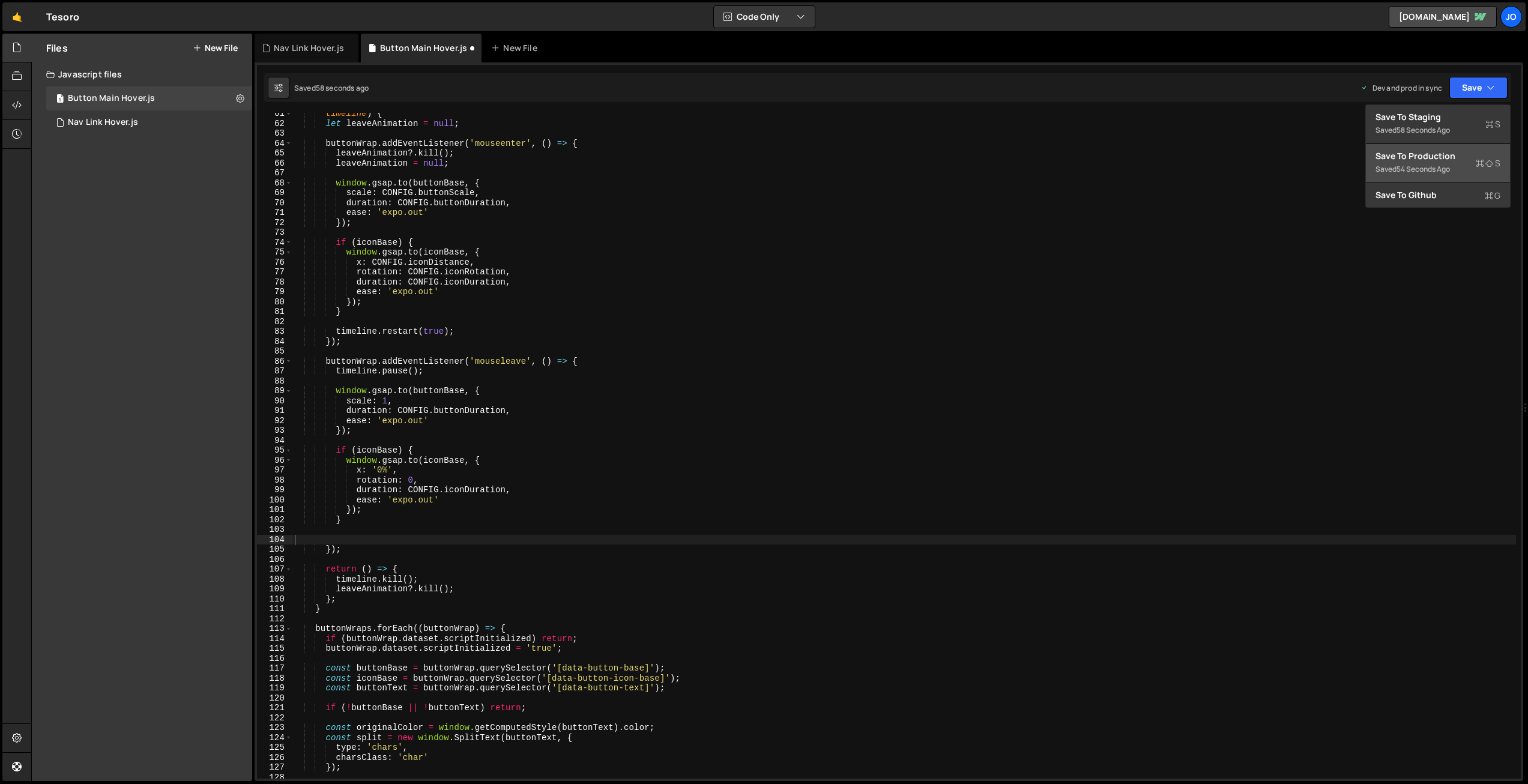
click at [1440, 148] on button "Save to Production S Saved 54 seconds ago" at bounding box center [1438, 163] width 144 height 39
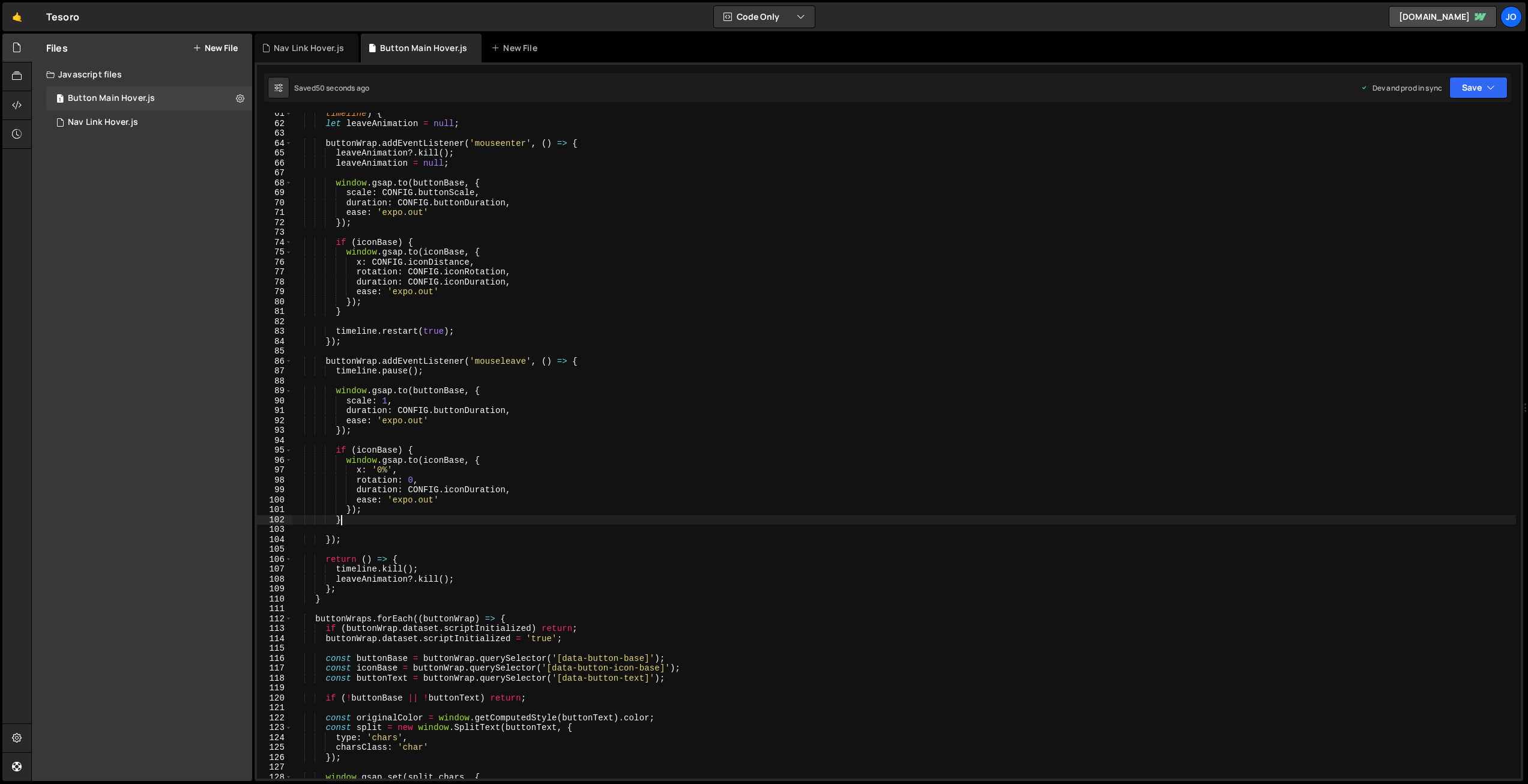
click at [361, 525] on div "timeline ) { let leaveAnimation = null ; buttonWrap . addEventListener ( 'mouse…" at bounding box center [904, 451] width 1224 height 685
click at [462, 505] on div "timeline ) { let leaveAnimation = null ; buttonWrap . addEventListener ( 'mouse…" at bounding box center [904, 451] width 1224 height 685
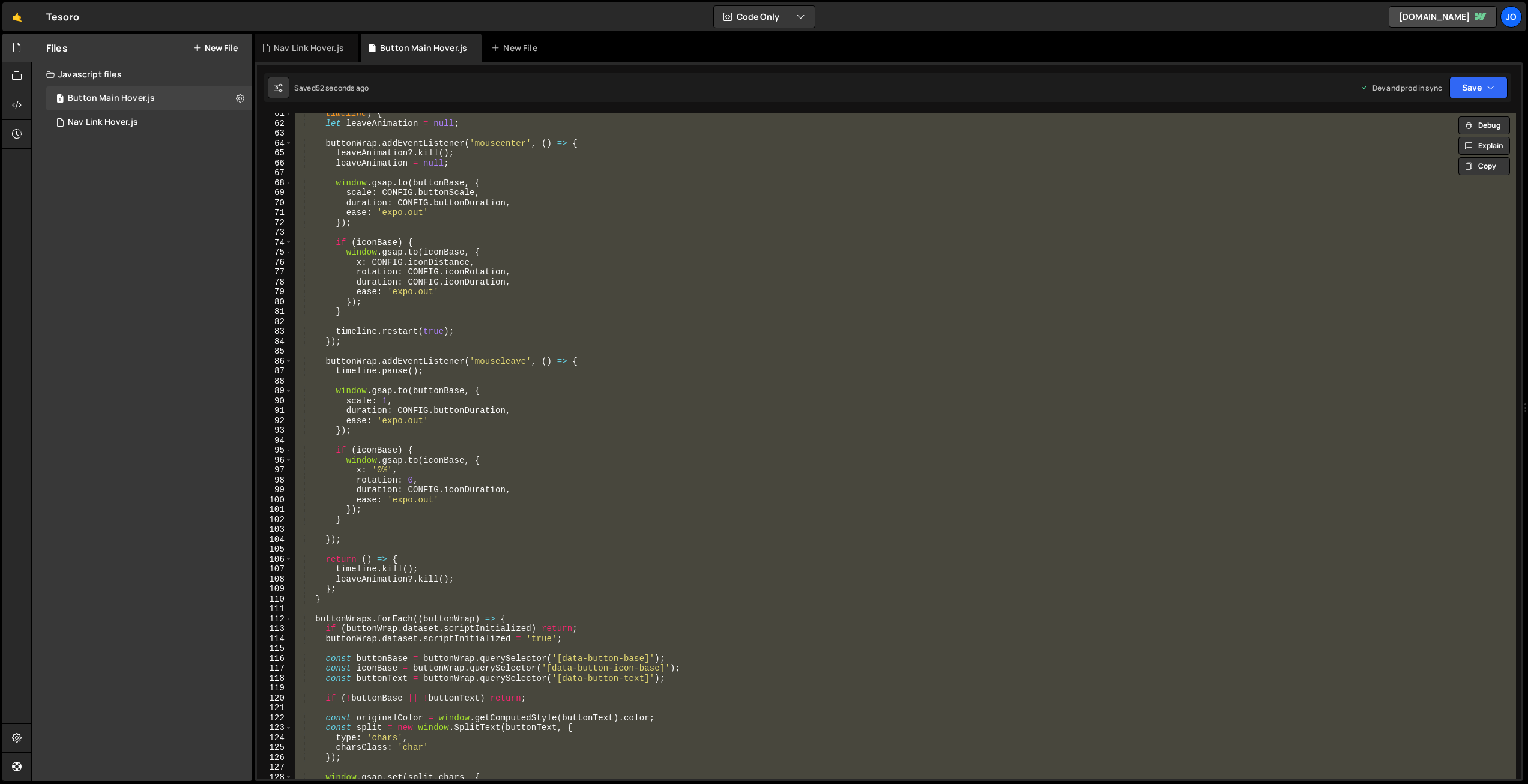
click at [687, 253] on div "timeline ) { let leaveAnimation = null ; buttonWrap . addEventListener ( 'mouse…" at bounding box center [904, 446] width 1224 height 666
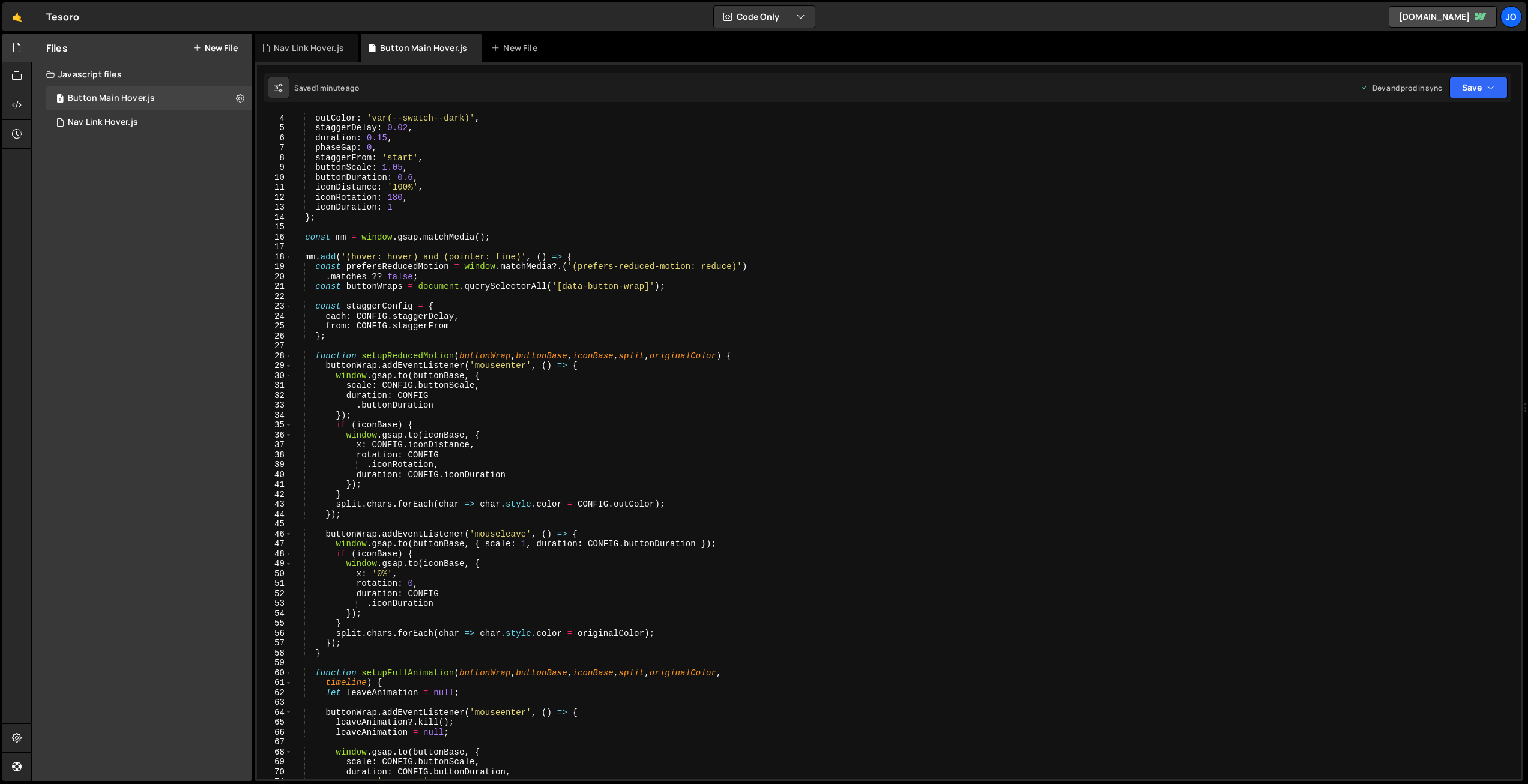
scroll to position [36, 0]
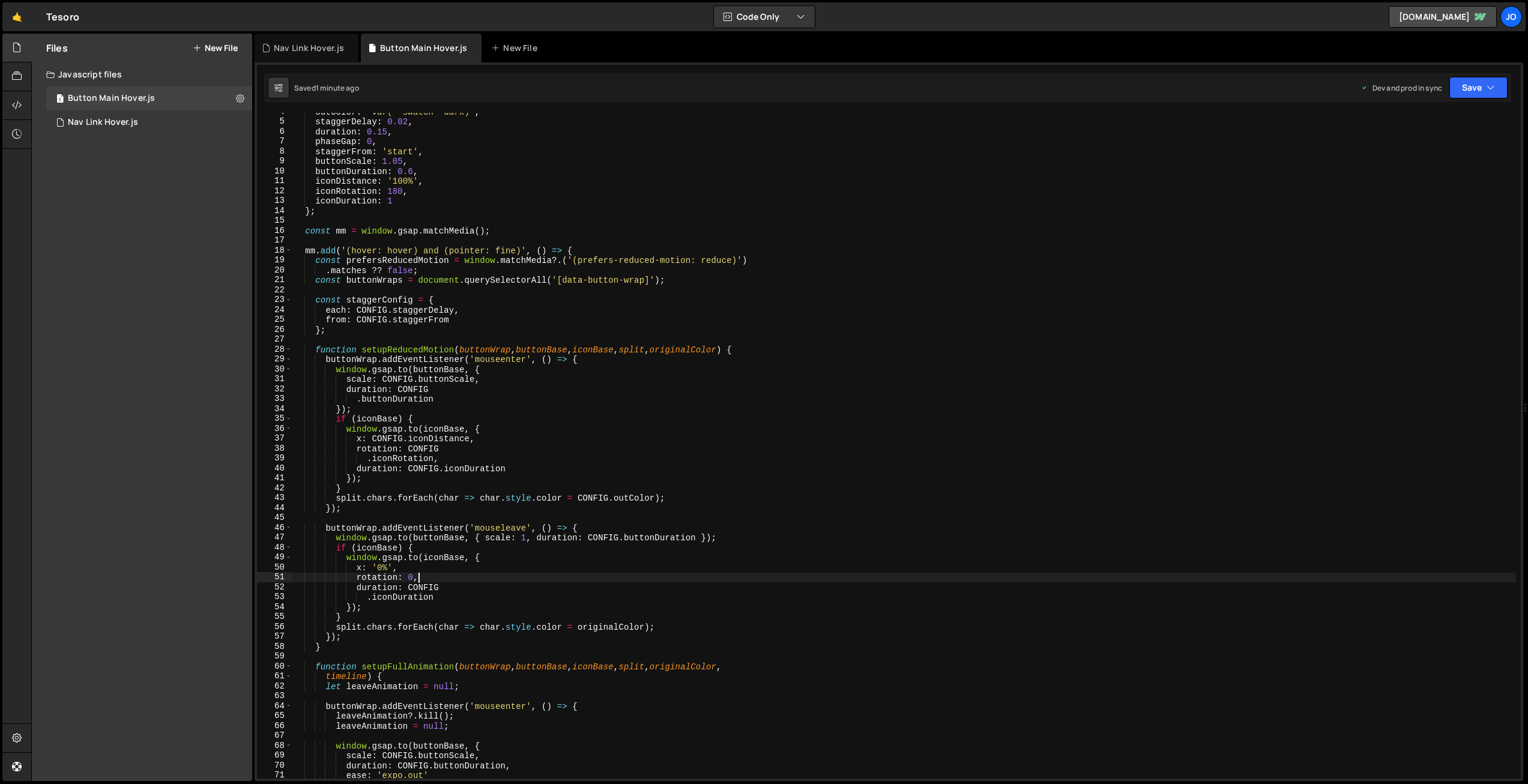
click at [416, 577] on div "outColor : 'var(--swatch--dark)' , staggerDelay : 0.02 , duration : 0.15 , phas…" at bounding box center [904, 450] width 1224 height 685
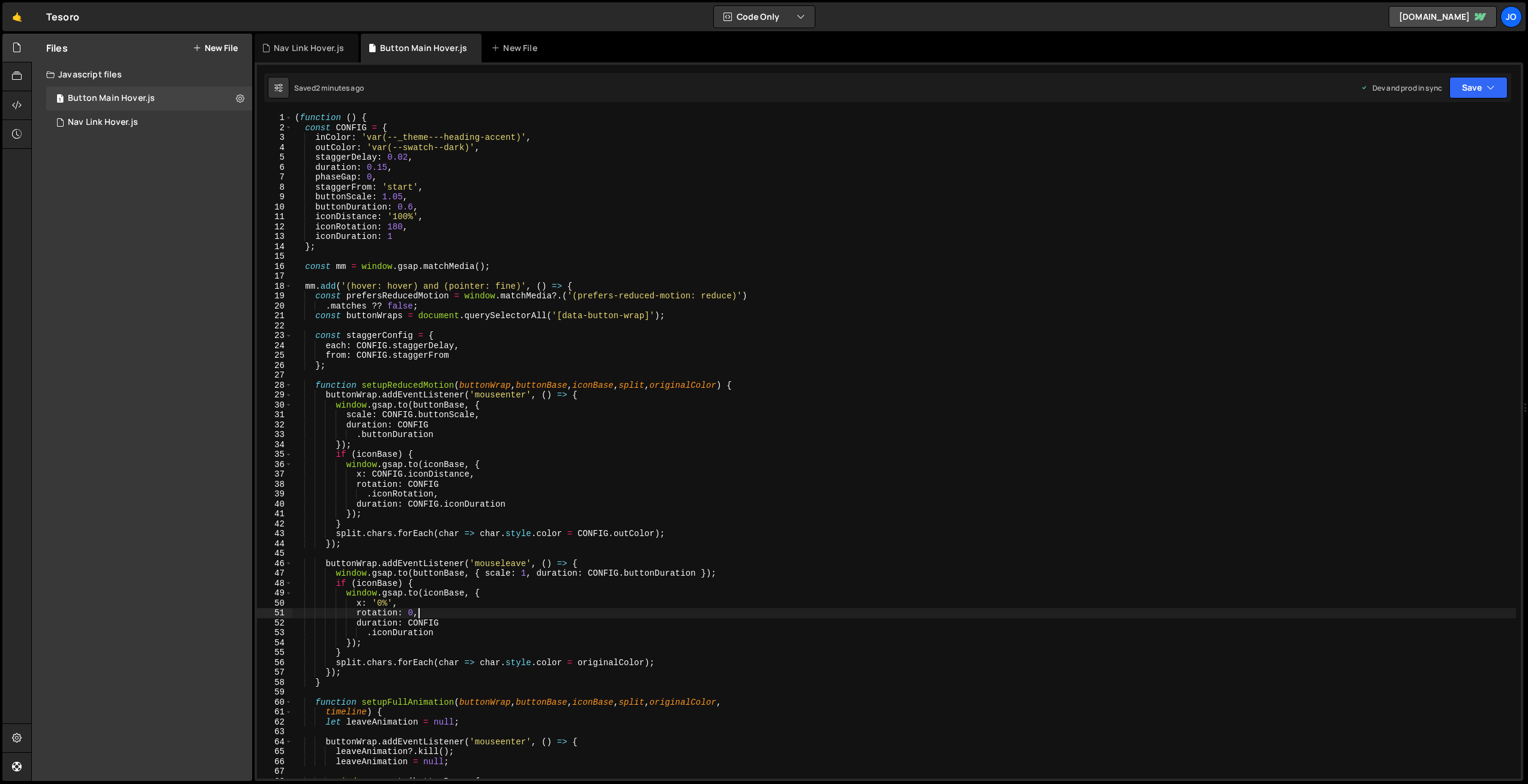
scroll to position [0, 0]
click at [406, 415] on div "( function ( ) { const CONFIG = { inColor : 'var(--_theme---heading-accent)' , …" at bounding box center [904, 456] width 1224 height 685
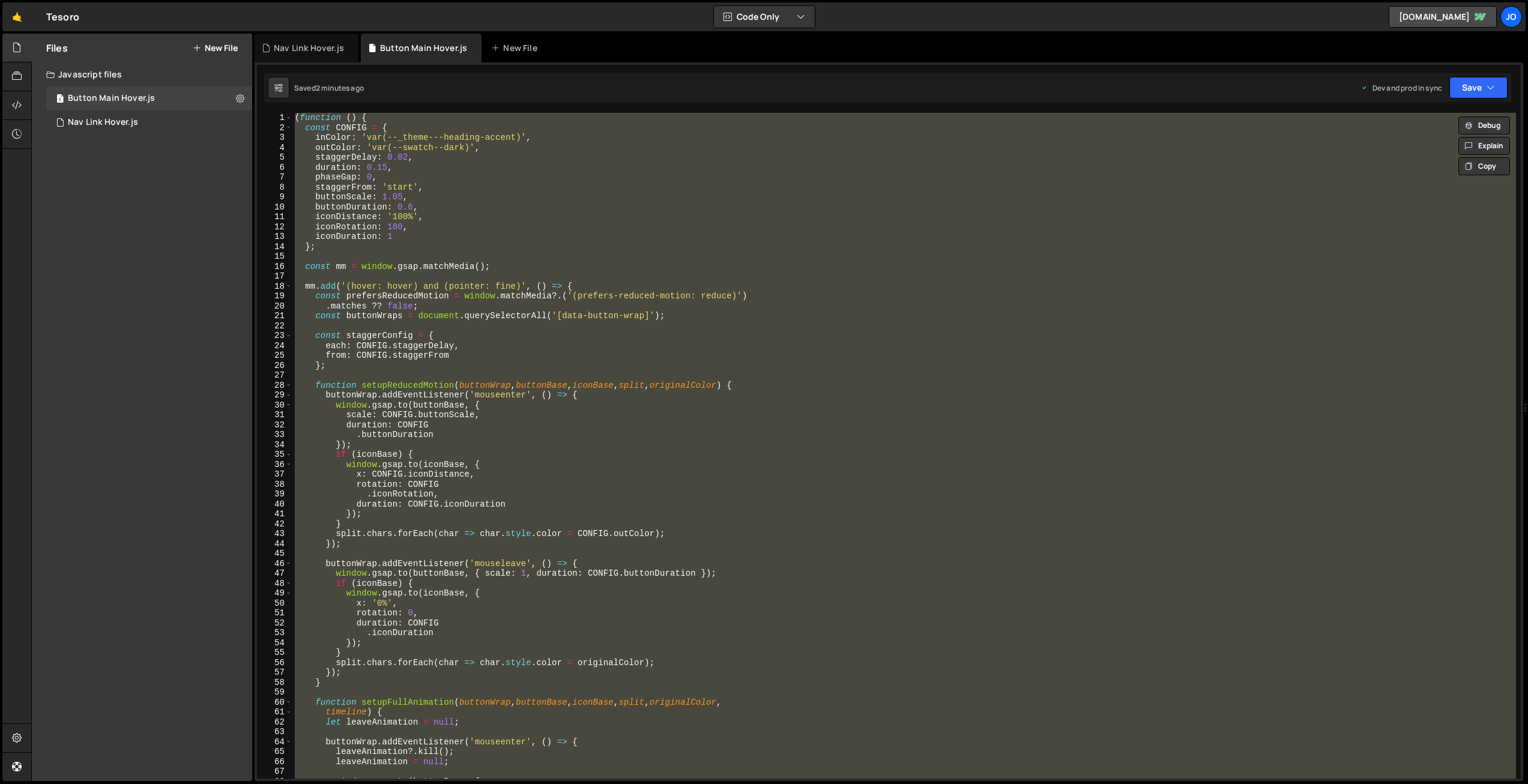
click at [569, 265] on div "( function ( ) { const CONFIG = { inColor : 'var(--_theme---heading-accent)' , …" at bounding box center [904, 446] width 1224 height 666
type textarea "const mm = window.gsap.matchMedia();"
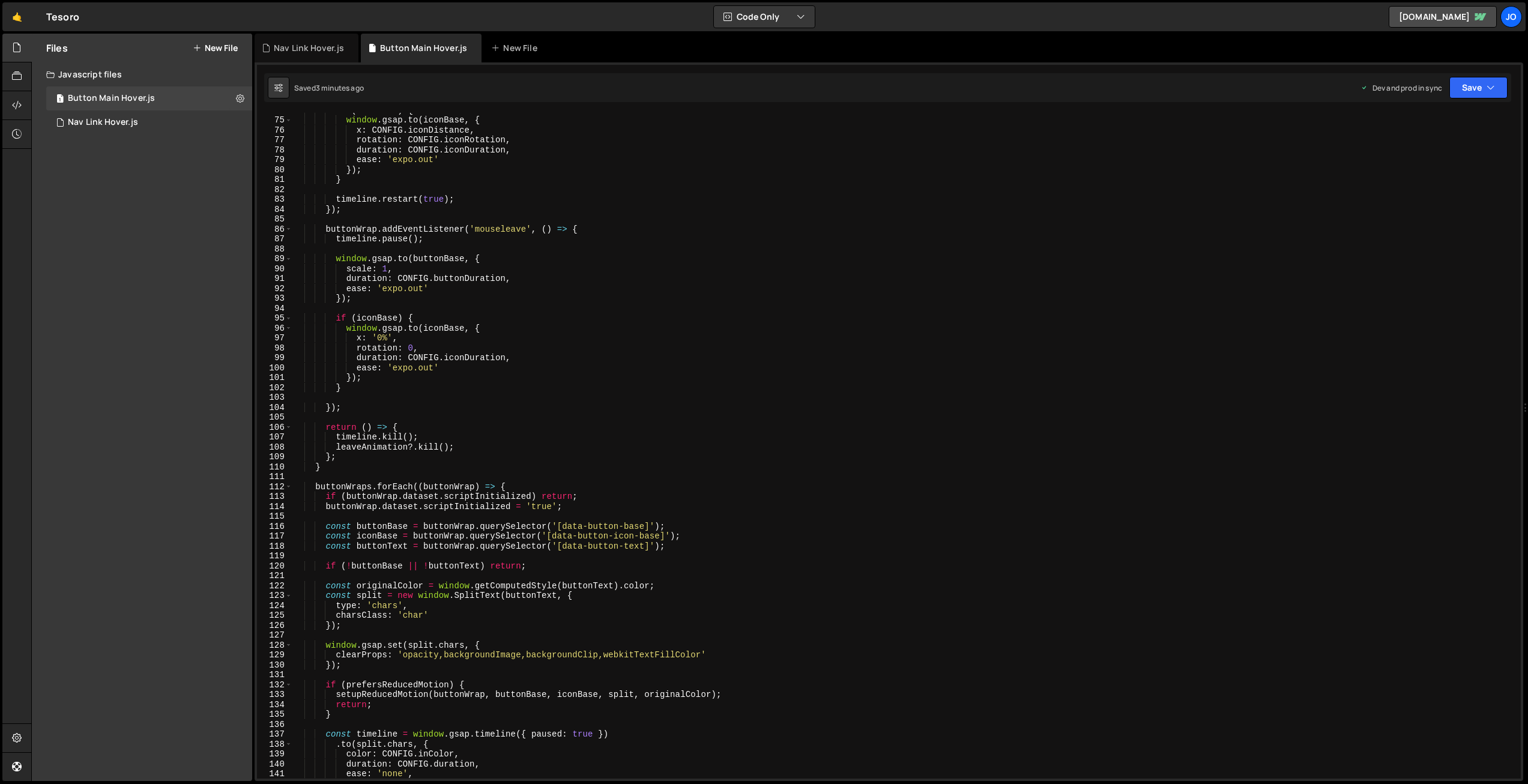
scroll to position [731, 0]
click at [599, 249] on div "if ( iconBase ) { window . gsap . to ( iconBase , { x : CONFIG . iconDistance ,…" at bounding box center [904, 448] width 1224 height 685
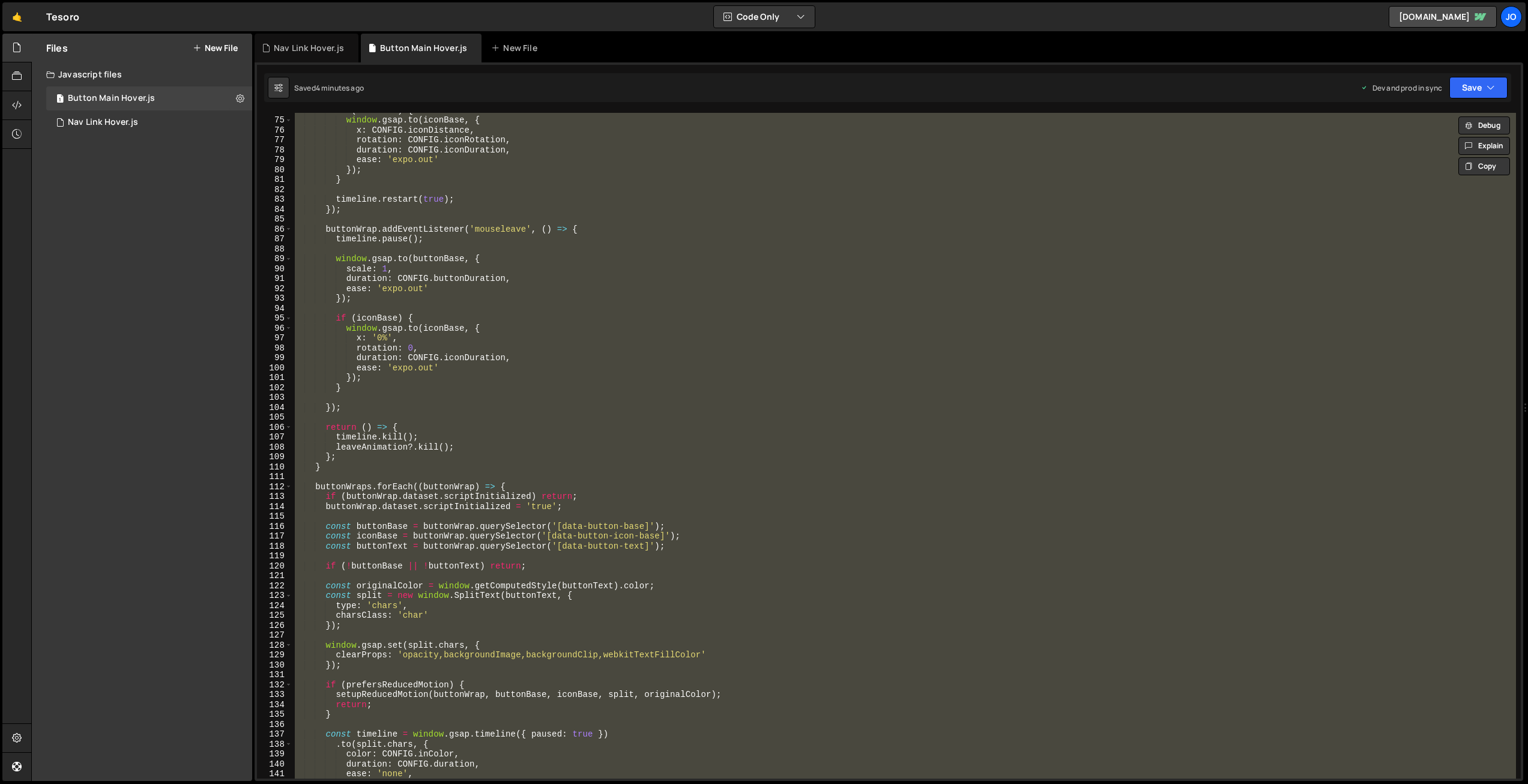
paste textarea
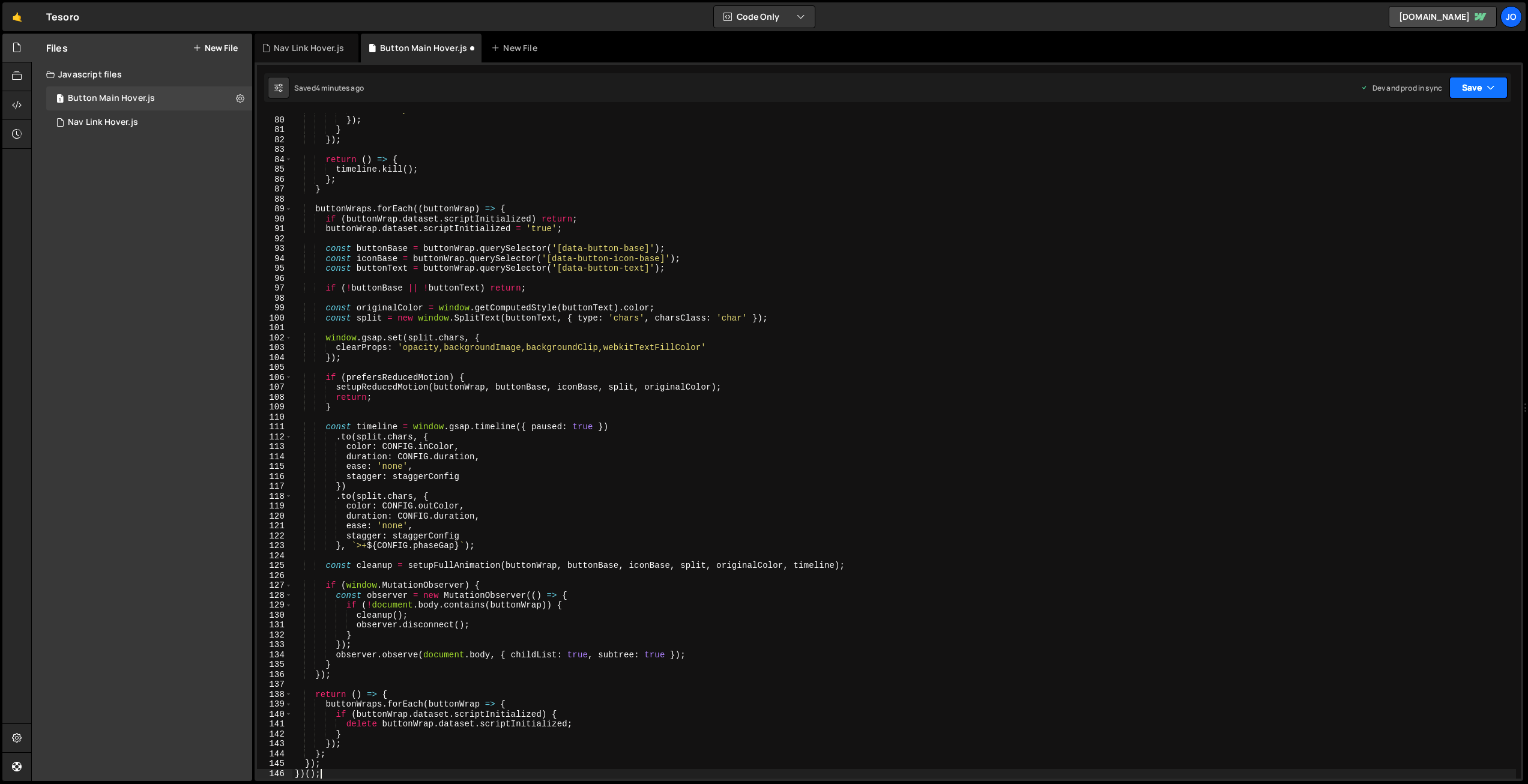
click at [1450, 79] on button "Save" at bounding box center [1479, 88] width 59 height 22
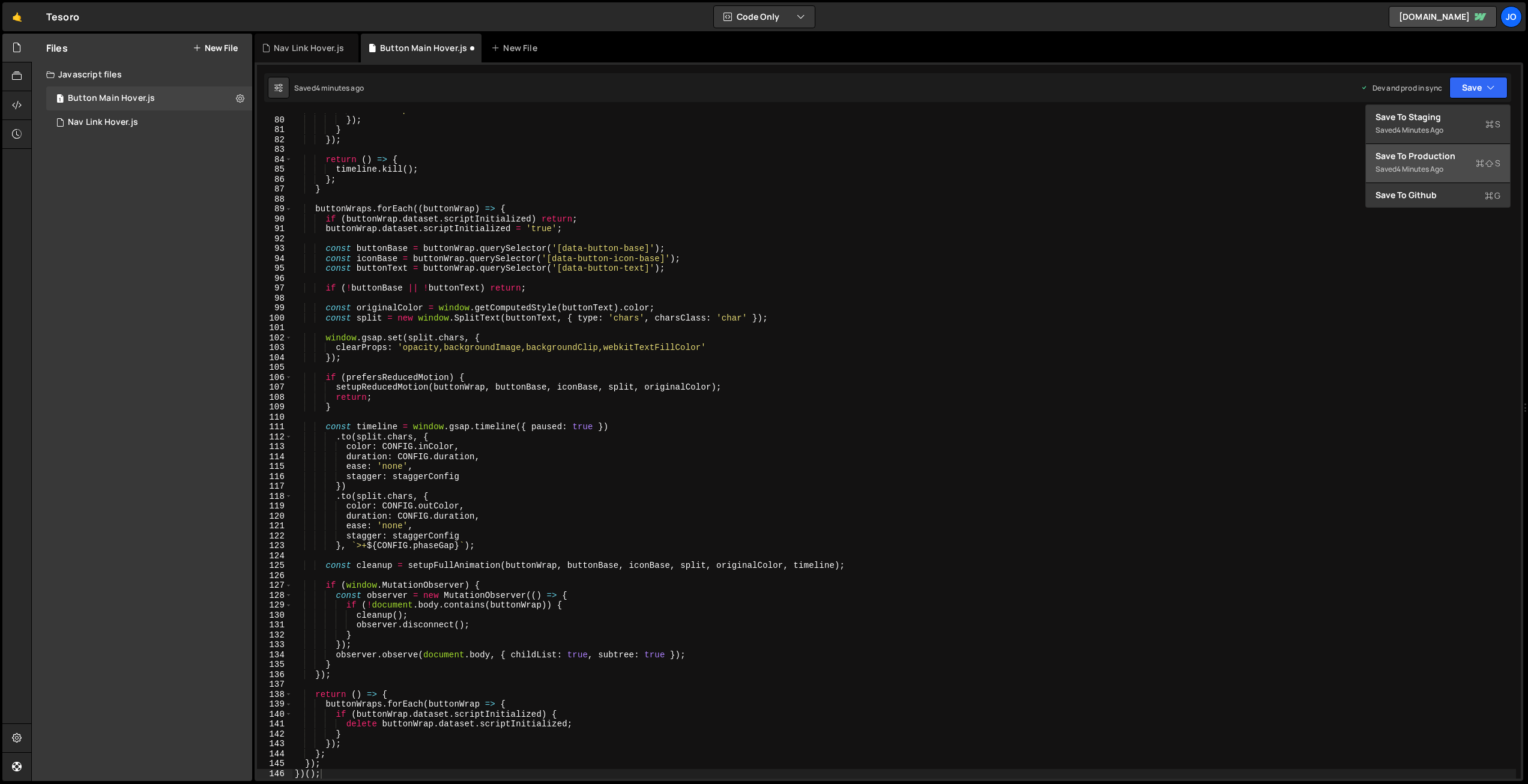
click at [1426, 165] on div "4 minutes ago" at bounding box center [1420, 169] width 47 height 10
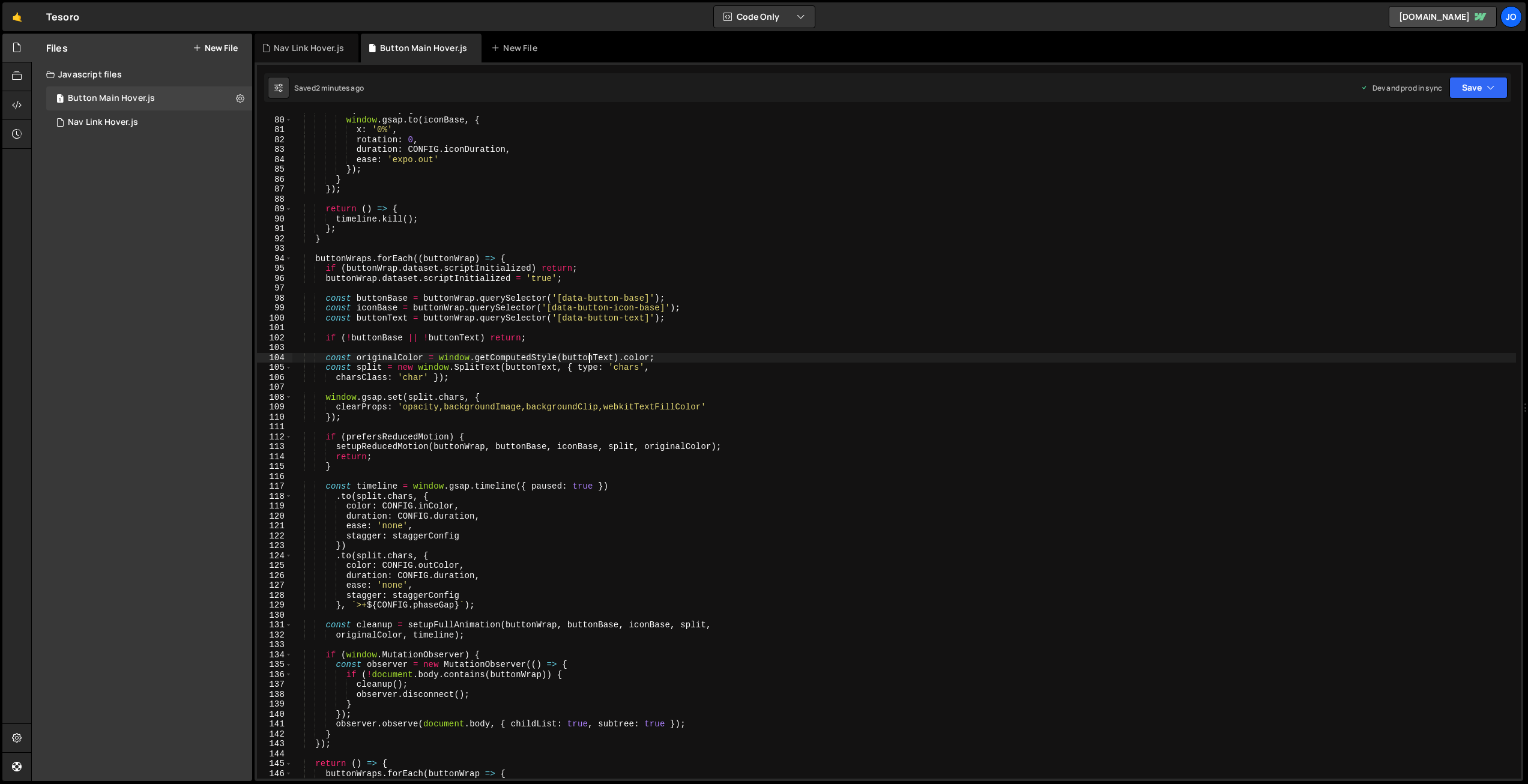
drag, startPoint x: 589, startPoint y: 355, endPoint x: 584, endPoint y: 348, distance: 8.6
click at [589, 355] on div "if ( iconBase ) { window . gsap . to ( iconBase , { x : '0%' , rotation : 0 , d…" at bounding box center [904, 448] width 1224 height 685
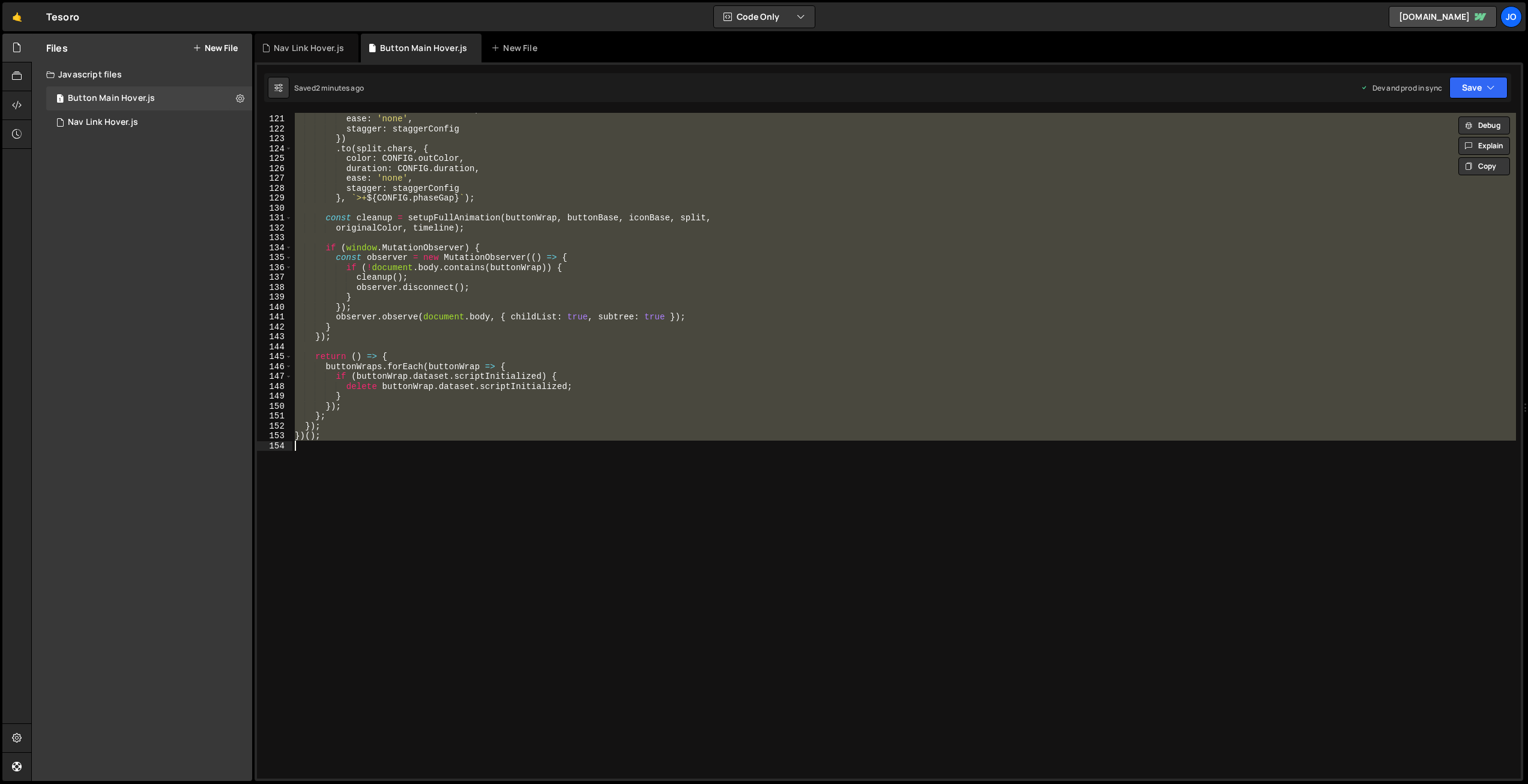
paste textarea
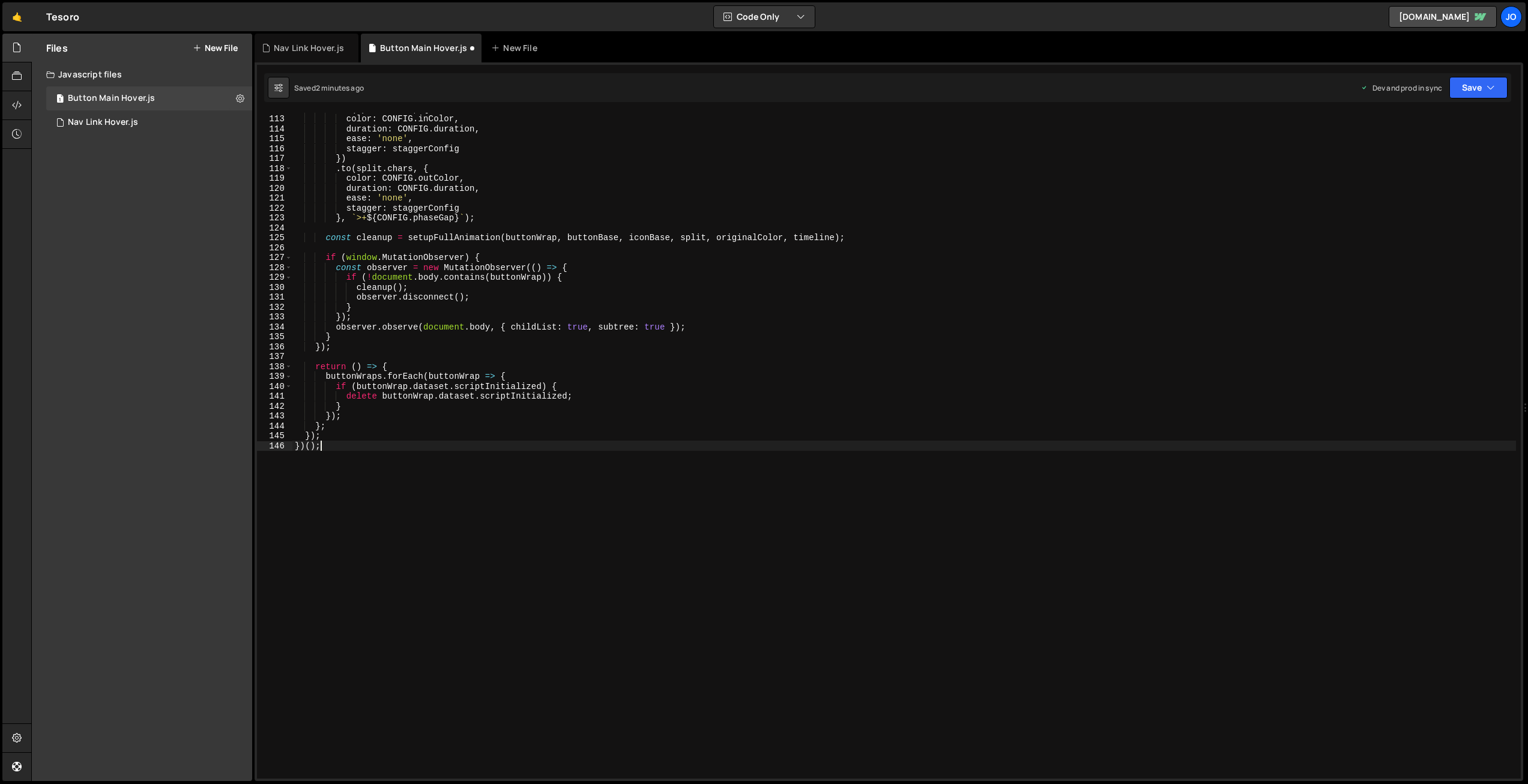
scroll to position [1108, 0]
click at [1479, 88] on button "Save" at bounding box center [1479, 88] width 59 height 22
click at [1440, 157] on div "Save to Production S" at bounding box center [1438, 156] width 125 height 12
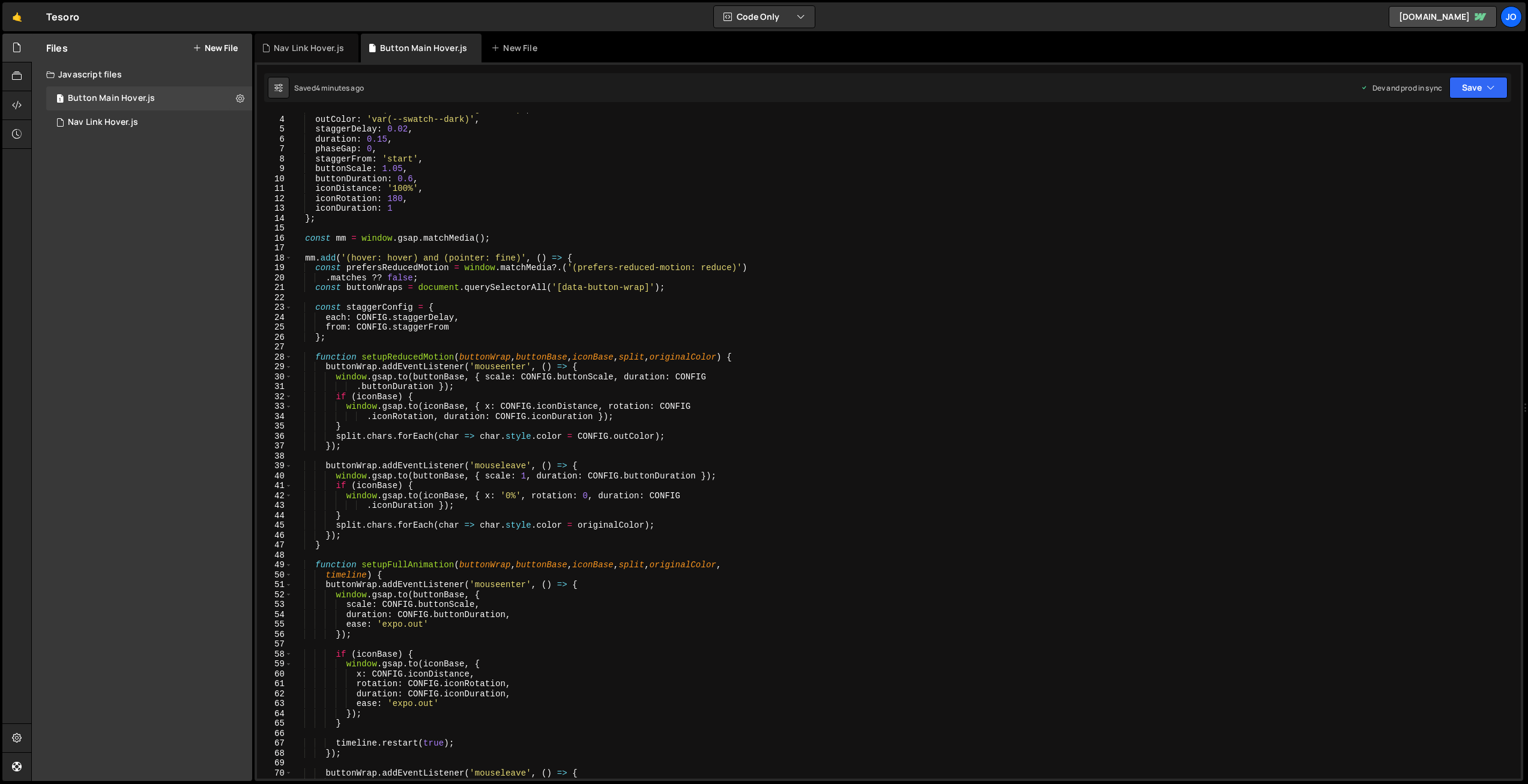
scroll to position [28, 0]
drag, startPoint x: 601, startPoint y: 406, endPoint x: 502, endPoint y: 404, distance: 99.0
click at [502, 404] on div "inColor : 'var(--_theme---heading-accent)' , outColor : 'var(--swatch--dark)' ,…" at bounding box center [904, 447] width 1224 height 685
click at [576, 404] on div "inColor : 'var(--_theme---heading-accent)' , outColor : 'var(--swatch--dark)' ,…" at bounding box center [904, 447] width 1224 height 685
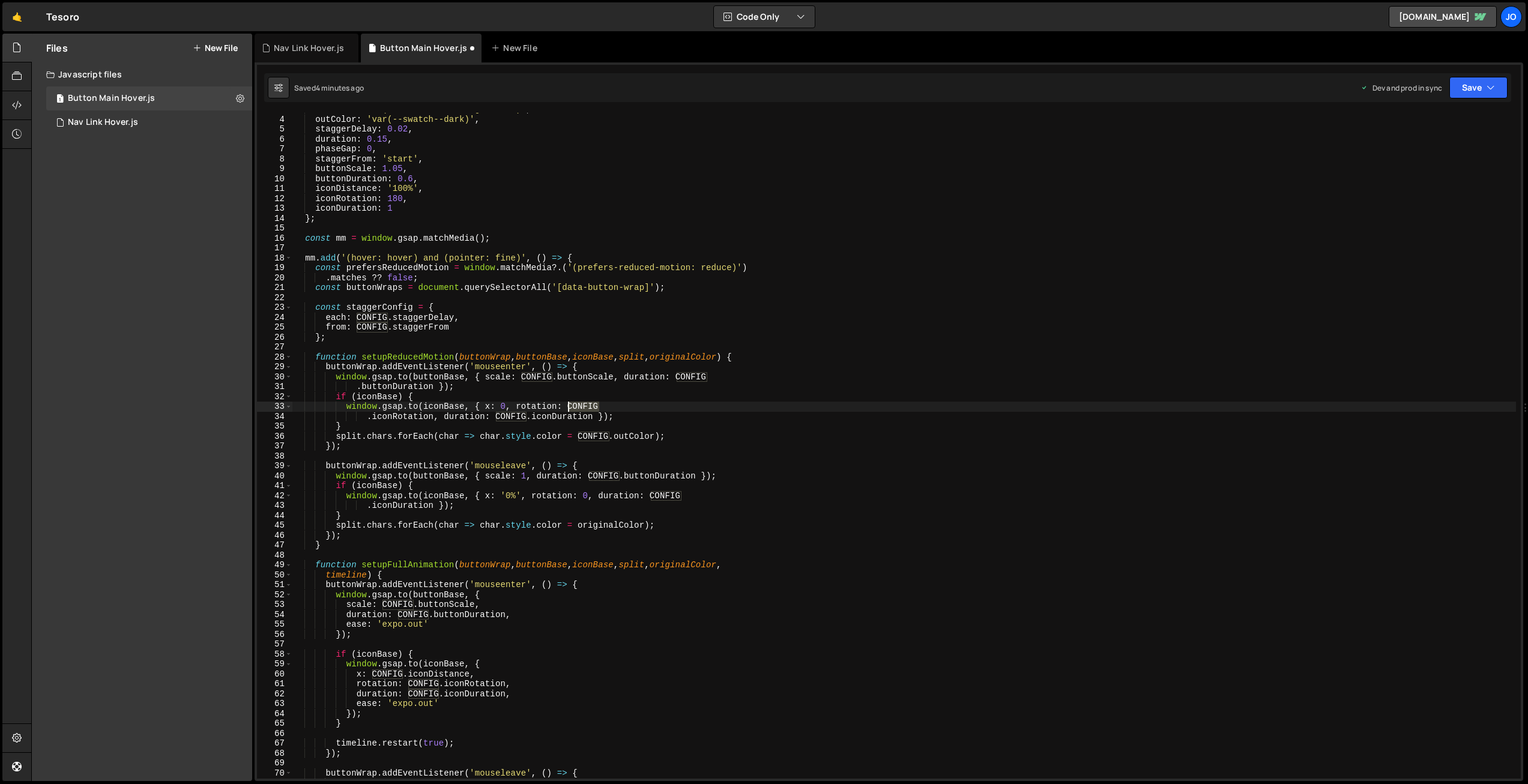
drag, startPoint x: 599, startPoint y: 406, endPoint x: 568, endPoint y: 405, distance: 31.0
click at [568, 405] on div "inColor : 'var(--_theme---heading-accent)' , outColor : 'var(--swatch--dark)' ,…" at bounding box center [904, 447] width 1224 height 685
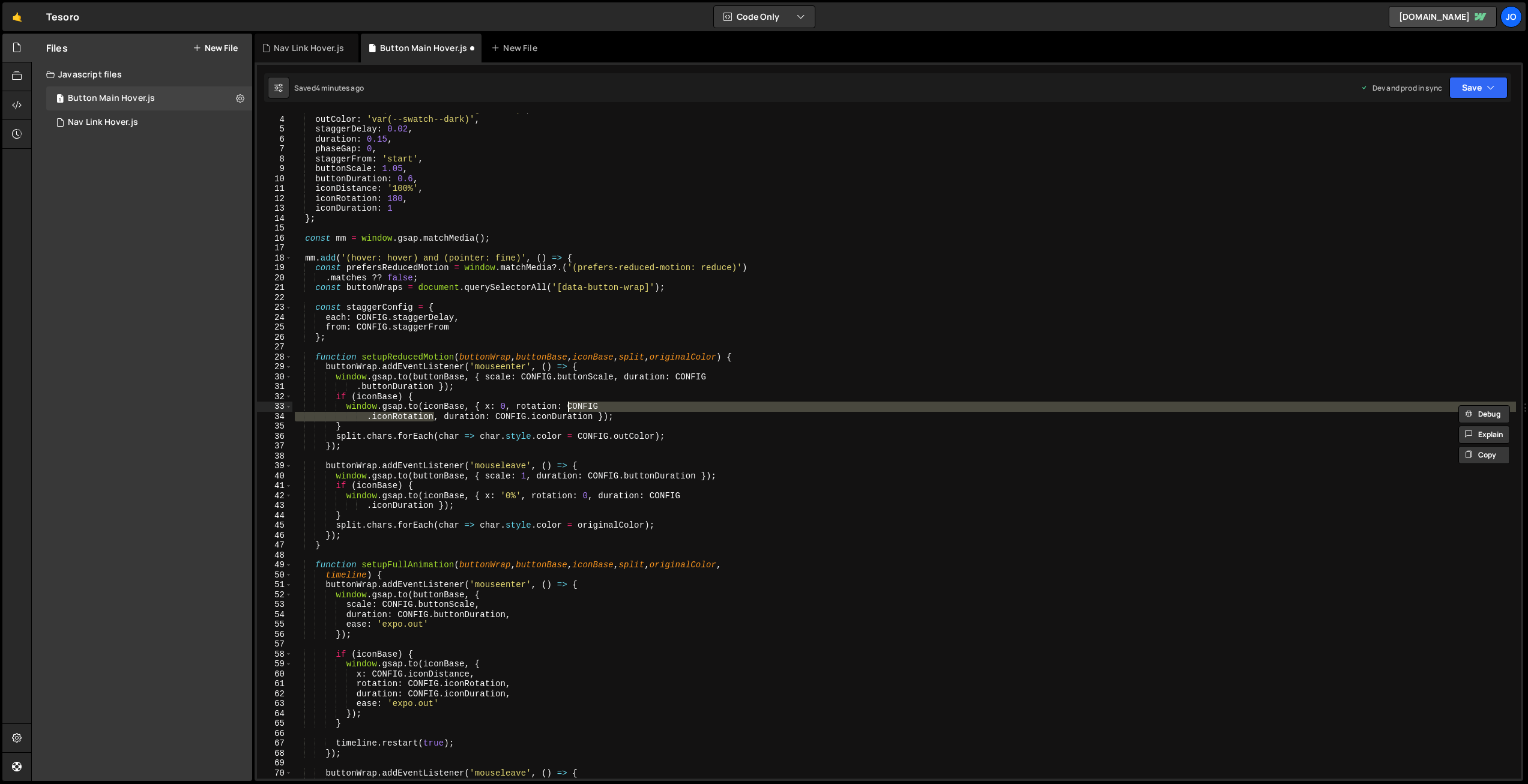
drag, startPoint x: 436, startPoint y: 417, endPoint x: 567, endPoint y: 404, distance: 131.6
click at [567, 404] on div "inColor : 'var(--_theme---heading-accent)' , outColor : 'var(--swatch--dark)' ,…" at bounding box center [904, 447] width 1224 height 685
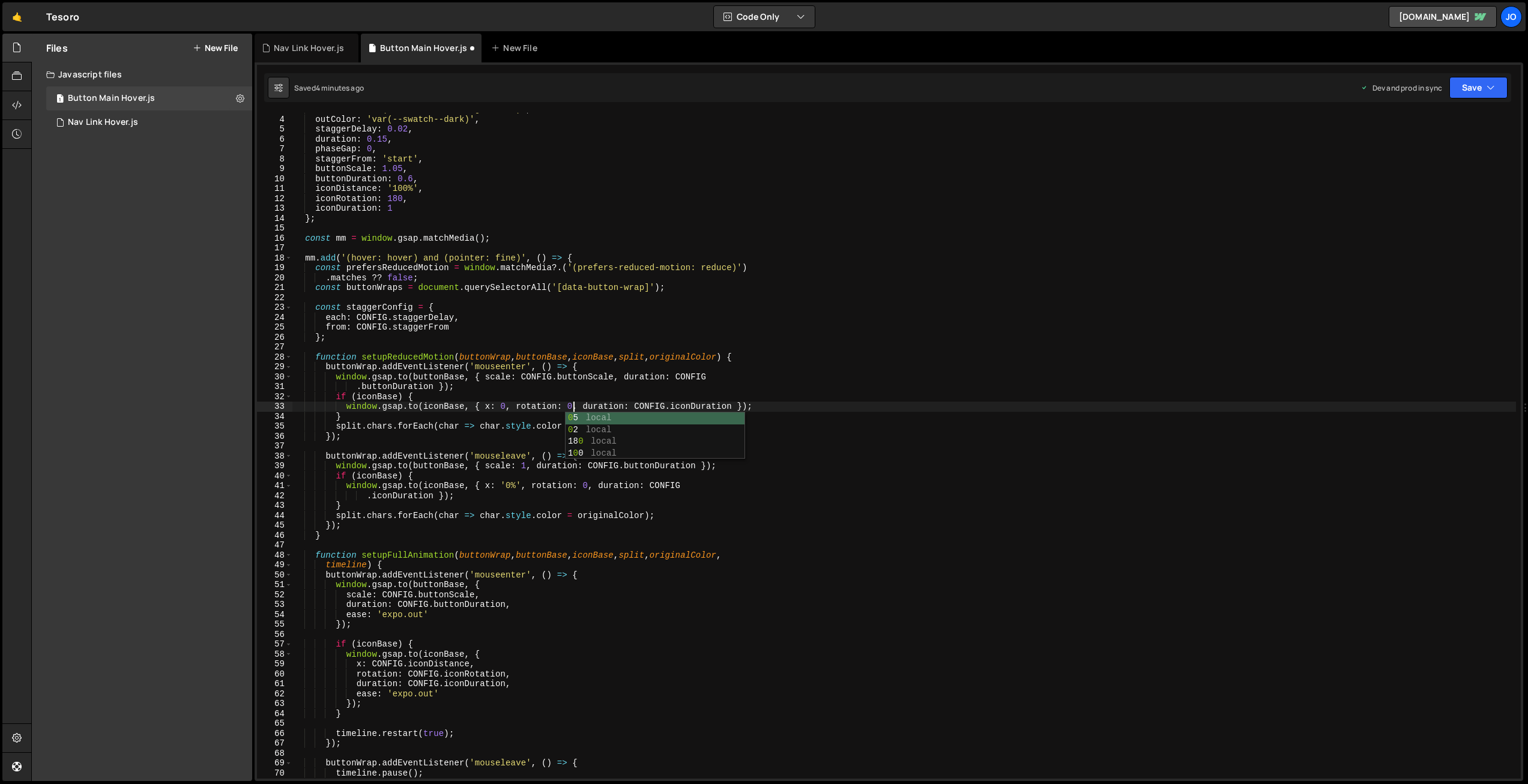
click at [671, 401] on div "inColor : 'var(--_theme---heading-accent)' , outColor : 'var(--swatch--dark)' ,…" at bounding box center [904, 447] width 1224 height 685
drag, startPoint x: 733, startPoint y: 406, endPoint x: 664, endPoint y: 421, distance: 70.6
click at [636, 405] on div "inColor : 'var(--_theme---heading-accent)' , outColor : 'var(--swatch--dark)' ,…" at bounding box center [904, 447] width 1224 height 685
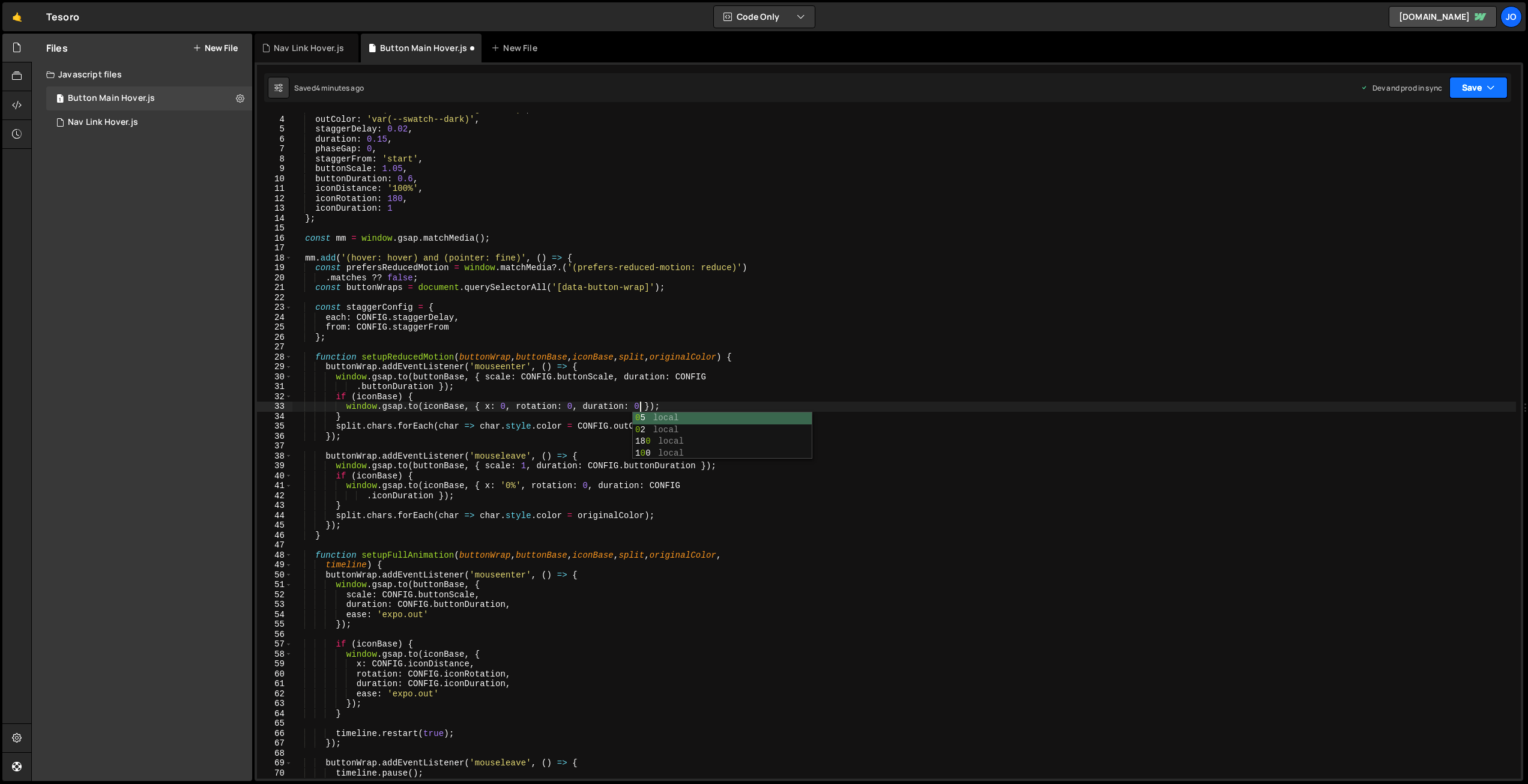
click at [1466, 92] on button "Save" at bounding box center [1479, 88] width 59 height 22
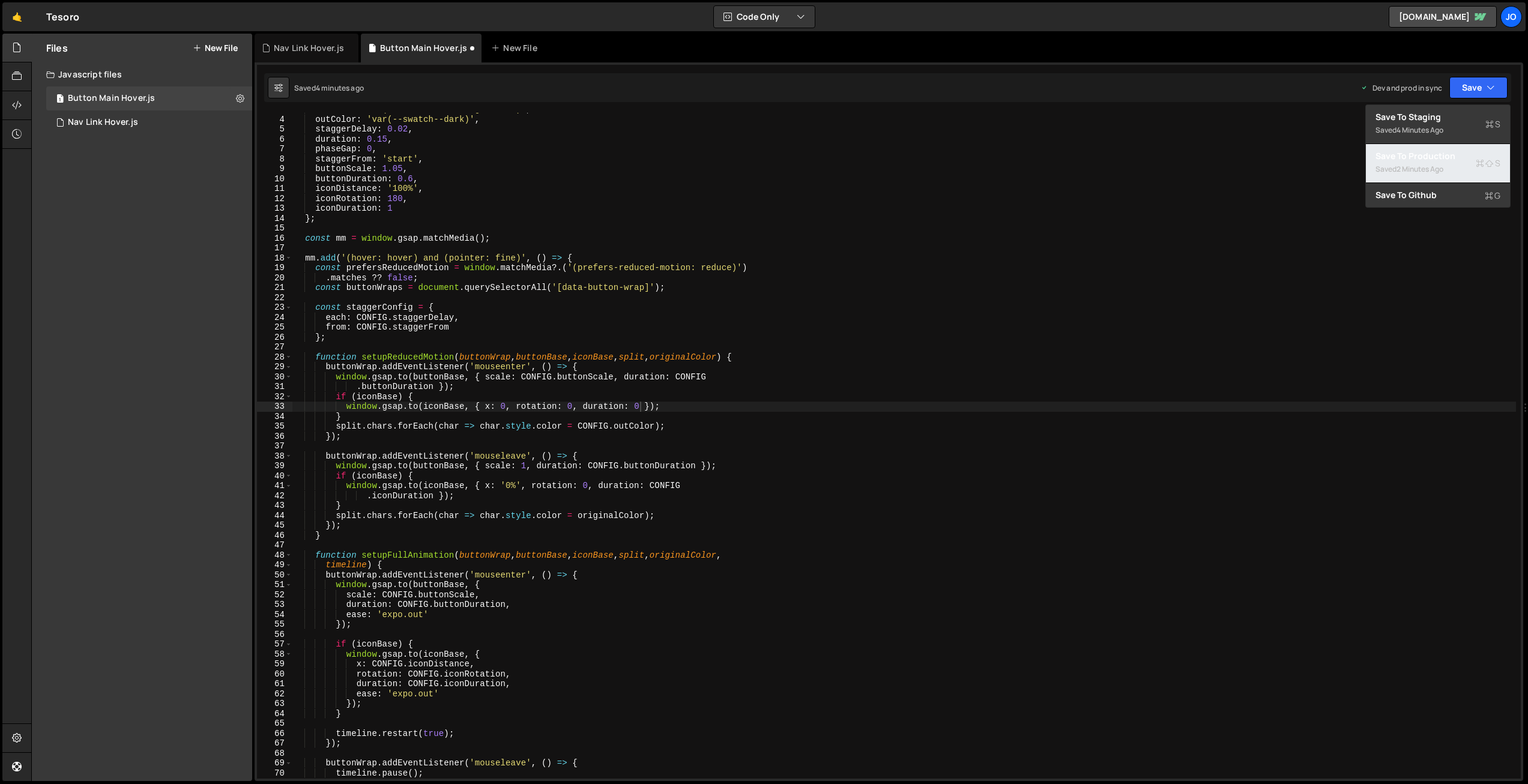
drag, startPoint x: 1442, startPoint y: 153, endPoint x: 1409, endPoint y: 157, distance: 33.2
click at [1442, 153] on div "Save to Production S" at bounding box center [1438, 156] width 125 height 12
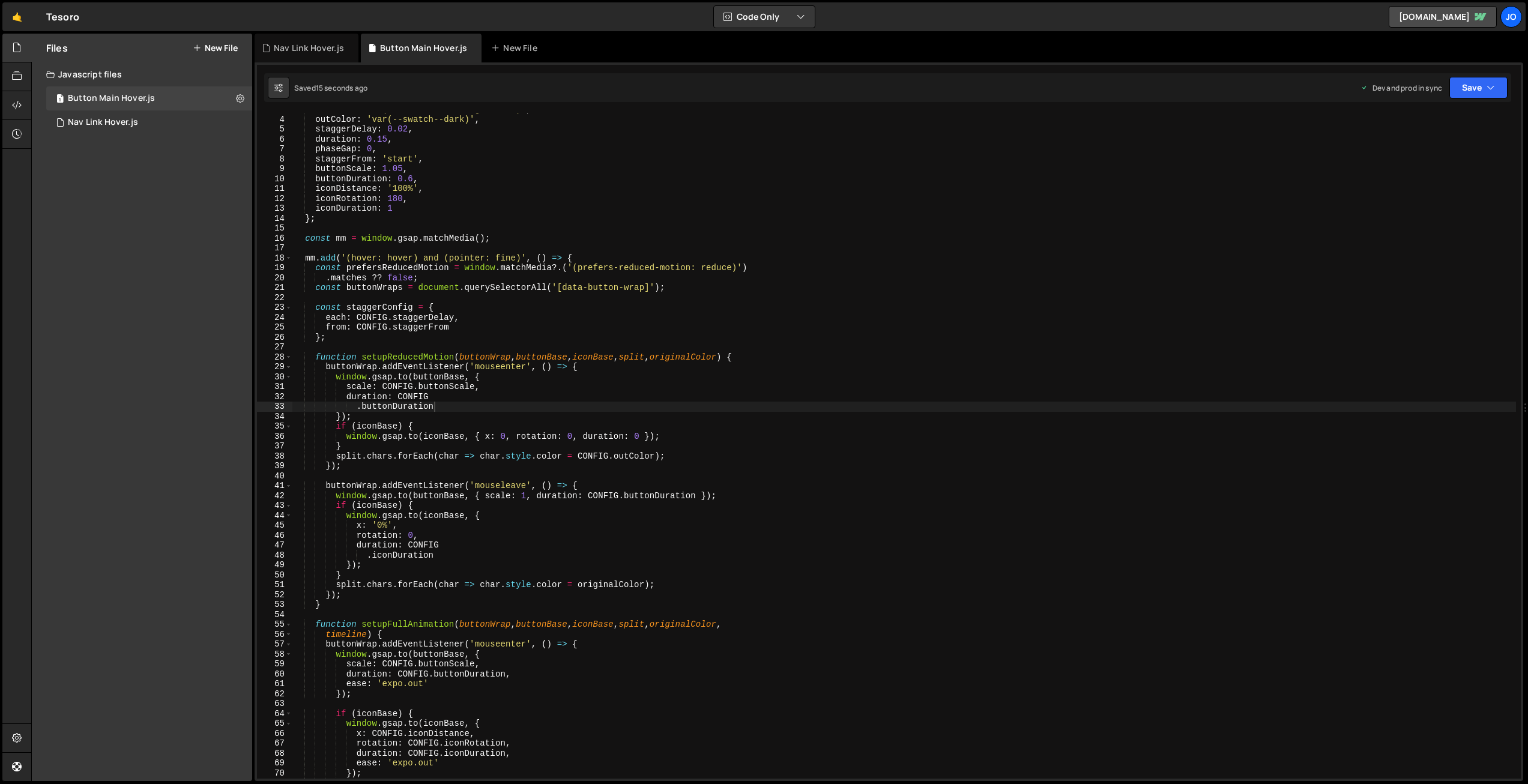
scroll to position [0, 9]
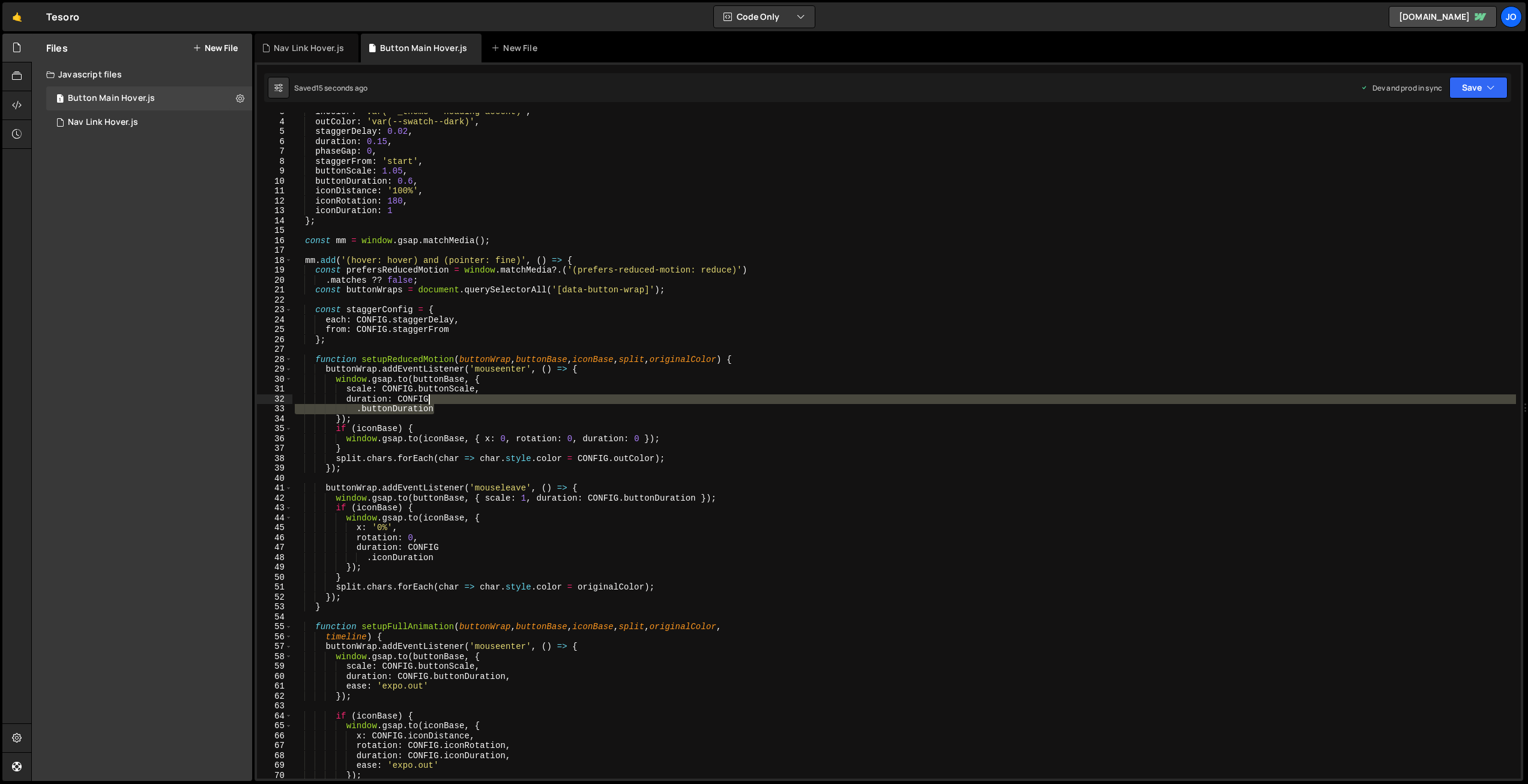
click at [448, 404] on div "inColor : 'var(--_theme---heading-accent)' , outColor : 'var(--swatch--dark)' ,…" at bounding box center [904, 450] width 1224 height 685
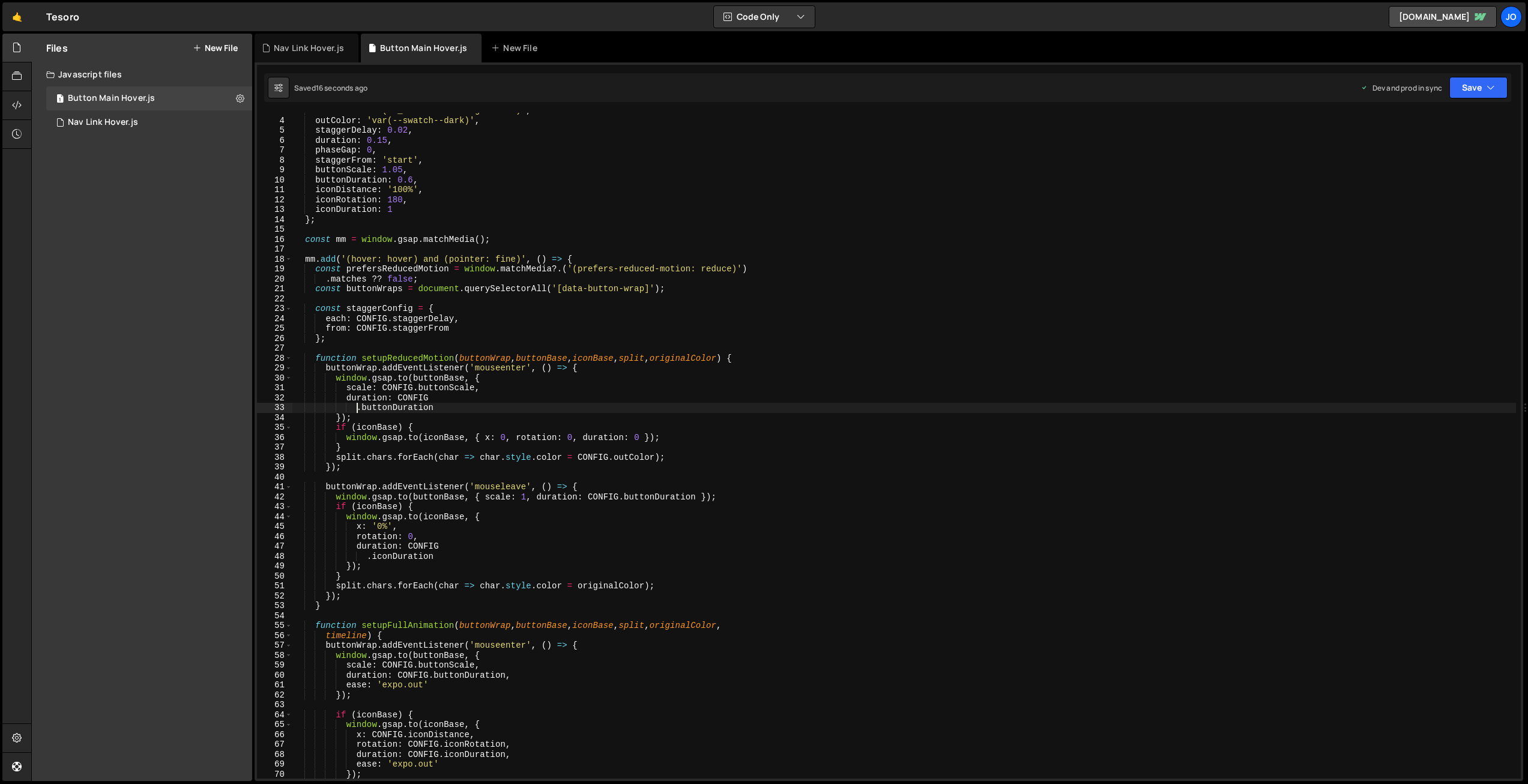
click at [357, 409] on div "inColor : 'var(--_theme---heading-accent)' , outColor : 'var(--swatch--dark)' ,…" at bounding box center [904, 448] width 1224 height 685
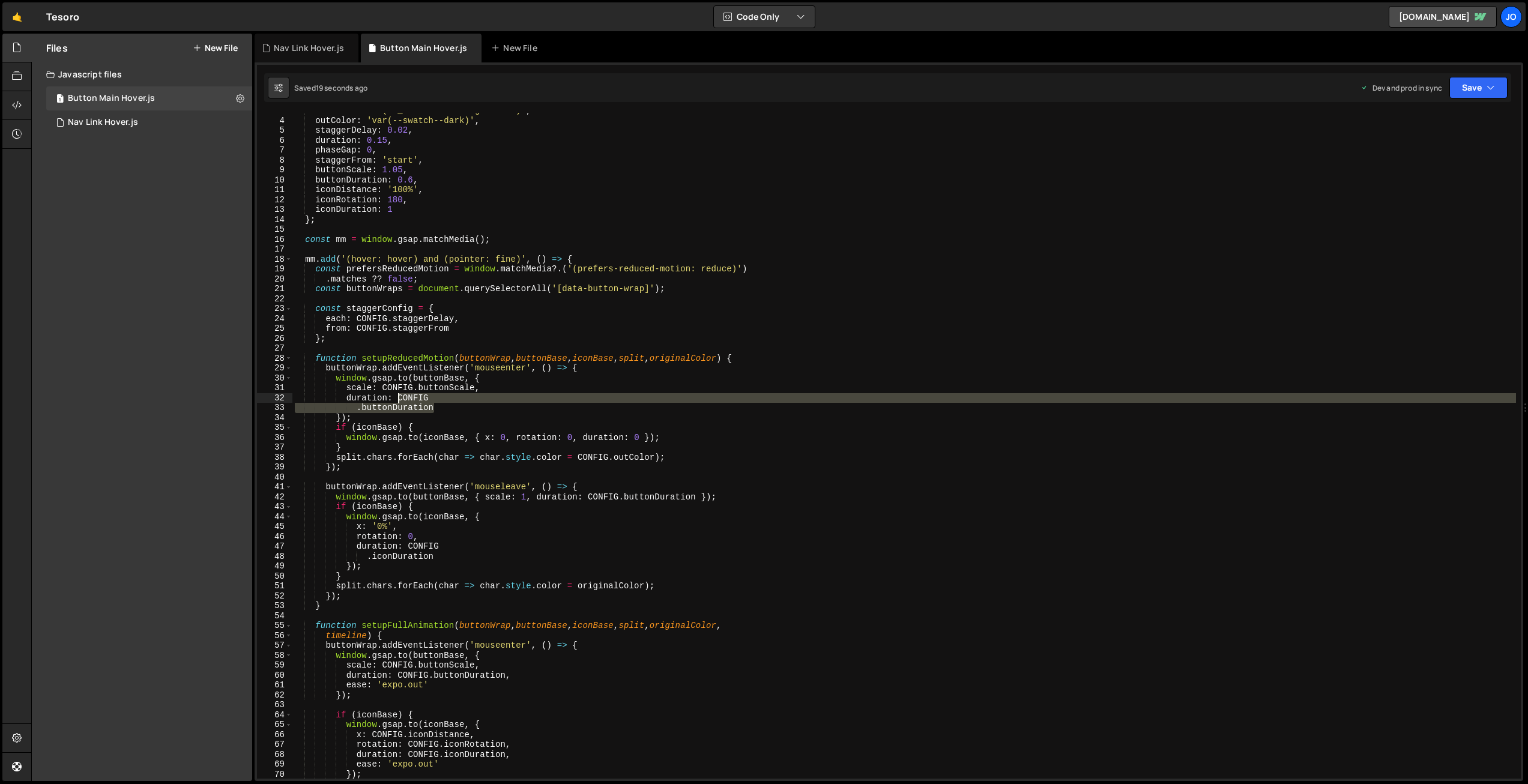
drag, startPoint x: 436, startPoint y: 408, endPoint x: 411, endPoint y: 408, distance: 25.0
click at [397, 400] on div "inColor : 'var(--_theme---heading-accent)' , outColor : 'var(--swatch--dark)' ,…" at bounding box center [904, 448] width 1224 height 685
click at [447, 394] on div "inColor : 'var(--_theme---heading-accent)' , outColor : 'var(--swatch--dark)' ,…" at bounding box center [904, 446] width 1224 height 666
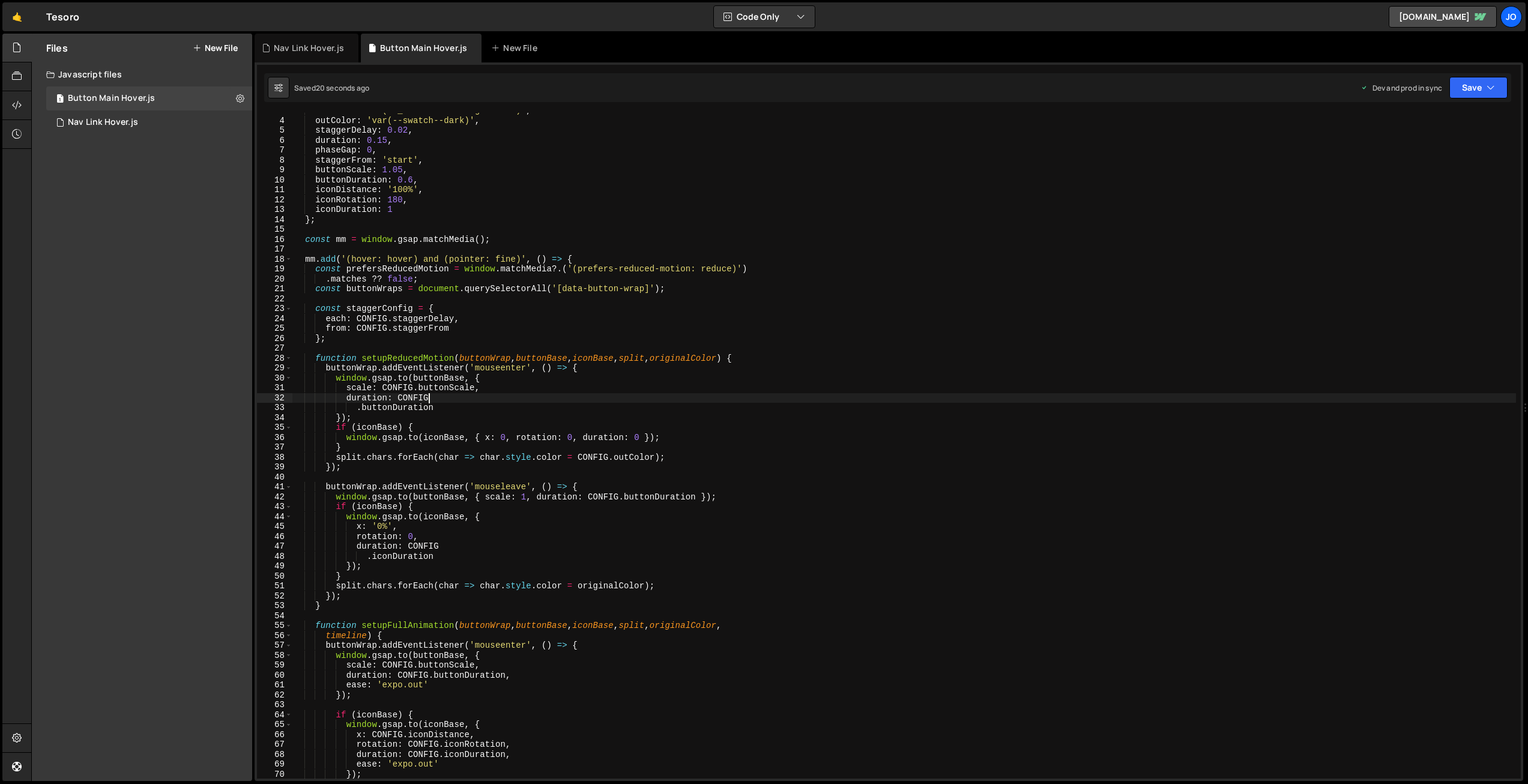
scroll to position [0, 8]
click at [425, 404] on div "inColor : 'var(--_theme---heading-accent)' , outColor : 'var(--swatch--dark)' ,…" at bounding box center [904, 448] width 1224 height 685
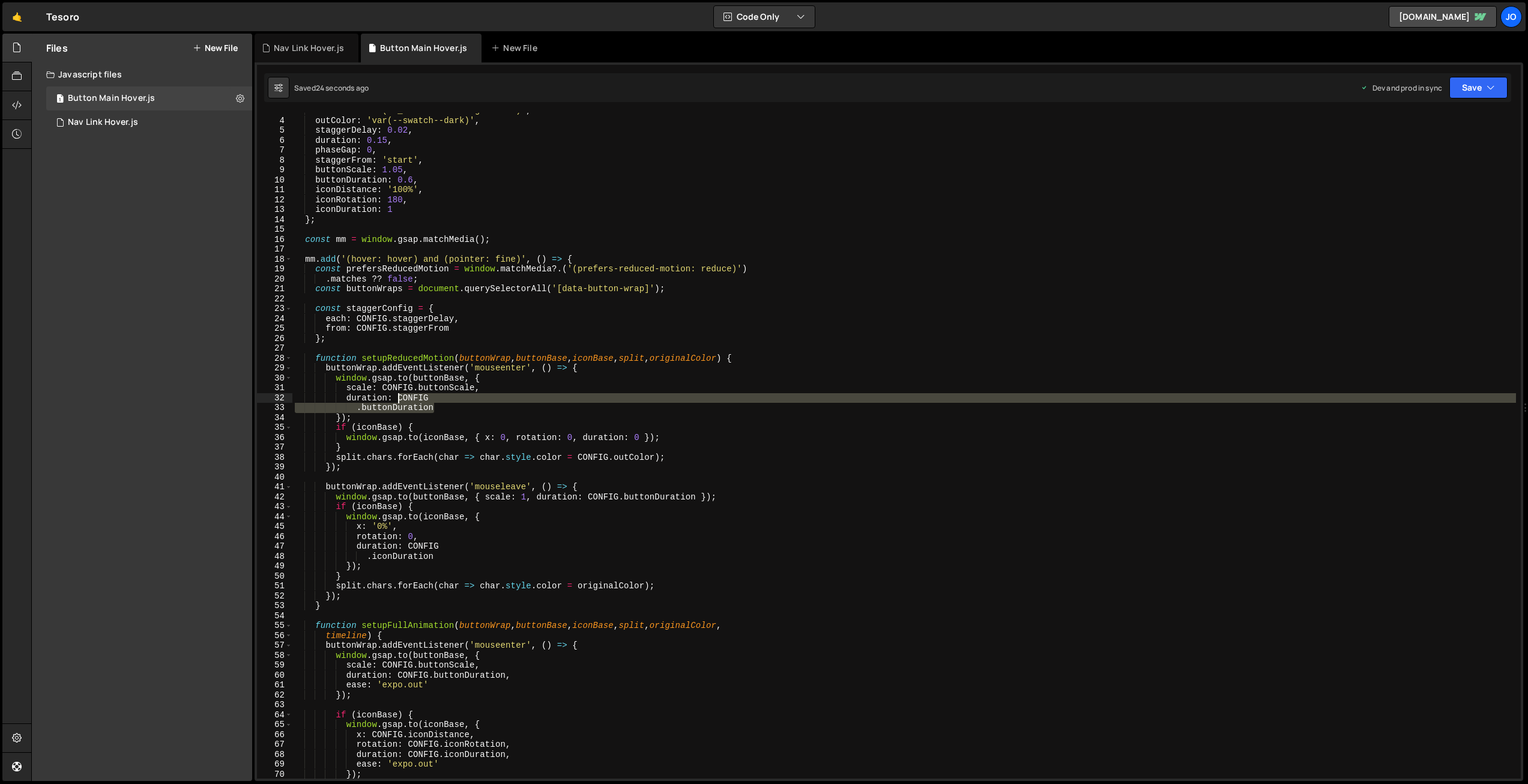
drag, startPoint x: 436, startPoint y: 406, endPoint x: 398, endPoint y: 399, distance: 38.6
click at [398, 399] on div "inColor : 'var(--_theme---heading-accent)' , outColor : 'var(--swatch--dark)' ,…" at bounding box center [904, 448] width 1224 height 685
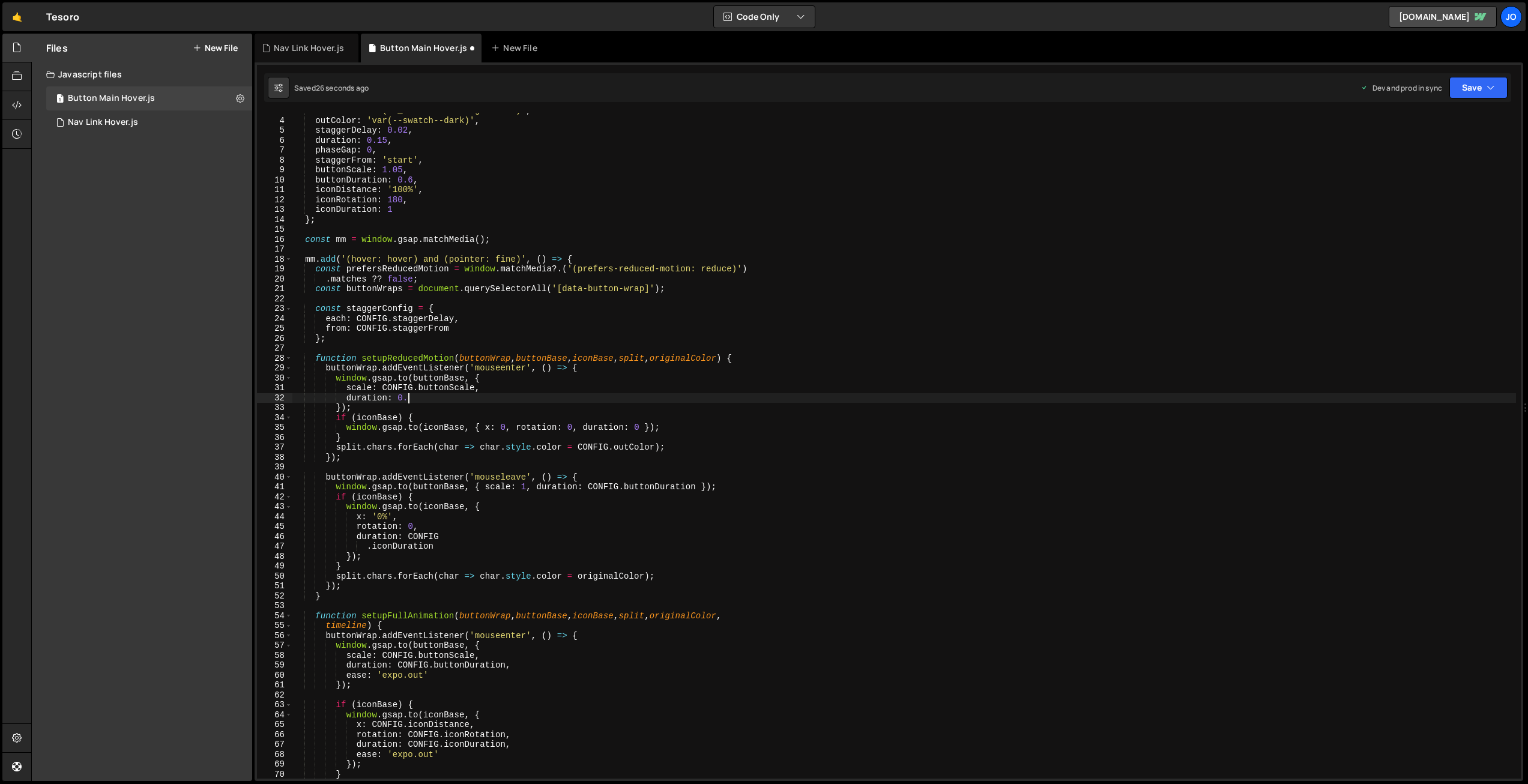
scroll to position [0, 7]
click at [463, 392] on div "inColor : 'var(--_theme---heading-accent)' , outColor : 'var(--swatch--dark)' ,…" at bounding box center [904, 448] width 1224 height 685
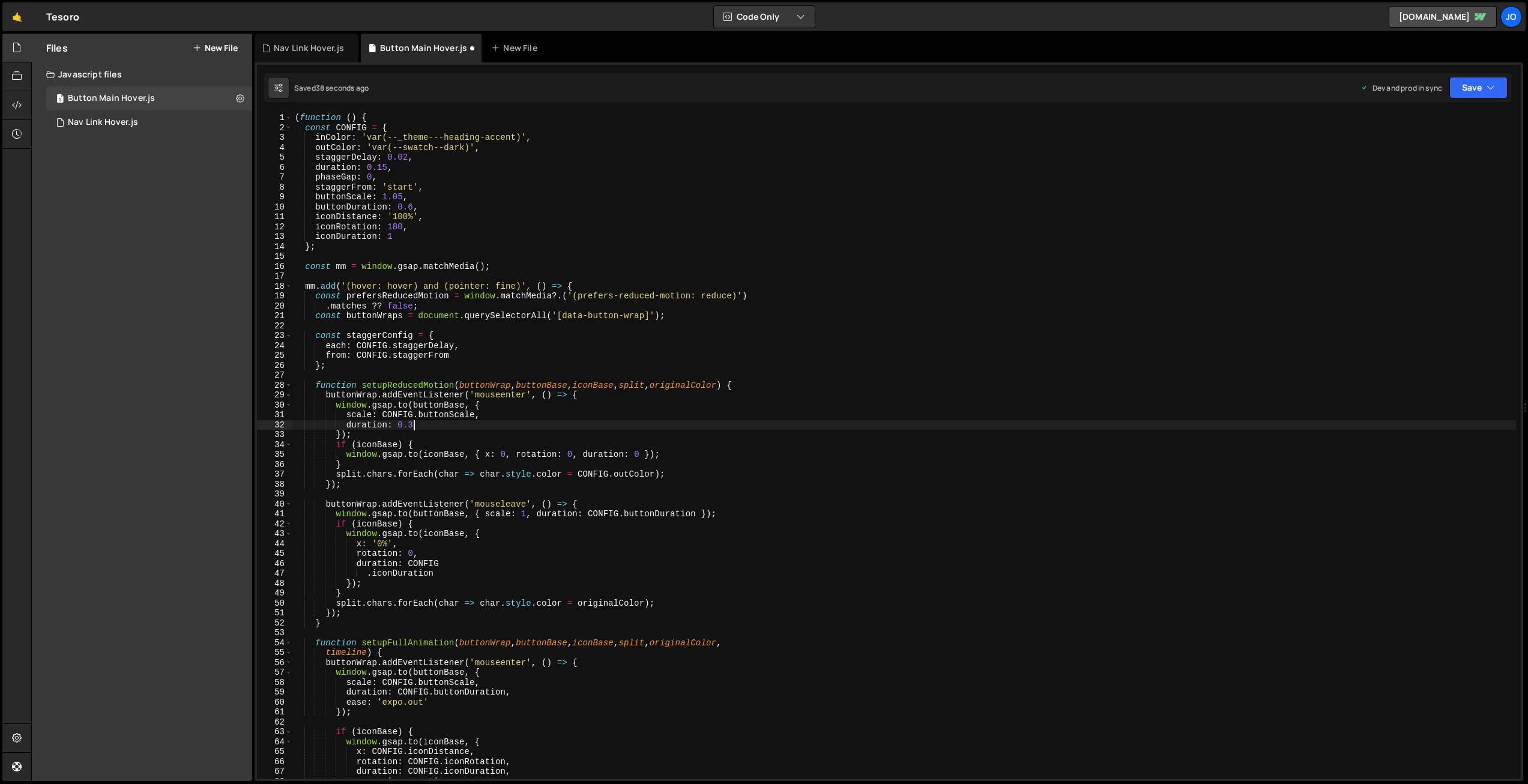
click at [431, 426] on div "( function ( ) { const CONFIG = { inColor : 'var(--_theme---heading-accent)' , …" at bounding box center [904, 456] width 1224 height 685
click at [485, 415] on div "( function ( ) { const CONFIG = { inColor : 'var(--_theme---heading-accent)' , …" at bounding box center [904, 456] width 1224 height 685
type textarea "scale: CONFIG.buttonScale,"
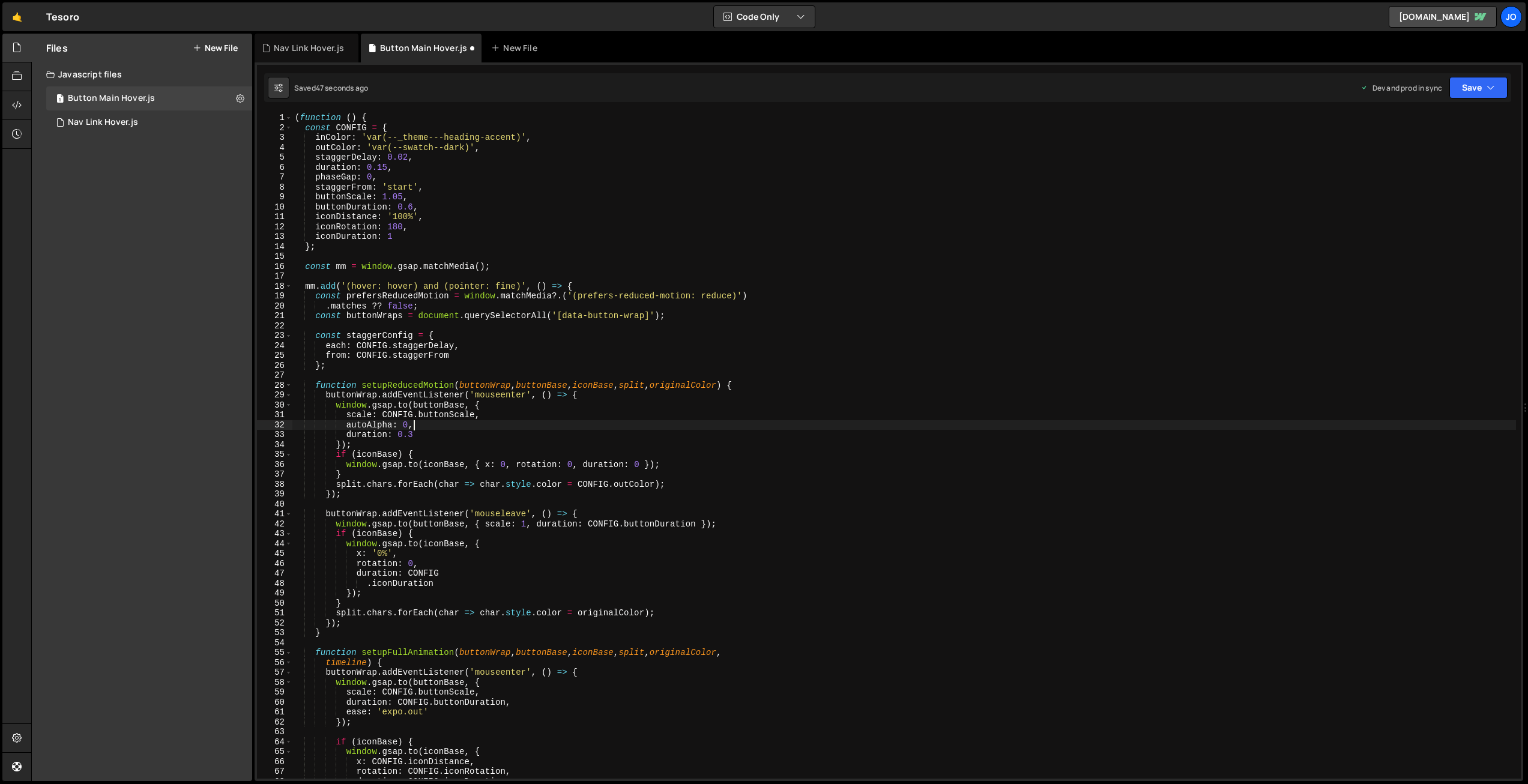
scroll to position [0, 7]
type textarea "autoAlpha: 0,"
click at [1466, 82] on button "Save" at bounding box center [1479, 88] width 59 height 22
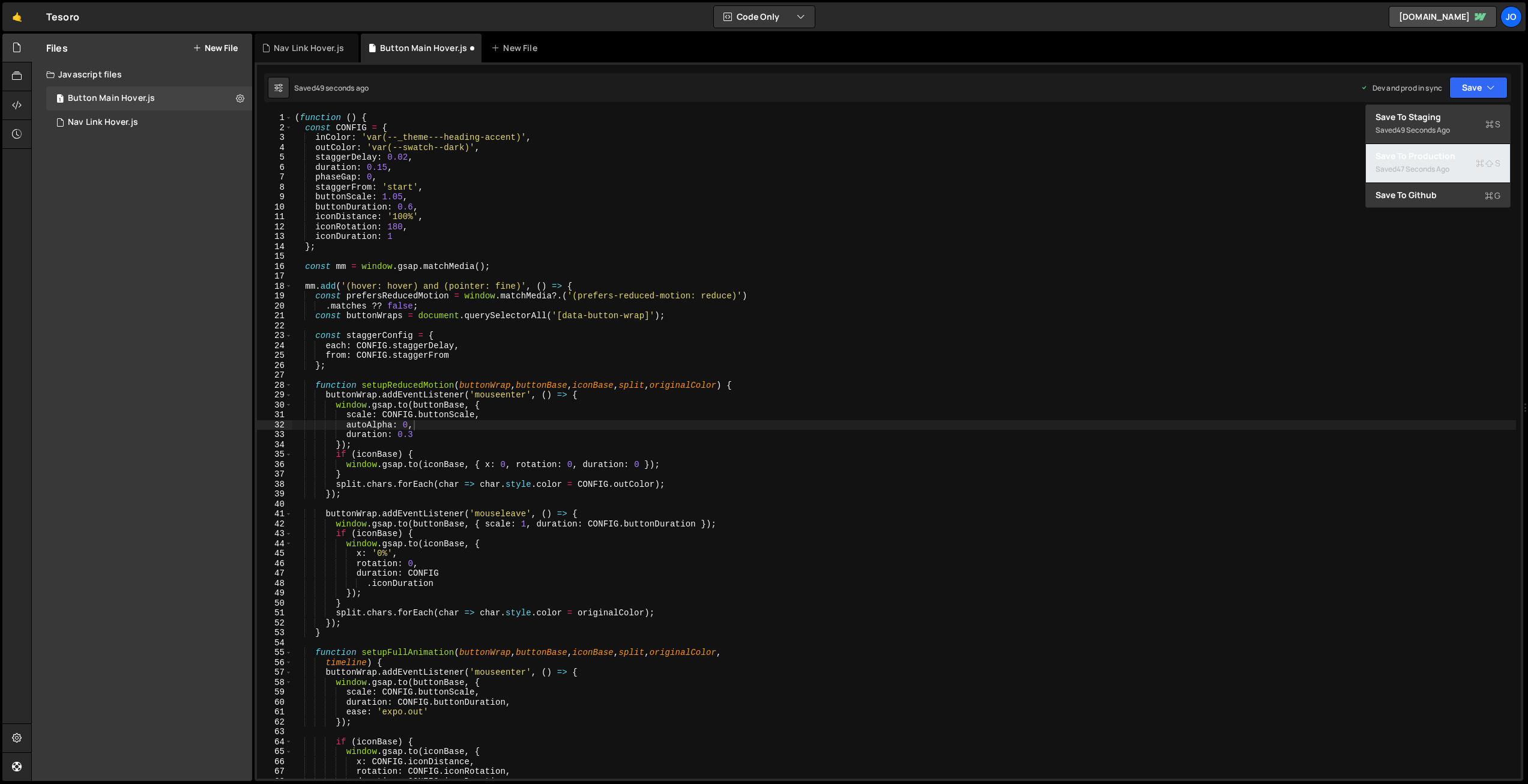
click at [1424, 166] on div "47 seconds ago" at bounding box center [1422, 169] width 53 height 10
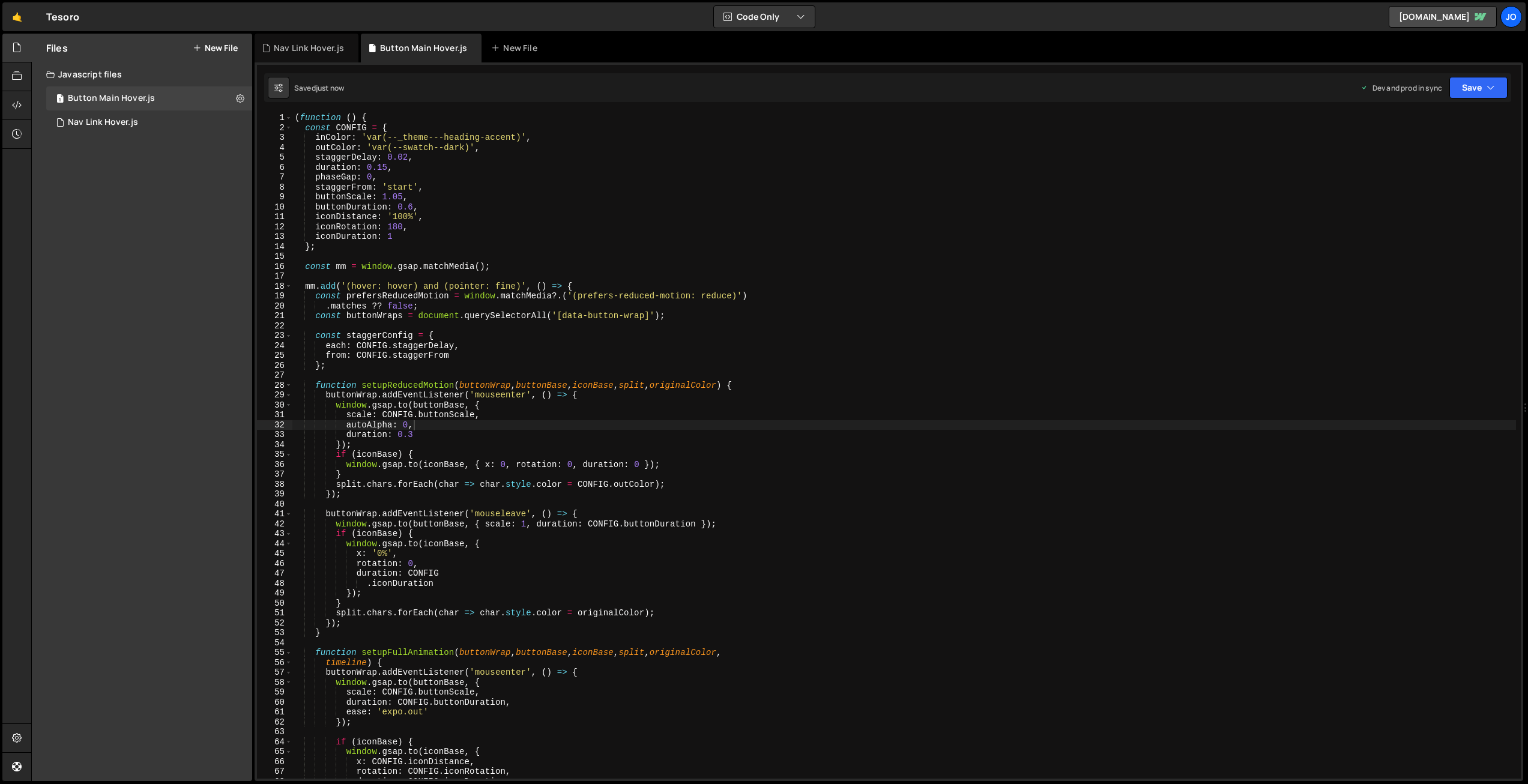
click at [427, 426] on div "( function ( ) { const CONFIG = { inColor : 'var(--_theme---heading-accent)' , …" at bounding box center [904, 456] width 1224 height 685
drag, startPoint x: 402, startPoint y: 423, endPoint x: 344, endPoint y: 422, distance: 58.0
click at [344, 422] on div "( function ( ) { const CONFIG = { inColor : 'var(--_theme---heading-accent)' , …" at bounding box center [904, 456] width 1224 height 685
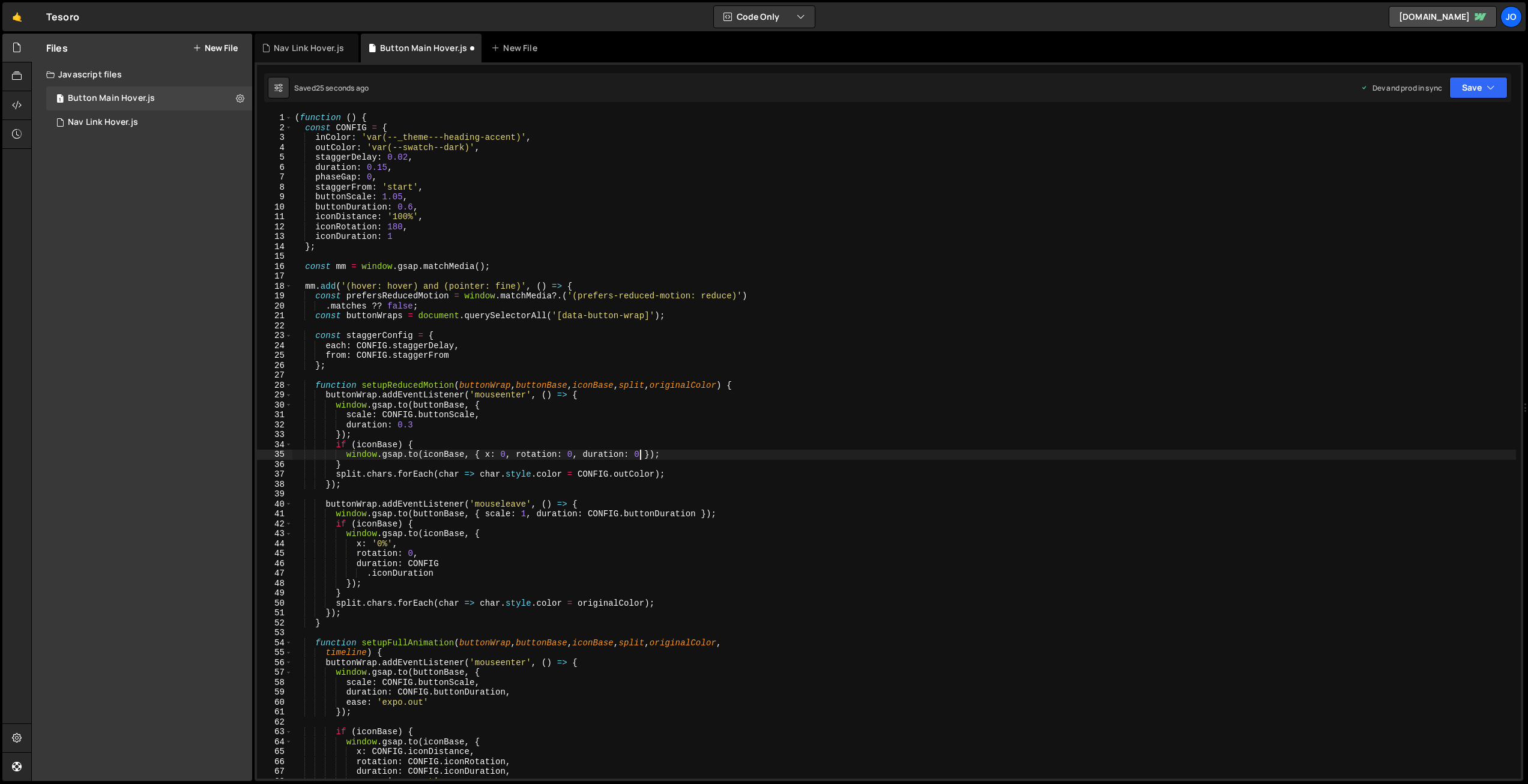
click at [641, 454] on div "( function ( ) { const CONFIG = { inColor : 'var(--_theme---heading-accent)' , …" at bounding box center [904, 456] width 1224 height 685
drag, startPoint x: 586, startPoint y: 455, endPoint x: 596, endPoint y: 458, distance: 10.4
click at [586, 455] on div "( function ( ) { const CONFIG = { inColor : 'var(--_theme---heading-accent)' , …" at bounding box center [904, 456] width 1224 height 685
click at [642, 451] on div "( function ( ) { const CONFIG = { inColor : 'var(--_theme---heading-accent)' , …" at bounding box center [904, 456] width 1224 height 685
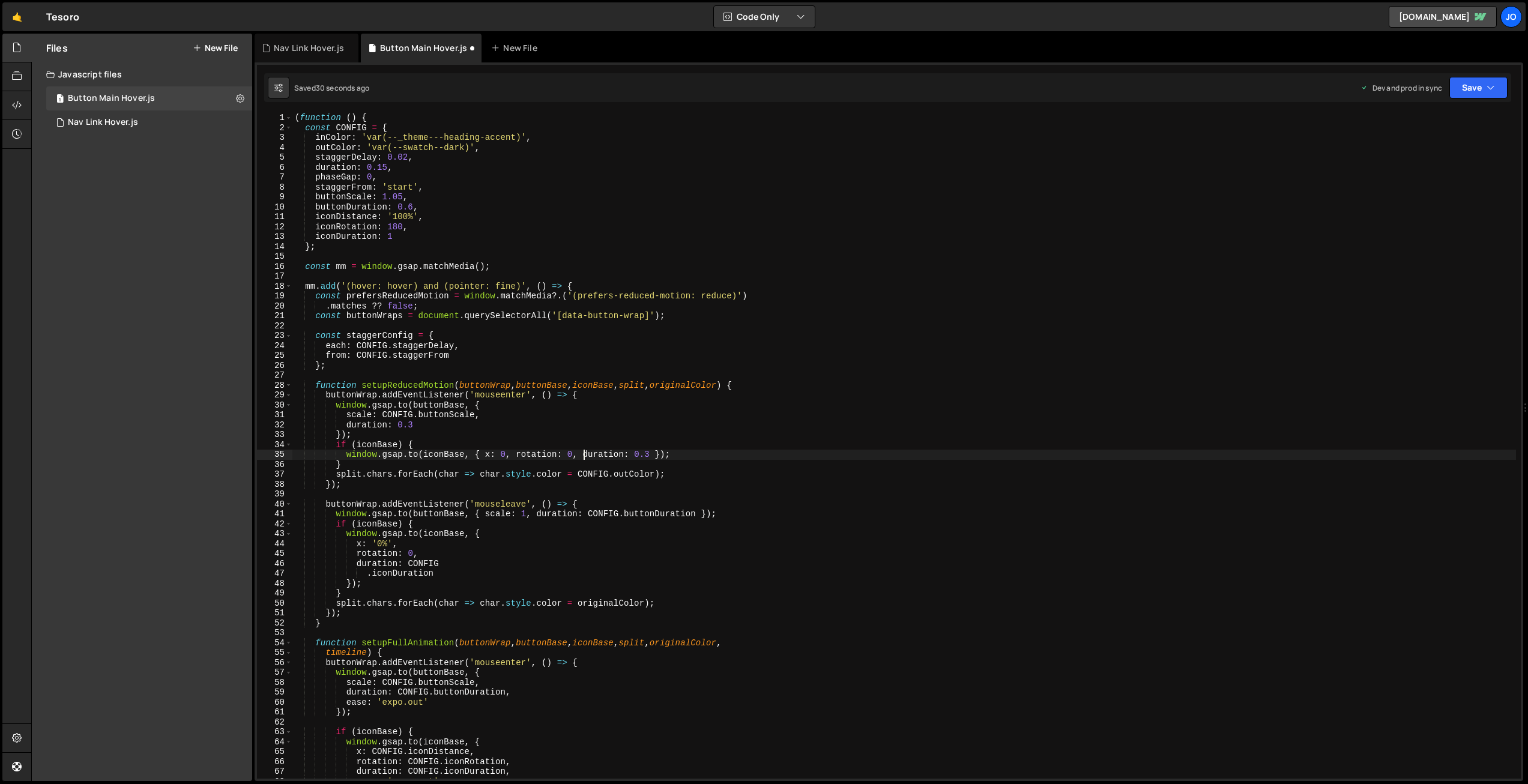
drag, startPoint x: 584, startPoint y: 456, endPoint x: 626, endPoint y: 485, distance: 51.0
click at [585, 457] on div "( function ( ) { const CONFIG = { inColor : 'var(--_theme---heading-accent)' , …" at bounding box center [904, 456] width 1224 height 685
paste textarea "autoAlpha: 0,"
click at [1471, 81] on button "Save" at bounding box center [1479, 88] width 59 height 22
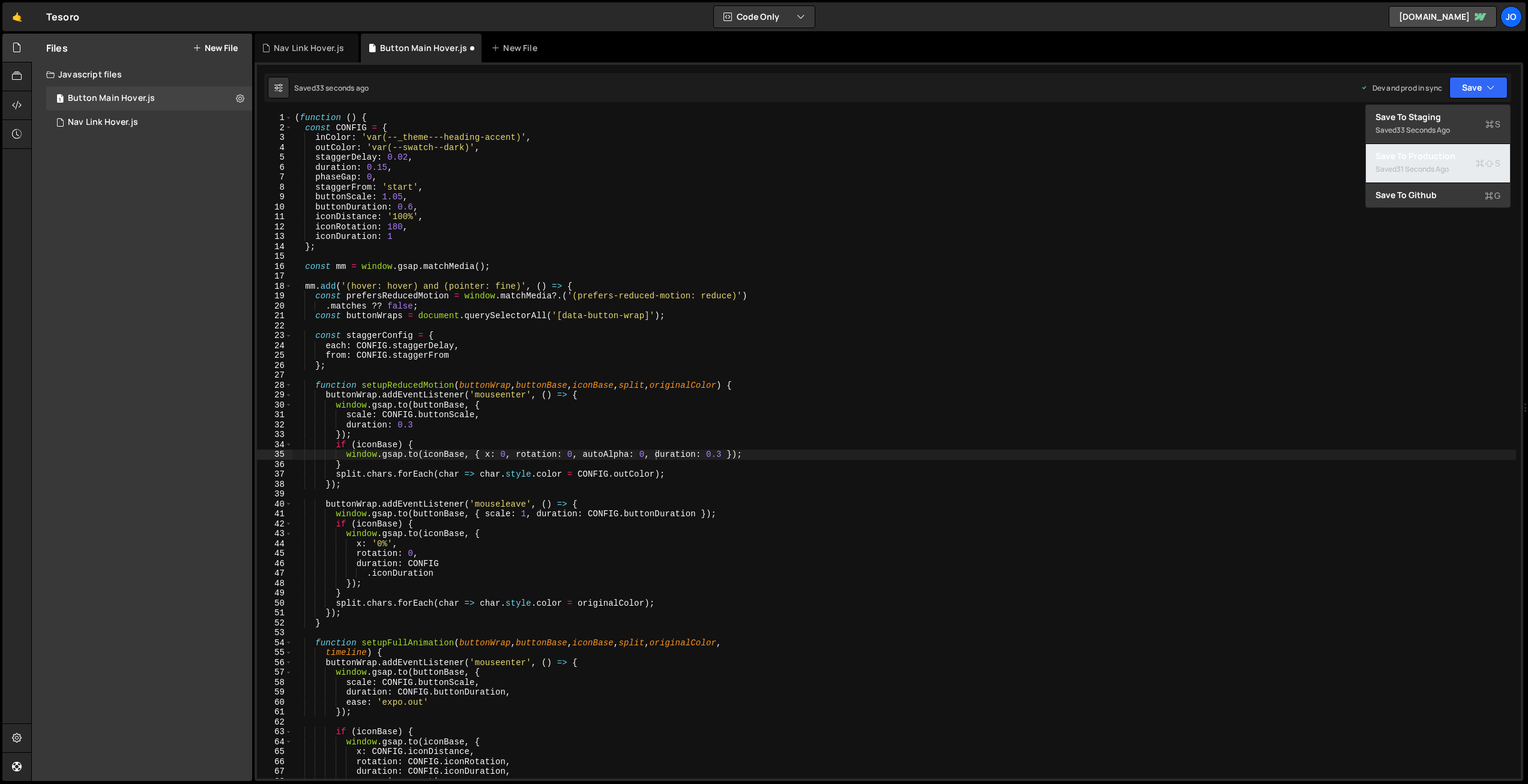
click at [1422, 163] on div "Saved 31 seconds ago" at bounding box center [1438, 169] width 125 height 15
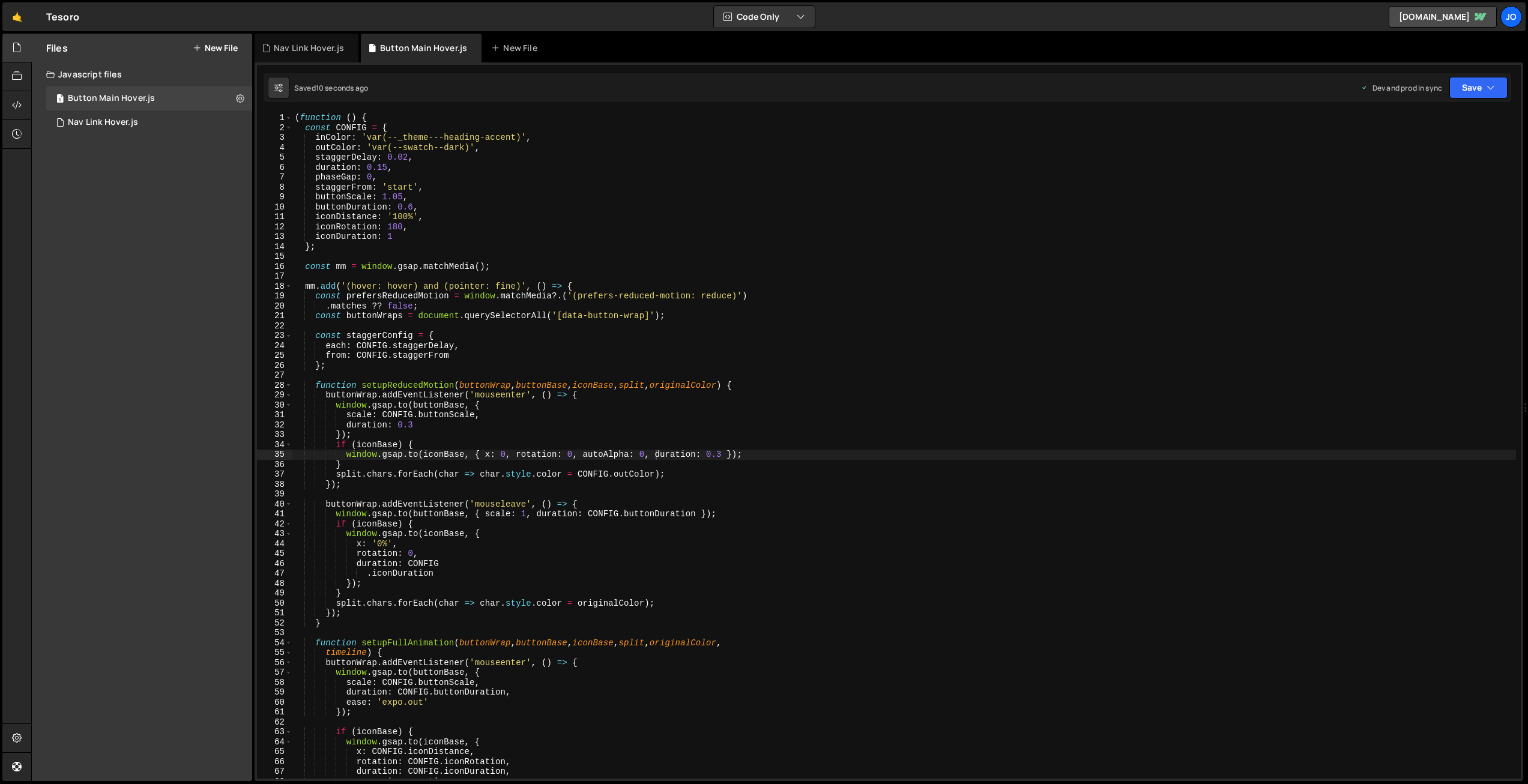
click at [486, 469] on div "( function ( ) { const CONFIG = { inColor : 'var(--_theme---heading-accent)' , …" at bounding box center [904, 456] width 1224 height 685
drag, startPoint x: 697, startPoint y: 512, endPoint x: 589, endPoint y: 510, distance: 108.0
click at [589, 510] on div "( function ( ) { const CONFIG = { inColor : 'var(--_theme---heading-accent)' , …" at bounding box center [904, 456] width 1224 height 685
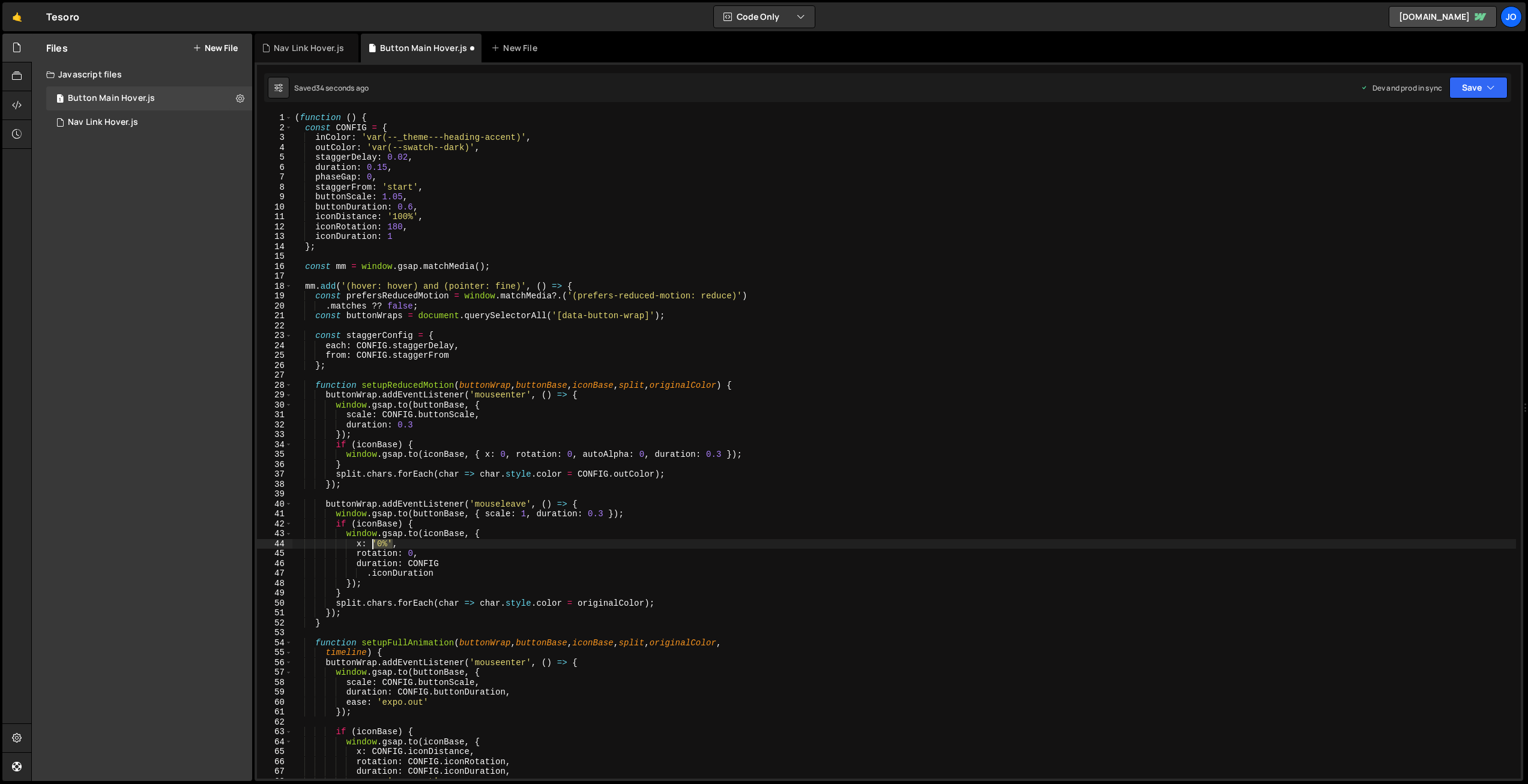
drag, startPoint x: 392, startPoint y: 542, endPoint x: 378, endPoint y: 541, distance: 14.0
click at [374, 542] on div "( function ( ) { const CONFIG = { inColor : 'var(--_theme---heading-accent)' , …" at bounding box center [904, 456] width 1224 height 685
click at [522, 460] on div "( function ( ) { const CONFIG = { inColor : 'var(--_theme---heading-accent)' , …" at bounding box center [904, 456] width 1224 height 685
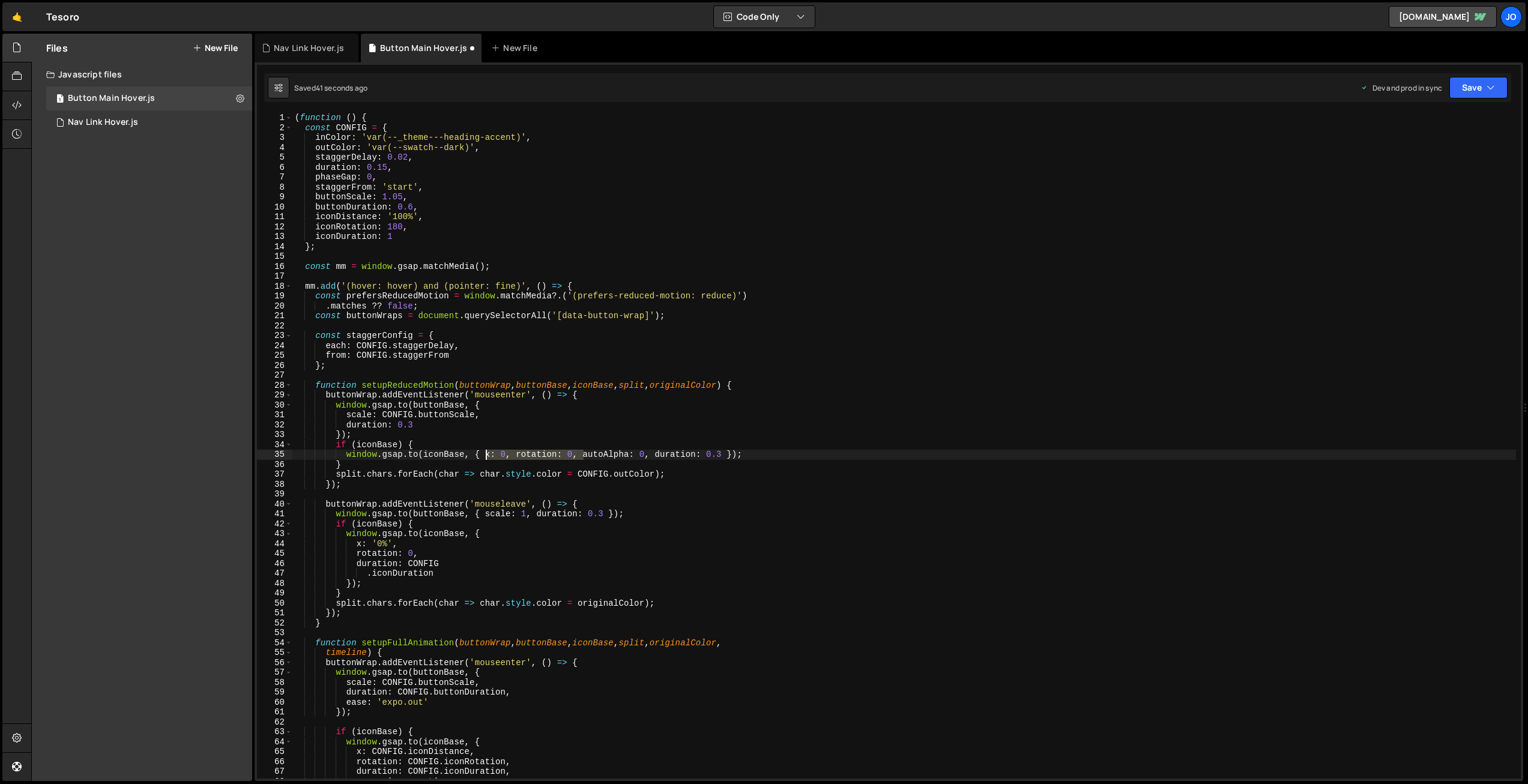
drag, startPoint x: 584, startPoint y: 457, endPoint x: 491, endPoint y: 472, distance: 94.2
click at [487, 452] on div "( function ( ) { const CONFIG = { inColor : 'var(--_theme---heading-accent)' , …" at bounding box center [904, 456] width 1224 height 685
drag, startPoint x: 536, startPoint y: 454, endPoint x: 483, endPoint y: 453, distance: 53.0
click at [486, 453] on div "( function ( ) { const CONFIG = { inColor : 'var(--_theme---heading-accent)' , …" at bounding box center [904, 456] width 1224 height 685
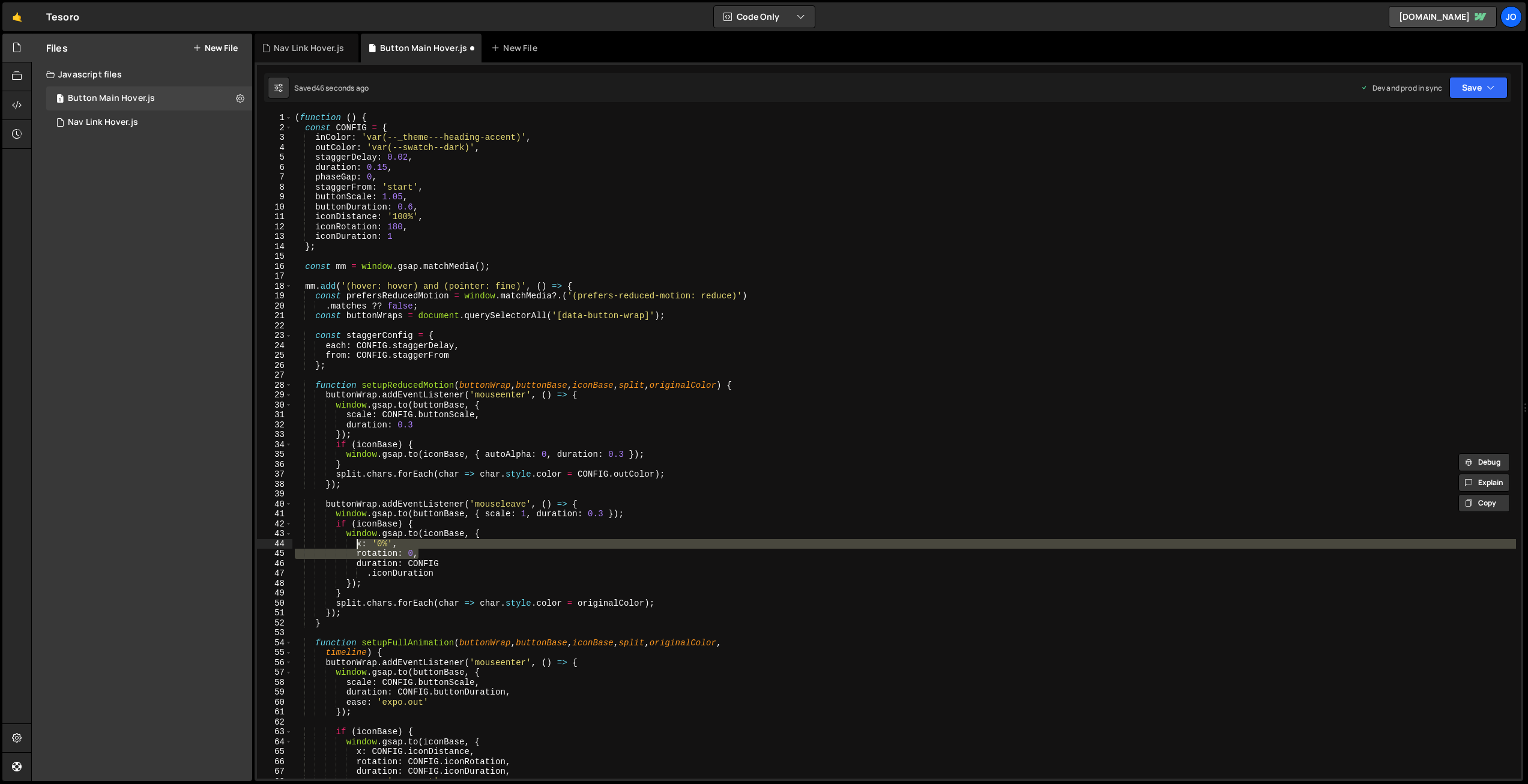
drag, startPoint x: 419, startPoint y: 551, endPoint x: 363, endPoint y: 546, distance: 56.2
click at [357, 546] on div "( function ( ) { const CONFIG = { inColor : 'var(--_theme---heading-accent)' , …" at bounding box center [904, 456] width 1224 height 685
paste textarea "autoAlpha"
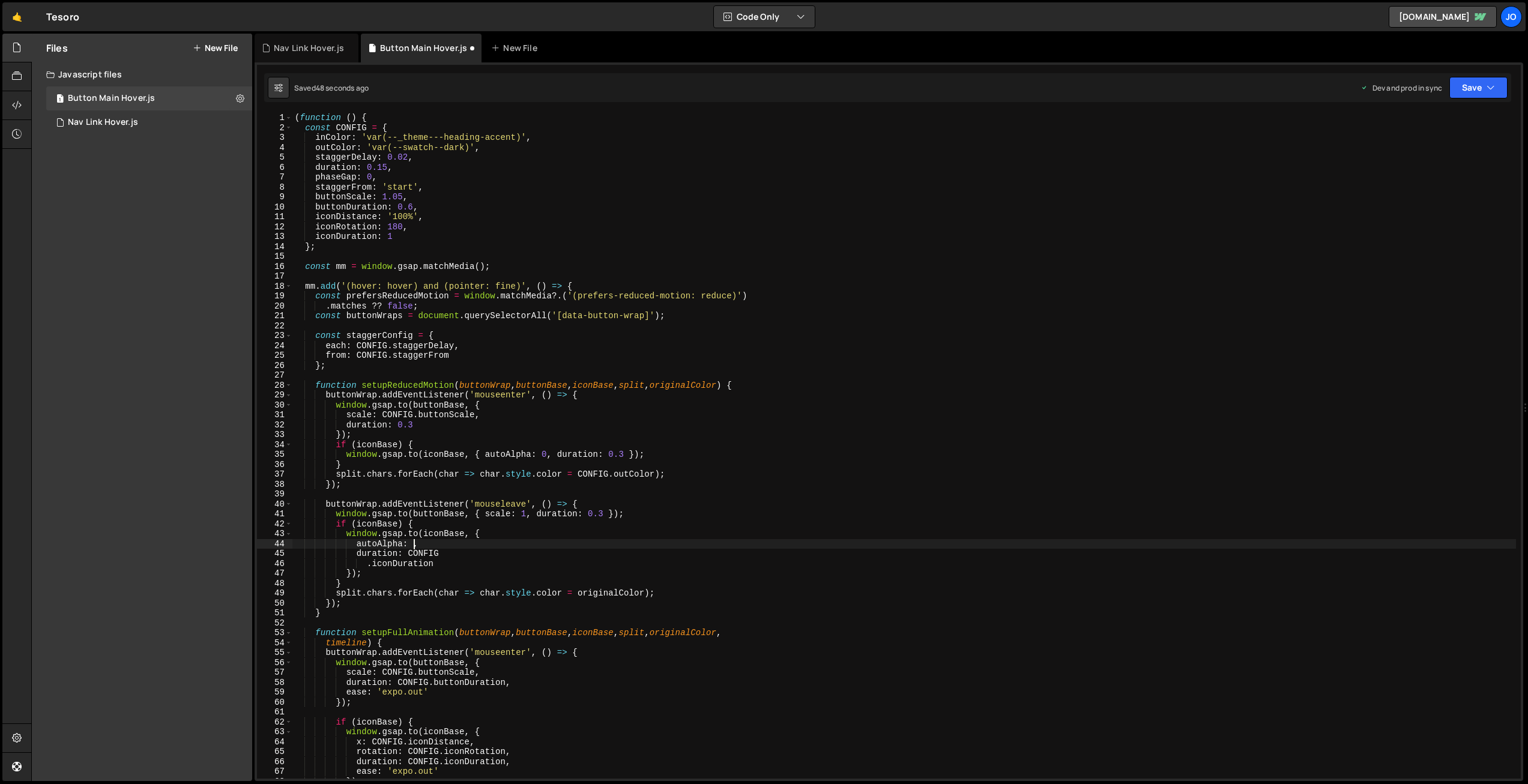
scroll to position [0, 8]
click at [428, 530] on div "( function ( ) { const CONFIG = { inColor : 'var(--_theme---heading-accent)' , …" at bounding box center [904, 456] width 1224 height 685
drag, startPoint x: 438, startPoint y: 553, endPoint x: 410, endPoint y: 553, distance: 28.0
click at [410, 553] on div "( function ( ) { const CONFIG = { inColor : 'var(--_theme---heading-accent)' , …" at bounding box center [904, 456] width 1224 height 685
click at [605, 514] on div "( function ( ) { const CONFIG = { inColor : 'var(--_theme---heading-accent)' , …" at bounding box center [904, 456] width 1224 height 685
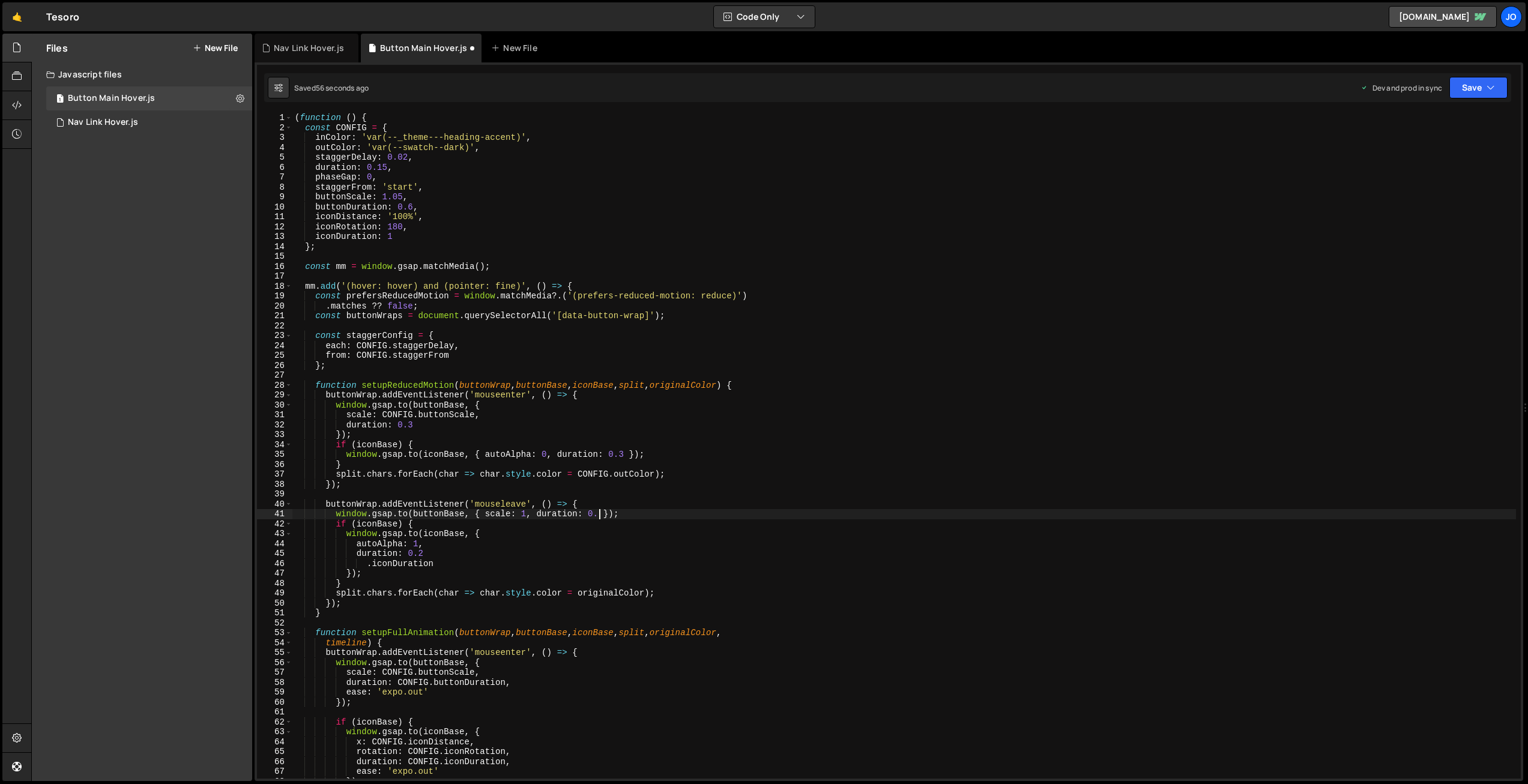
scroll to position [0, 21]
drag, startPoint x: 431, startPoint y: 564, endPoint x: 304, endPoint y: 567, distance: 127.0
click at [287, 567] on div "window.gsap.to(buttonBase, { scale: 1, duration: 0.2 }); 1 2 3 4 5 6 7 8 9 10 1…" at bounding box center [889, 446] width 1264 height 666
type textarea ".iconDuration"
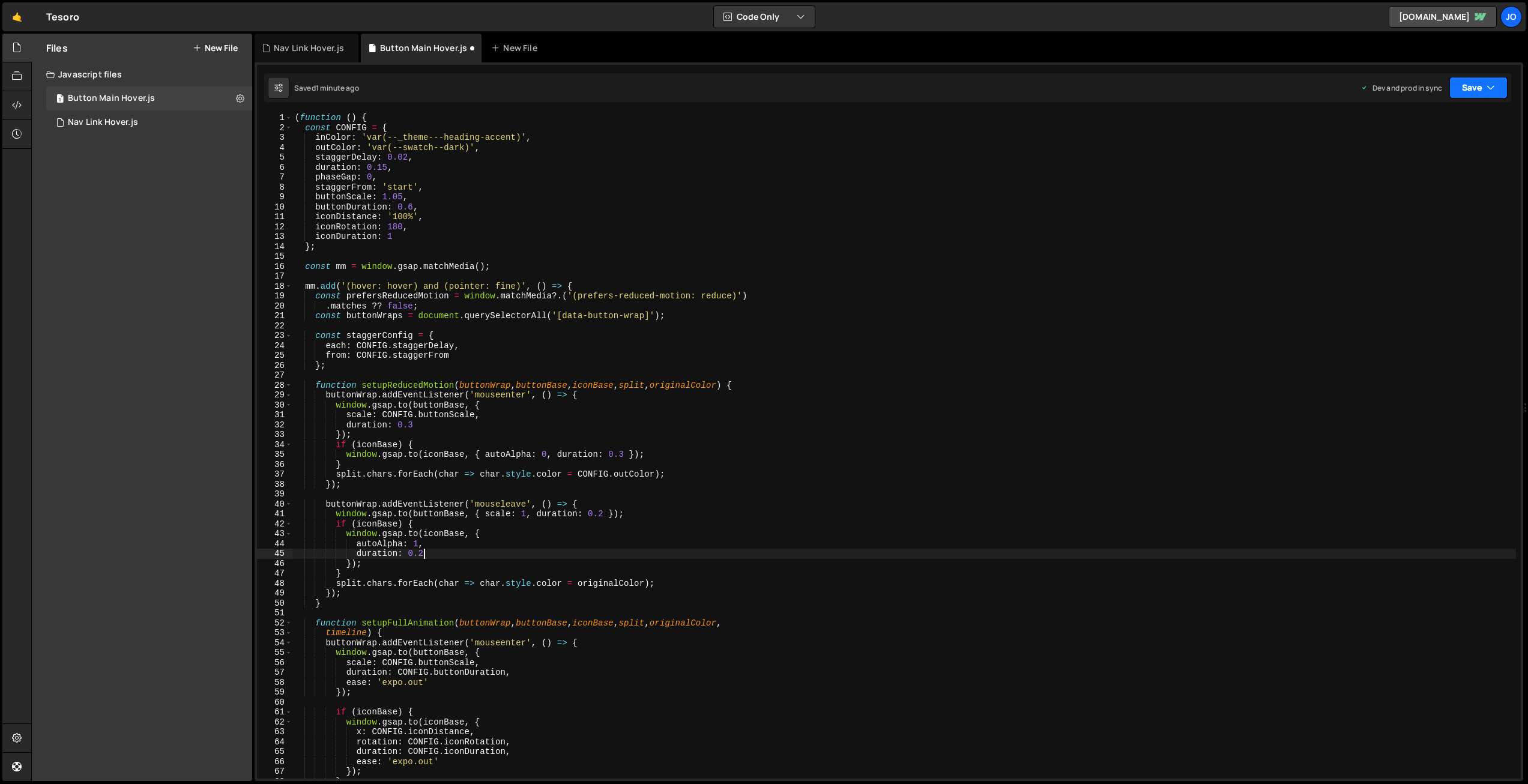
drag, startPoint x: 1479, startPoint y: 85, endPoint x: 1461, endPoint y: 107, distance: 28.4
click at [1479, 85] on button "Save" at bounding box center [1479, 88] width 59 height 22
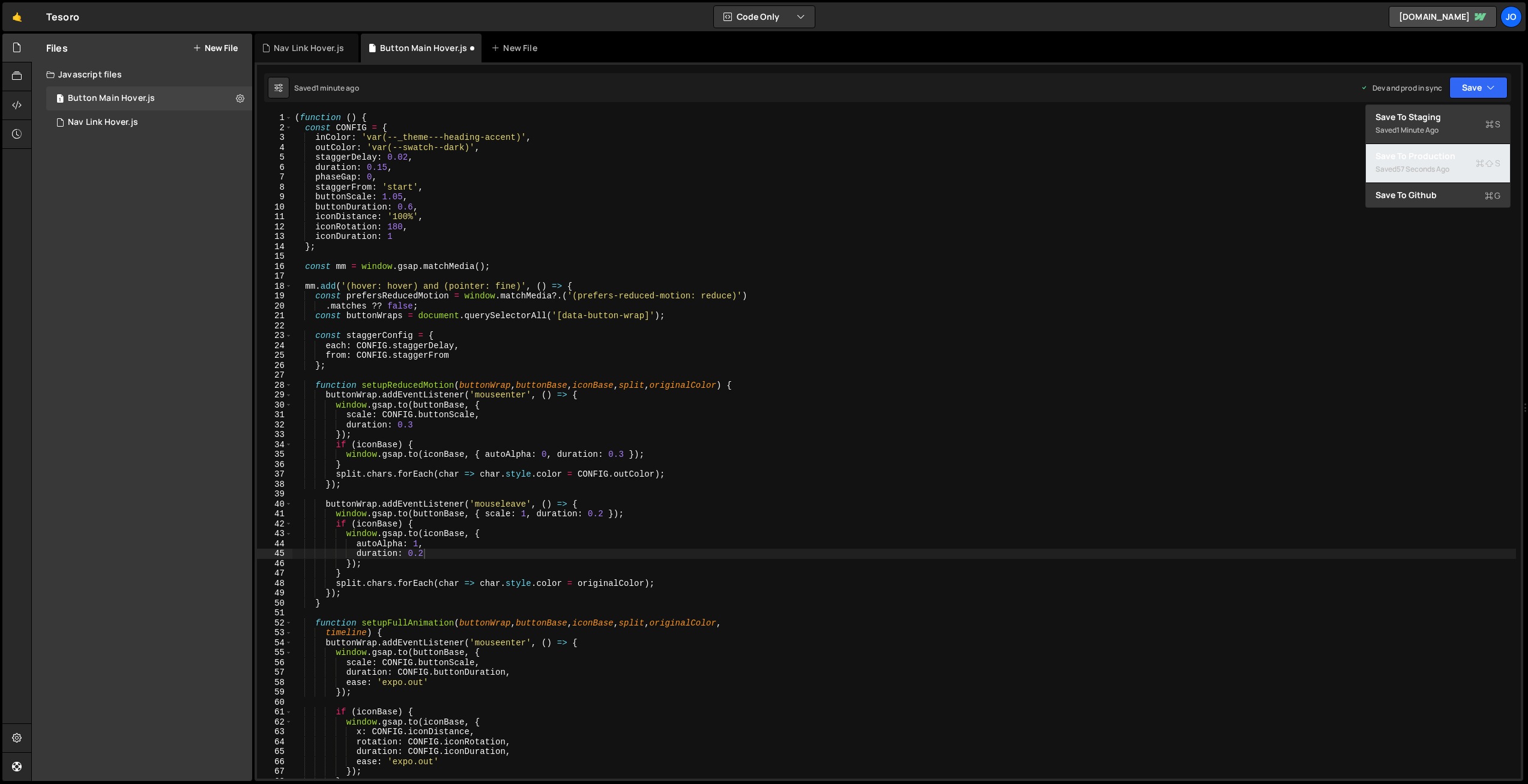
drag, startPoint x: 1436, startPoint y: 155, endPoint x: 1411, endPoint y: 166, distance: 27.3
click at [1436, 155] on div "Save to Production S" at bounding box center [1438, 156] width 125 height 12
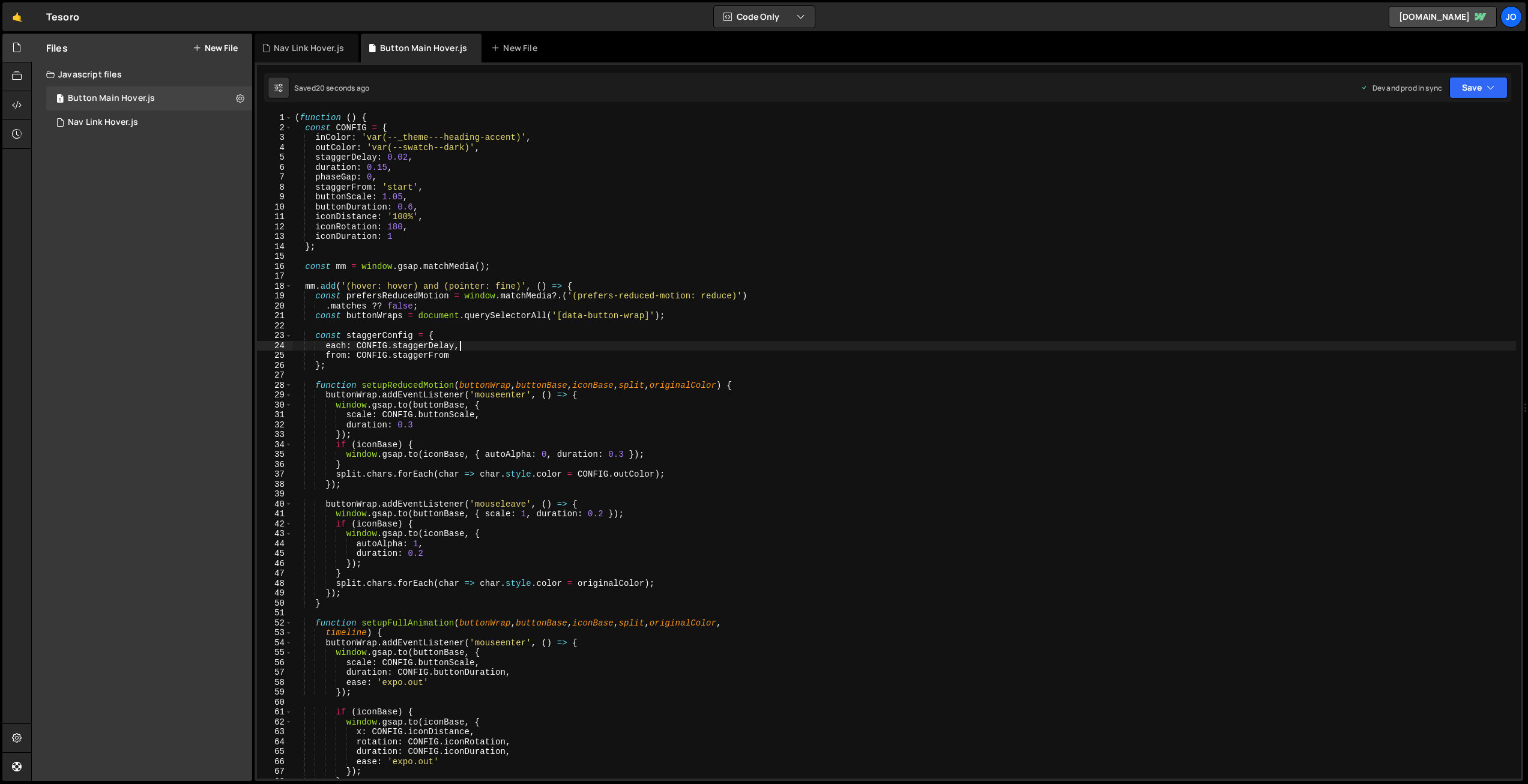
click at [619, 350] on div "( function ( ) { const CONFIG = { inColor : 'var(--_theme---heading-accent)' , …" at bounding box center [904, 456] width 1224 height 685
type textarea "})();"
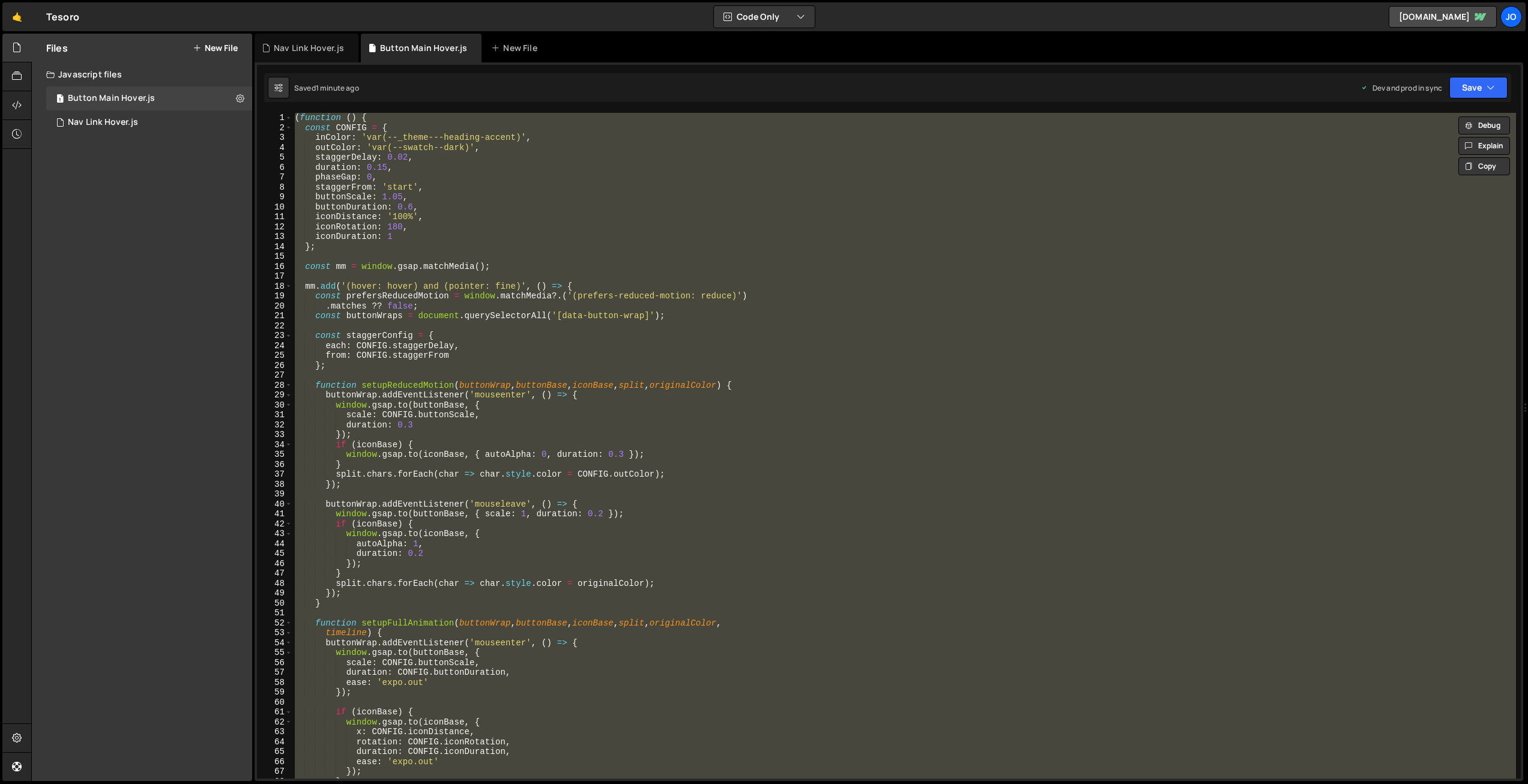
click at [623, 380] on div "( function ( ) { const CONFIG = { inColor : 'var(--_theme---heading-accent)' , …" at bounding box center [904, 446] width 1224 height 666
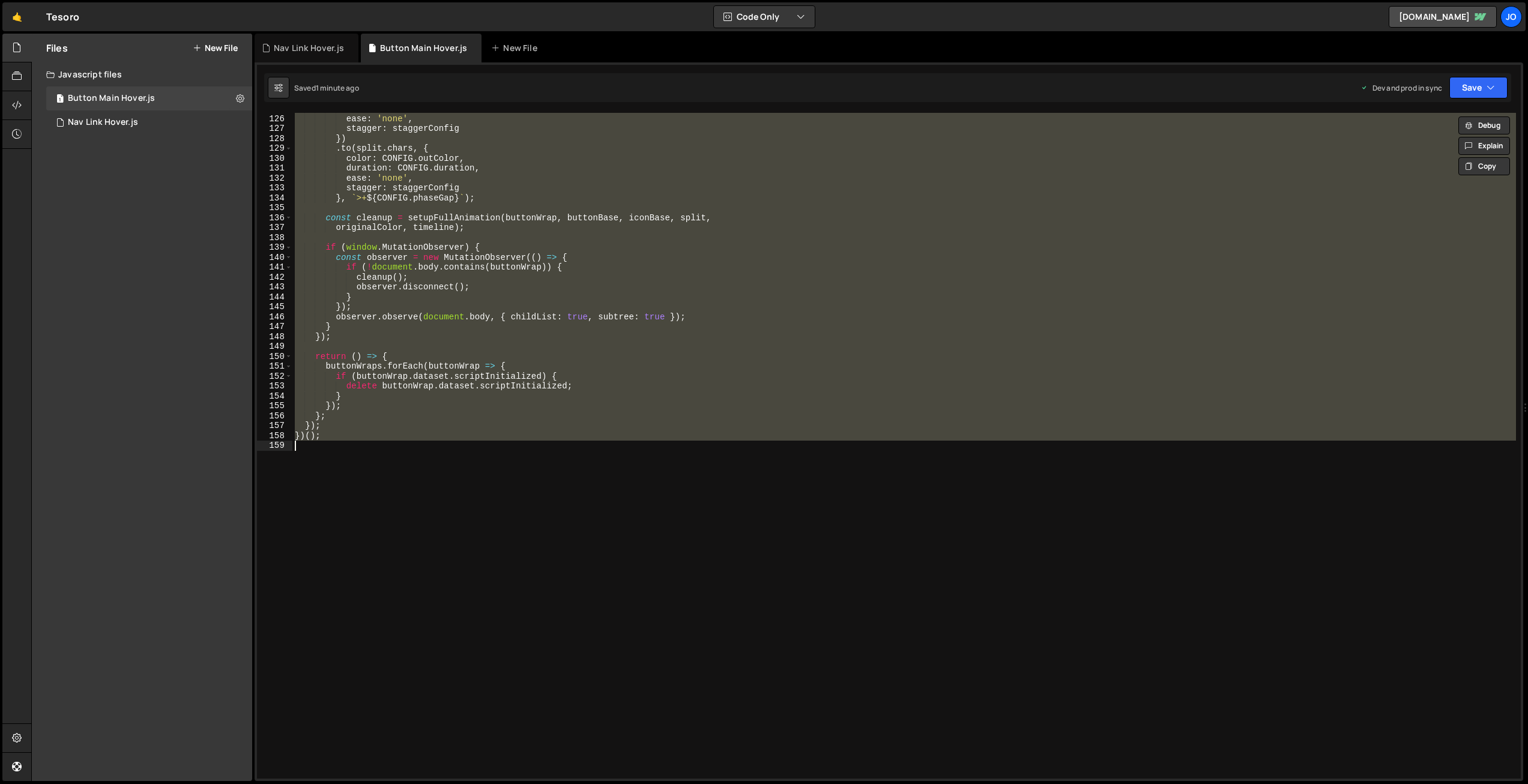
paste textarea
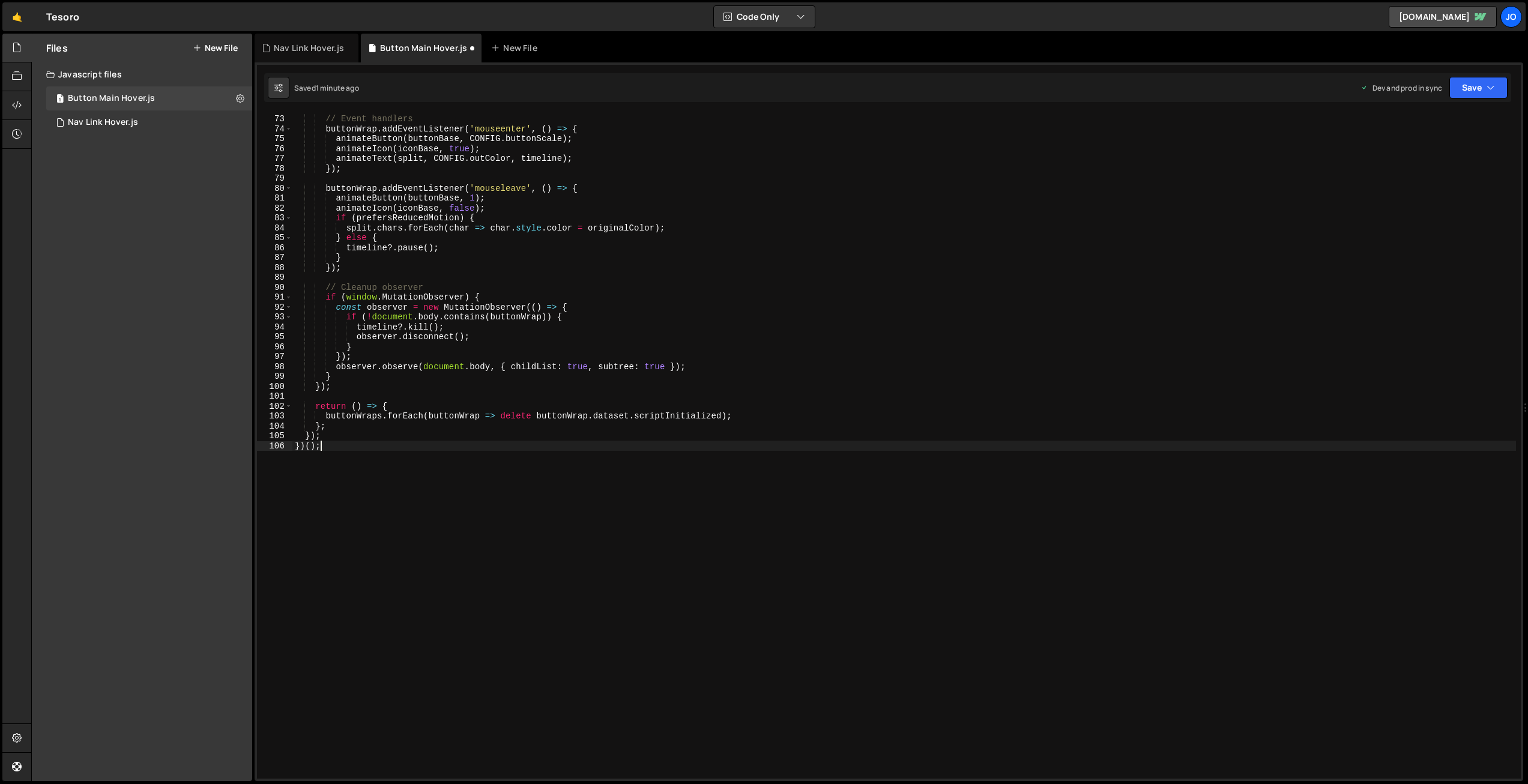
scroll to position [712, 0]
drag, startPoint x: 1465, startPoint y: 86, endPoint x: 1454, endPoint y: 141, distance: 56.1
click at [1465, 86] on button "Save" at bounding box center [1479, 88] width 59 height 22
click at [1447, 160] on div "Save to Production S" at bounding box center [1438, 156] width 125 height 12
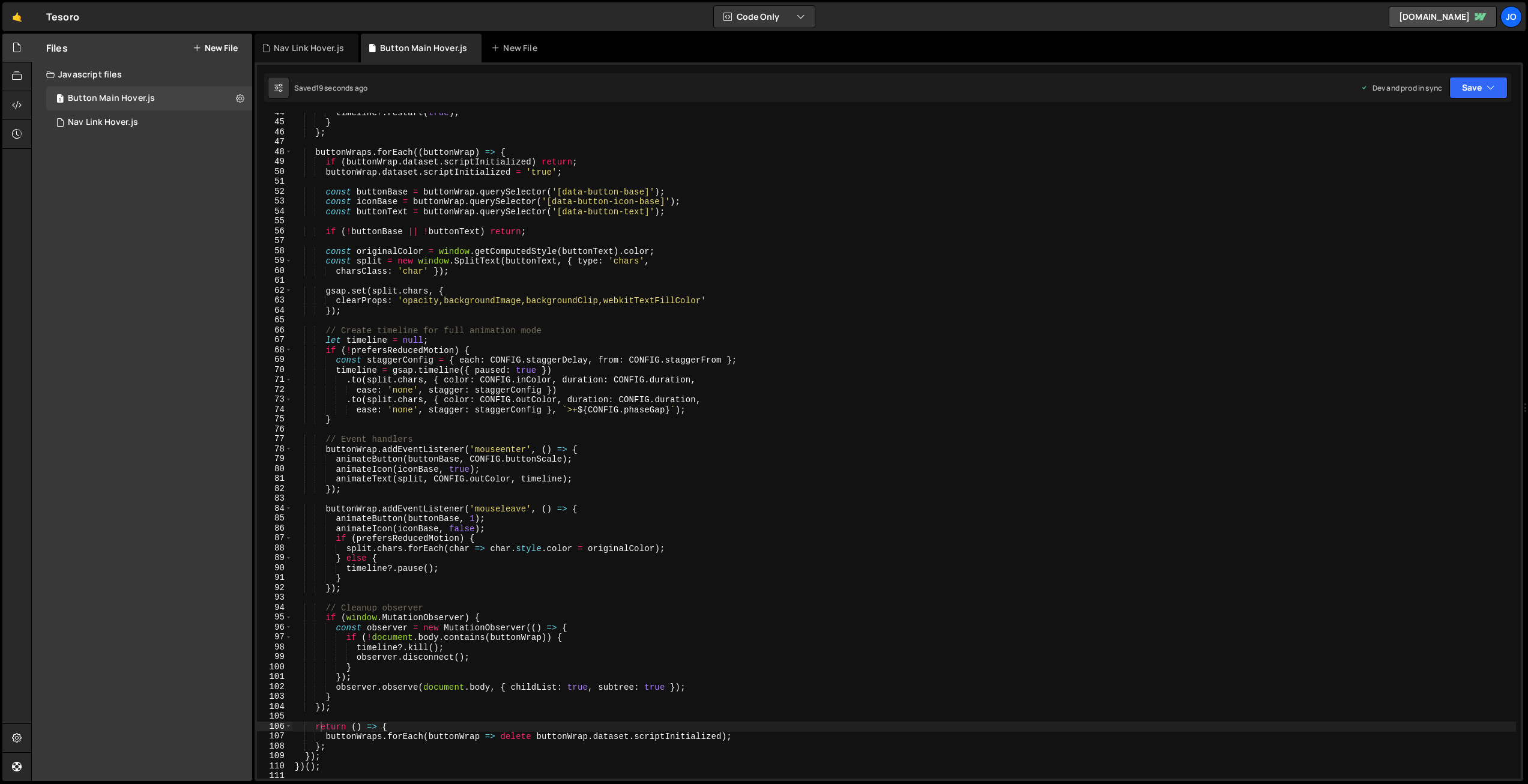
scroll to position [0, 0]
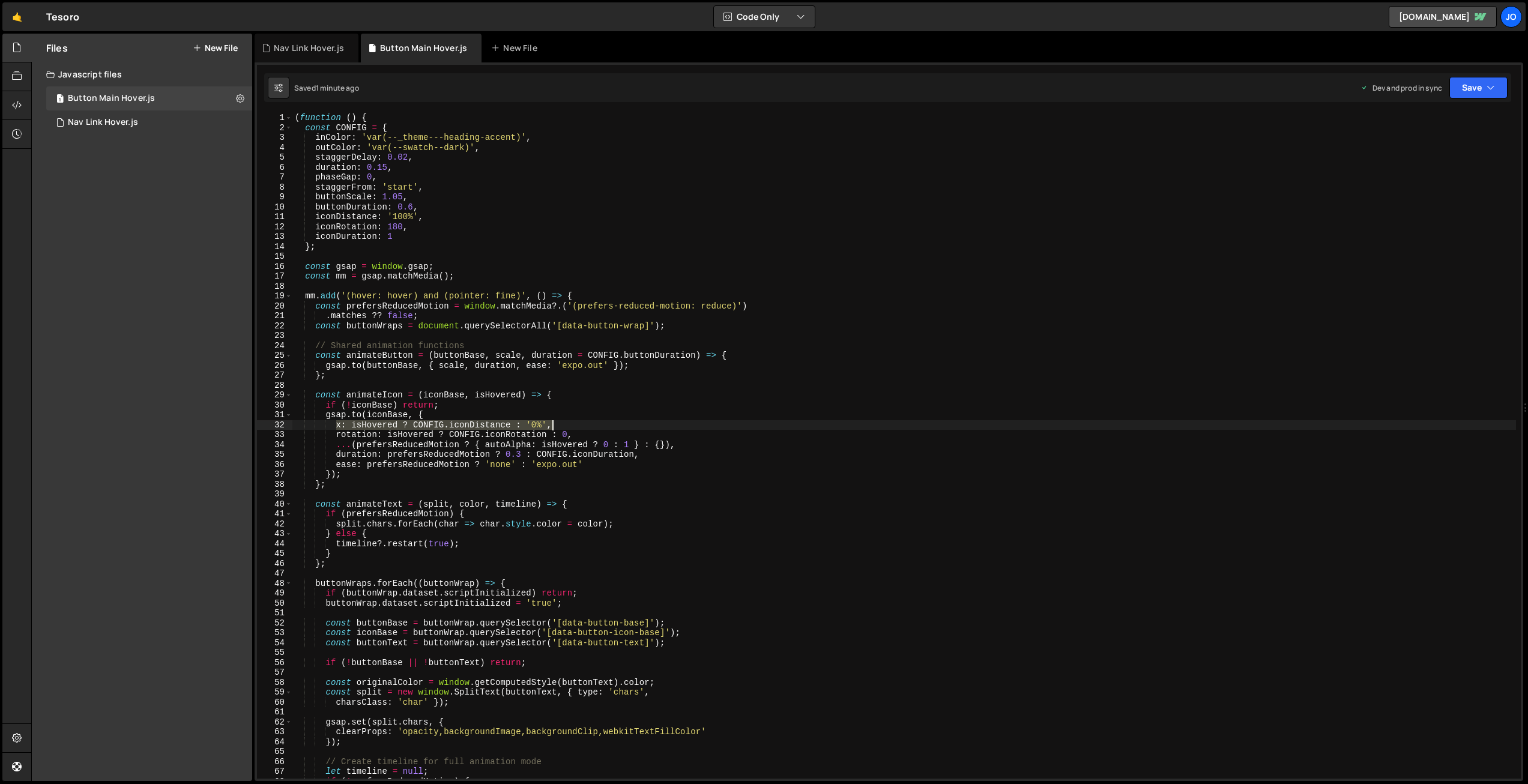
drag, startPoint x: 338, startPoint y: 422, endPoint x: 551, endPoint y: 431, distance: 213.2
click at [551, 431] on div "( function ( ) { const CONFIG = { inColor : 'var(--_theme---heading-accent)' , …" at bounding box center [904, 456] width 1224 height 685
click at [493, 450] on div "( function ( ) { const CONFIG = { inColor : 'var(--_theme---heading-accent)' , …" at bounding box center [904, 456] width 1224 height 685
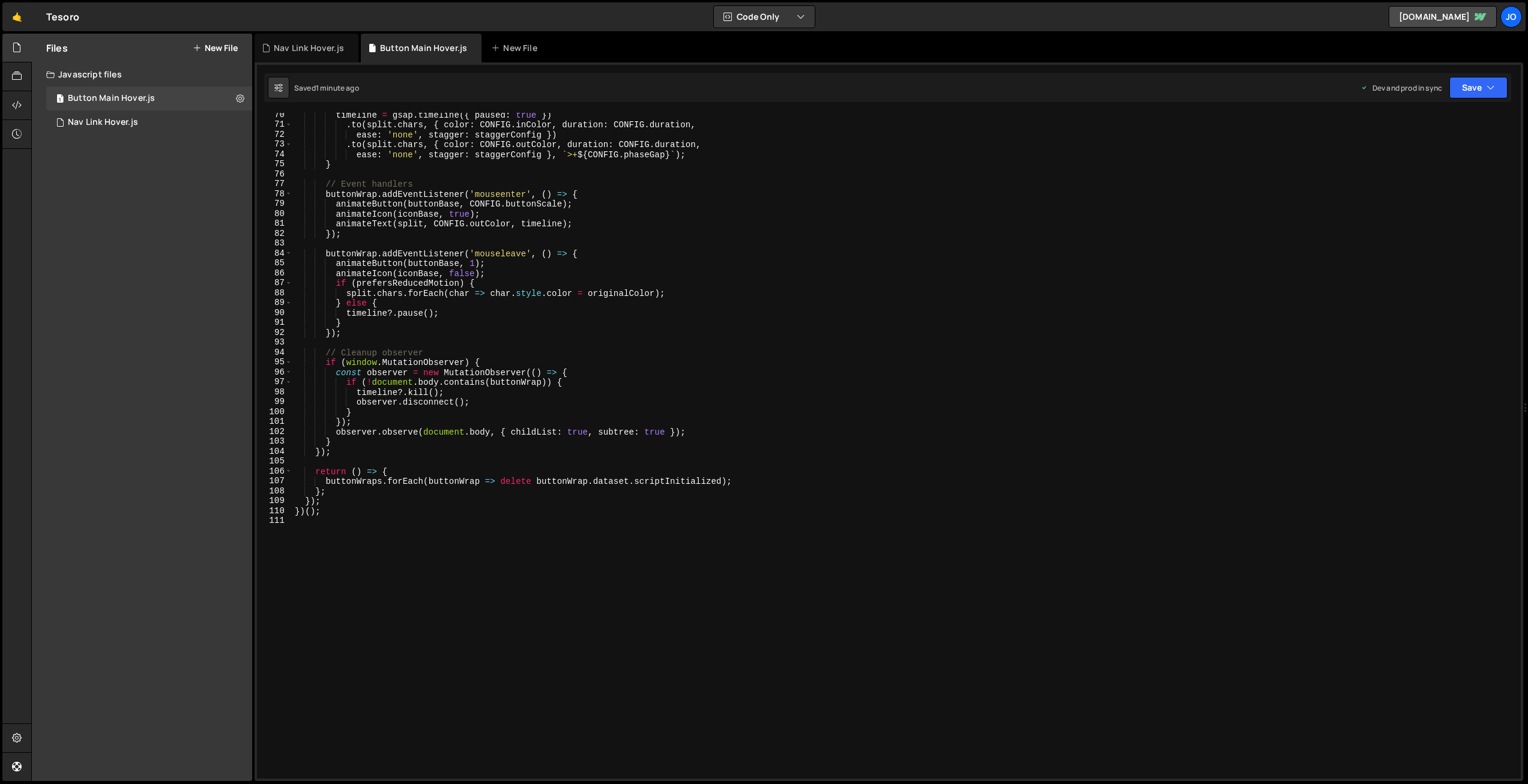
scroll to position [685, 0]
click at [534, 499] on div "timeline = gsap . timeline ({ paused : true }) . to ( split . chars , { color :…" at bounding box center [904, 453] width 1224 height 685
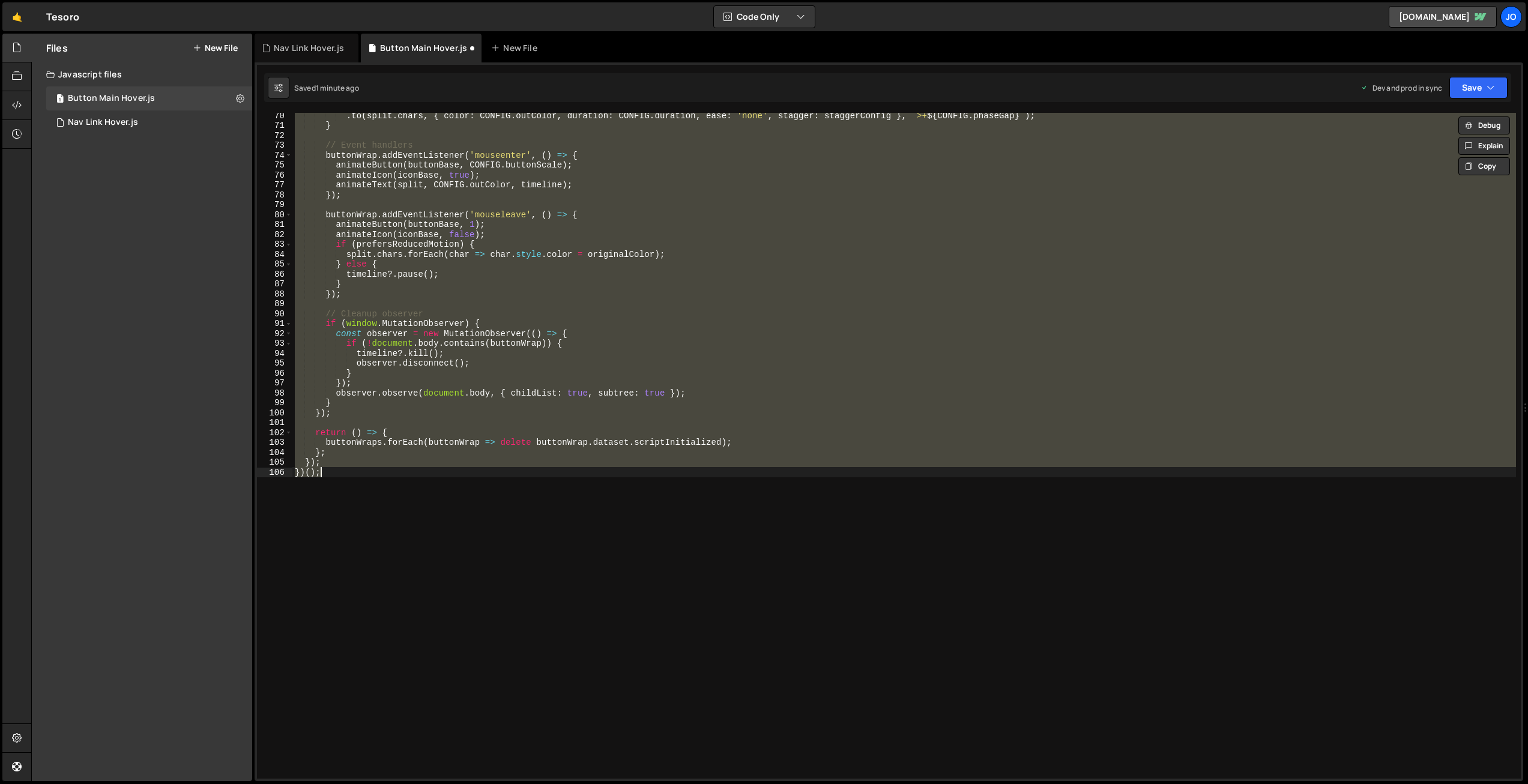
scroll to position [1237, 0]
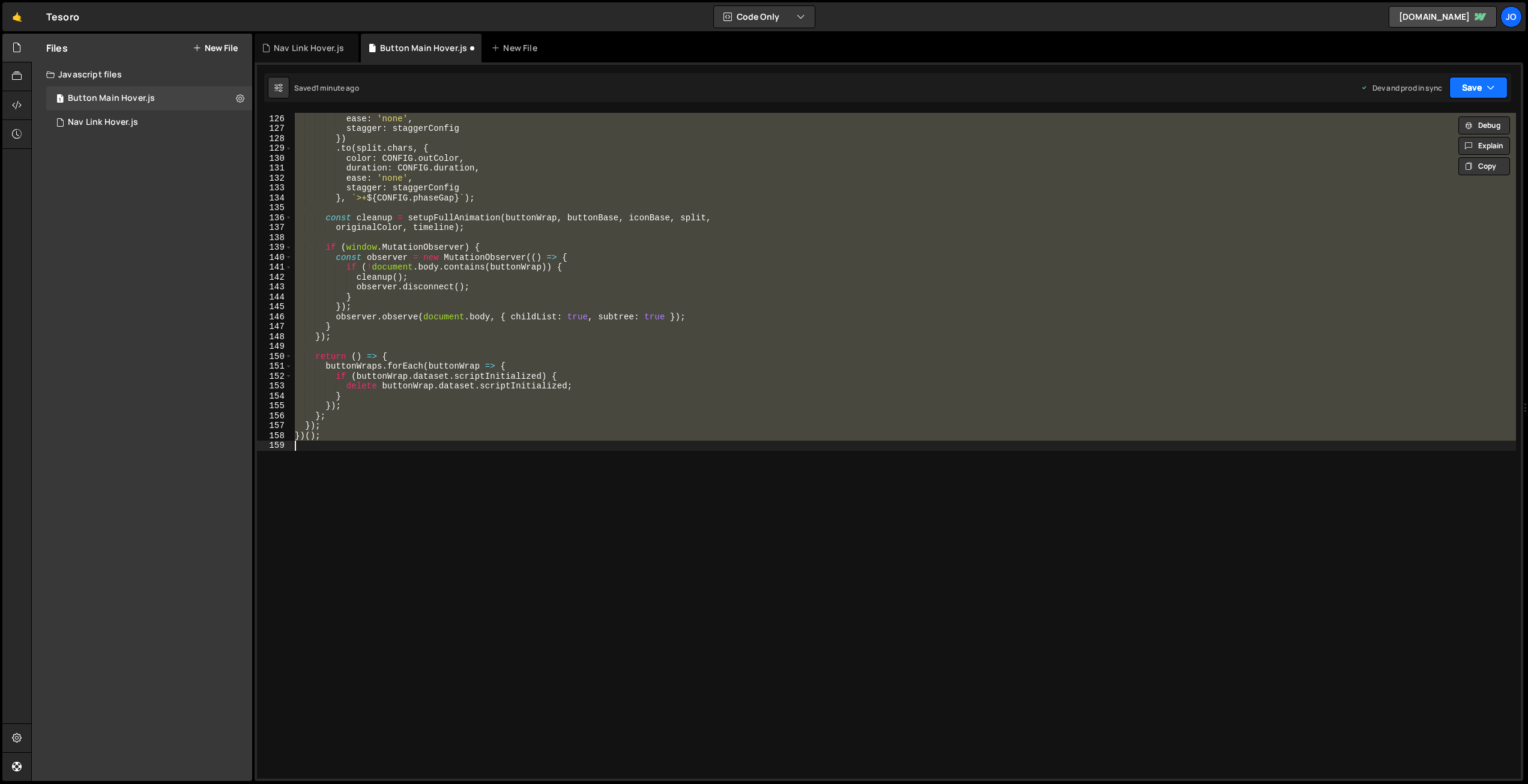
click at [1469, 89] on button "Save" at bounding box center [1479, 88] width 59 height 22
drag, startPoint x: 1419, startPoint y: 163, endPoint x: 1203, endPoint y: 210, distance: 221.1
click at [1419, 164] on div "Saved 1 minute ago" at bounding box center [1438, 169] width 125 height 15
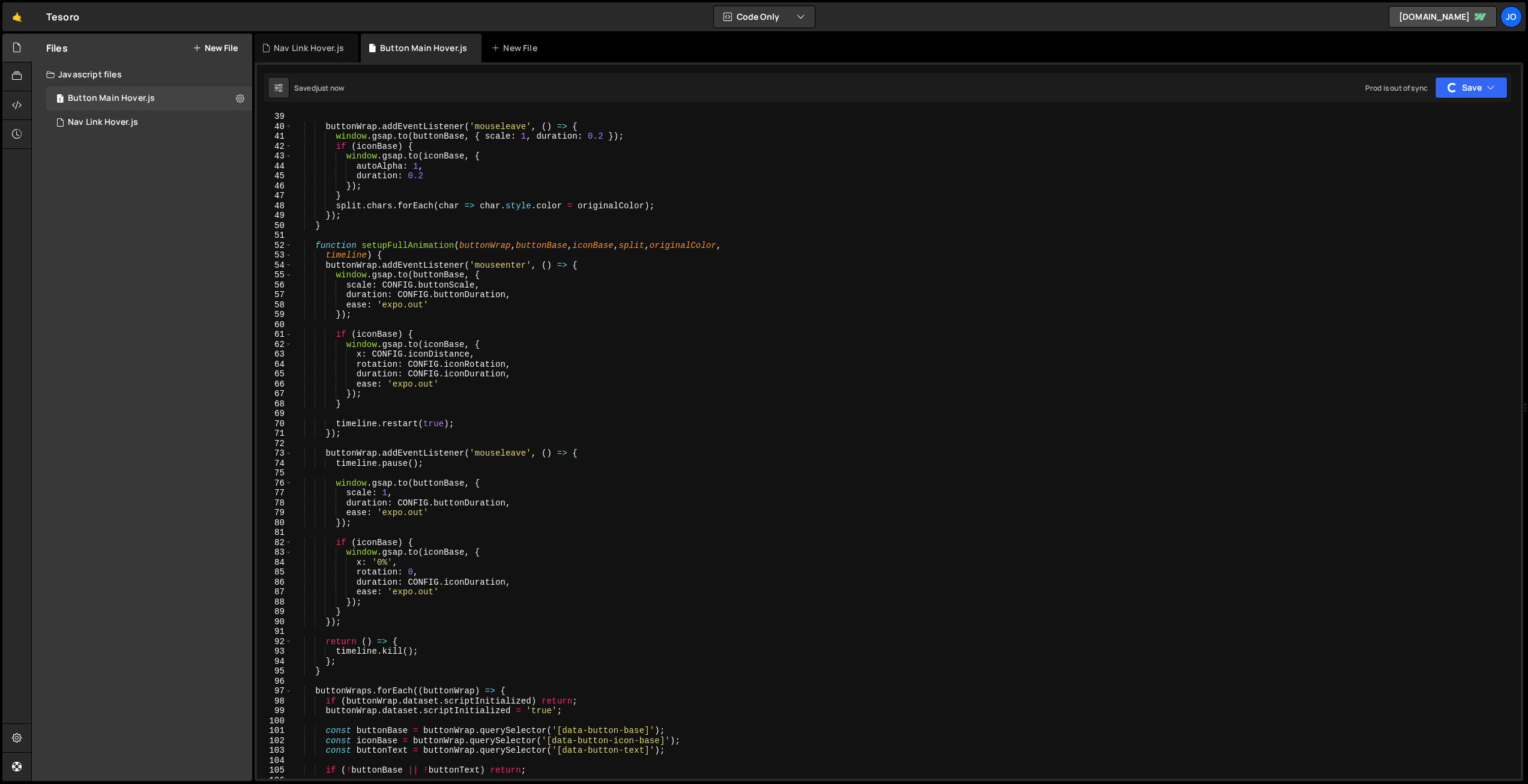
scroll to position [0, 0]
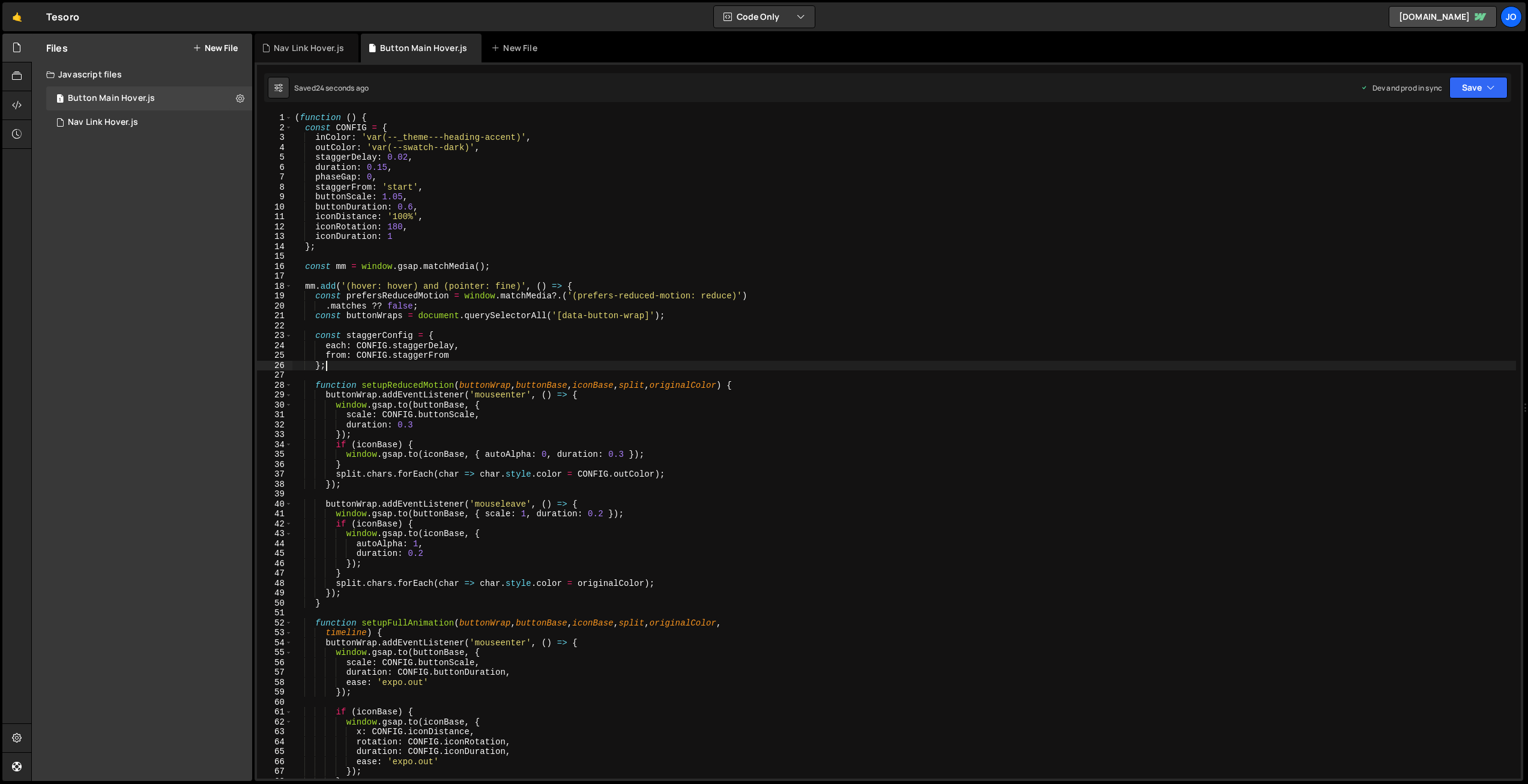
click at [539, 366] on div "( function ( ) { const CONFIG = { inColor : 'var(--_theme---heading-accent)' , …" at bounding box center [904, 456] width 1224 height 685
type textarea "})();"
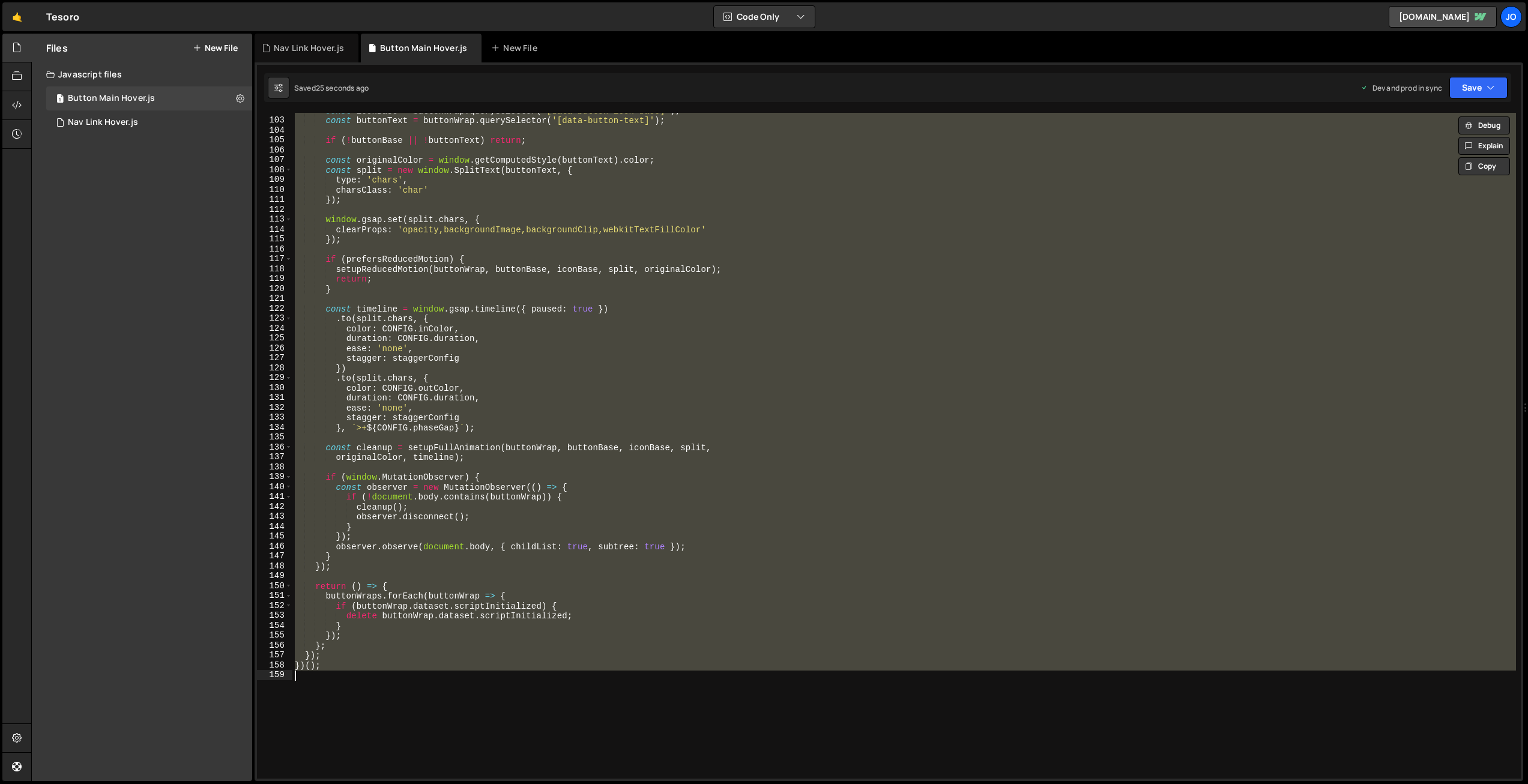
paste textarea
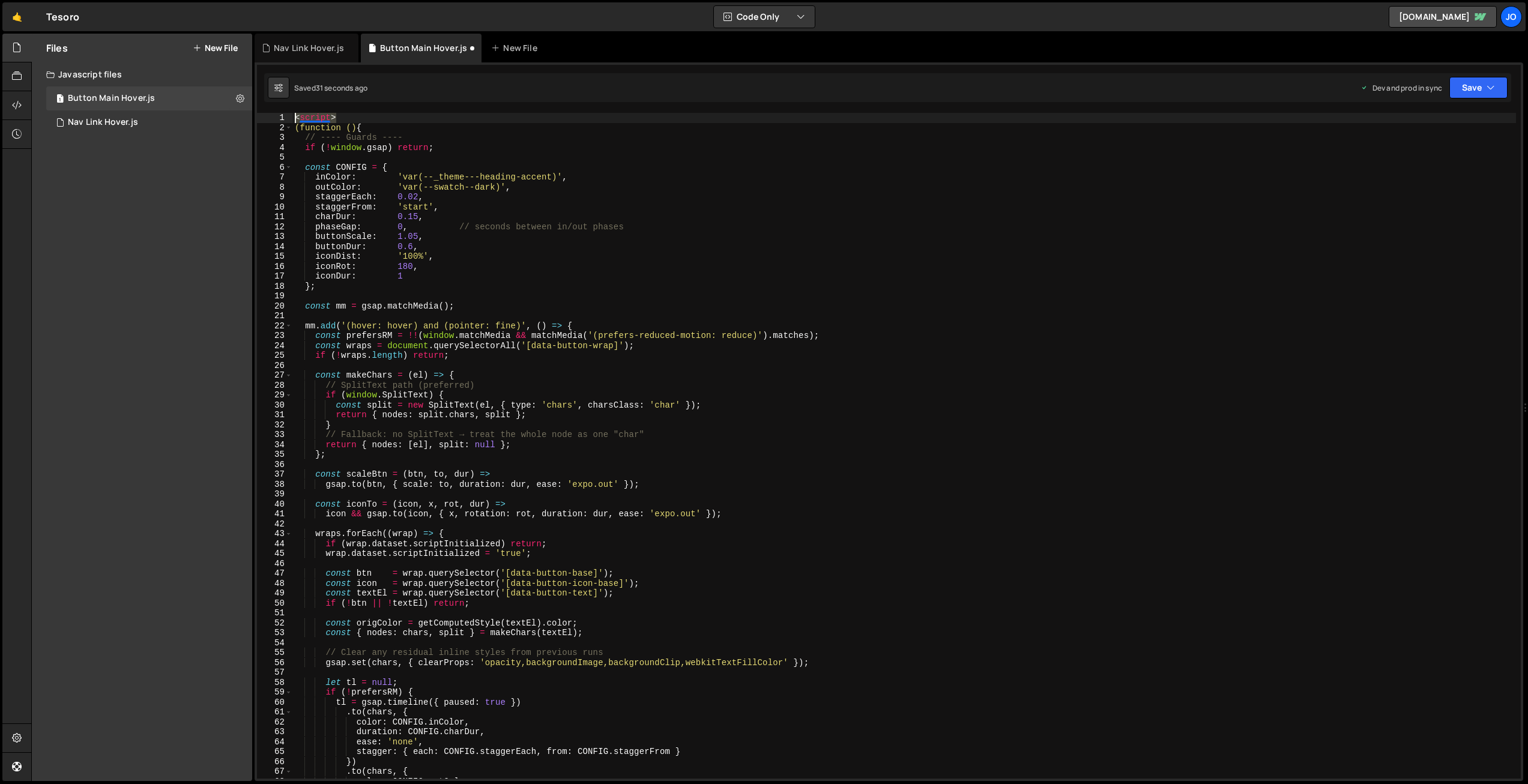
drag, startPoint x: 322, startPoint y: 118, endPoint x: 289, endPoint y: 134, distance: 36.7
click at [280, 118] on div "1 2 3 4 5 6 7 8 9 10 11 12 13 14 15 16 17 18 19 20 21 22 23 24 25 26 27 28 29 3…" at bounding box center [889, 446] width 1264 height 666
type textarea "<script>"
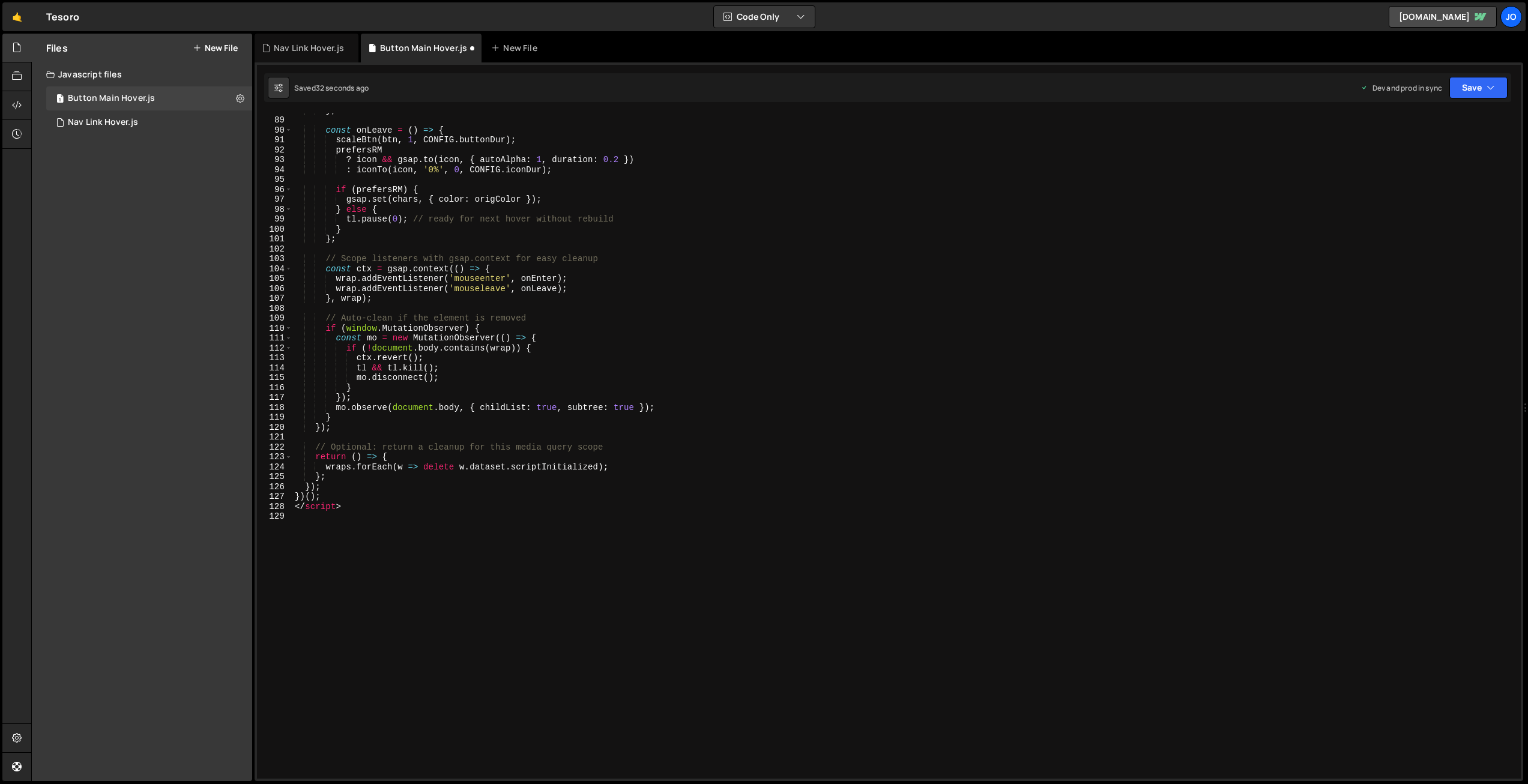
scroll to position [940, 0]
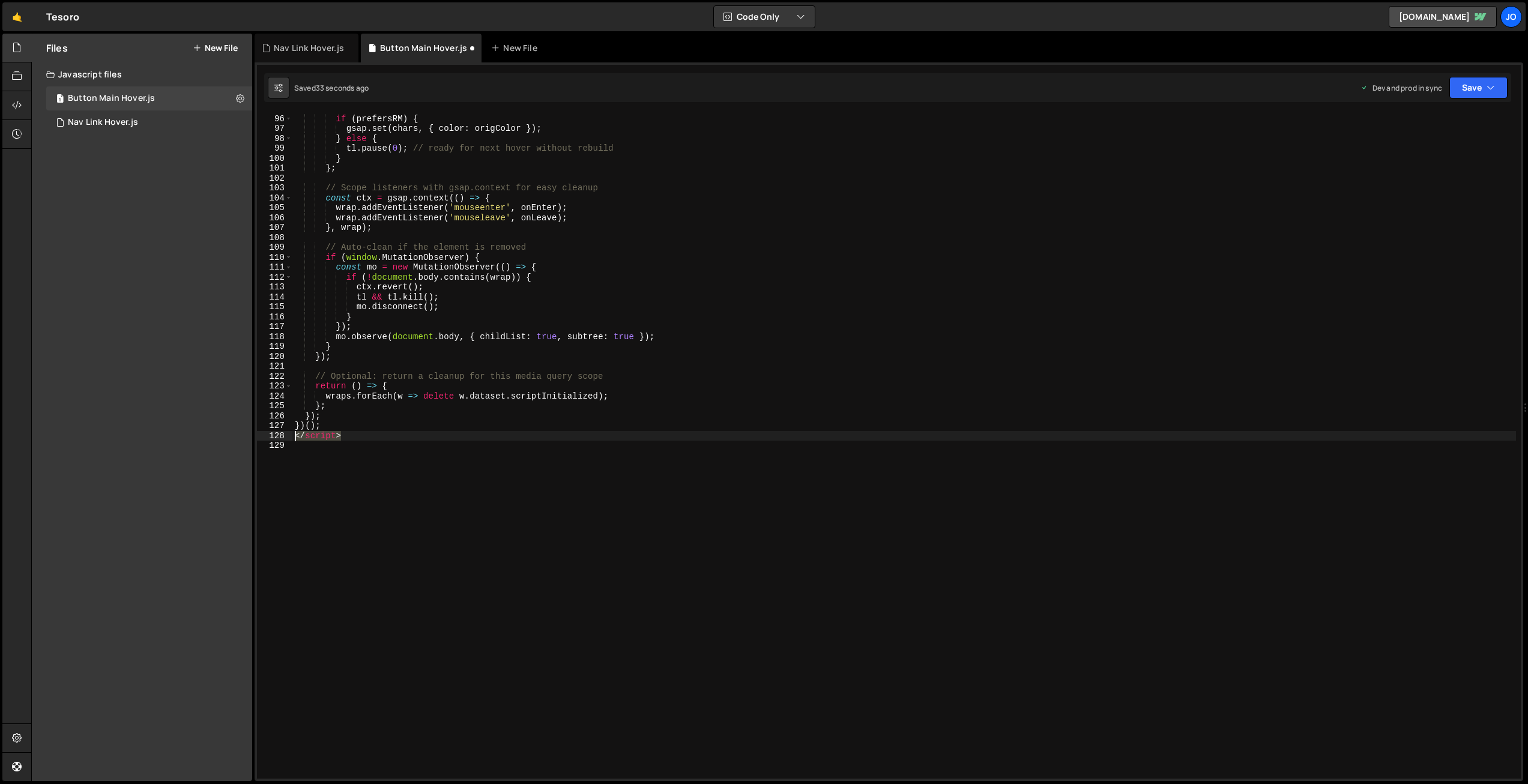
drag, startPoint x: 350, startPoint y: 437, endPoint x: 245, endPoint y: 439, distance: 105.0
click at [245, 439] on div "Files New File Javascript files 1 Button Main Hover.js 0 1 Nav Link Hover.js 0 …" at bounding box center [780, 408] width 1497 height 748
type textarea "</script>"
click at [1473, 88] on button "Save" at bounding box center [1479, 88] width 59 height 22
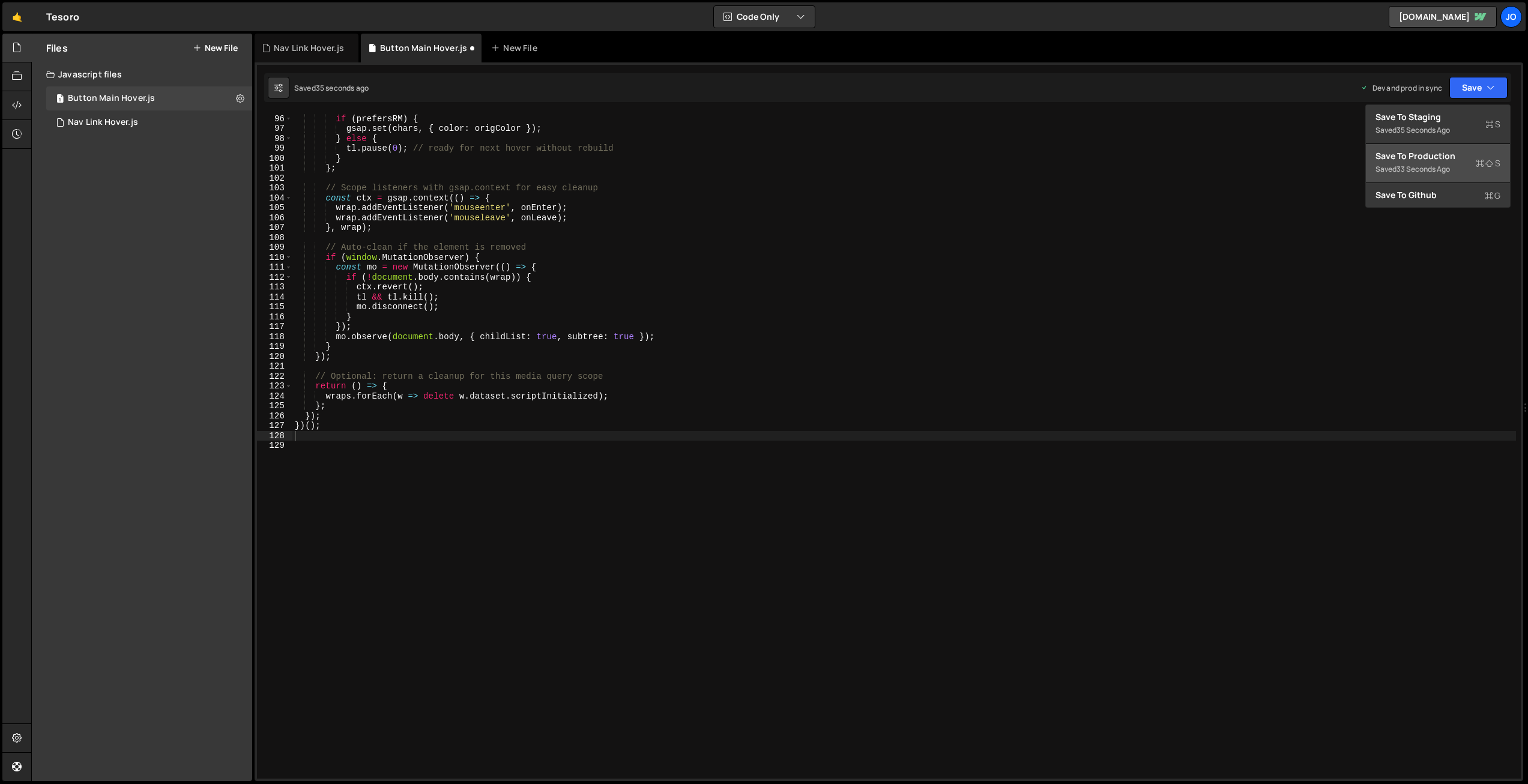
click at [1438, 160] on div "Save to Production S" at bounding box center [1438, 156] width 125 height 12
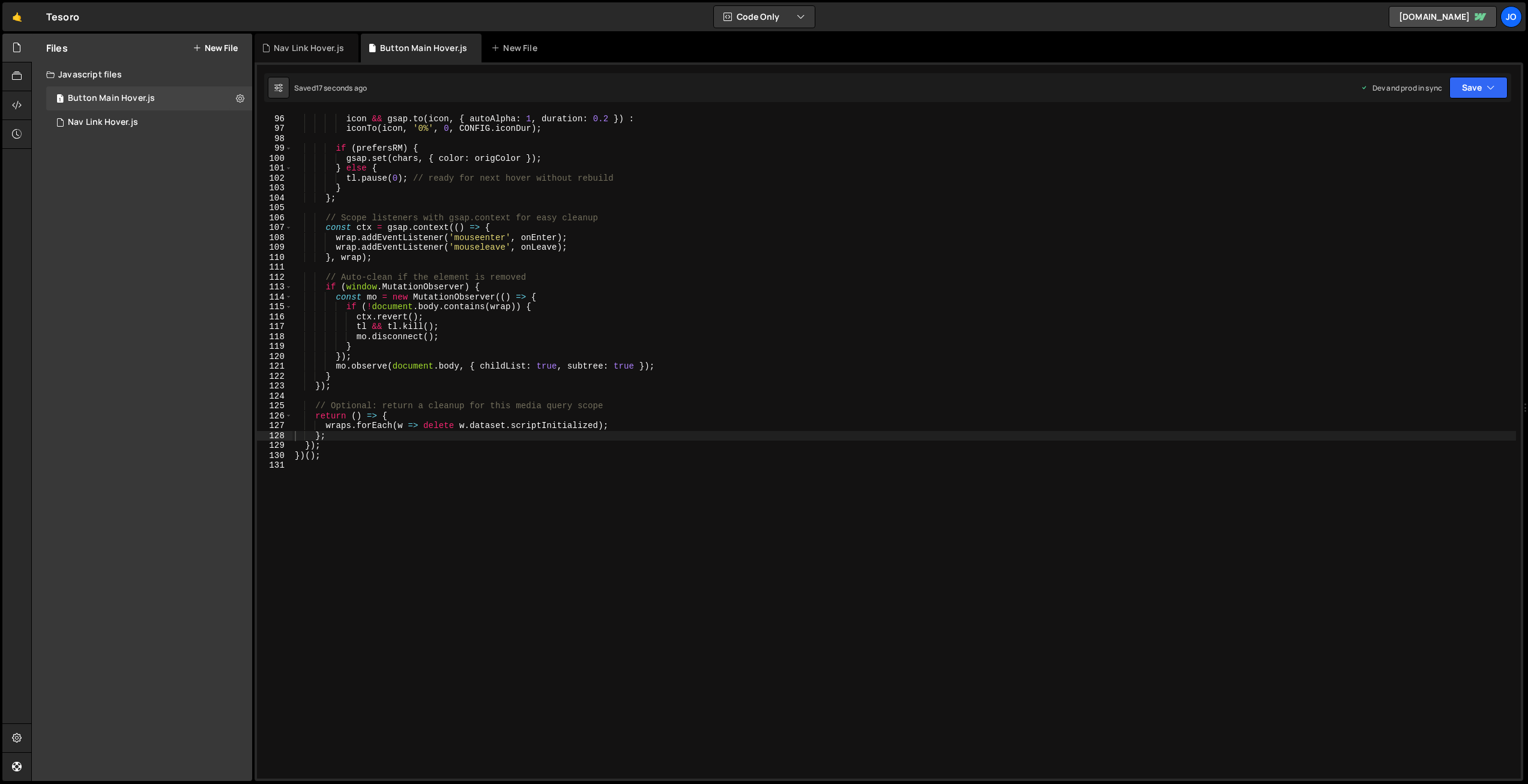
type textarea "};"
click at [686, 434] on div "? icon && gsap . to ( icon , { autoAlpha : 1 , duration : 0.2 }) : iconTo ( ico…" at bounding box center [904, 446] width 1224 height 685
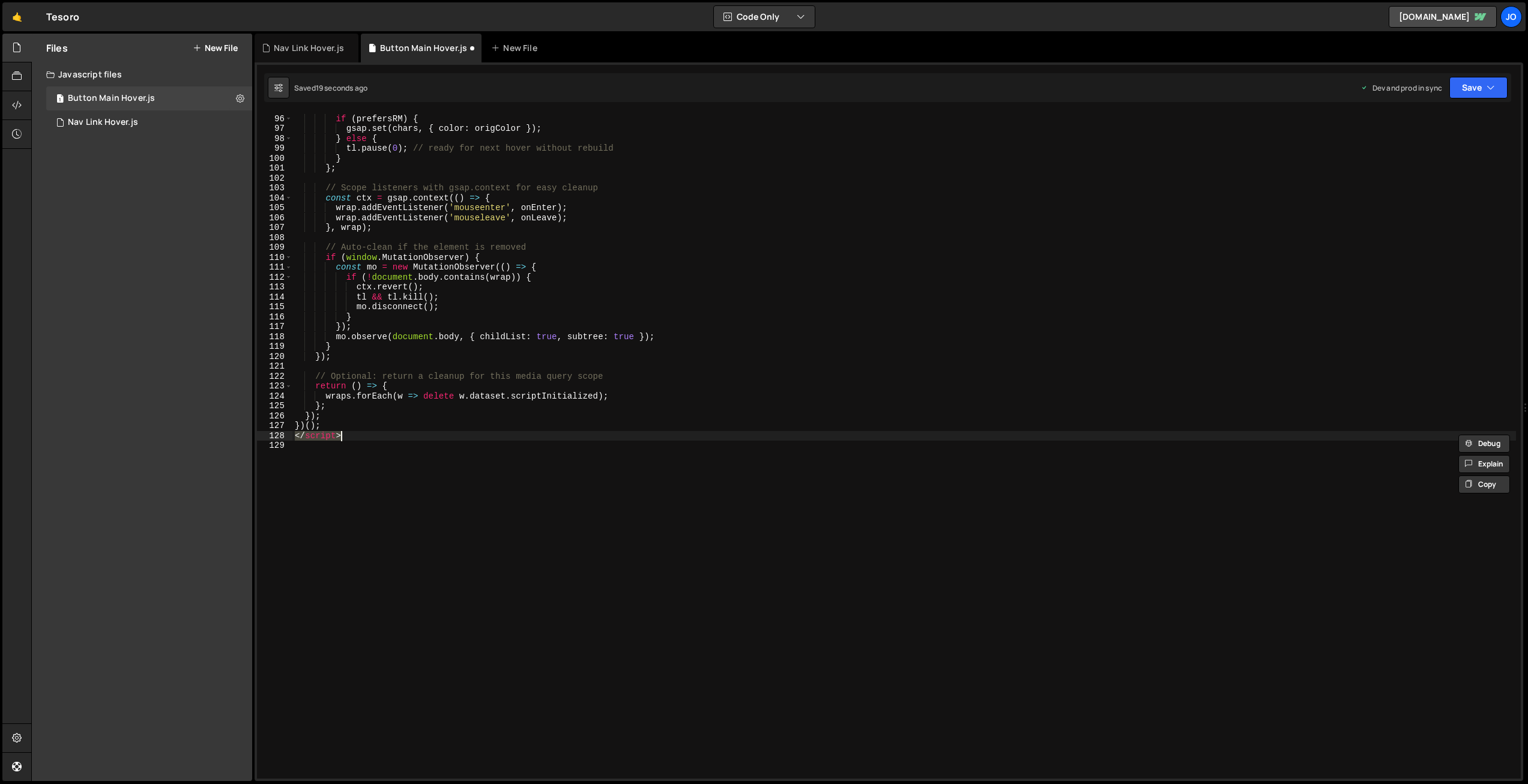
scroll to position [0, 0]
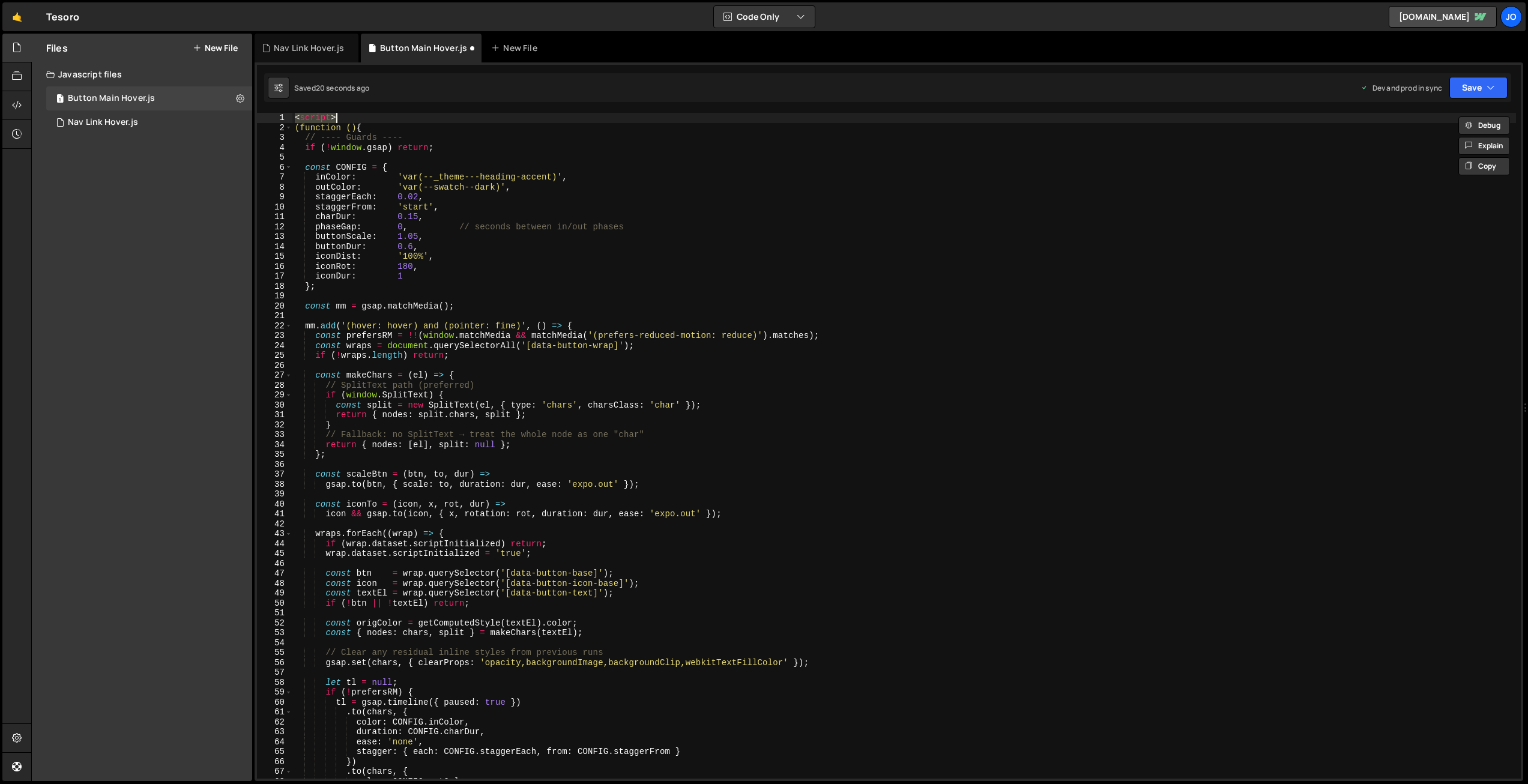
type textarea "})();"
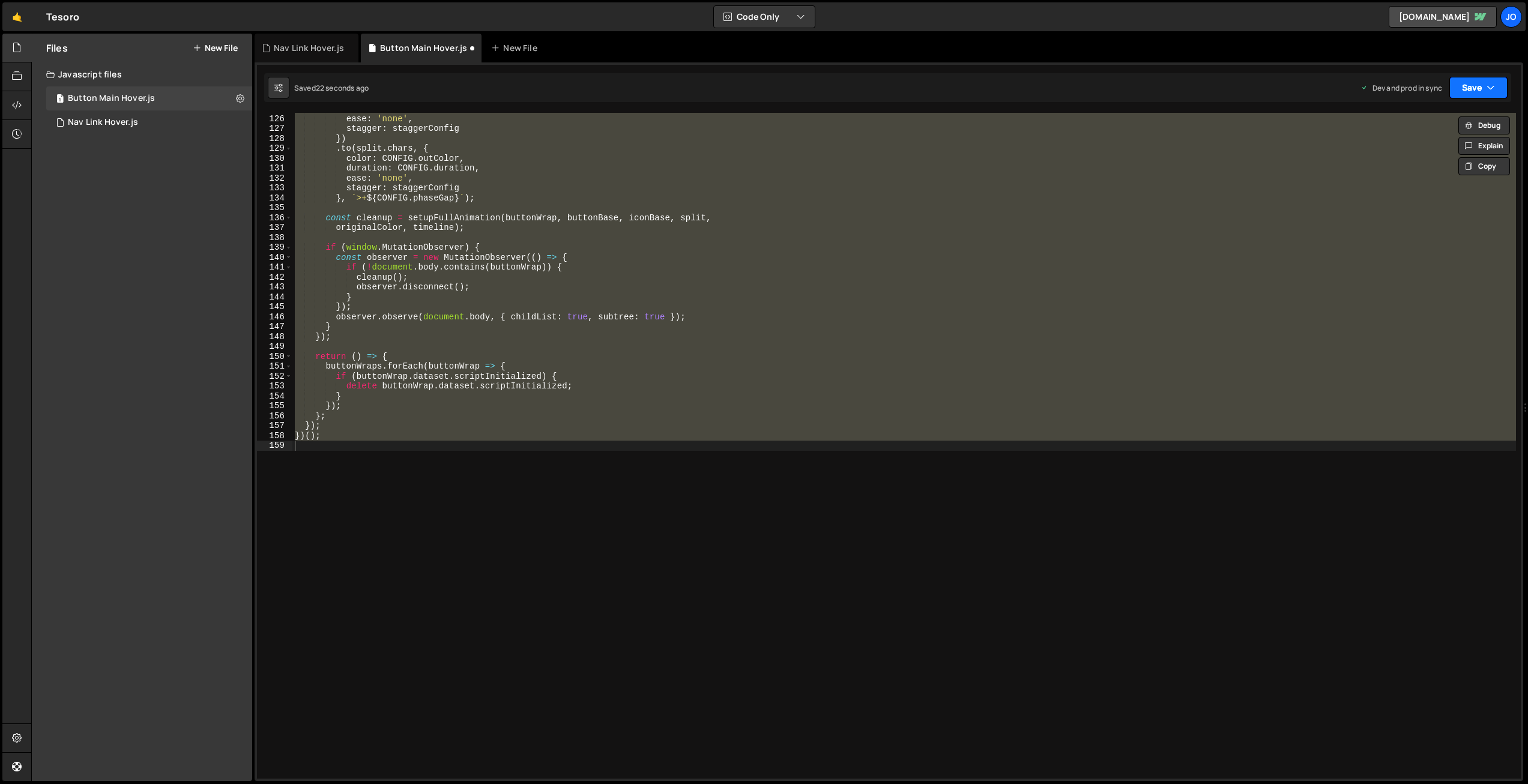
click at [1462, 86] on button "Save" at bounding box center [1479, 88] width 59 height 22
click at [1445, 156] on div "Save to Production S" at bounding box center [1438, 156] width 125 height 12
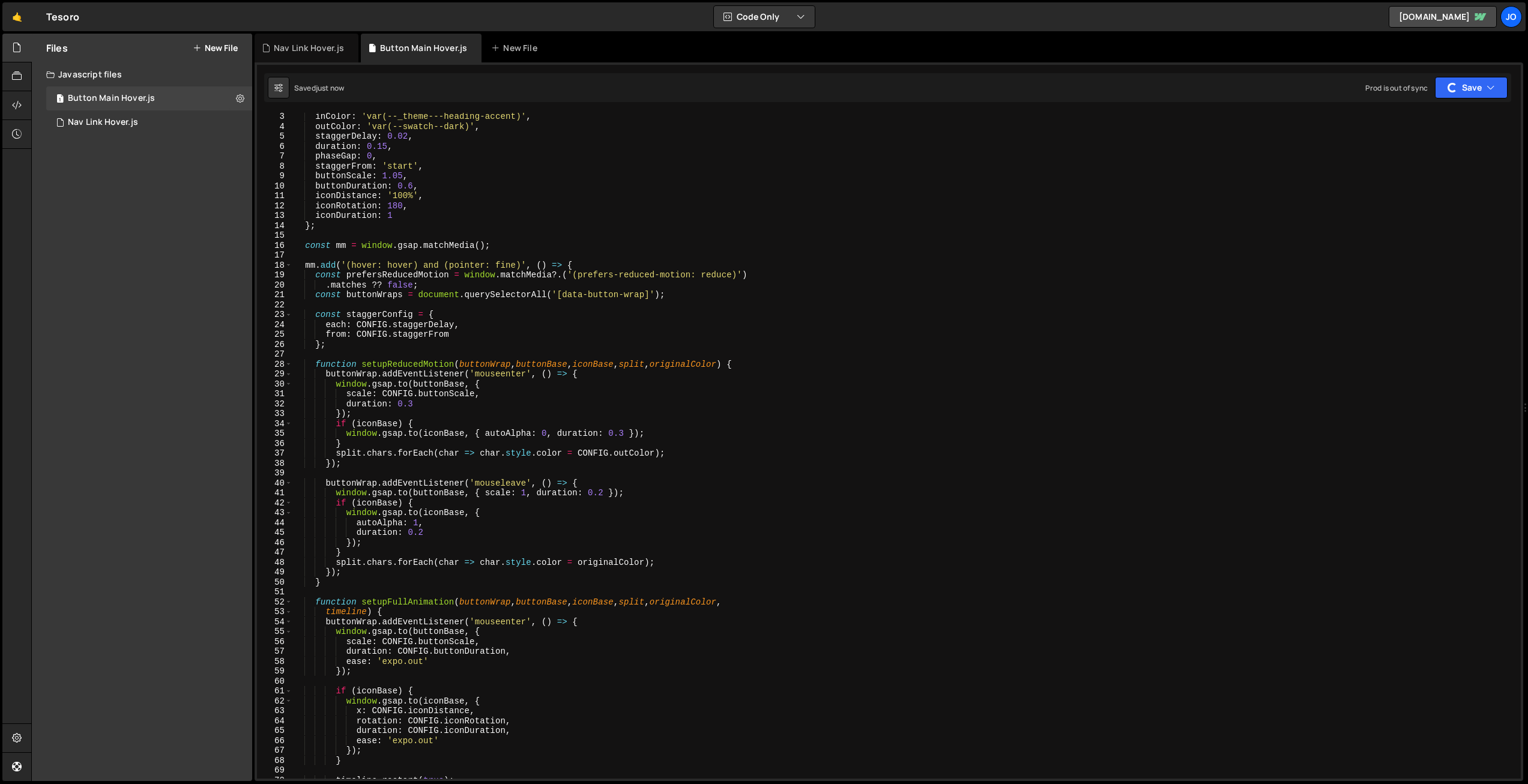
scroll to position [0, 0]
